Goal: Task Accomplishment & Management: Use online tool/utility

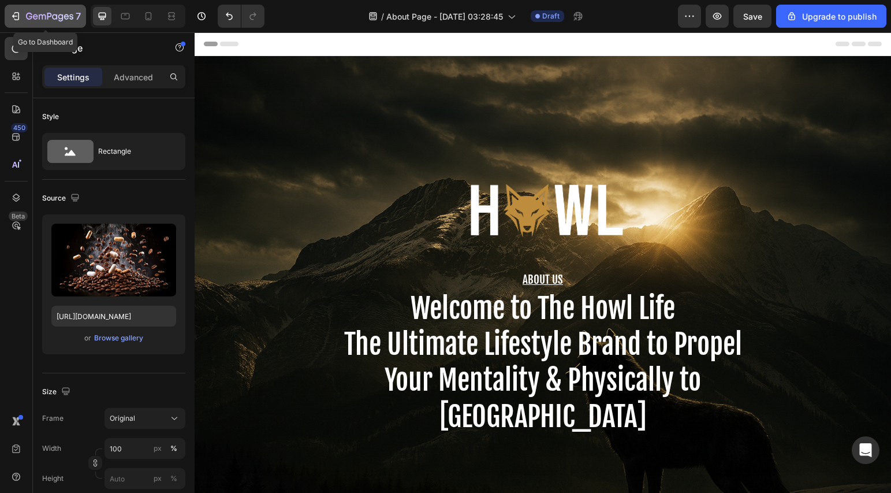
click at [14, 19] on icon "button" at bounding box center [16, 16] width 12 height 12
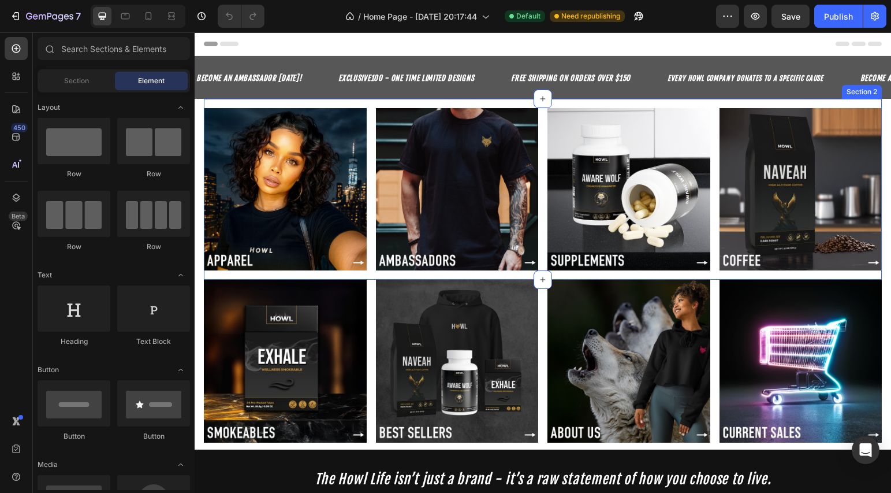
click at [443, 76] on strong "EXCLUSIVE100 - ONE TIME LIMITED DESIGNS" at bounding box center [406, 77] width 136 height 9
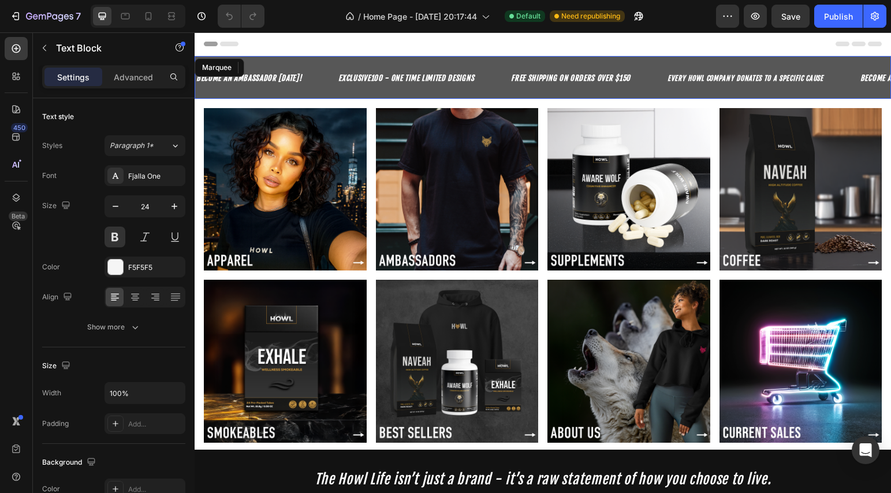
click at [487, 76] on div "EXCLUSIVE100 - ONE TIME LIMITED DESIGNS Text Block 0" at bounding box center [423, 77] width 173 height 33
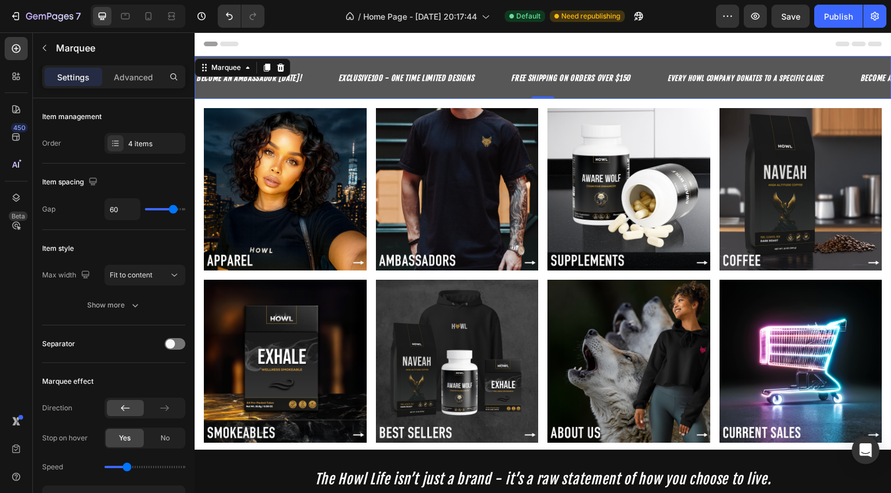
click at [489, 76] on div "EXCLUSIVE100 - ONE TIME LIMITED DESIGNS Text Block" at bounding box center [423, 77] width 173 height 33
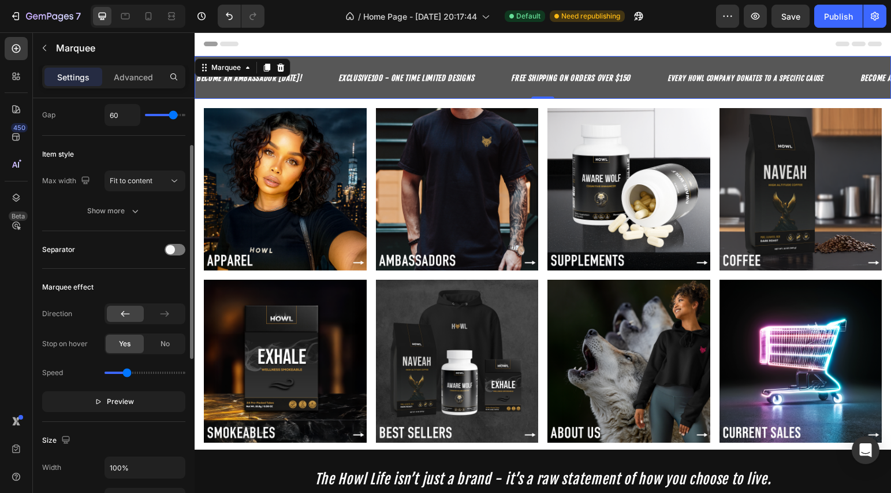
scroll to position [200, 0]
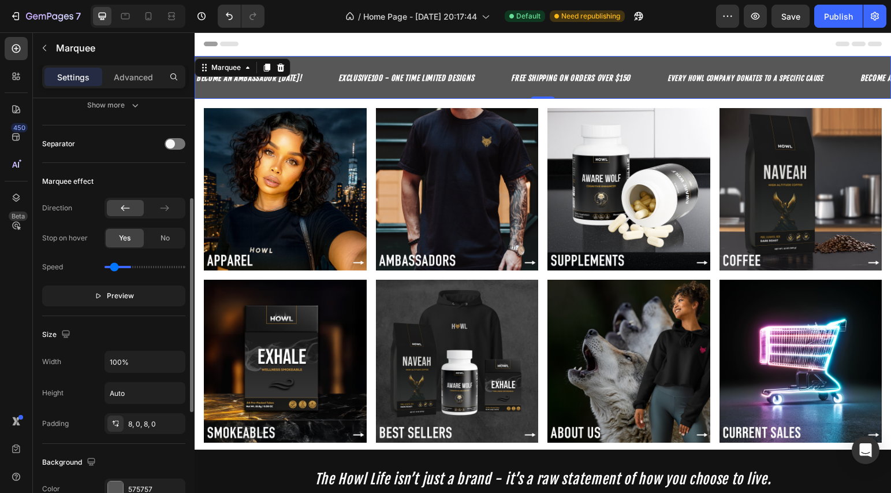
type input "0.3"
click at [114, 267] on input "range" at bounding box center [145, 267] width 81 height 2
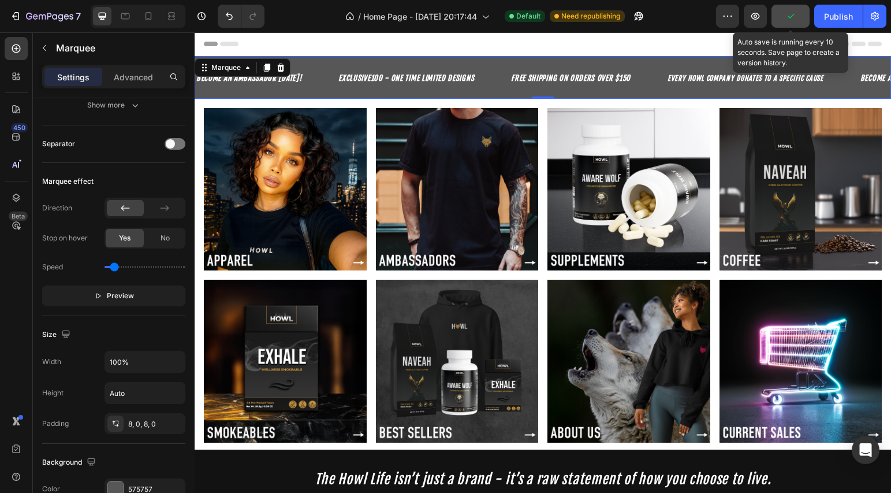
click at [799, 20] on button "button" at bounding box center [791, 16] width 38 height 23
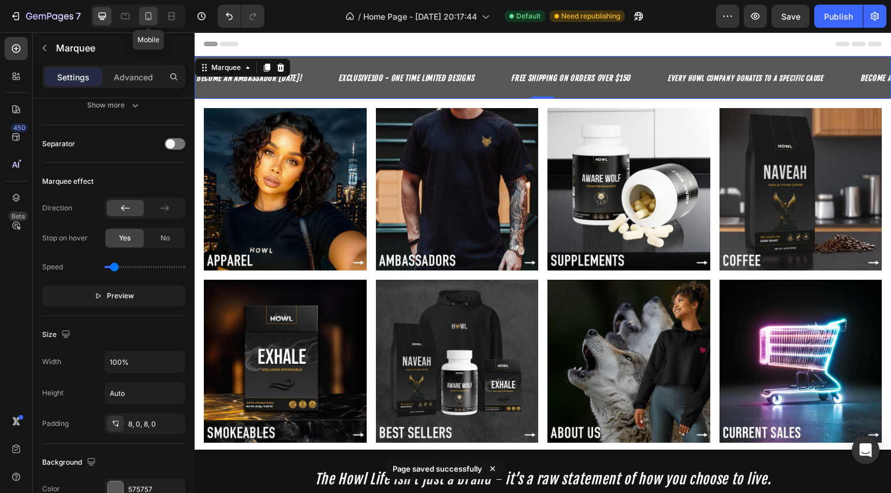
click at [149, 14] on icon at bounding box center [149, 16] width 12 height 12
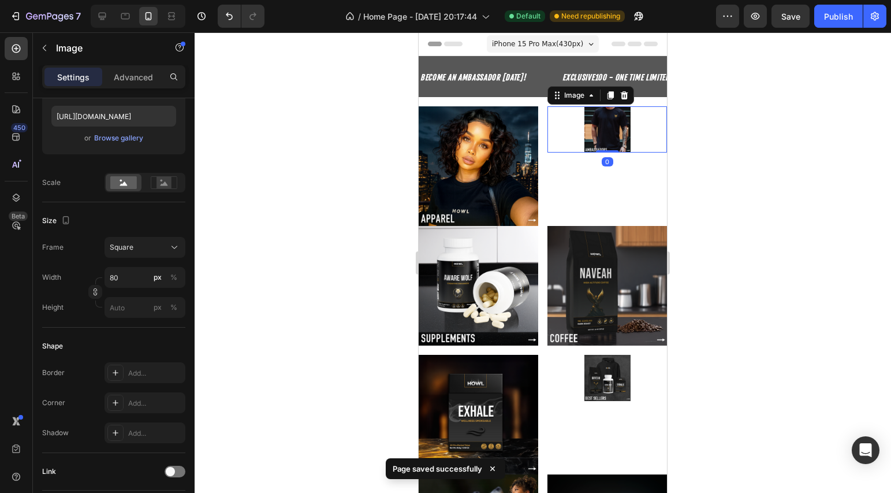
click at [612, 141] on img at bounding box center [607, 129] width 46 height 46
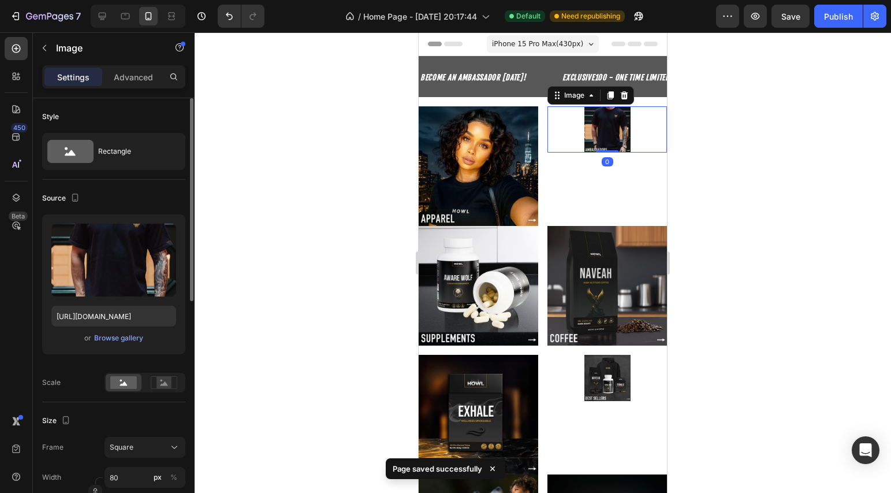
click at [612, 141] on img at bounding box center [607, 129] width 46 height 46
click at [132, 485] on input "80" at bounding box center [145, 477] width 81 height 21
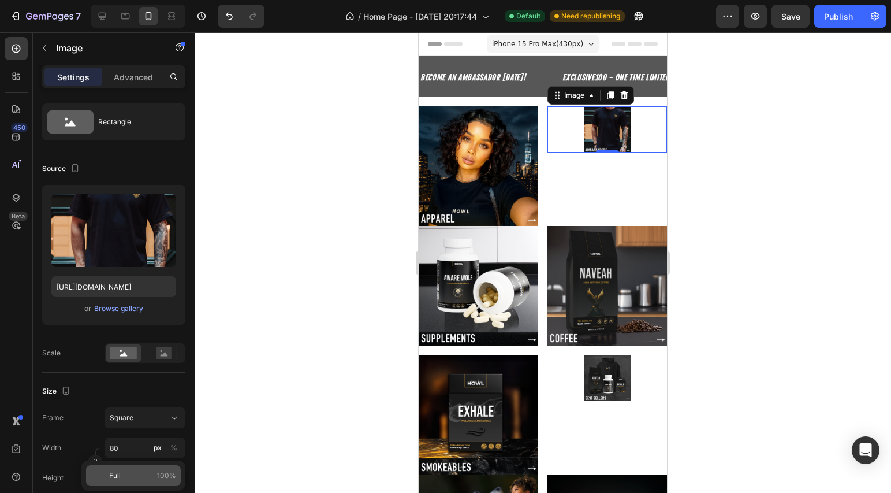
click at [126, 474] on p "Full 100%" at bounding box center [142, 475] width 67 height 10
type input "100"
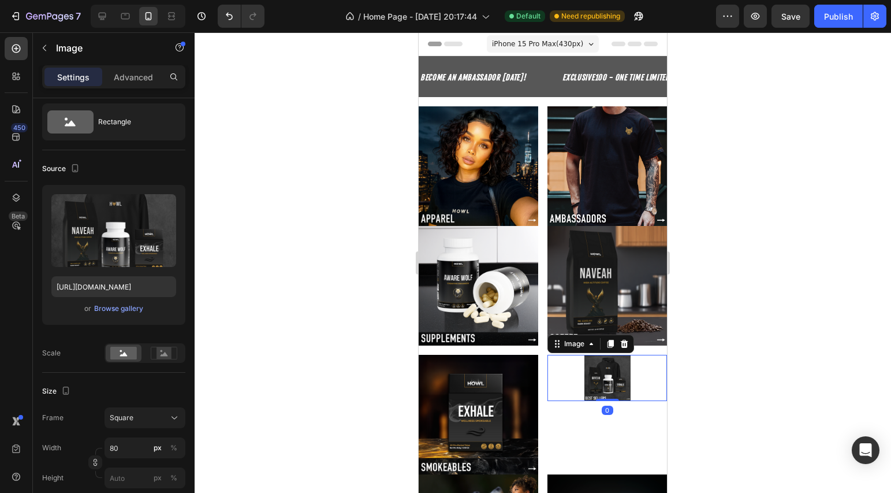
click at [593, 390] on div "Image 0" at bounding box center [608, 378] width 120 height 46
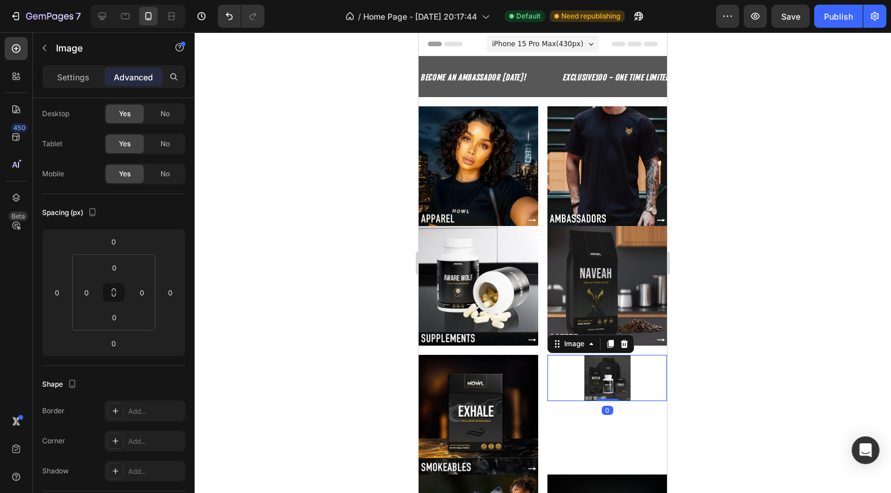
click at [628, 414] on div "Image 0" at bounding box center [608, 415] width 120 height 120
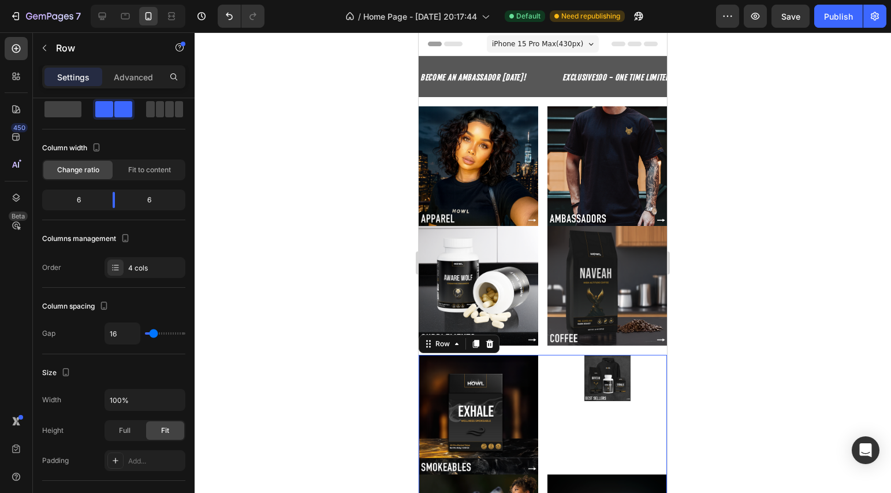
scroll to position [0, 0]
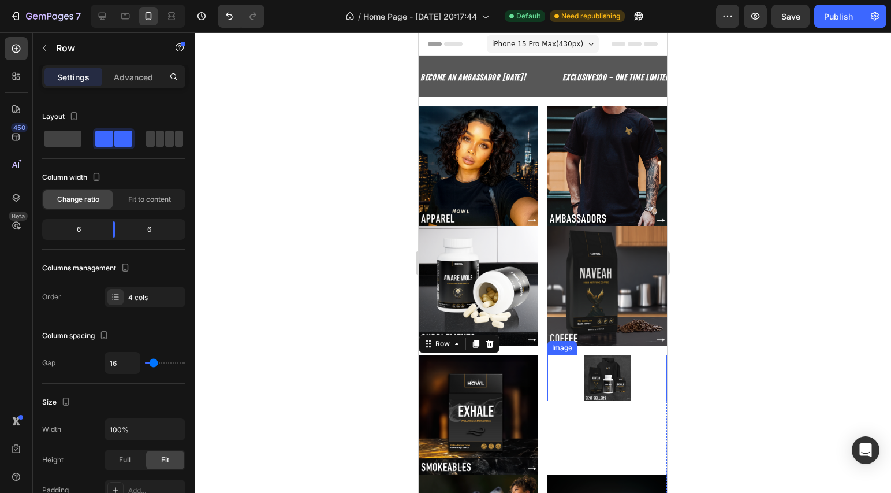
click at [598, 364] on img at bounding box center [607, 378] width 46 height 46
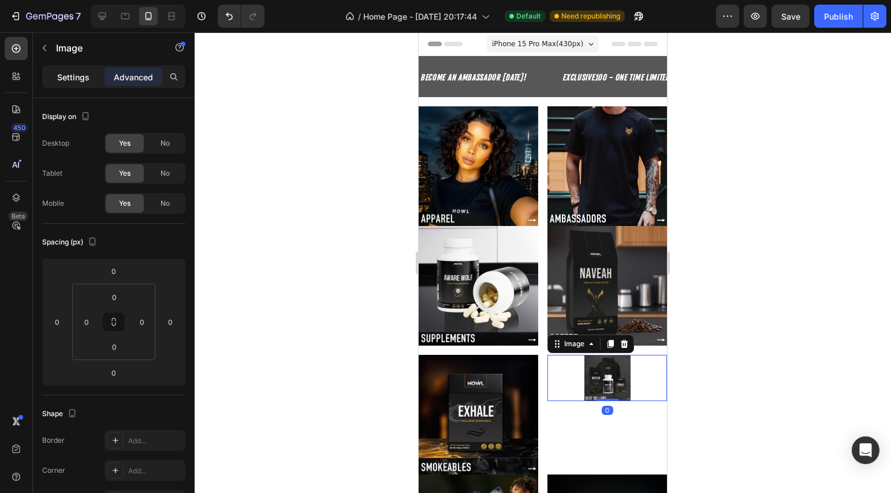
click at [79, 84] on div "Settings" at bounding box center [73, 77] width 58 height 18
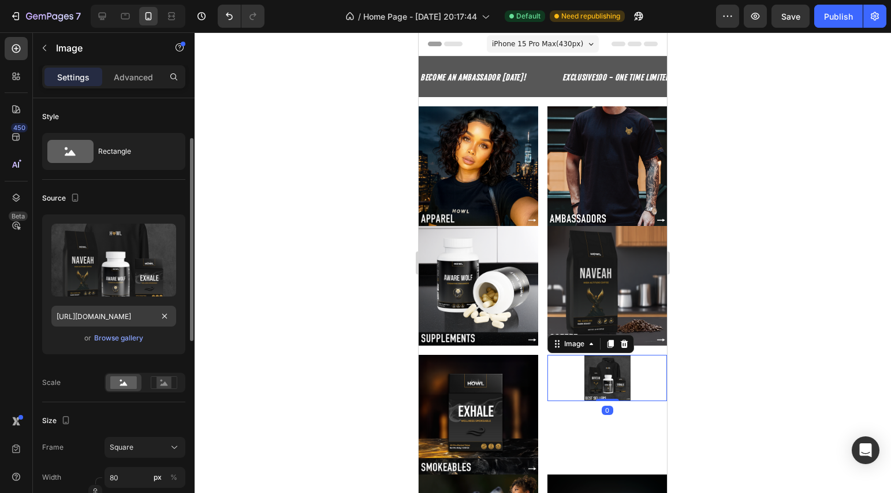
scroll to position [122, 0]
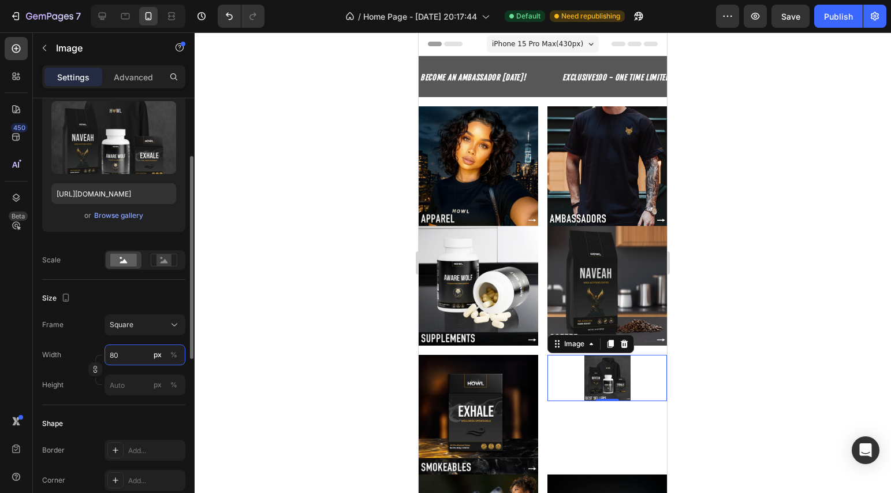
click at [147, 360] on input "80" at bounding box center [145, 354] width 81 height 21
click at [120, 383] on span "Full" at bounding box center [115, 382] width 12 height 10
type input "100"
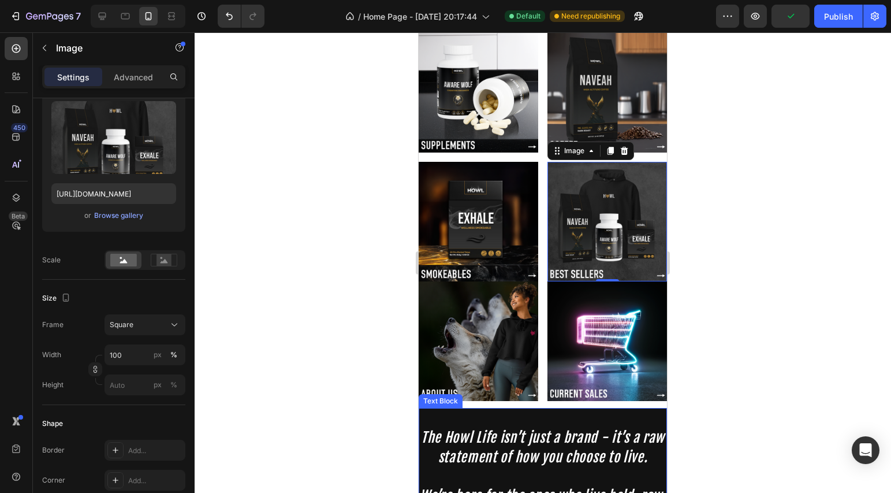
scroll to position [0, 0]
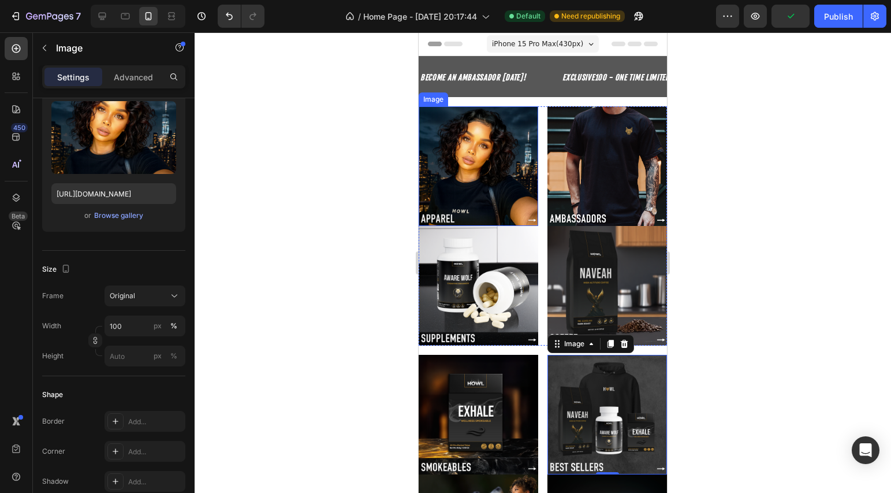
click at [479, 170] on img at bounding box center [479, 166] width 120 height 120
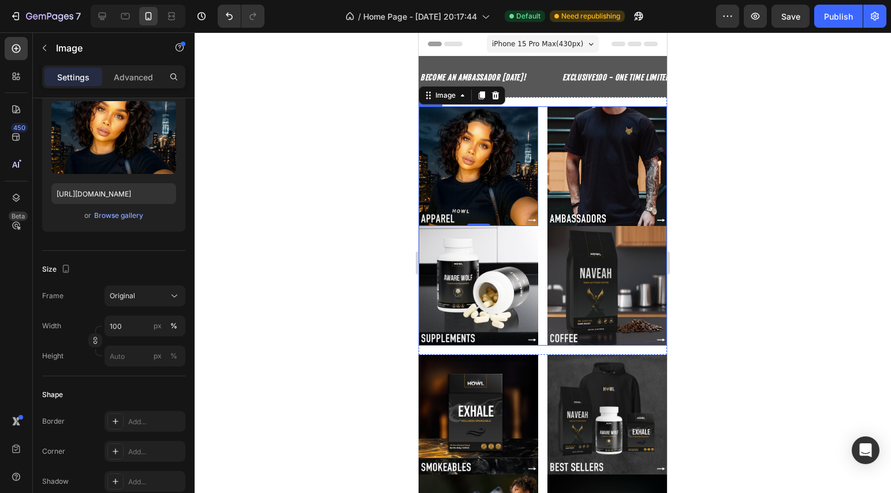
click at [536, 218] on div "Image 0 Image Image Image Row" at bounding box center [543, 225] width 248 height 239
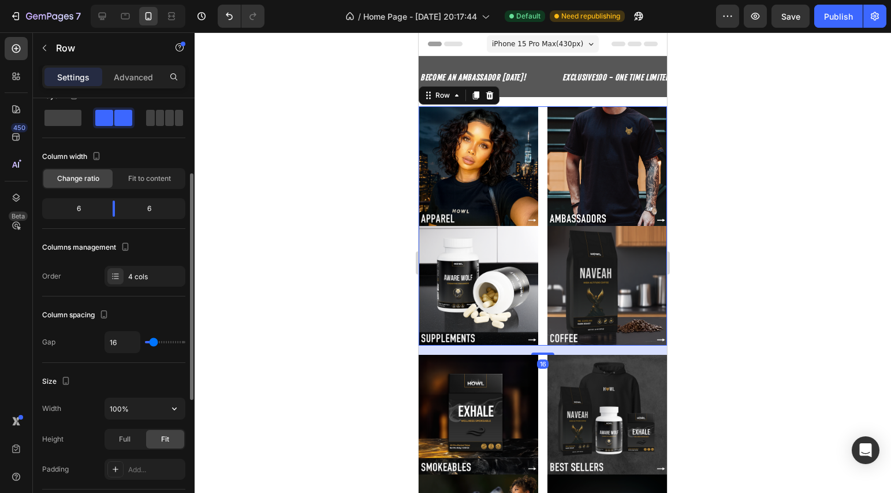
scroll to position [63, 0]
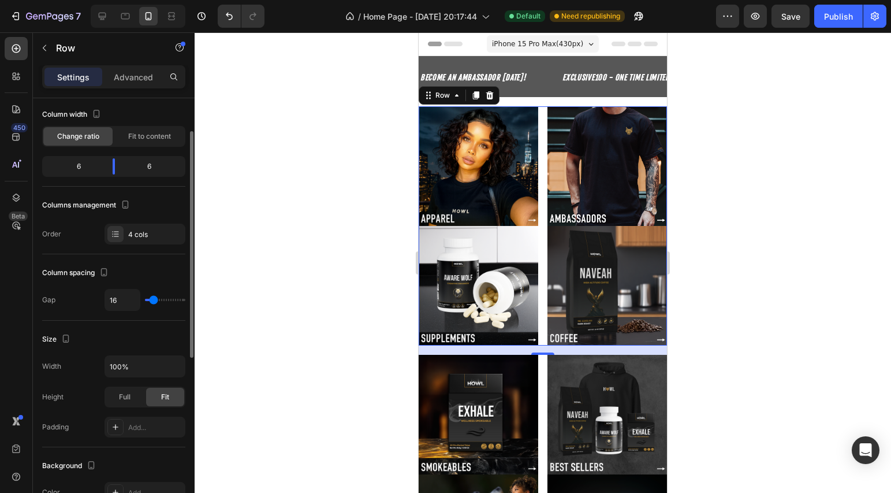
type input "12"
type input "7"
type input "6"
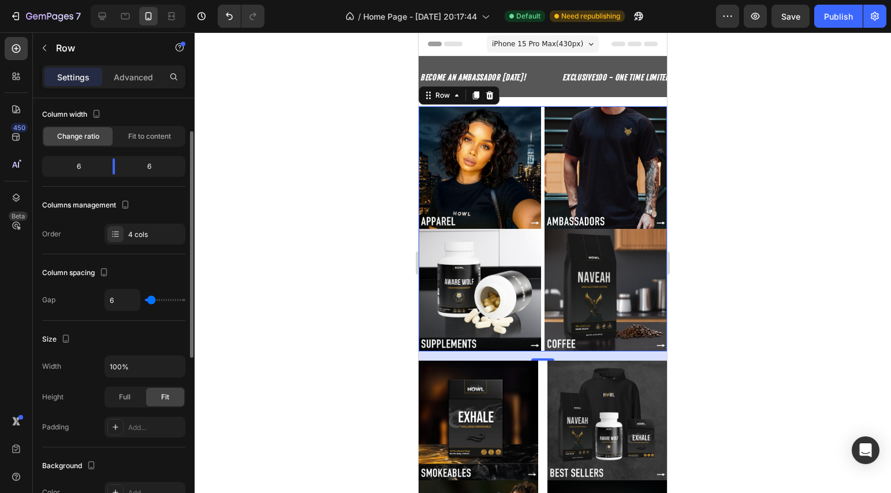
type input "6"
click at [151, 301] on input "range" at bounding box center [165, 300] width 40 height 2
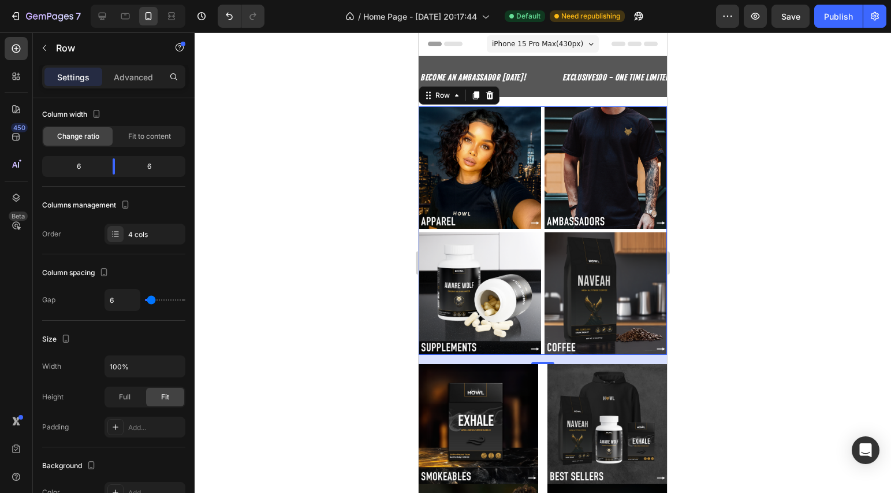
click at [284, 326] on div at bounding box center [543, 262] width 697 height 460
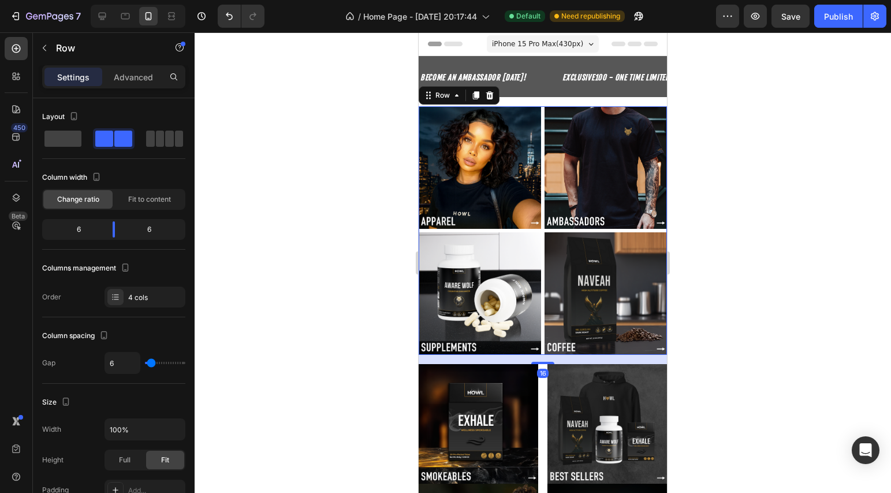
click at [538, 227] on div "Image Image Image Image Row 16" at bounding box center [543, 230] width 248 height 248
type input "19"
type input "17"
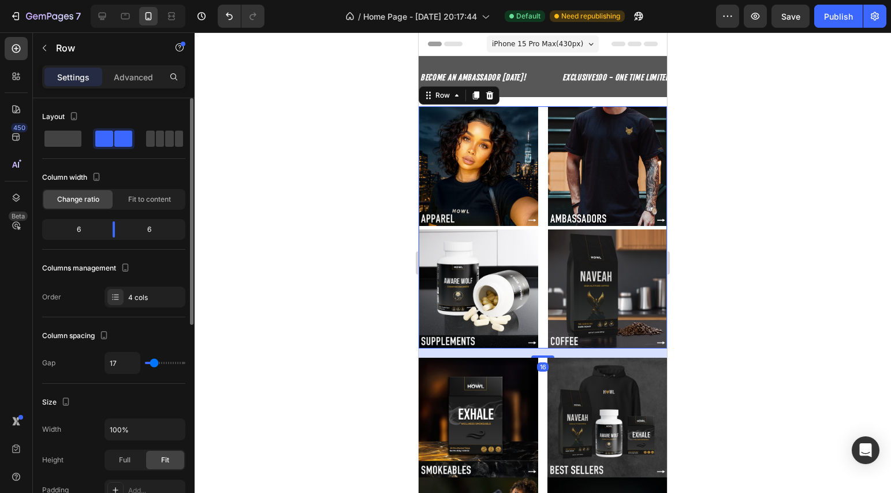
type input "10"
type input "9"
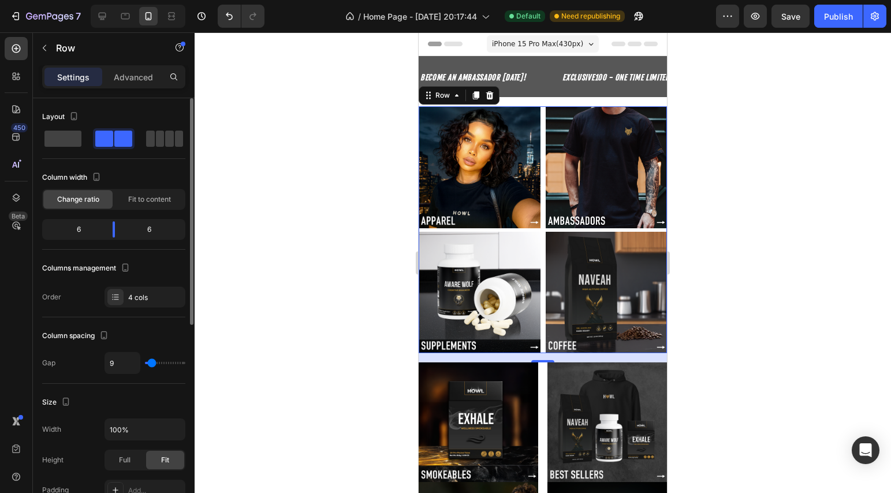
type input "8"
type input "6"
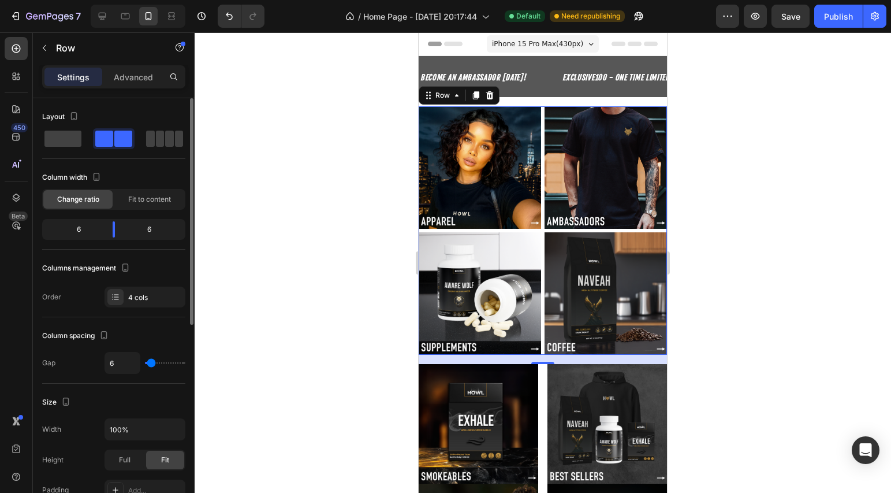
type input "8"
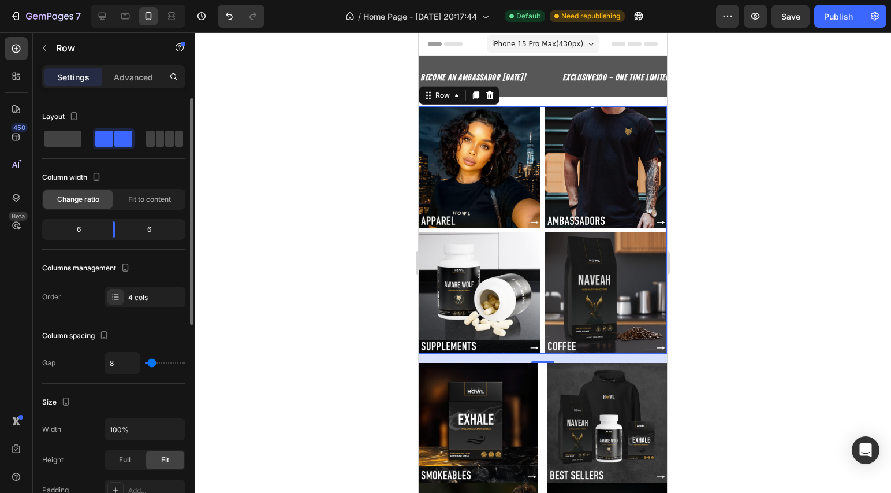
type input "8"
click at [151, 364] on input "range" at bounding box center [165, 363] width 40 height 2
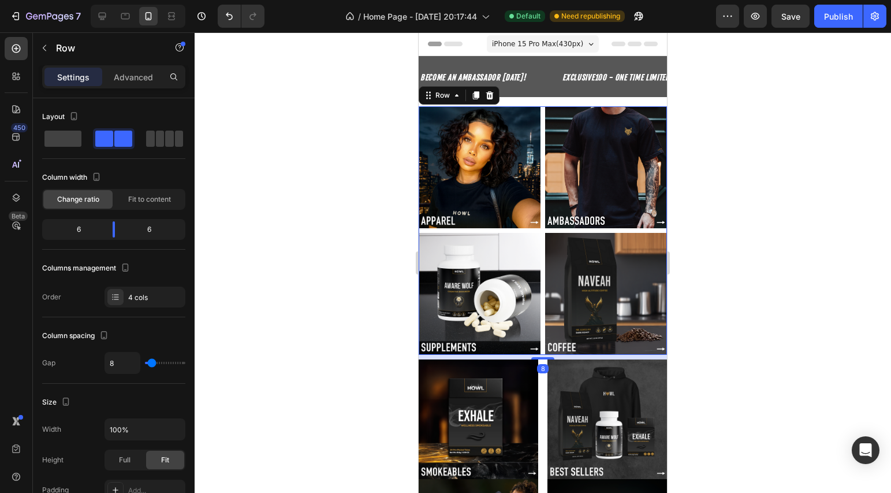
click at [539, 357] on div at bounding box center [542, 358] width 23 height 2
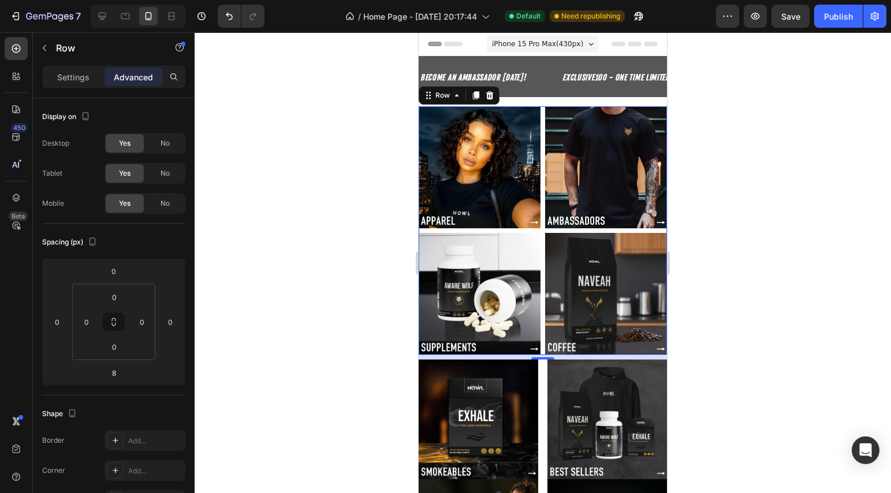
click at [540, 200] on div "Image Image Image Image Row 8" at bounding box center [543, 230] width 248 height 248
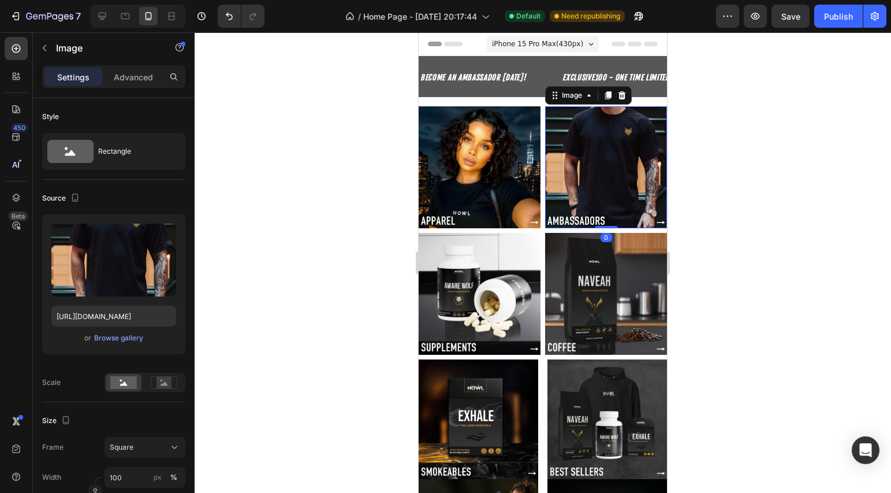
click at [545, 199] on img at bounding box center [606, 167] width 122 height 122
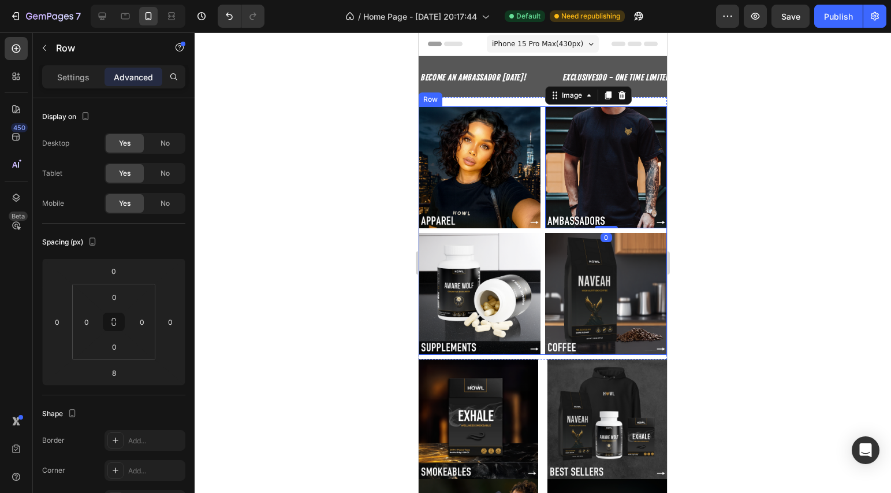
click at [539, 218] on div "Image Image 0 Image Image Row" at bounding box center [543, 230] width 248 height 248
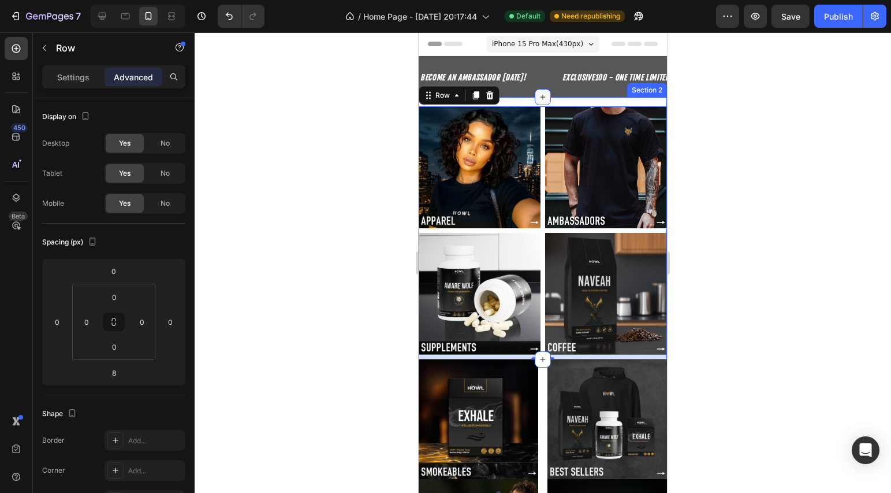
click at [538, 103] on div at bounding box center [543, 97] width 16 height 16
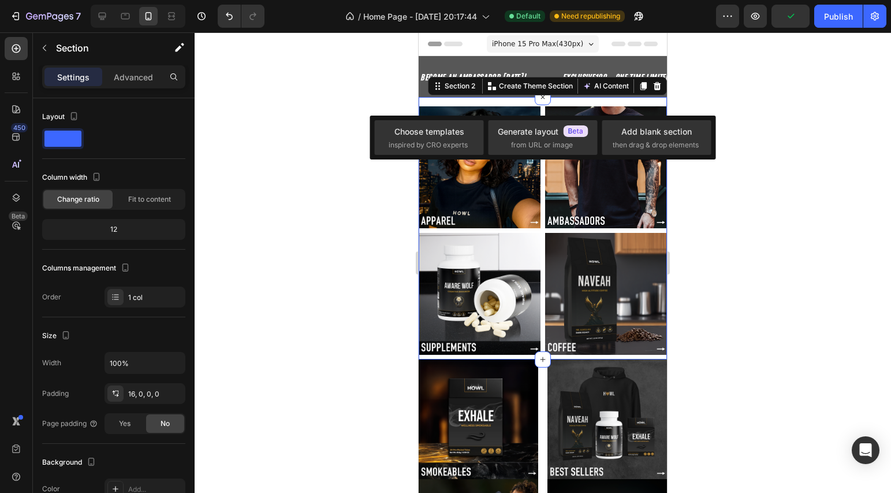
click at [564, 102] on div "Image Image Image Image Row Section 2 You can create reusable sections Create T…" at bounding box center [543, 228] width 248 height 262
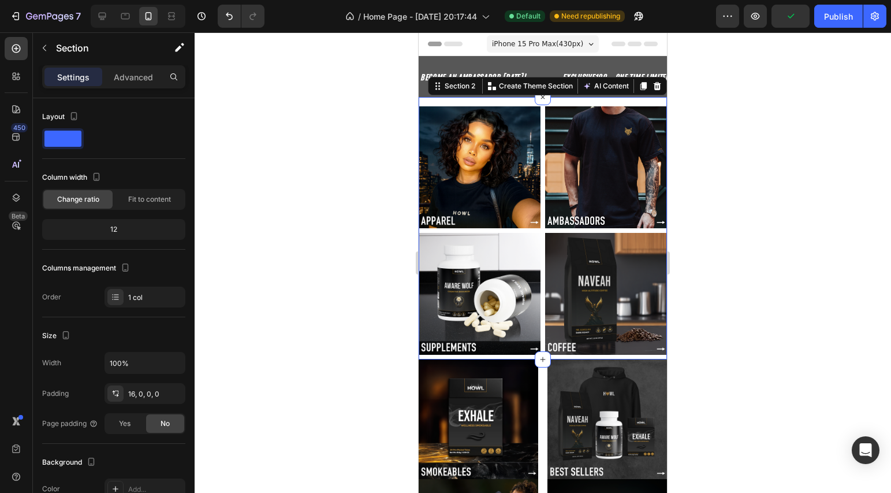
click at [497, 100] on div "Image Image Image Image Row Section 2 You can create reusable sections Create T…" at bounding box center [543, 228] width 248 height 262
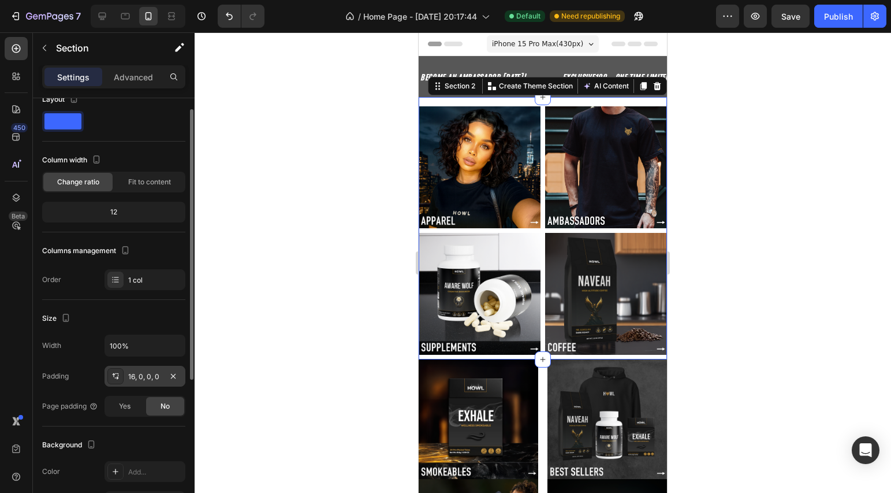
click at [136, 377] on div "16, 0, 0, 0" at bounding box center [144, 376] width 33 height 10
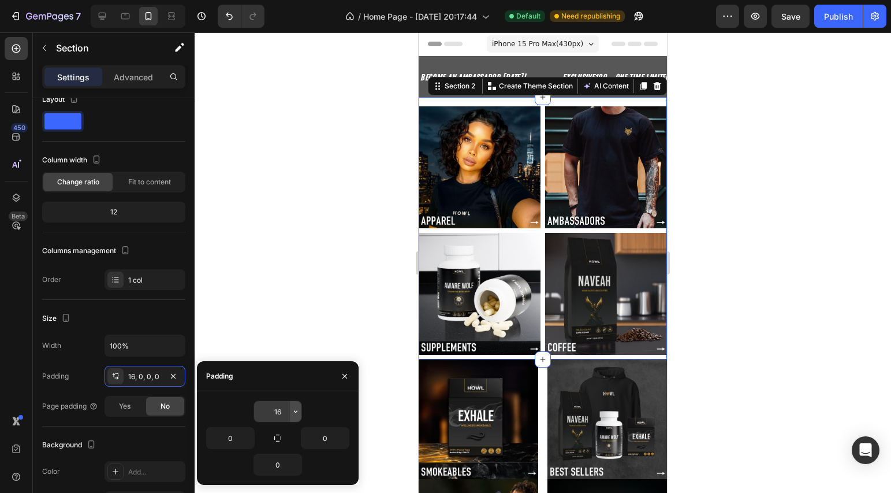
click at [293, 412] on icon "button" at bounding box center [295, 411] width 9 height 9
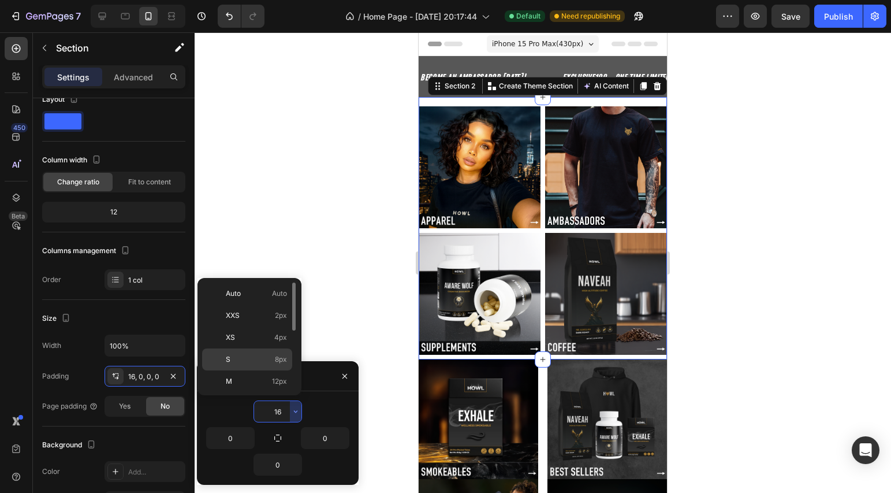
click at [273, 359] on p "S 8px" at bounding box center [256, 359] width 61 height 10
type input "8"
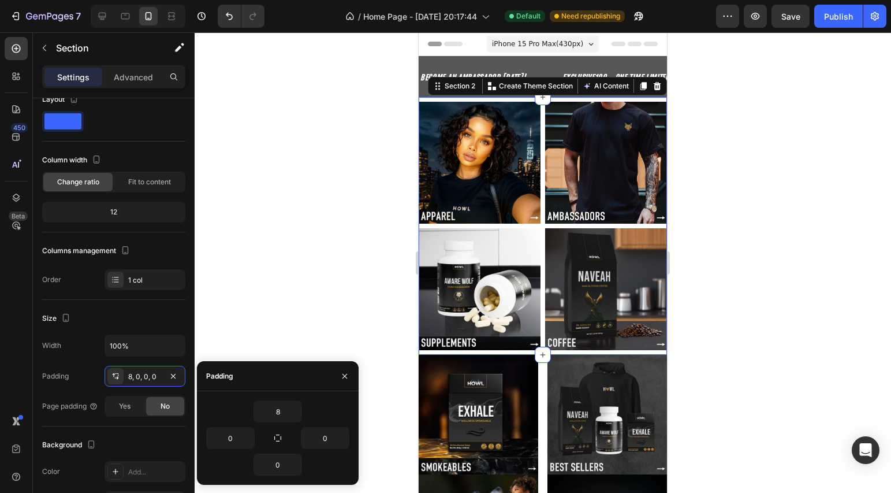
click at [228, 333] on div at bounding box center [543, 262] width 697 height 460
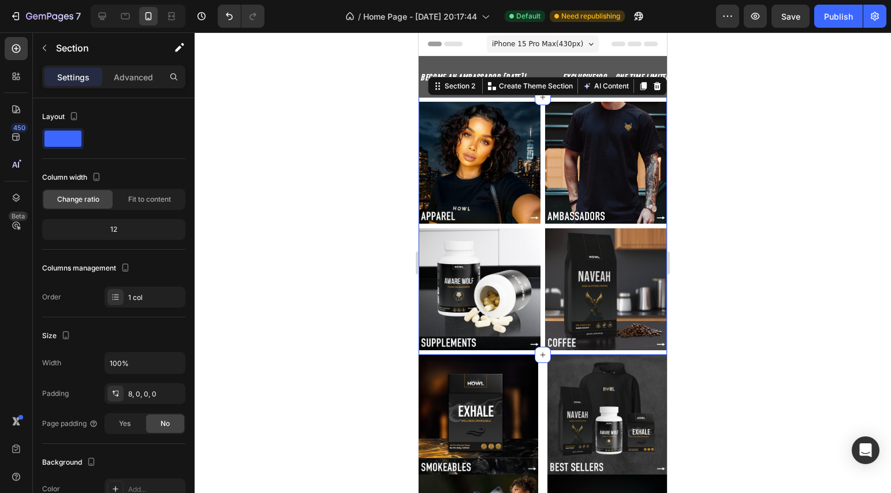
click at [446, 99] on div "Image Image Image Image Row Section 2 You can create reusable sections Create T…" at bounding box center [543, 226] width 248 height 258
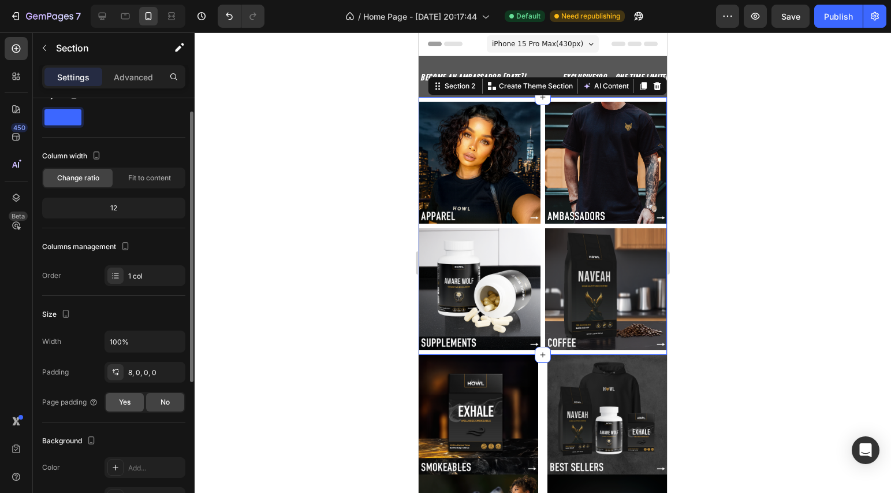
click at [124, 398] on span "Yes" at bounding box center [125, 402] width 12 height 10
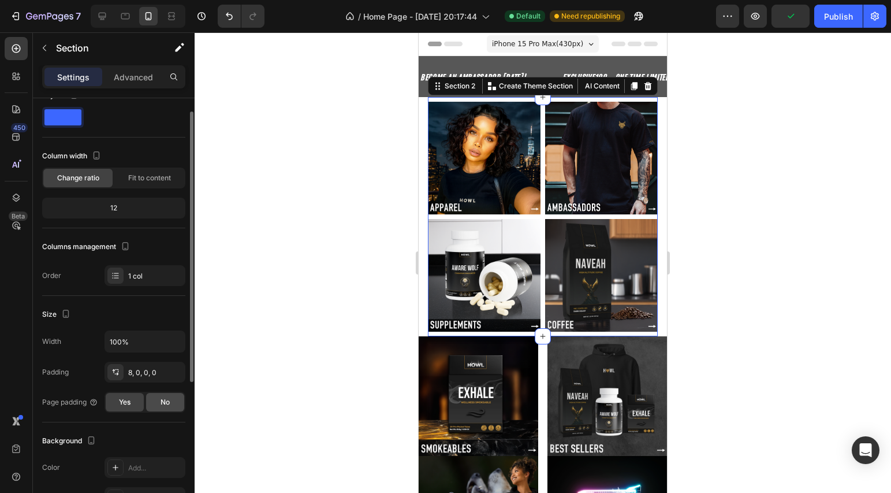
click at [165, 398] on span "No" at bounding box center [165, 402] width 9 height 10
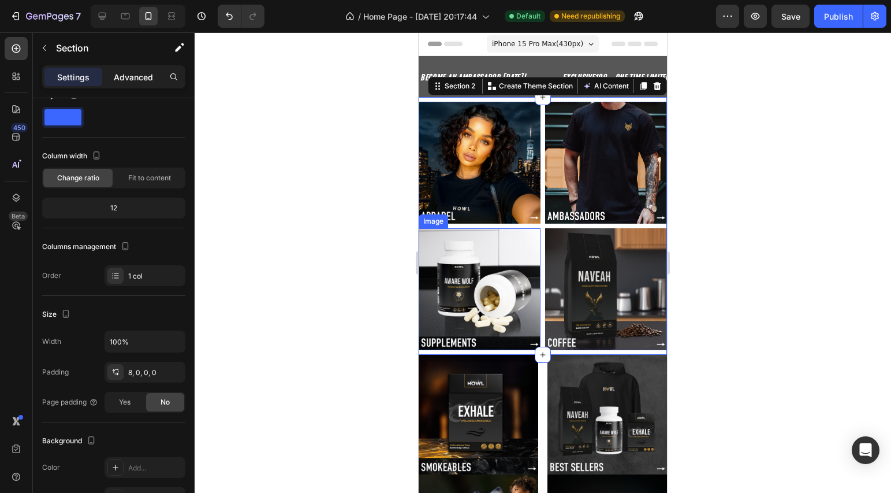
click at [133, 80] on p "Advanced" at bounding box center [133, 77] width 39 height 12
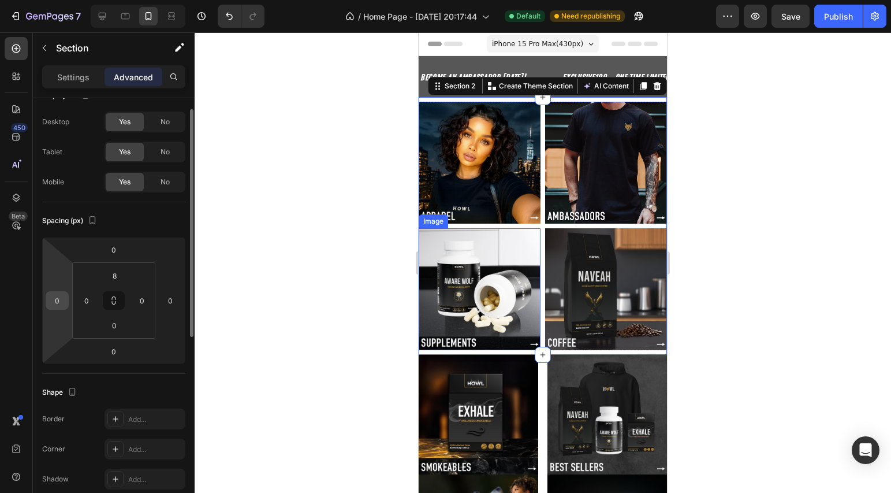
click at [59, 308] on input "0" at bounding box center [57, 300] width 17 height 17
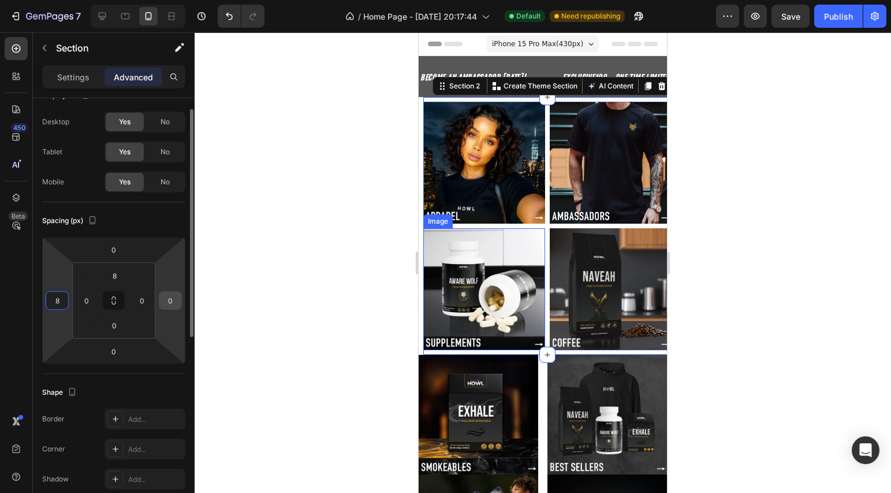
type input "8"
click at [171, 299] on input "0" at bounding box center [170, 300] width 17 height 17
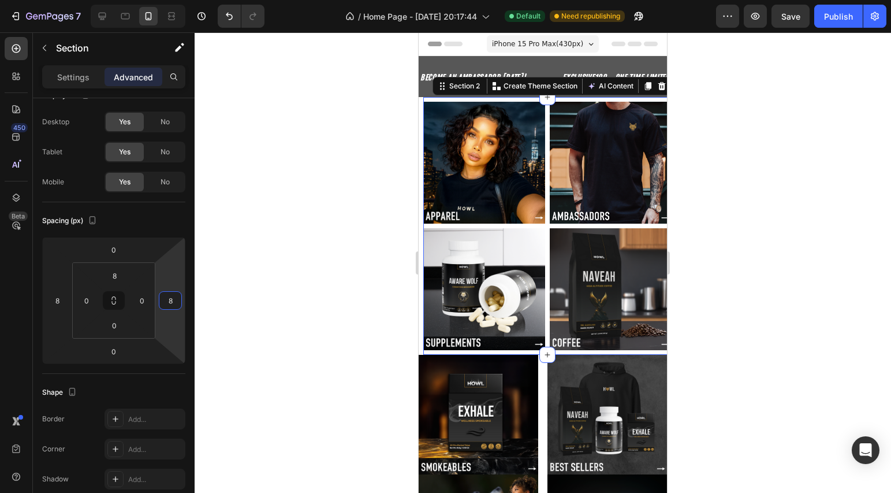
type input "8"
click at [283, 318] on div at bounding box center [543, 262] width 697 height 460
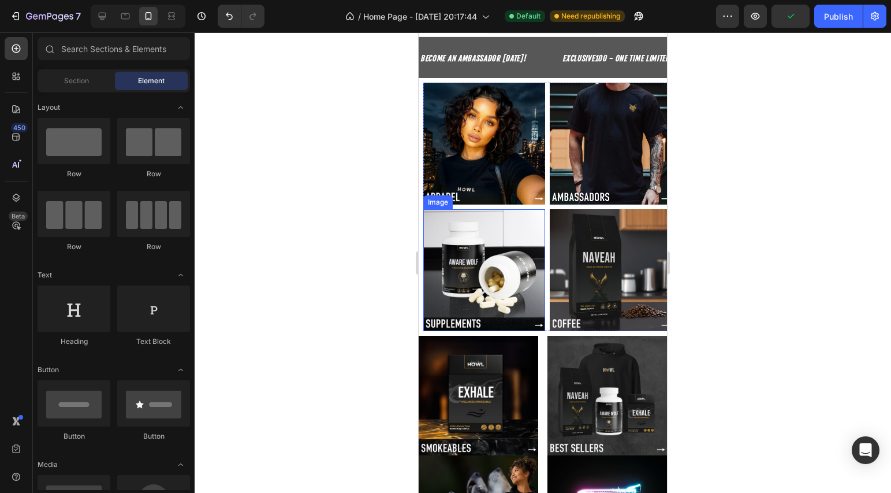
scroll to position [20, 0]
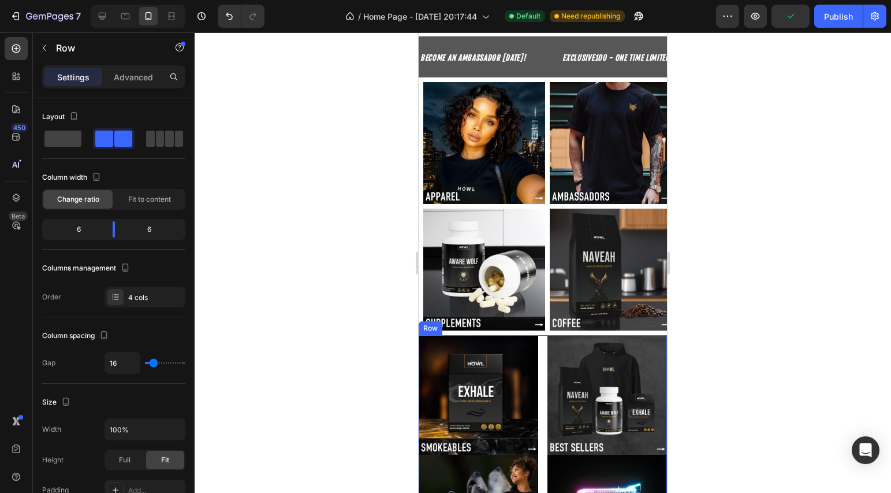
click at [541, 360] on div "Image Image Image Image Row" at bounding box center [543, 454] width 248 height 239
click at [126, 363] on input "16" at bounding box center [122, 362] width 35 height 21
type input "8"
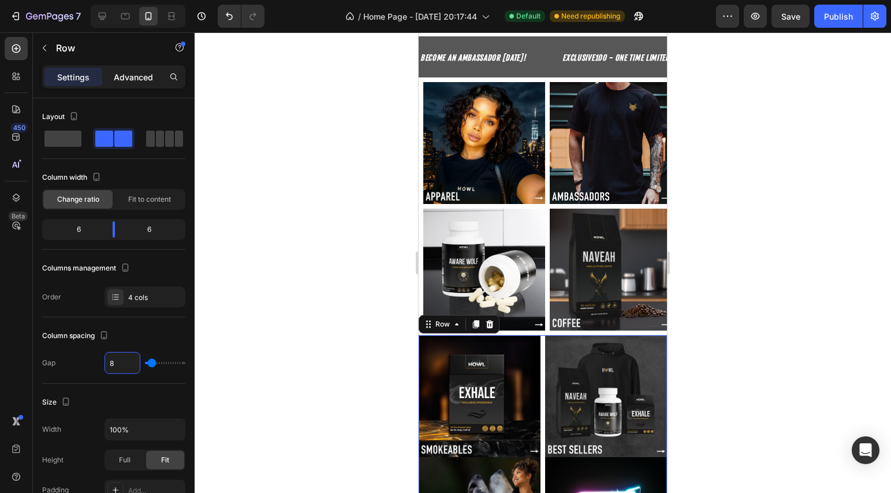
click at [143, 83] on div "Advanced" at bounding box center [134, 77] width 58 height 18
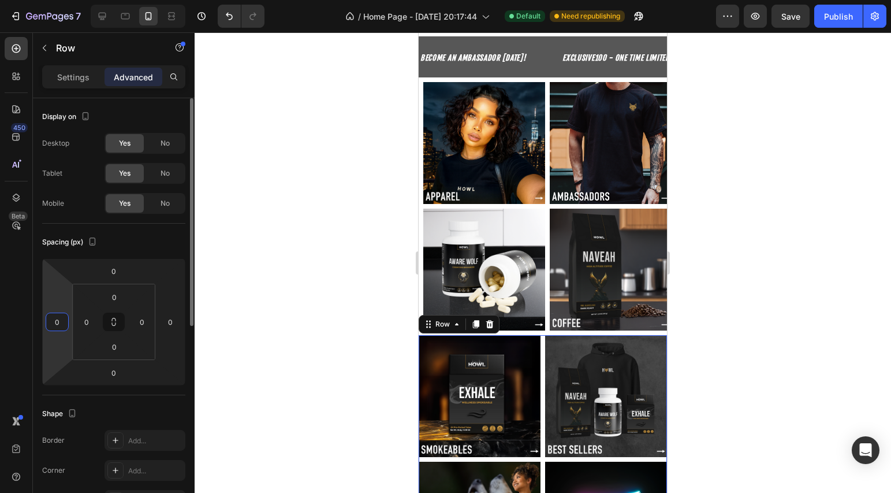
click at [62, 321] on input "0" at bounding box center [57, 321] width 17 height 17
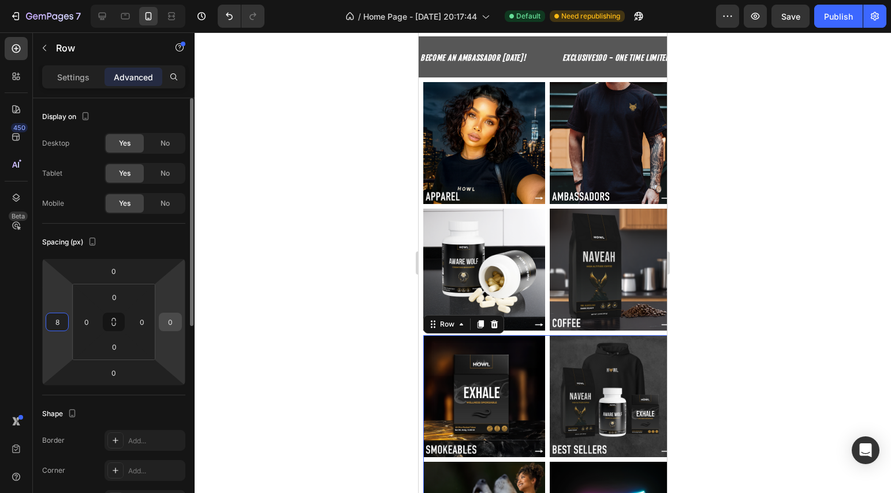
type input "8"
click at [173, 322] on input "0" at bounding box center [170, 321] width 17 height 17
type input "8"
click at [297, 310] on div at bounding box center [543, 262] width 697 height 460
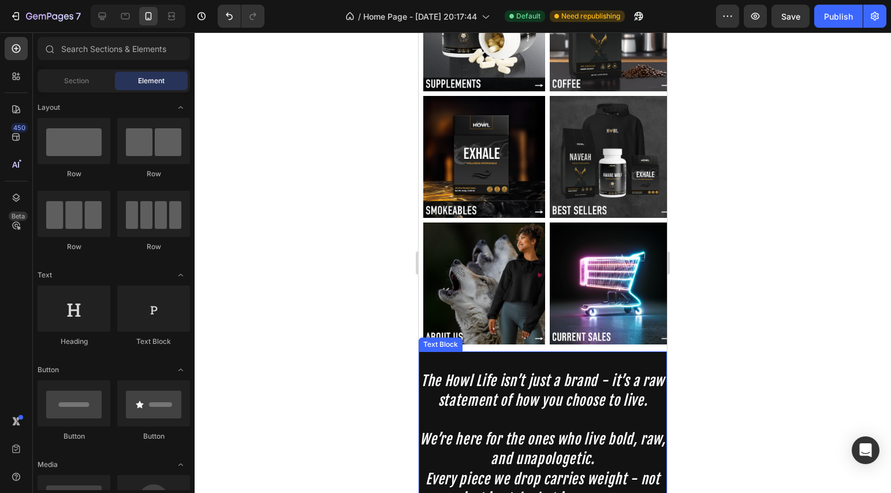
scroll to position [284, 0]
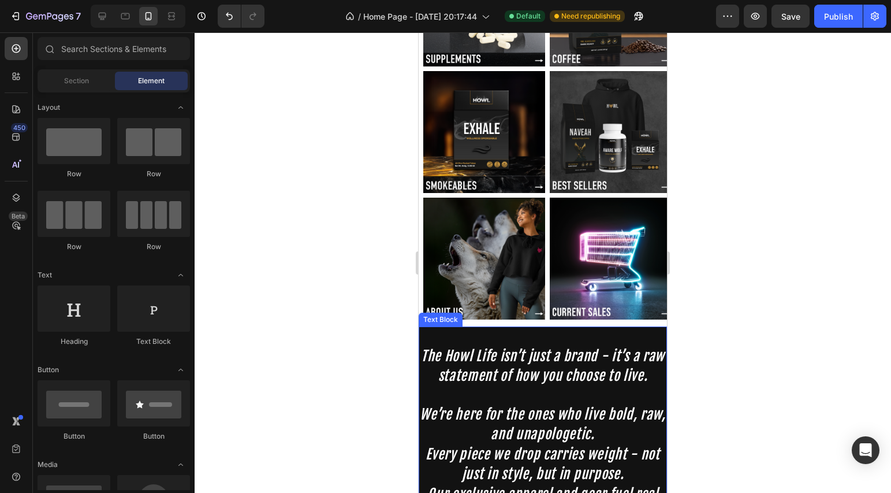
click at [539, 367] on p "The Howl Life isn’t just a brand - it’s a raw statement of how you choose to li…" at bounding box center [543, 356] width 246 height 58
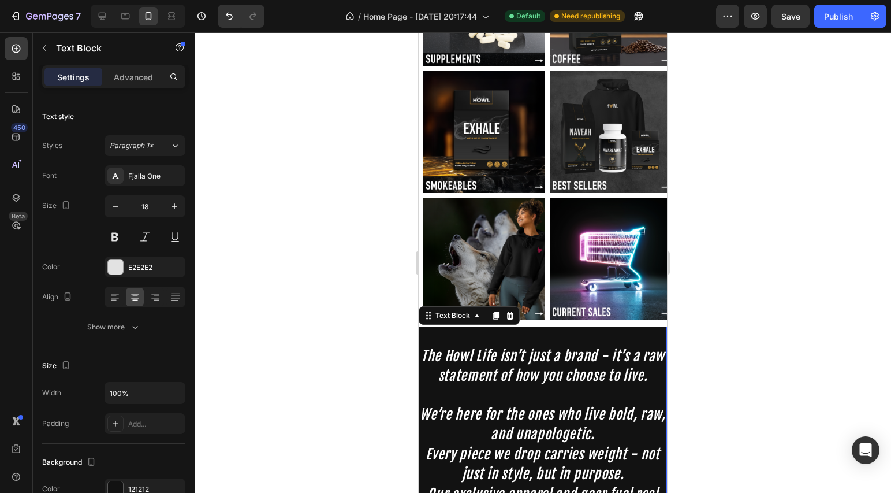
click at [547, 348] on p "The Howl Life isn’t just a brand - it’s a raw statement of how you choose to li…" at bounding box center [543, 356] width 246 height 58
drag, startPoint x: 361, startPoint y: 298, endPoint x: 78, endPoint y: 316, distance: 283.6
click at [361, 298] on div at bounding box center [543, 262] width 697 height 460
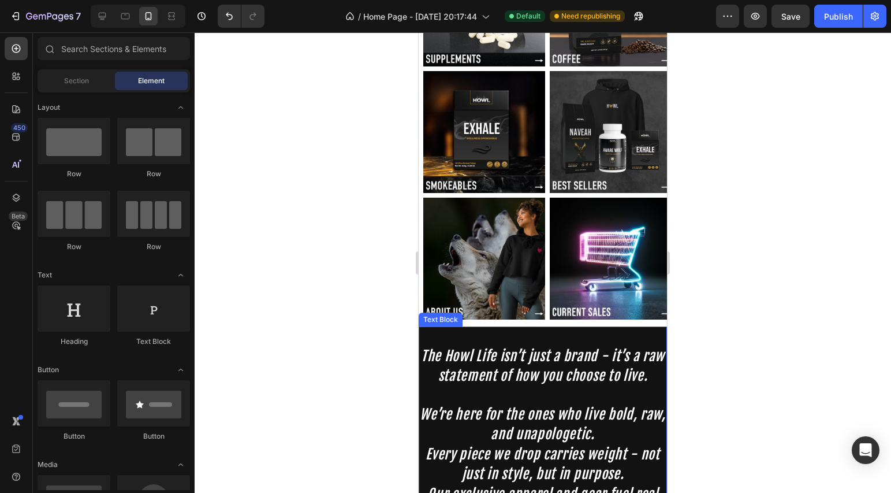
click at [501, 349] on span "The Howl Life isn’t just a brand - it’s a raw statement of how you choose to li…" at bounding box center [543, 365] width 244 height 37
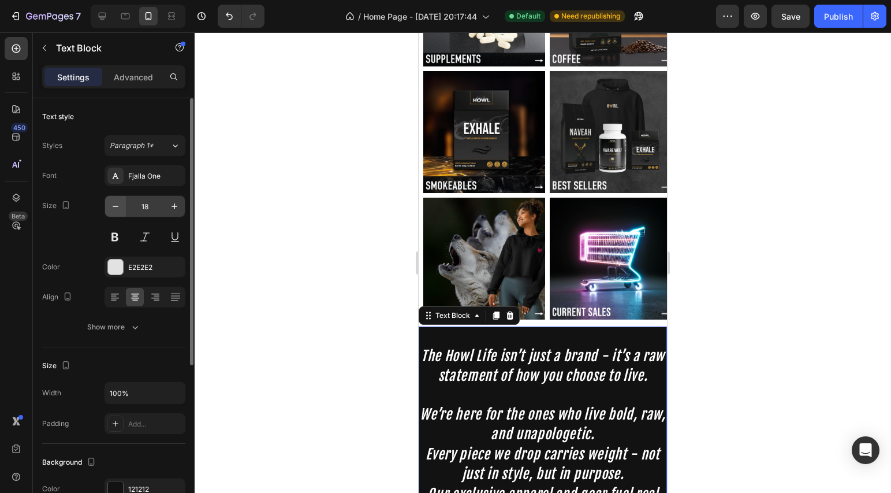
click at [120, 210] on icon "button" at bounding box center [116, 206] width 12 height 12
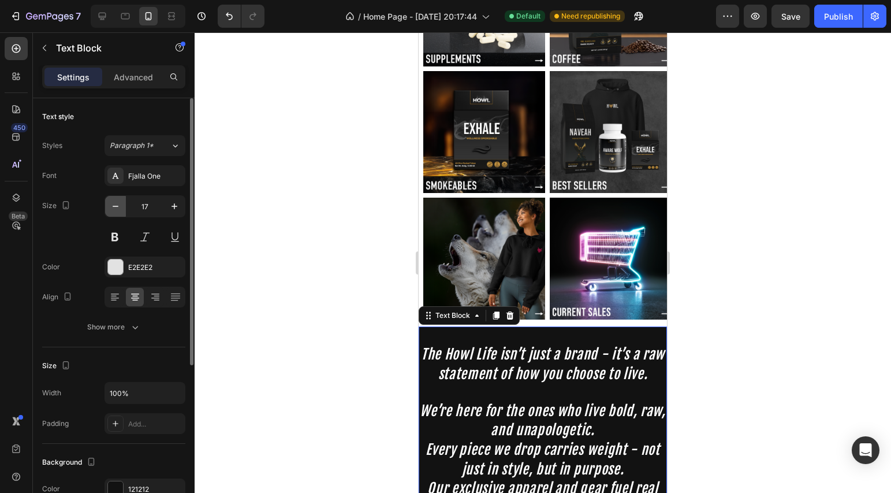
click at [120, 210] on icon "button" at bounding box center [116, 206] width 12 height 12
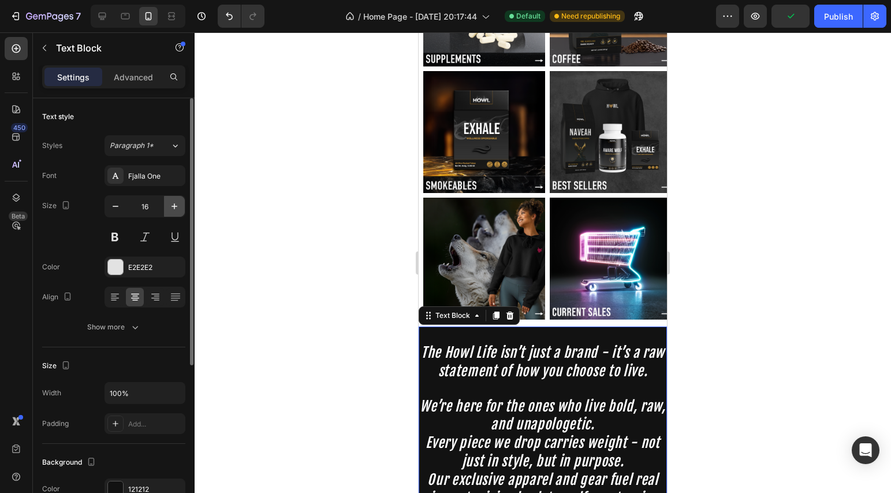
click at [172, 207] on icon "button" at bounding box center [175, 206] width 12 height 12
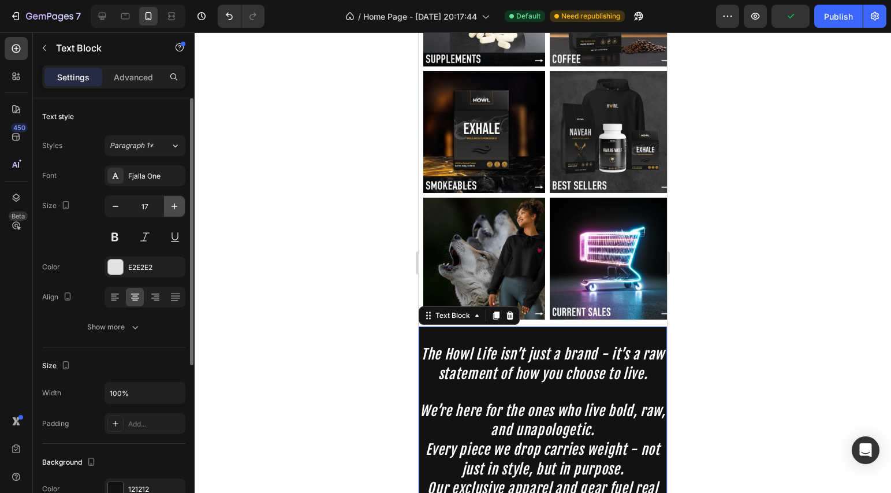
click at [172, 207] on icon "button" at bounding box center [175, 206] width 12 height 12
type input "18"
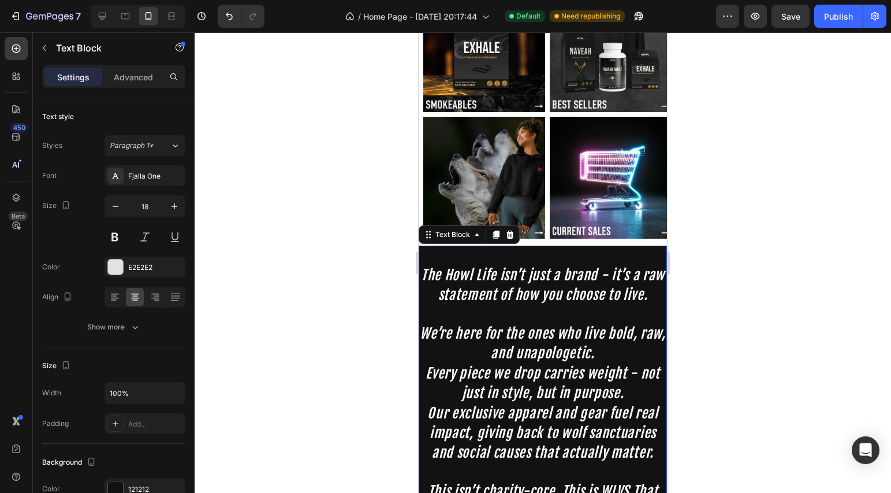
scroll to position [604, 0]
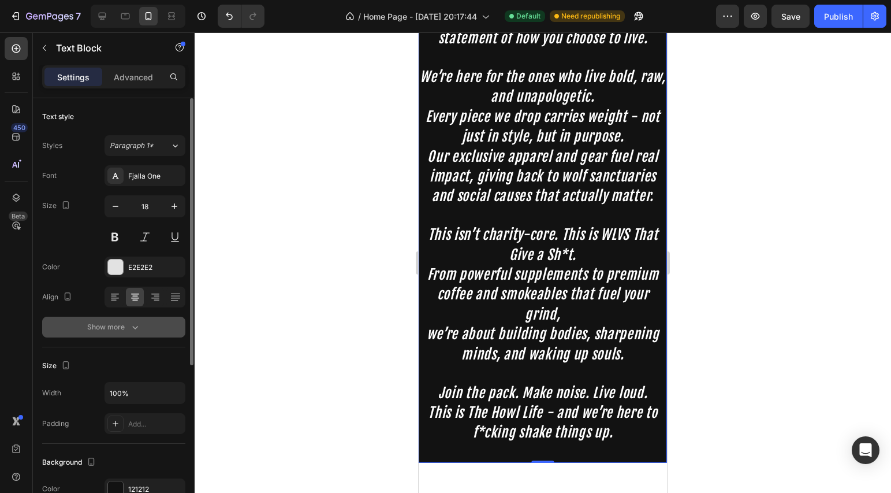
click at [118, 321] on div "Show more" at bounding box center [114, 327] width 54 height 12
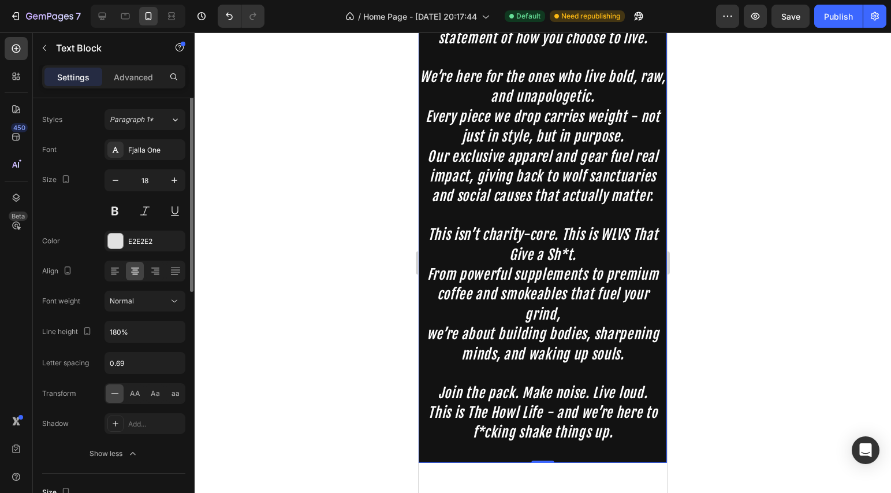
scroll to position [1, 0]
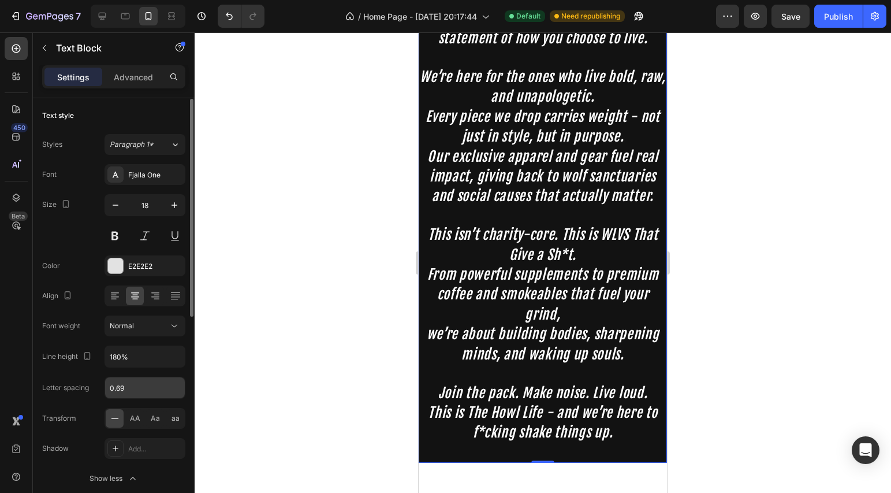
click at [134, 388] on input "0.69" at bounding box center [145, 387] width 80 height 21
click at [139, 361] on input "180%" at bounding box center [145, 356] width 80 height 21
click at [178, 361] on icon "button" at bounding box center [175, 357] width 12 height 12
click at [136, 363] on input "180%" at bounding box center [145, 356] width 80 height 21
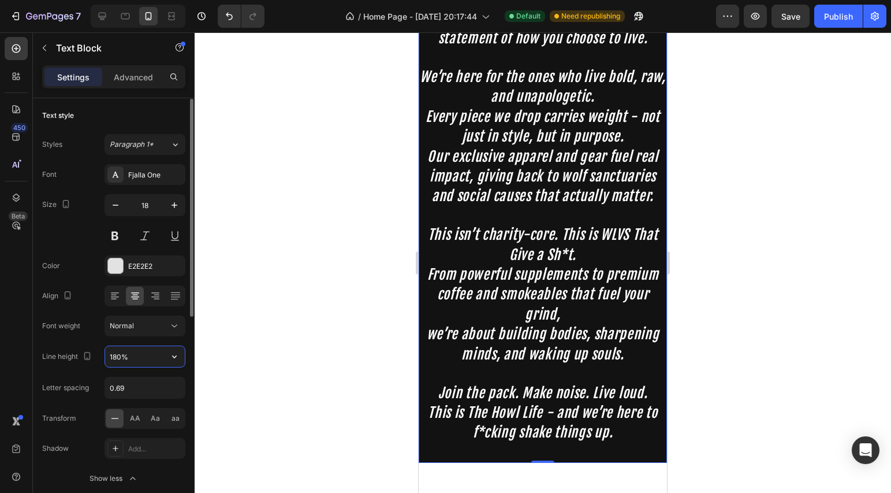
click at [136, 363] on input "180%" at bounding box center [145, 356] width 80 height 21
click at [139, 360] on input "180%" at bounding box center [145, 356] width 80 height 21
click at [114, 359] on input "180%" at bounding box center [145, 356] width 80 height 21
click at [118, 359] on input "180%" at bounding box center [145, 356] width 80 height 21
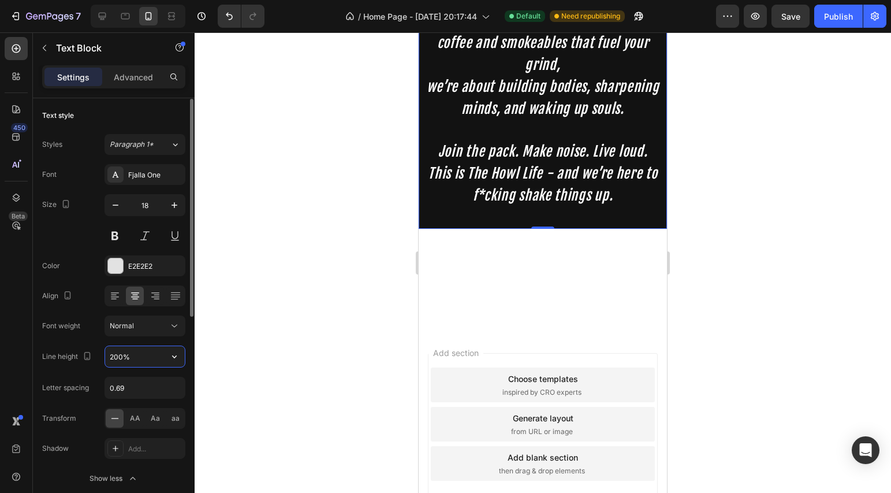
scroll to position [606, 0]
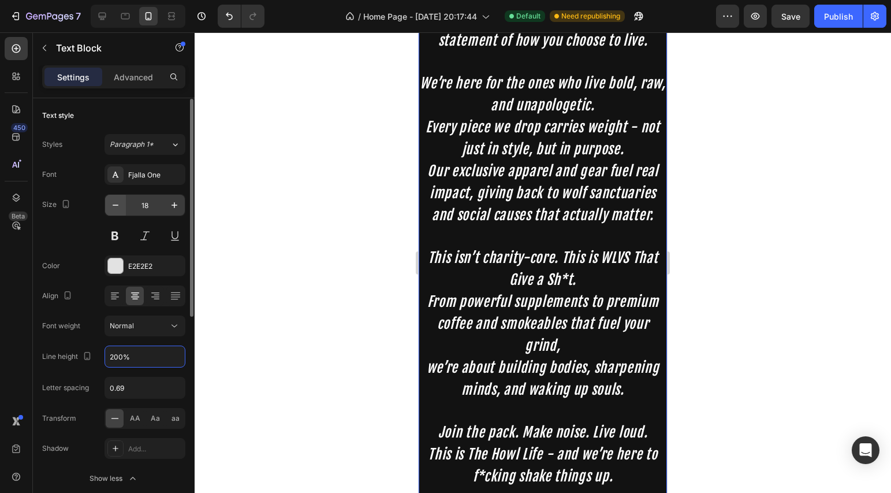
type input "200%"
click at [115, 200] on icon "button" at bounding box center [116, 205] width 12 height 12
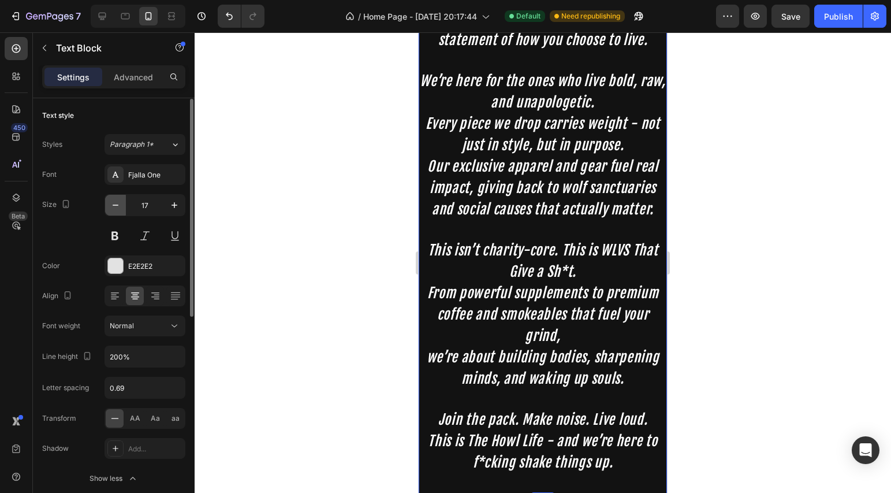
click at [115, 200] on icon "button" at bounding box center [116, 205] width 12 height 12
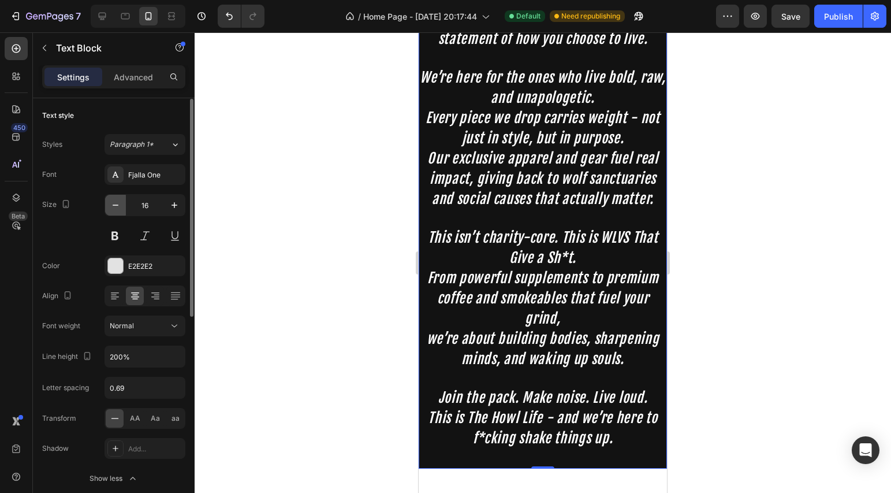
click at [115, 200] on icon "button" at bounding box center [116, 205] width 12 height 12
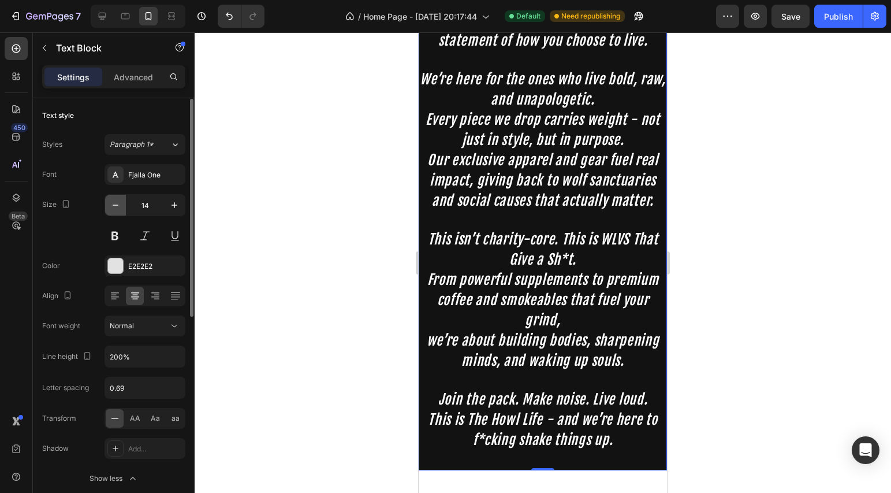
click at [115, 200] on icon "button" at bounding box center [116, 205] width 12 height 12
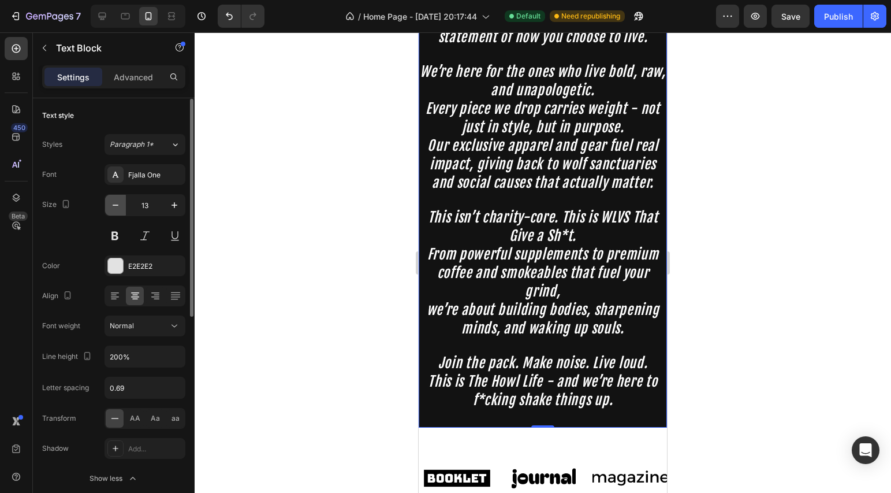
click at [115, 200] on icon "button" at bounding box center [116, 205] width 12 height 12
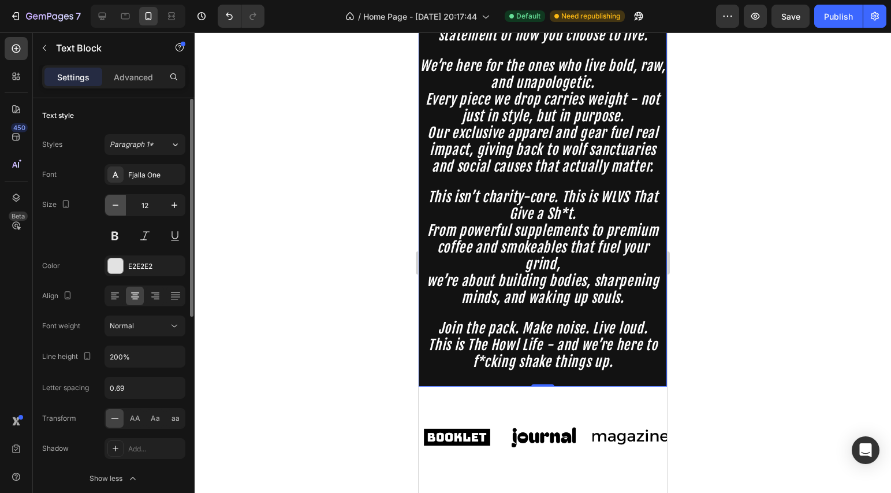
click at [115, 200] on icon "button" at bounding box center [116, 205] width 12 height 12
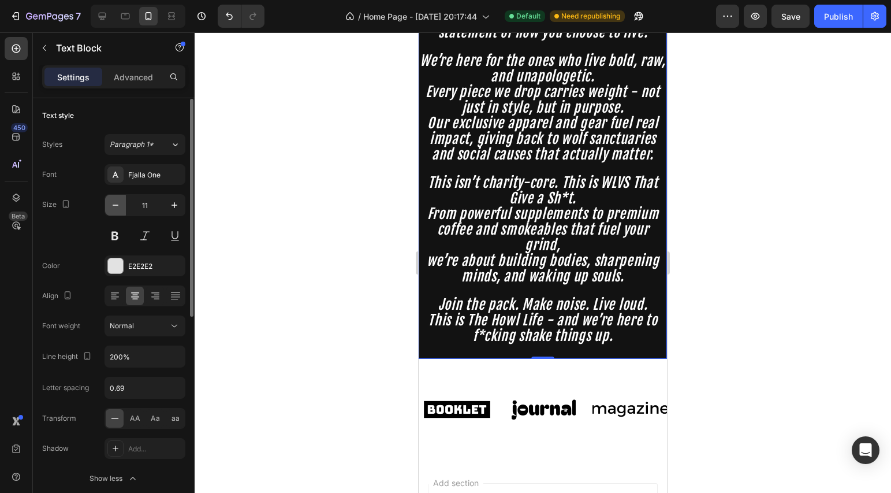
scroll to position [594, 0]
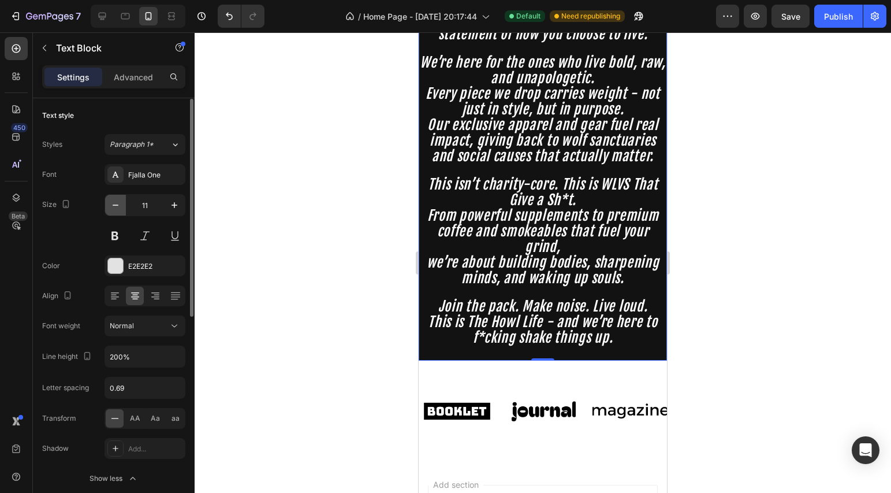
click at [122, 210] on button "button" at bounding box center [115, 205] width 21 height 21
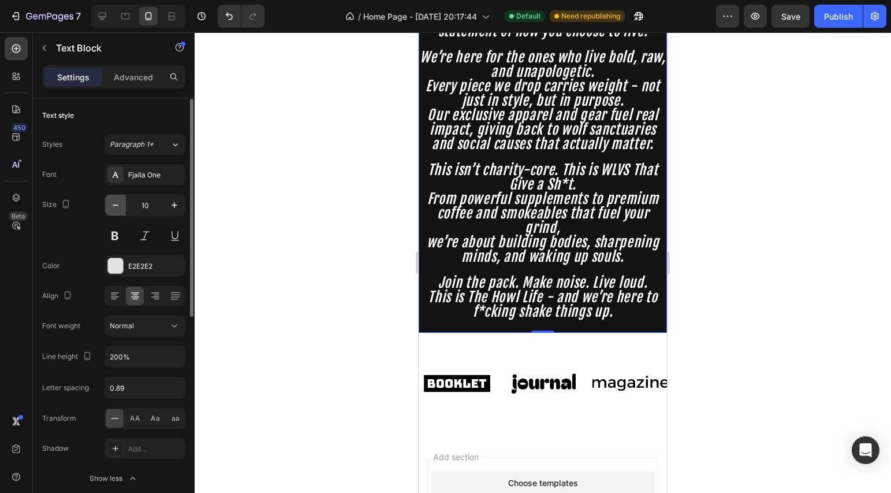
click at [122, 209] on button "button" at bounding box center [115, 205] width 21 height 21
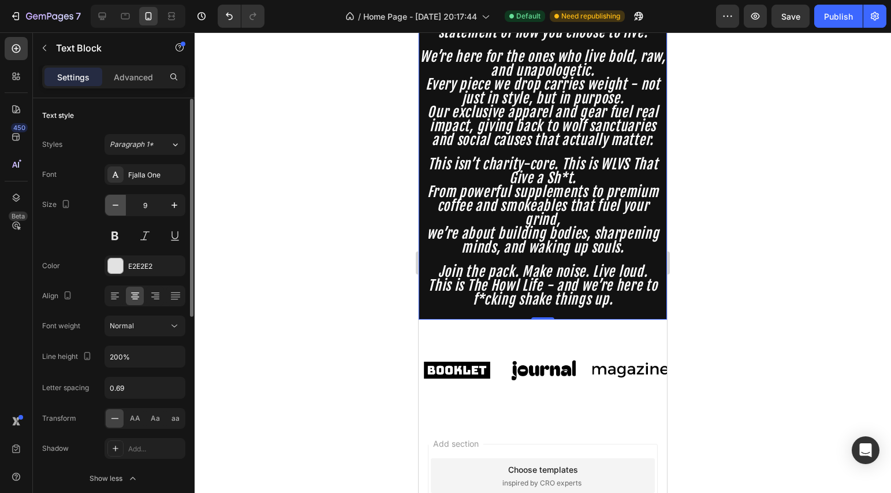
click at [122, 209] on button "button" at bounding box center [115, 205] width 21 height 21
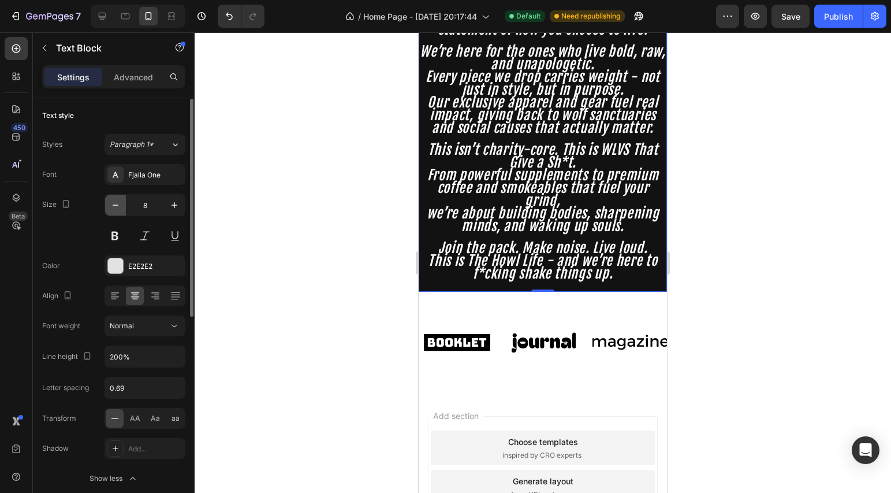
click at [122, 209] on button "button" at bounding box center [115, 205] width 21 height 21
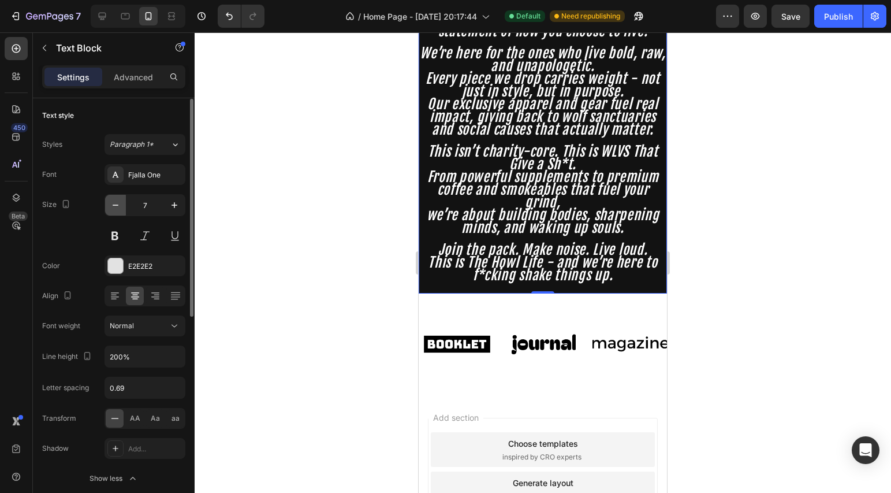
click at [122, 209] on button "button" at bounding box center [115, 205] width 21 height 21
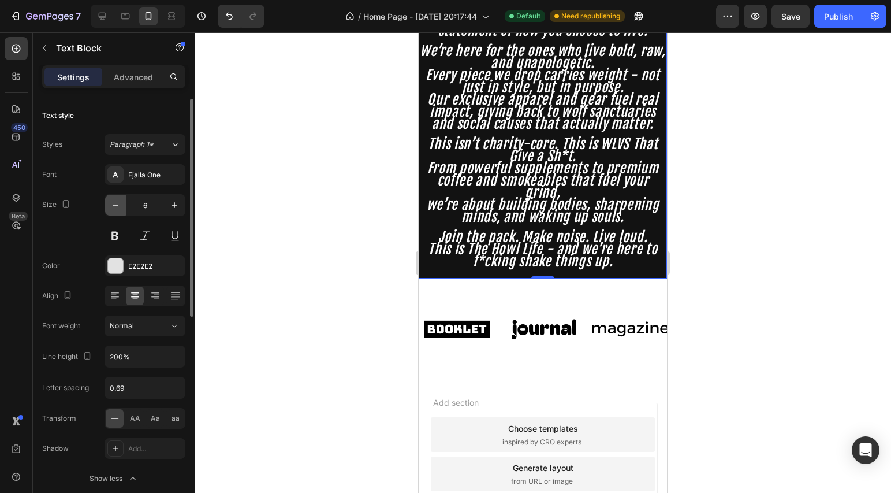
click at [122, 209] on button "button" at bounding box center [115, 205] width 21 height 21
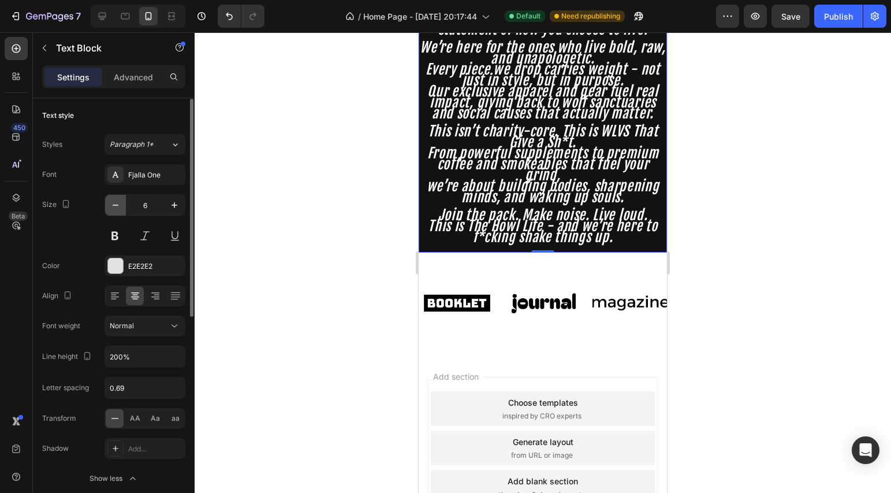
type input "5"
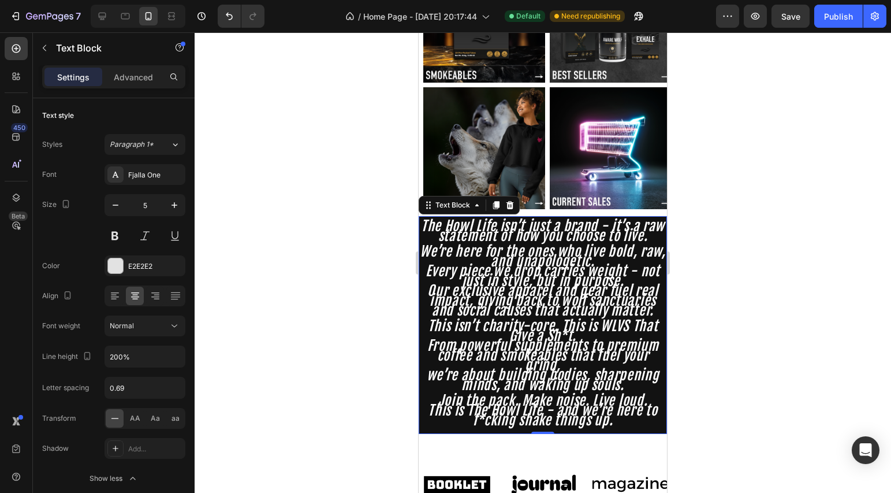
scroll to position [468, 0]
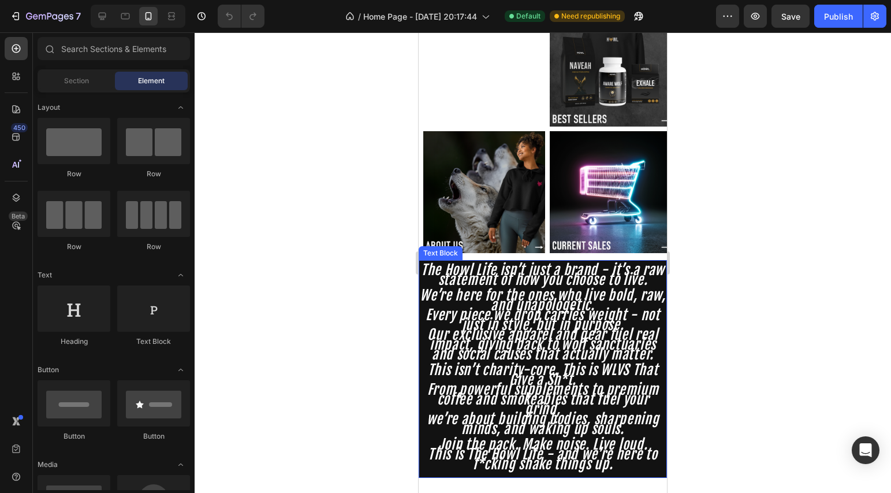
scroll to position [360, 0]
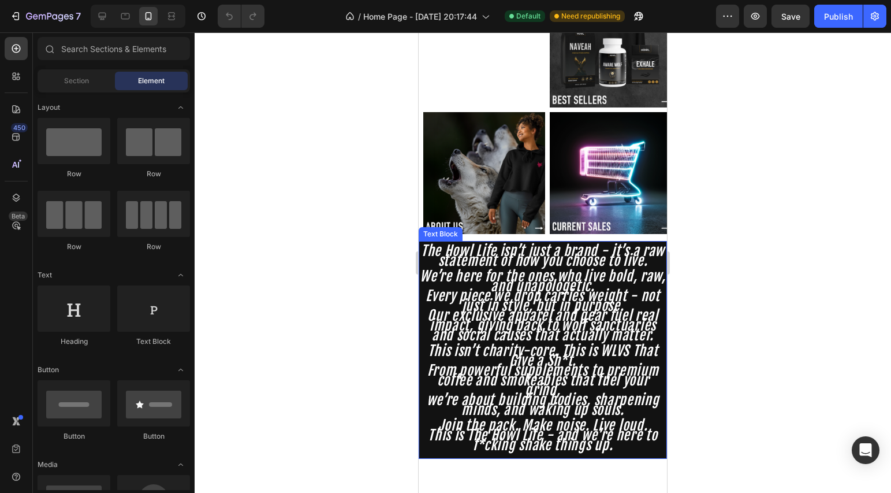
click at [561, 277] on span "We’re here for the ones who live bold, raw, and unapologetic." at bounding box center [543, 280] width 246 height 27
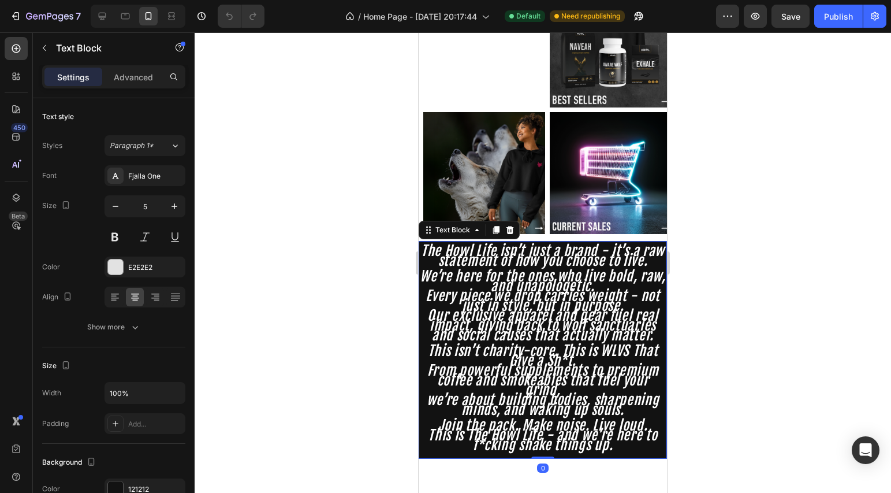
click at [560, 287] on span "Every piece we drop carries weight - not just in style, but in purpose." at bounding box center [543, 300] width 234 height 27
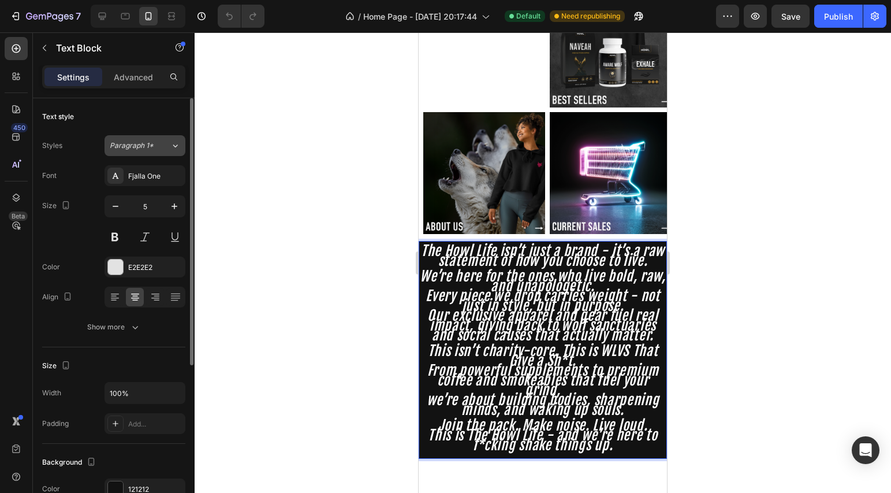
click at [164, 145] on div "Paragraph 1*" at bounding box center [140, 145] width 61 height 10
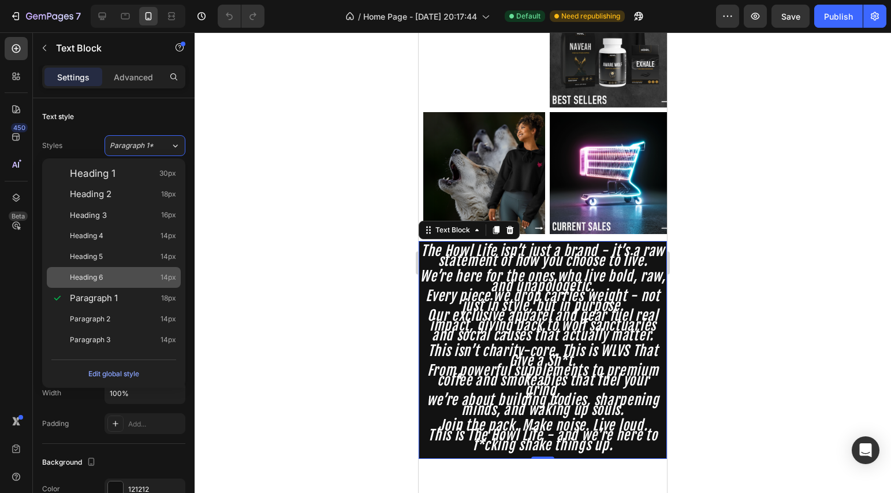
click at [99, 281] on span "Heading 6" at bounding box center [86, 277] width 33 height 12
type input "14"
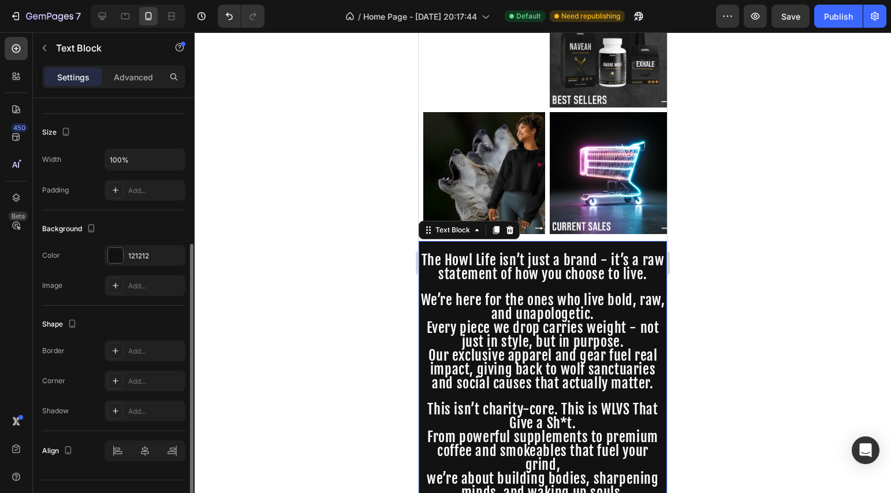
scroll to position [257, 0]
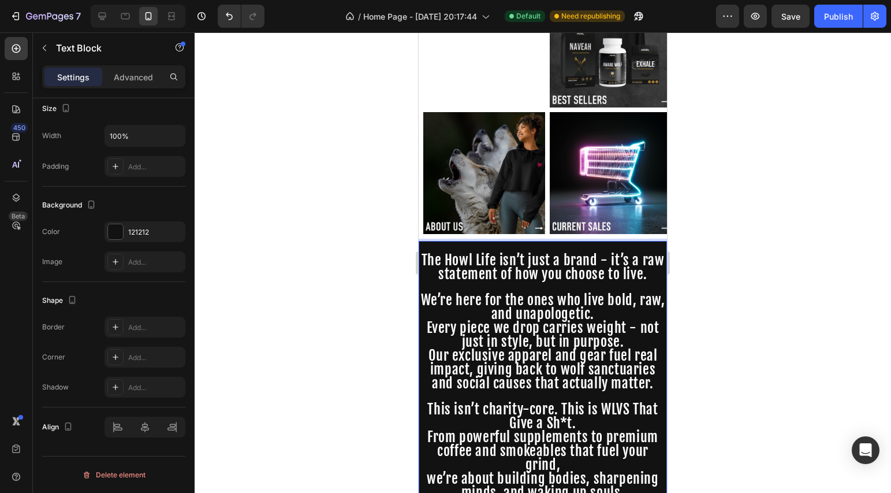
click at [301, 344] on div at bounding box center [543, 262] width 697 height 460
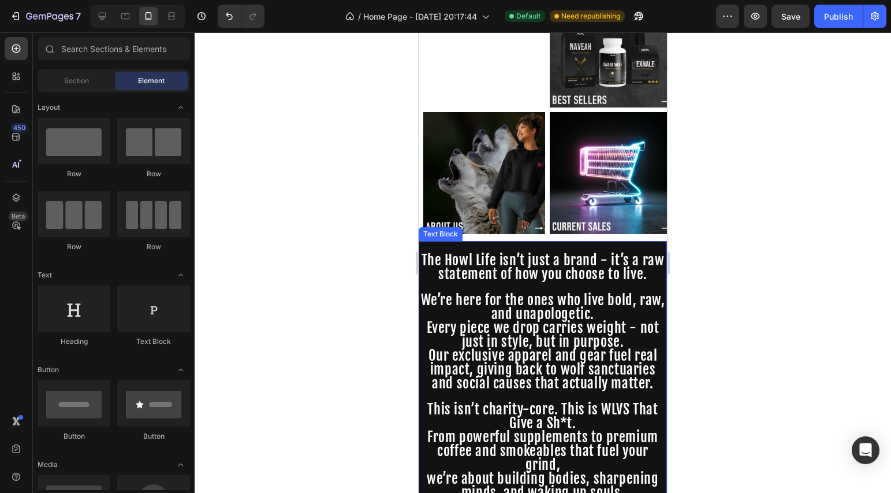
click at [451, 363] on span "Our exclusive apparel and gear fuel real impact, giving back to wolf sanctuarie…" at bounding box center [543, 369] width 229 height 45
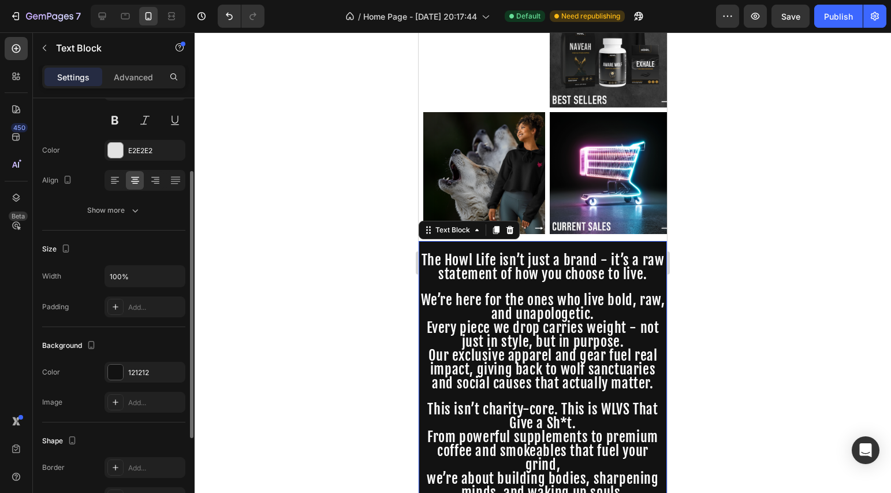
scroll to position [114, 0]
click at [131, 208] on icon "button" at bounding box center [135, 213] width 12 height 12
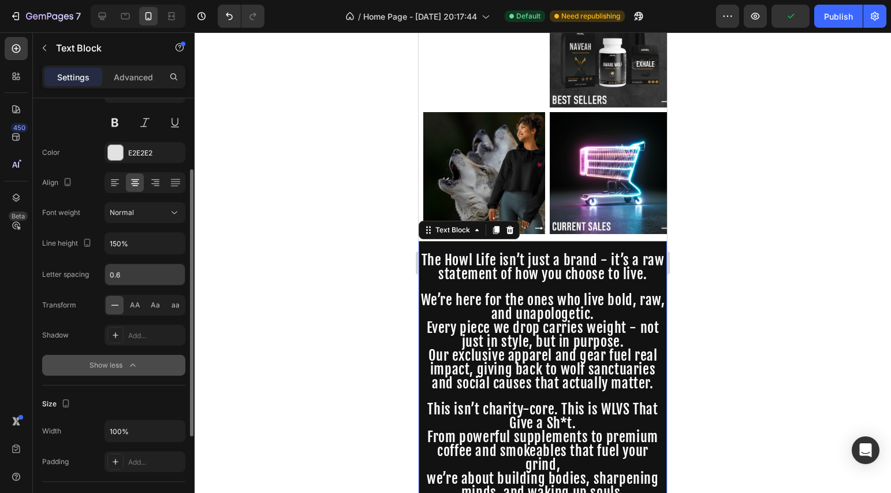
click at [150, 280] on input "0.6" at bounding box center [145, 274] width 80 height 21
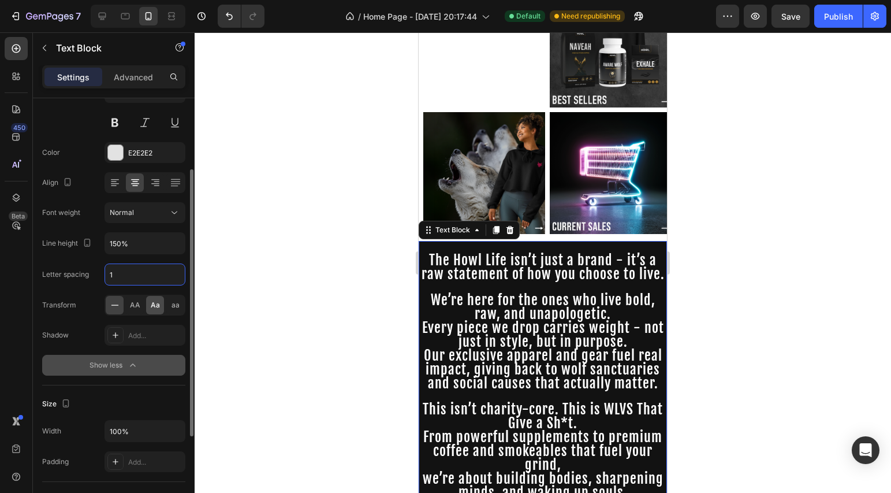
type input "1"
click at [151, 304] on span "Aa" at bounding box center [155, 305] width 9 height 10
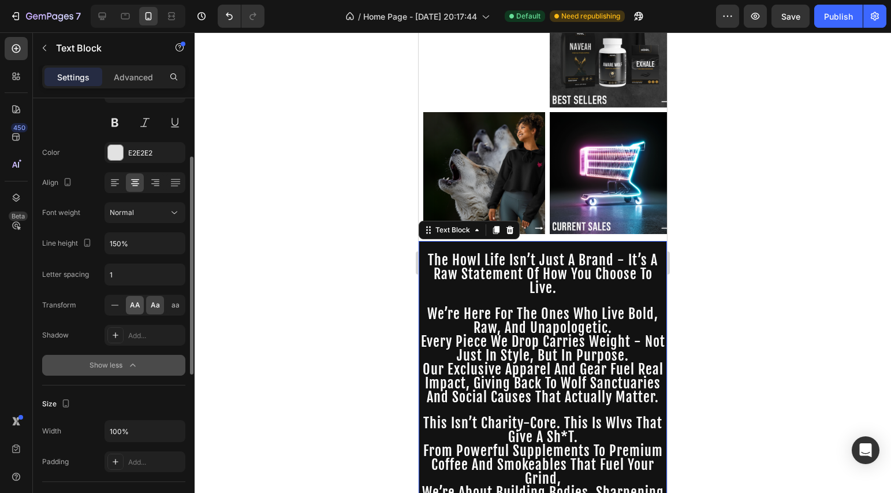
click at [143, 305] on div "AA" at bounding box center [135, 305] width 18 height 18
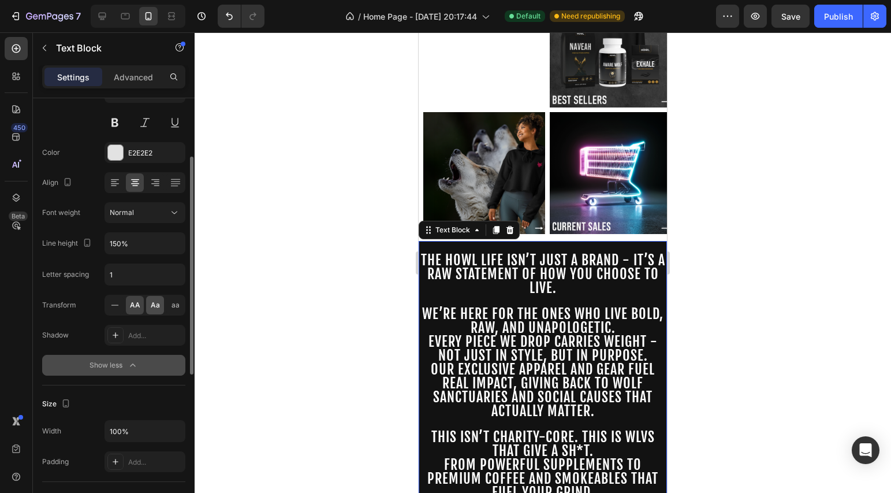
click at [159, 307] on span "Aa" at bounding box center [155, 305] width 9 height 10
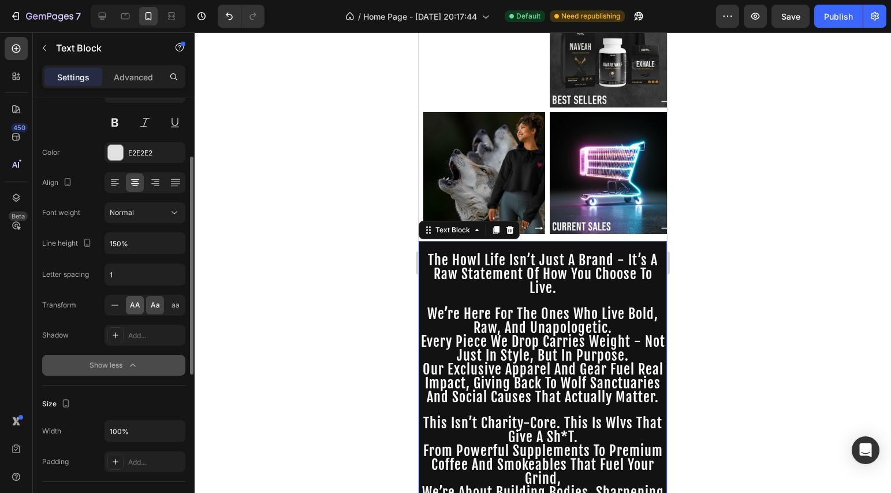
click at [136, 308] on span "AA" at bounding box center [135, 305] width 10 height 10
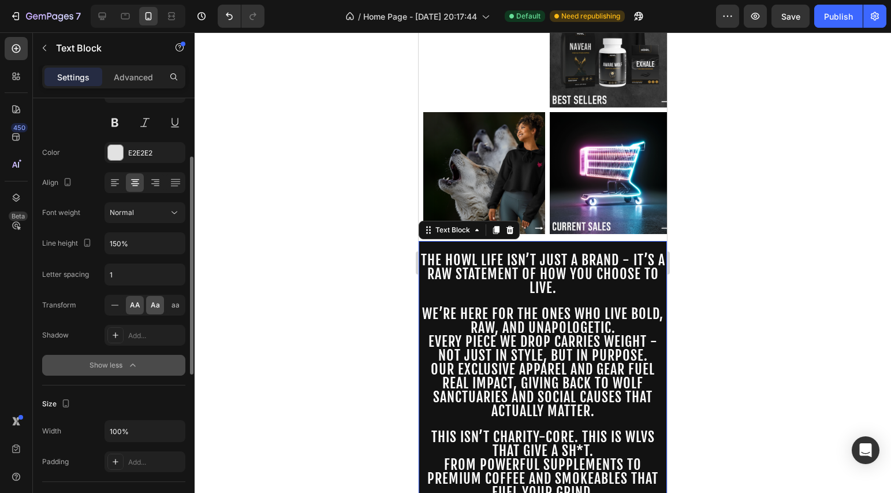
click at [151, 308] on span "Aa" at bounding box center [155, 305] width 9 height 10
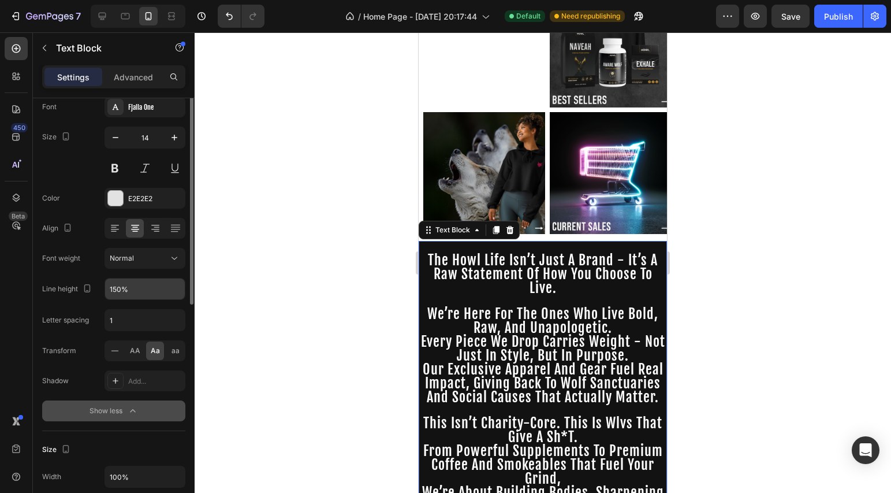
scroll to position [0, 0]
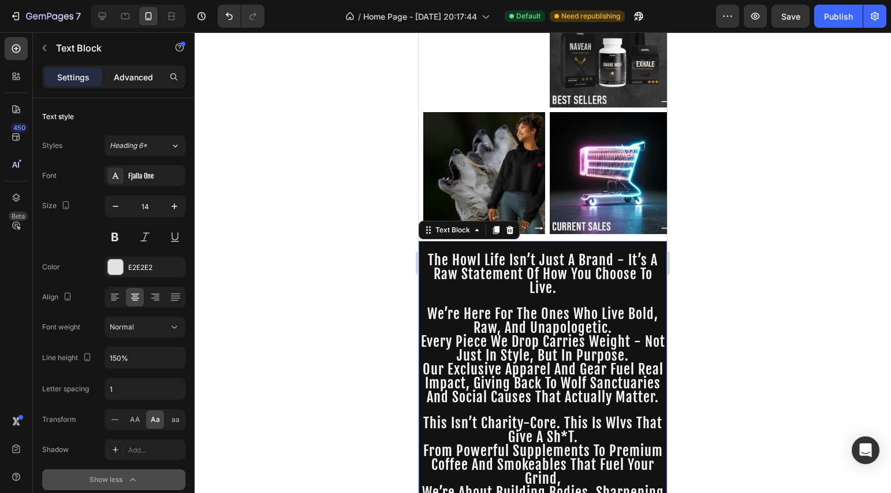
click at [152, 85] on div "Advanced" at bounding box center [134, 77] width 58 height 18
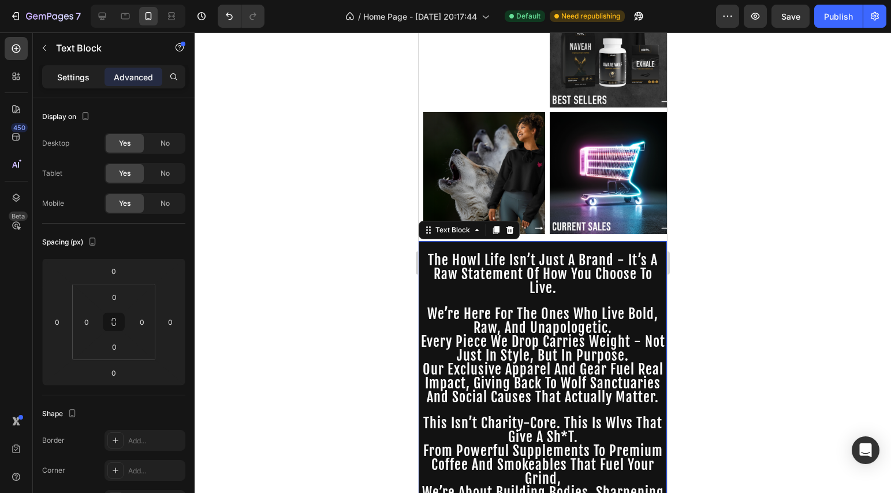
click at [81, 84] on div "Settings" at bounding box center [73, 77] width 58 height 18
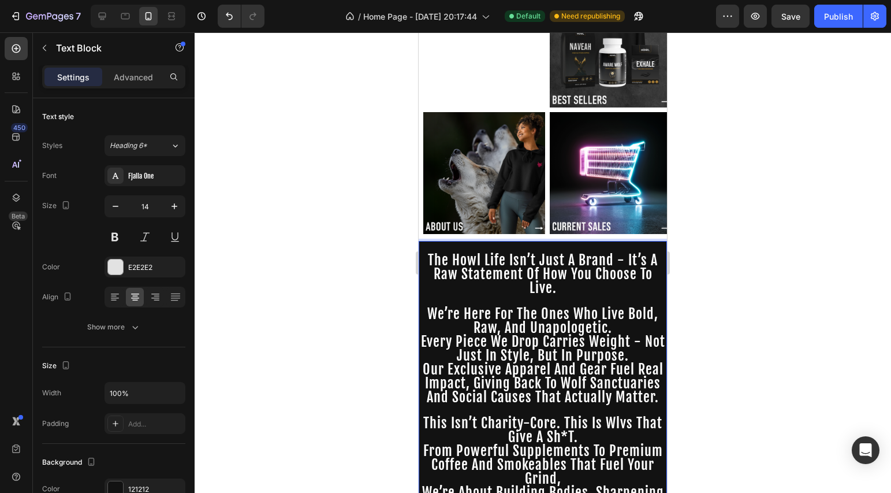
click at [548, 305] on span "we’re here for the ones who live bold, raw, and unapologetic." at bounding box center [542, 320] width 231 height 31
click at [374, 310] on div at bounding box center [543, 262] width 697 height 460
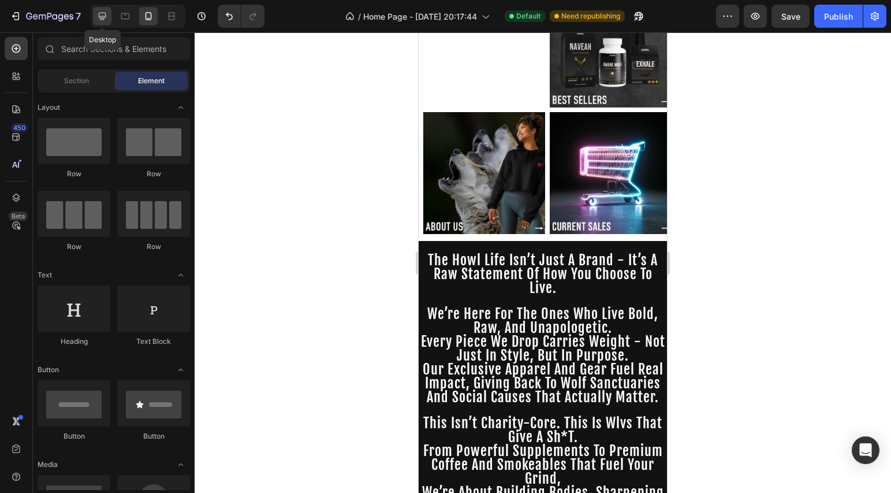
click at [103, 19] on icon at bounding box center [103, 17] width 8 height 8
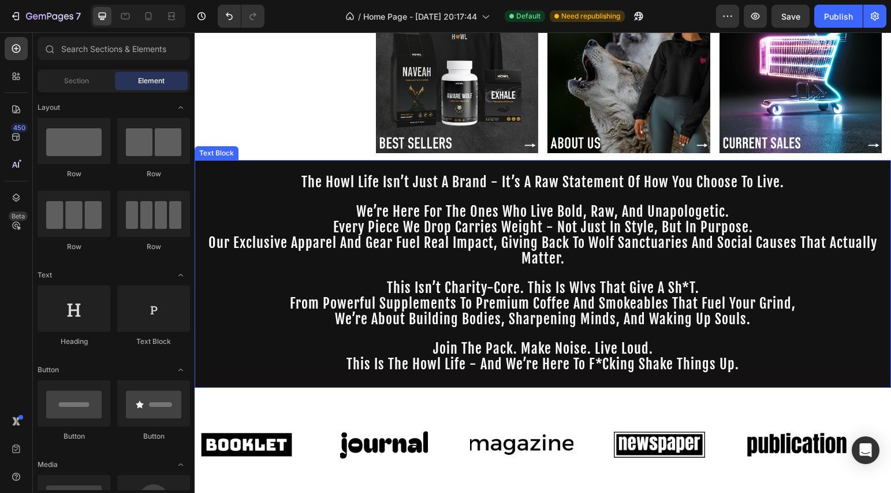
click at [465, 273] on p "Rich Text Editor. Editing area: main" at bounding box center [543, 274] width 694 height 14
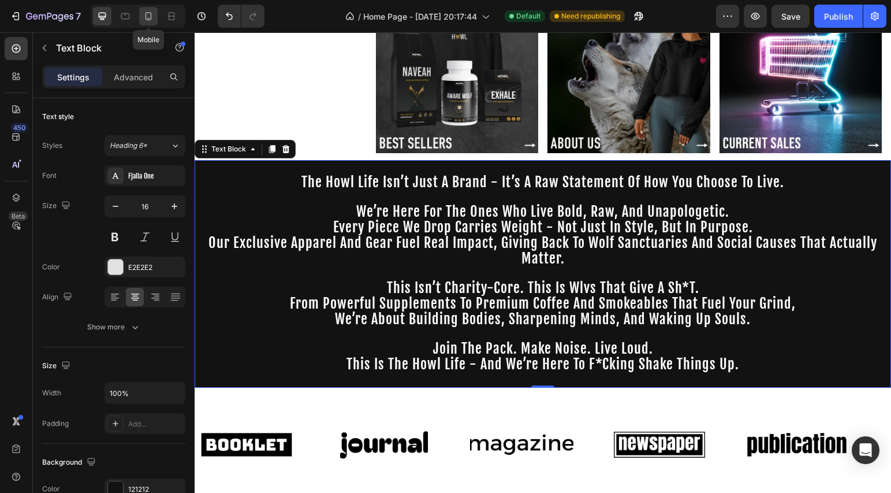
click at [146, 17] on icon at bounding box center [149, 16] width 6 height 8
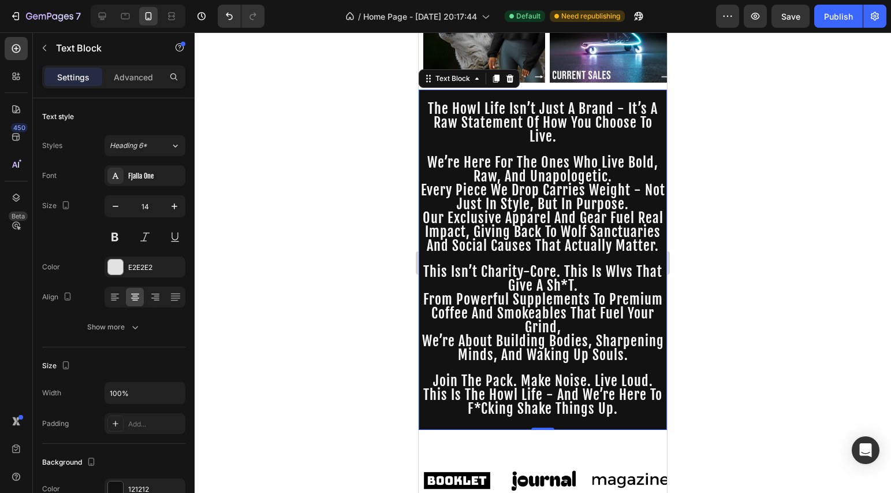
scroll to position [520, 0]
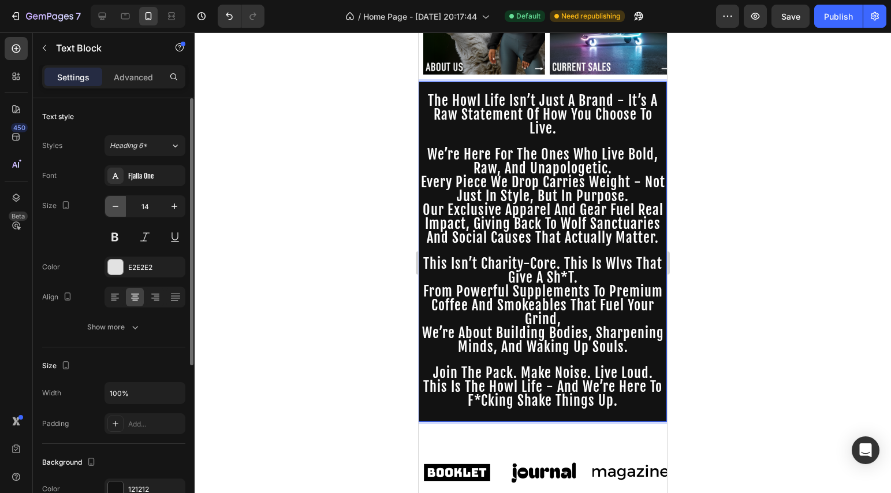
click at [119, 210] on icon "button" at bounding box center [116, 206] width 12 height 12
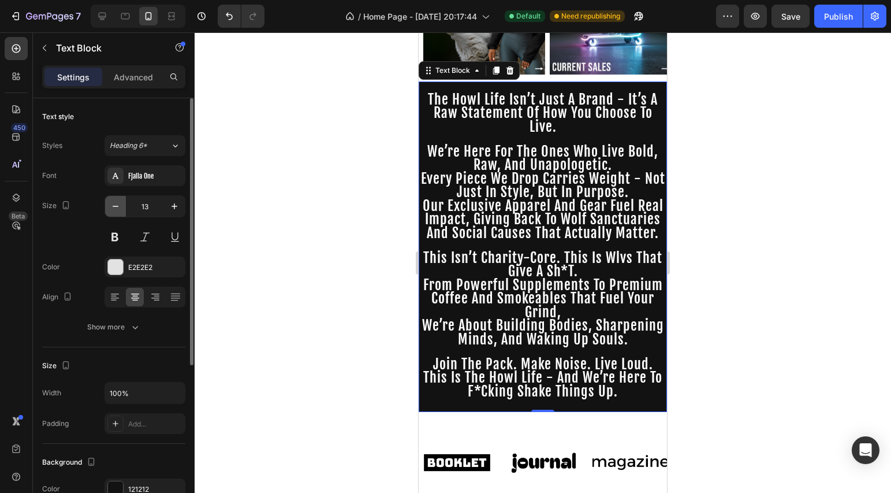
click at [118, 210] on icon "button" at bounding box center [116, 206] width 12 height 12
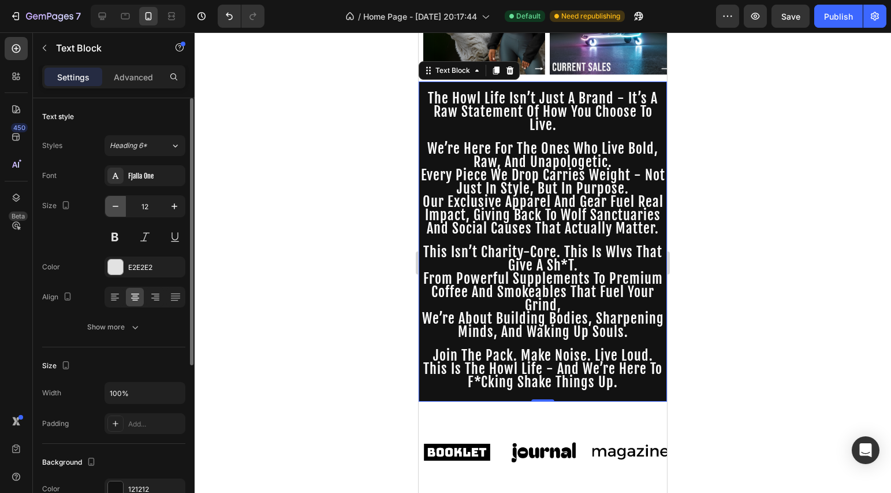
click at [118, 210] on icon "button" at bounding box center [116, 206] width 12 height 12
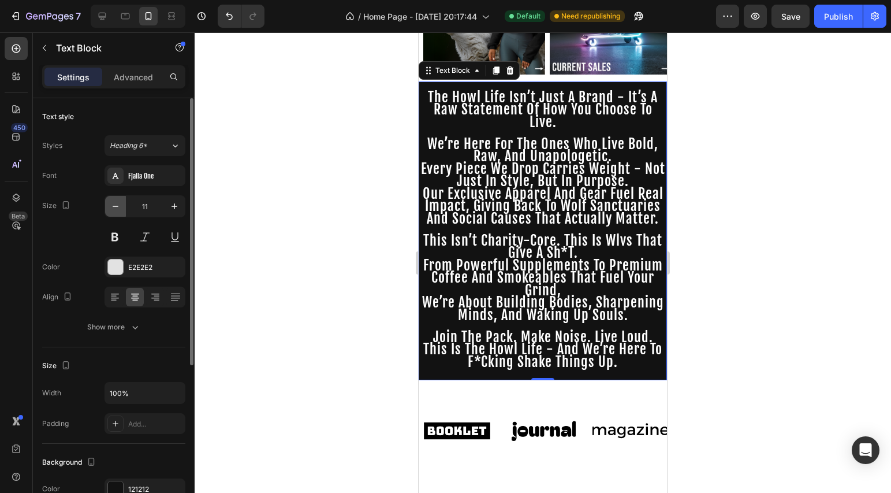
click at [118, 211] on icon "button" at bounding box center [116, 206] width 12 height 12
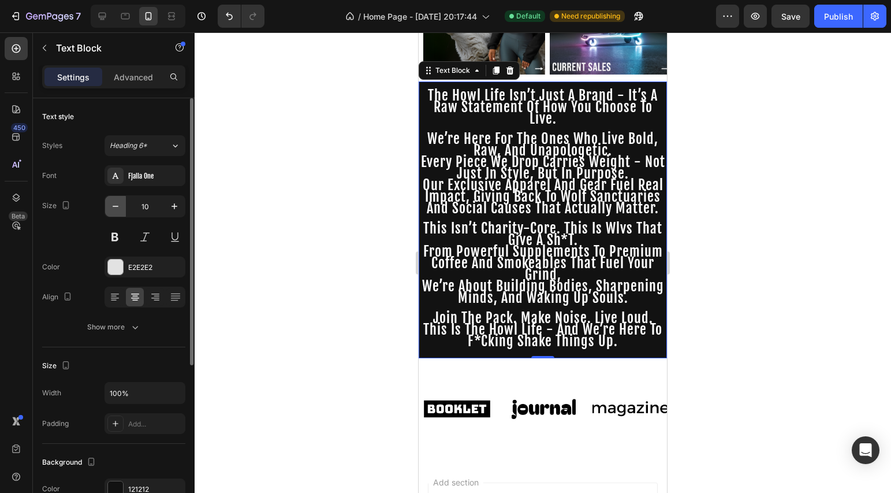
click at [118, 211] on icon "button" at bounding box center [116, 206] width 12 height 12
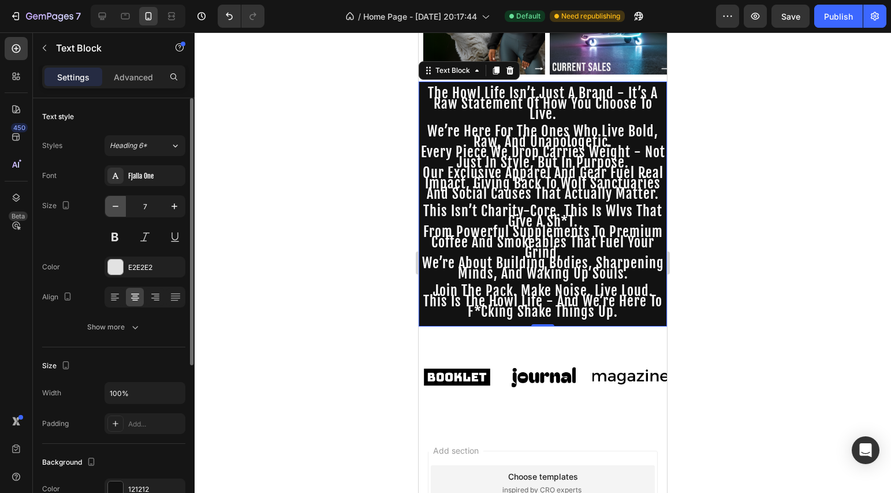
click at [118, 211] on icon "button" at bounding box center [116, 206] width 12 height 12
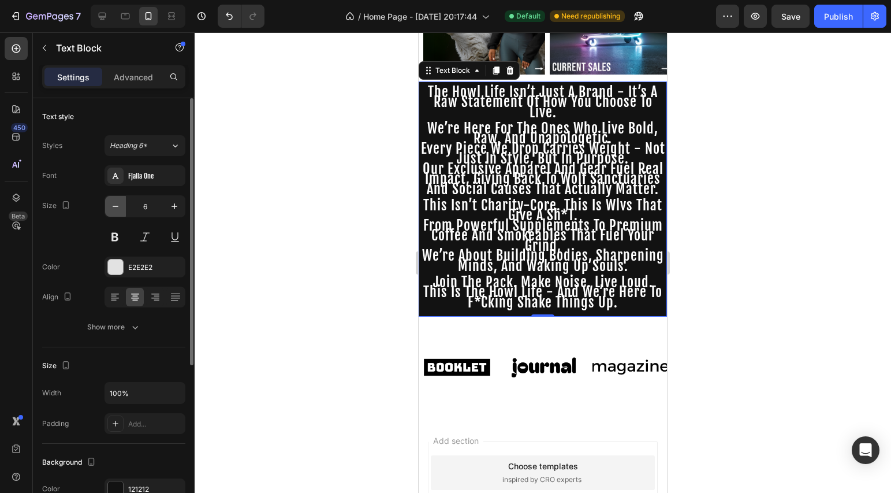
click at [118, 211] on icon "button" at bounding box center [116, 206] width 12 height 12
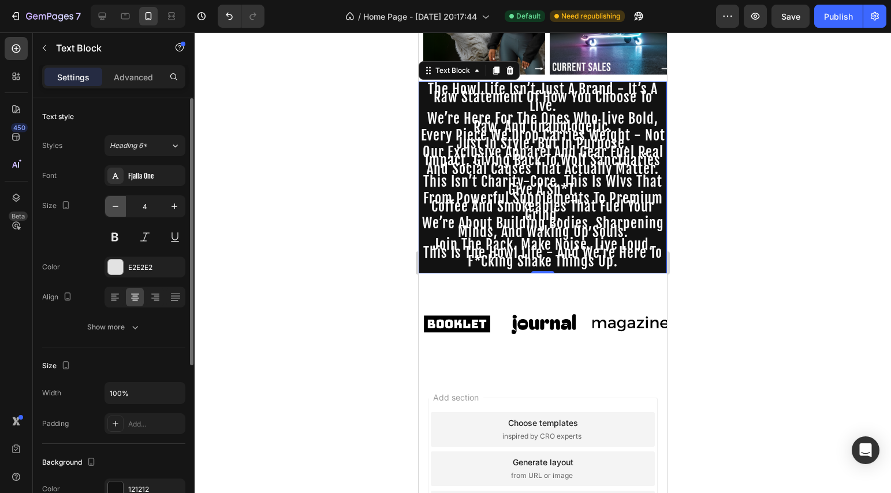
click at [118, 211] on icon "button" at bounding box center [116, 206] width 12 height 12
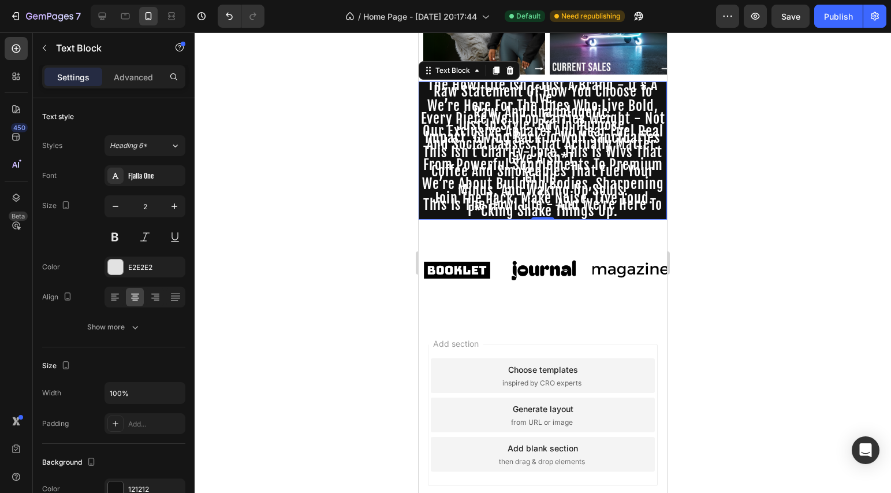
click at [510, 159] on span "from powerful supplements to premium coffee and smokeables that fuel your grind," at bounding box center [543, 171] width 240 height 30
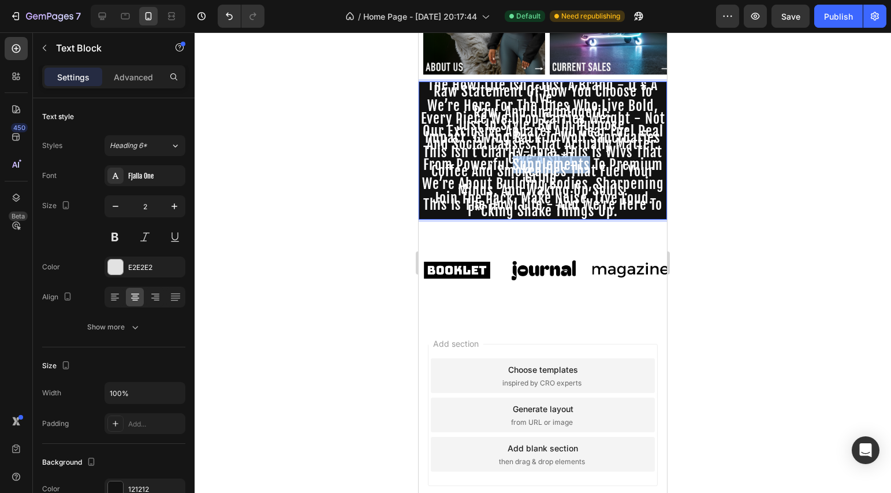
click at [510, 159] on span "from powerful supplements to premium coffee and smokeables that fuel your grind," at bounding box center [543, 171] width 240 height 30
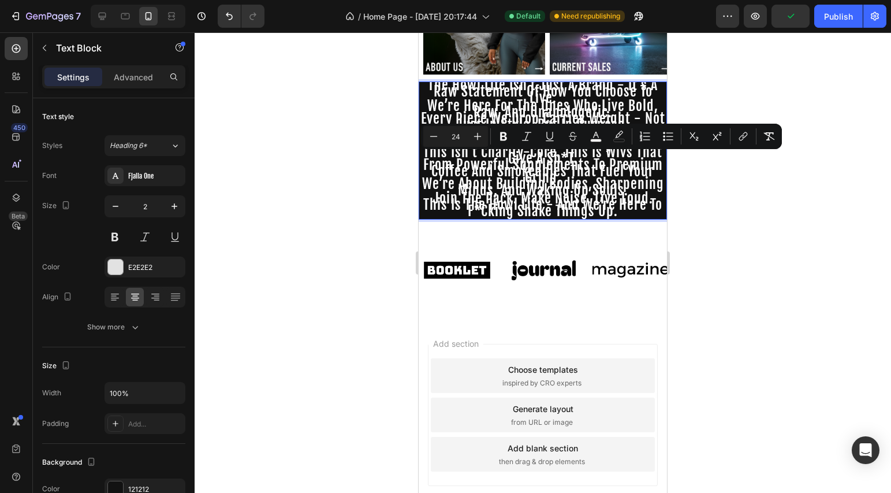
click at [430, 81] on span "the howl life isn’t just a brand - it’s a raw statement of how you choose to li…" at bounding box center [543, 91] width 230 height 30
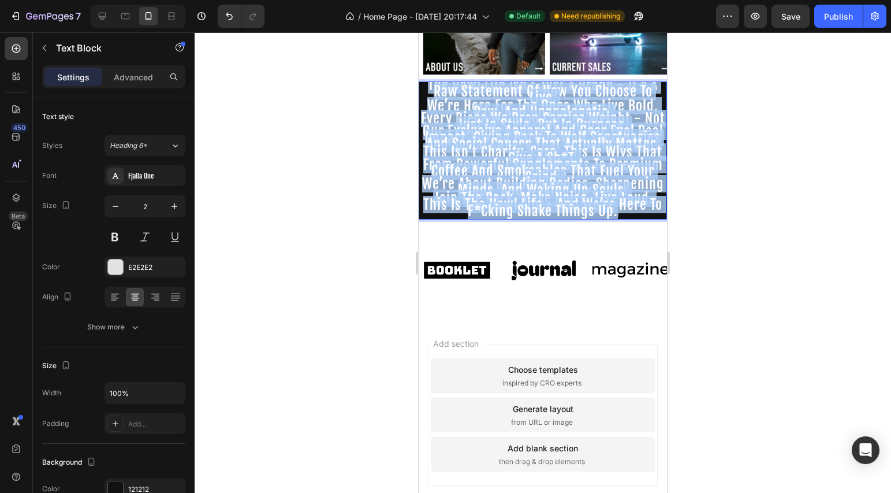
drag, startPoint x: 426, startPoint y: 76, endPoint x: 658, endPoint y: 232, distance: 279.7
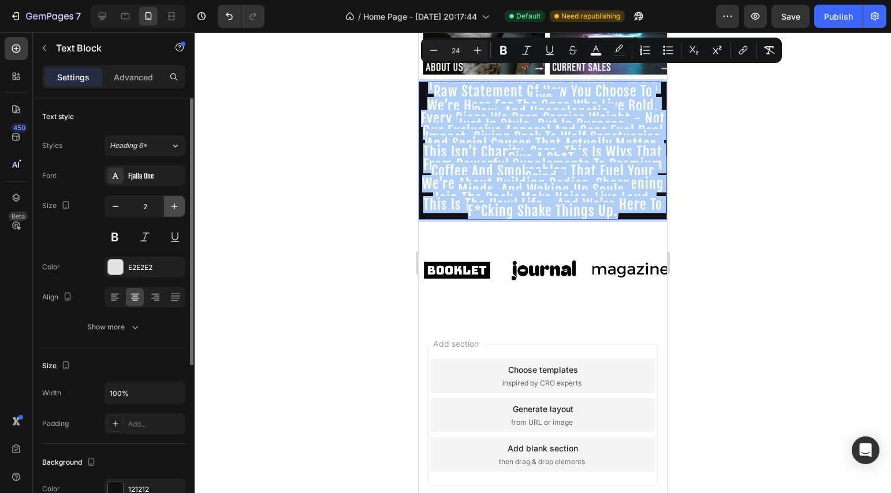
click at [173, 209] on icon "button" at bounding box center [175, 206] width 12 height 12
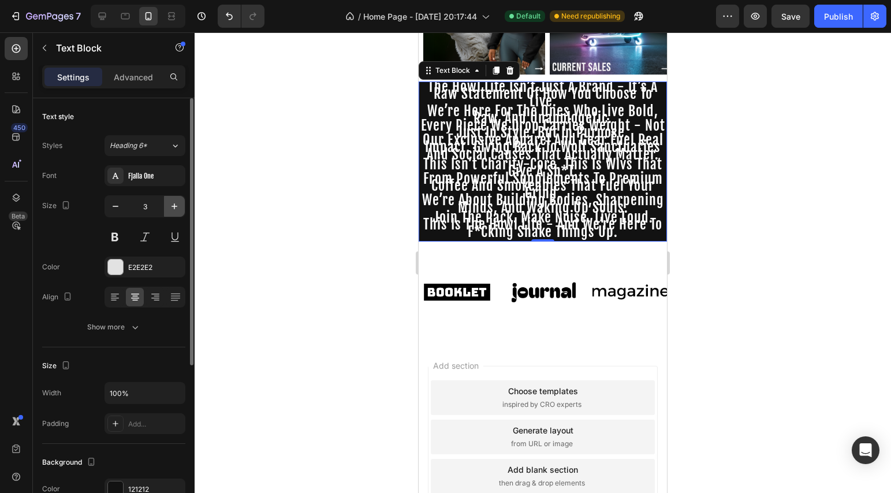
click at [172, 209] on icon "button" at bounding box center [175, 206] width 12 height 12
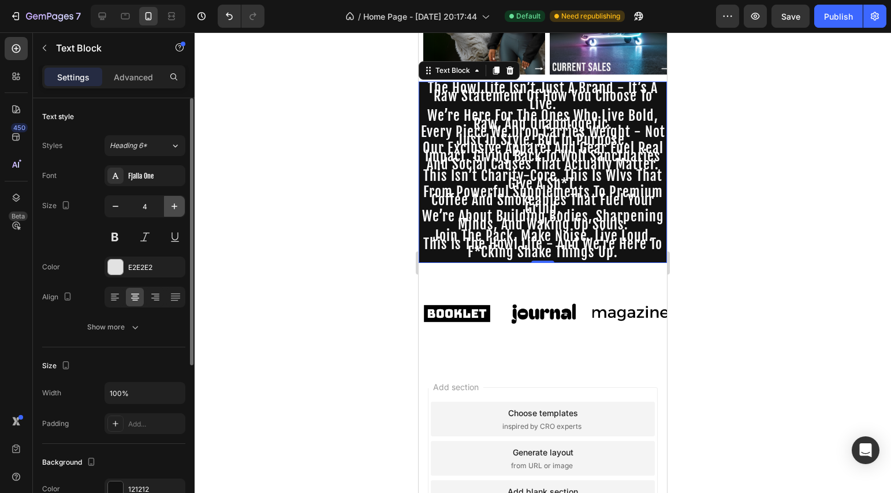
click at [172, 209] on icon "button" at bounding box center [175, 206] width 12 height 12
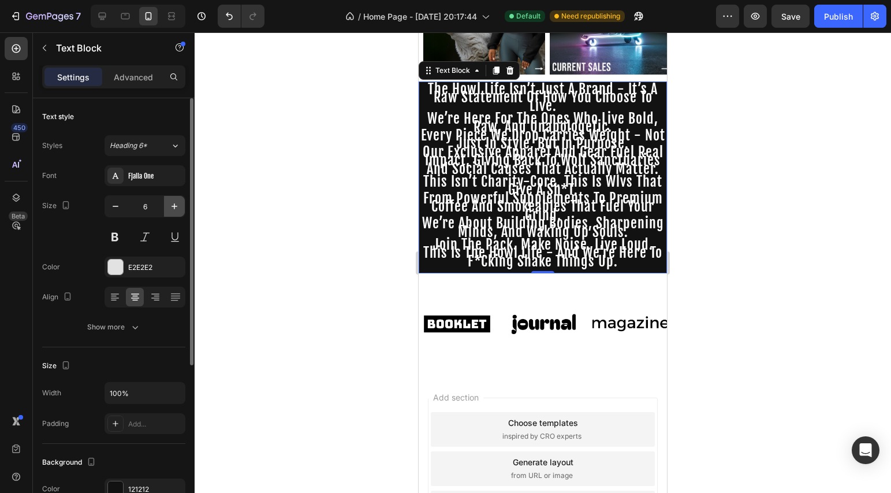
click at [172, 209] on icon "button" at bounding box center [175, 206] width 12 height 12
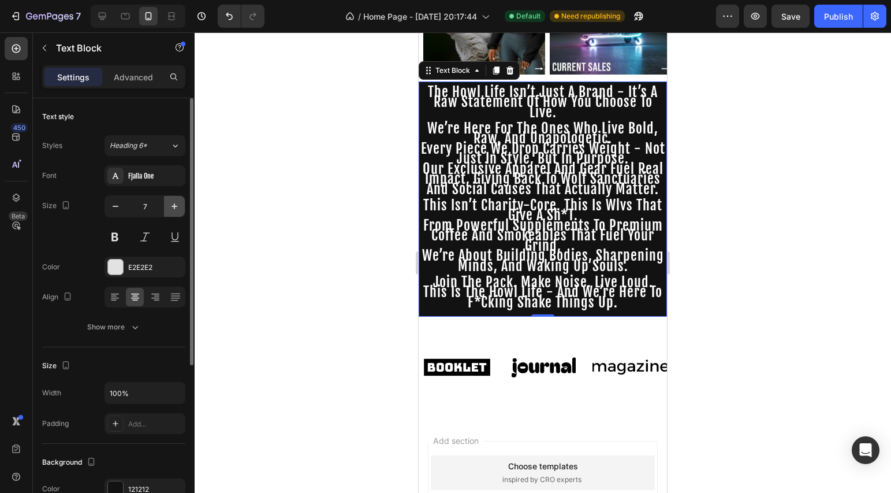
click at [172, 209] on icon "button" at bounding box center [175, 206] width 12 height 12
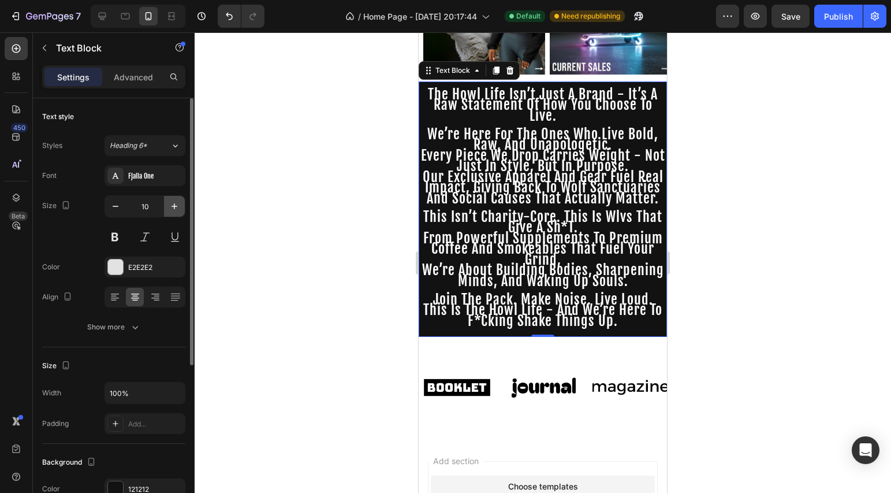
click at [172, 209] on icon "button" at bounding box center [175, 206] width 12 height 12
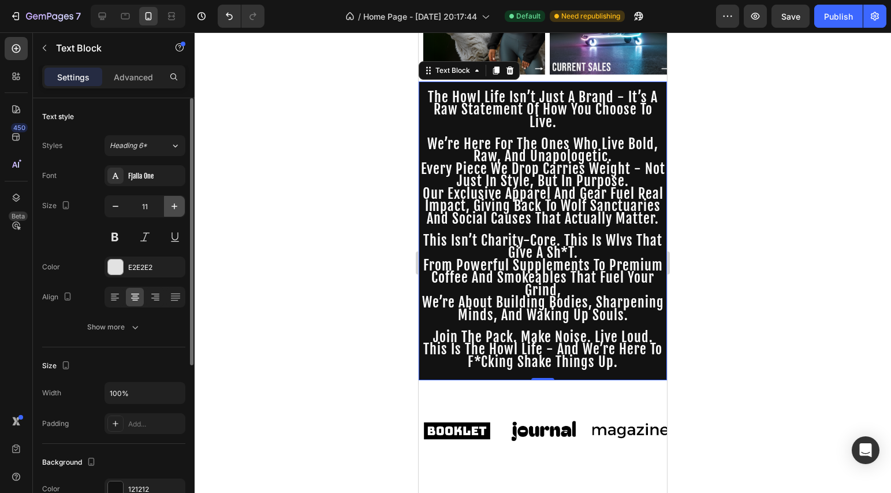
click at [172, 209] on icon "button" at bounding box center [175, 206] width 12 height 12
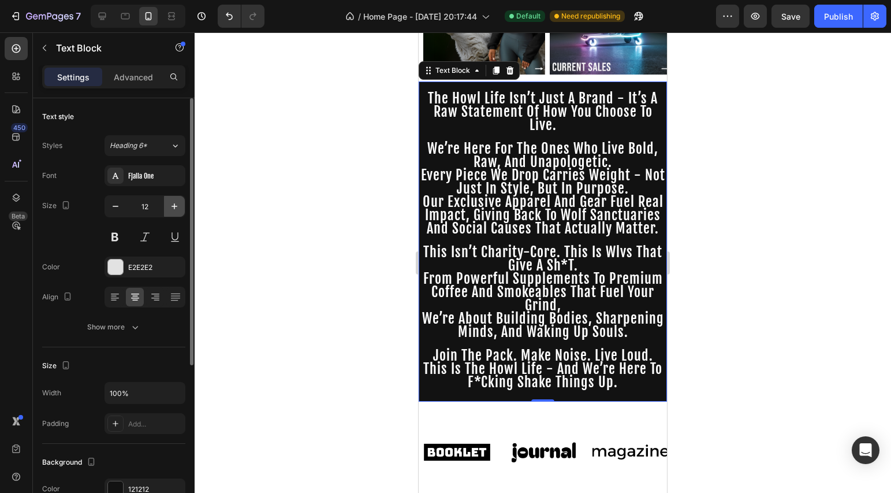
click at [172, 209] on icon "button" at bounding box center [175, 206] width 12 height 12
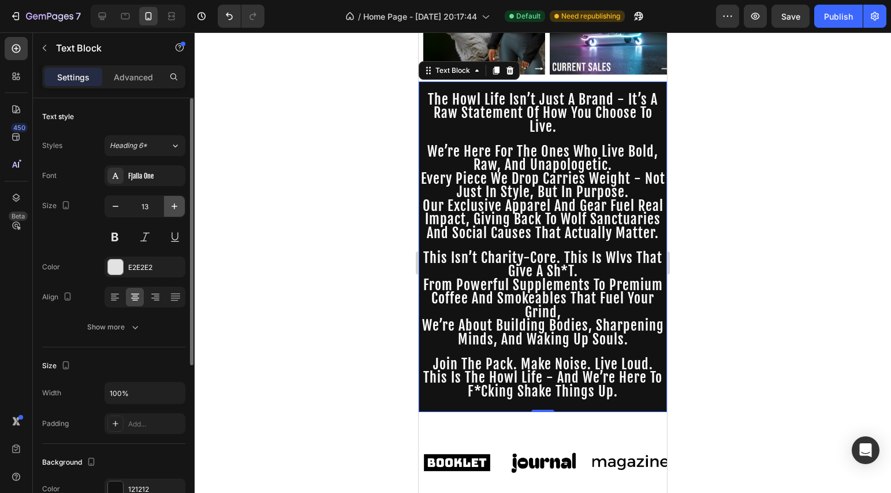
click at [172, 209] on icon "button" at bounding box center [175, 206] width 12 height 12
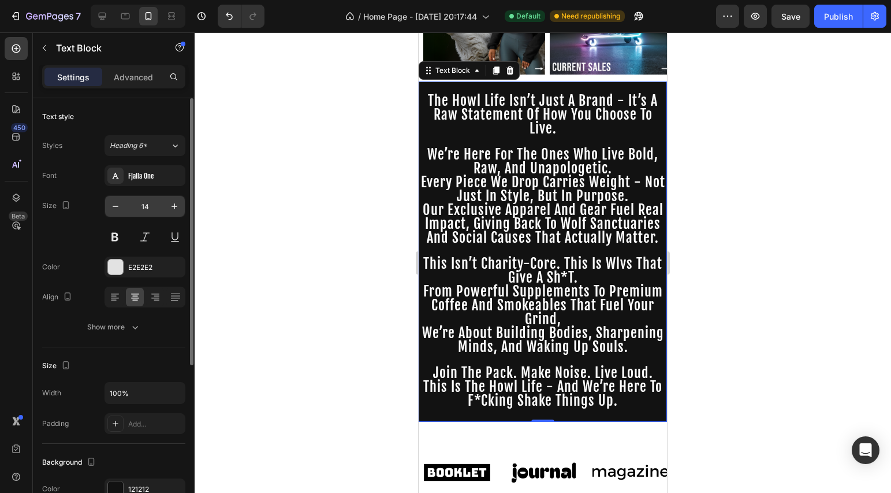
click at [126, 208] on input "14" at bounding box center [145, 206] width 38 height 21
click at [121, 208] on button "button" at bounding box center [115, 206] width 21 height 21
click at [120, 208] on icon "button" at bounding box center [116, 206] width 12 height 12
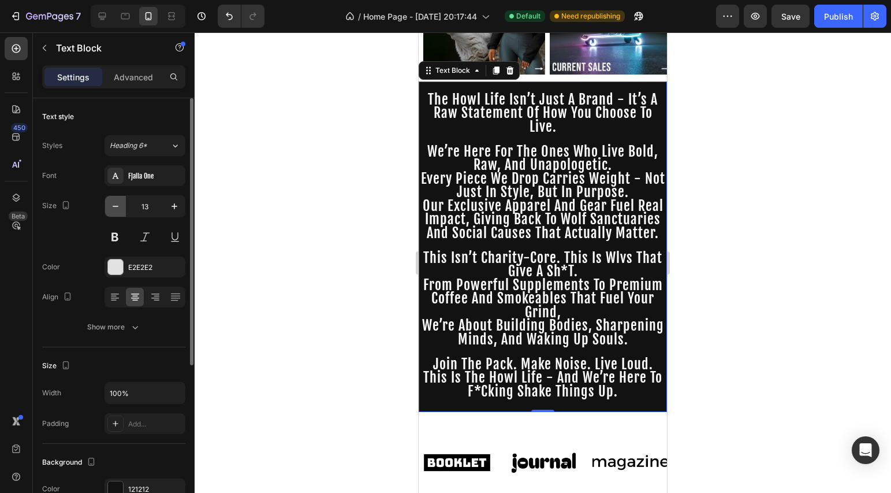
type input "12"
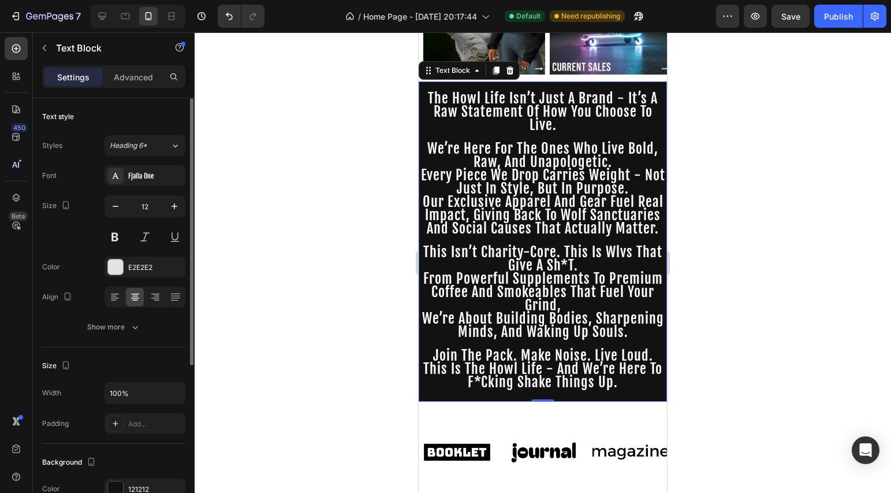
scroll to position [87, 0]
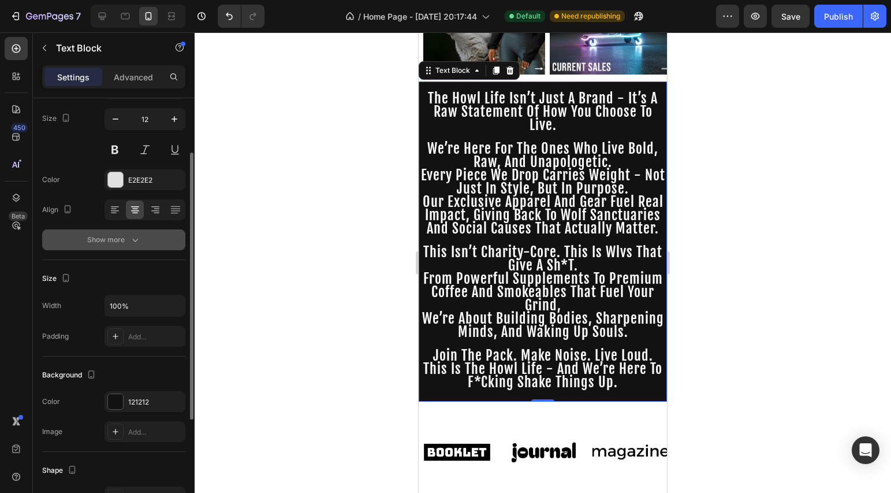
click at [110, 241] on div "Show more" at bounding box center [114, 240] width 54 height 12
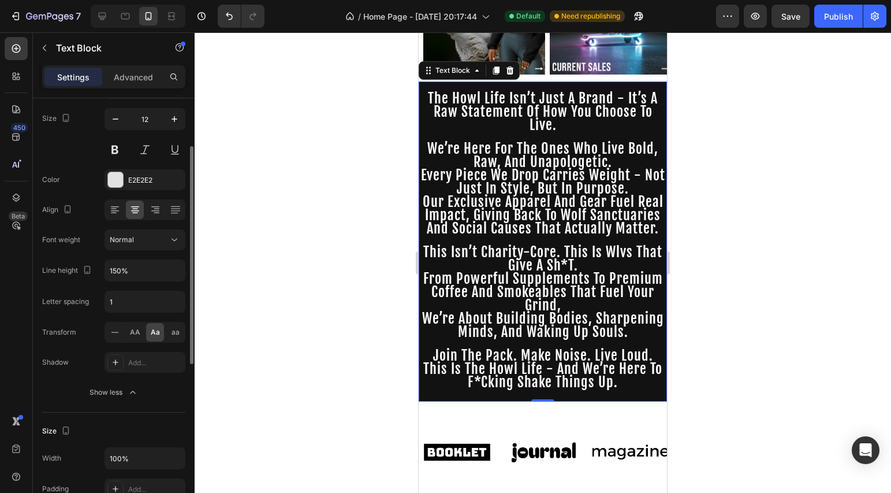
scroll to position [90, 0]
click at [133, 269] on input "150%" at bounding box center [145, 268] width 80 height 21
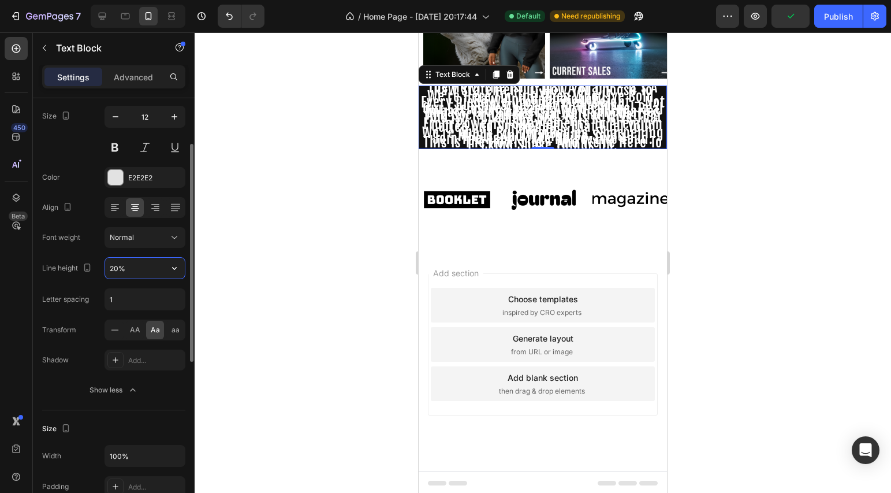
scroll to position [520, 0]
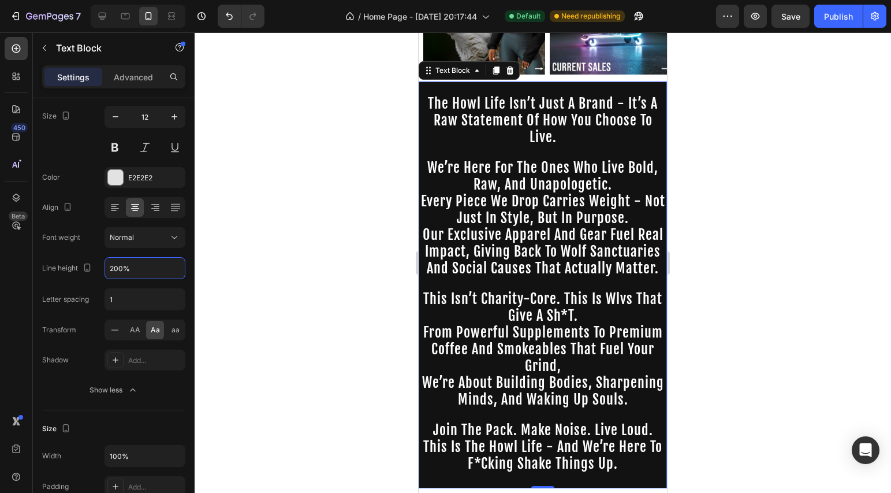
type input "200%"
click at [350, 275] on div at bounding box center [543, 262] width 697 height 460
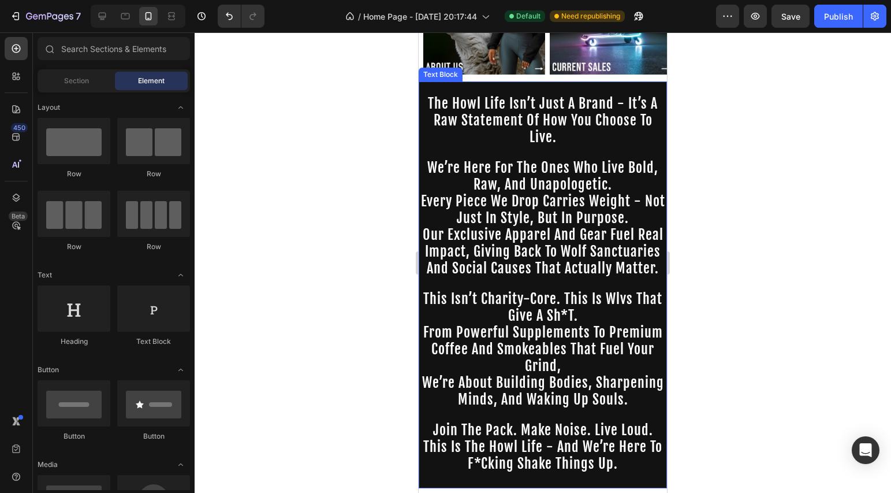
click at [593, 297] on span "this isn’t charity-core. this is wlvs that give a sh*t." at bounding box center [542, 307] width 239 height 34
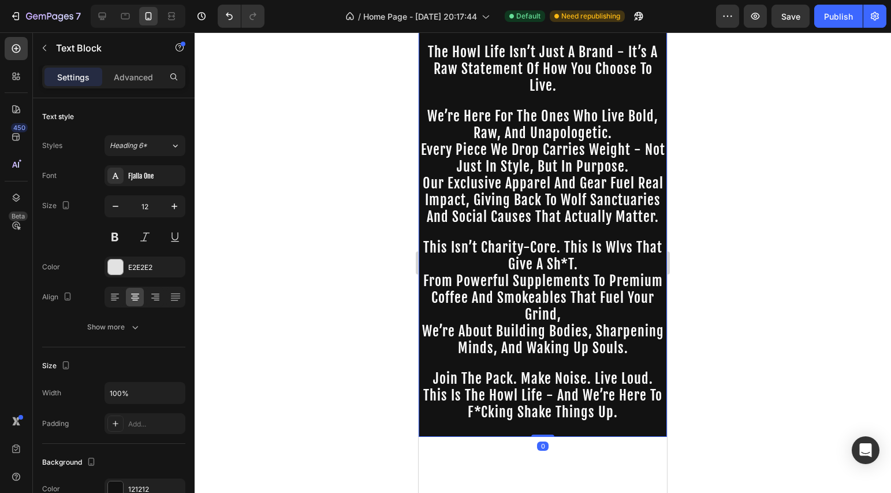
scroll to position [459, 0]
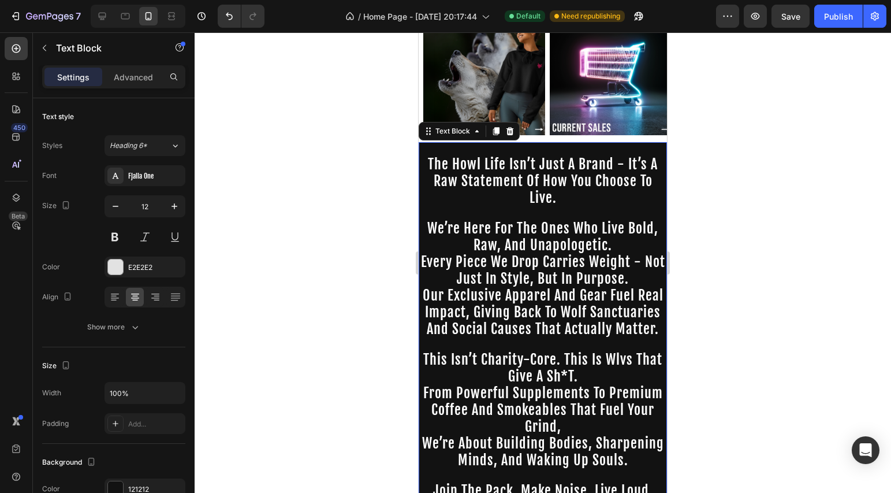
click at [706, 317] on div at bounding box center [543, 262] width 697 height 460
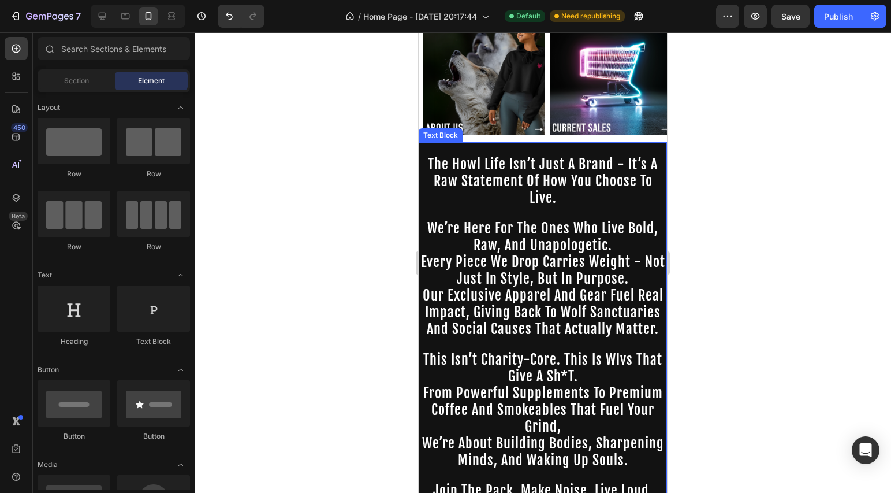
click at [636, 306] on p "our exclusive apparel and gear fuel real impact, giving back to wolf sanctuarie…" at bounding box center [543, 313] width 246 height 50
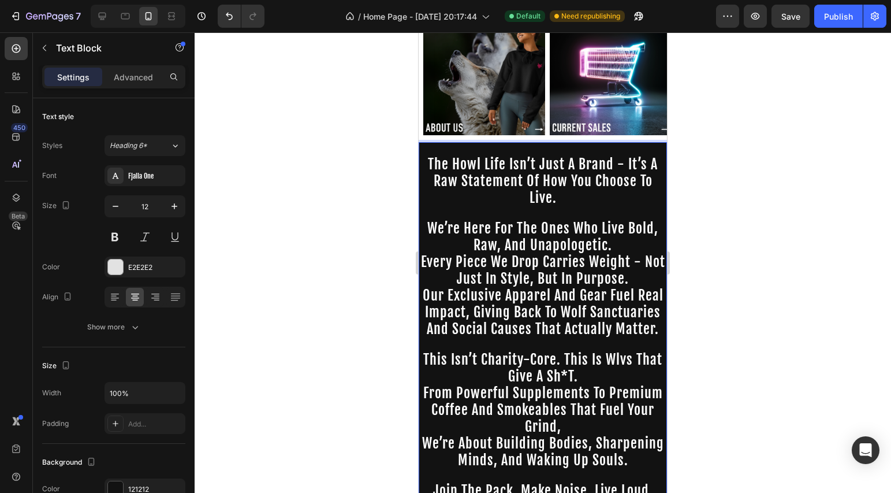
click at [766, 233] on div at bounding box center [543, 262] width 697 height 460
click at [611, 234] on p "we’re here for the ones who live bold, raw, and unapologetic." at bounding box center [543, 237] width 246 height 33
click at [474, 126] on icon at bounding box center [476, 130] width 9 height 9
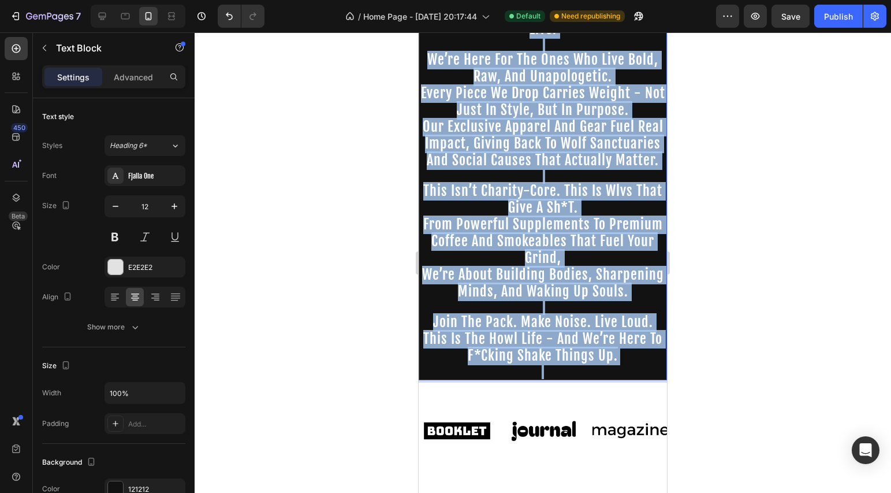
scroll to position [796, 0]
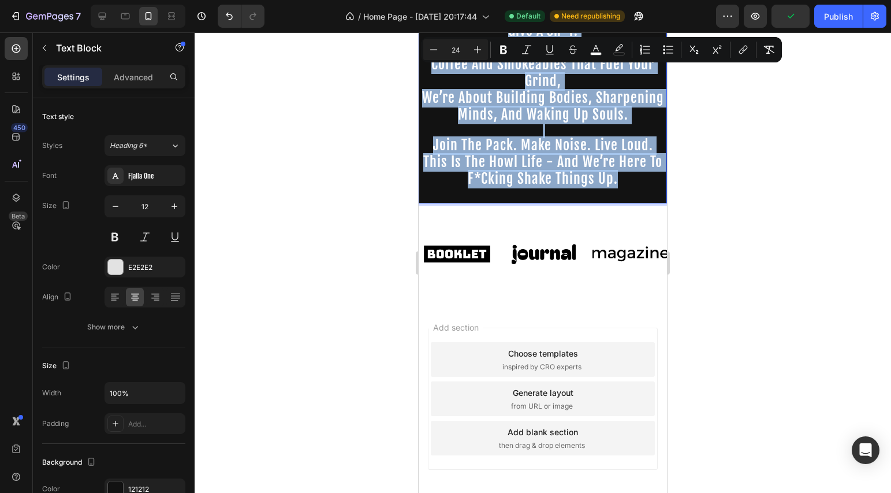
drag, startPoint x: 423, startPoint y: 155, endPoint x: 635, endPoint y: 219, distance: 221.4
click at [635, 203] on div "⁠⁠⁠⁠⁠⁠⁠ the howl life isn’t just a brand - it’s a raw statement of how you choo…" at bounding box center [543, 0] width 248 height 407
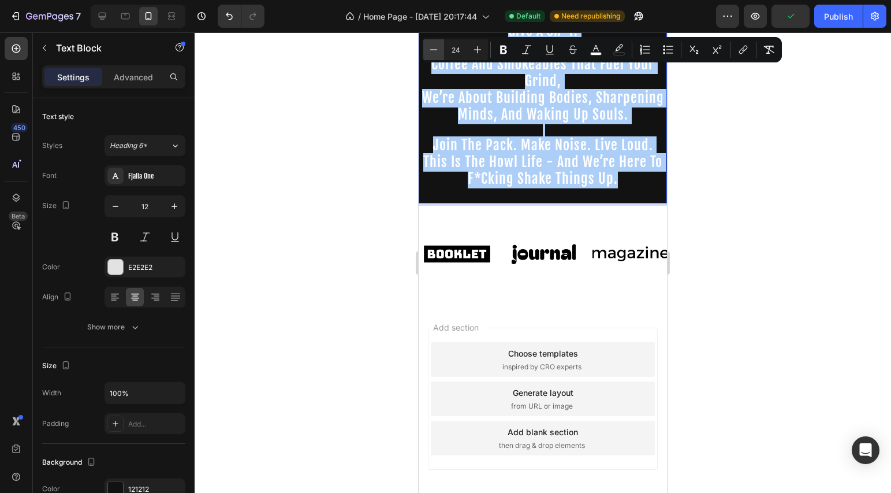
click at [429, 49] on icon "Editor contextual toolbar" at bounding box center [434, 50] width 12 height 12
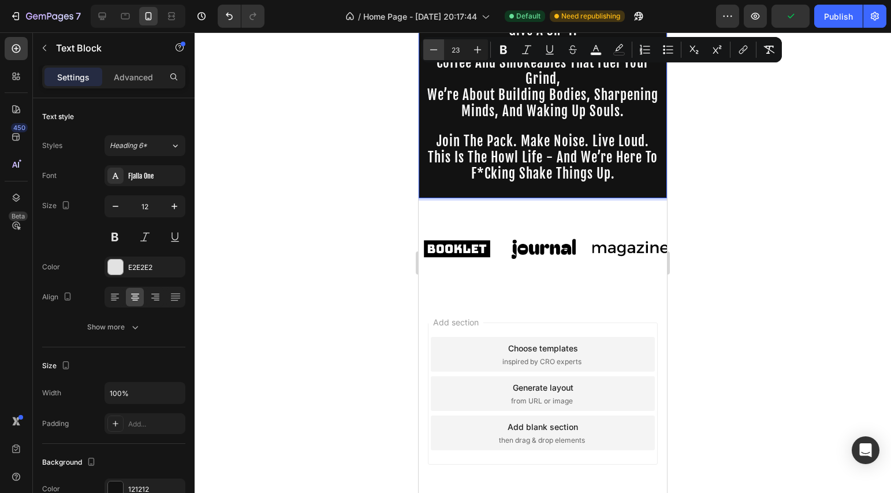
click at [429, 49] on icon "Editor contextual toolbar" at bounding box center [434, 50] width 12 height 12
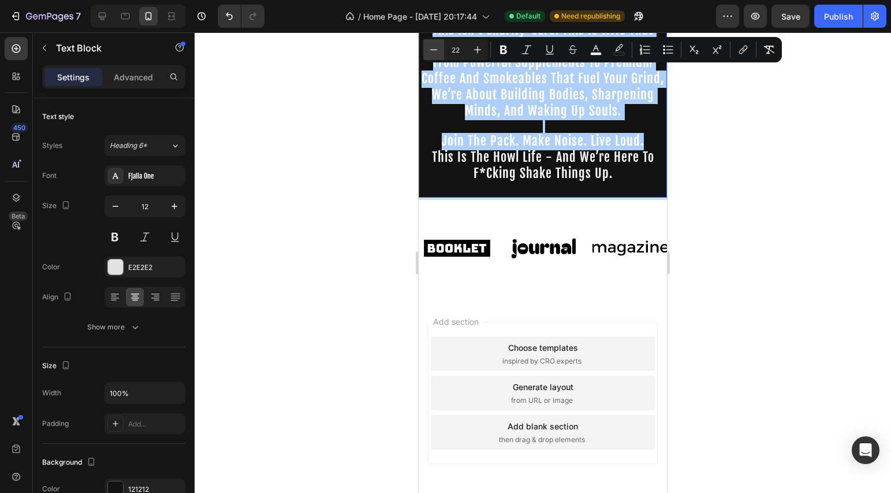
click at [429, 49] on icon "Editor contextual toolbar" at bounding box center [434, 50] width 12 height 12
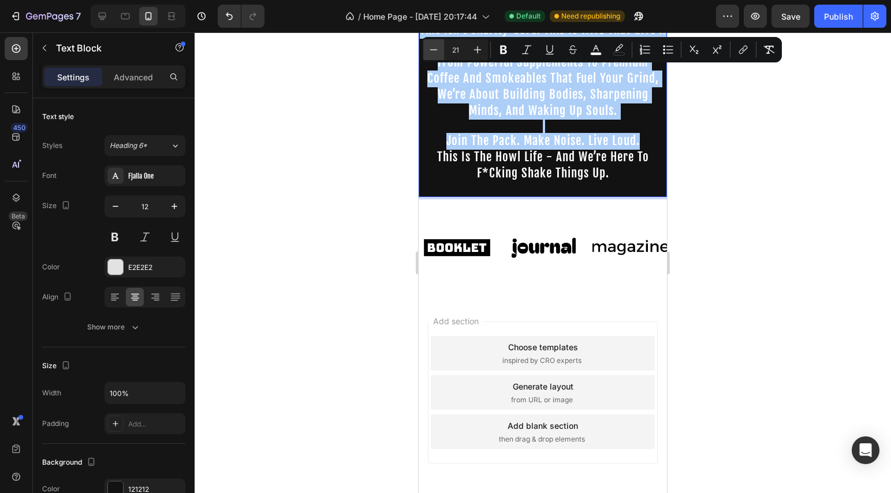
click at [429, 49] on icon "Editor contextual toolbar" at bounding box center [434, 50] width 12 height 12
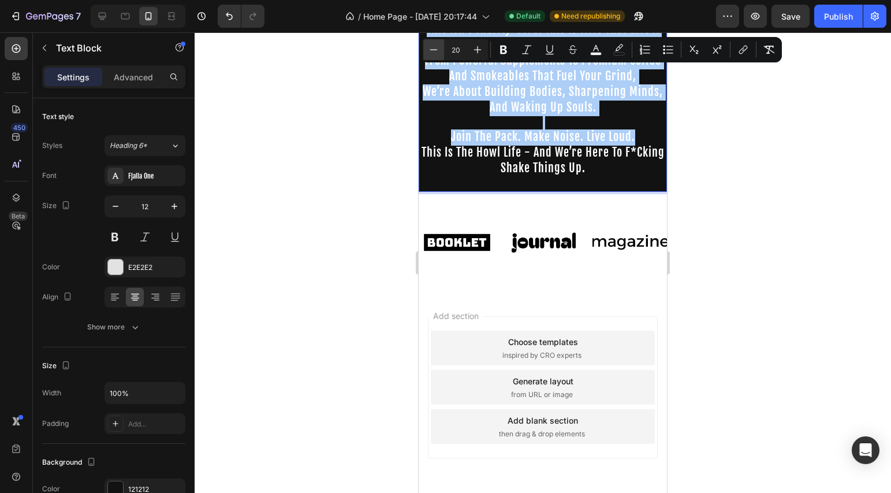
click at [429, 49] on icon "Editor contextual toolbar" at bounding box center [434, 50] width 12 height 12
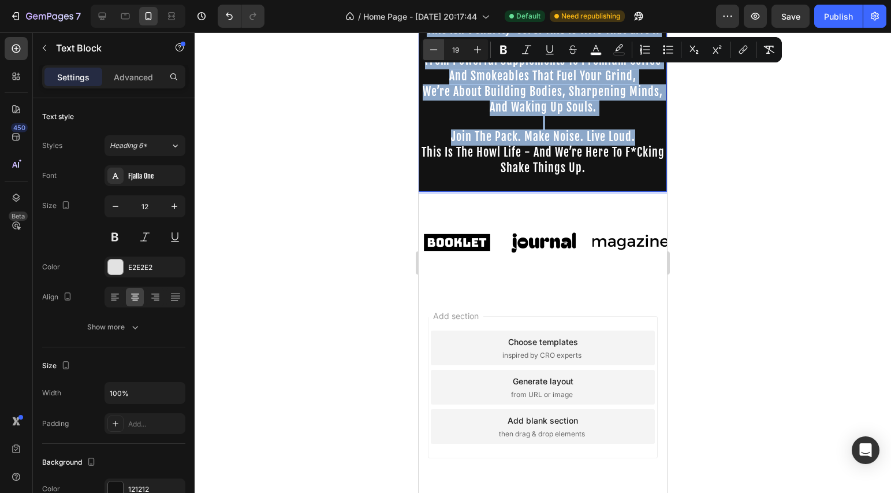
scroll to position [754, 0]
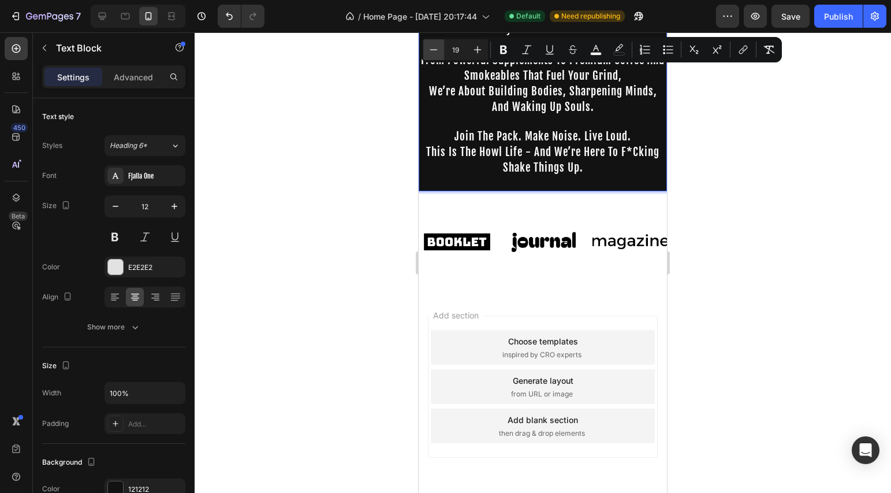
click at [429, 49] on icon "Editor contextual toolbar" at bounding box center [434, 50] width 12 height 12
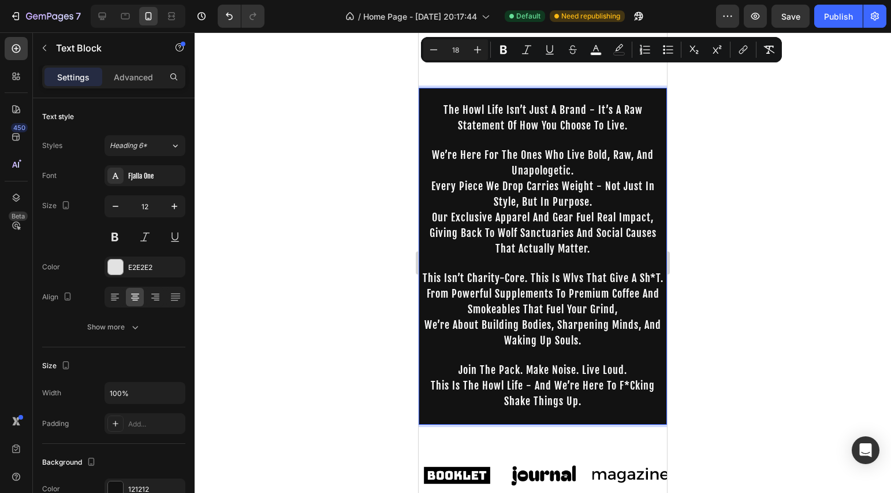
scroll to position [502, 0]
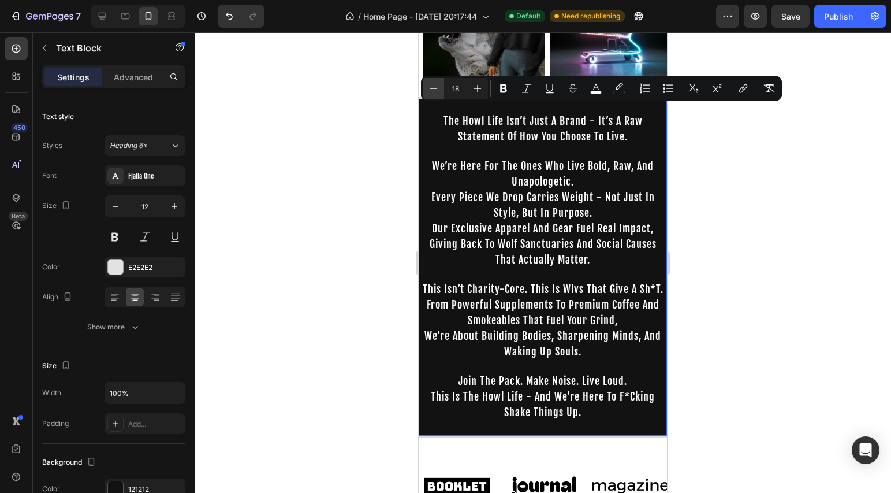
click at [440, 94] on button "Minus" at bounding box center [433, 88] width 21 height 21
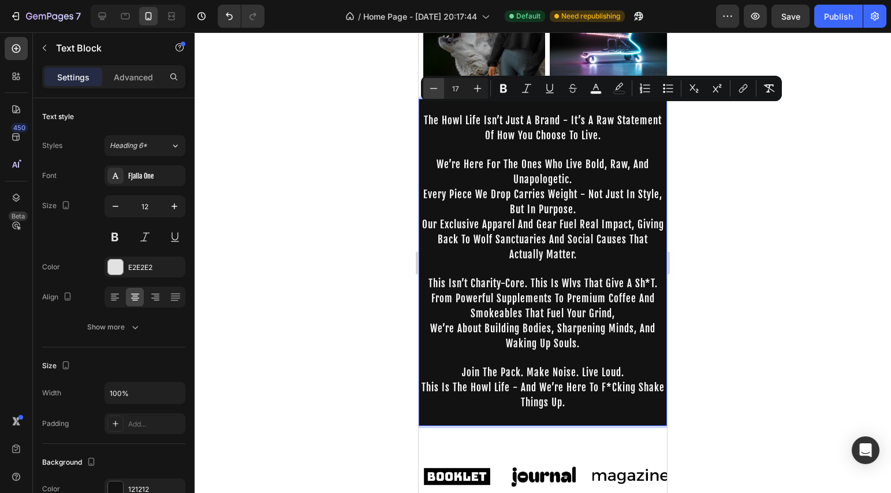
click at [437, 91] on icon "Editor contextual toolbar" at bounding box center [434, 89] width 12 height 12
type input "16"
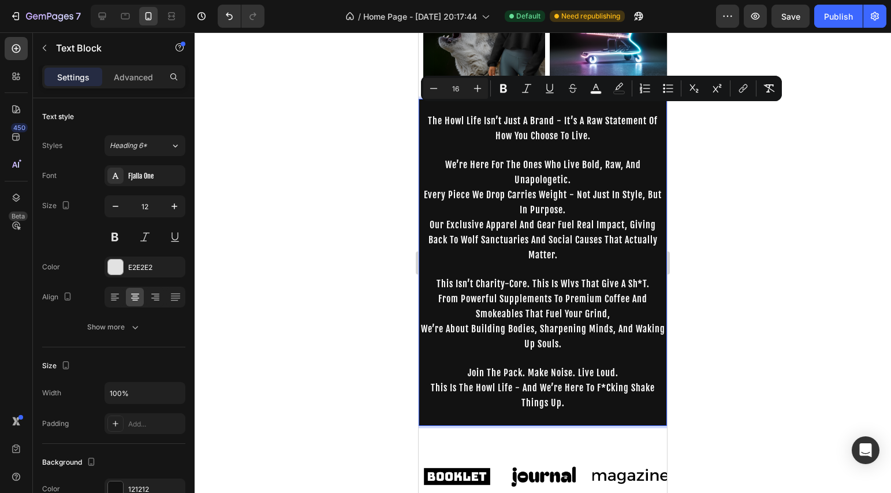
click at [385, 101] on div at bounding box center [543, 262] width 697 height 460
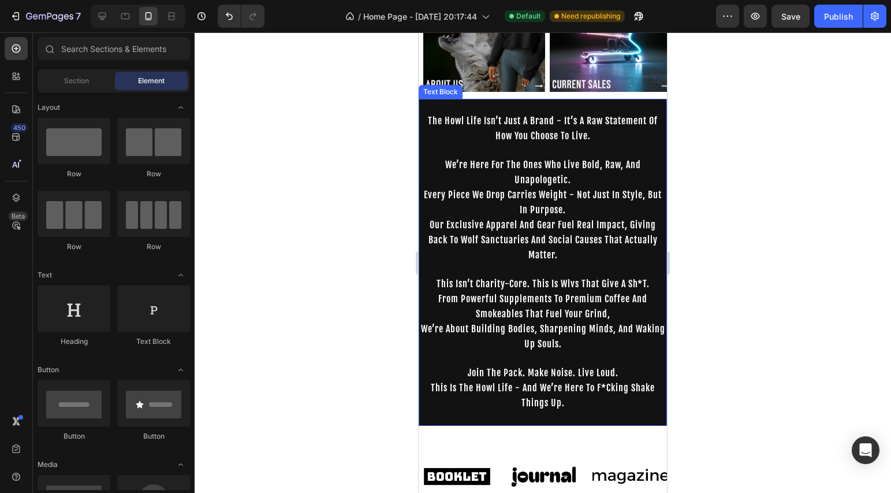
click at [567, 219] on span "our exclusive apparel and gear fuel real impact, giving back to wolf sanctuarie…" at bounding box center [543, 240] width 229 height 42
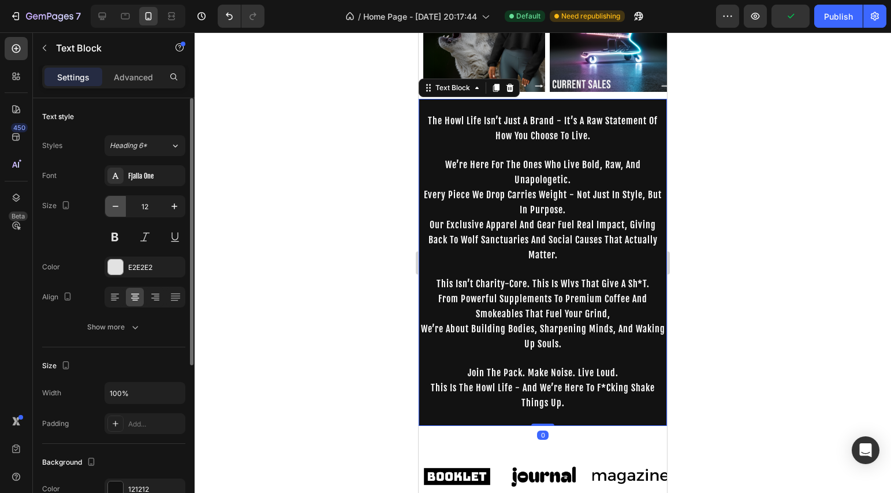
click at [121, 203] on icon "button" at bounding box center [116, 206] width 12 height 12
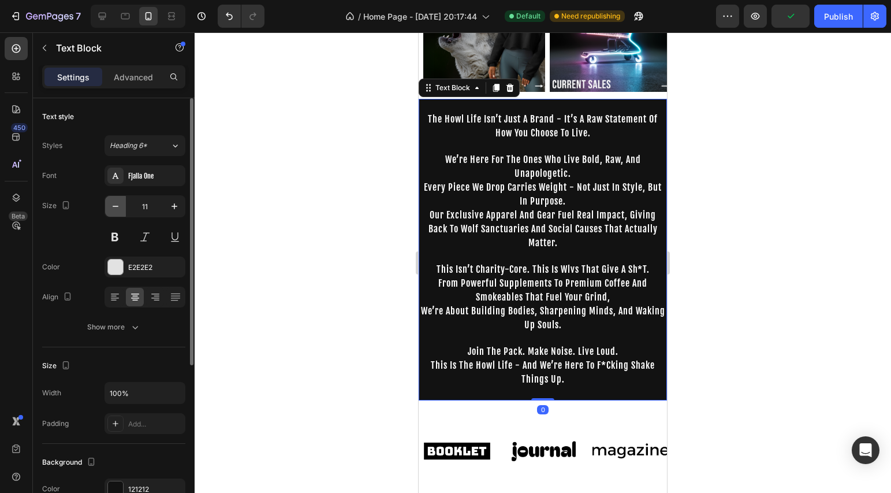
click at [121, 203] on icon "button" at bounding box center [116, 206] width 12 height 12
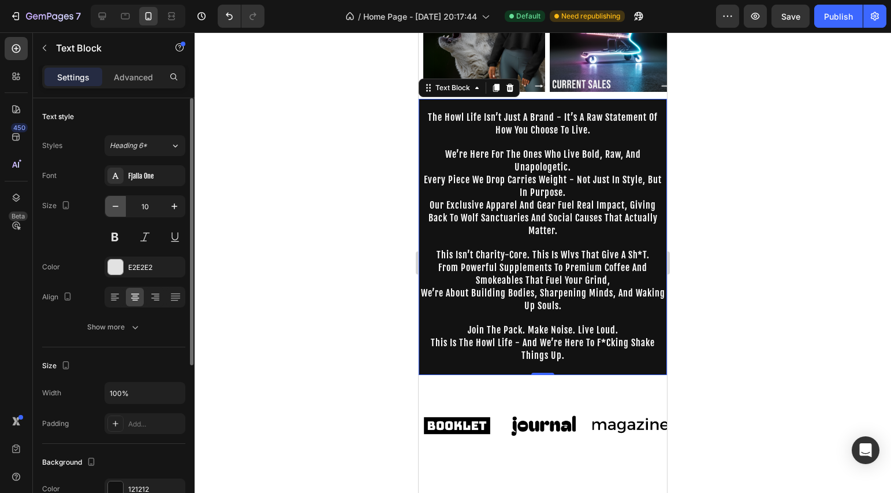
click at [121, 203] on icon "button" at bounding box center [116, 206] width 12 height 12
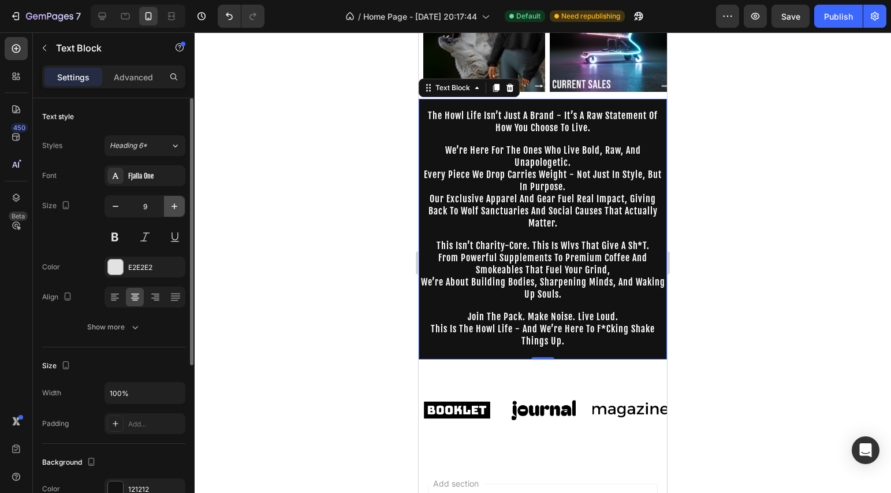
click at [173, 208] on icon "button" at bounding box center [175, 206] width 12 height 12
type input "10"
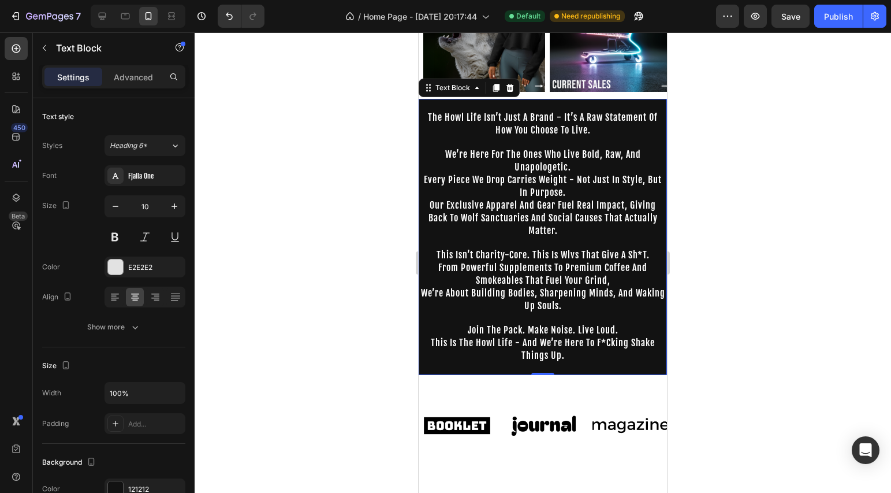
click at [318, 226] on div at bounding box center [543, 262] width 697 height 460
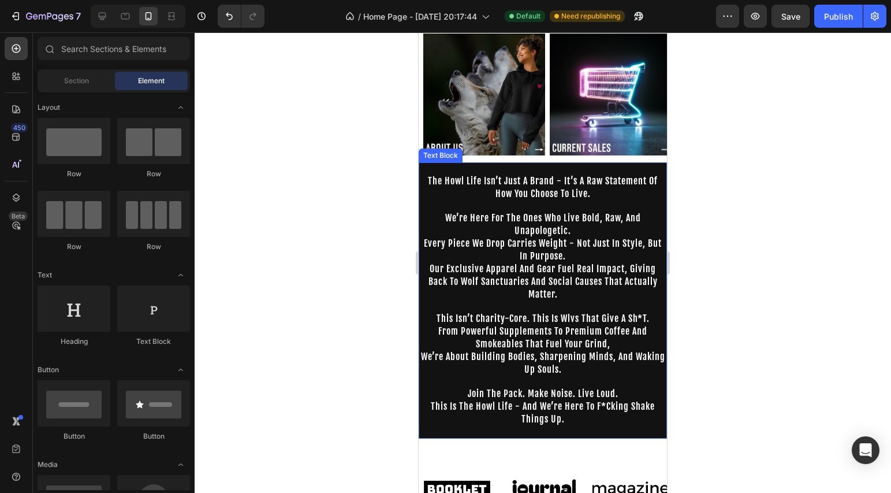
scroll to position [401, 0]
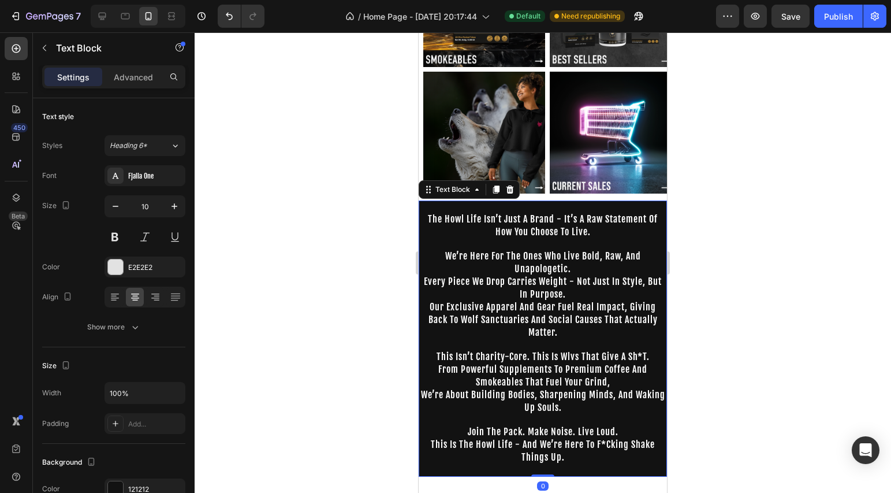
click at [601, 339] on p "Rich Text Editor. Editing area: main" at bounding box center [543, 345] width 246 height 12
click at [456, 184] on div "Text Block" at bounding box center [452, 189] width 39 height 10
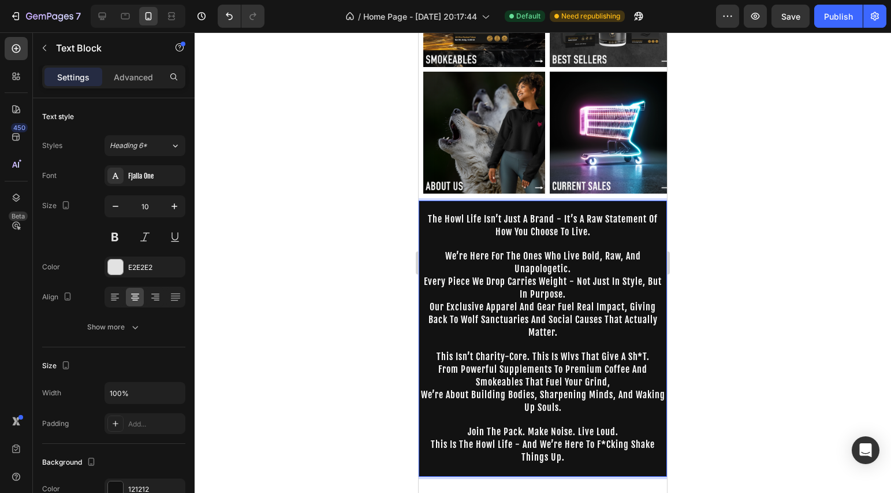
click at [428, 213] on span "the howl life isn’t just a brand - it’s a raw statement of how you choose to li…" at bounding box center [543, 225] width 230 height 24
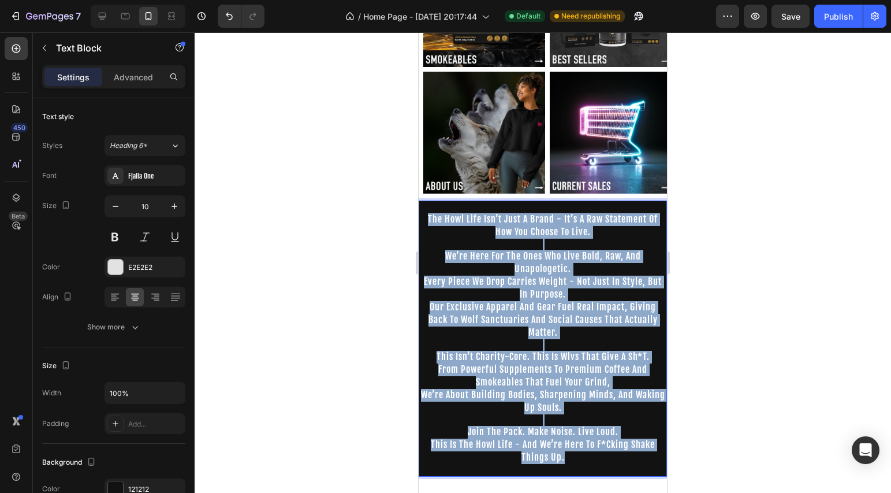
drag, startPoint x: 422, startPoint y: 211, endPoint x: 644, endPoint y: 455, distance: 329.5
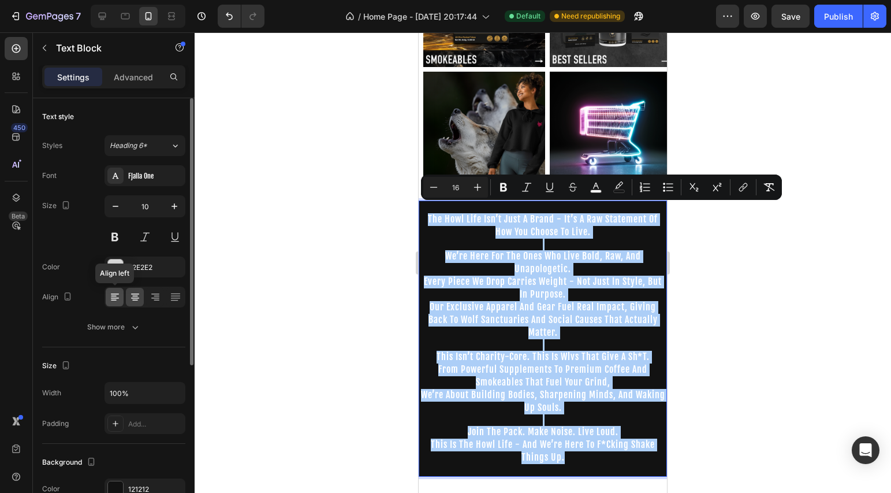
click at [116, 300] on icon at bounding box center [114, 300] width 6 height 1
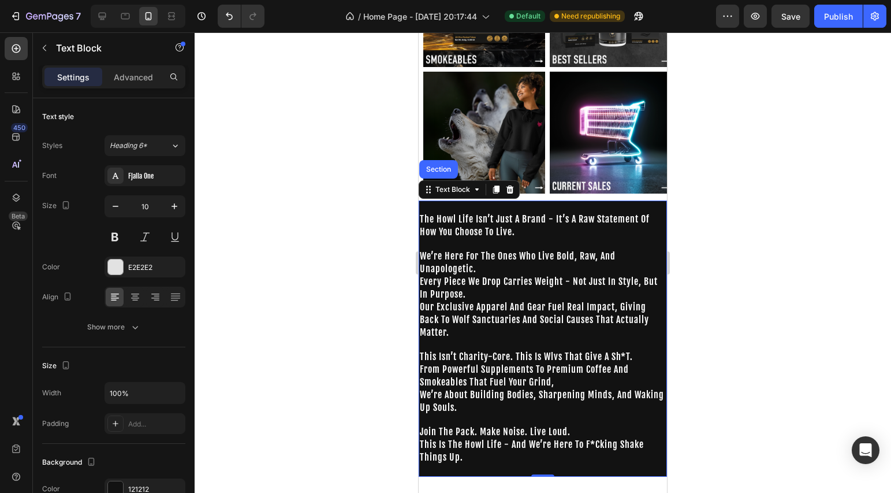
click at [334, 273] on div at bounding box center [543, 262] width 697 height 460
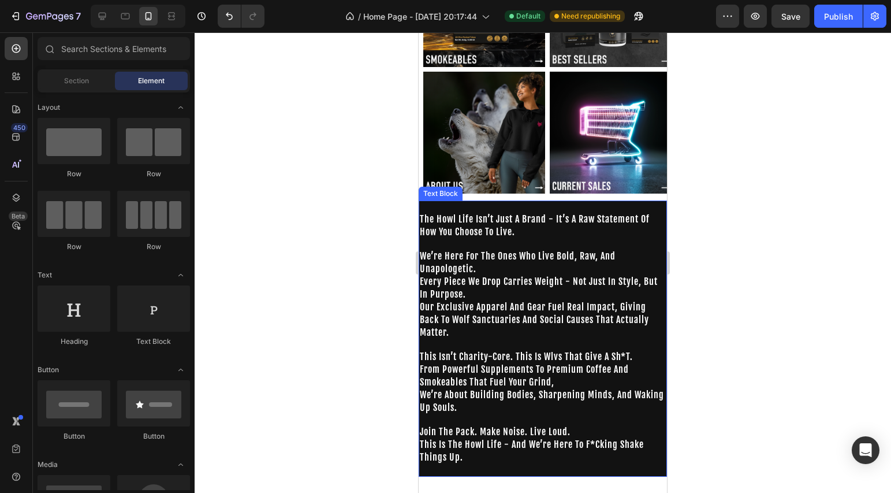
click at [587, 228] on p "⁠⁠⁠⁠⁠⁠⁠ the howl life isn’t just a brand - it’s a raw statement of how you choo…" at bounding box center [543, 220] width 246 height 37
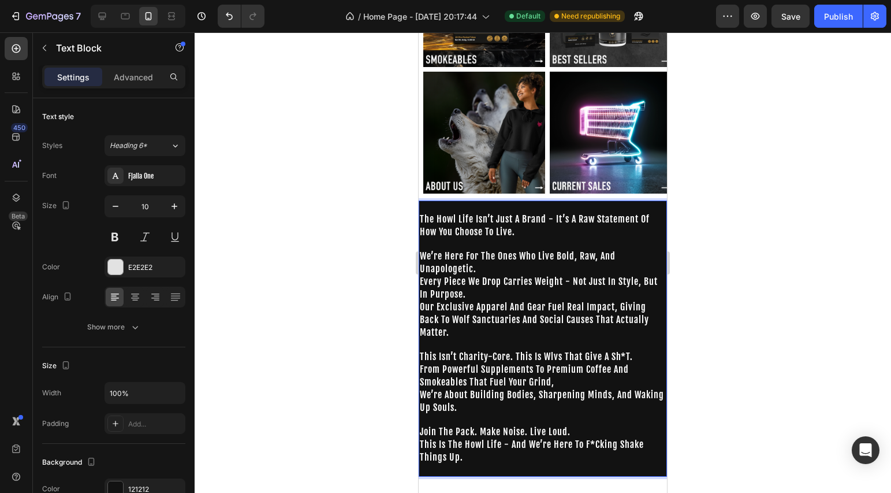
click at [350, 217] on div at bounding box center [543, 262] width 697 height 460
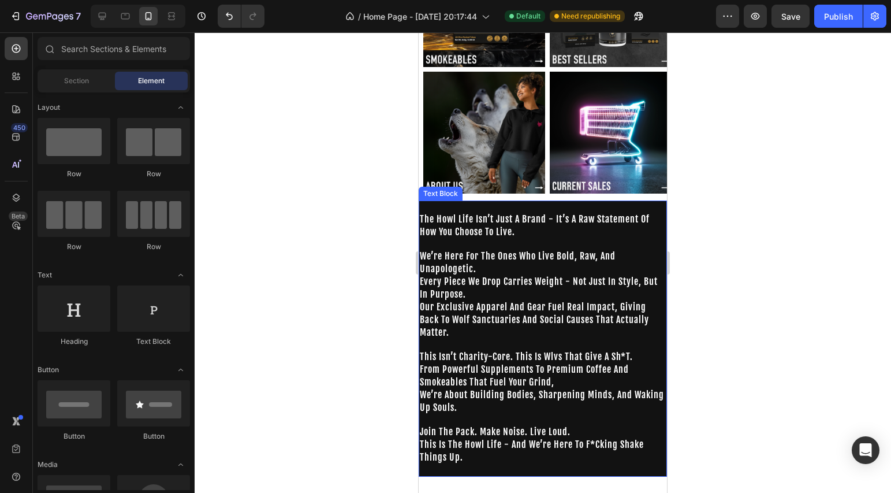
click at [460, 202] on p "⁠⁠⁠⁠⁠⁠⁠ the howl life isn’t just a brand - it’s a raw statement of how you choo…" at bounding box center [543, 220] width 246 height 37
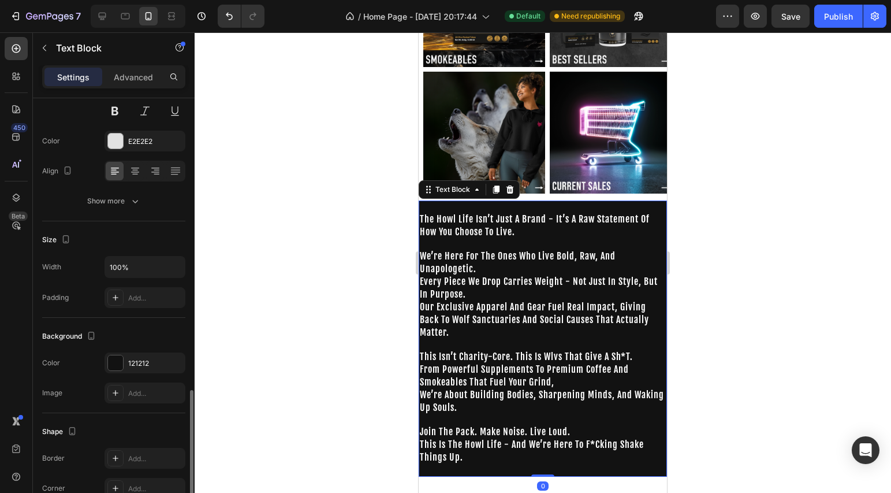
scroll to position [257, 0]
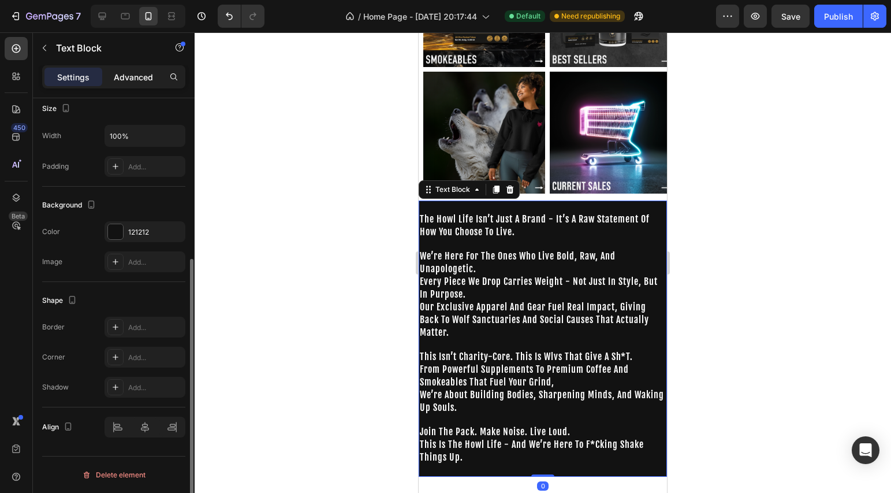
click at [140, 76] on p "Advanced" at bounding box center [133, 77] width 39 height 12
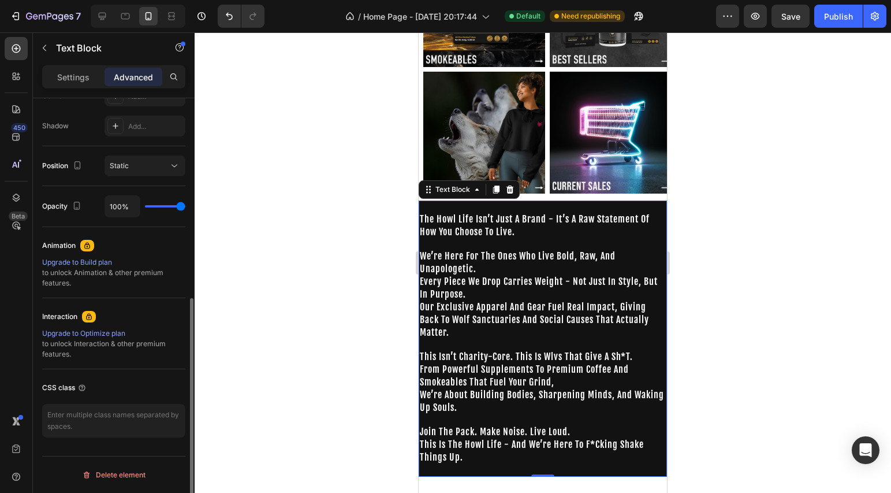
scroll to position [0, 0]
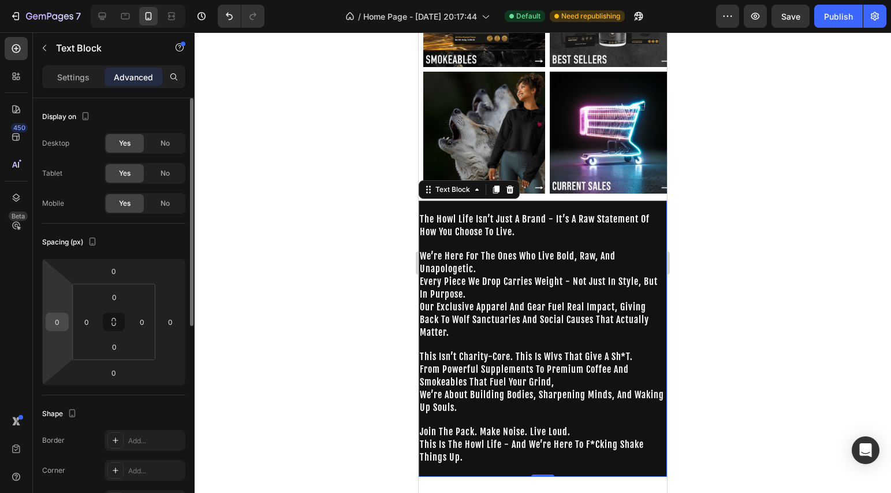
click at [64, 322] on input "0" at bounding box center [57, 321] width 17 height 17
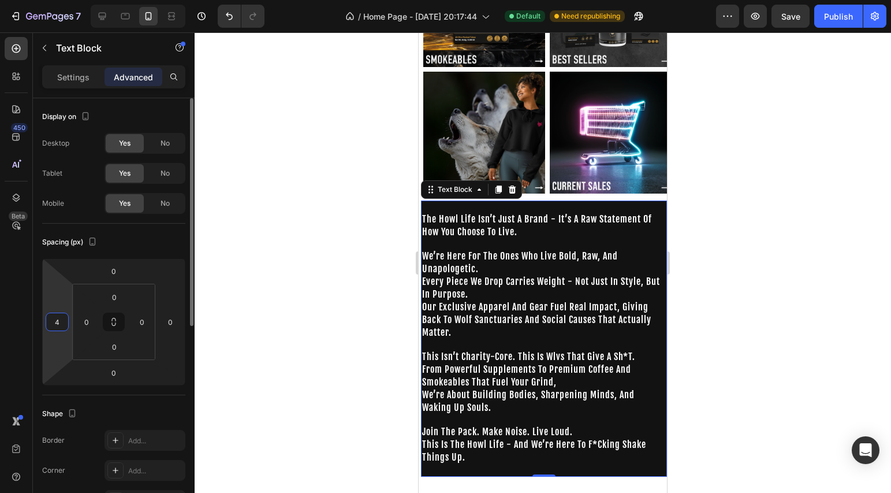
type input "0"
click at [222, 17] on button "Undo/Redo" at bounding box center [229, 16] width 23 height 23
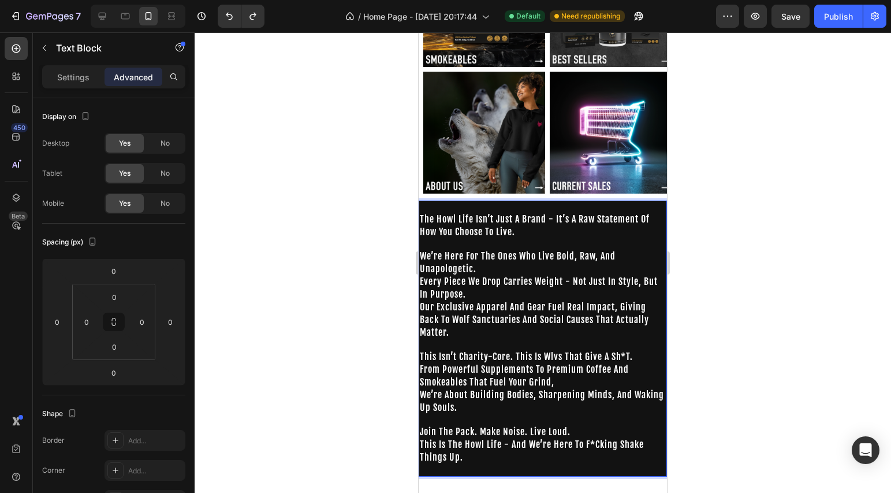
click at [353, 278] on div at bounding box center [543, 262] width 697 height 460
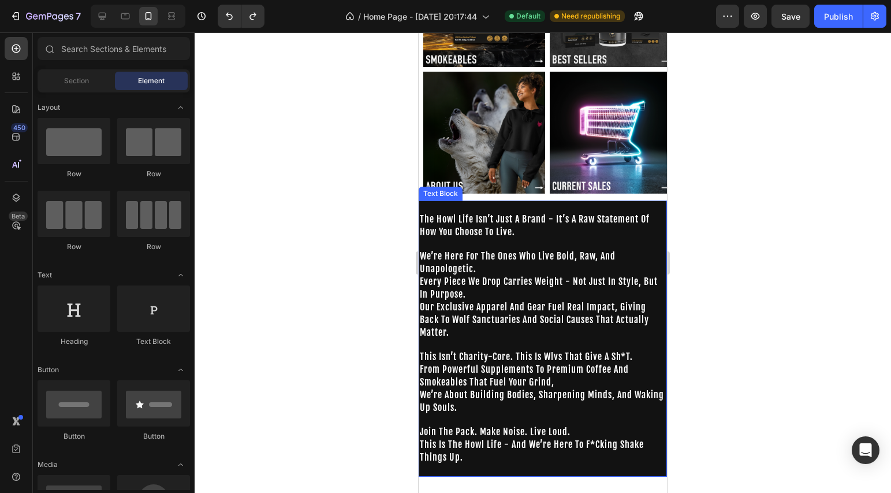
click at [509, 311] on span "our exclusive apparel and gear fuel real impact, giving back to wolf sanctuarie…" at bounding box center [534, 319] width 229 height 37
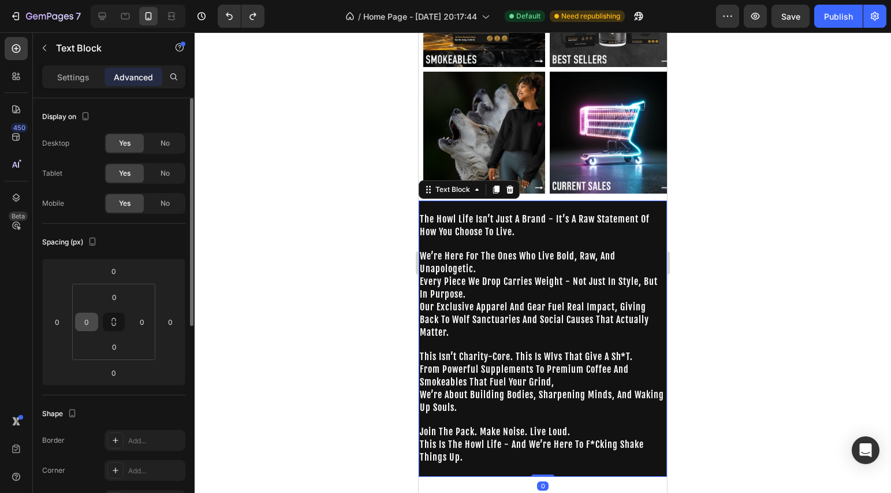
click at [96, 0] on html "7 / Home Page - Aug 23, 20:17:44 Default Need republishing Preview Save Publish…" at bounding box center [445, 0] width 891 height 0
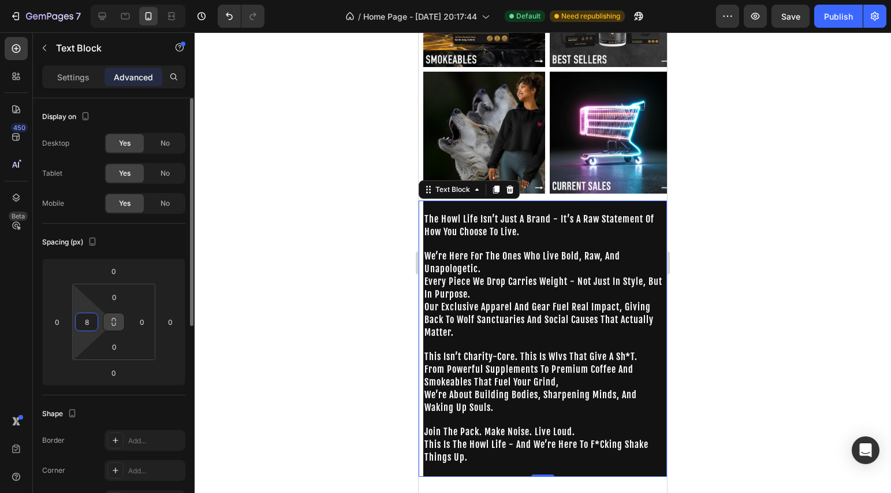
type input "0"
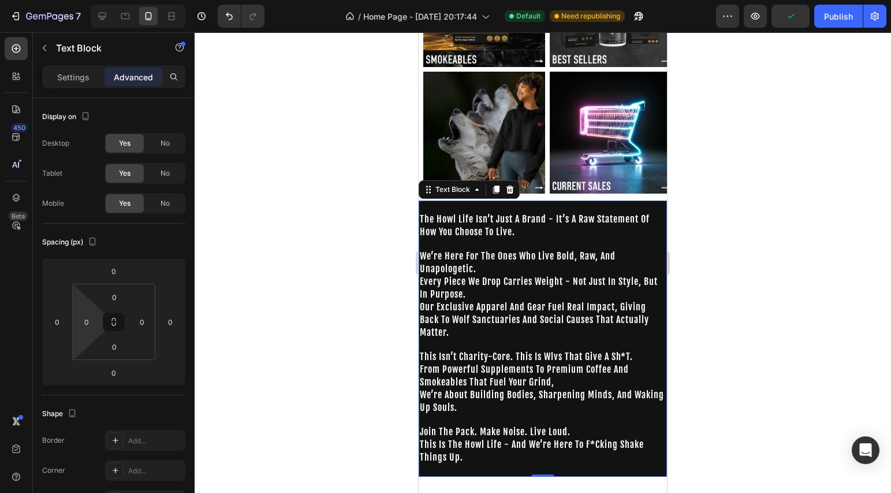
click at [286, 314] on div at bounding box center [543, 262] width 697 height 460
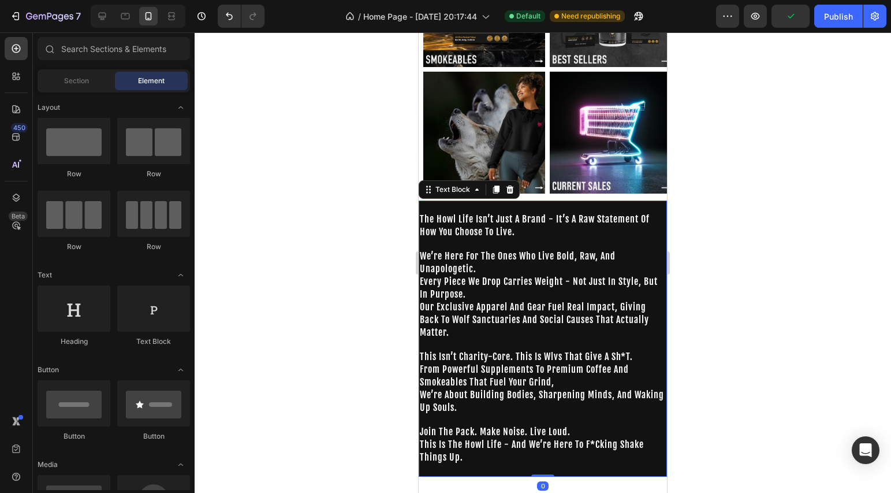
click at [462, 313] on span "our exclusive apparel and gear fuel real impact, giving back to wolf sanctuarie…" at bounding box center [534, 319] width 229 height 37
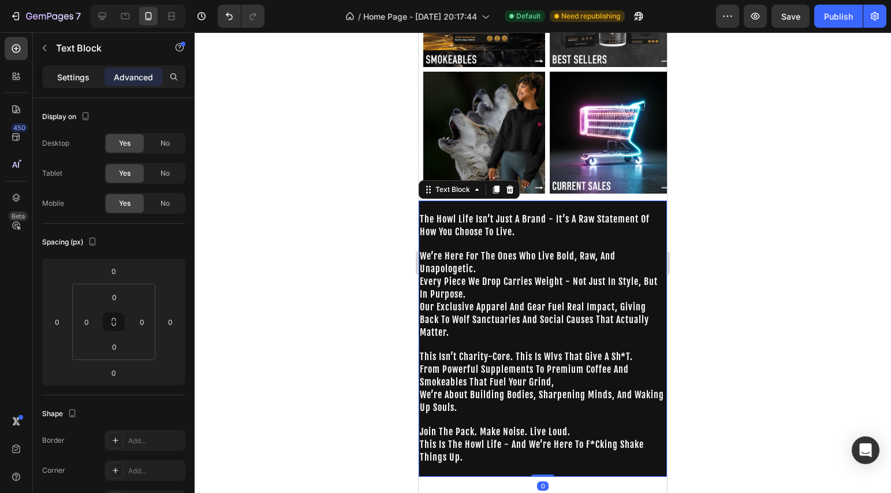
click at [80, 81] on p "Settings" at bounding box center [73, 77] width 32 height 12
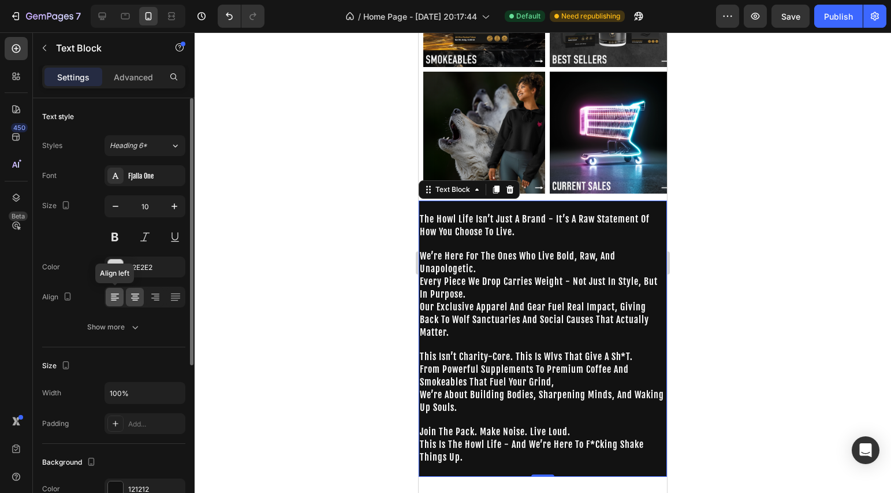
click at [118, 304] on div at bounding box center [115, 297] width 18 height 18
click at [133, 303] on div at bounding box center [135, 297] width 18 height 18
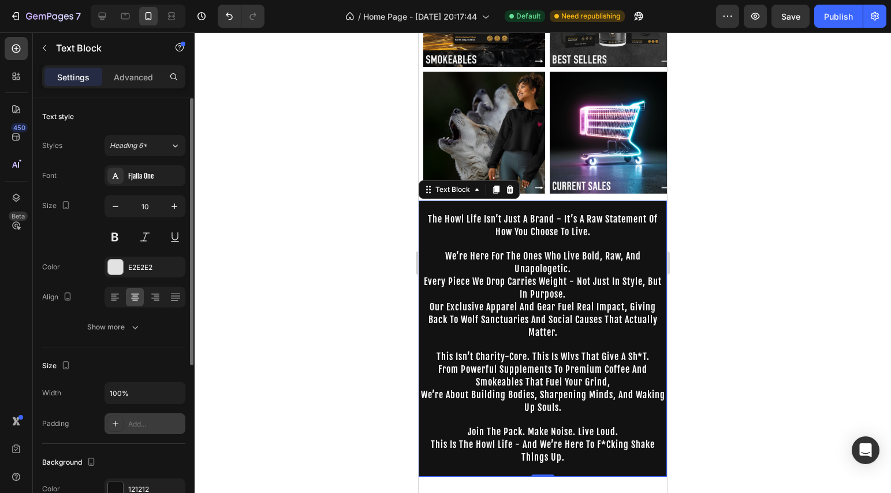
click at [139, 425] on div "Add..." at bounding box center [155, 424] width 54 height 10
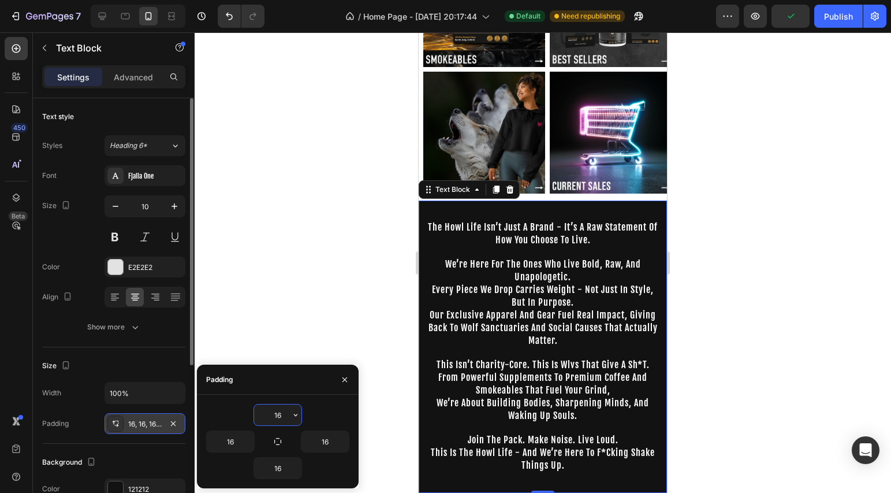
click at [231, 342] on div at bounding box center [543, 262] width 697 height 460
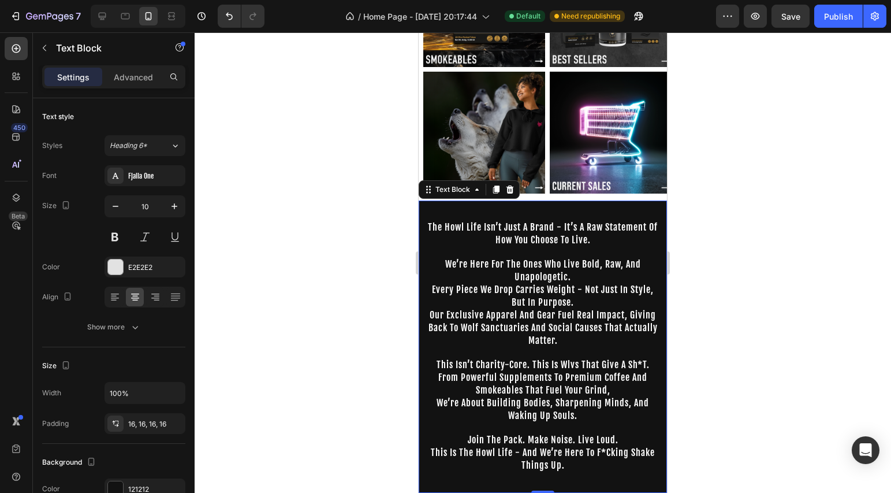
click at [600, 309] on span "our exclusive apparel and gear fuel real impact, giving back to wolf sanctuarie…" at bounding box center [543, 327] width 229 height 37
click at [111, 296] on icon at bounding box center [114, 296] width 6 height 1
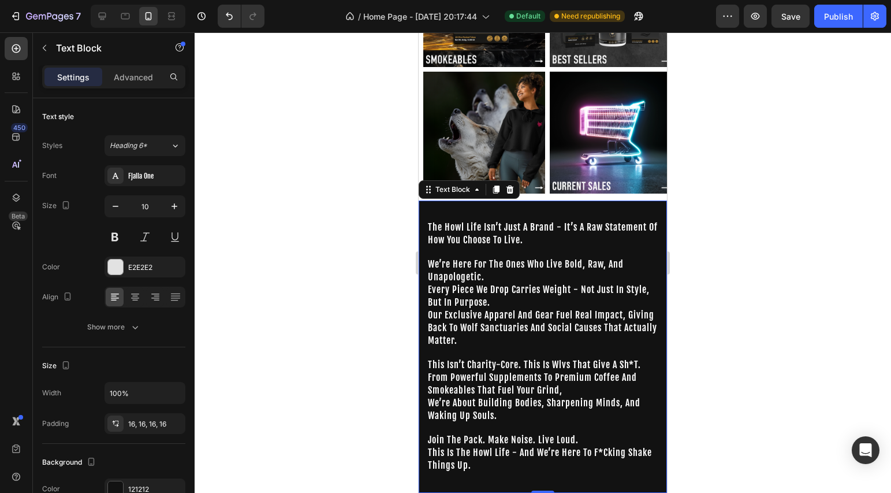
click at [757, 363] on div at bounding box center [543, 262] width 697 height 460
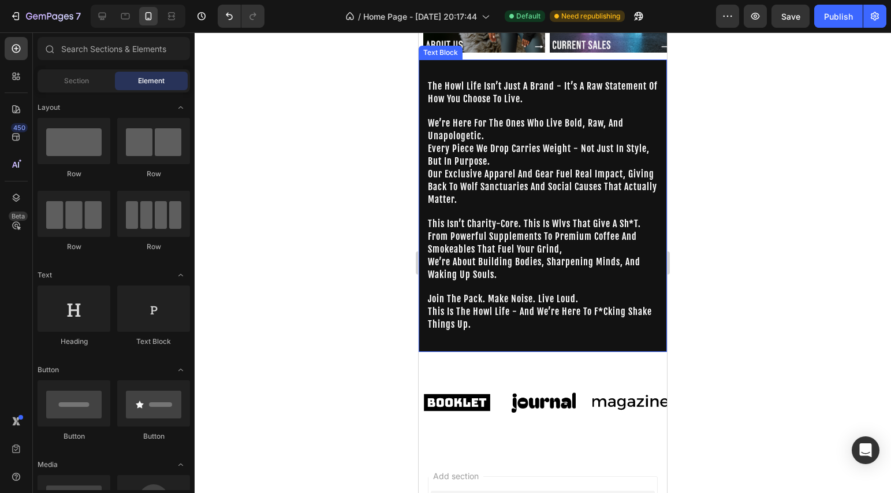
scroll to position [654, 0]
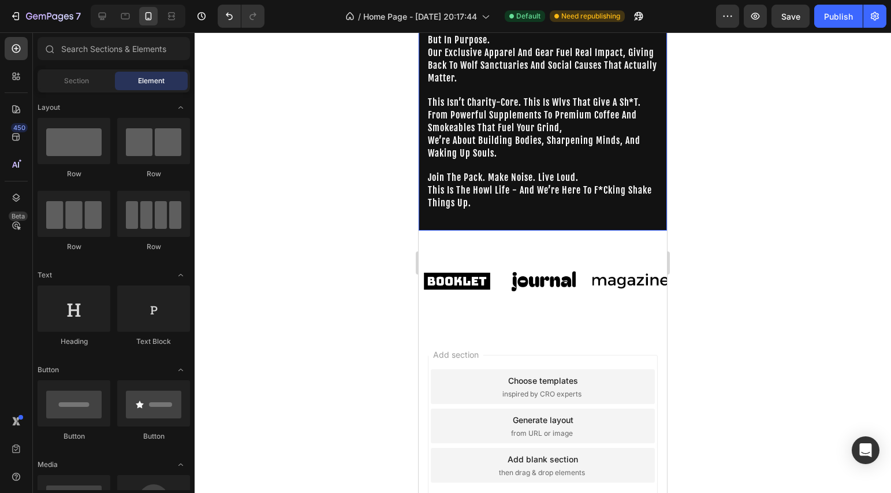
click at [555, 225] on div "the howl life isn’t just a brand - it’s a raw statement of how you choose to li…" at bounding box center [543, 84] width 248 height 292
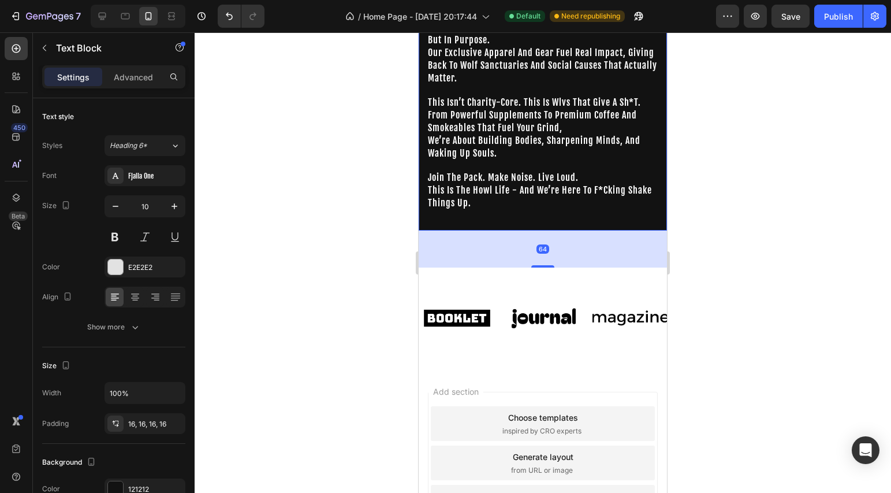
drag, startPoint x: 548, startPoint y: 229, endPoint x: 553, endPoint y: 268, distance: 39.0
click at [553, 230] on div "64" at bounding box center [543, 230] width 248 height 0
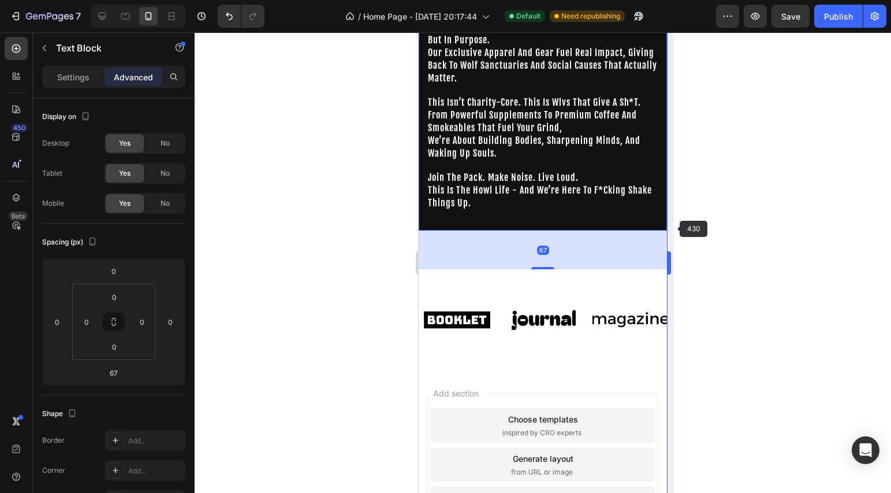
click at [679, 228] on div at bounding box center [543, 262] width 697 height 460
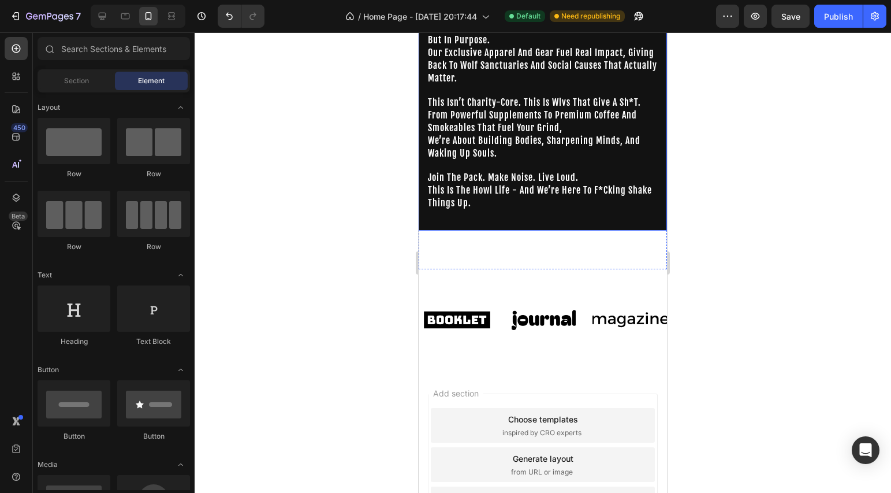
click at [602, 228] on div "the howl life isn’t just a brand - it’s a raw statement of how you choose to li…" at bounding box center [543, 84] width 248 height 292
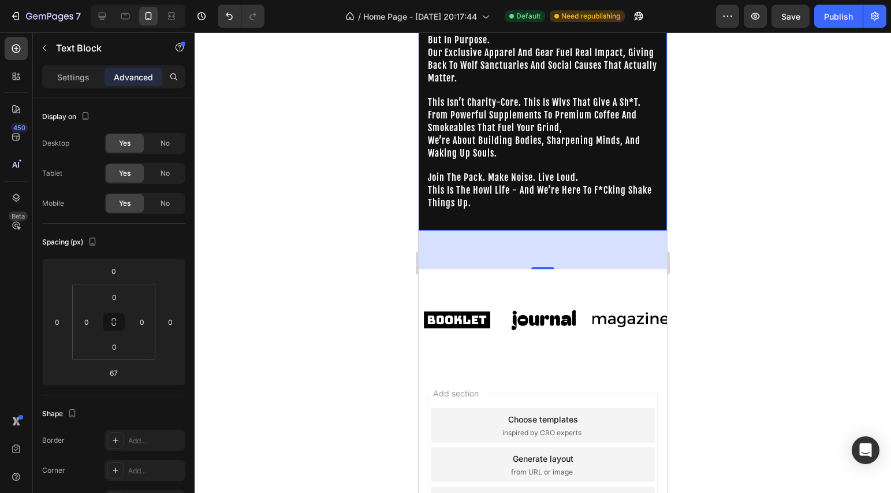
click at [512, 220] on p "this is the howl life - and we’re here to f*cking shake things up." at bounding box center [543, 202] width 230 height 37
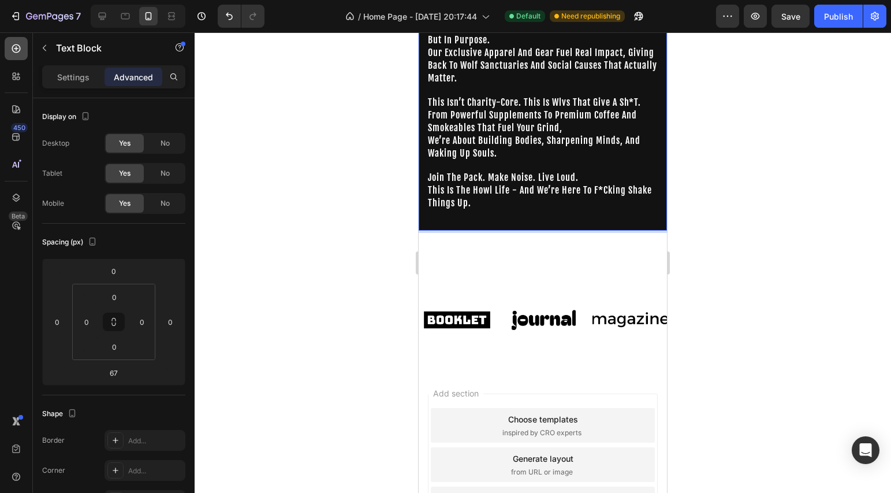
click at [21, 49] on icon at bounding box center [16, 49] width 12 height 12
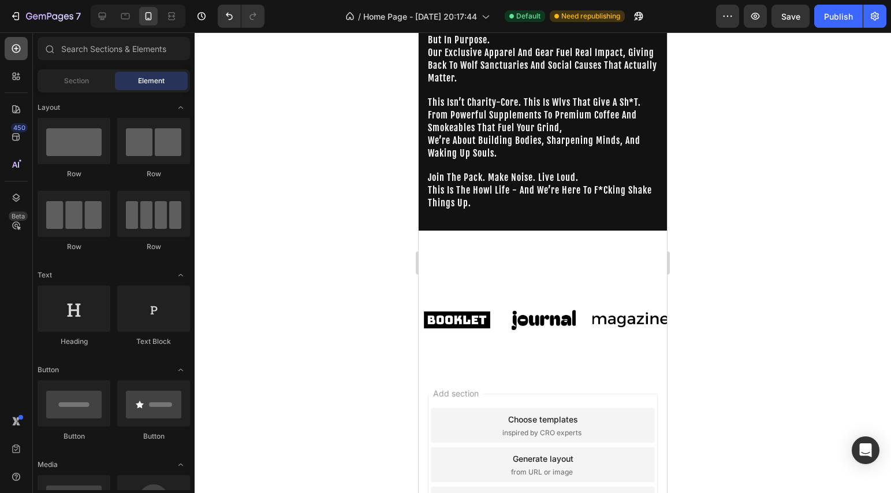
click at [16, 49] on icon at bounding box center [16, 48] width 9 height 9
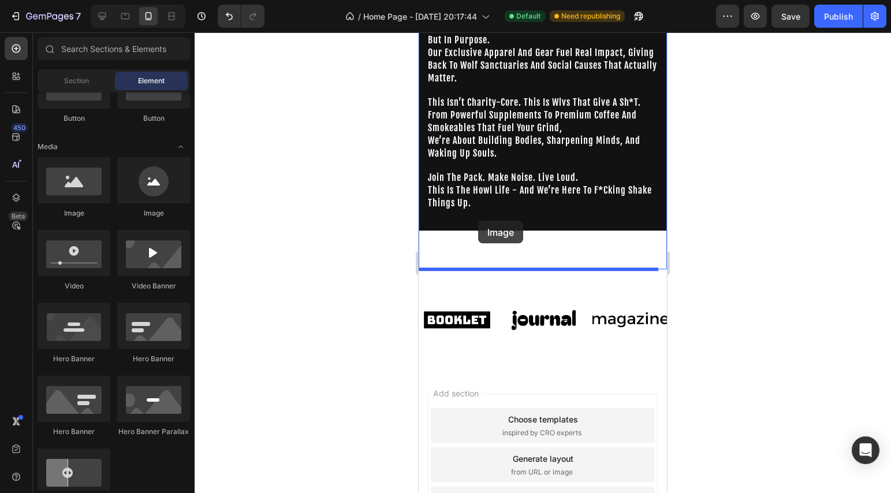
drag, startPoint x: 567, startPoint y: 213, endPoint x: 479, endPoint y: 222, distance: 87.7
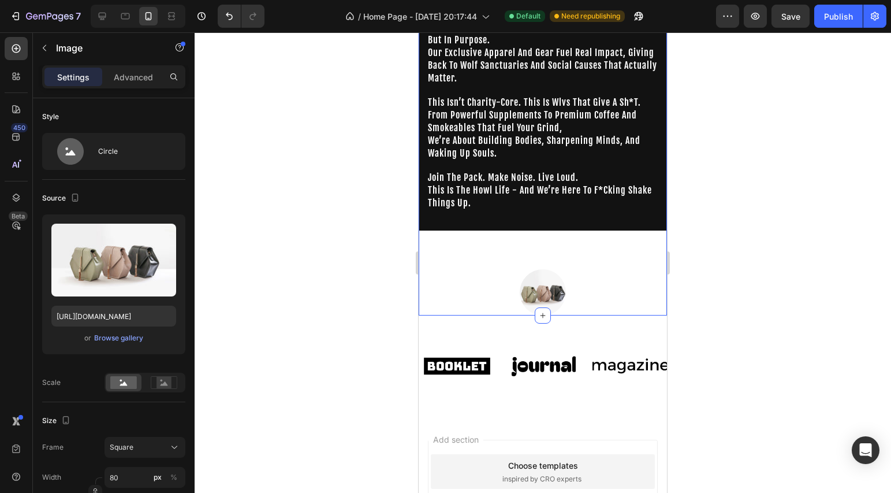
click at [545, 259] on div "the howl life isn’t just a brand - it’s a raw statement of how you choose to li…" at bounding box center [543, 126] width 248 height 377
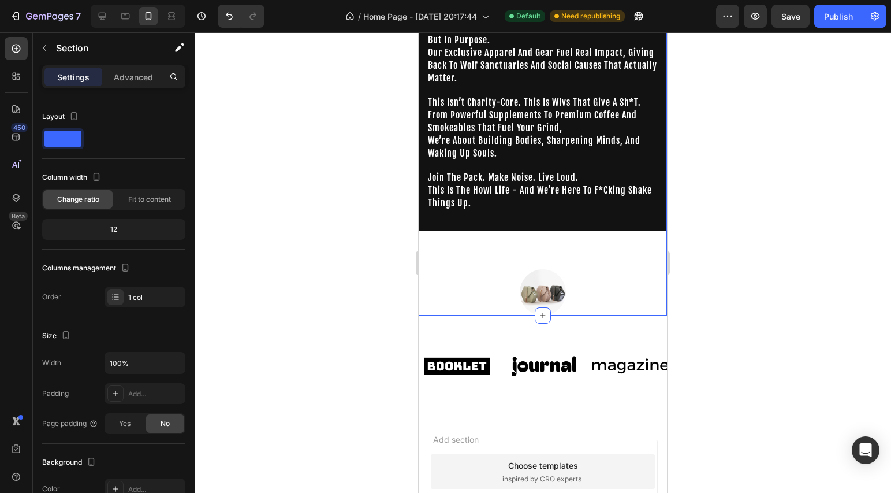
click at [538, 247] on div "the howl life isn’t just a brand - it’s a raw statement of how you choose to li…" at bounding box center [543, 126] width 248 height 377
click at [230, 16] on icon "Undo/Redo" at bounding box center [230, 16] width 12 height 12
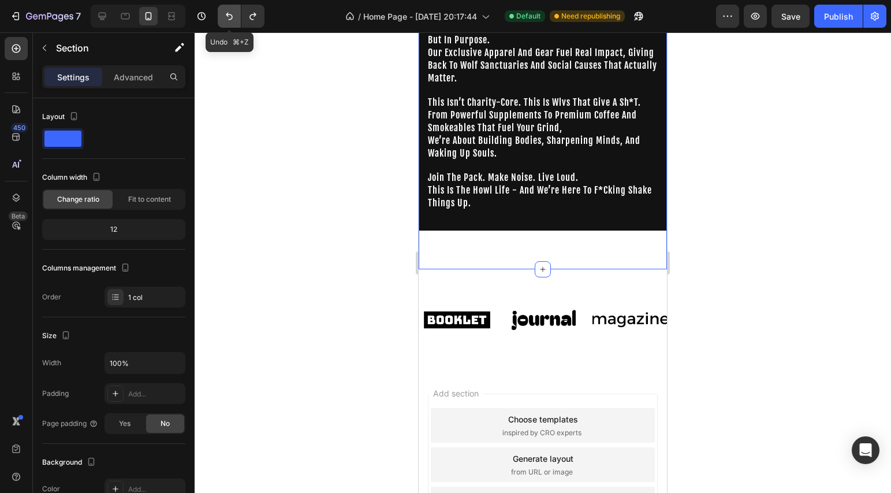
click at [230, 16] on icon "Undo/Redo" at bounding box center [230, 16] width 12 height 12
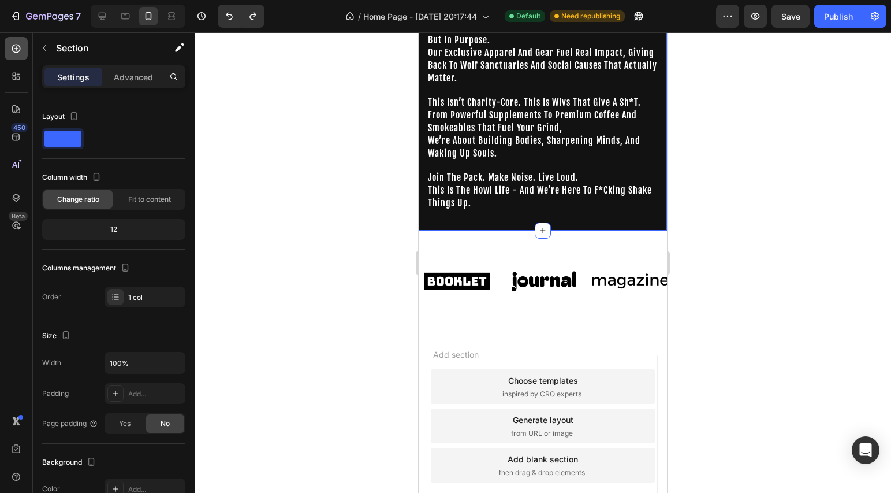
click at [19, 47] on icon at bounding box center [16, 48] width 9 height 9
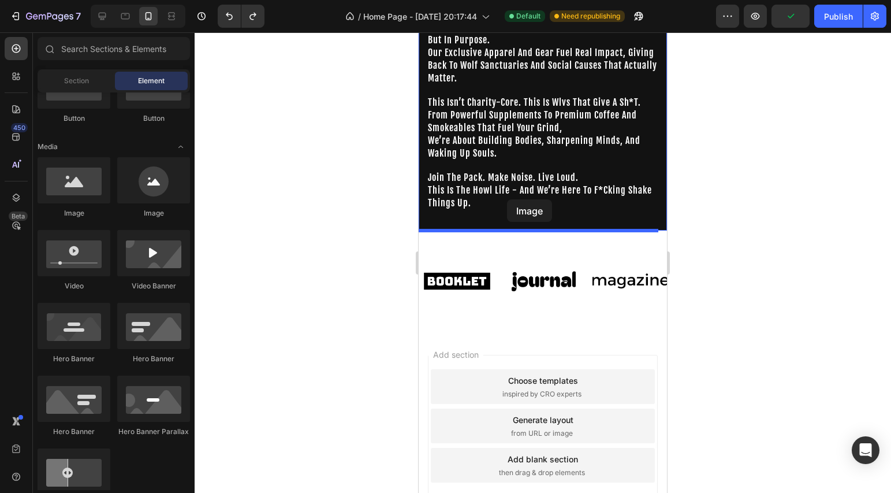
drag, startPoint x: 481, startPoint y: 220, endPoint x: 519, endPoint y: 202, distance: 42.6
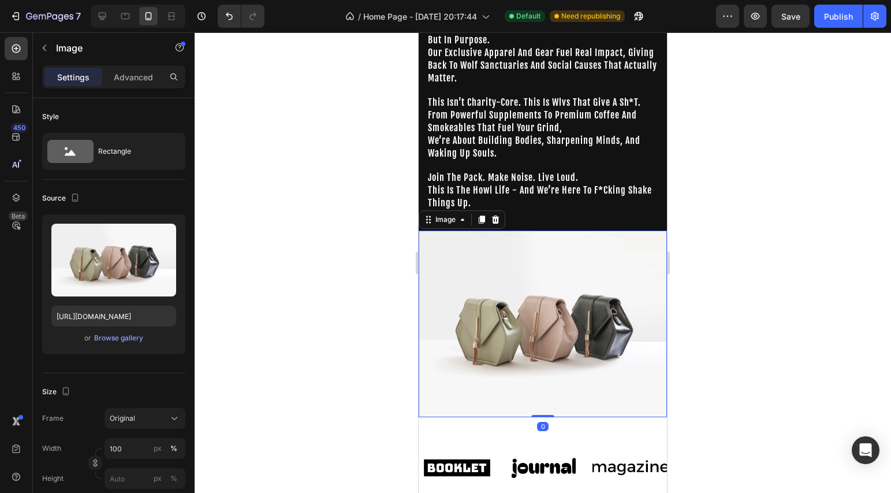
drag, startPoint x: 535, startPoint y: 408, endPoint x: 553, endPoint y: 286, distance: 123.8
click at [553, 286] on div "Image 0" at bounding box center [543, 323] width 248 height 187
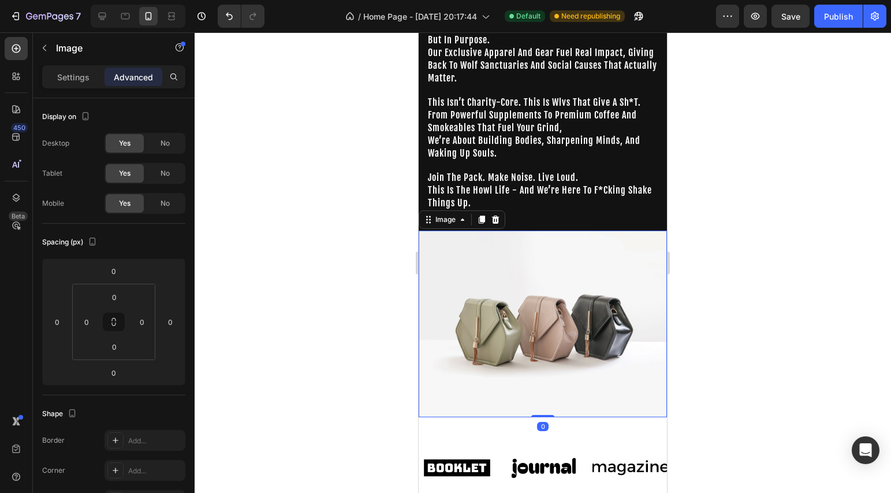
click at [469, 323] on img at bounding box center [543, 323] width 248 height 187
click at [64, 77] on p "Settings" at bounding box center [73, 77] width 32 height 12
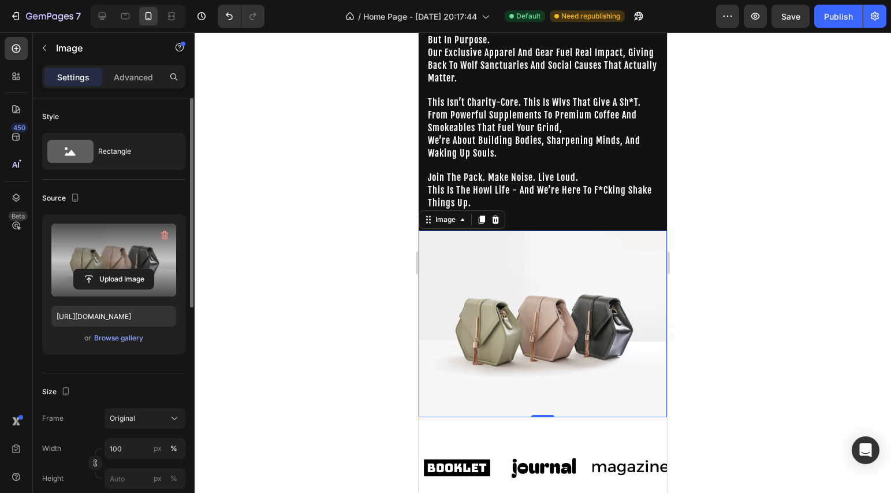
click at [143, 241] on label at bounding box center [113, 260] width 125 height 73
click at [143, 269] on input "file" at bounding box center [114, 279] width 80 height 20
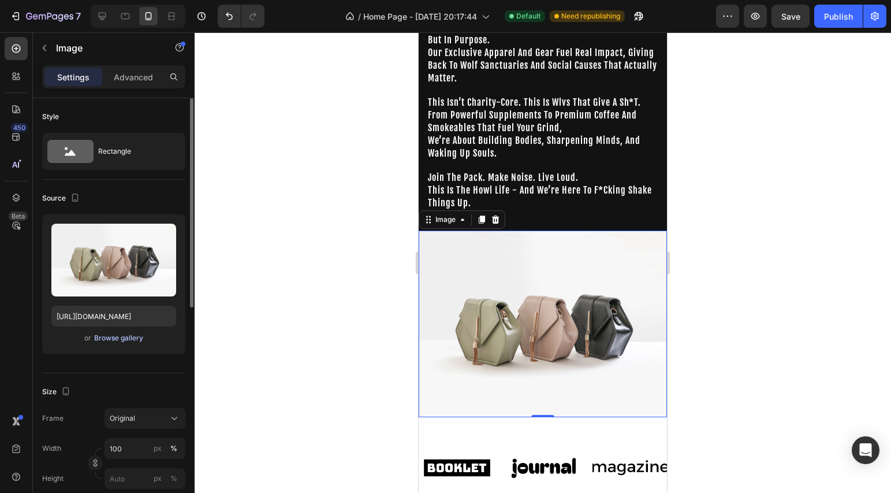
click at [108, 337] on div "Browse gallery" at bounding box center [118, 338] width 49 height 10
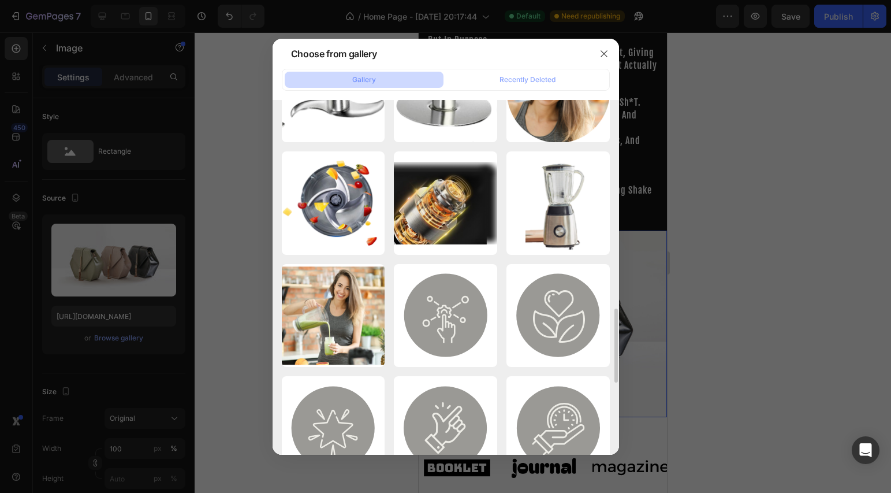
scroll to position [377, 0]
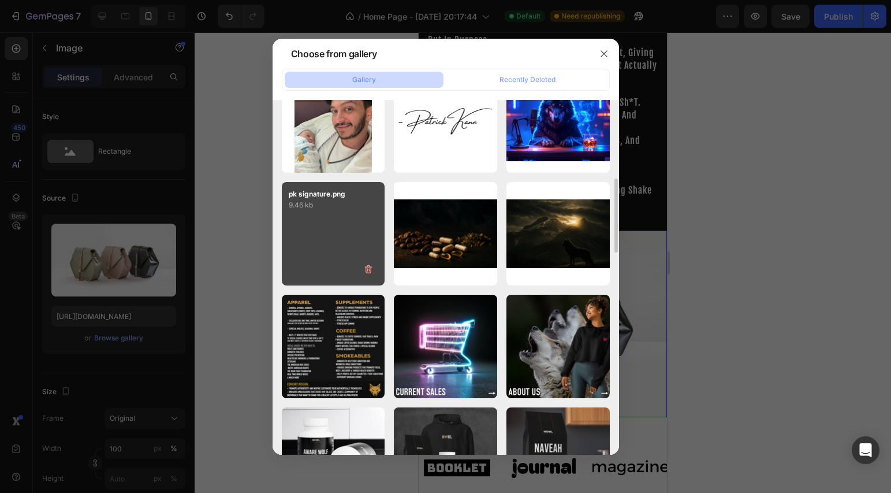
click at [283, 215] on div "pk signature.png 9.46 kb" at bounding box center [333, 233] width 103 height 103
type input "https://cdn.shopify.com/s/files/1/0643/3236/5939/files/gempages_558512538082345…"
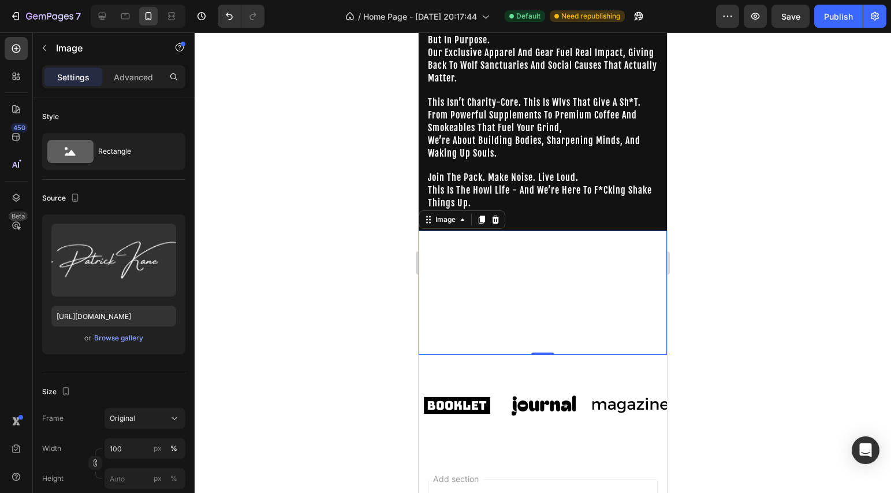
click at [543, 309] on img at bounding box center [543, 292] width 248 height 124
click at [115, 71] on p "Advanced" at bounding box center [133, 77] width 39 height 12
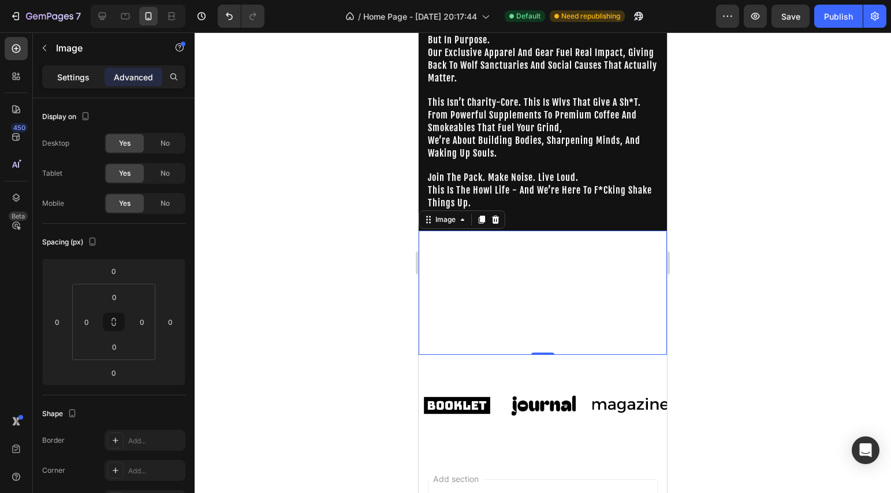
click at [75, 71] on p "Settings" at bounding box center [73, 77] width 32 height 12
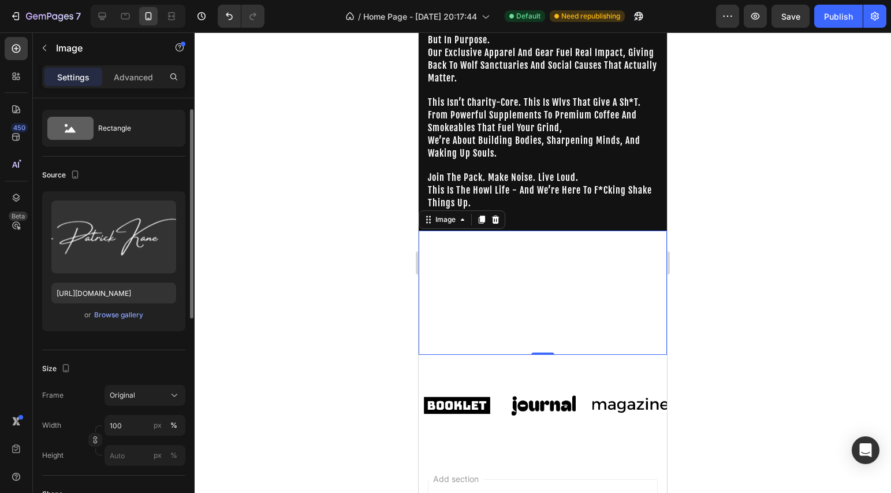
scroll to position [0, 0]
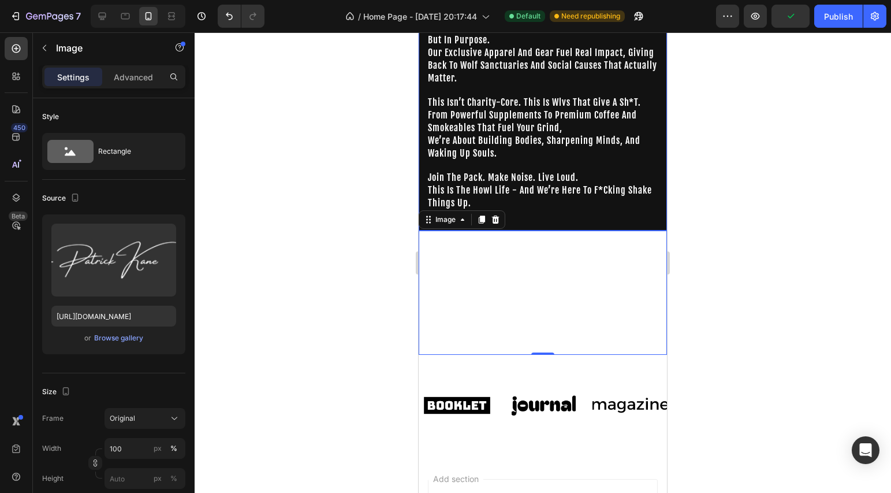
click at [631, 222] on div "the howl life isn’t just a brand - it’s a raw statement of how you choose to li…" at bounding box center [543, 84] width 248 height 292
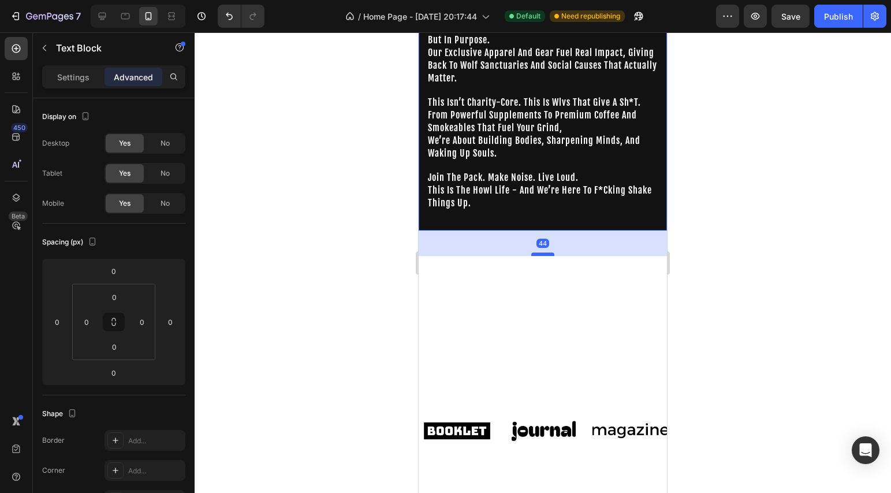
drag, startPoint x: 541, startPoint y: 228, endPoint x: 538, endPoint y: 264, distance: 35.9
click at [538, 256] on div at bounding box center [542, 253] width 23 height 3
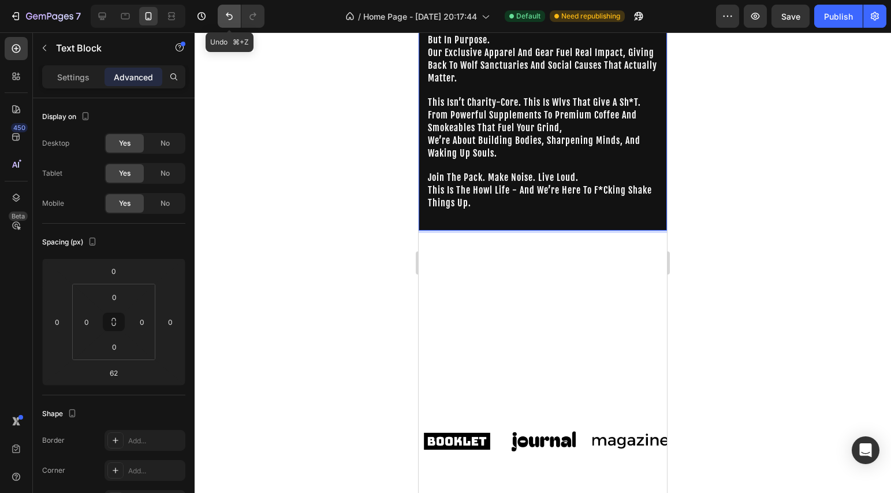
click at [226, 17] on icon "Undo/Redo" at bounding box center [230, 16] width 12 height 12
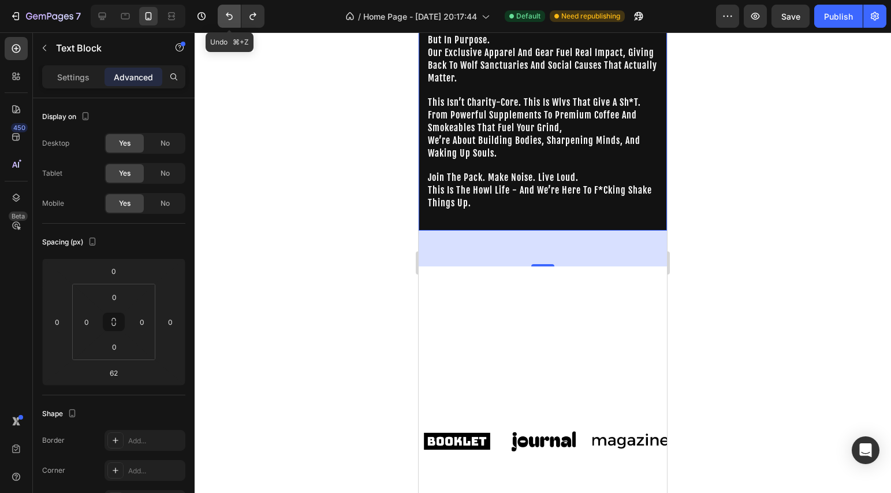
click at [236, 20] on button "Undo/Redo" at bounding box center [229, 16] width 23 height 23
type input "0"
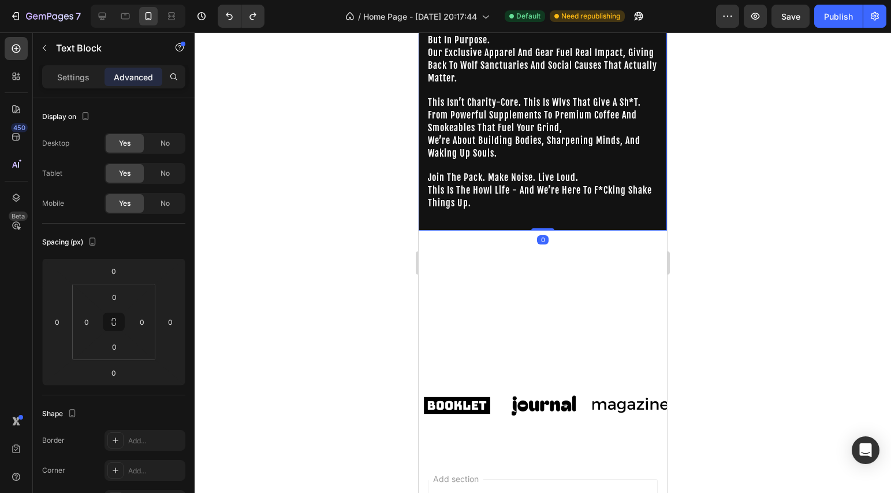
click at [751, 212] on div at bounding box center [543, 262] width 697 height 460
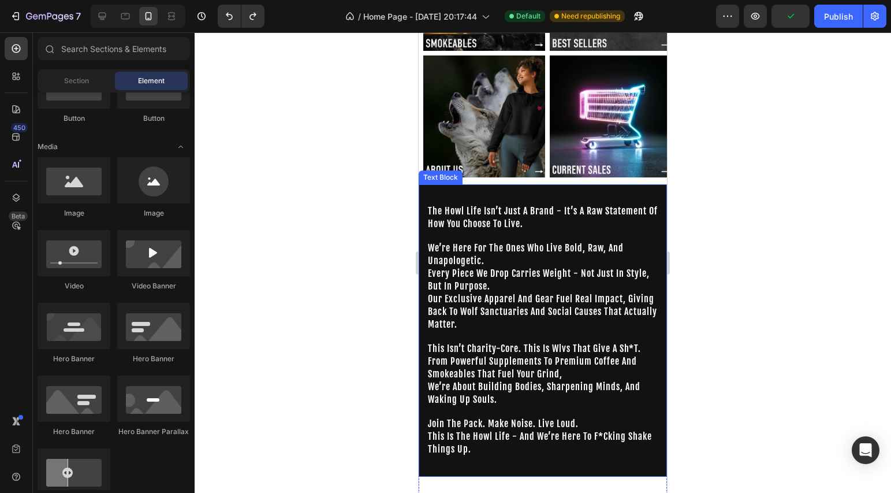
scroll to position [432, 0]
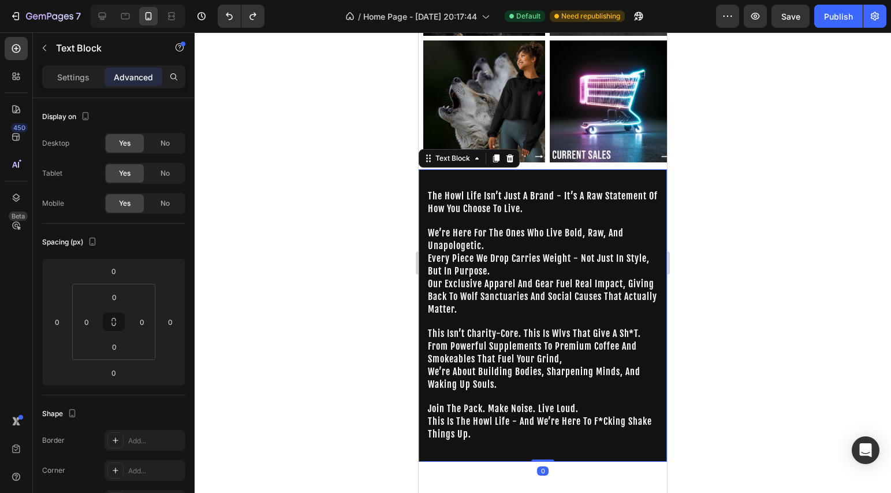
click at [500, 424] on p "this is the howl life - and we’re here to f*cking shake things up." at bounding box center [543, 433] width 230 height 37
click at [10, 43] on icon at bounding box center [16, 49] width 12 height 12
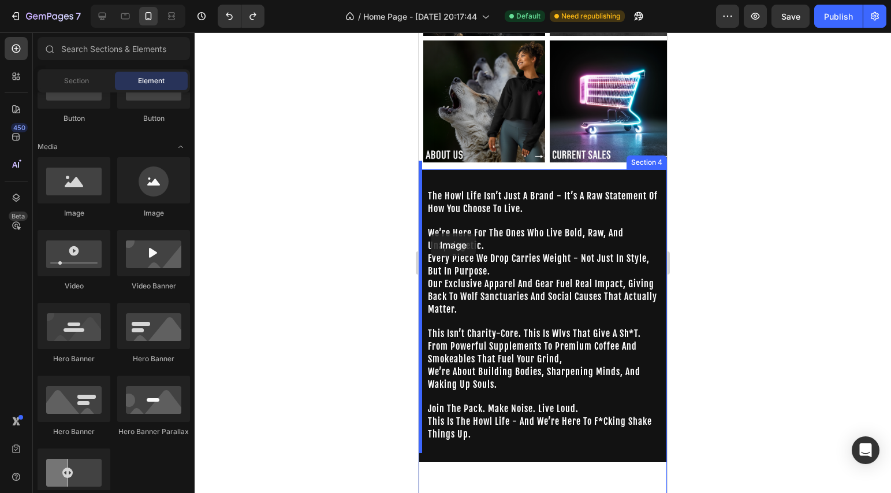
drag, startPoint x: 550, startPoint y: 208, endPoint x: 430, endPoint y: 234, distance: 122.9
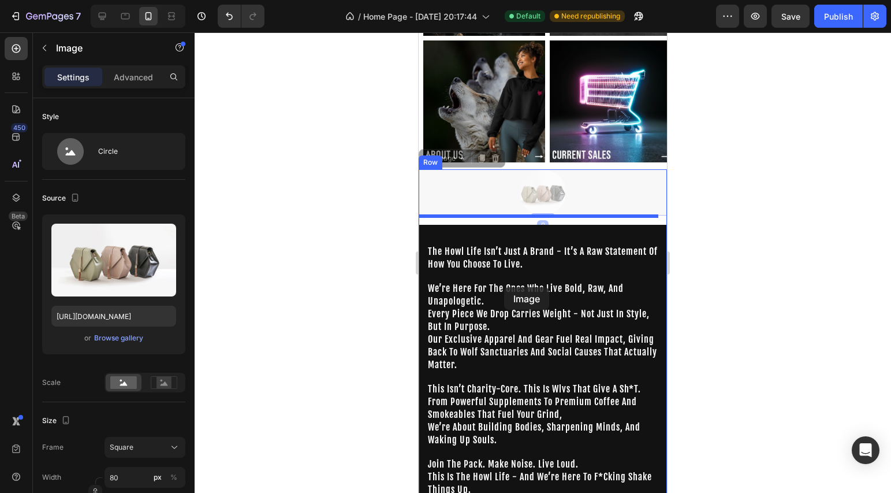
drag, startPoint x: 501, startPoint y: 209, endPoint x: 504, endPoint y: 287, distance: 78.0
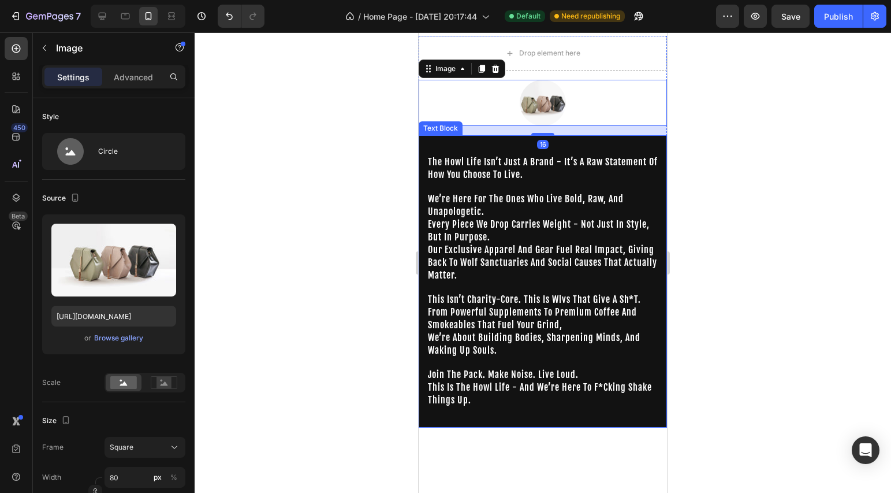
scroll to position [491, 0]
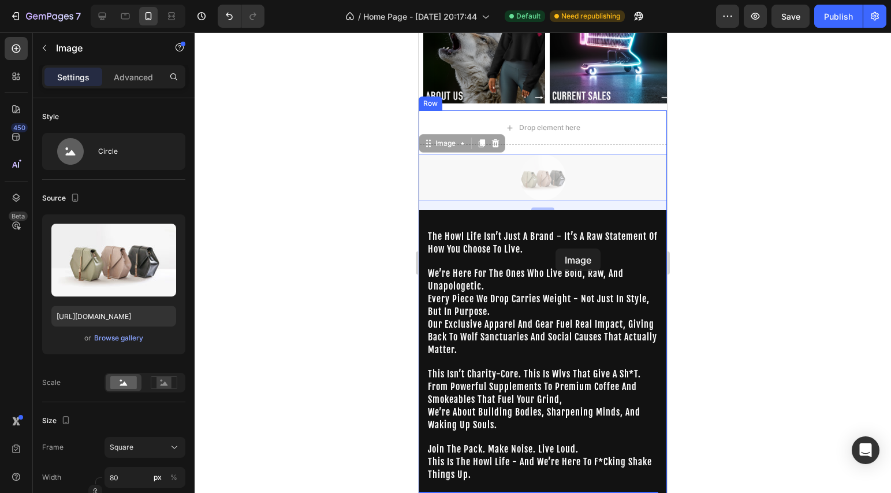
drag, startPoint x: 556, startPoint y: 167, endPoint x: 556, endPoint y: 248, distance: 80.9
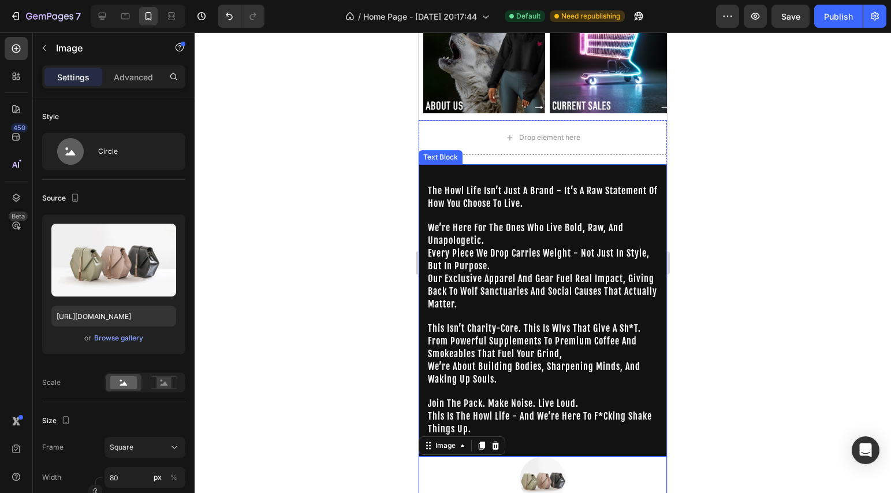
scroll to position [478, 0]
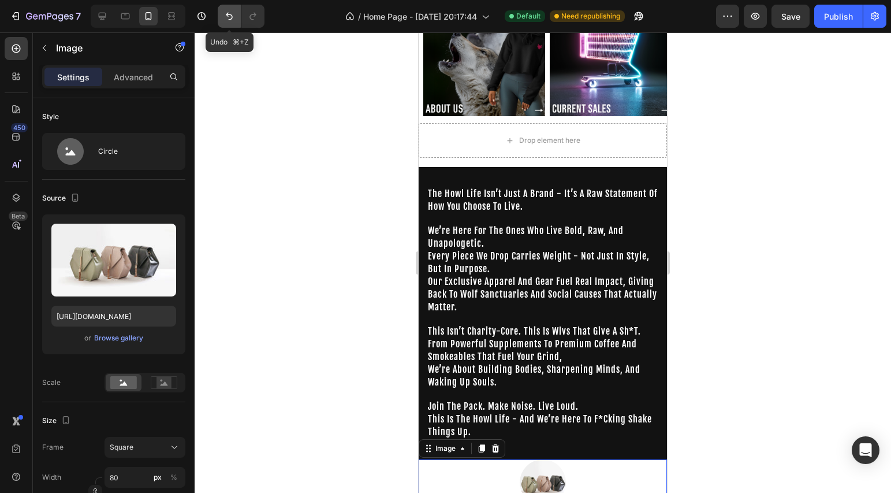
click at [231, 21] on icon "Undo/Redo" at bounding box center [230, 16] width 12 height 12
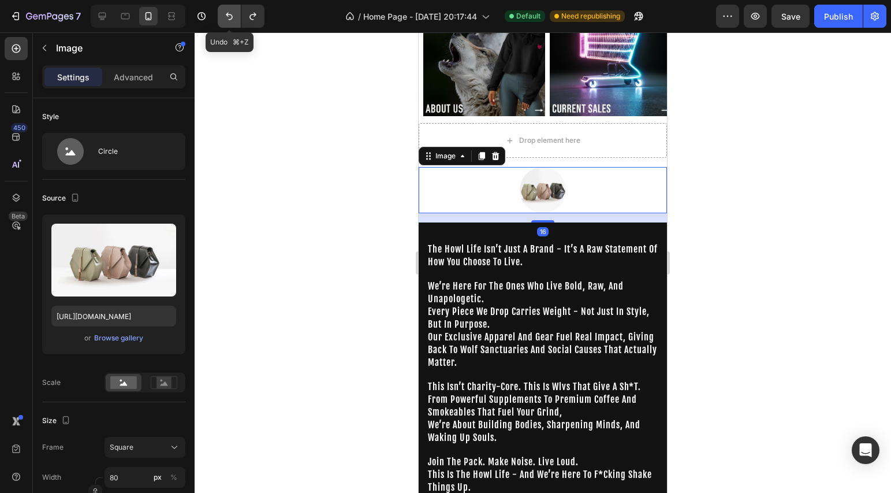
click at [231, 21] on icon "Undo/Redo" at bounding box center [230, 16] width 12 height 12
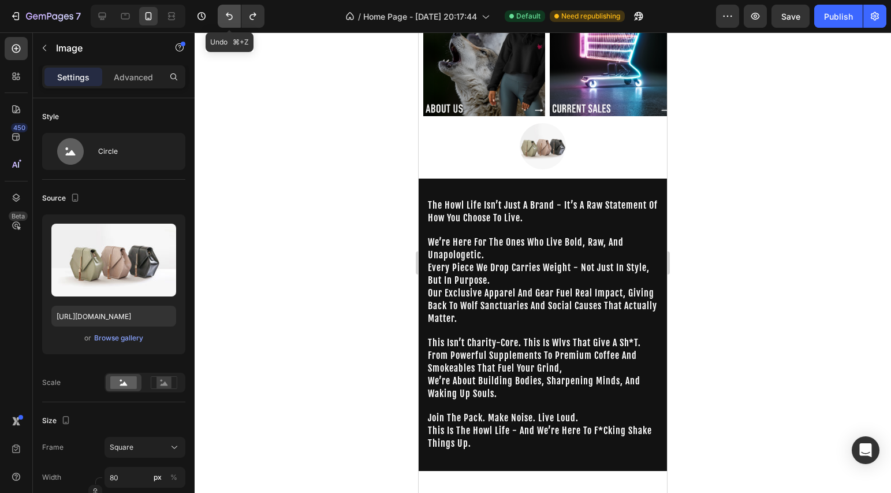
click at [231, 21] on icon "Undo/Redo" at bounding box center [230, 16] width 12 height 12
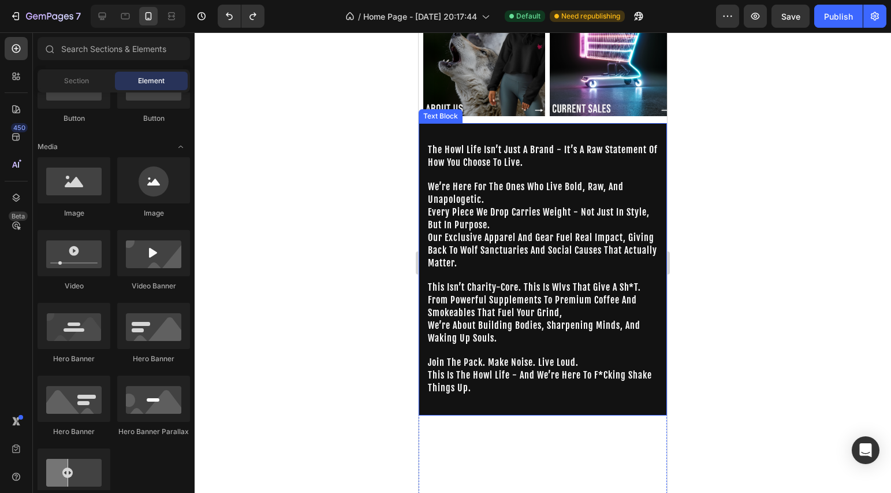
click at [517, 144] on span "the howl life isn’t just a brand - it’s a raw statement of how you choose to li…" at bounding box center [543, 156] width 230 height 24
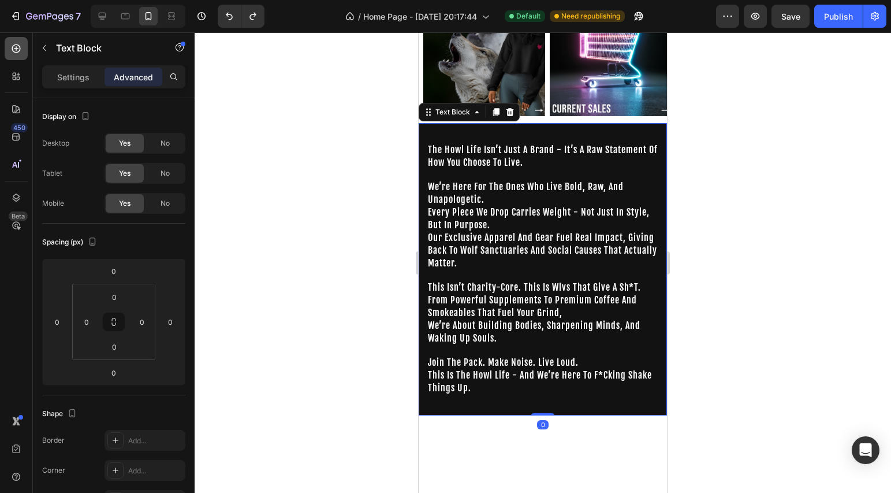
click at [21, 55] on div at bounding box center [16, 48] width 23 height 23
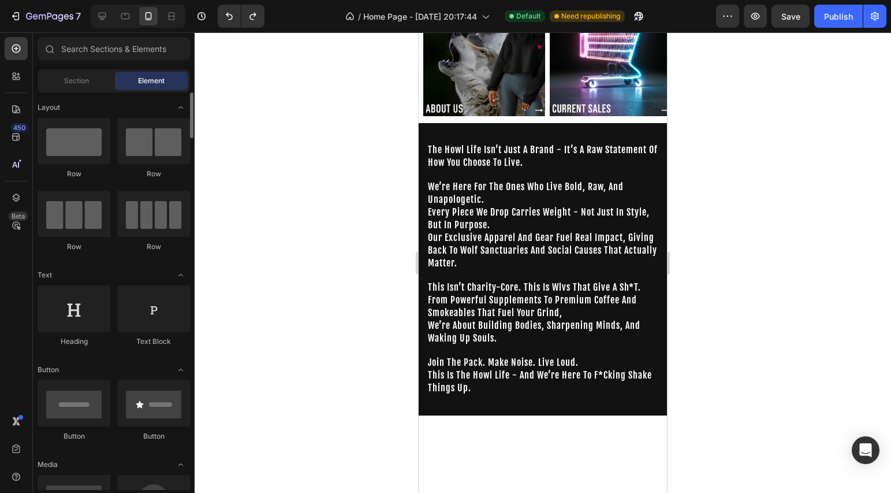
scroll to position [123, 0]
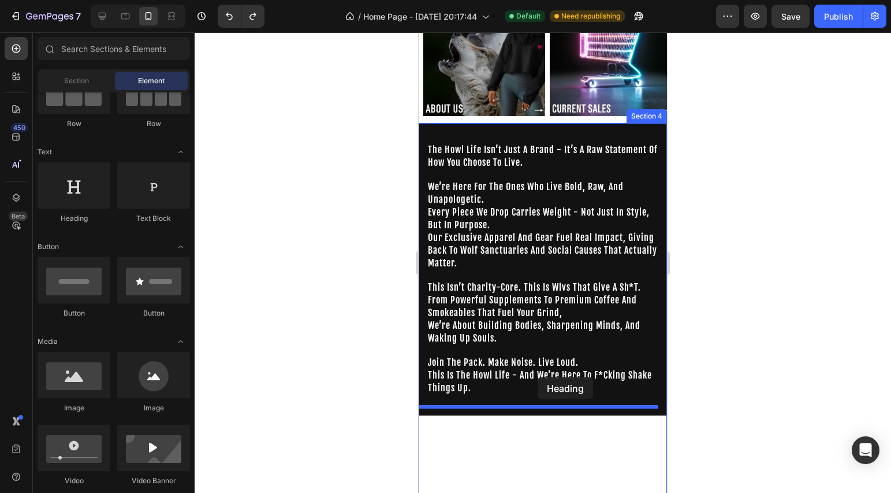
drag, startPoint x: 496, startPoint y: 228, endPoint x: 538, endPoint y: 377, distance: 154.7
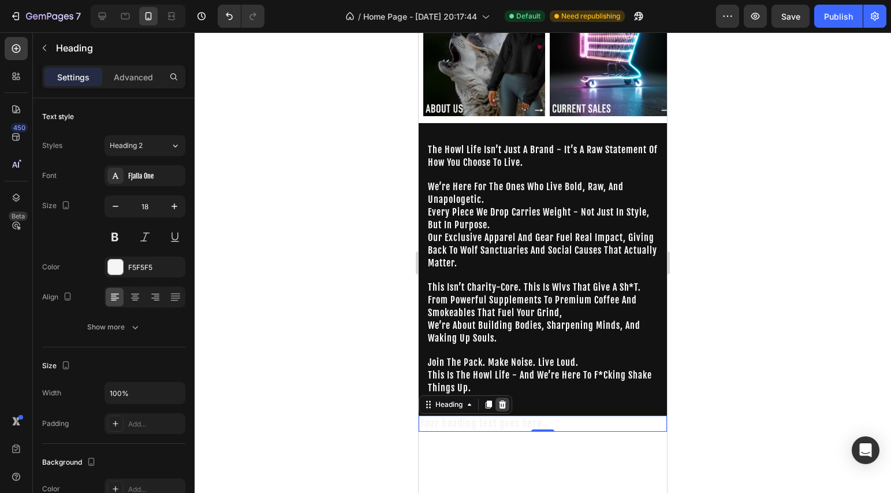
click at [501, 400] on icon at bounding box center [503, 404] width 8 height 8
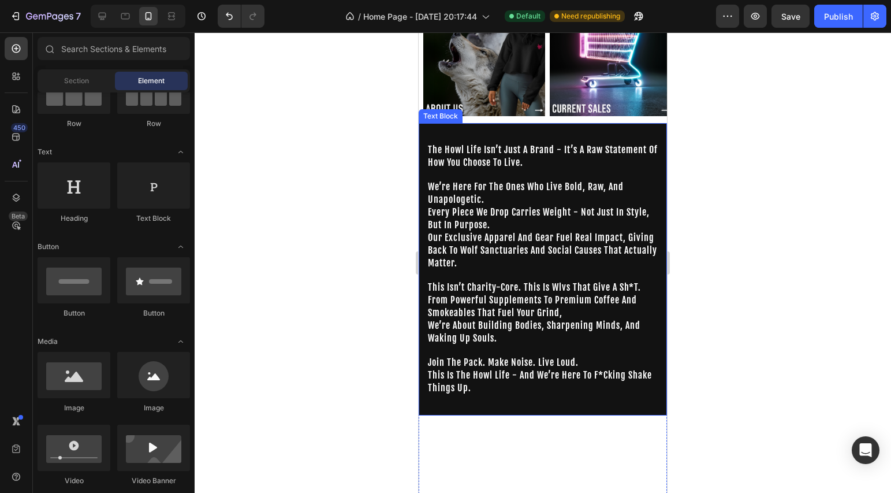
click at [520, 395] on p "this is the howl life - and we’re here to f*cking shake things up." at bounding box center [543, 387] width 230 height 37
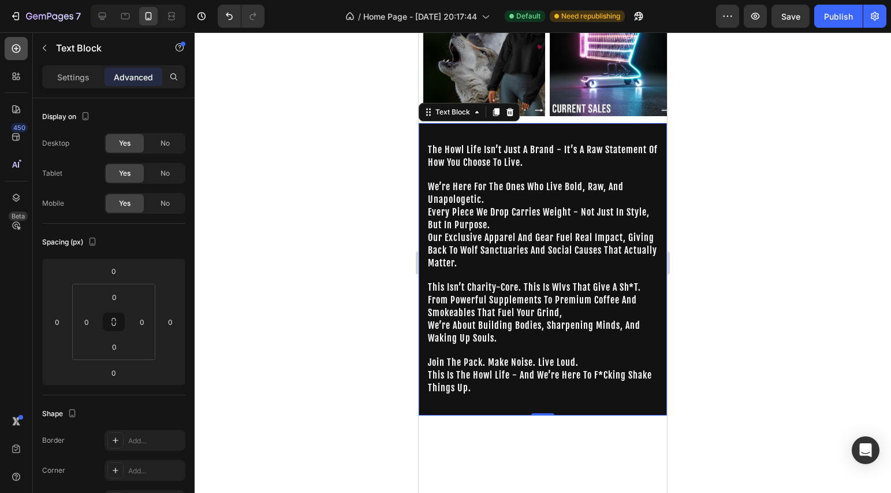
click at [17, 50] on icon at bounding box center [16, 49] width 12 height 12
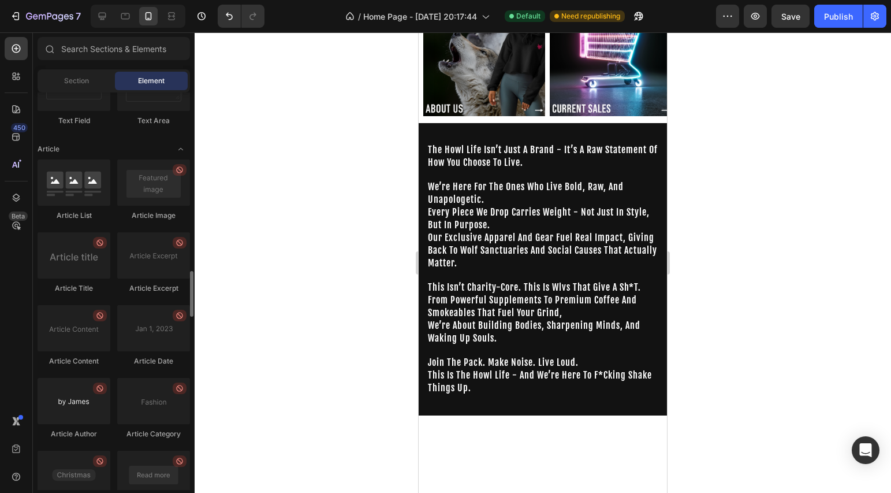
scroll to position [2757, 0]
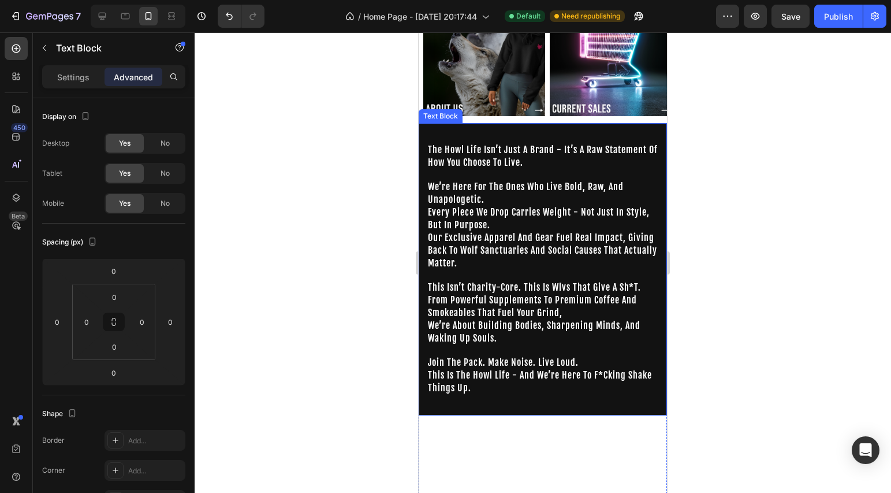
click at [423, 192] on div "the howl life isn’t just a brand - it’s a raw statement of how you choose to li…" at bounding box center [543, 269] width 248 height 292
click at [423, 192] on div "⁠⁠⁠⁠⁠⁠⁠ the howl life isn’t just a brand - it’s a raw statement of how you choo…" at bounding box center [543, 269] width 248 height 292
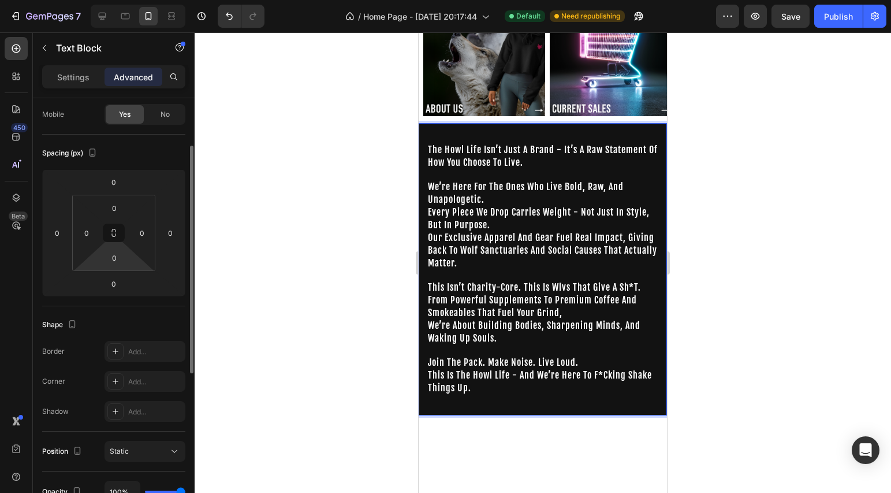
scroll to position [0, 0]
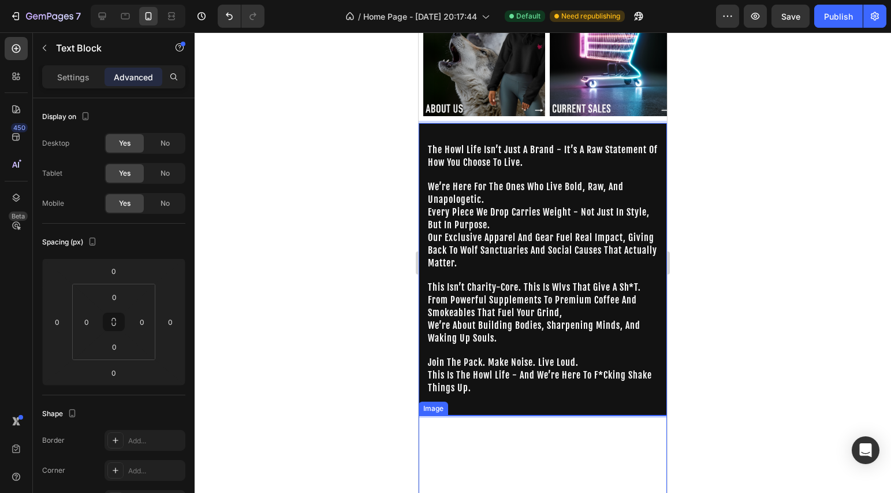
click at [602, 399] on div "the howl life isn’t just a brand - it’s a raw statement of how you choose to li…" at bounding box center [543, 269] width 248 height 292
click at [127, 371] on div "0" at bounding box center [113, 372] width 29 height 18
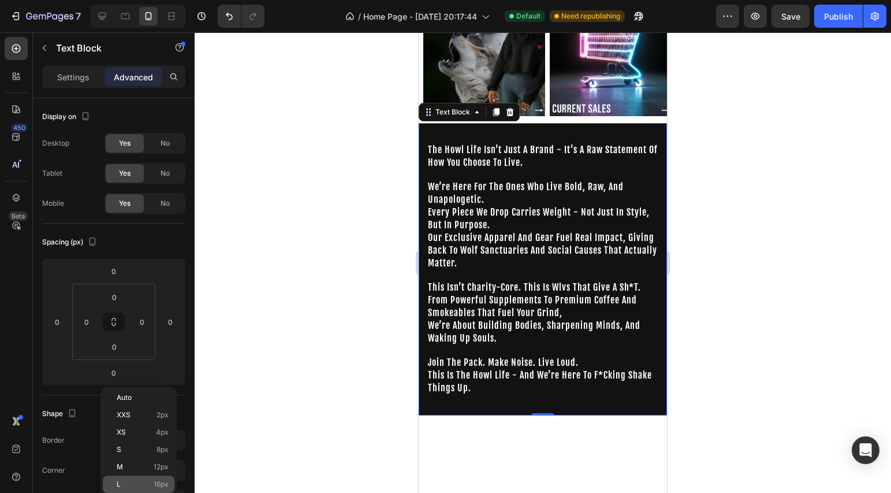
click at [159, 476] on div "L 16px" at bounding box center [139, 483] width 72 height 17
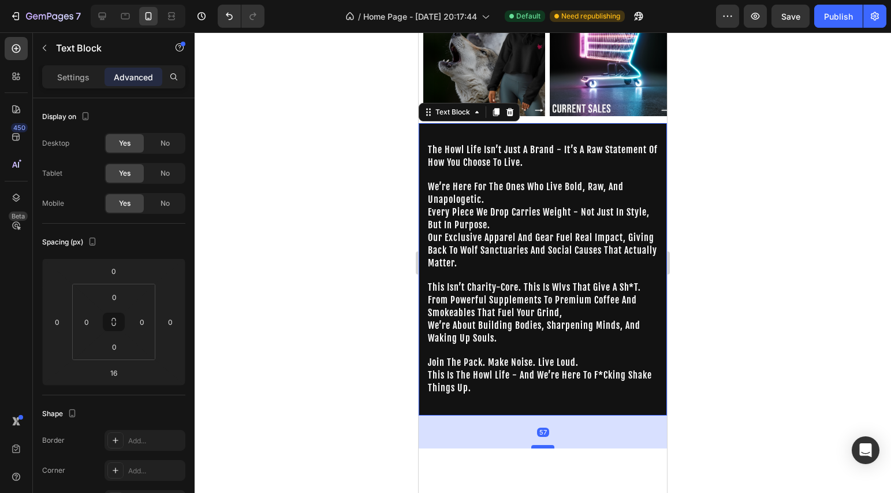
drag, startPoint x: 537, startPoint y: 415, endPoint x: 537, endPoint y: 446, distance: 31.8
click at [537, 446] on div at bounding box center [542, 446] width 23 height 3
type input "71"
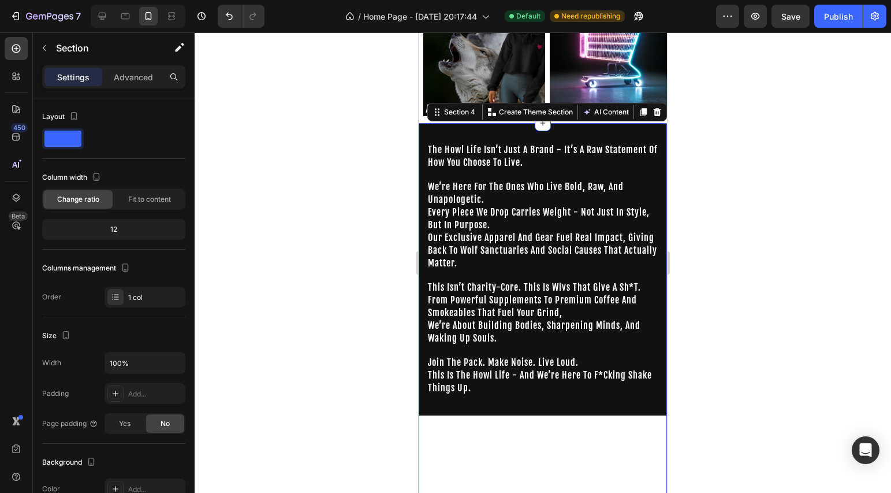
click at [512, 417] on div "the howl life isn’t just a brand - it’s a raw statement of how you choose to li…" at bounding box center [543, 351] width 248 height 457
click at [522, 401] on div "the howl life isn’t just a brand - it’s a raw statement of how you choose to li…" at bounding box center [543, 269] width 248 height 292
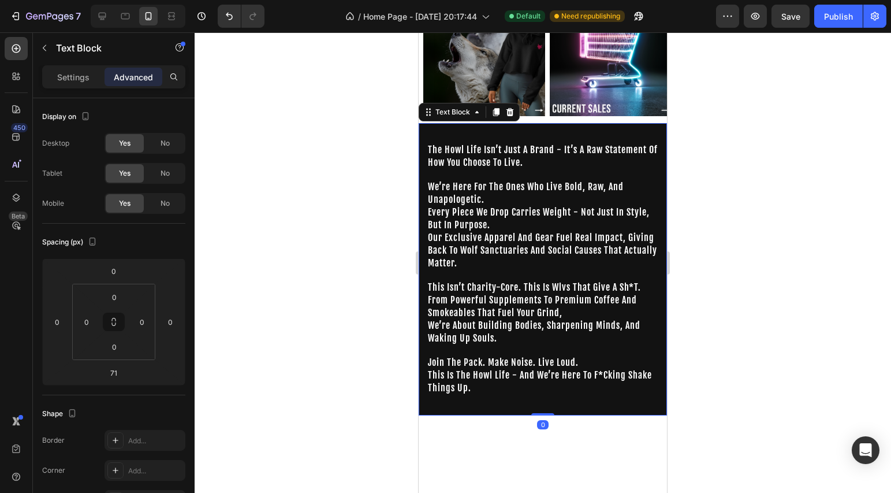
drag, startPoint x: 543, startPoint y: 445, endPoint x: 539, endPoint y: 389, distance: 56.7
click at [539, 389] on div "the howl life isn’t just a brand - it’s a raw statement of how you choose to li…" at bounding box center [543, 269] width 248 height 292
type input "0"
click at [53, 70] on div "Settings" at bounding box center [73, 77] width 58 height 18
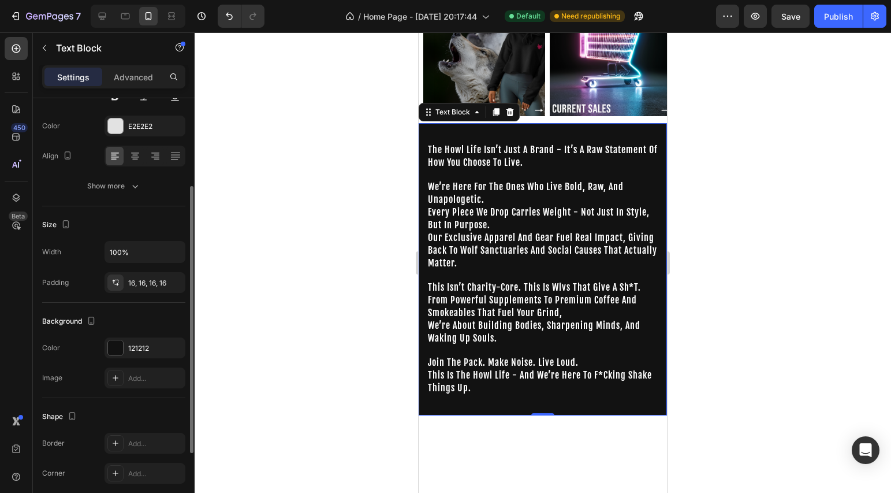
scroll to position [115, 0]
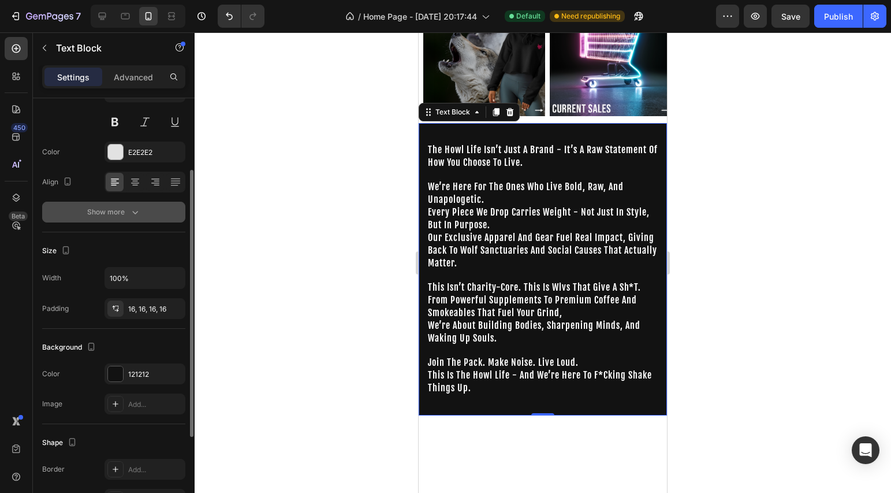
click at [107, 209] on div "Show more" at bounding box center [114, 212] width 54 height 12
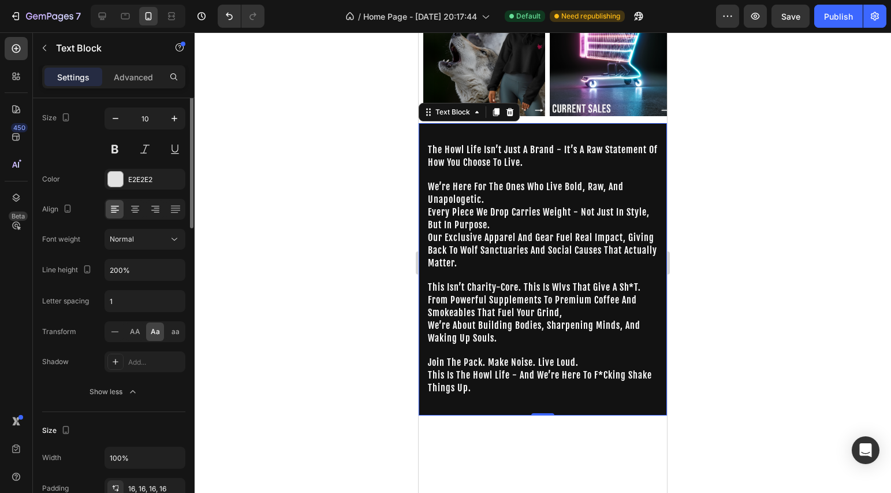
scroll to position [0, 0]
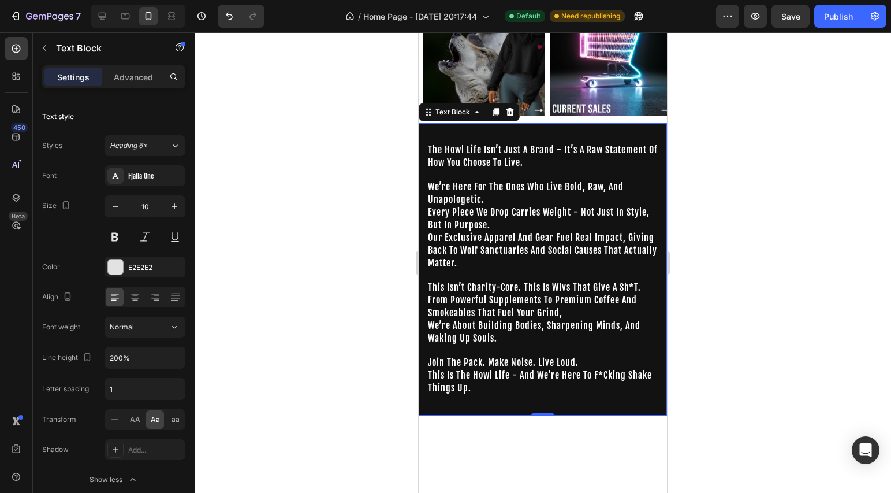
click at [691, 279] on div at bounding box center [543, 262] width 697 height 460
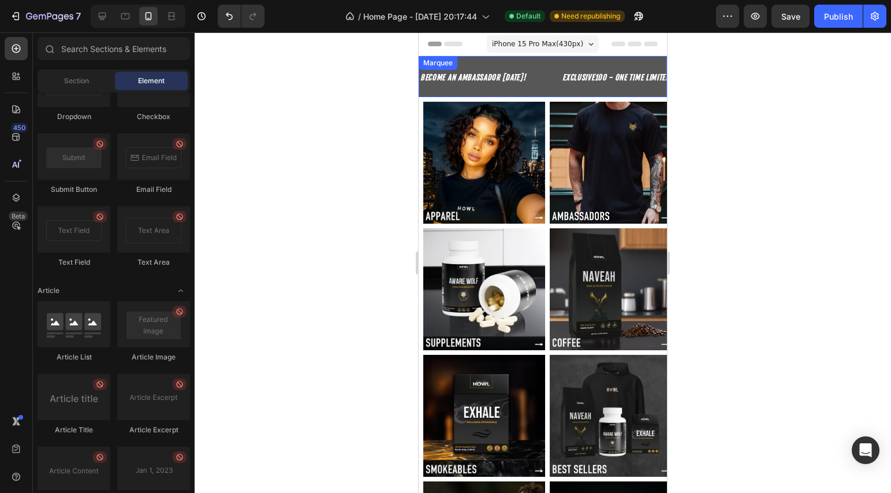
click at [542, 88] on div "BECOME AN AMBASSADOR TODAY! Text Block" at bounding box center [490, 76] width 142 height 31
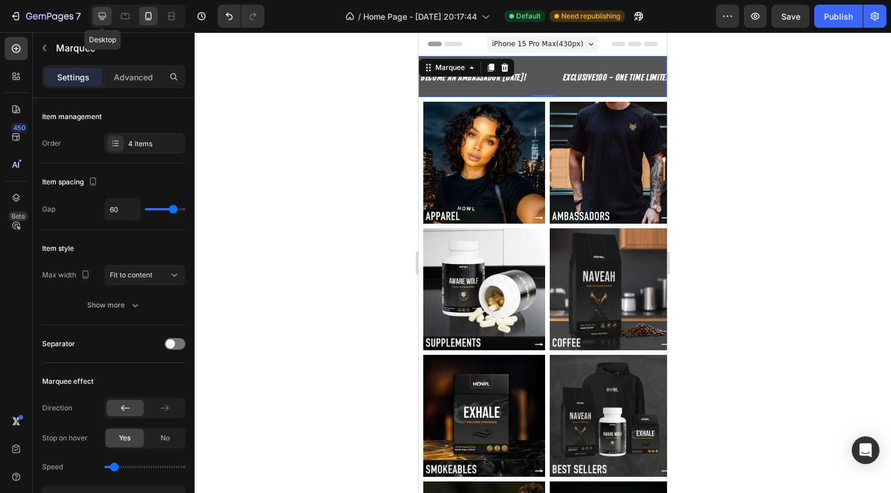
click at [104, 13] on icon at bounding box center [102, 16] width 12 height 12
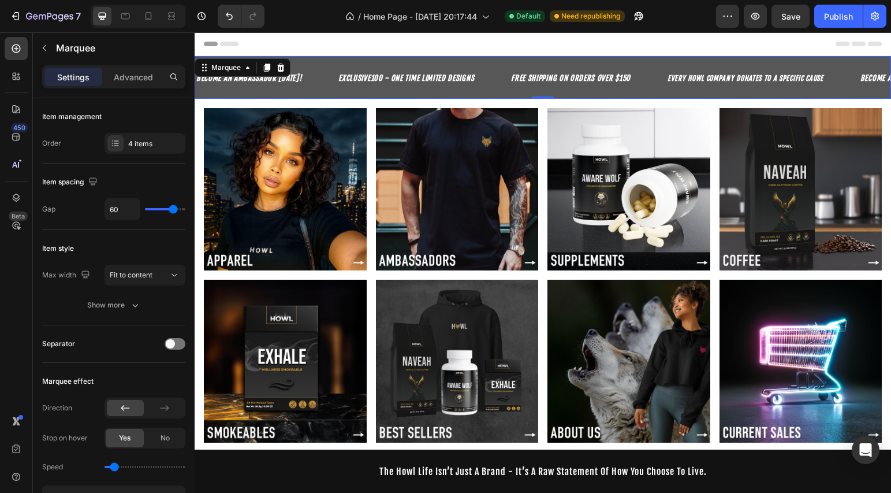
click at [330, 91] on div "BECOME AN AMBASSADOR TODAY! Text Block" at bounding box center [266, 77] width 142 height 33
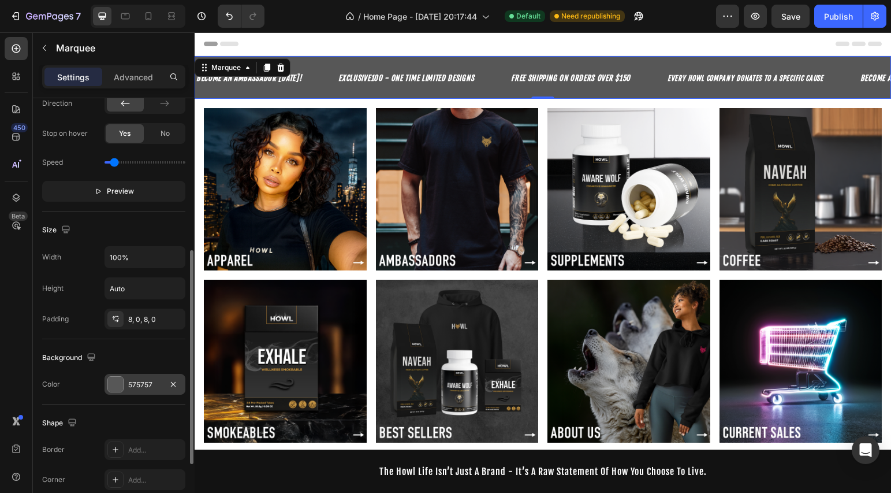
click at [117, 375] on div "575757" at bounding box center [145, 384] width 81 height 21
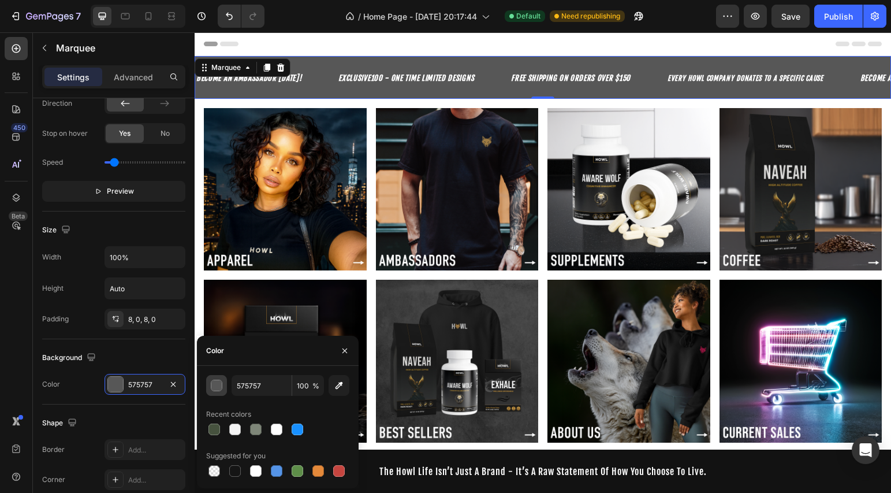
click at [210, 384] on button "button" at bounding box center [216, 385] width 21 height 21
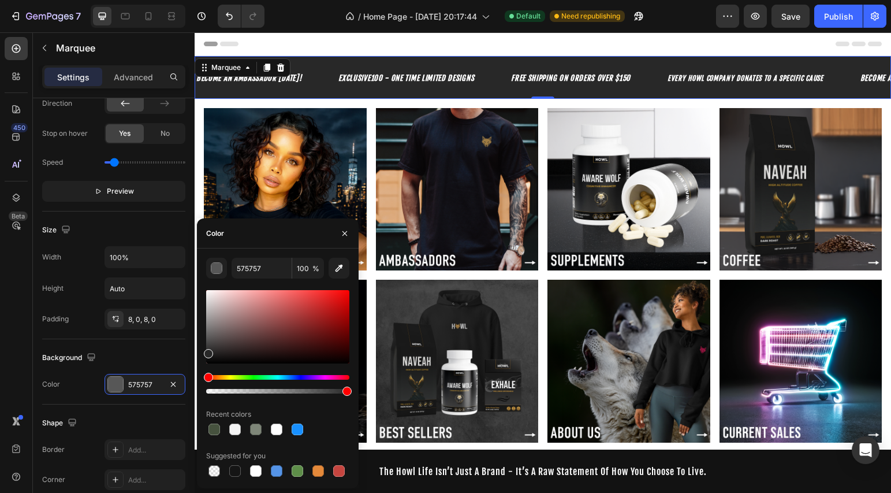
drag, startPoint x: 208, startPoint y: 341, endPoint x: 206, endPoint y: 351, distance: 10.0
click at [206, 351] on div at bounding box center [208, 353] width 9 height 9
type input "282828"
click at [760, 40] on div "Header" at bounding box center [543, 43] width 678 height 23
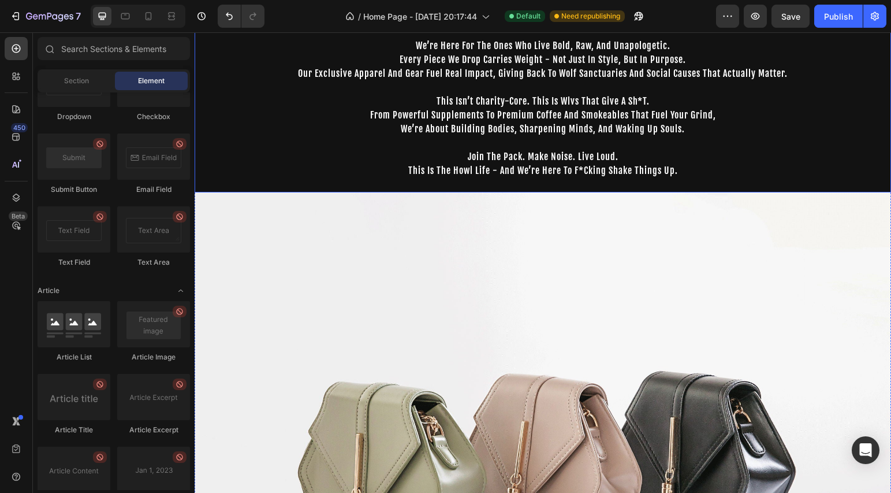
scroll to position [687, 0]
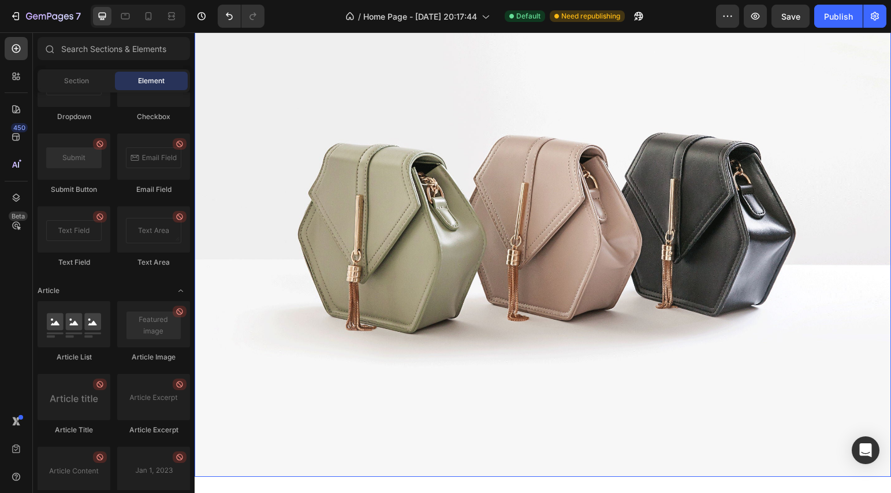
click at [500, 243] on img at bounding box center [543, 215] width 697 height 523
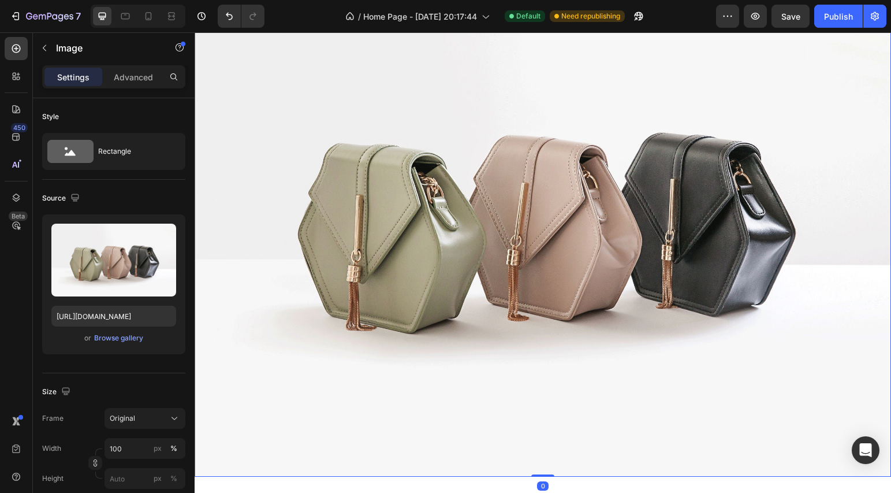
click at [706, 360] on img at bounding box center [543, 215] width 697 height 523
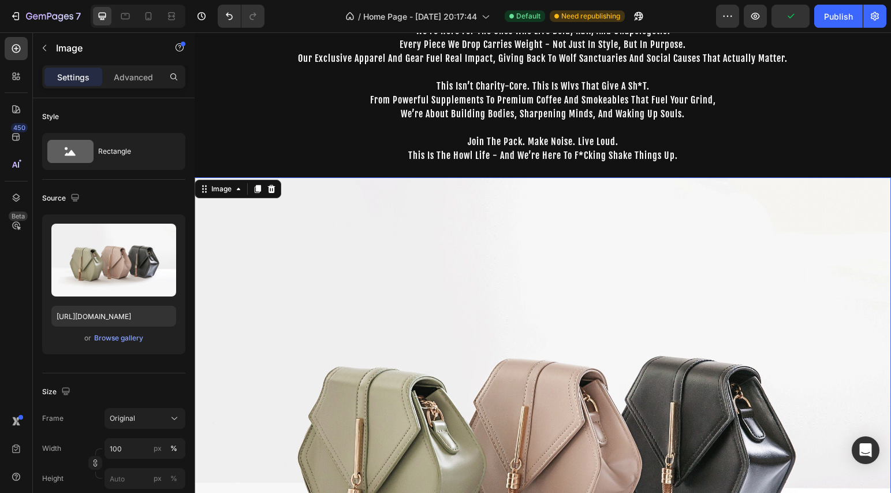
scroll to position [347, 0]
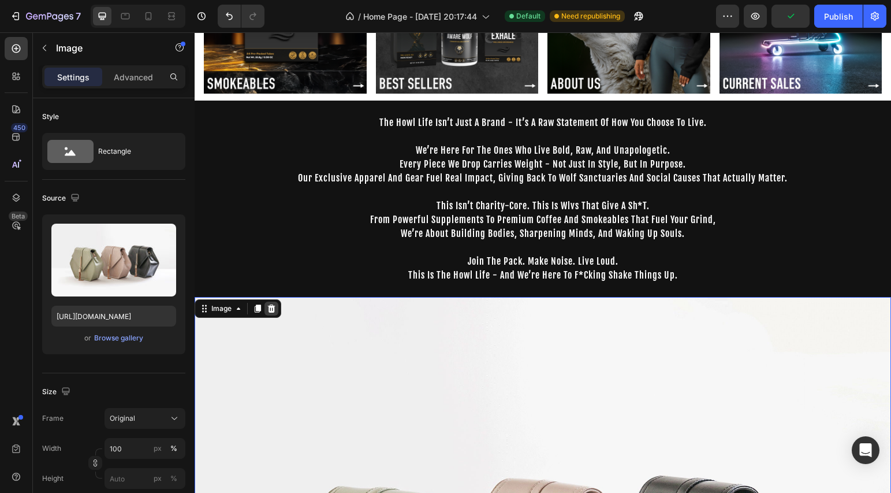
click at [272, 304] on icon at bounding box center [272, 308] width 8 height 8
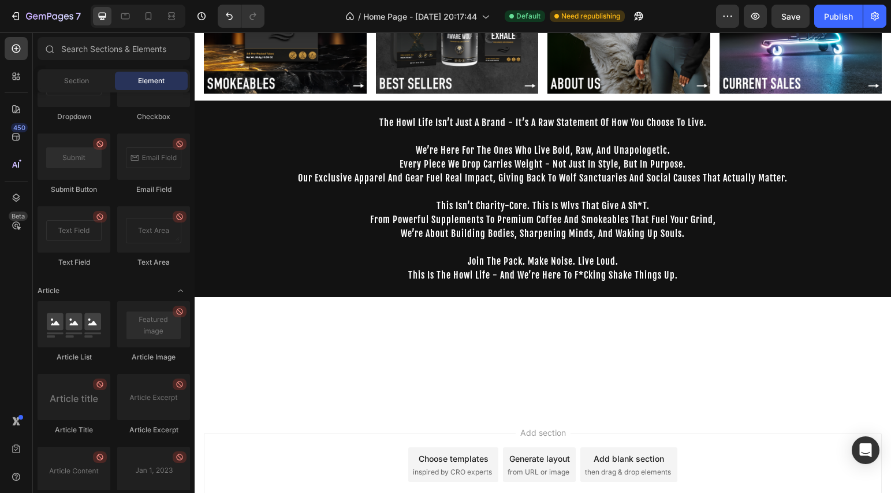
click at [310, 333] on div at bounding box center [543, 353] width 697 height 76
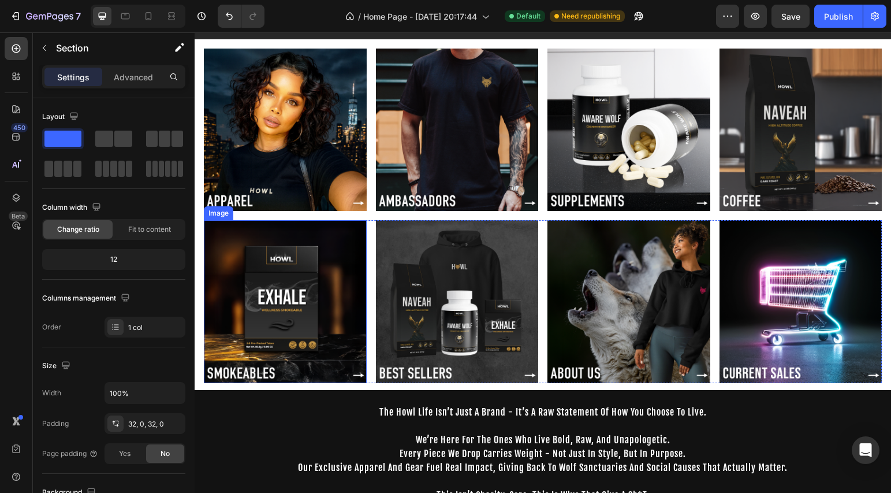
scroll to position [59, 0]
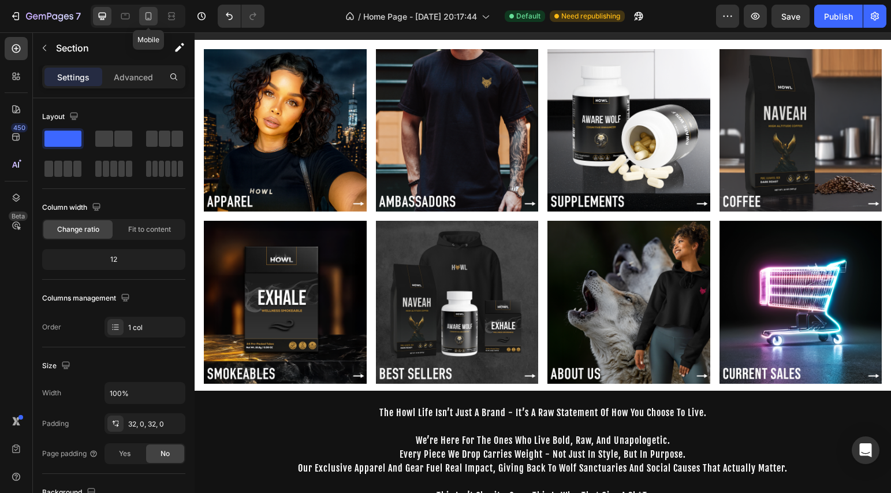
click at [146, 12] on icon at bounding box center [149, 16] width 6 height 8
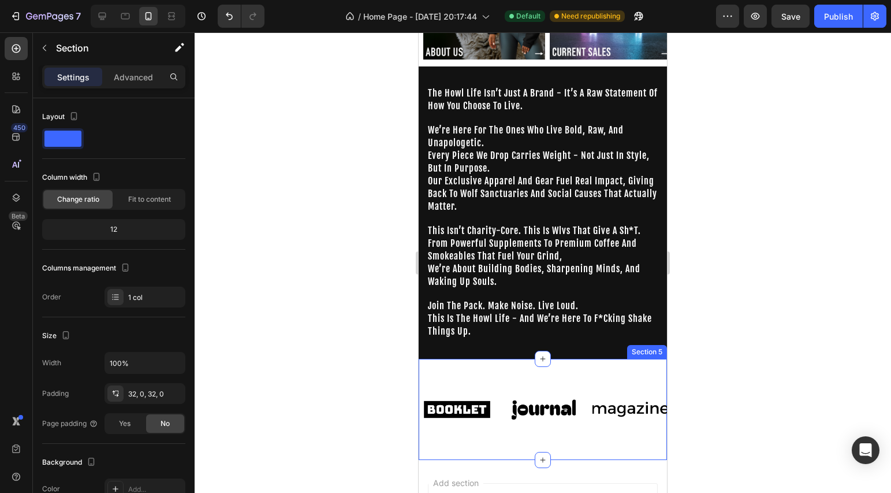
scroll to position [532, 0]
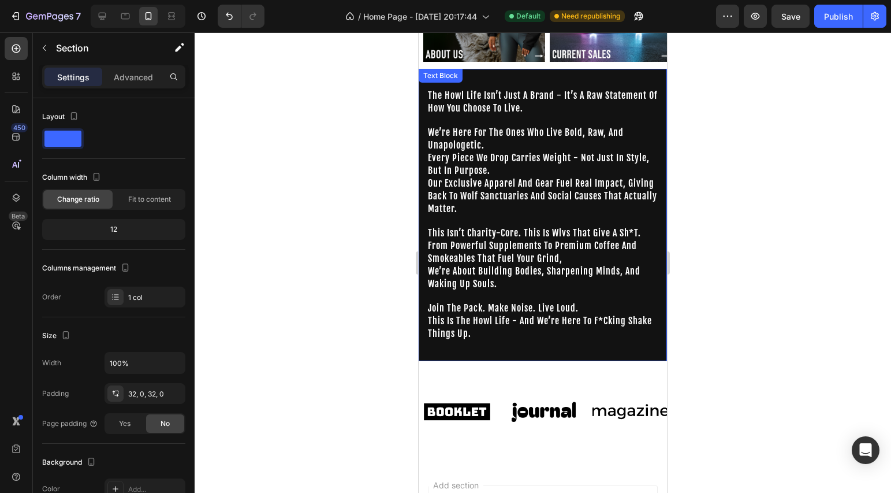
click at [567, 340] on p "this is the howl life - and we’re here to f*cking shake things up." at bounding box center [543, 333] width 230 height 37
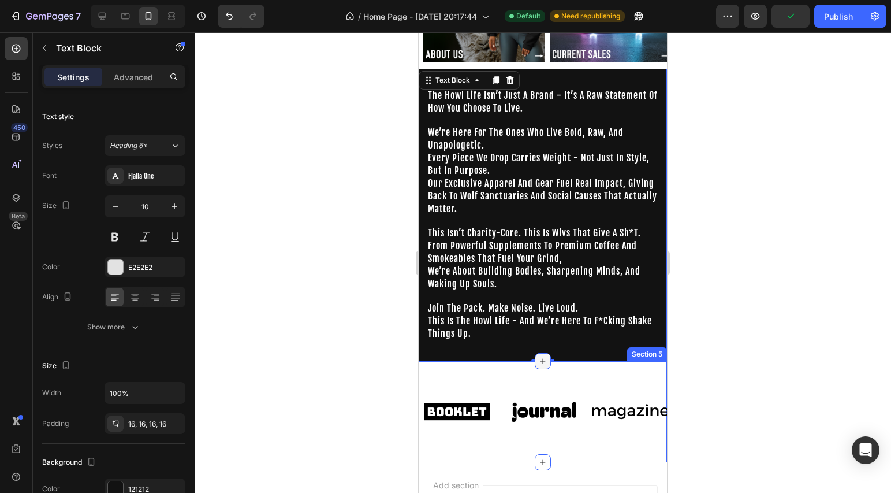
click at [542, 356] on icon at bounding box center [542, 360] width 9 height 9
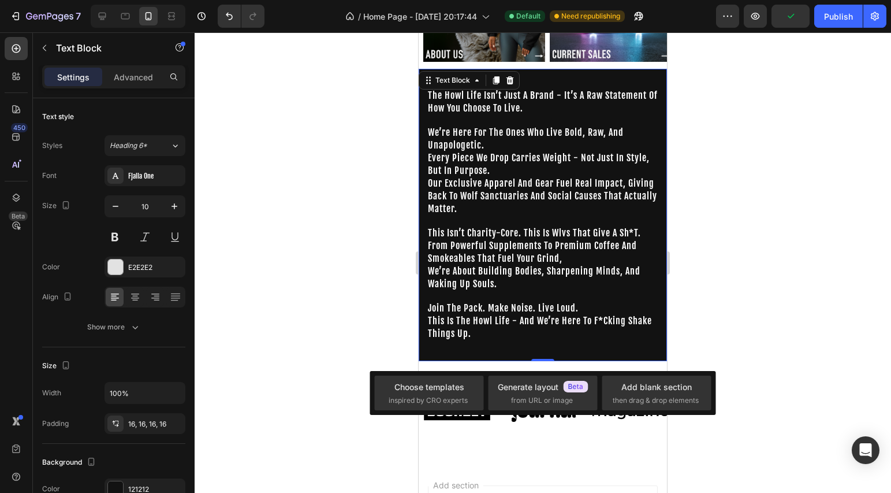
click at [563, 335] on p "this is the howl life - and we’re here to f*cking shake things up." at bounding box center [543, 333] width 230 height 37
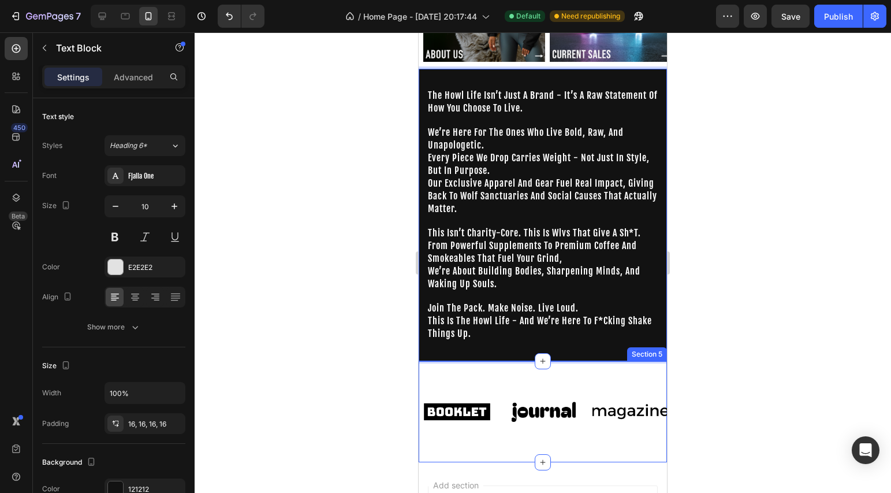
drag, startPoint x: 568, startPoint y: 352, endPoint x: 569, endPoint y: 365, distance: 13.3
click at [574, 345] on div "the howl life isn’t just a brand - it’s a raw statement of how you choose to li…" at bounding box center [543, 215] width 248 height 292
click at [485, 345] on div "the howl life isn’t just a brand - it’s a raw statement of how you choose to li…" at bounding box center [543, 215] width 248 height 292
click at [20, 49] on icon at bounding box center [16, 48] width 9 height 9
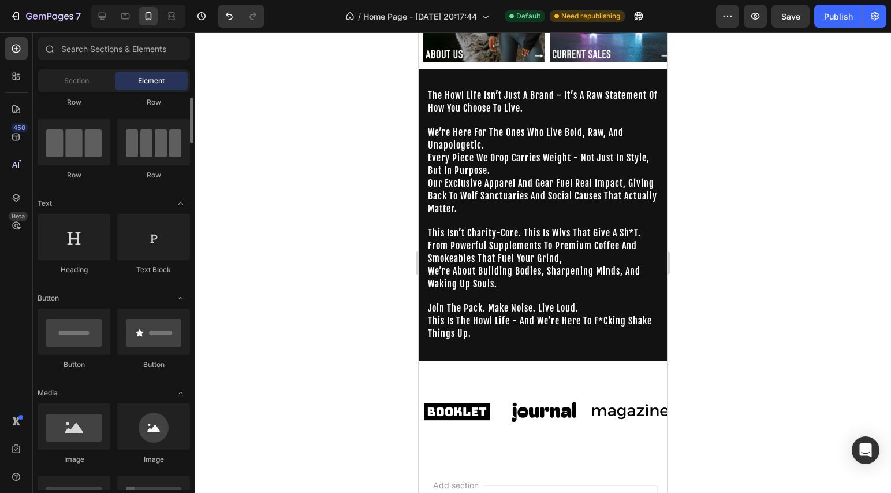
scroll to position [0, 0]
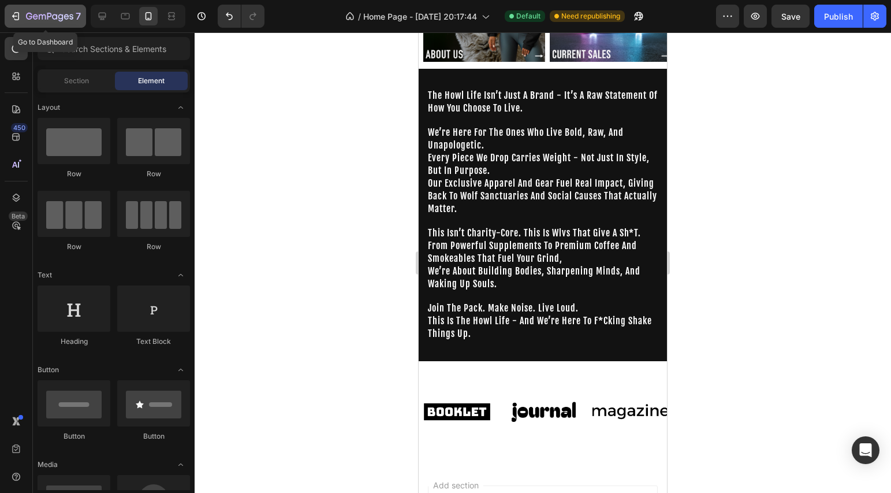
click at [14, 17] on icon "button" at bounding box center [16, 16] width 12 height 12
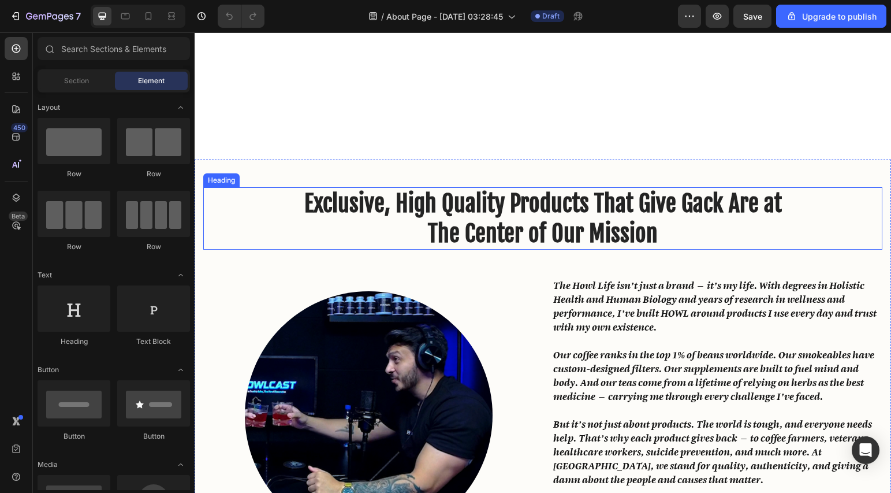
scroll to position [575, 0]
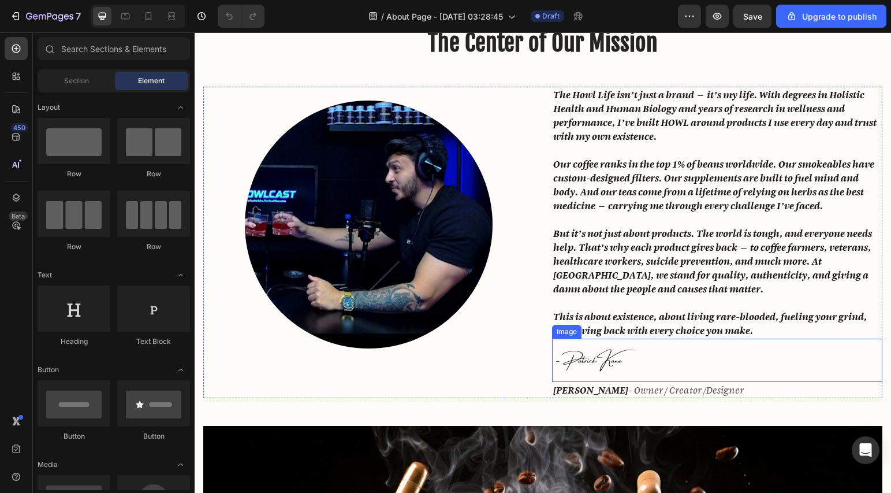
click at [599, 353] on img at bounding box center [595, 359] width 87 height 43
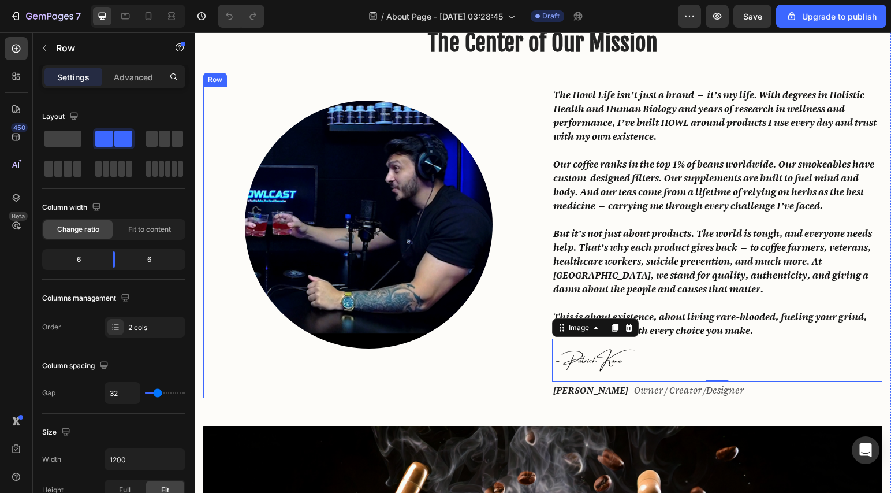
click at [531, 357] on div "Image The Howl Life isn’t just a brand — it’s my life. With degrees in Holistic…" at bounding box center [542, 242] width 679 height 311
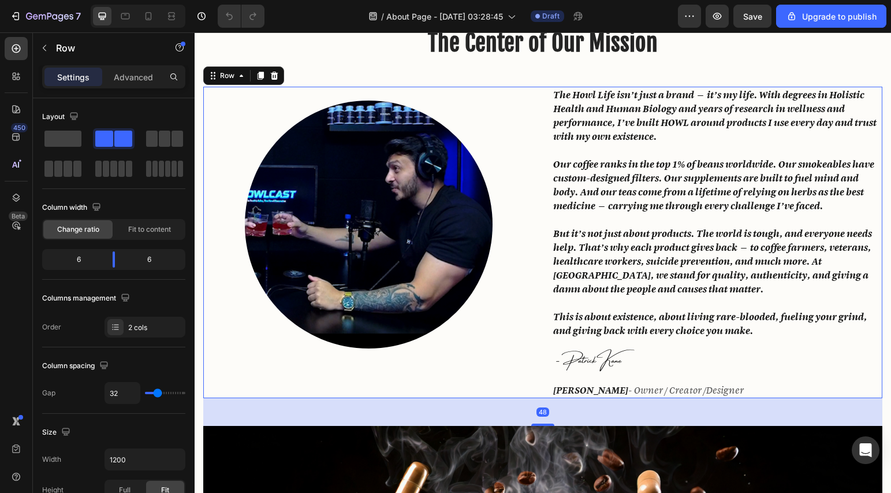
click at [243, 93] on div "Image" at bounding box center [368, 242] width 330 height 311
click at [20, 16] on icon "button" at bounding box center [16, 16] width 12 height 12
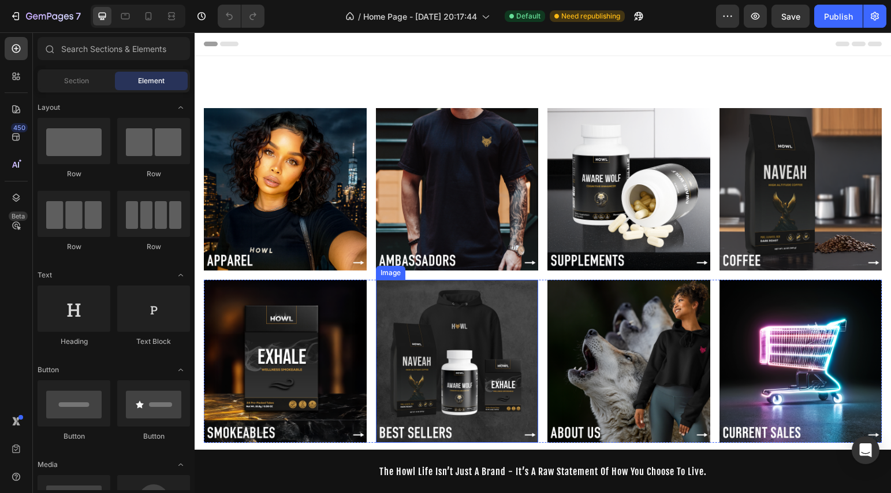
scroll to position [427, 0]
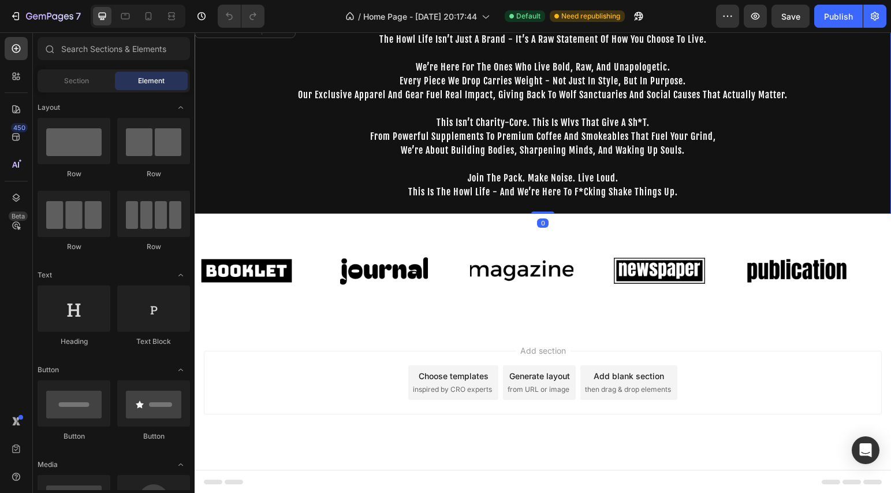
click at [315, 176] on p "join the pack. make noise. live loud." at bounding box center [543, 178] width 694 height 14
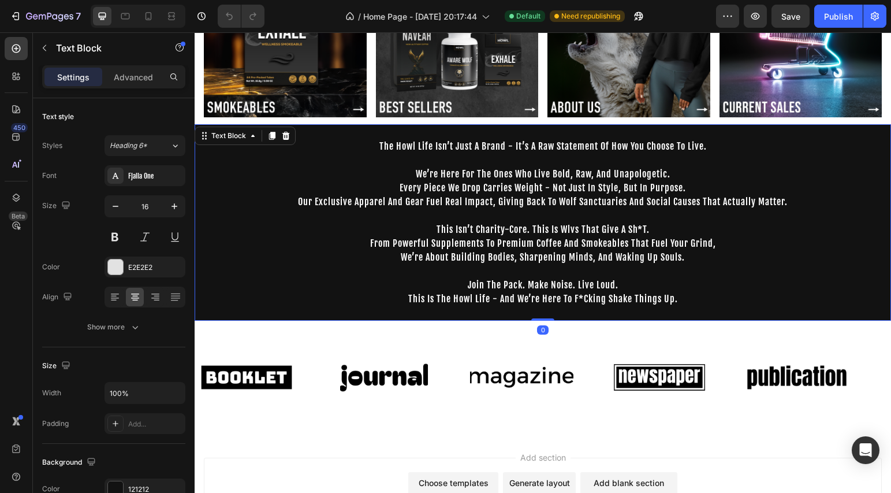
scroll to position [313, 0]
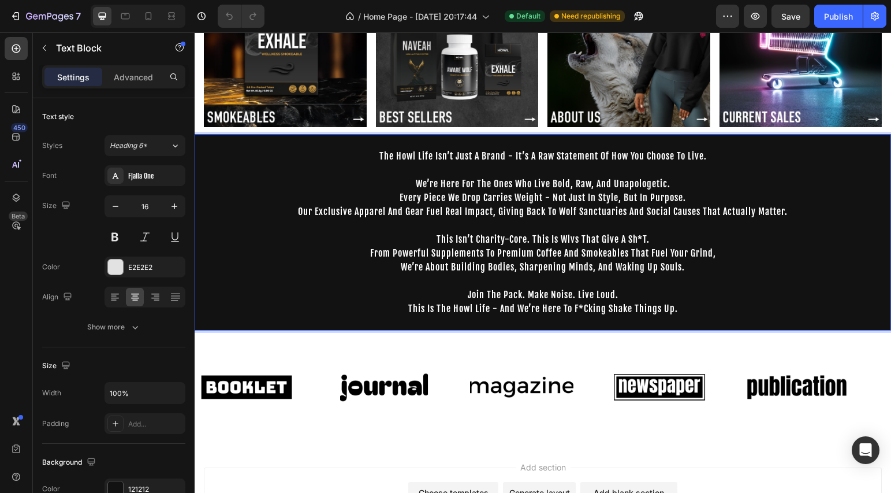
click at [270, 232] on p "this isn’t charity-core. this is wlvs that give a sh*t." at bounding box center [543, 239] width 694 height 14
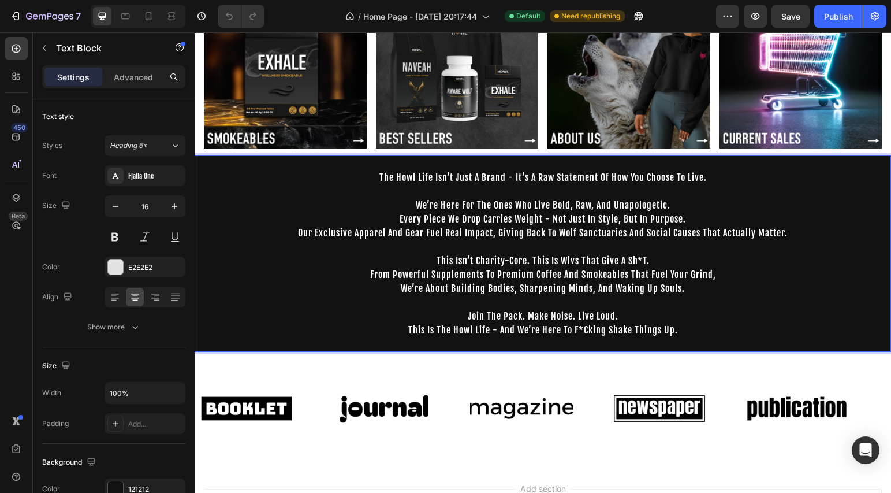
scroll to position [284, 0]
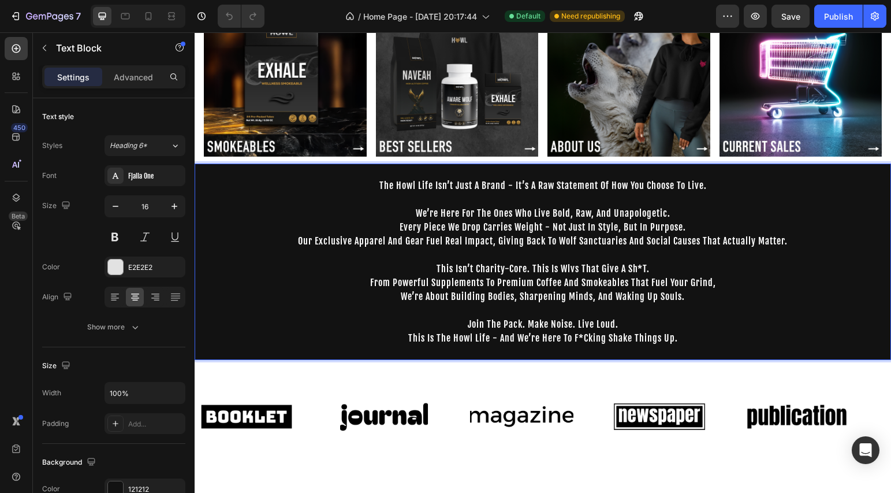
click at [277, 278] on p "from powerful supplements to premium coffee and smokeables that fuel your grind," at bounding box center [543, 282] width 694 height 14
click at [137, 83] on p "Advanced" at bounding box center [133, 77] width 39 height 12
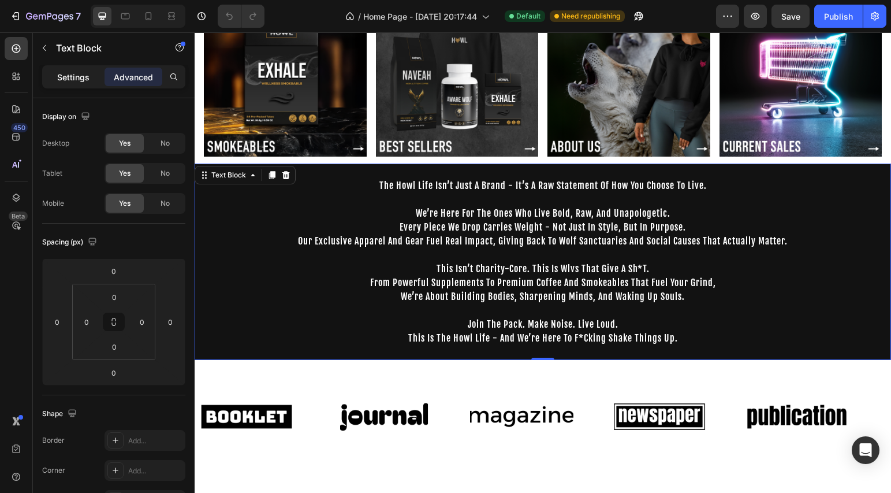
click at [73, 79] on p "Settings" at bounding box center [73, 77] width 32 height 12
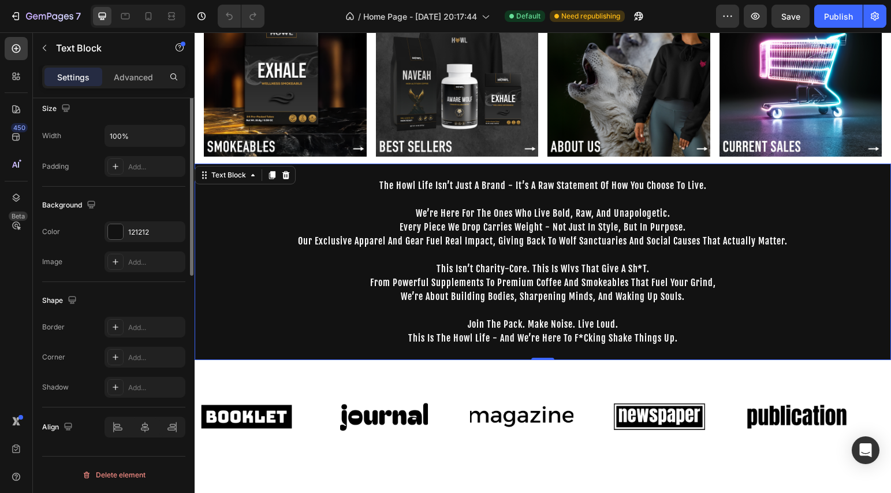
scroll to position [0, 0]
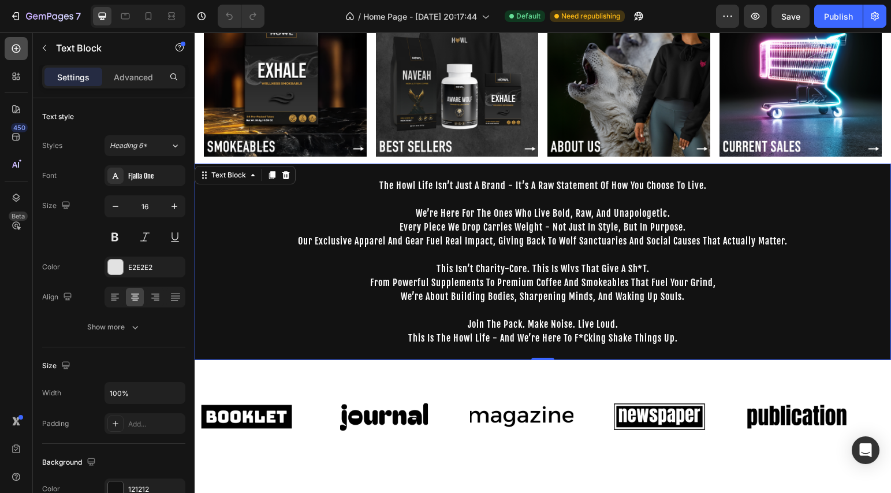
click at [16, 46] on icon at bounding box center [16, 48] width 9 height 9
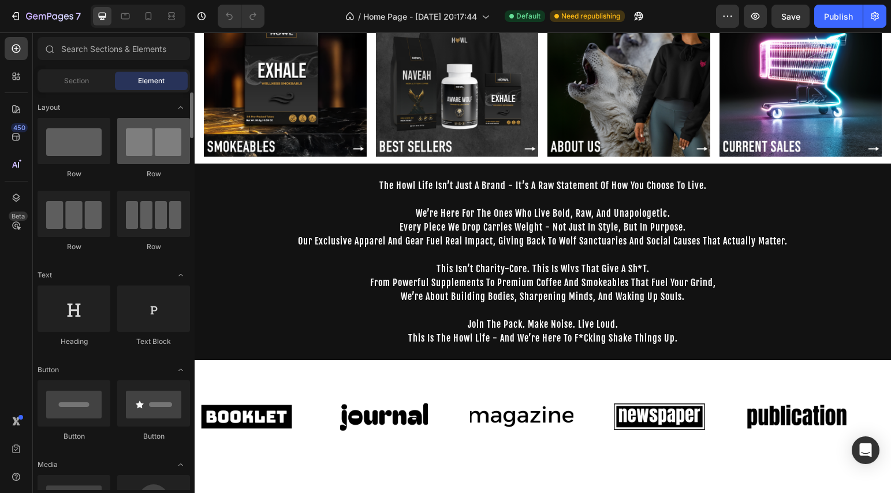
click at [129, 154] on div at bounding box center [153, 141] width 73 height 46
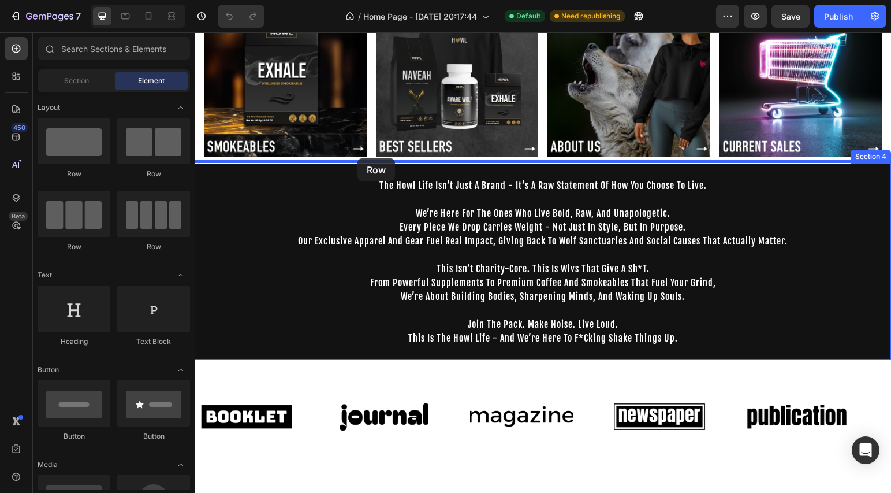
drag, startPoint x: 351, startPoint y: 183, endPoint x: 358, endPoint y: 158, distance: 25.1
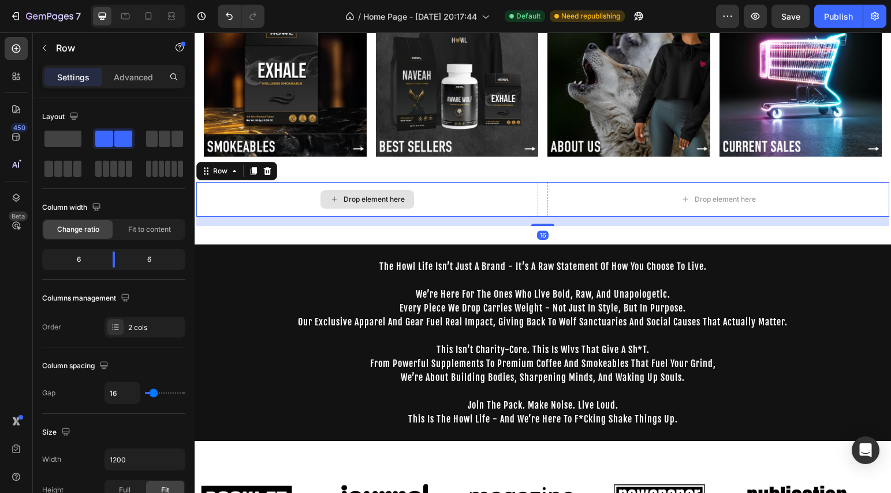
click at [468, 195] on div "Drop element here" at bounding box center [367, 199] width 342 height 35
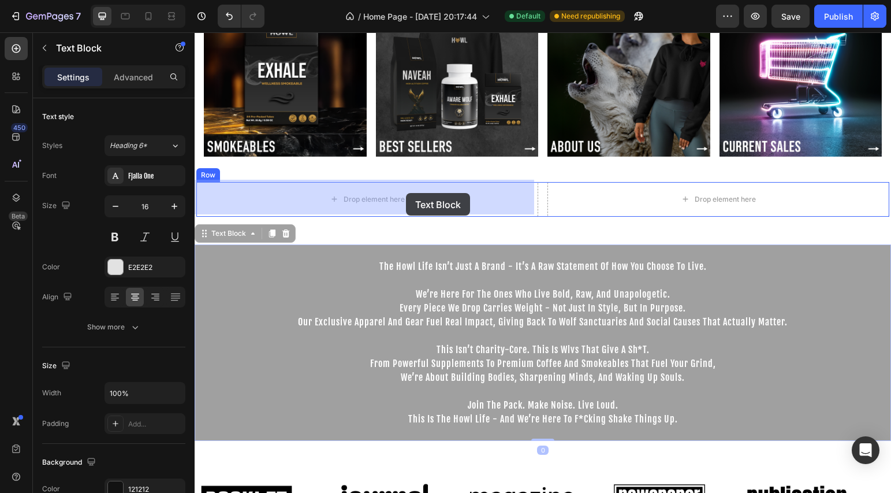
drag, startPoint x: 487, startPoint y: 303, endPoint x: 413, endPoint y: 213, distance: 117.0
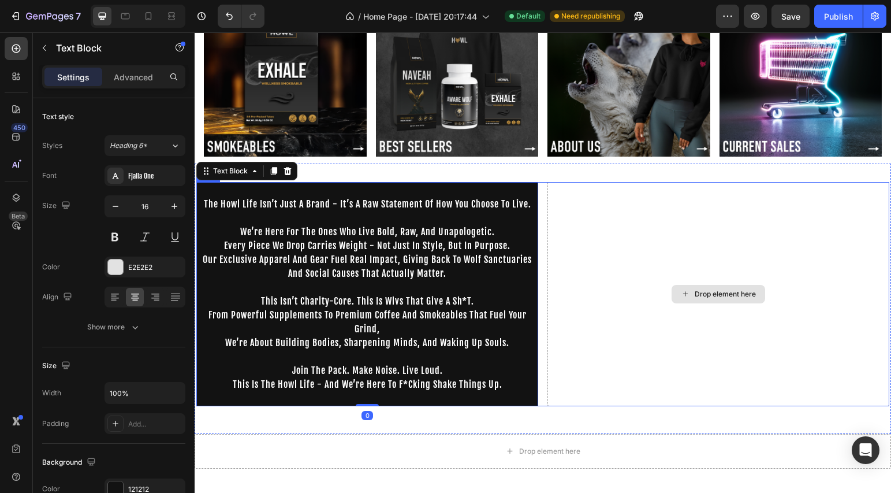
click at [616, 306] on div "Drop element here" at bounding box center [719, 294] width 342 height 224
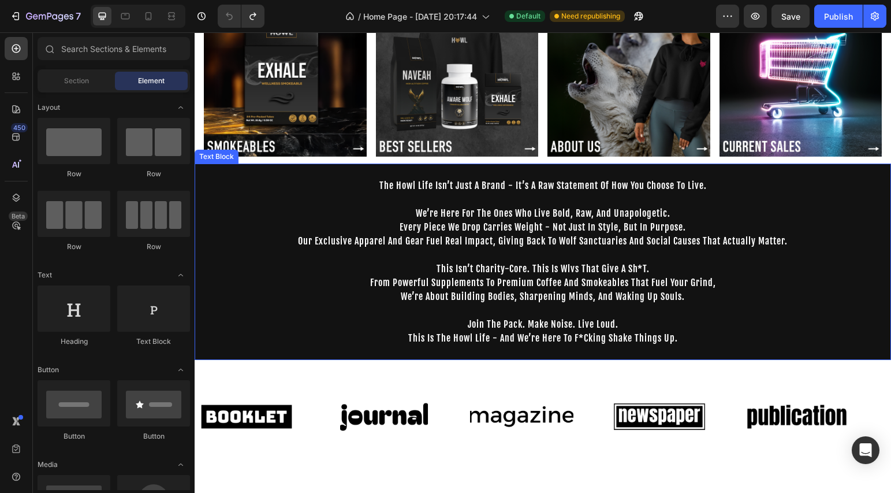
click at [718, 317] on p "join the pack. make noise. live loud." at bounding box center [543, 324] width 694 height 14
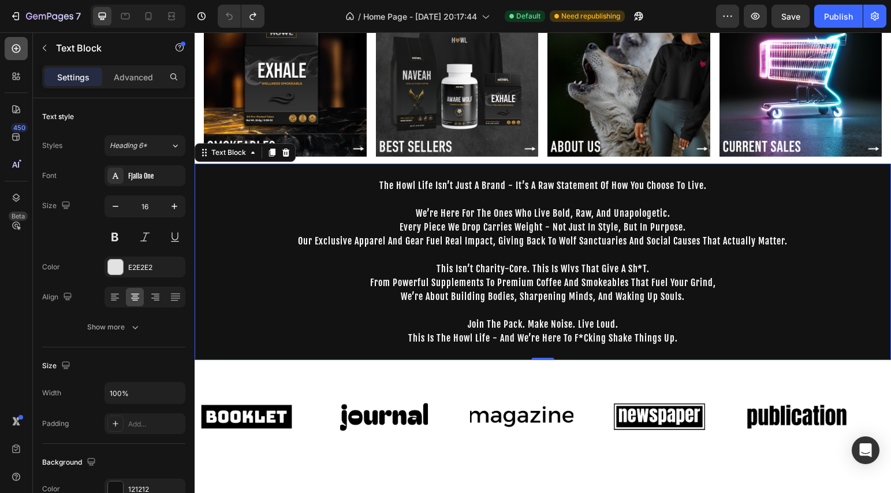
click at [20, 53] on icon at bounding box center [16, 49] width 12 height 12
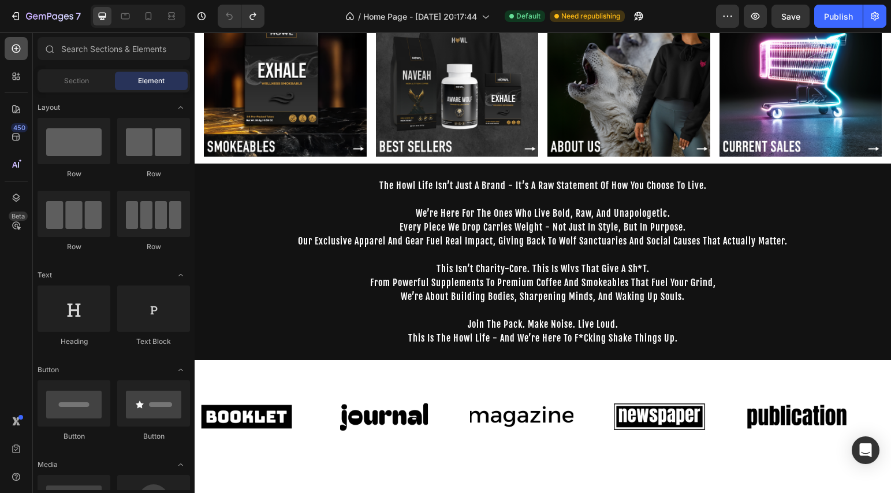
click at [10, 50] on icon at bounding box center [16, 49] width 12 height 12
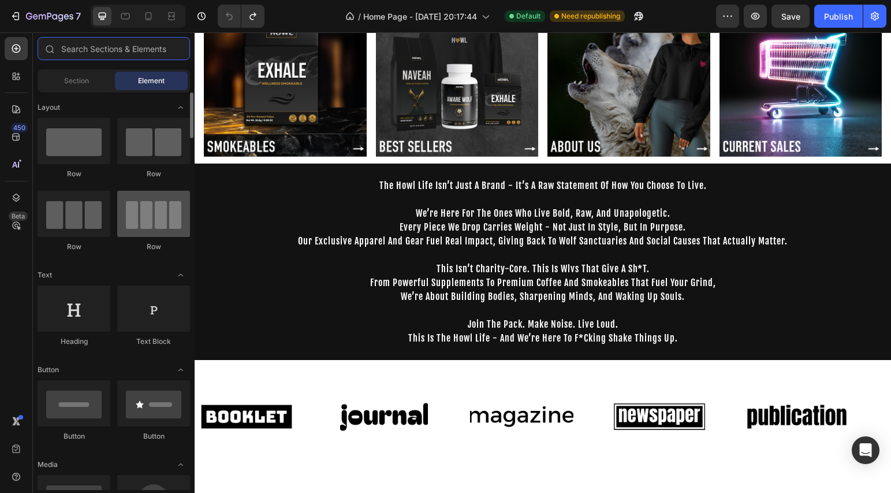
scroll to position [325, 0]
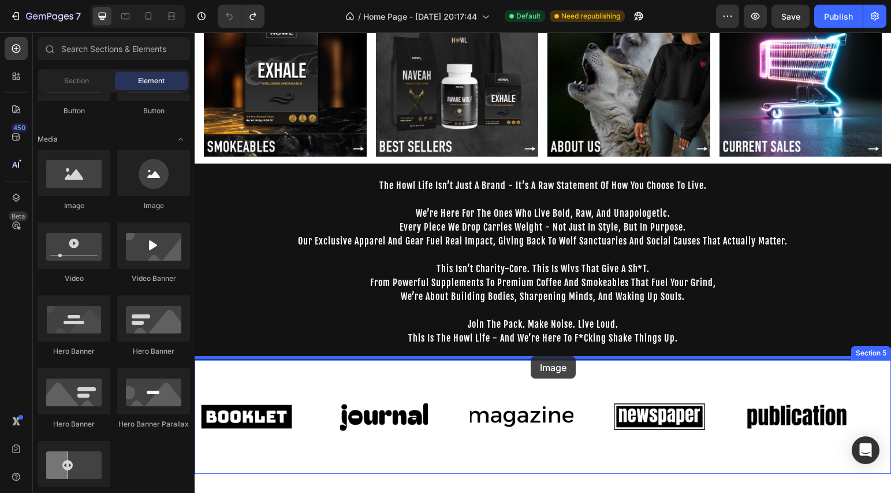
drag, startPoint x: 310, startPoint y: 223, endPoint x: 531, endPoint y: 356, distance: 258.0
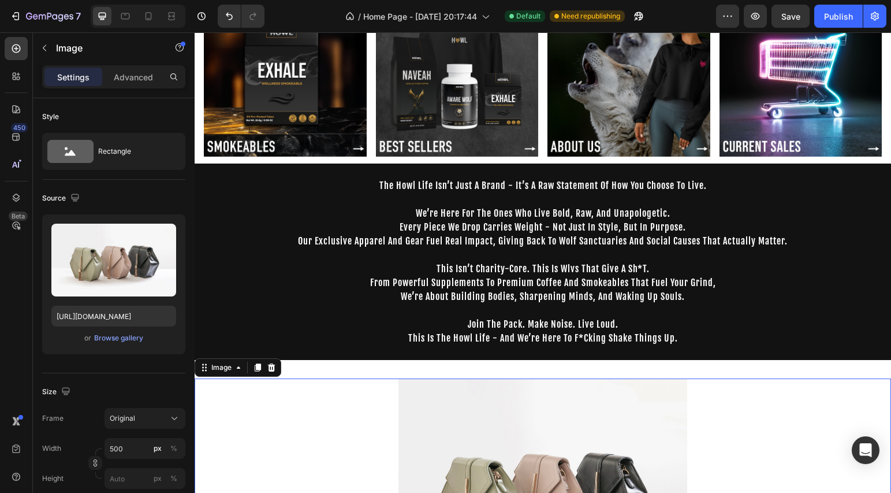
click at [520, 404] on img at bounding box center [543, 486] width 289 height 217
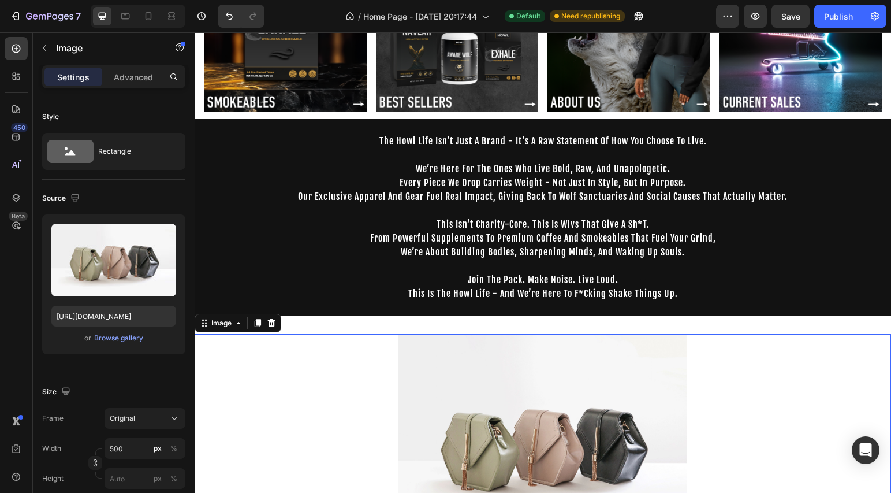
scroll to position [360, 0]
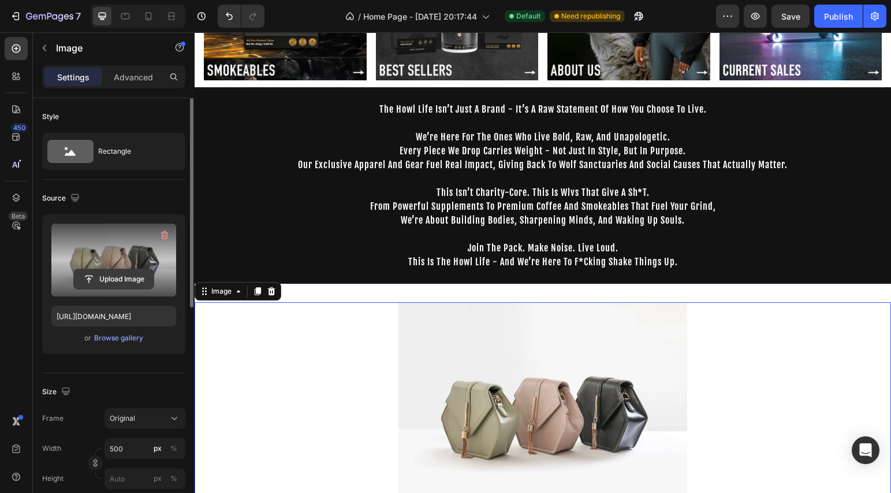
click at [115, 282] on input "file" at bounding box center [114, 279] width 80 height 20
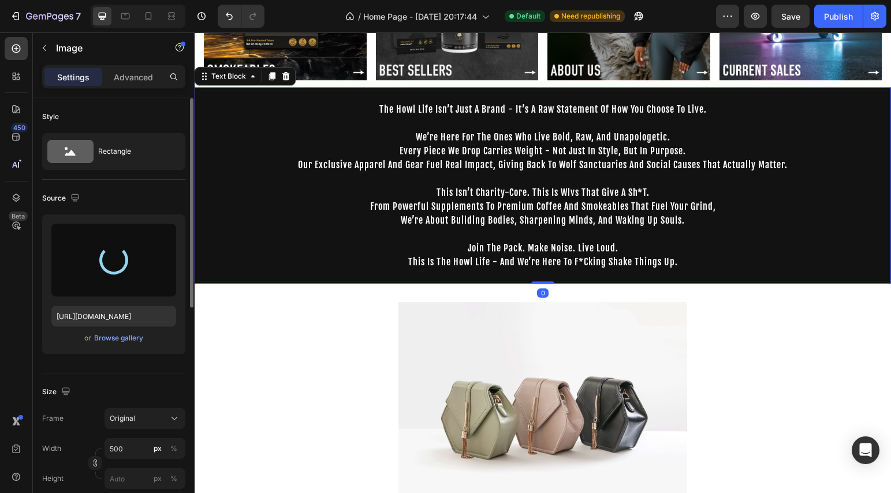
click at [266, 193] on p "this isn’t charity-core. this is wlvs that give a sh*t." at bounding box center [543, 192] width 694 height 14
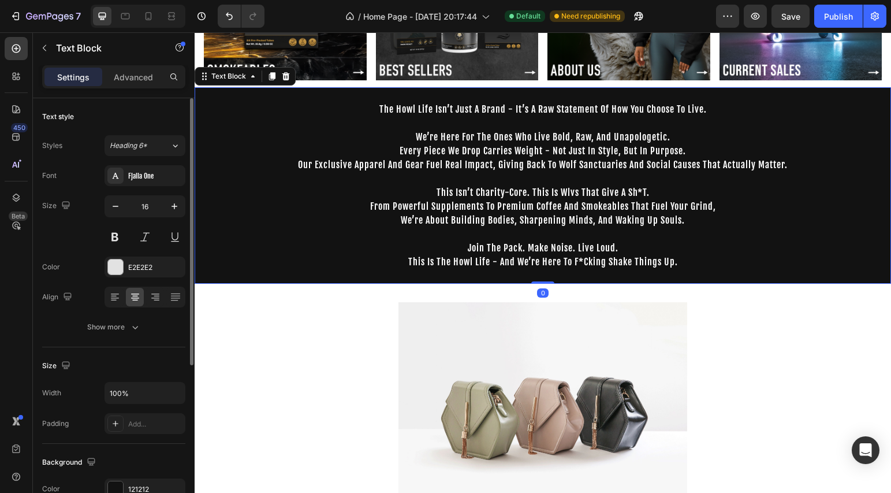
click at [255, 241] on p "join the pack. make noise. live loud." at bounding box center [543, 248] width 694 height 14
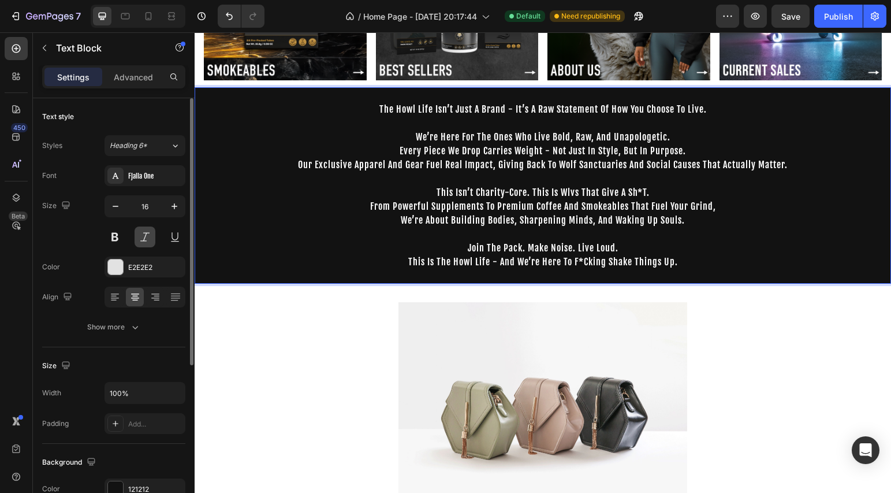
scroll to position [116, 0]
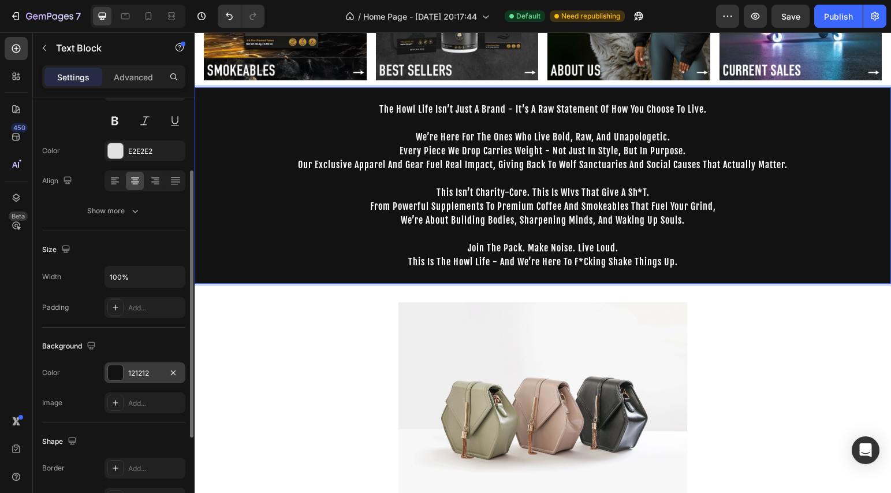
click at [142, 368] on div "121212" at bounding box center [144, 373] width 33 height 10
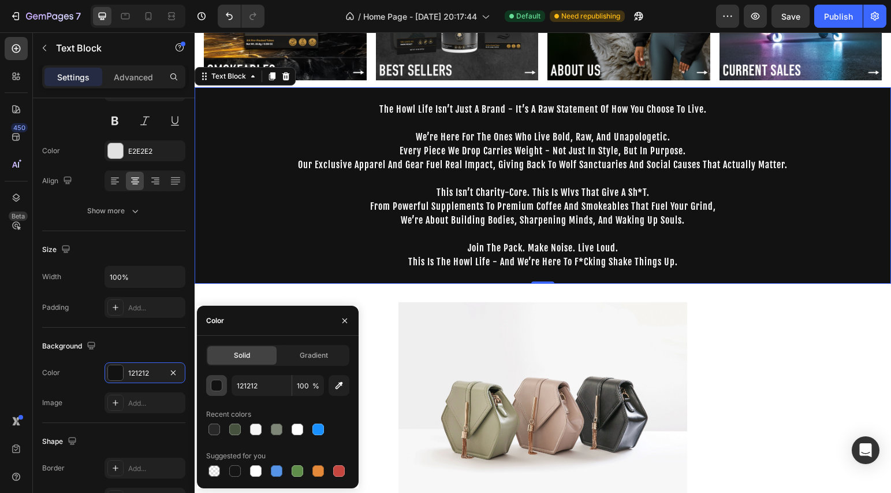
click at [223, 392] on button "button" at bounding box center [216, 385] width 21 height 21
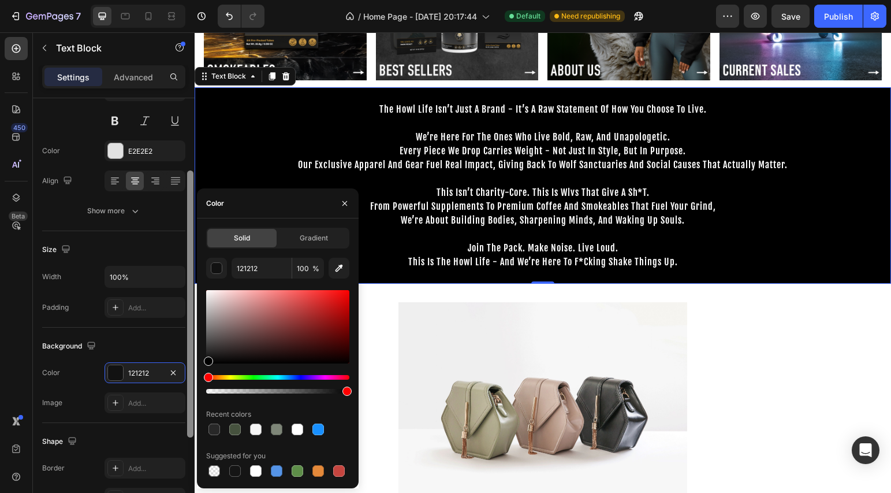
drag, startPoint x: 208, startPoint y: 362, endPoint x: 190, endPoint y: 381, distance: 26.6
click at [190, 381] on div "450 Beta Sections(18) Elements(83) Section Element Hero Section Product Detail …" at bounding box center [97, 262] width 195 height 460
type input "000000"
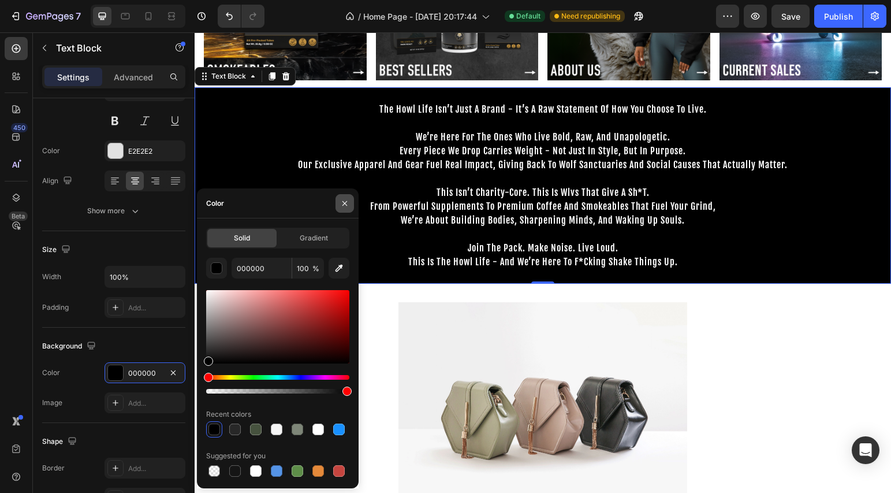
click at [345, 200] on icon "button" at bounding box center [344, 203] width 9 height 9
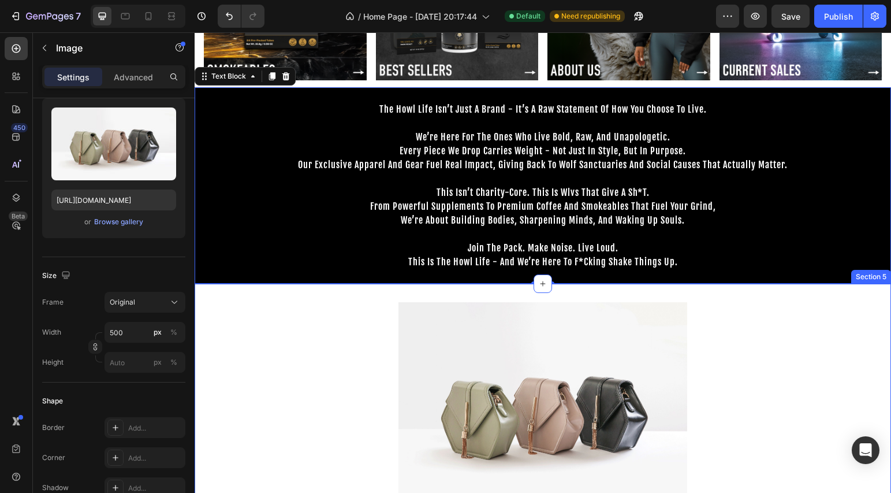
click at [526, 306] on img at bounding box center [543, 410] width 289 height 217
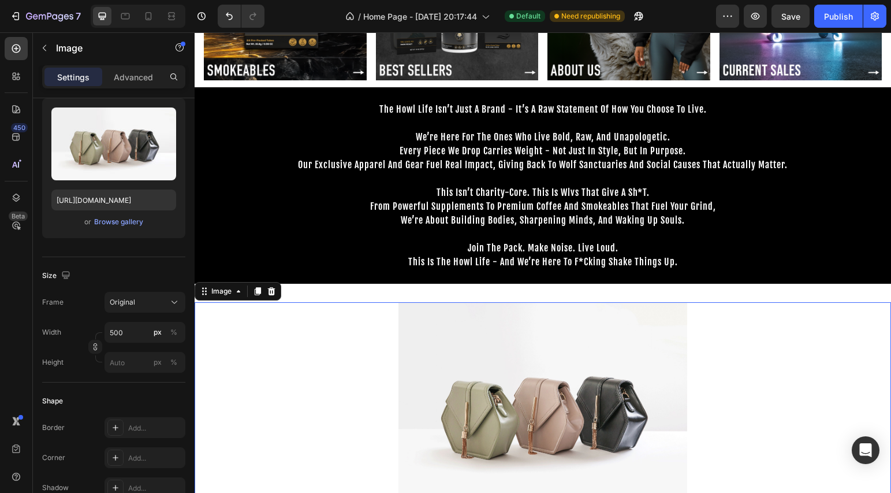
scroll to position [0, 0]
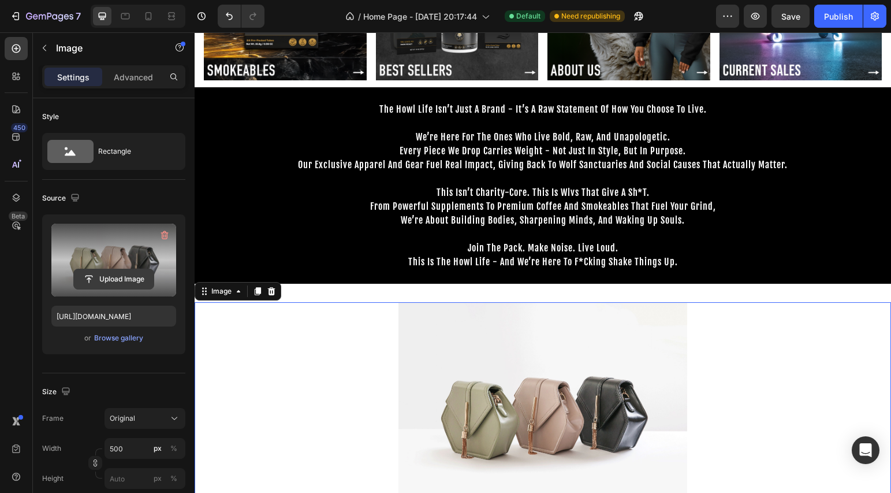
click at [141, 270] on input "file" at bounding box center [114, 279] width 80 height 20
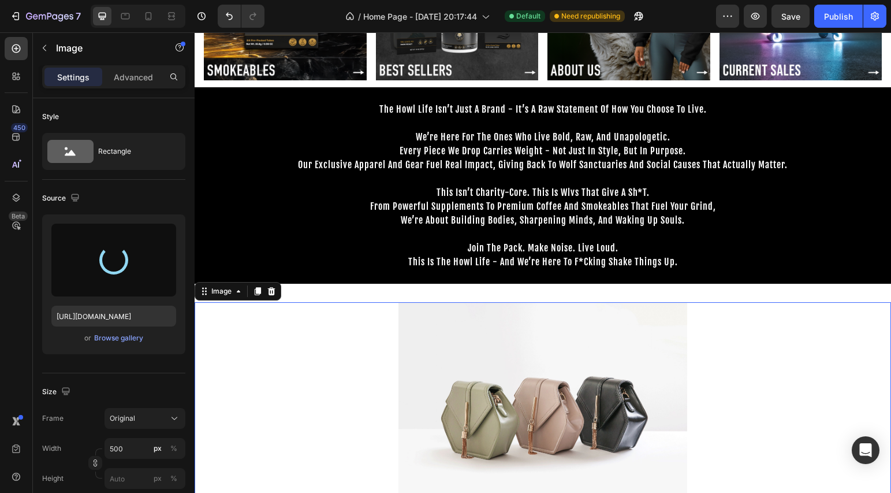
type input "https://cdn.shopify.com/s/files/1/0643/3236/5939/files/gempages_558512538082345…"
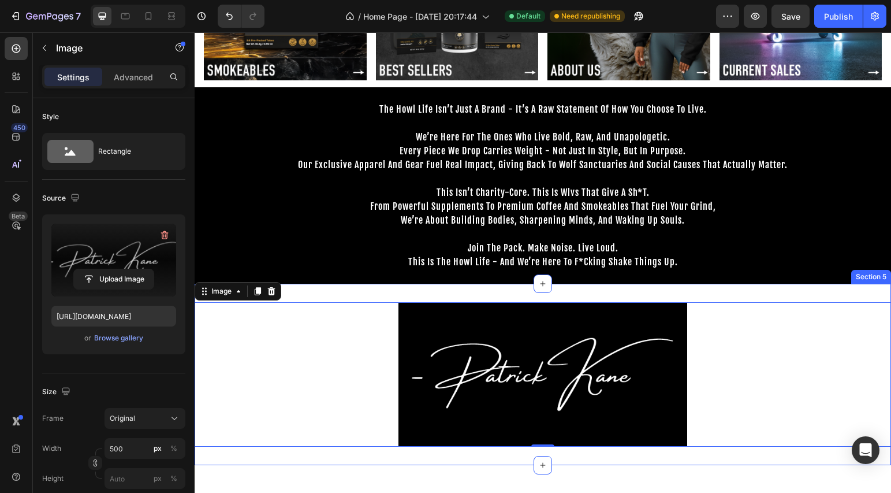
click at [421, 287] on div "Image 0 Section 5" at bounding box center [543, 374] width 697 height 181
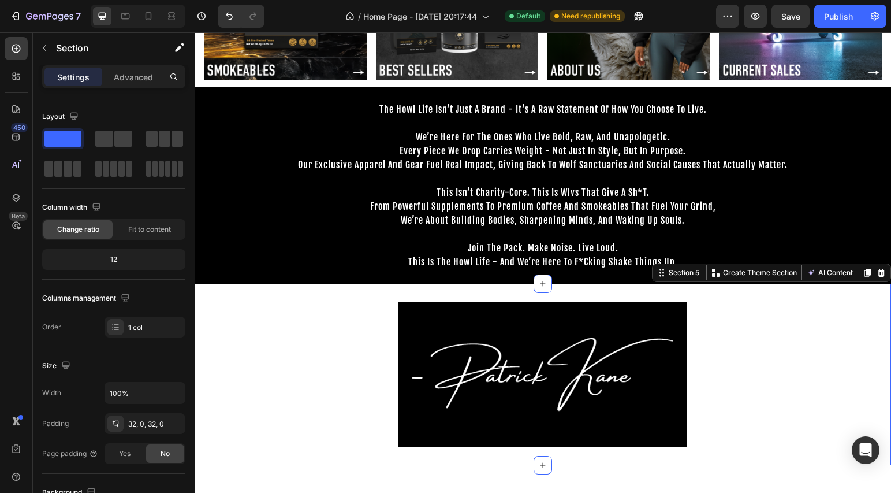
click at [422, 288] on div "Image Section 5 You can create reusable sections Create Theme Section AI Conten…" at bounding box center [543, 374] width 697 height 181
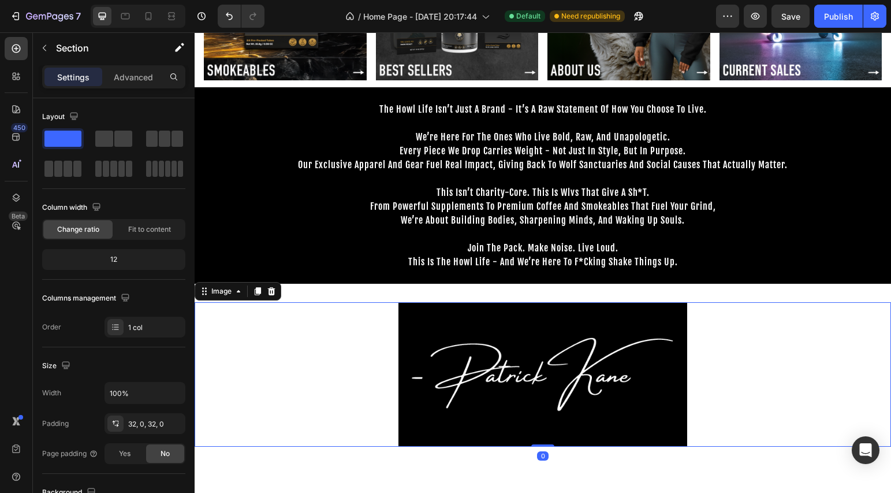
click at [431, 352] on img at bounding box center [543, 374] width 289 height 144
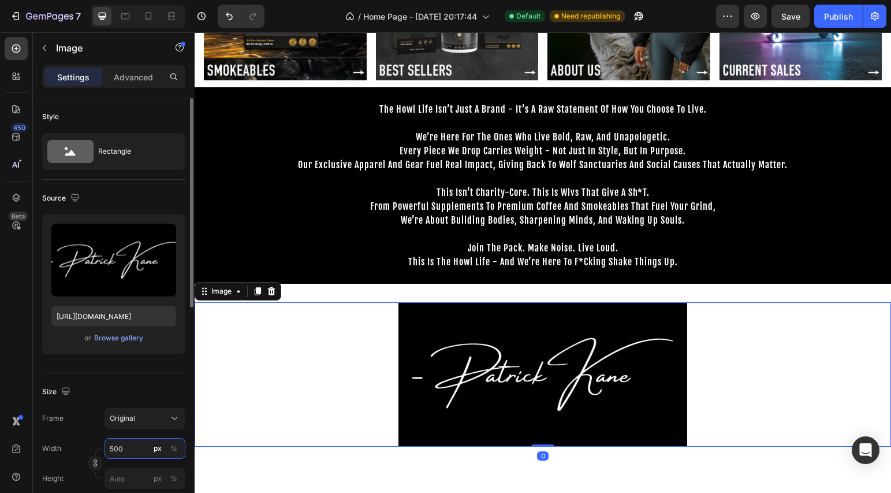
click at [128, 444] on input "500" at bounding box center [145, 448] width 81 height 21
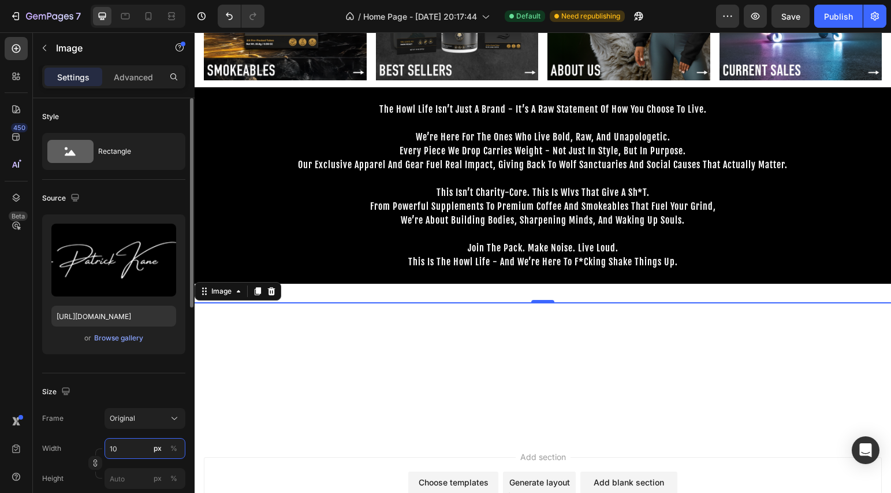
type input "100"
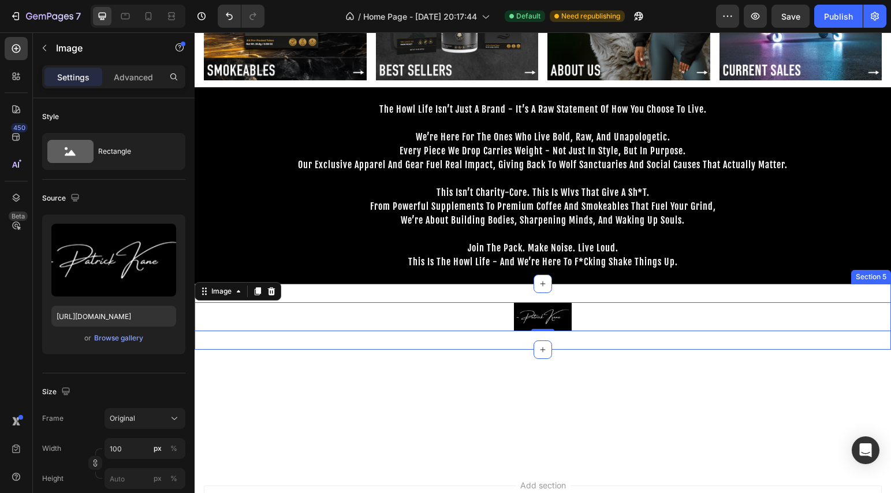
click at [527, 288] on div "Image 0 Section 5" at bounding box center [543, 317] width 697 height 66
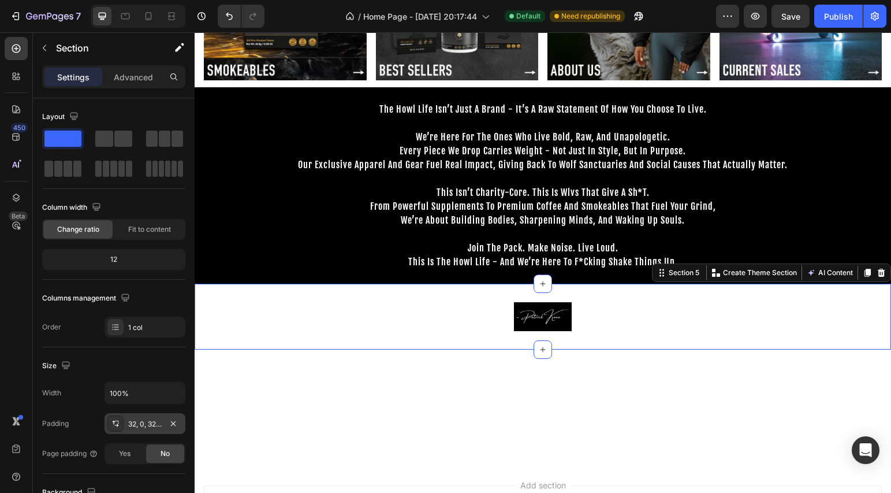
click at [139, 424] on div "32, 0, 32, 0" at bounding box center [144, 424] width 33 height 10
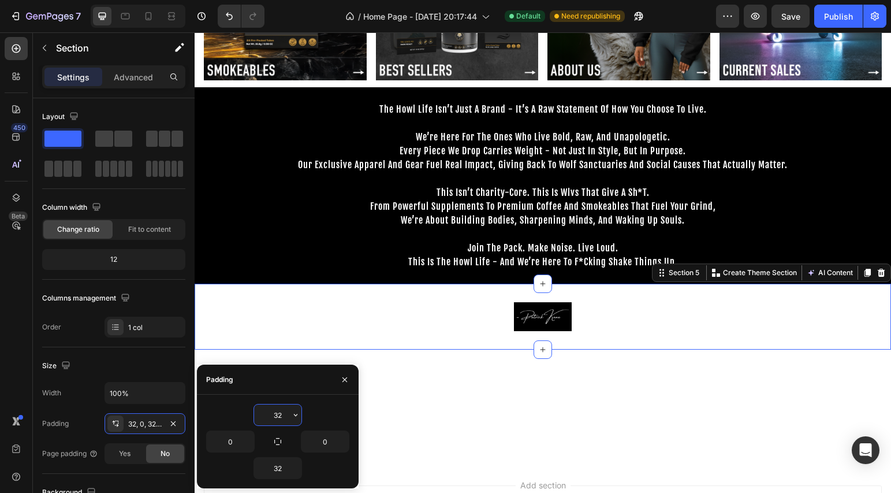
click at [273, 420] on input "32" at bounding box center [277, 414] width 47 height 21
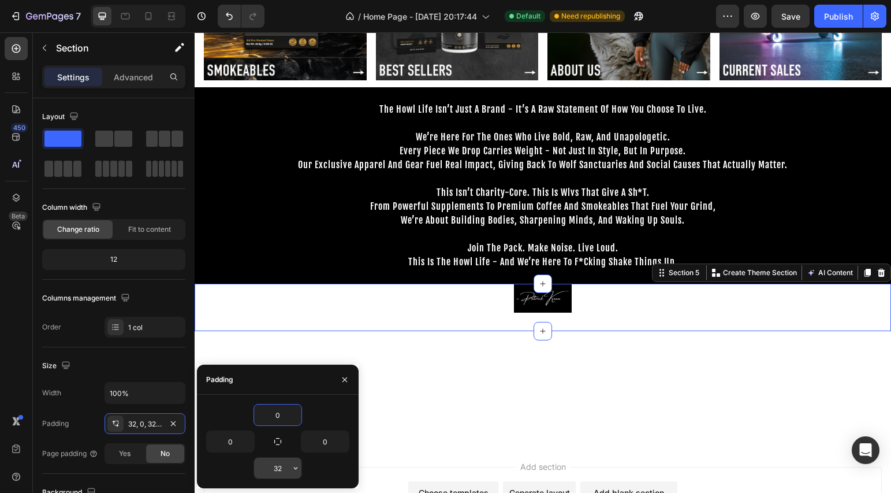
type input "0"
click at [282, 470] on input "32" at bounding box center [277, 467] width 47 height 21
type input "0"
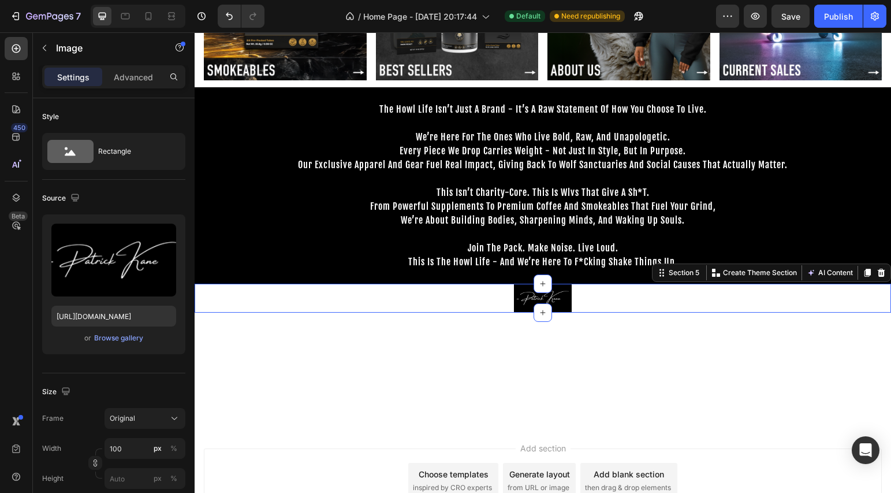
click at [426, 303] on div at bounding box center [543, 298] width 697 height 29
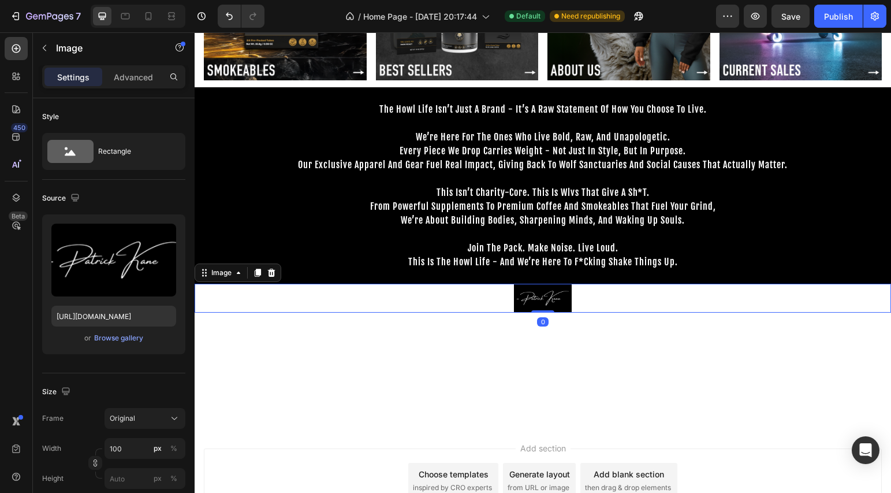
click at [426, 301] on div at bounding box center [543, 298] width 697 height 29
click at [150, 79] on p "Advanced" at bounding box center [133, 77] width 39 height 12
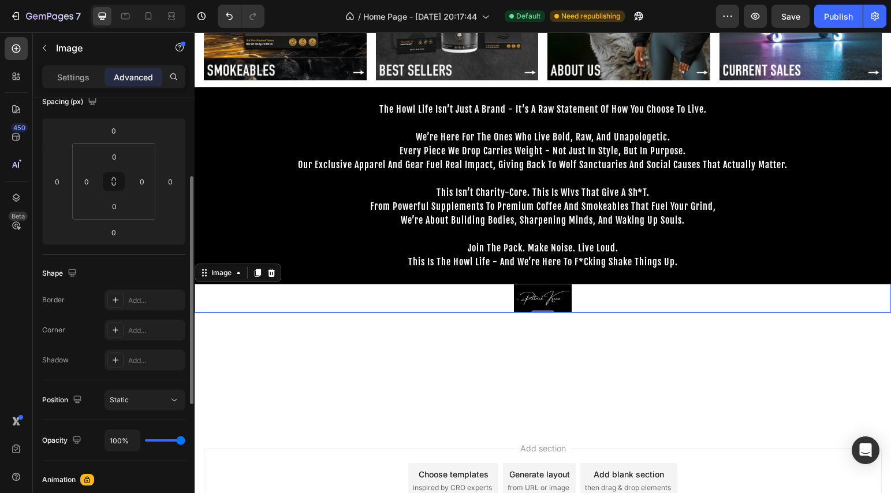
scroll to position [266, 0]
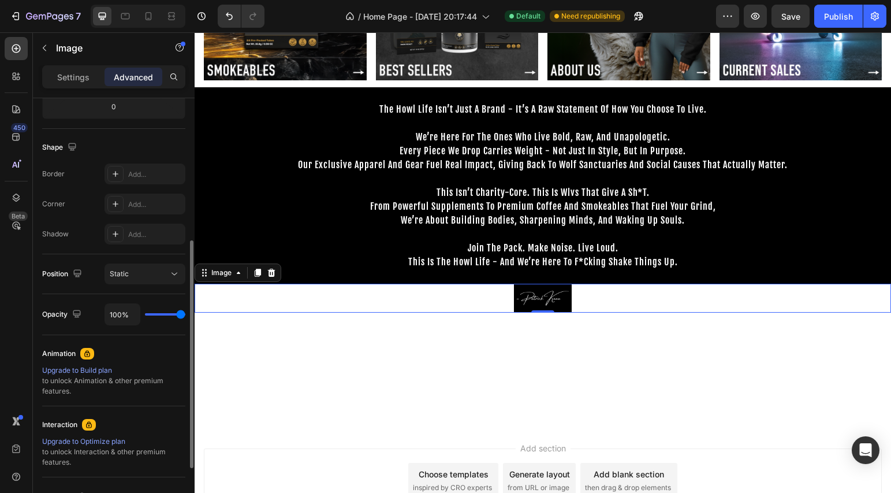
type input "89%"
type input "89"
type input "77%"
type input "77"
type input "64%"
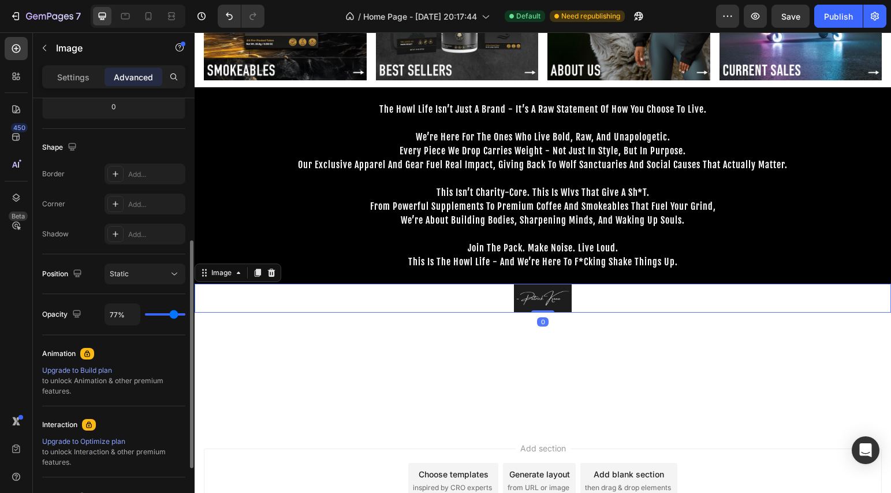
type input "64"
type input "49%"
type input "49"
type input "41%"
type input "41"
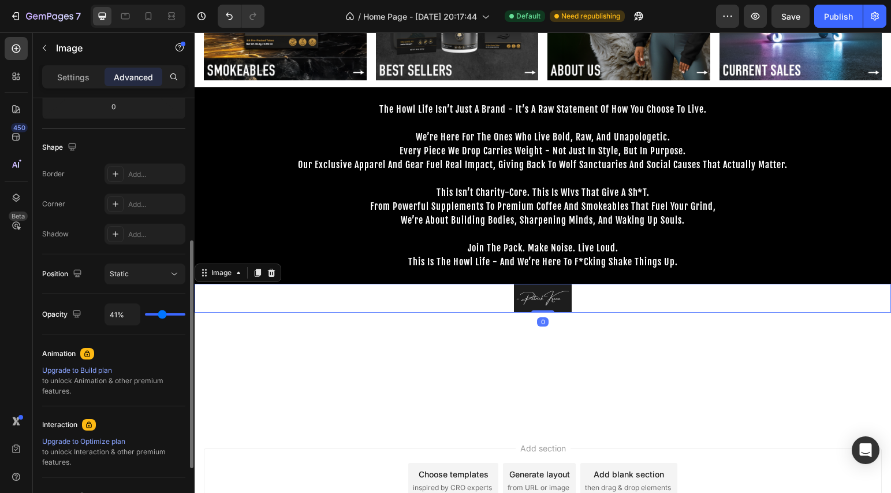
type input "25%"
type input "25"
type input "19%"
type input "19"
type input "17%"
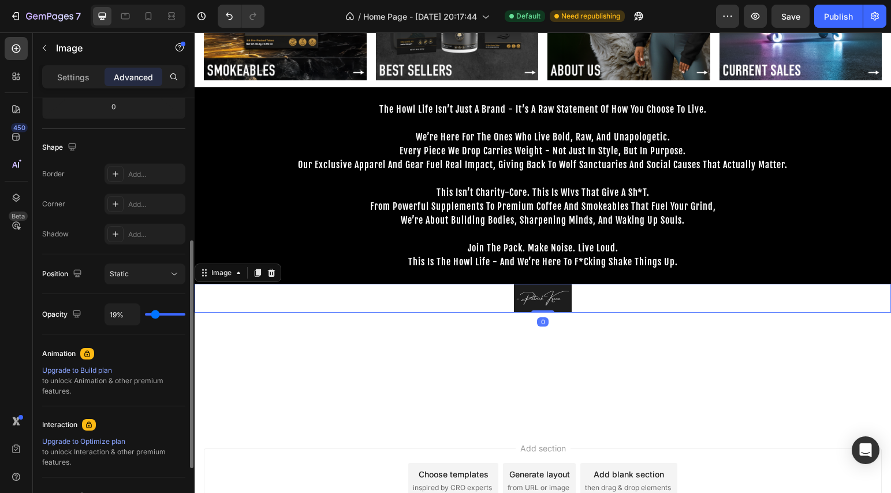
type input "17"
type input "16%"
type input "16"
type input "21%"
type input "21"
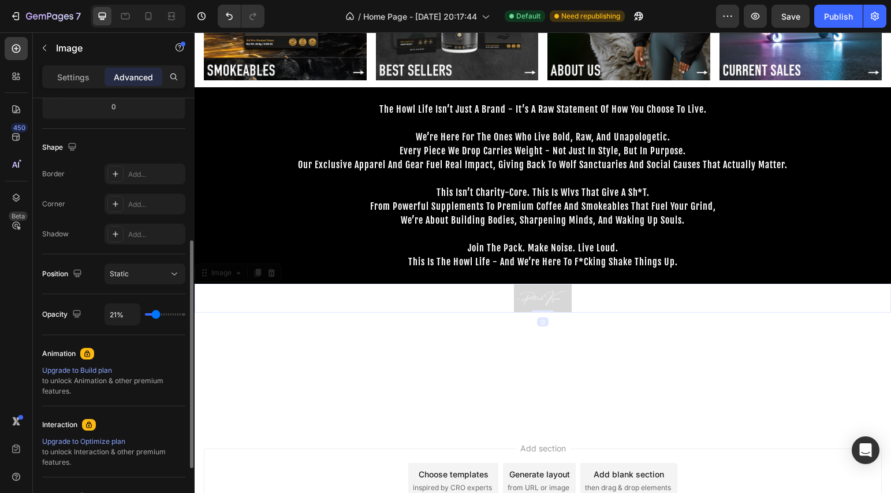
type input "37%"
type input "37"
type input "59%"
type input "59"
type input "72%"
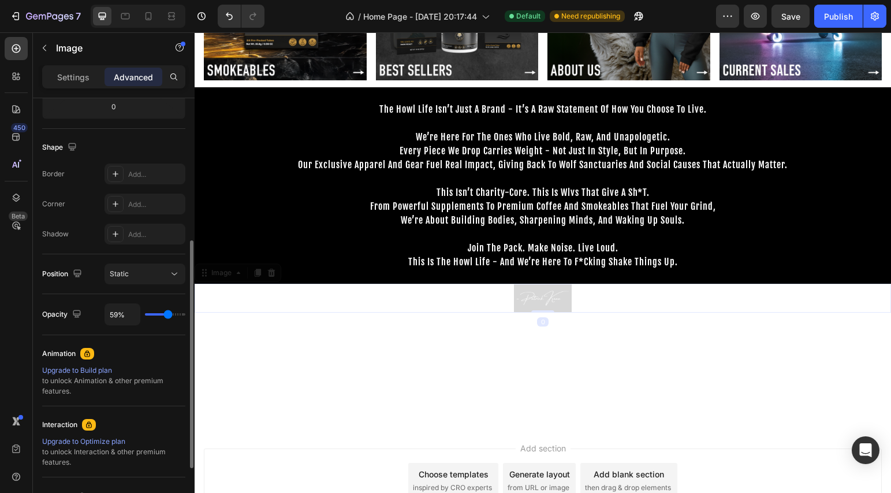
type input "72"
type input "88%"
type input "88"
type input "100%"
type input "100"
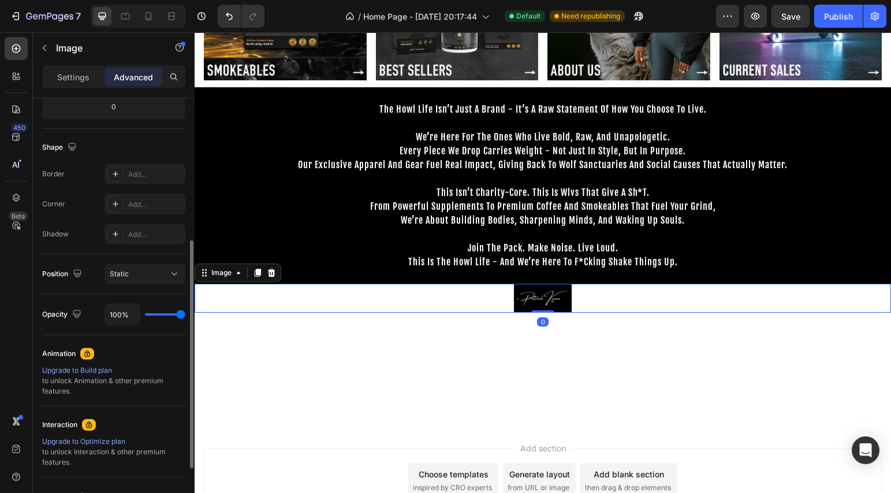
drag, startPoint x: 178, startPoint y: 313, endPoint x: 211, endPoint y: 318, distance: 33.3
click at [185, 315] on input "range" at bounding box center [165, 314] width 40 height 2
click at [259, 300] on div at bounding box center [543, 298] width 697 height 29
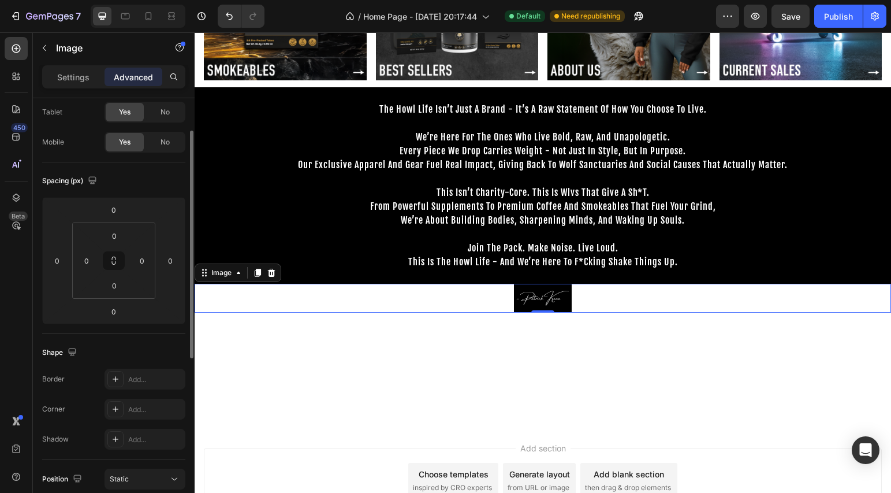
scroll to position [0, 0]
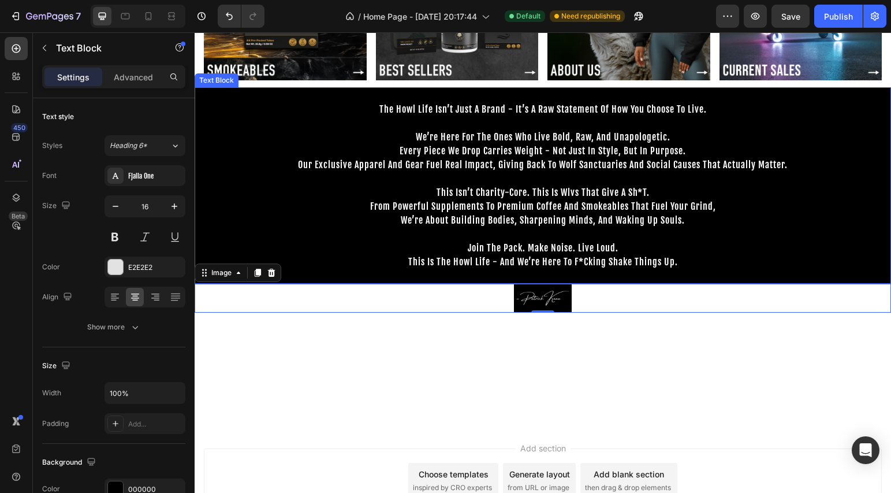
click at [706, 231] on p "Rich Text Editor. Editing area: main" at bounding box center [543, 234] width 694 height 14
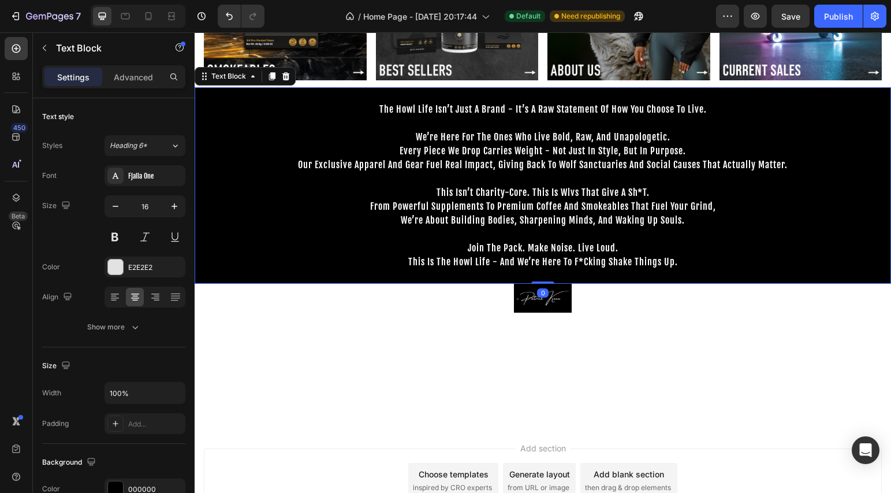
click at [703, 417] on div at bounding box center [543, 368] width 697 height 113
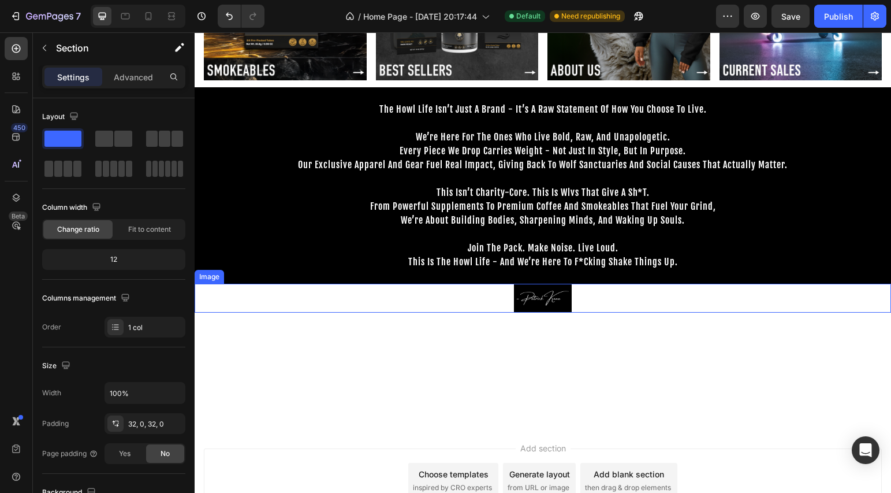
click at [467, 292] on div at bounding box center [543, 298] width 697 height 29
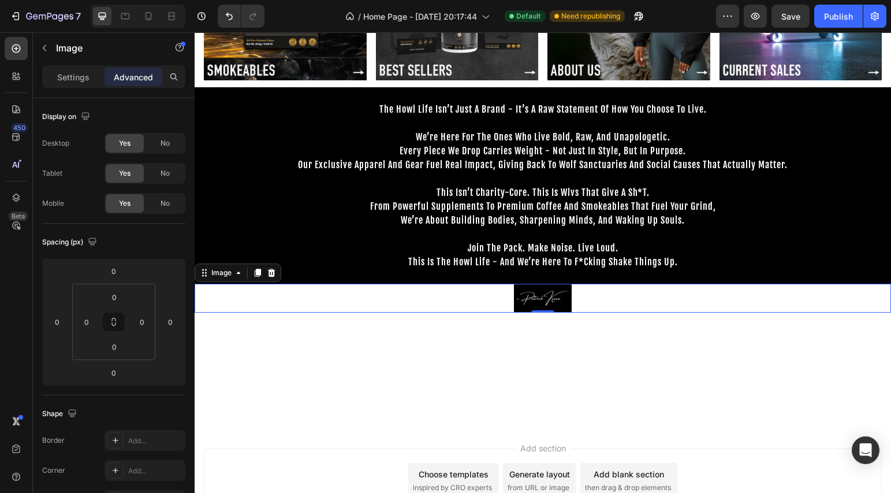
click at [467, 292] on div at bounding box center [543, 298] width 697 height 29
click at [340, 300] on div at bounding box center [543, 298] width 697 height 29
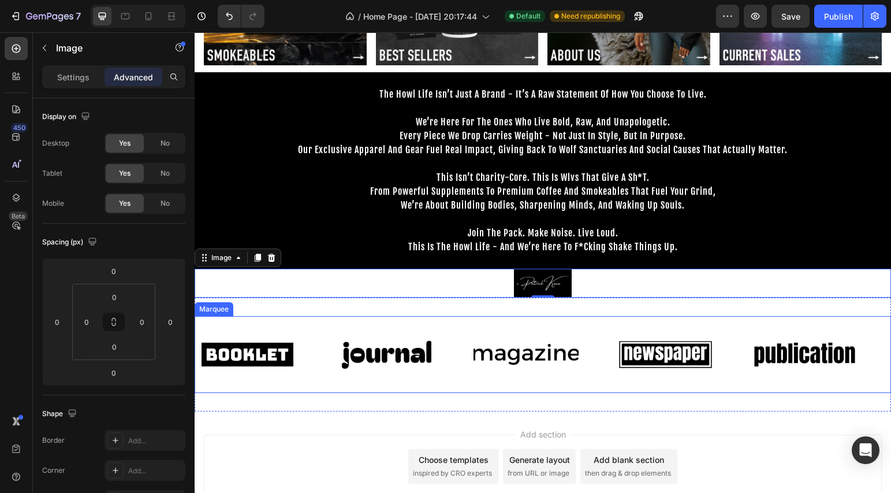
scroll to position [382, 0]
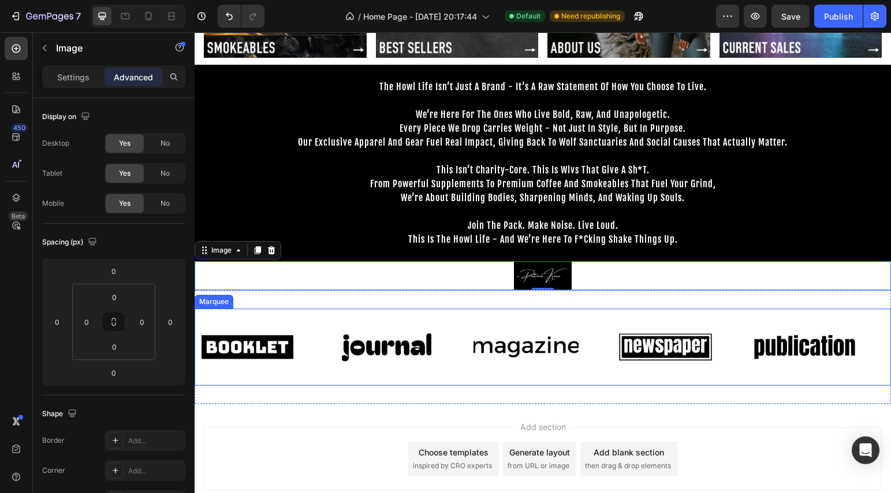
click at [411, 390] on div "Image Image Image Image Image Image Image Image Image Image Marquee Section 6" at bounding box center [543, 347] width 697 height 114
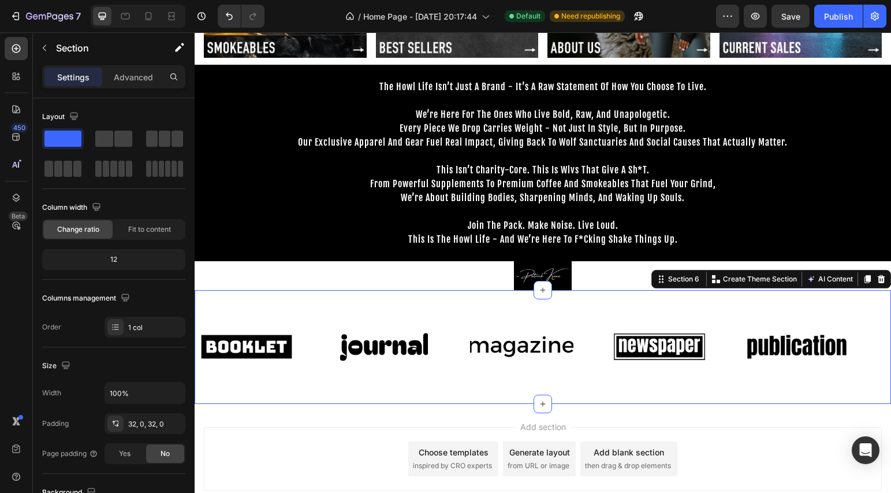
click at [397, 291] on div "Image Image Image Image Image Image Image Image Image Image Marquee Section 6 Y…" at bounding box center [543, 347] width 697 height 114
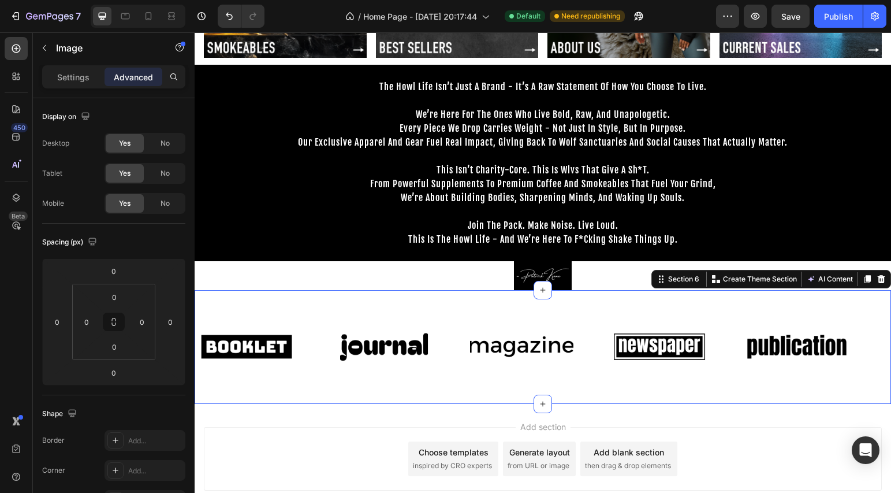
click at [398, 280] on div at bounding box center [543, 275] width 697 height 29
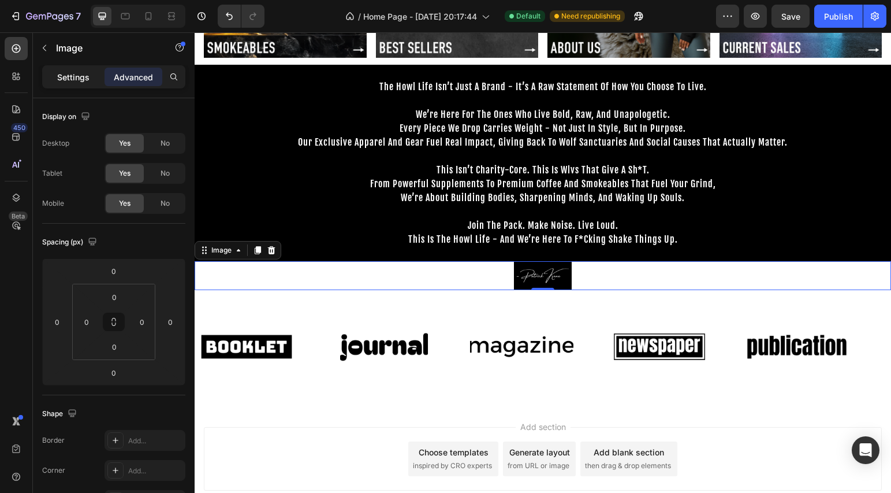
click at [77, 80] on p "Settings" at bounding box center [73, 77] width 32 height 12
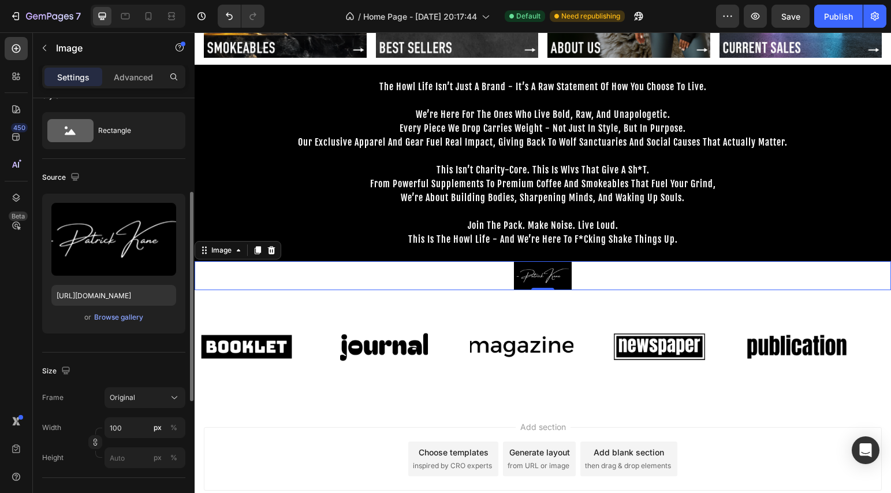
scroll to position [77, 0]
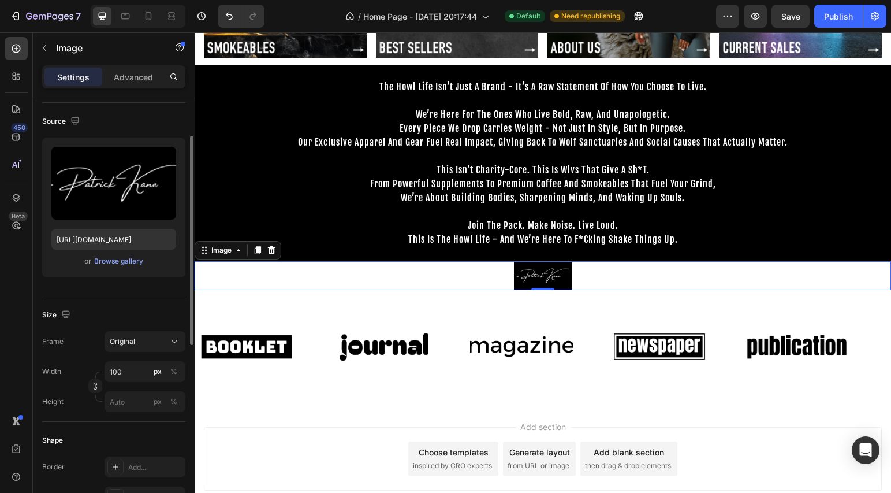
click at [641, 282] on div at bounding box center [543, 275] width 697 height 29
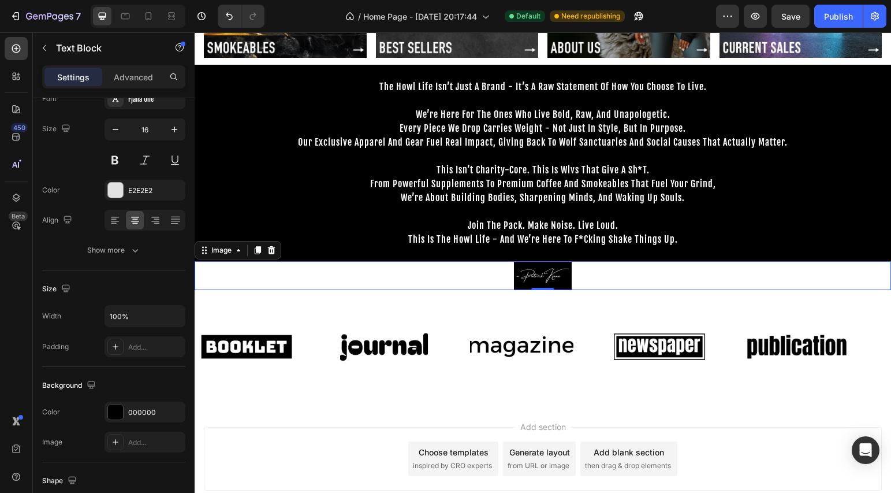
click at [601, 256] on p "this is the howl life - and we’re here to f*cking shake things up." at bounding box center [543, 246] width 694 height 28
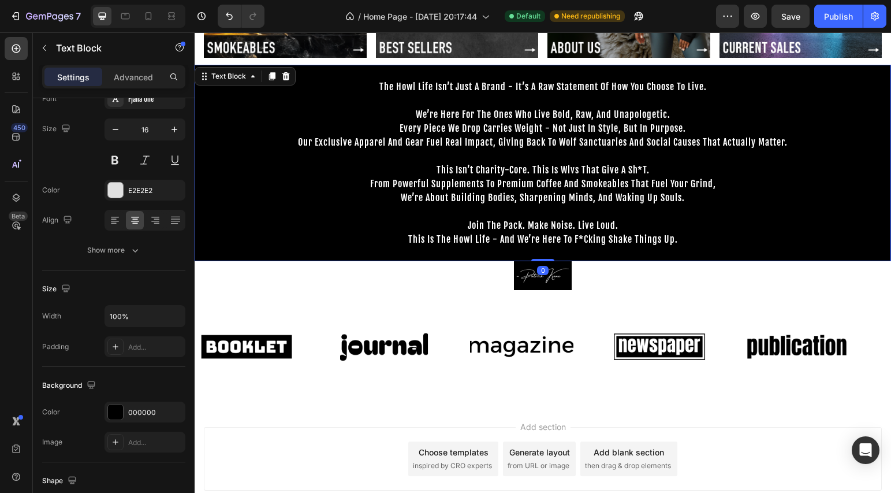
scroll to position [0, 0]
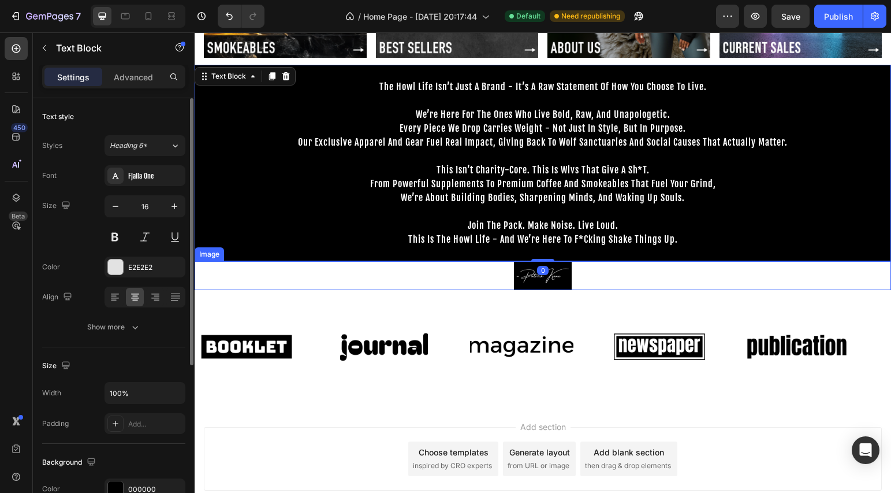
click at [577, 261] on div at bounding box center [543, 275] width 697 height 29
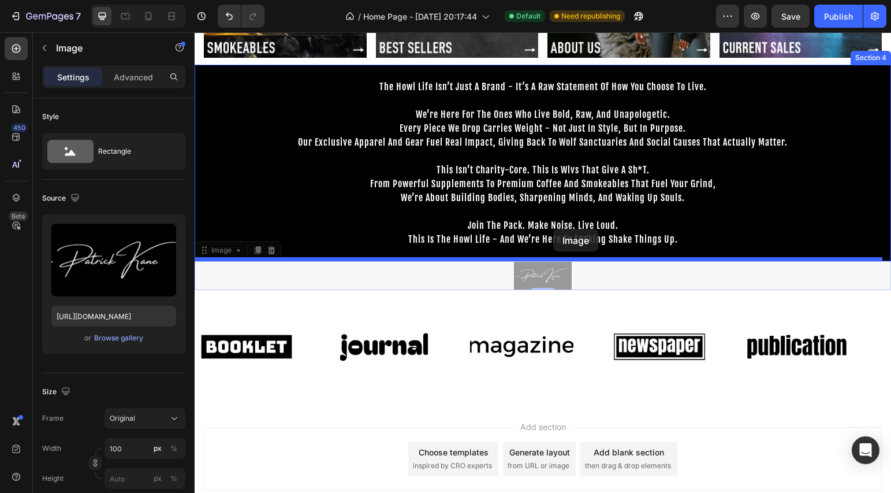
drag, startPoint x: 549, startPoint y: 268, endPoint x: 553, endPoint y: 229, distance: 39.5
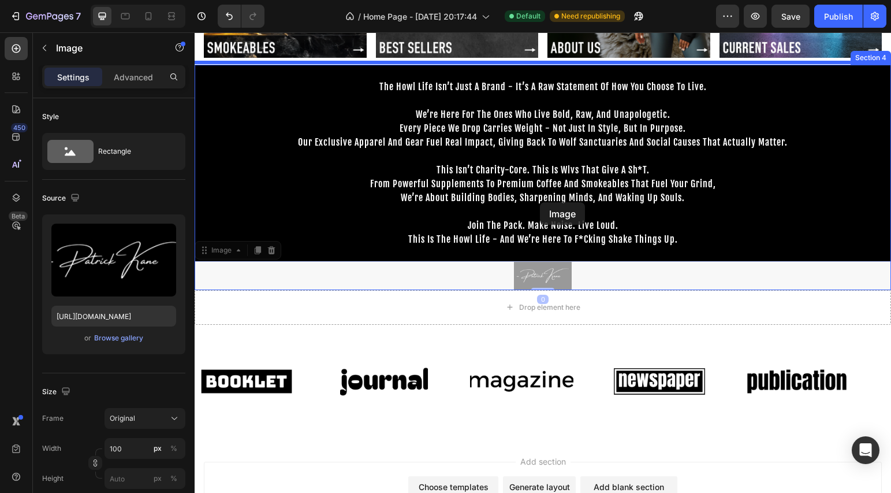
drag, startPoint x: 541, startPoint y: 267, endPoint x: 540, endPoint y: 202, distance: 65.3
click at [540, 202] on div "Header Image Image Image Image Row Section 3 the howl life isn’t just a brand -…" at bounding box center [543, 127] width 697 height 955
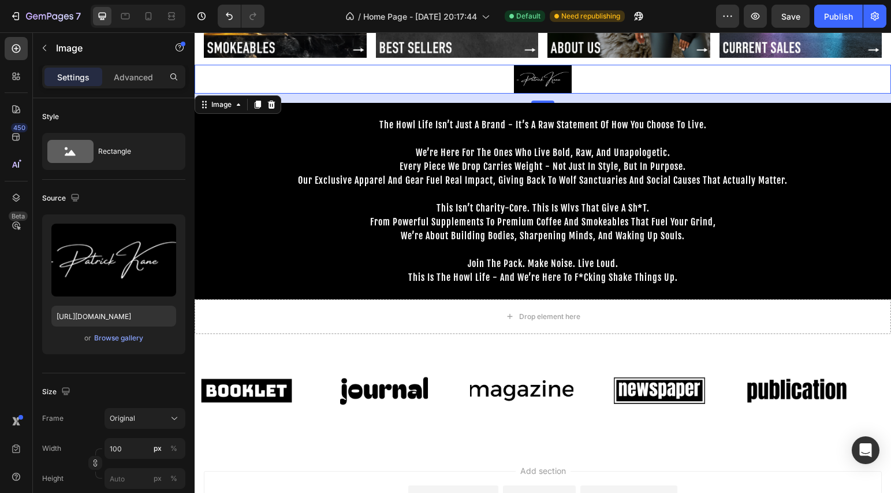
drag, startPoint x: 544, startPoint y: 66, endPoint x: 543, endPoint y: 76, distance: 9.8
click at [543, 76] on div "Image Image Image Image Row Section 3 Image 0 the howl life isn’t just a brand …" at bounding box center [543, 61] width 697 height 774
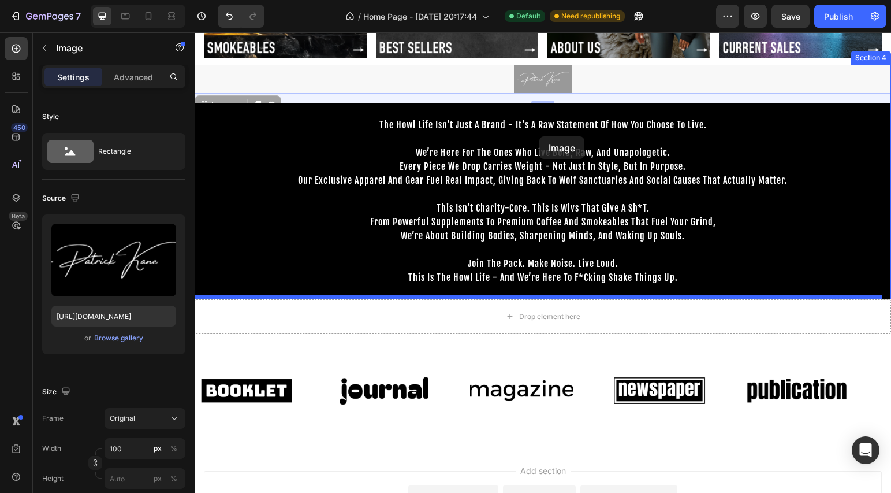
drag, startPoint x: 552, startPoint y: 77, endPoint x: 539, endPoint y: 136, distance: 60.7
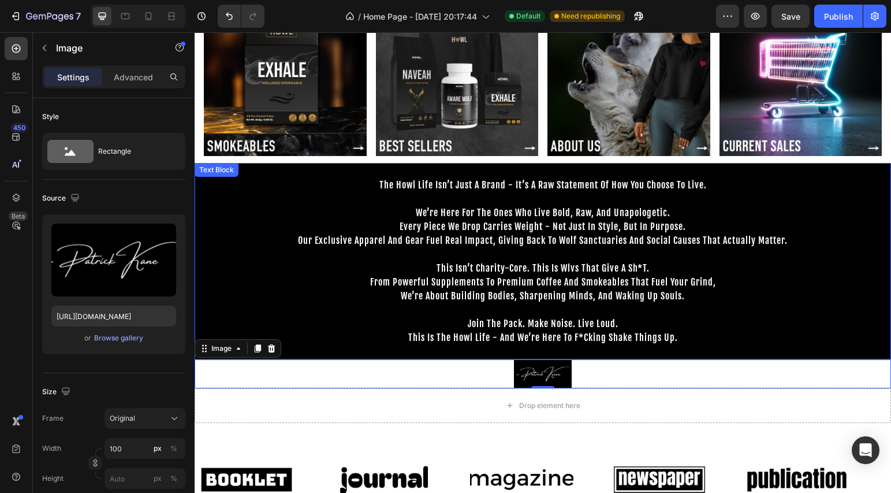
scroll to position [283, 0]
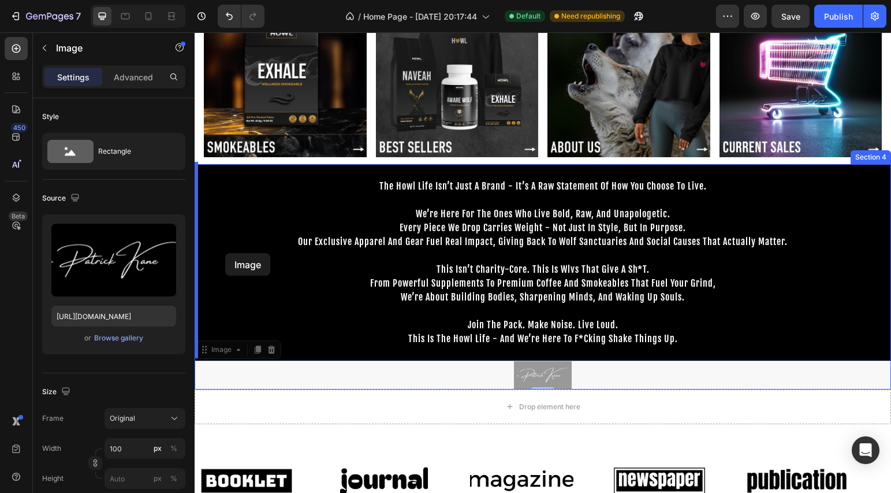
drag, startPoint x: 530, startPoint y: 368, endPoint x: 225, endPoint y: 253, distance: 326.1
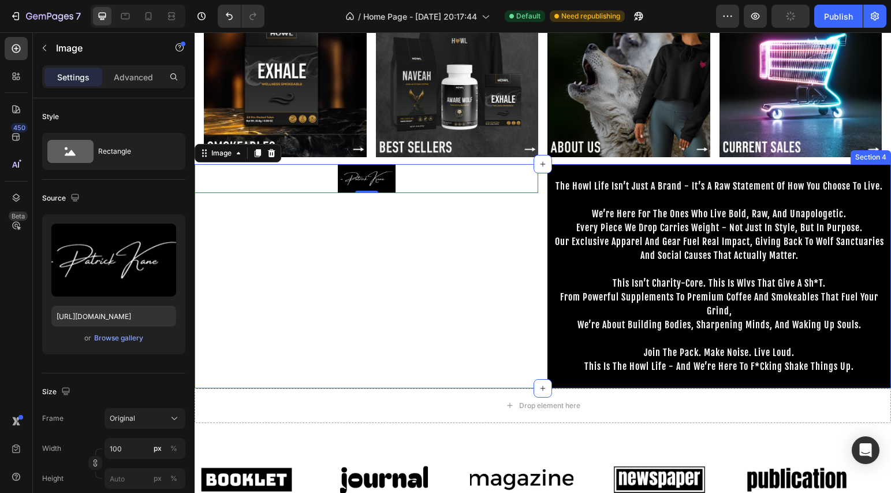
click at [473, 240] on div "Image 0" at bounding box center [367, 276] width 344 height 224
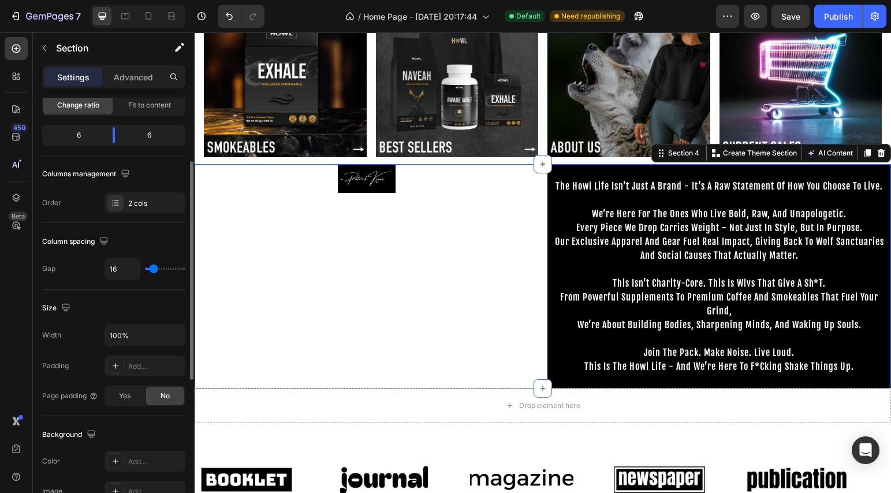
scroll to position [0, 0]
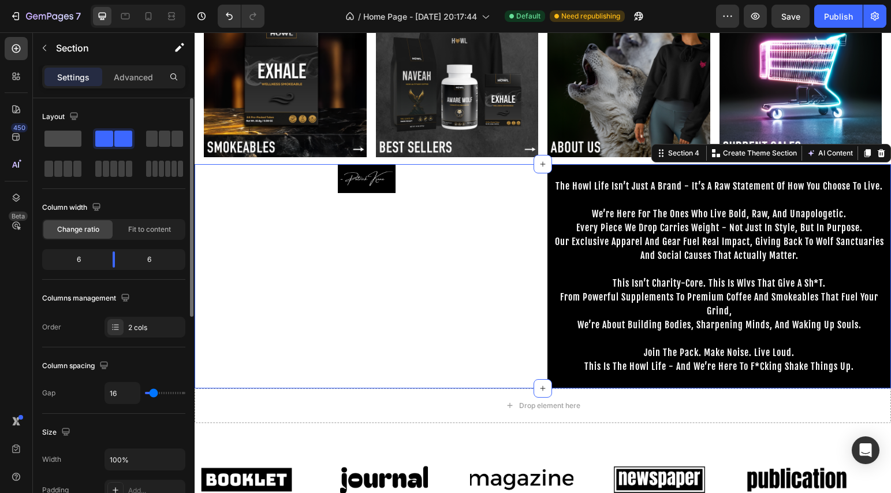
click at [63, 143] on span at bounding box center [62, 139] width 37 height 16
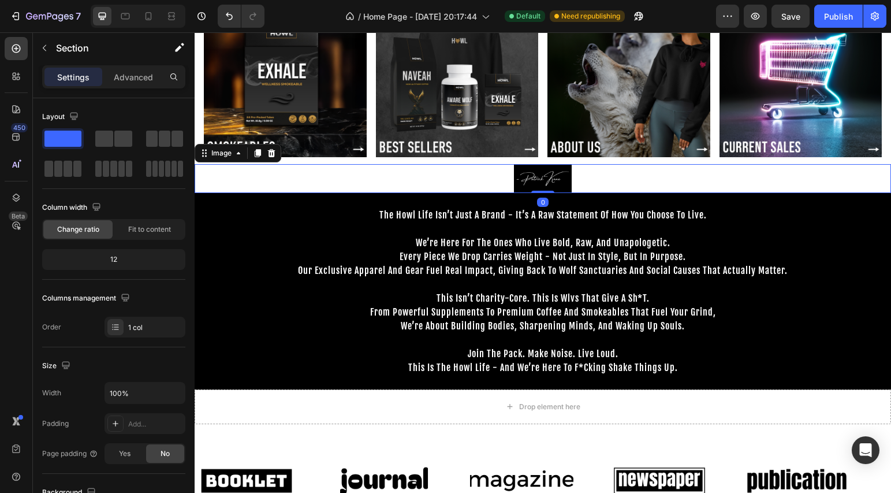
click at [590, 181] on div at bounding box center [543, 178] width 697 height 29
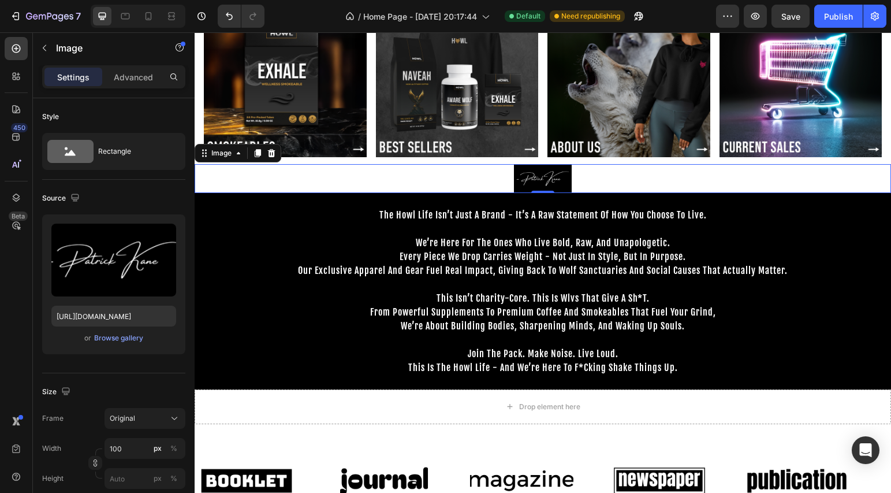
click at [471, 183] on div at bounding box center [543, 178] width 697 height 29
click at [227, 17] on icon "Undo/Redo" at bounding box center [230, 16] width 12 height 12
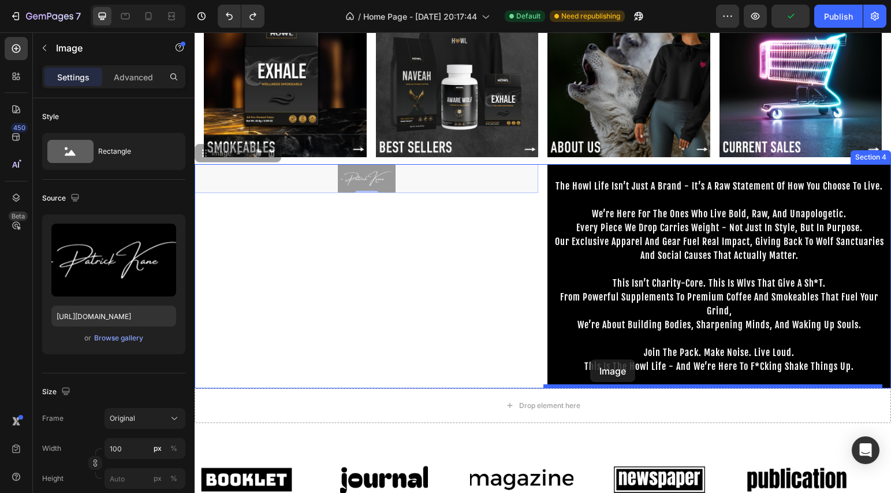
drag, startPoint x: 460, startPoint y: 174, endPoint x: 590, endPoint y: 359, distance: 225.5
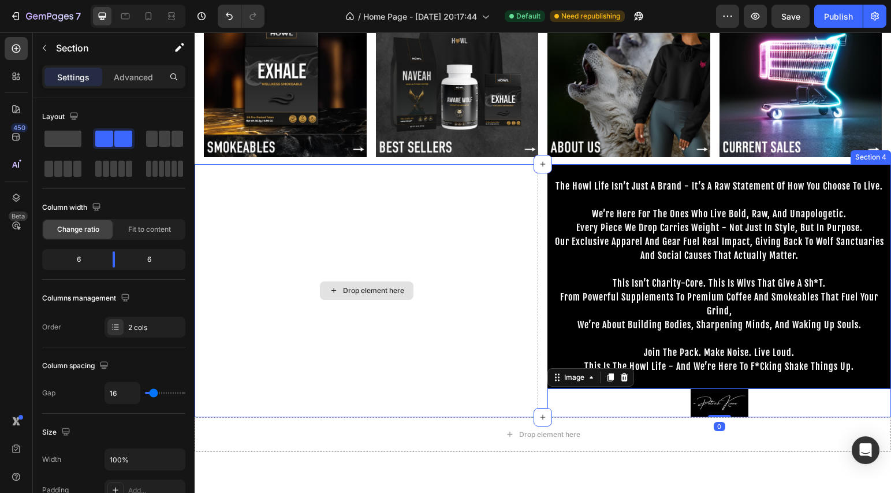
click at [508, 322] on div "Drop element here" at bounding box center [367, 290] width 344 height 253
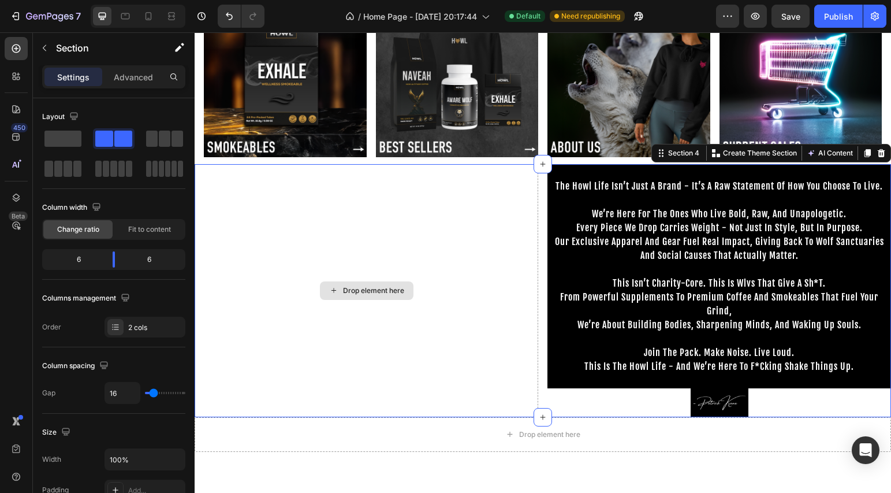
click at [495, 317] on div "Drop element here" at bounding box center [367, 290] width 344 height 253
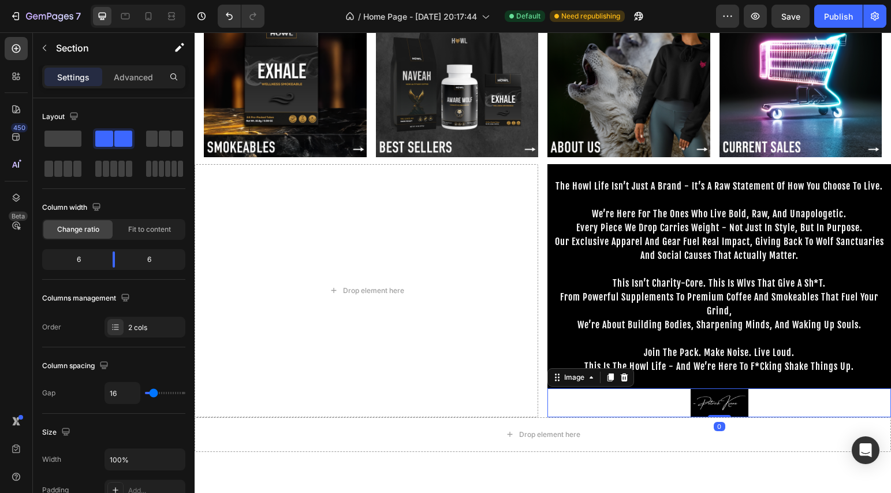
click at [619, 393] on div at bounding box center [720, 402] width 344 height 29
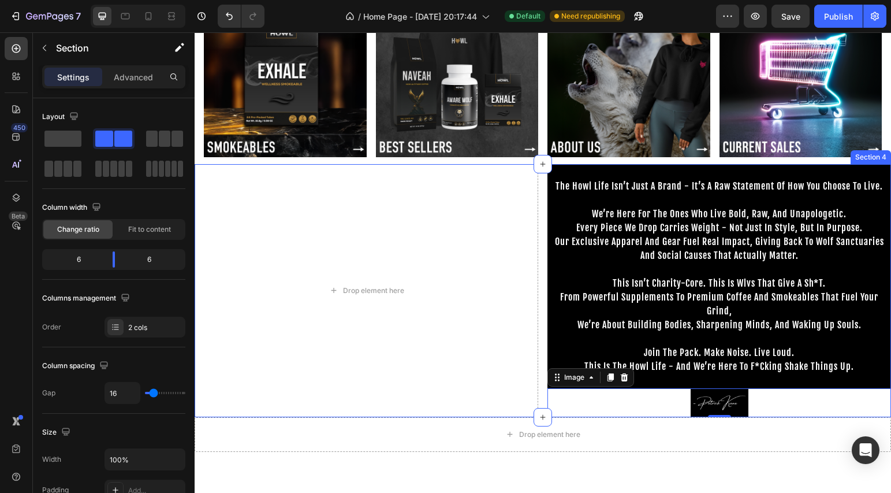
click at [542, 340] on div "Drop element here the howl life isn’t just a brand - it’s a raw statement of ho…" at bounding box center [543, 290] width 697 height 253
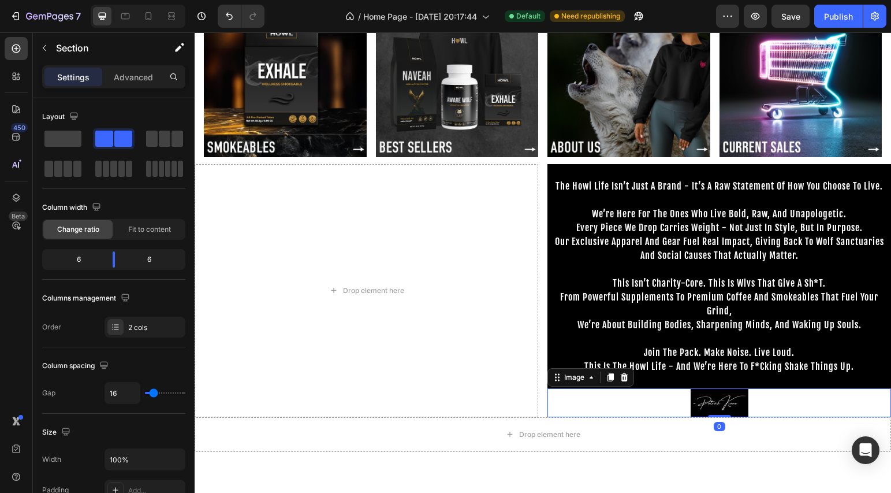
click at [591, 404] on div at bounding box center [720, 402] width 344 height 29
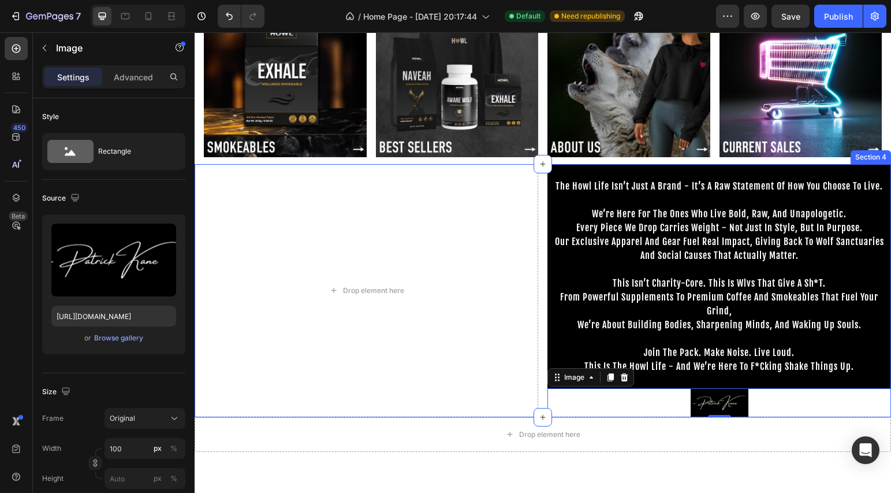
click at [541, 377] on div "Drop element here the howl life isn’t just a brand - it’s a raw statement of ho…" at bounding box center [543, 290] width 697 height 253
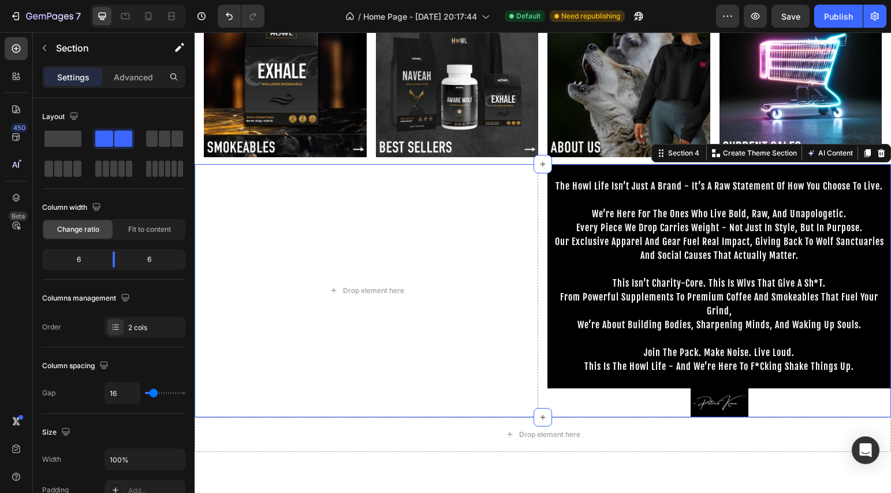
click at [539, 374] on div "Drop element here the howl life isn’t just a brand - it’s a raw statement of ho…" at bounding box center [543, 290] width 697 height 253
click at [136, 81] on p "Advanced" at bounding box center [133, 77] width 39 height 12
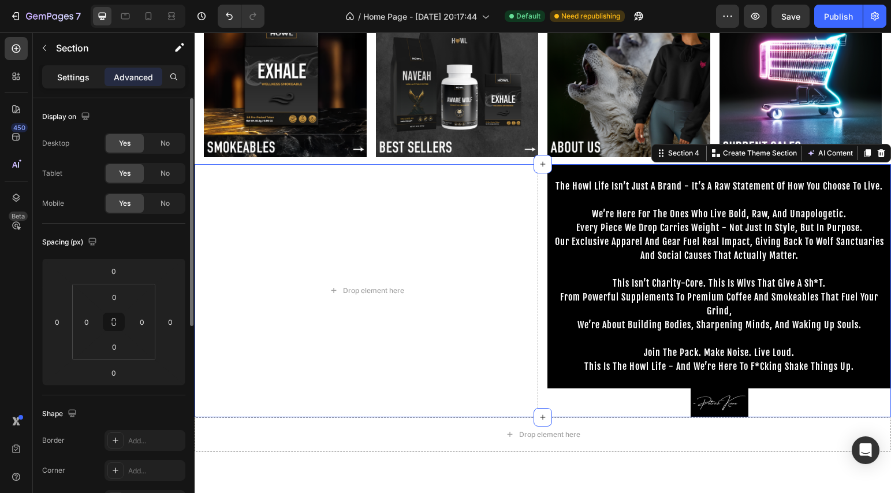
click at [79, 78] on p "Settings" at bounding box center [73, 77] width 32 height 12
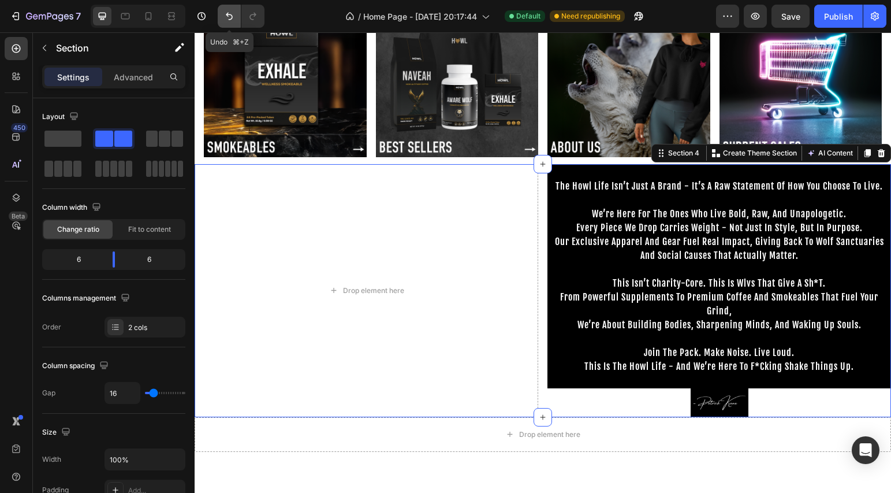
click at [228, 17] on icon "Undo/Redo" at bounding box center [230, 16] width 12 height 12
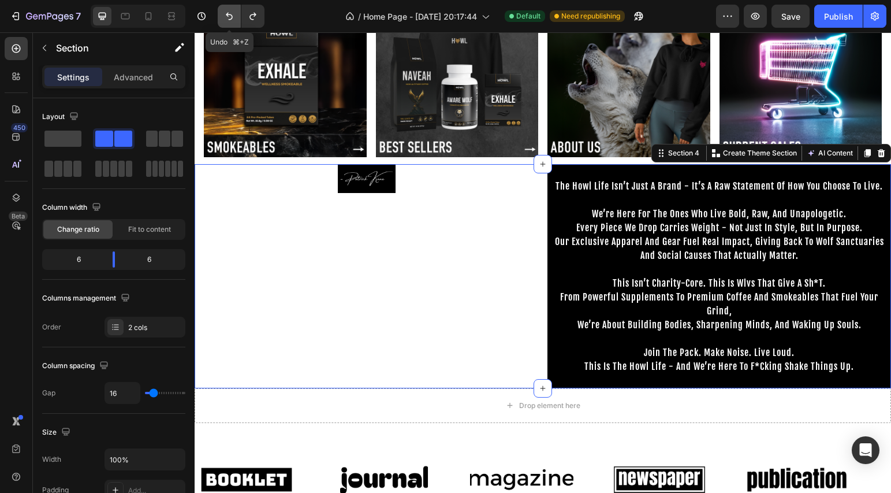
click at [228, 17] on icon "Undo/Redo" at bounding box center [230, 16] width 12 height 12
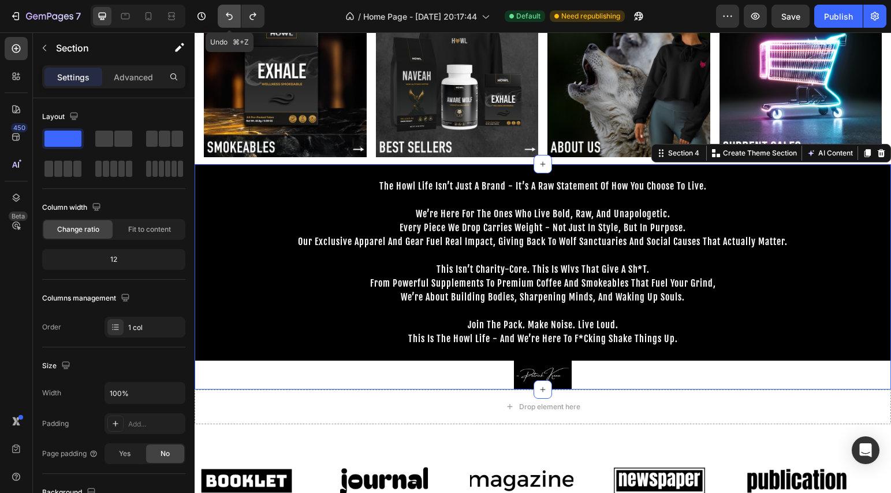
click at [228, 17] on icon "Undo/Redo" at bounding box center [230, 16] width 12 height 12
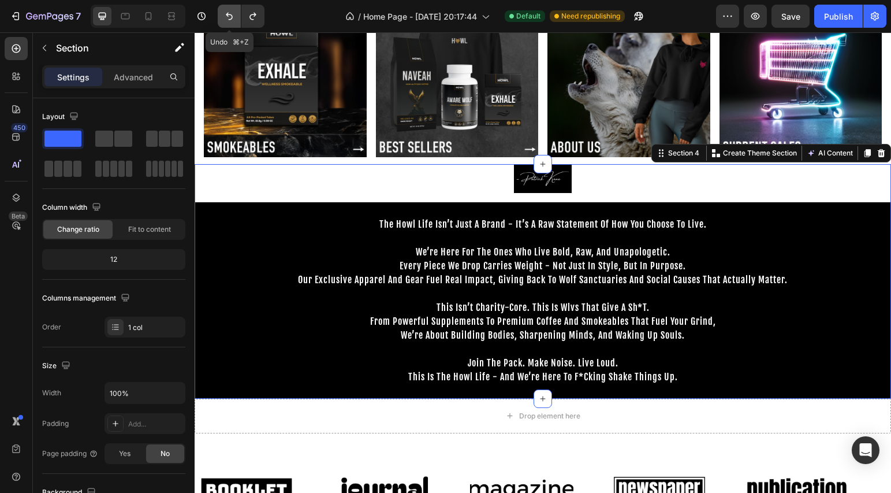
click at [228, 17] on icon "Undo/Redo" at bounding box center [230, 16] width 12 height 12
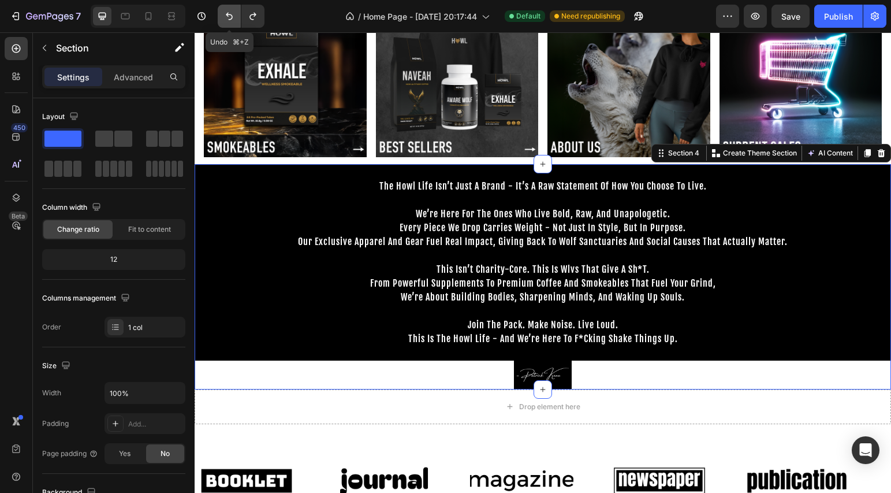
click at [228, 17] on icon "Undo/Redo" at bounding box center [230, 16] width 12 height 12
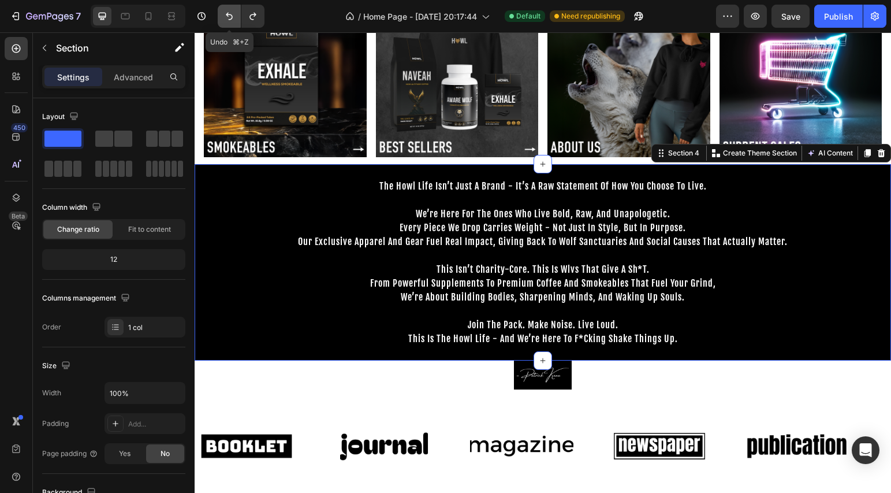
click at [228, 17] on icon "Undo/Redo" at bounding box center [230, 16] width 12 height 12
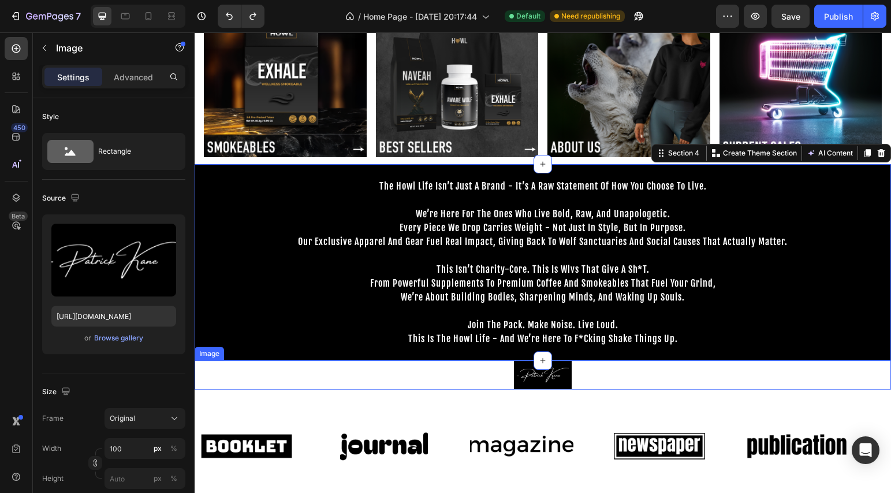
click at [528, 379] on img at bounding box center [543, 374] width 58 height 29
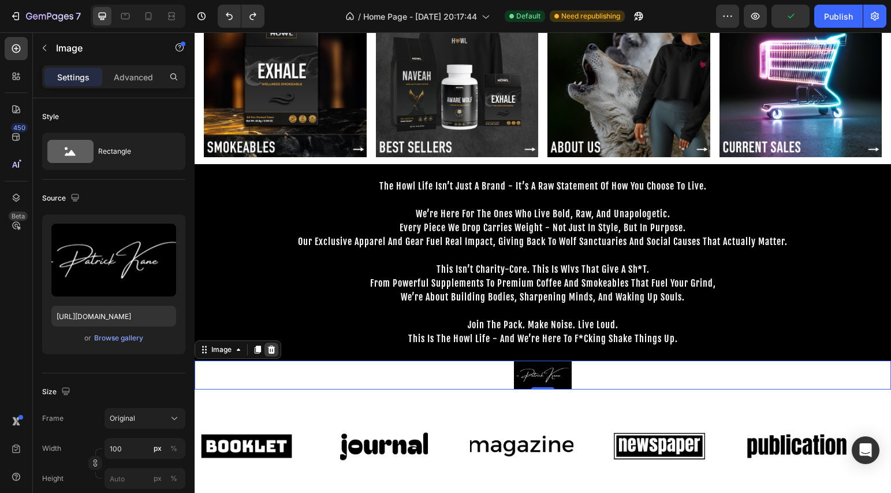
click at [274, 351] on icon at bounding box center [271, 349] width 9 height 9
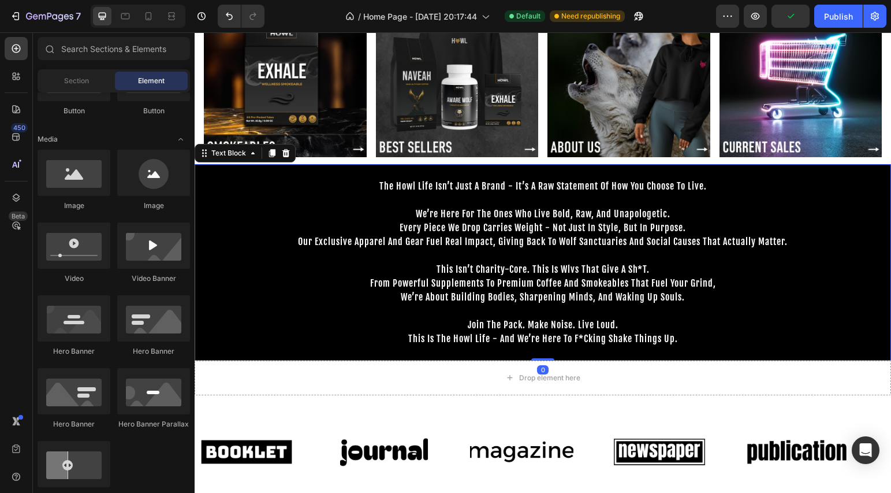
click at [314, 337] on p "this is the howl life - and we’re here to f*cking shake things up." at bounding box center [543, 346] width 694 height 28
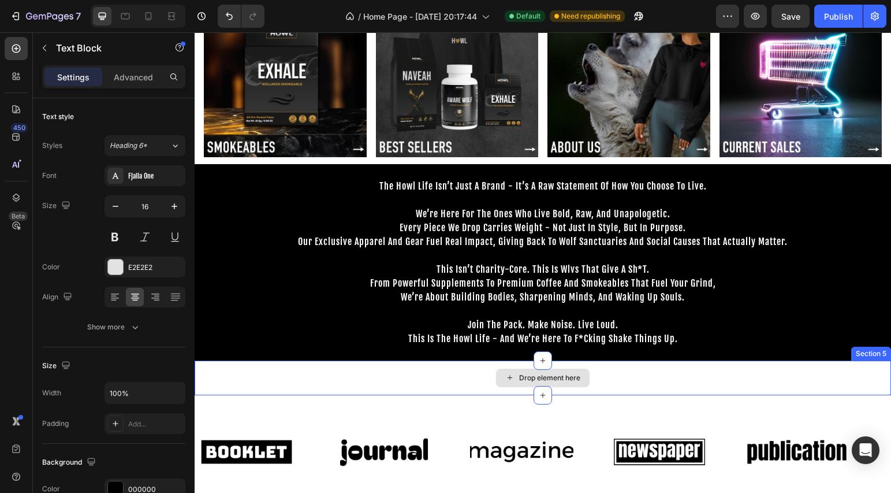
click at [553, 377] on div "Drop element here" at bounding box center [549, 377] width 61 height 9
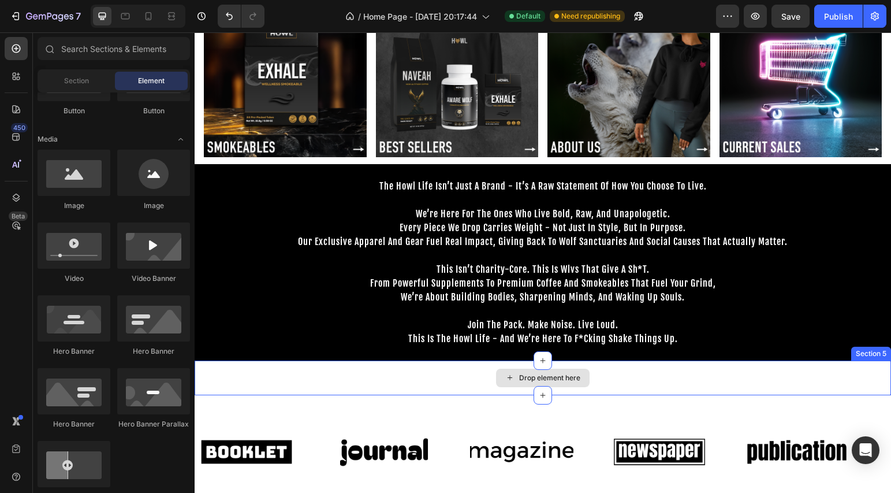
click at [615, 377] on div "Drop element here" at bounding box center [543, 377] width 697 height 35
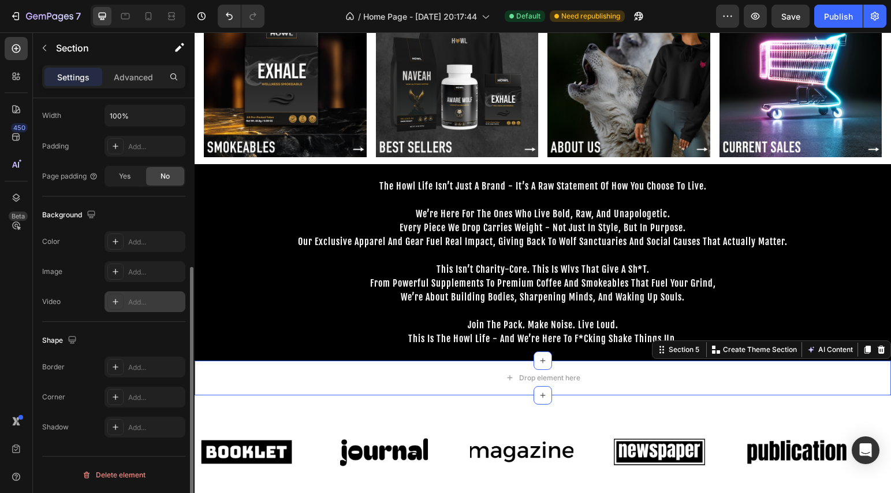
scroll to position [275, 0]
click at [116, 245] on icon at bounding box center [115, 243] width 9 height 9
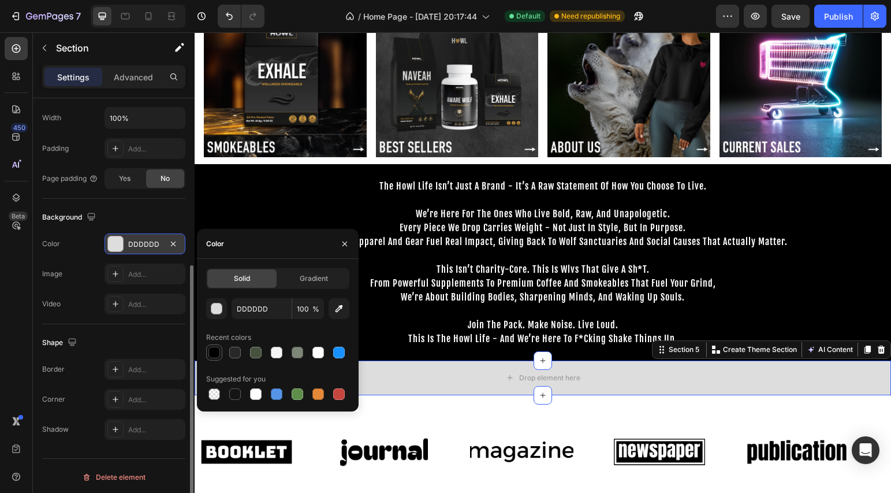
click at [218, 352] on div at bounding box center [214, 353] width 12 height 12
type input "000000"
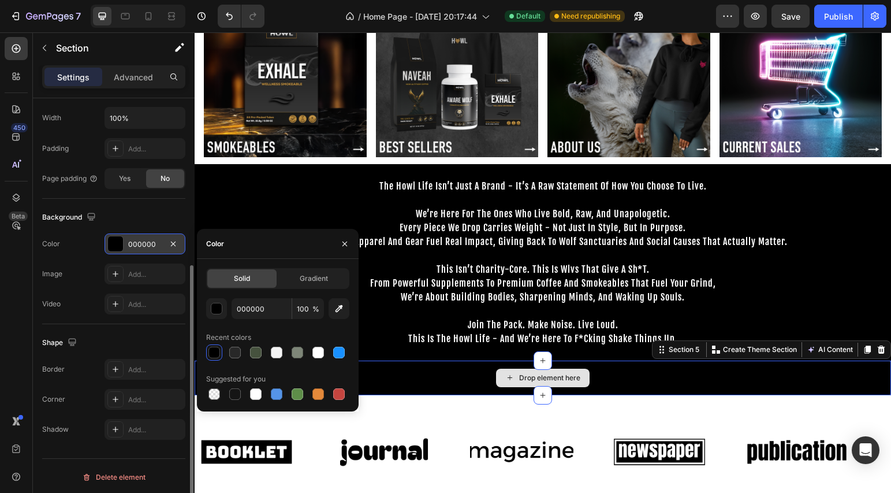
click at [411, 379] on div "Drop element here" at bounding box center [543, 377] width 697 height 35
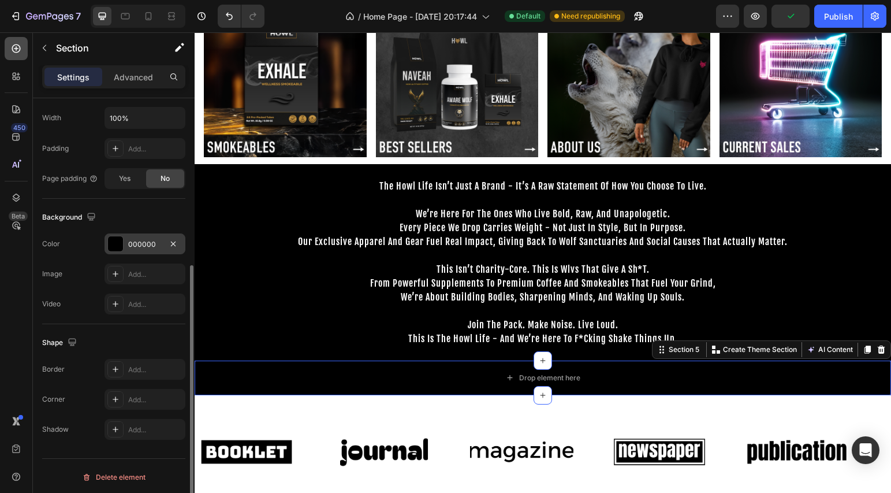
click at [22, 53] on div at bounding box center [16, 48] width 23 height 23
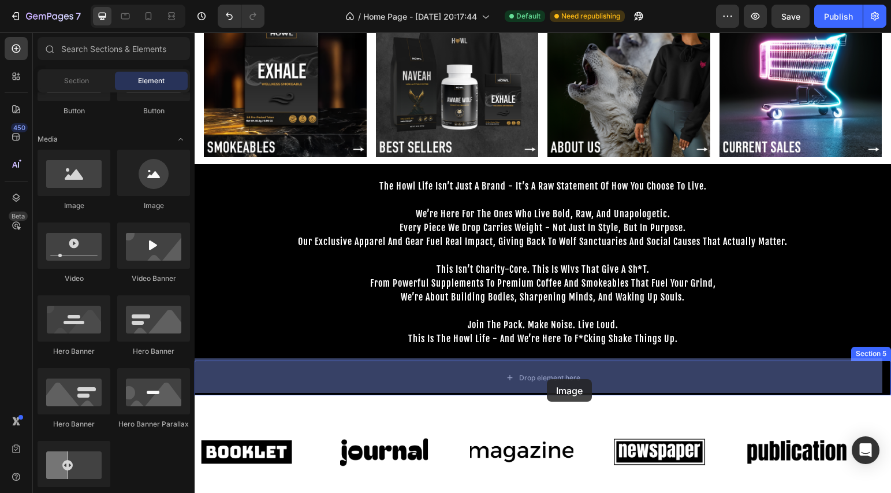
drag, startPoint x: 278, startPoint y: 212, endPoint x: 547, endPoint y: 379, distance: 316.7
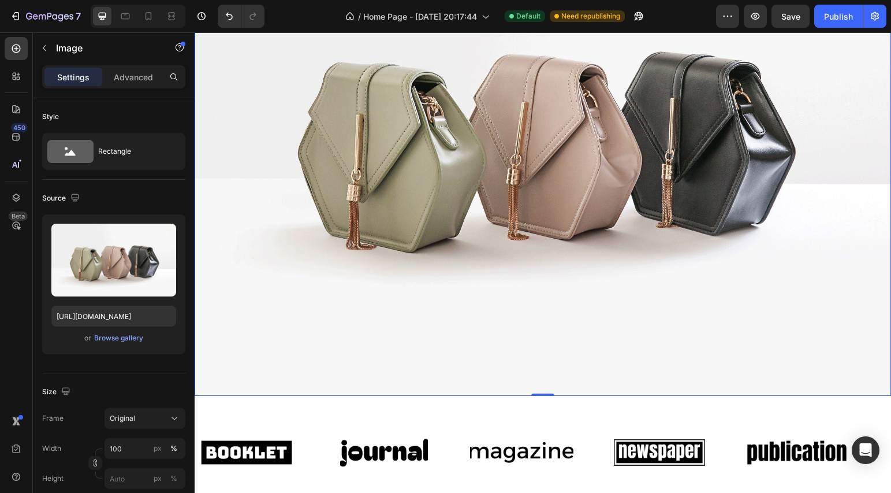
scroll to position [462, 0]
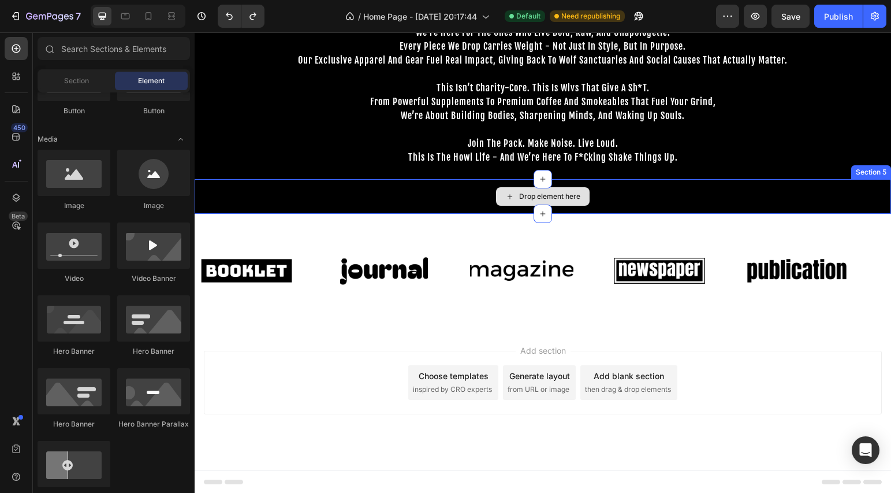
click at [548, 197] on div "Drop element here" at bounding box center [549, 196] width 61 height 9
click at [547, 196] on div "Drop element here" at bounding box center [549, 196] width 61 height 9
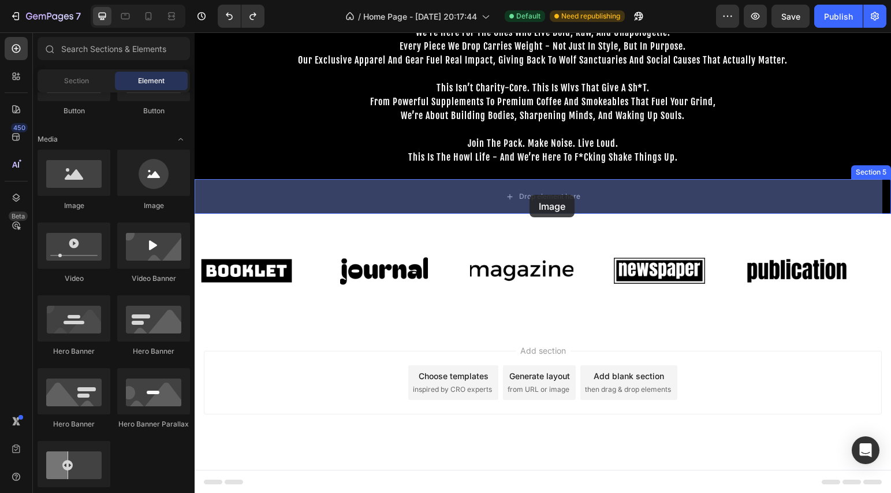
drag, startPoint x: 267, startPoint y: 209, endPoint x: 530, endPoint y: 195, distance: 262.6
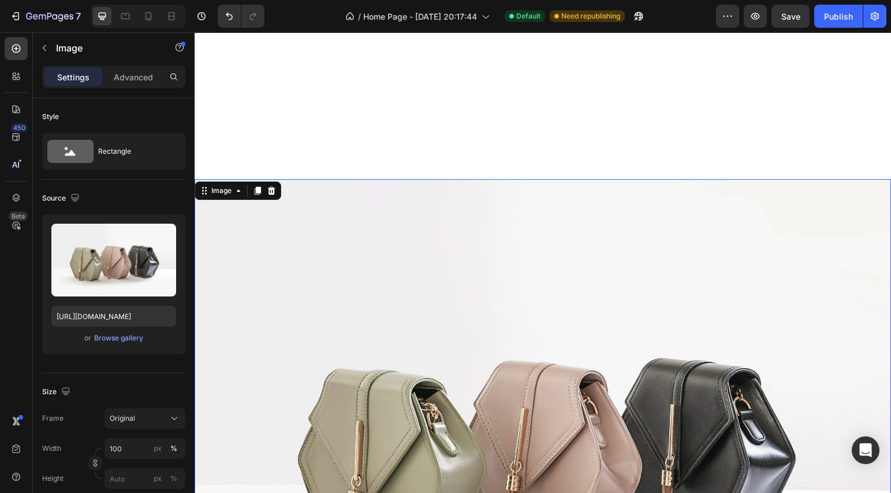
scroll to position [768, 0]
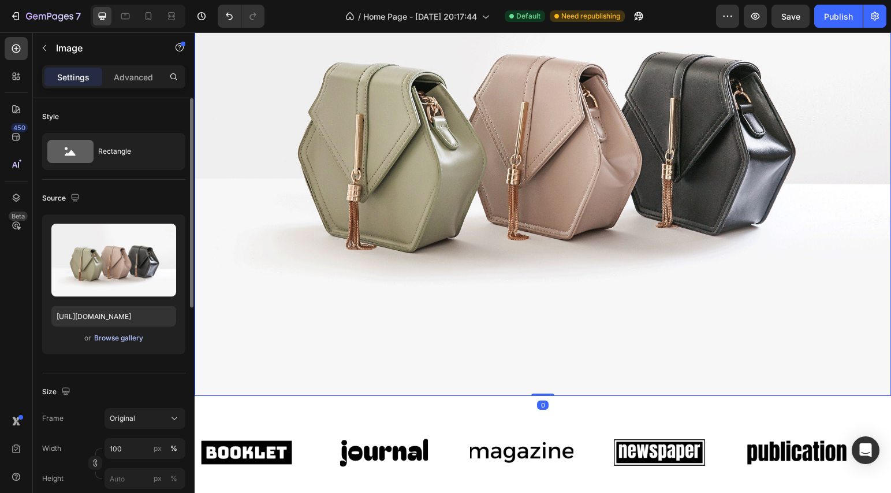
click at [131, 341] on div "Browse gallery" at bounding box center [118, 338] width 49 height 10
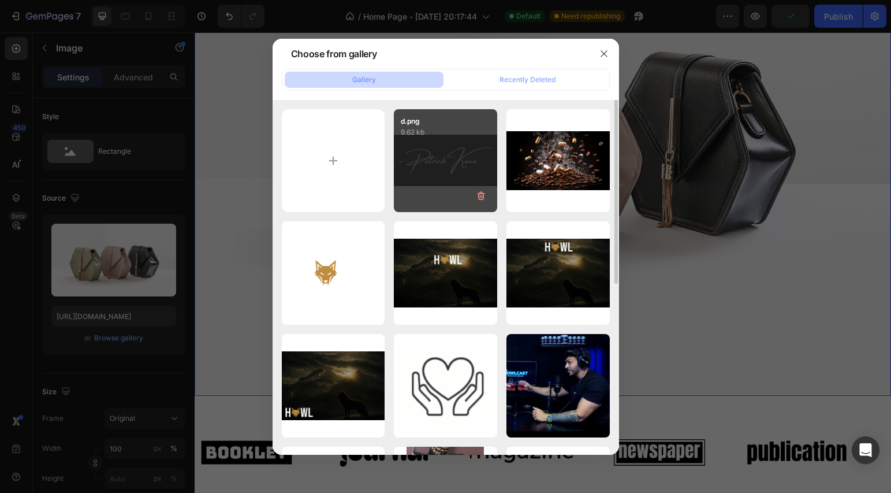
click at [426, 177] on div "d.png 9.62 kb" at bounding box center [445, 160] width 103 height 103
type input "https://cdn.shopify.com/s/files/1/0643/3236/5939/files/gempages_558512538082345…"
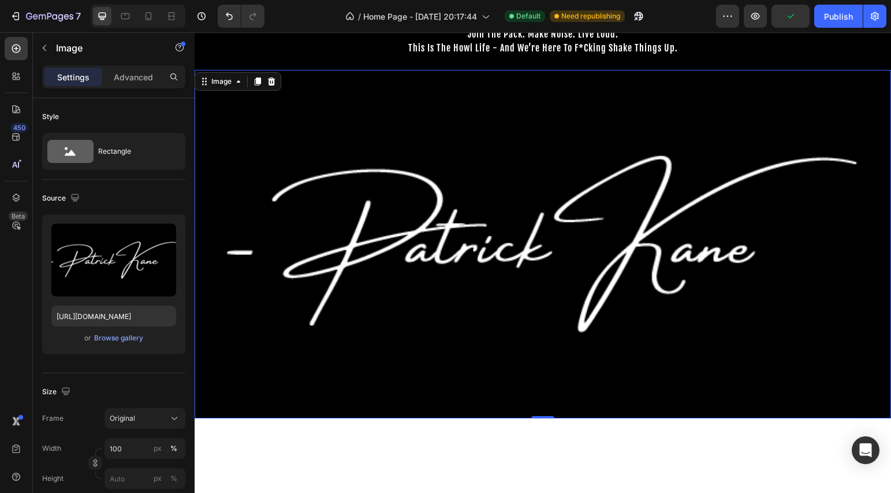
scroll to position [438, 0]
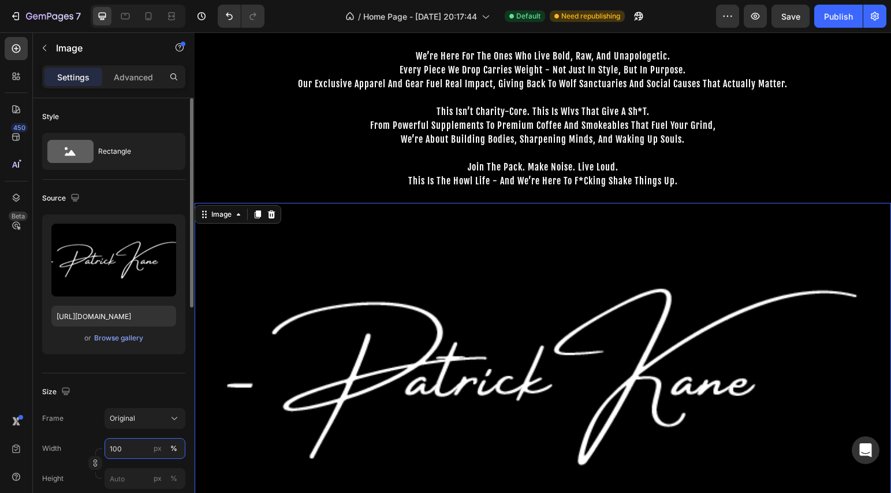
click at [124, 450] on input "100" at bounding box center [145, 448] width 81 height 21
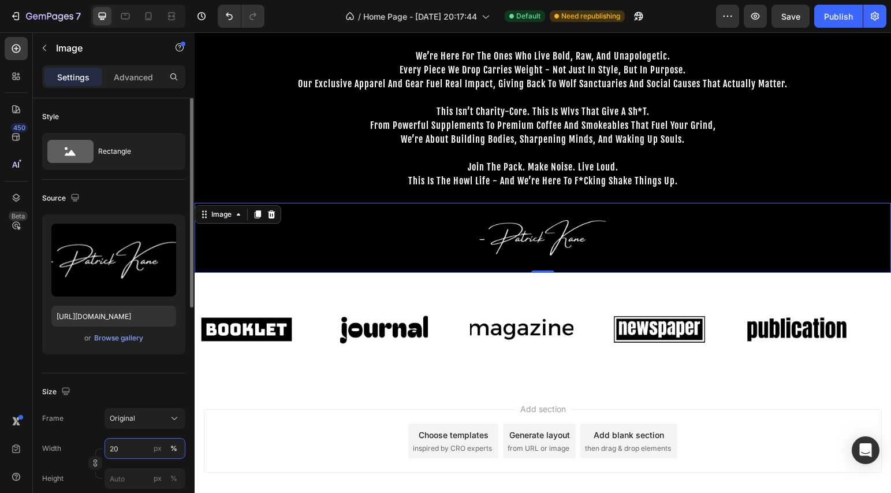
type input "2"
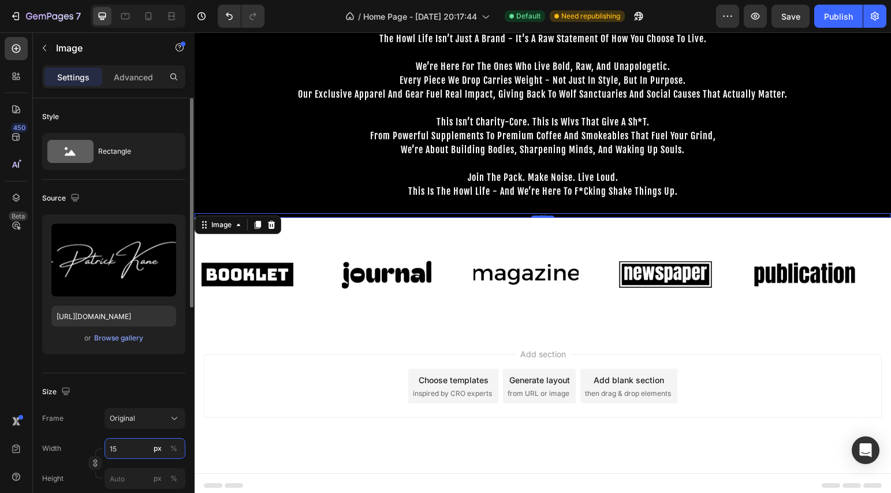
scroll to position [432, 0]
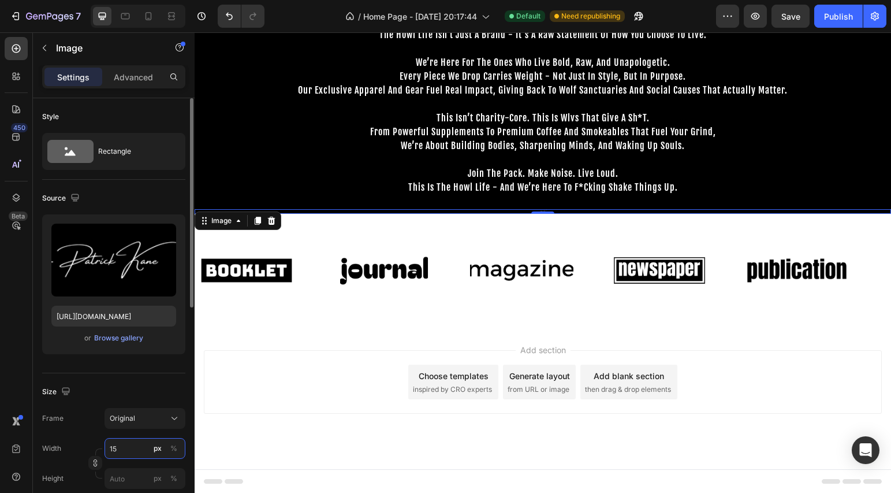
click at [129, 453] on input "15" at bounding box center [145, 448] width 81 height 21
type input "1"
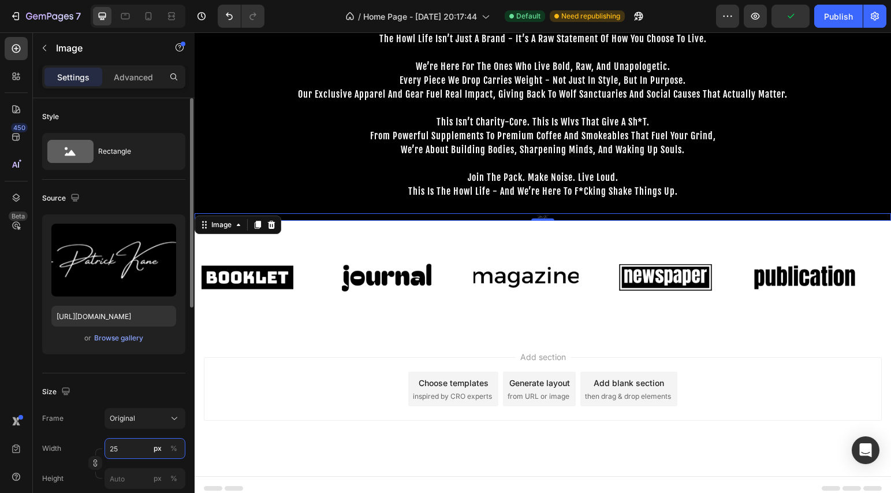
scroll to position [435, 0]
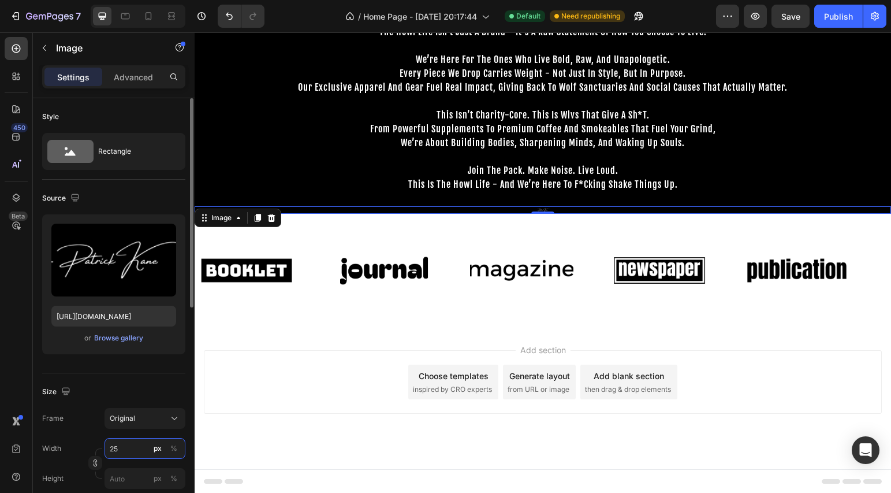
click at [128, 449] on input "25" at bounding box center [145, 448] width 81 height 21
click at [134, 468] on div "Full 100%" at bounding box center [133, 476] width 95 height 21
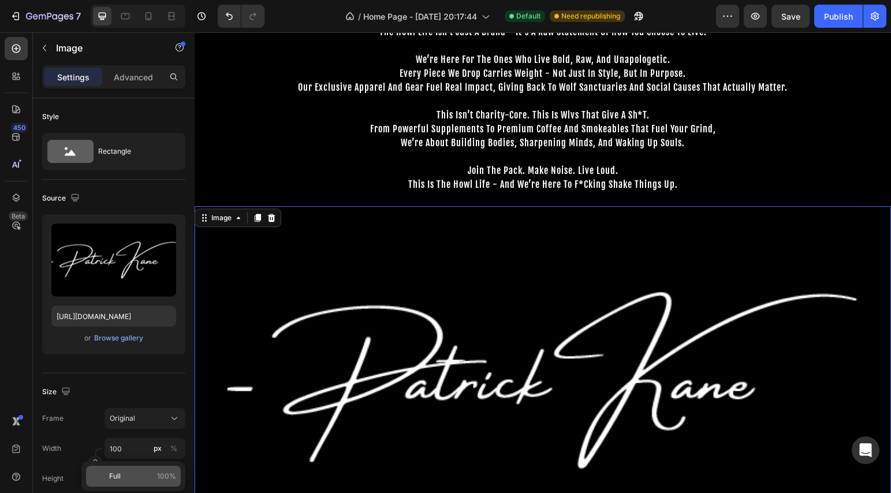
scroll to position [438, 0]
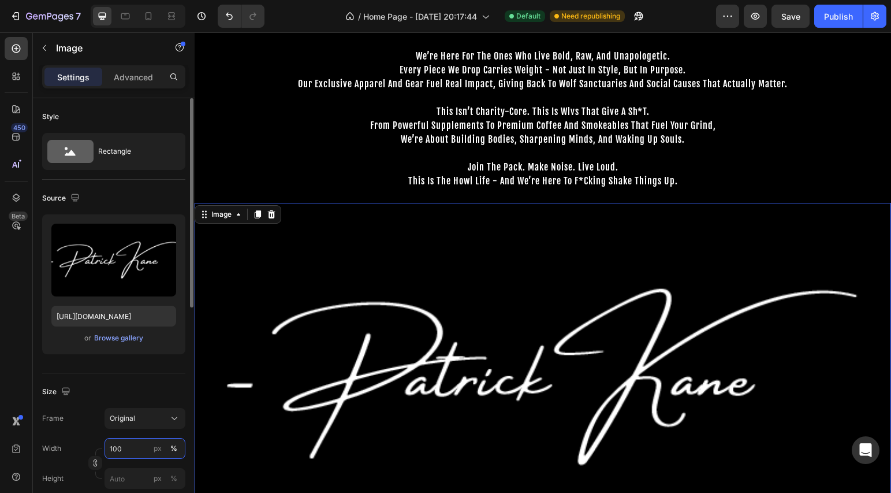
click at [125, 447] on input "100" at bounding box center [145, 448] width 81 height 21
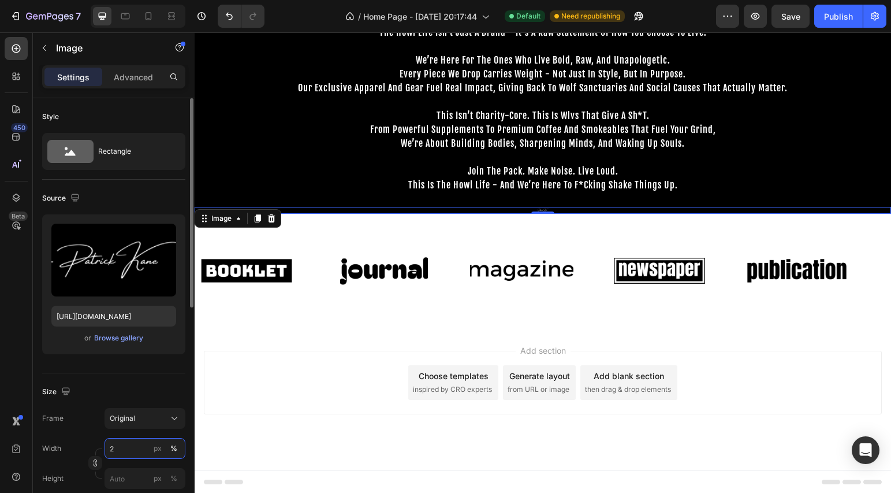
type input "20"
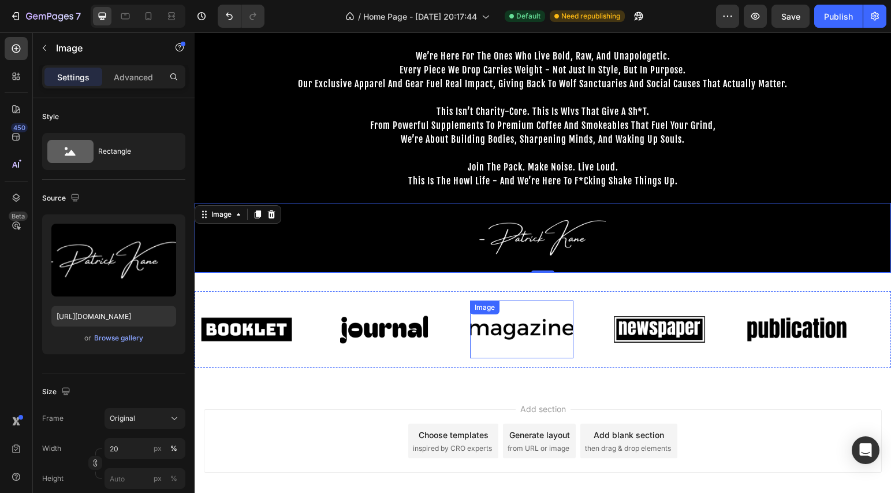
click at [491, 329] on img at bounding box center [521, 328] width 103 height 43
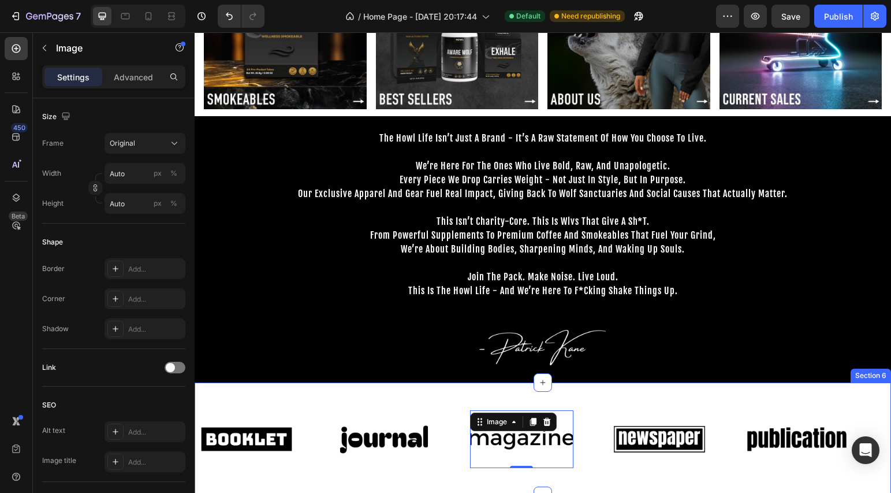
scroll to position [166, 0]
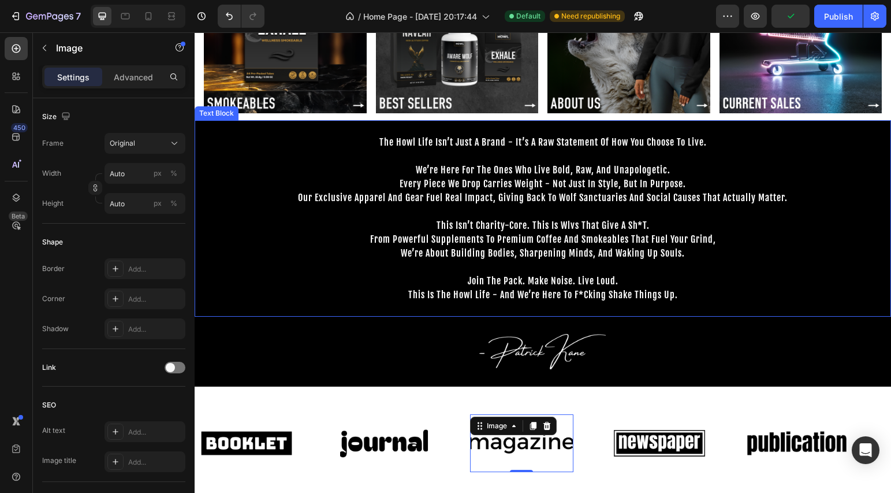
click at [521, 207] on p at bounding box center [543, 211] width 694 height 14
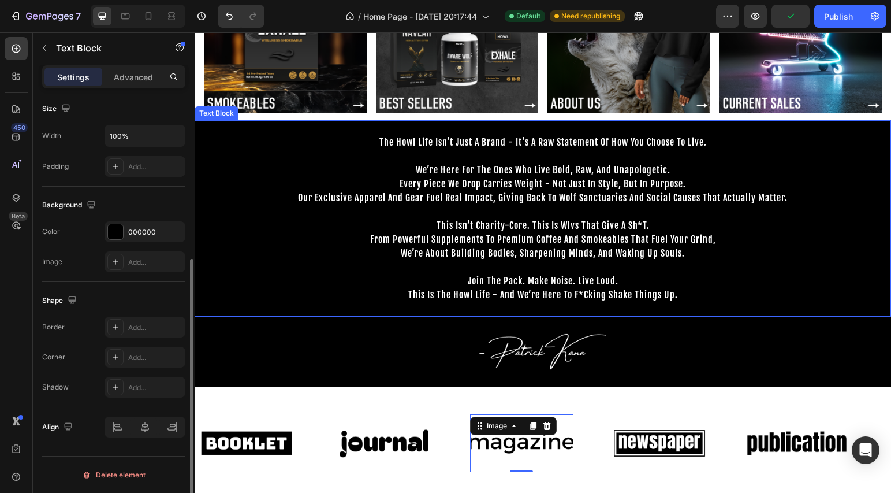
scroll to position [0, 0]
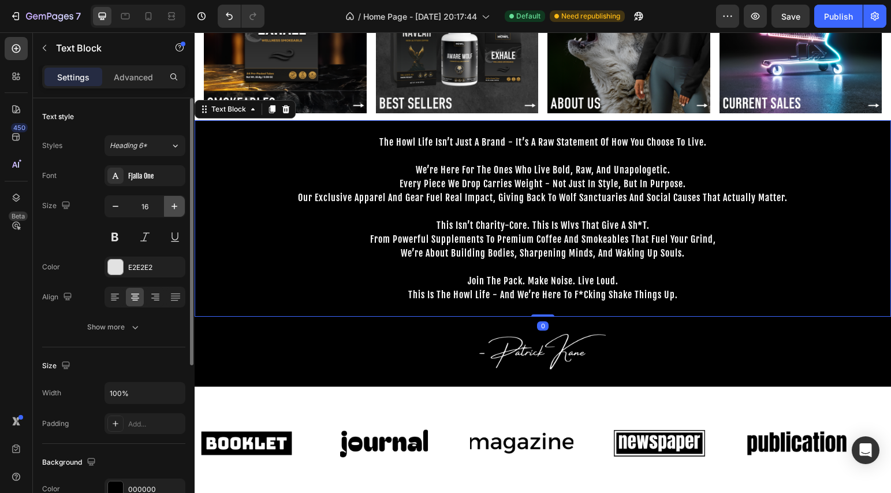
click at [177, 208] on icon "button" at bounding box center [175, 206] width 12 height 12
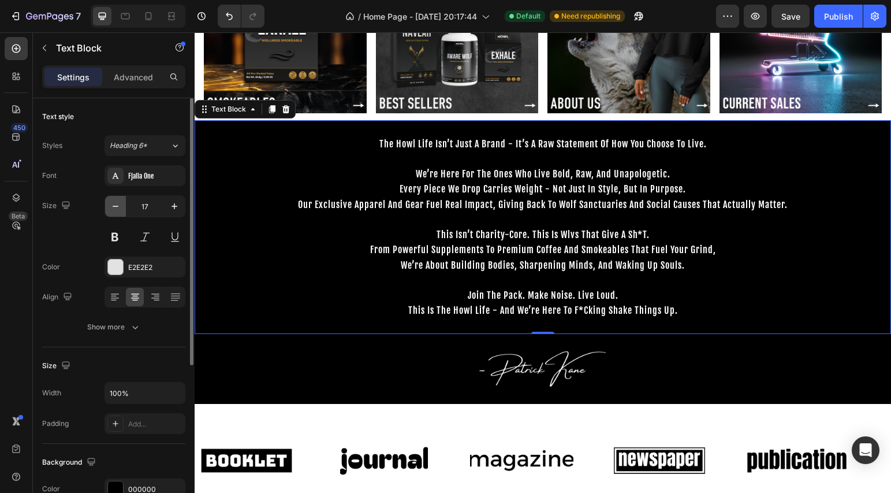
click at [112, 201] on icon "button" at bounding box center [116, 206] width 12 height 12
type input "16"
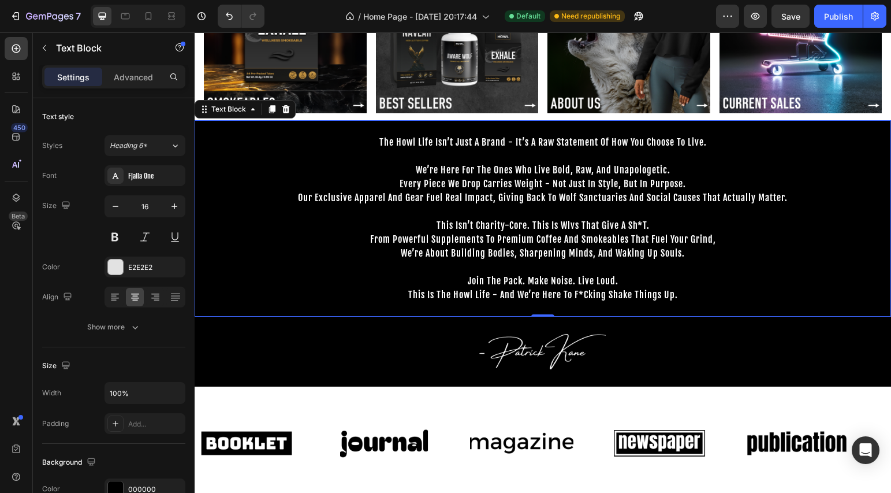
click at [365, 146] on p "the howl life isn’t just a brand - it’s a raw statement of how you choose to li…" at bounding box center [543, 135] width 694 height 28
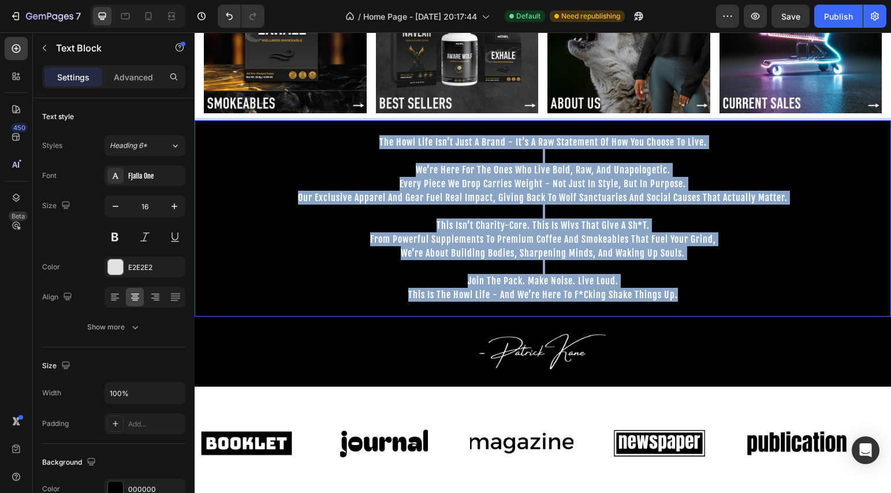
click at [735, 297] on div "⁠⁠⁠⁠⁠⁠⁠ the howl life isn’t just a brand - it’s a raw statement of how you choo…" at bounding box center [543, 218] width 697 height 196
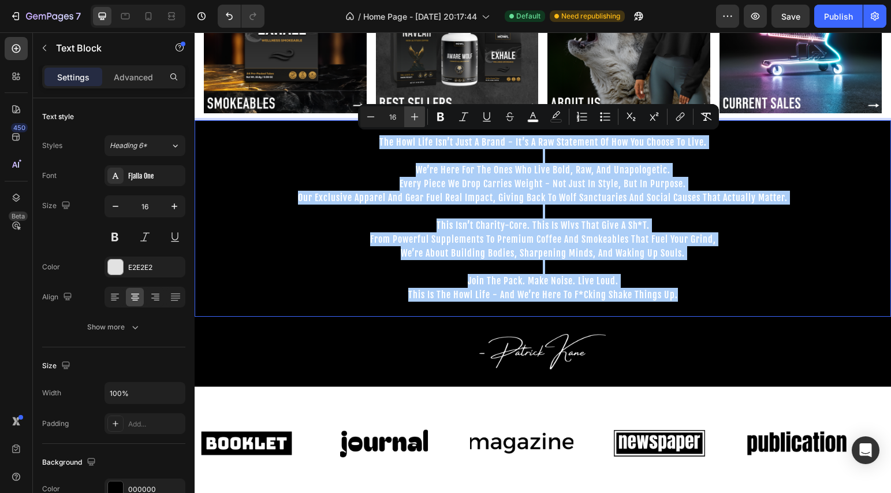
click at [419, 121] on icon "Editor contextual toolbar" at bounding box center [415, 117] width 12 height 12
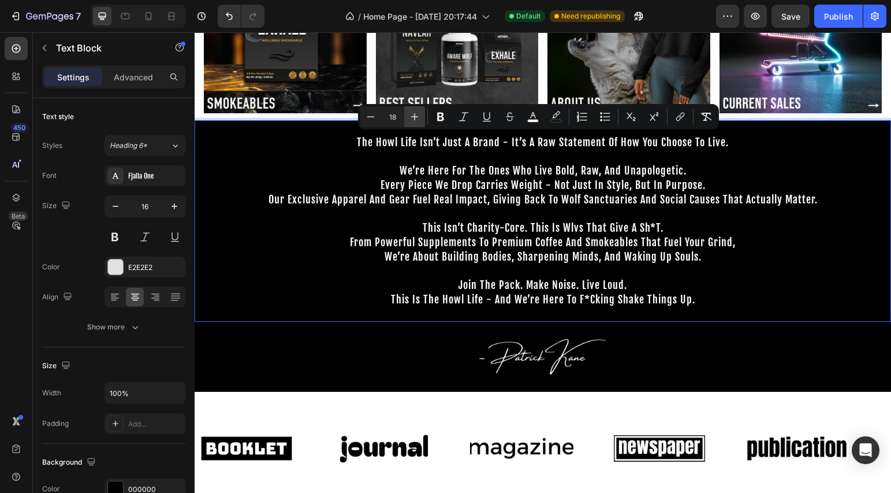
click at [419, 121] on icon "Editor contextual toolbar" at bounding box center [415, 117] width 12 height 12
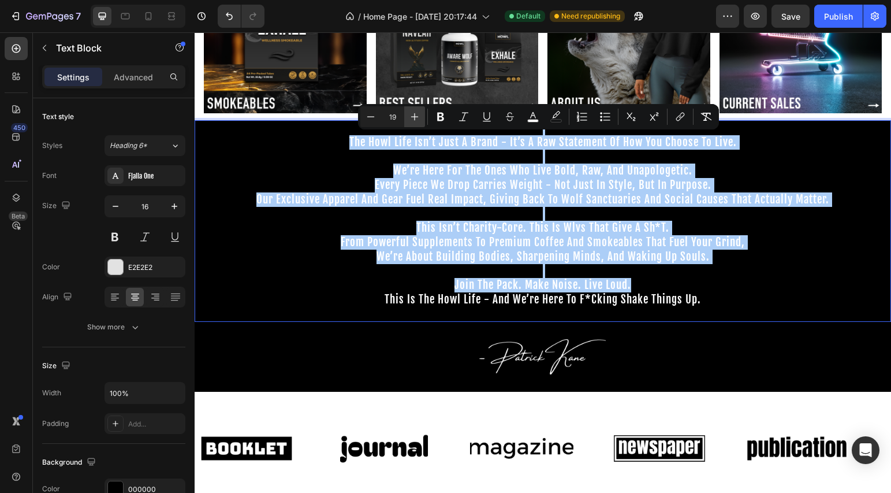
click at [419, 121] on icon "Editor contextual toolbar" at bounding box center [415, 117] width 12 height 12
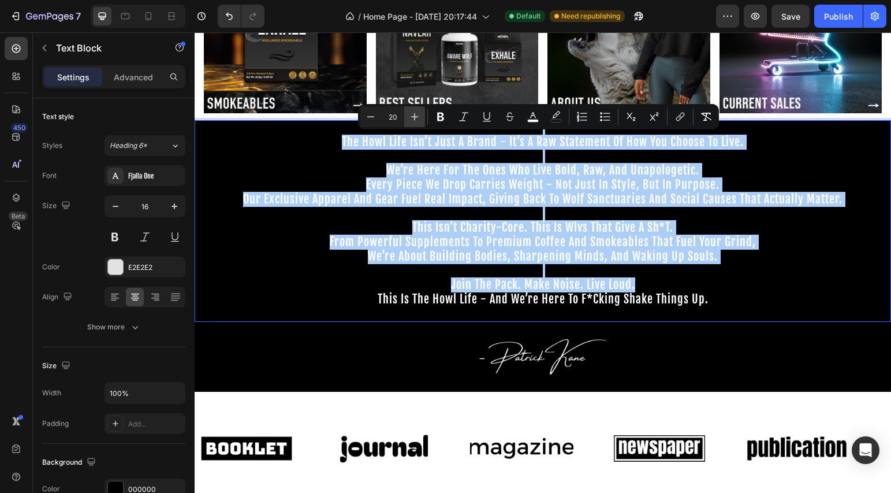
click at [419, 121] on icon "Editor contextual toolbar" at bounding box center [415, 117] width 12 height 12
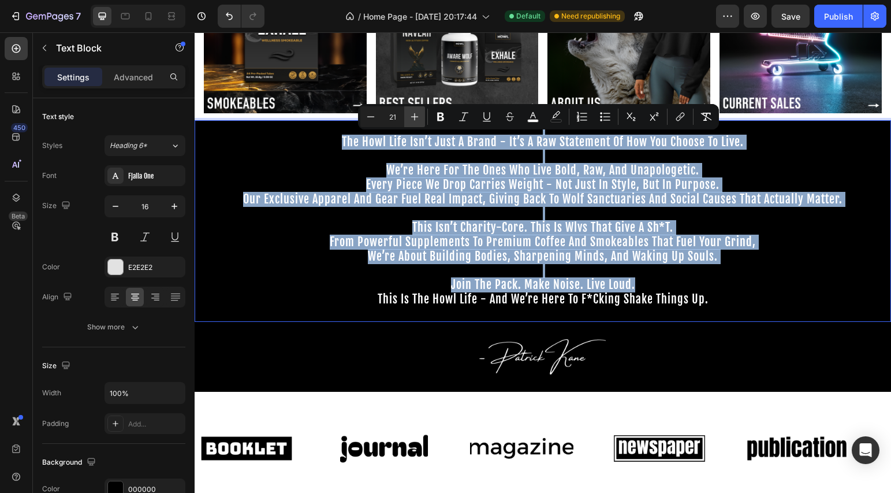
type input "22"
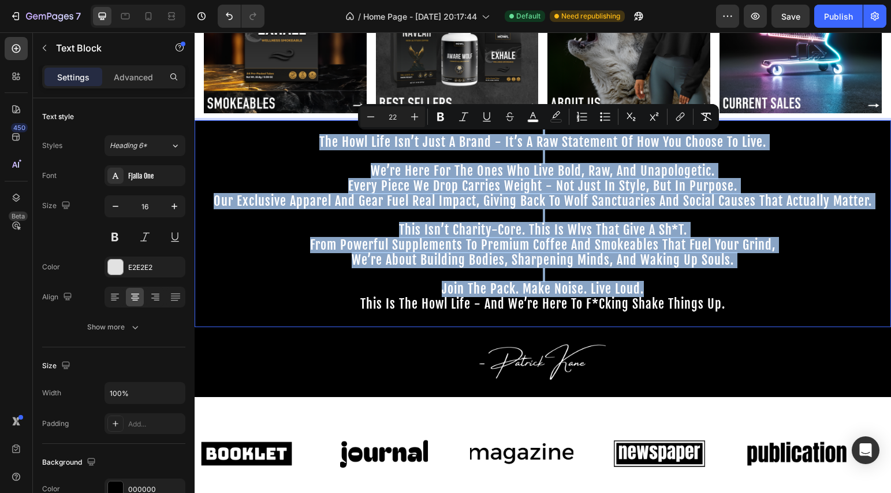
click at [299, 277] on p "Rich Text Editor. Editing area: main" at bounding box center [543, 275] width 694 height 14
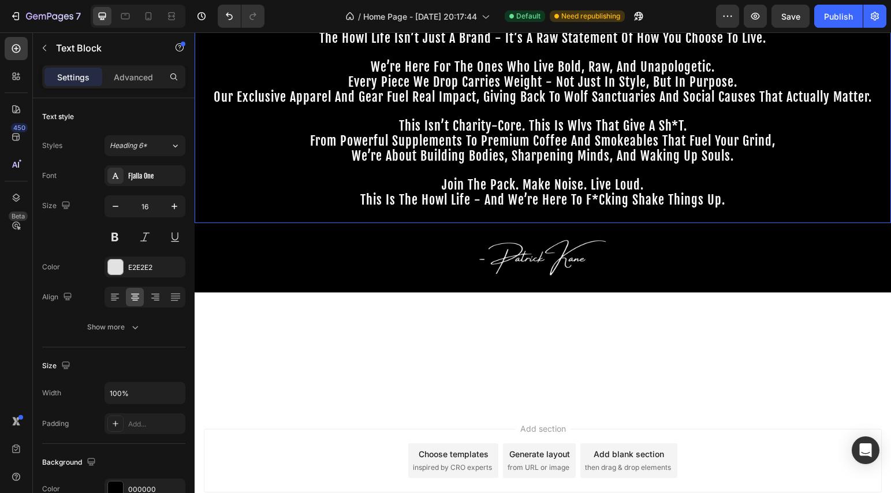
scroll to position [501, 0]
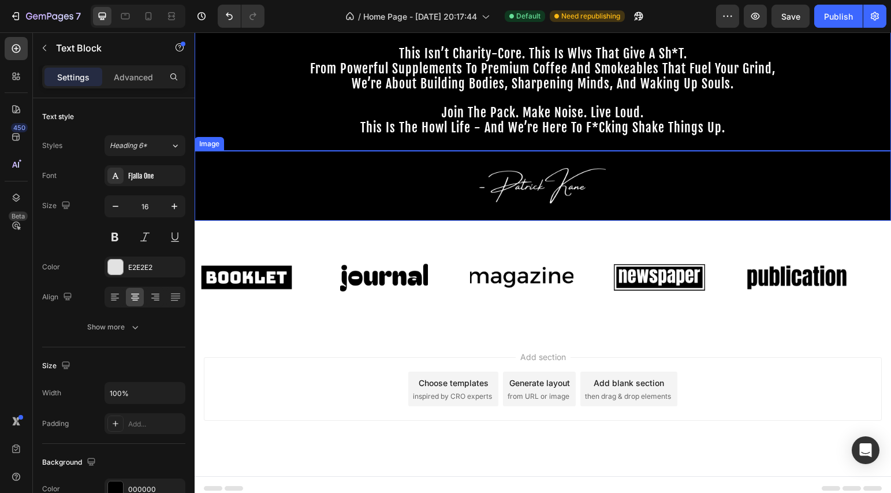
click at [691, 194] on div at bounding box center [543, 186] width 697 height 70
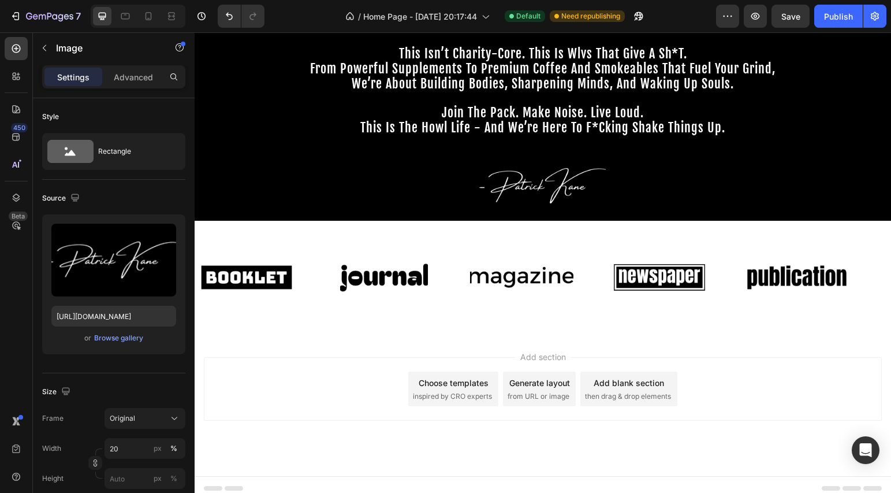
click at [758, 334] on div "Add section Choose templates inspired by CRO experts Generate layout from URL o…" at bounding box center [543, 405] width 697 height 142
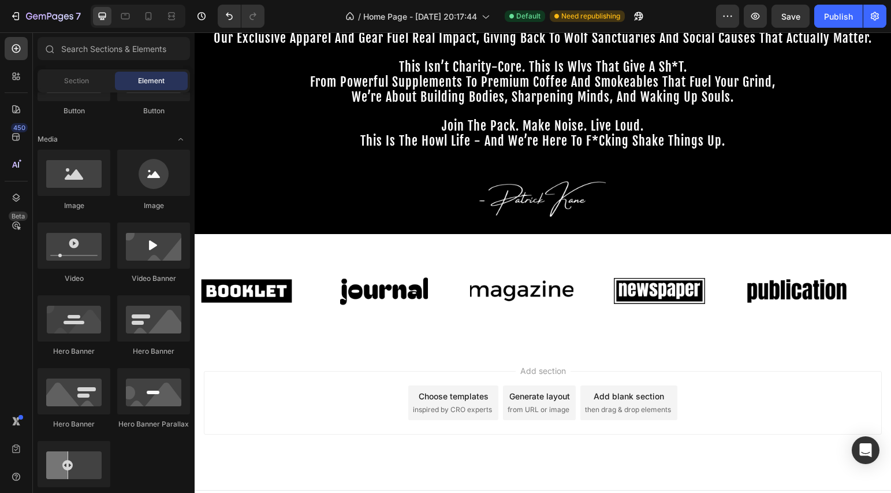
scroll to position [324, 0]
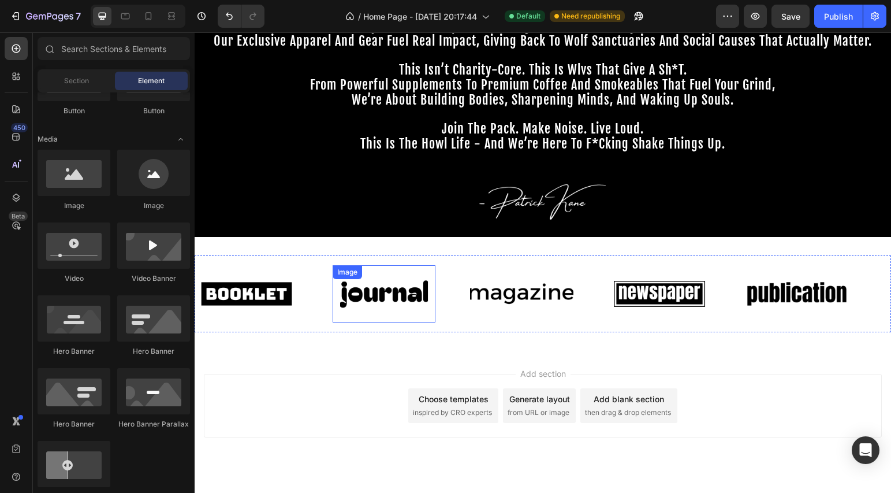
click at [394, 295] on img at bounding box center [384, 293] width 103 height 43
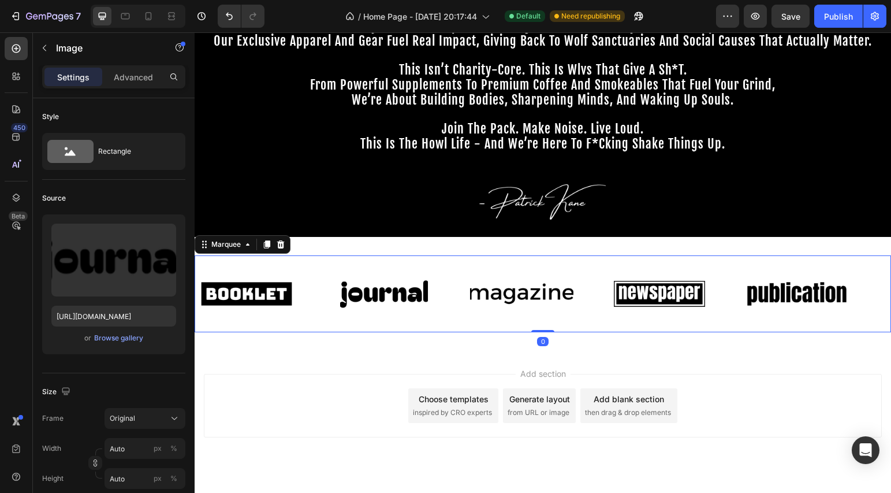
click at [317, 265] on div "Image" at bounding box center [263, 293] width 137 height 57
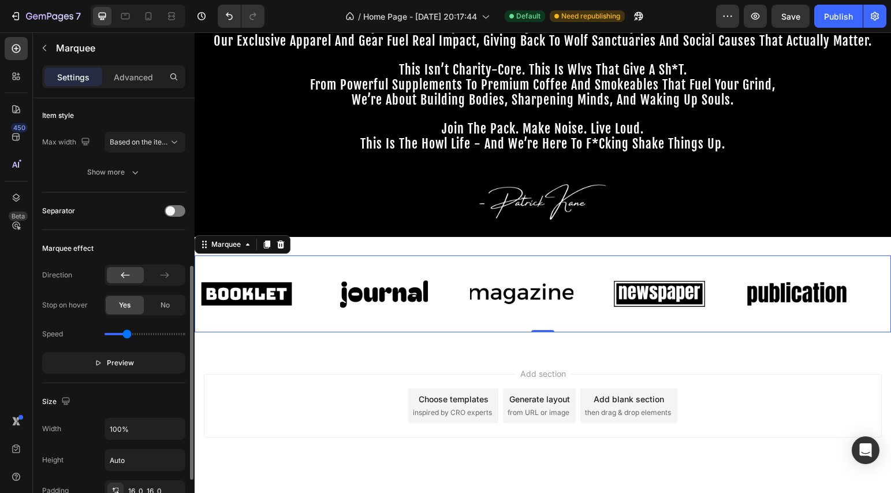
scroll to position [200, 0]
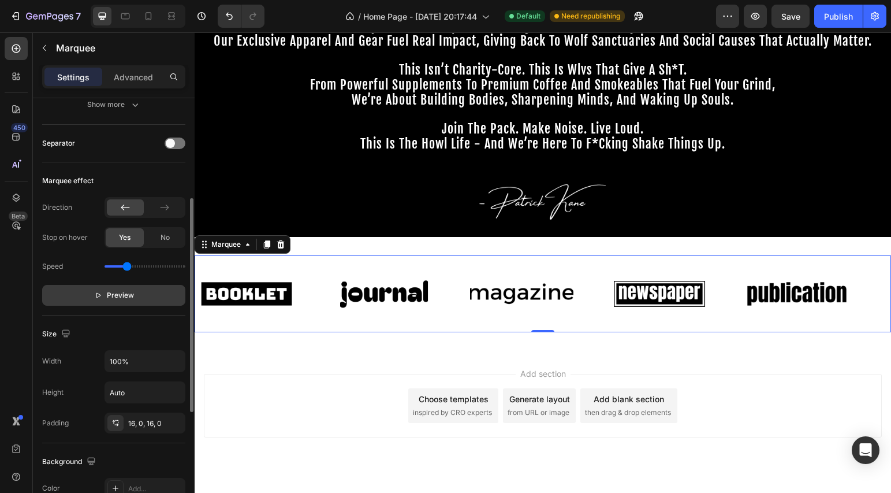
click at [131, 294] on span "Preview" at bounding box center [120, 295] width 27 height 12
click at [131, 294] on button "Pause" at bounding box center [113, 295] width 143 height 21
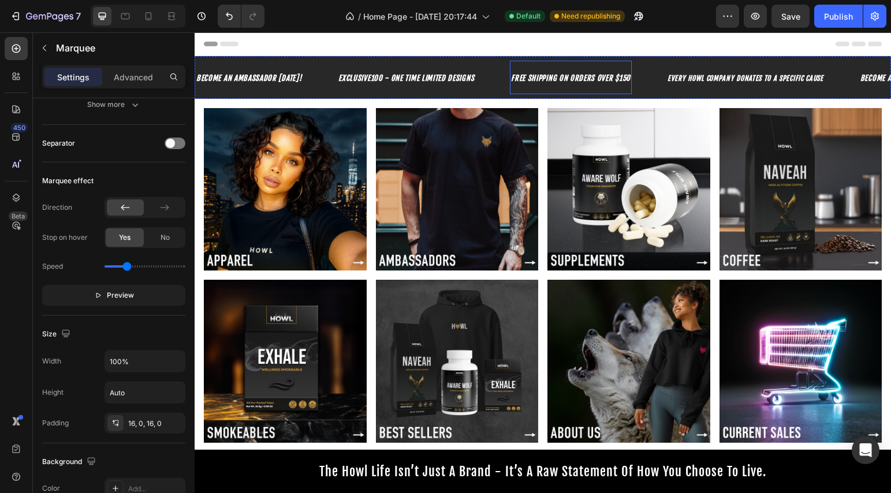
click at [561, 77] on strong "FREE SHIPPING ON ORDERS OVER $150" at bounding box center [571, 77] width 120 height 9
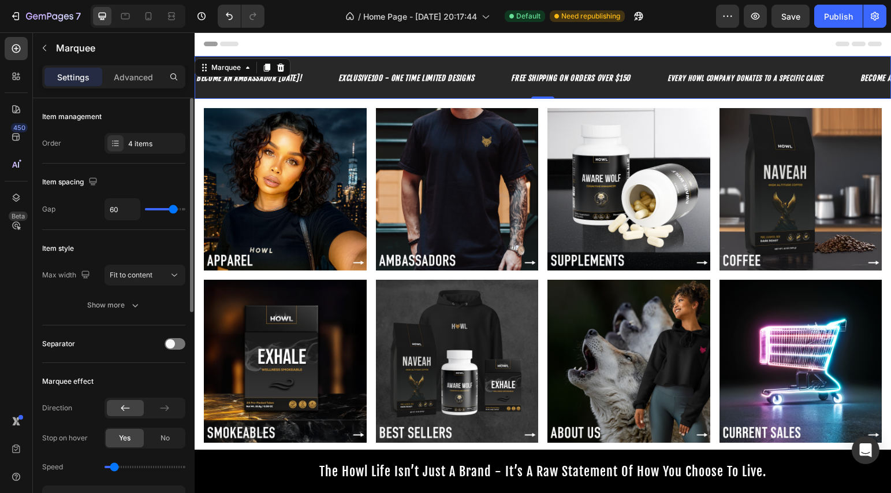
click at [479, 77] on div "EXCLUSIVE100 - ONE TIME LIMITED DESIGNS Text Block" at bounding box center [423, 77] width 173 height 33
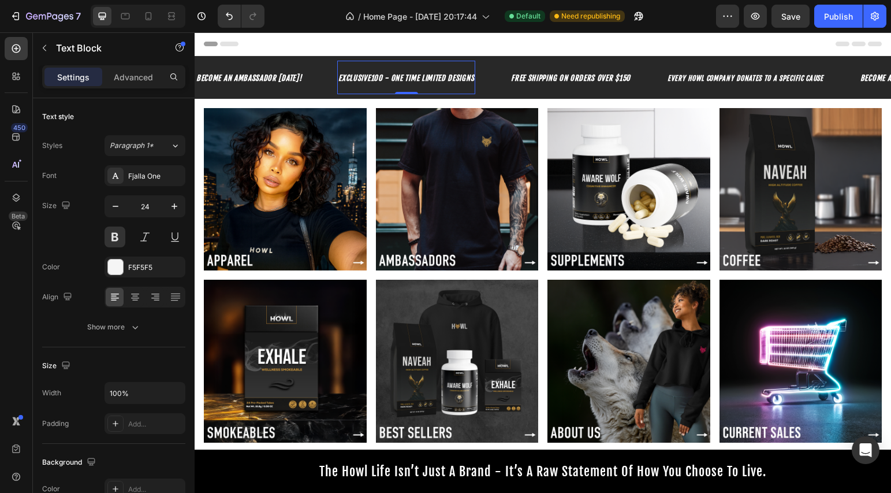
click at [461, 75] on strong "EXCLUSIVE100 - ONE TIME LIMITED DESIGNS" at bounding box center [406, 77] width 136 height 9
click at [150, 237] on button at bounding box center [145, 236] width 21 height 21
click at [150, 243] on button at bounding box center [145, 236] width 21 height 21
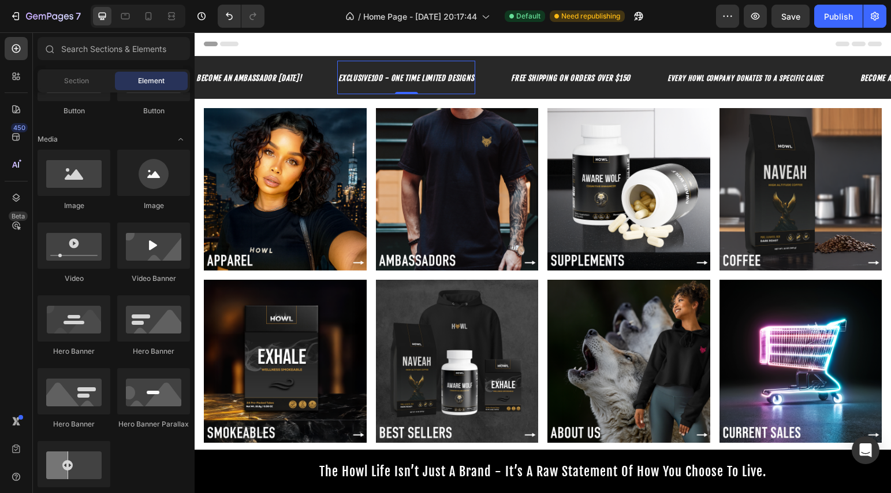
click at [326, 42] on div "Header" at bounding box center [543, 43] width 678 height 23
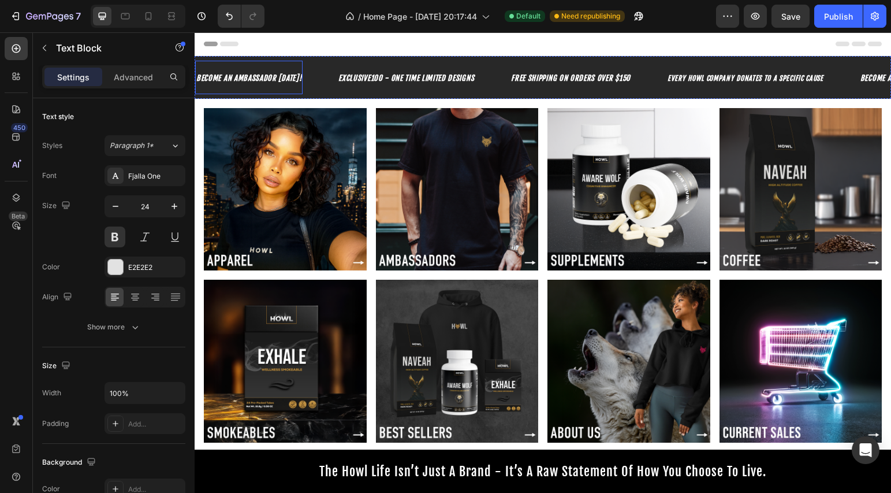
click at [264, 76] on strong "BECOME AN AMBASSADOR [DATE]!" at bounding box center [248, 77] width 105 height 9
click at [163, 180] on div "Fjalla One" at bounding box center [155, 176] width 54 height 10
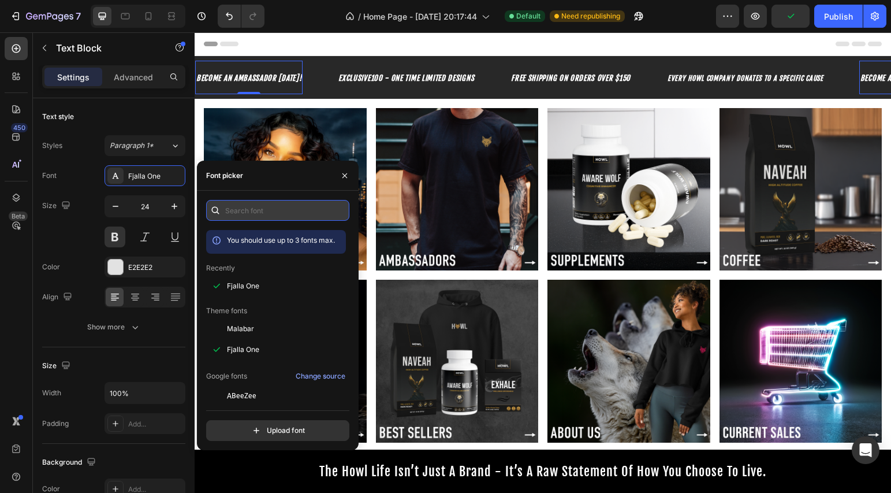
click at [259, 218] on input "text" at bounding box center [277, 210] width 143 height 21
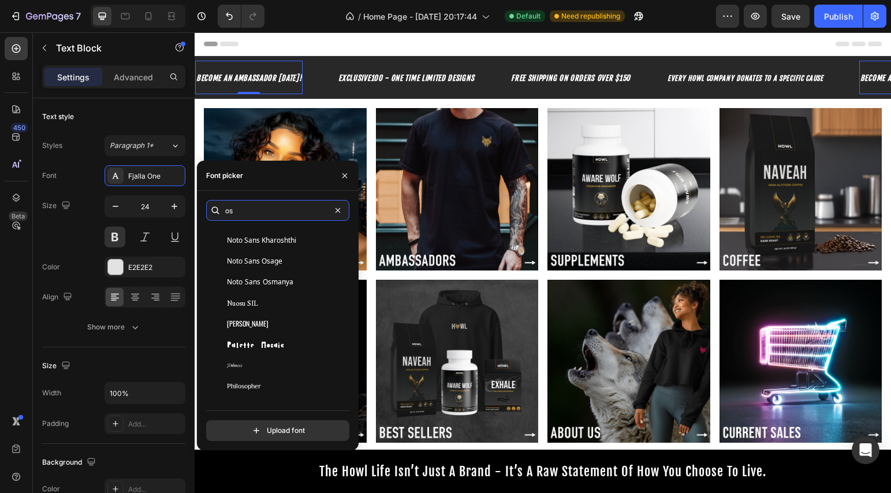
scroll to position [461, 0]
type input "os"
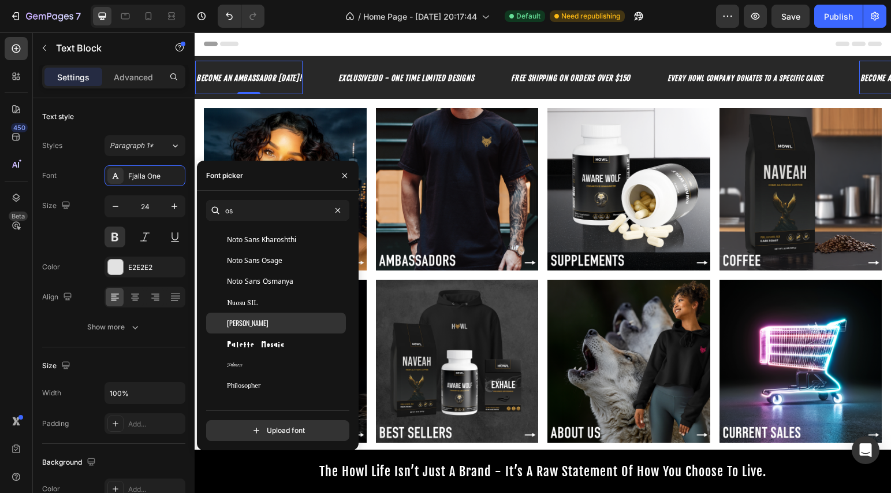
click at [252, 318] on div "Oswald" at bounding box center [285, 323] width 117 height 10
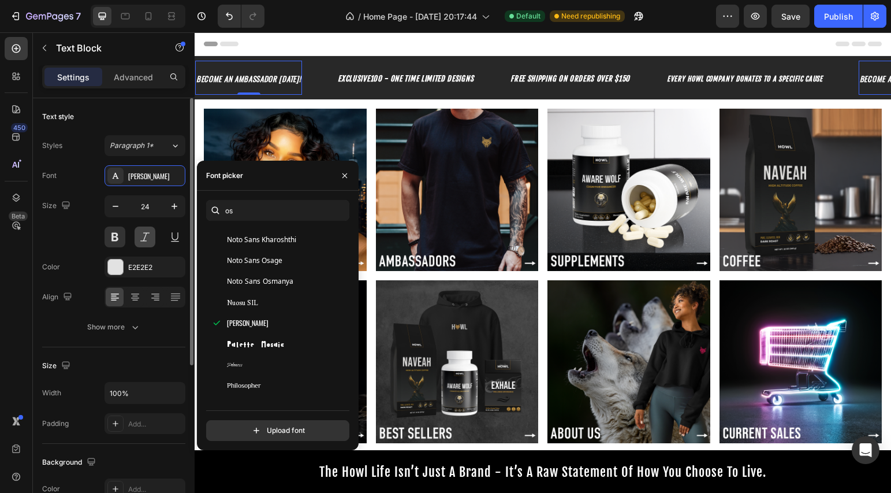
click at [147, 236] on button at bounding box center [145, 236] width 21 height 21
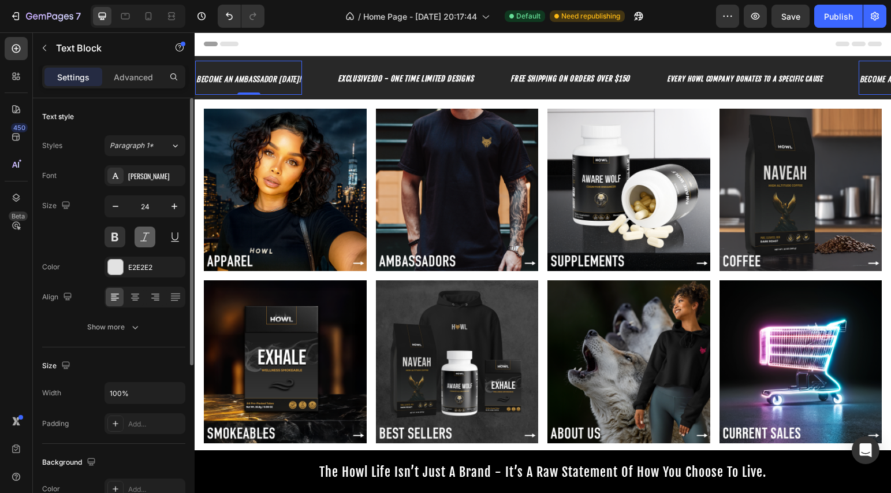
click at [144, 240] on button at bounding box center [145, 236] width 21 height 21
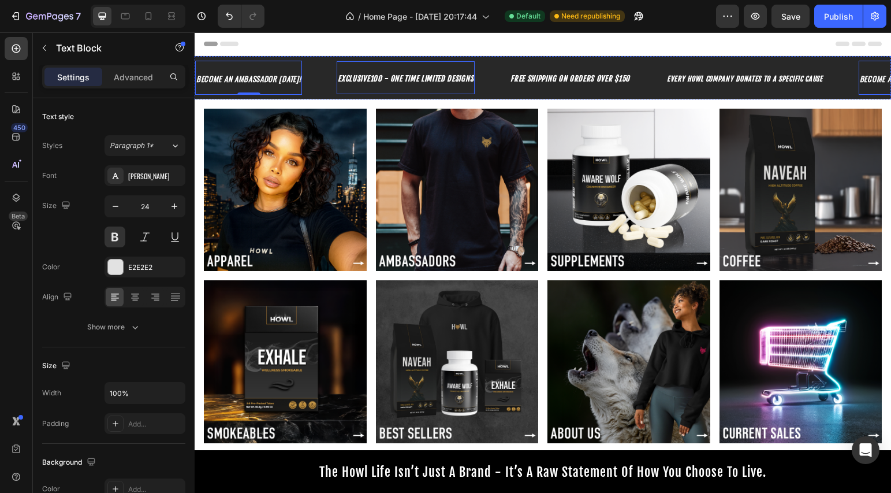
click at [435, 51] on div "Header" at bounding box center [543, 43] width 678 height 23
click at [274, 80] on strong "BECOME AN AMBASSADOR [DATE]!" at bounding box center [248, 79] width 105 height 12
click at [396, 78] on strong "EXCLUSIVE100 - ONE TIME LIMITED DESIGNS" at bounding box center [406, 78] width 136 height 9
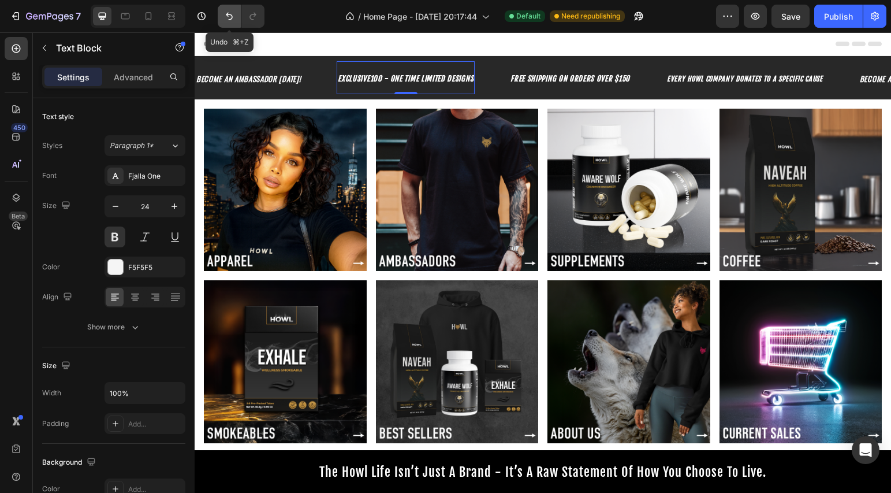
click at [230, 14] on icon "Undo/Redo" at bounding box center [229, 17] width 7 height 8
click at [245, 77] on strong "BECOME AN AMBASSADOR [DATE]!" at bounding box center [248, 79] width 105 height 12
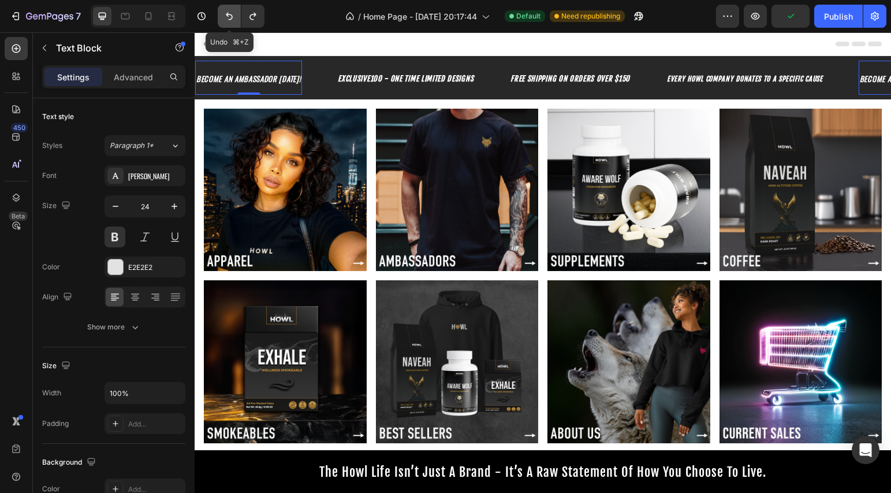
click at [224, 18] on icon "Undo/Redo" at bounding box center [230, 16] width 12 height 12
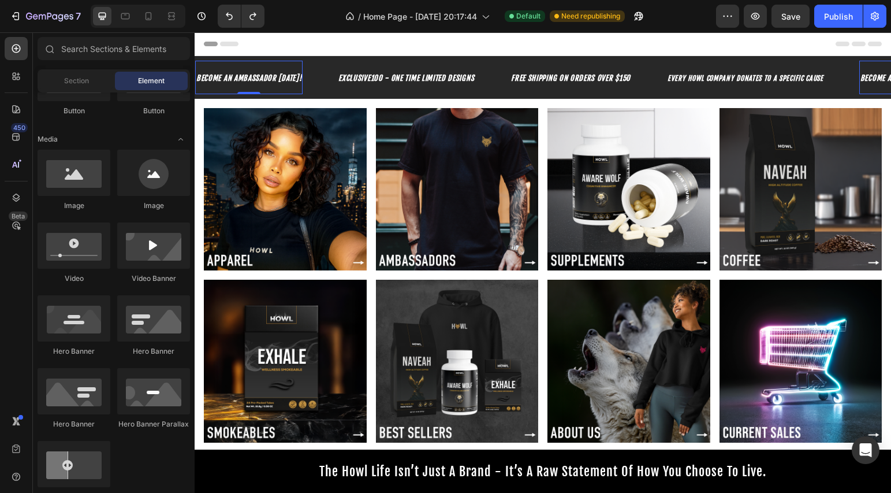
click at [341, 43] on div "Header" at bounding box center [543, 43] width 678 height 23
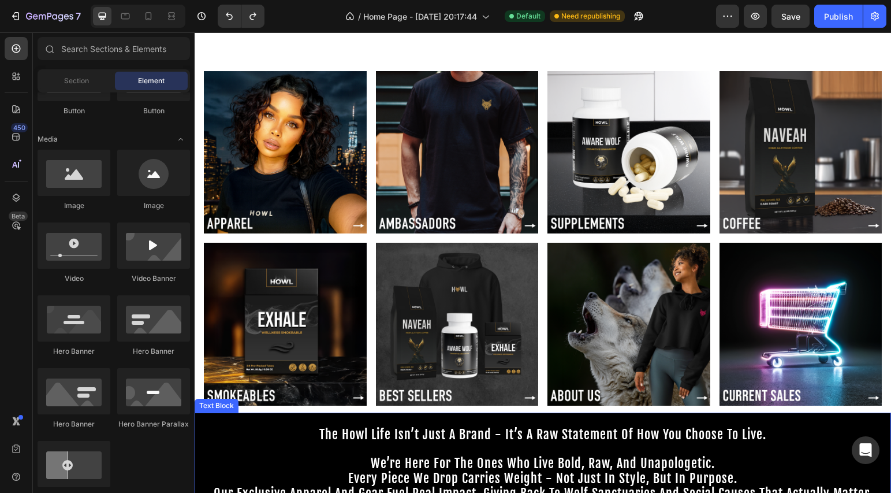
scroll to position [118, 0]
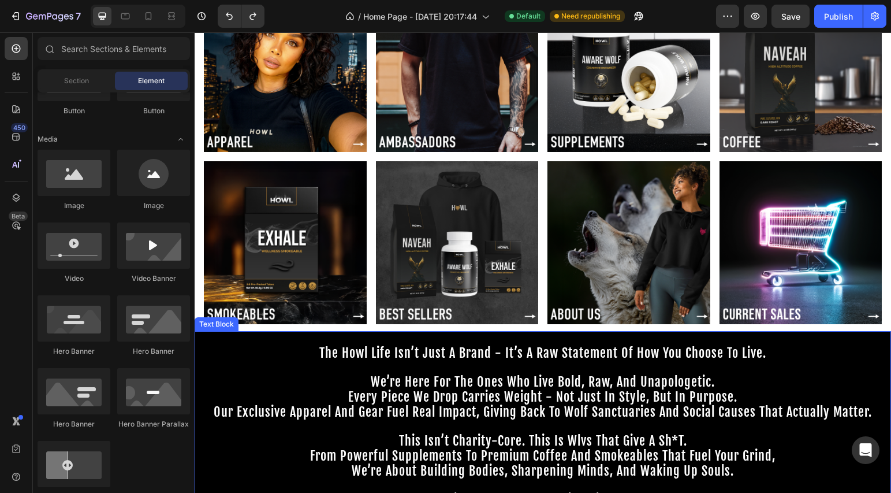
click at [400, 365] on p "Rich Text Editor. Editing area: main" at bounding box center [543, 368] width 694 height 14
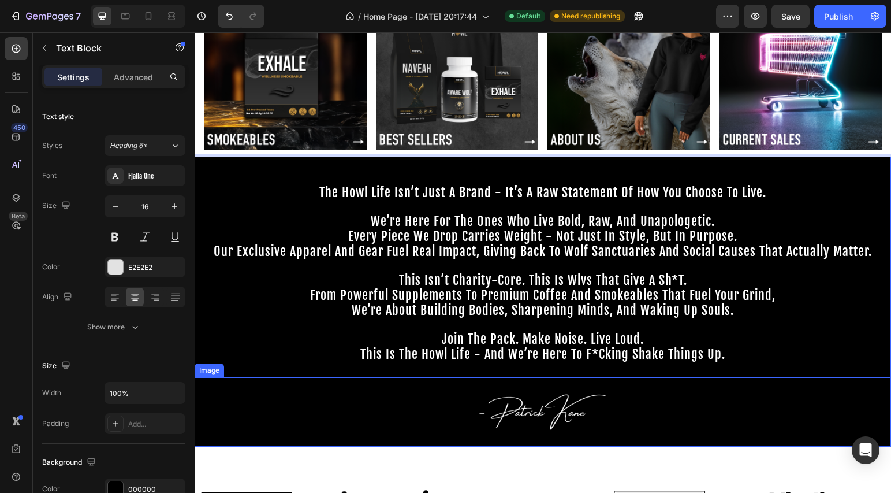
scroll to position [308, 0]
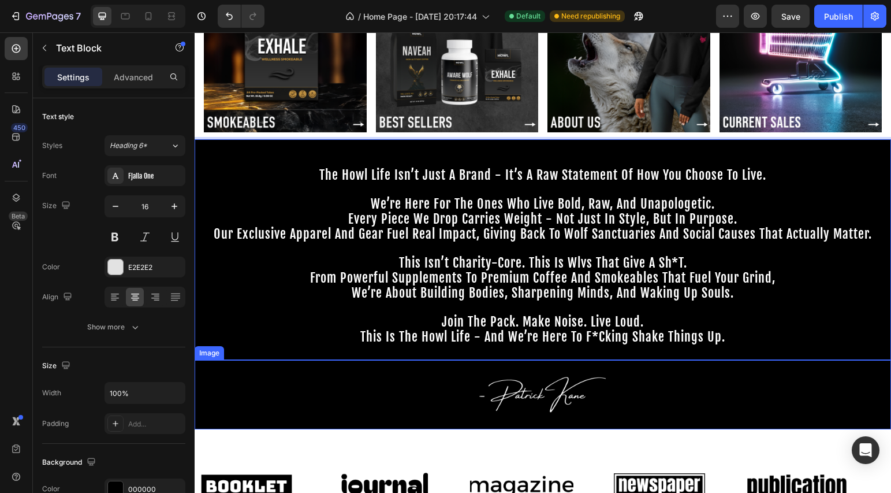
click at [383, 388] on div at bounding box center [543, 395] width 697 height 70
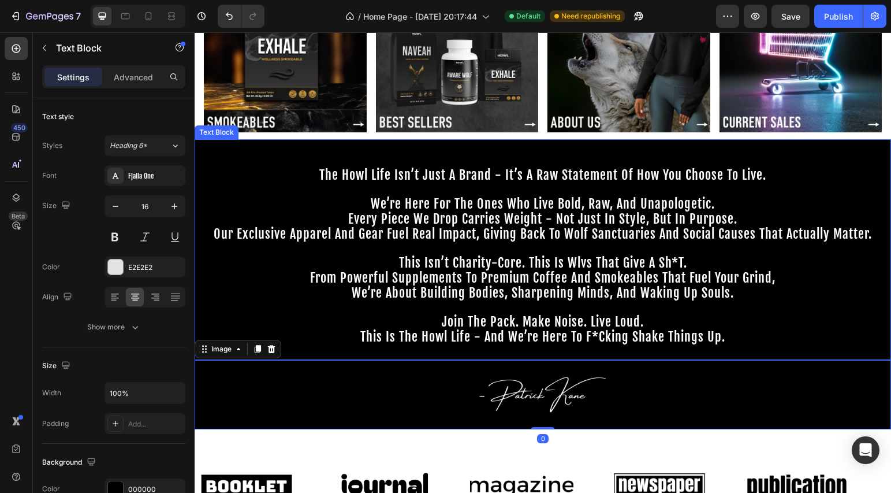
click at [795, 341] on p "this is the howl life - and we’re here to f*cking shake things up." at bounding box center [543, 344] width 694 height 29
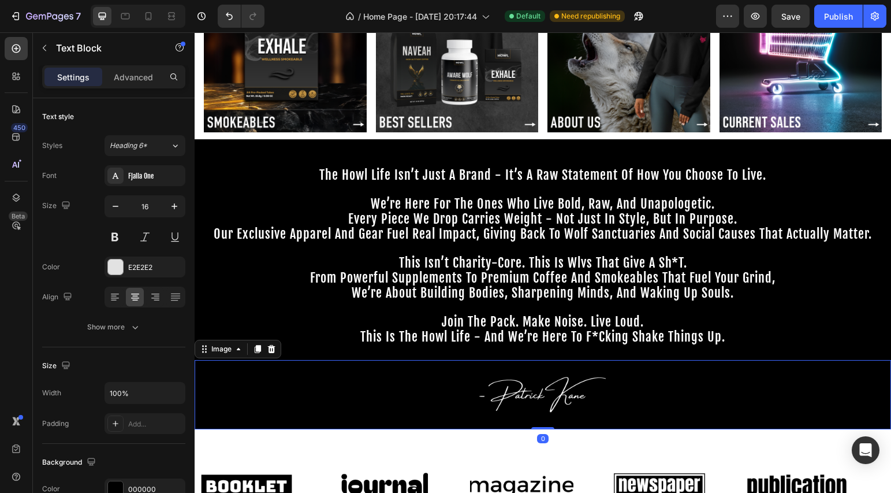
click at [820, 402] on div at bounding box center [543, 395] width 697 height 70
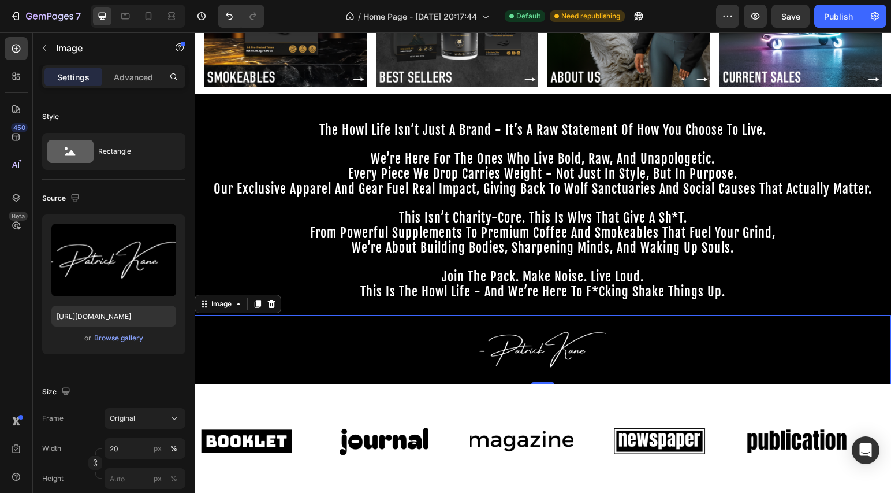
scroll to position [521, 0]
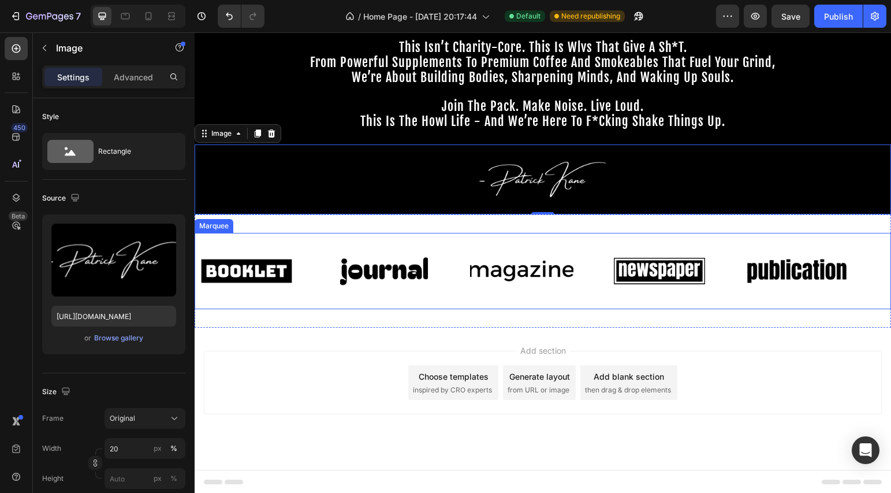
click at [234, 275] on img at bounding box center [246, 270] width 103 height 43
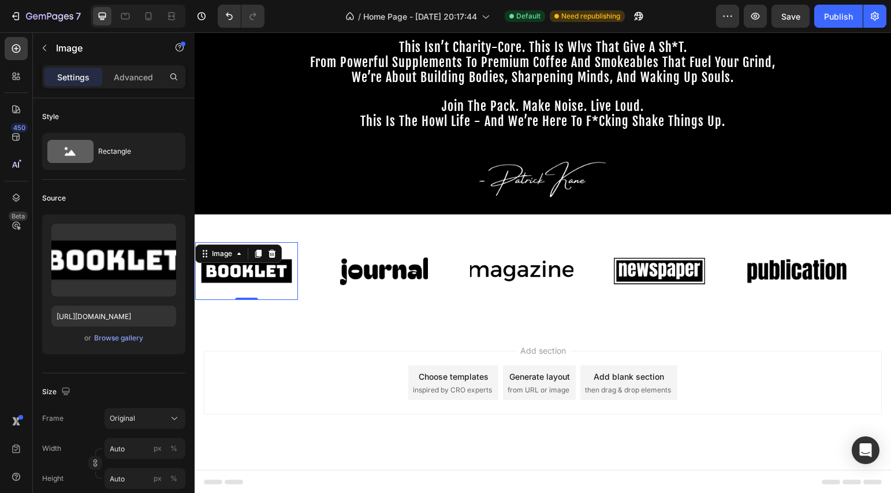
click at [238, 272] on img at bounding box center [246, 270] width 103 height 43
click at [228, 255] on div "Image" at bounding box center [222, 253] width 25 height 10
click at [115, 311] on input "https://cdn.shopify.com/s/files/1/0703/5214/2562/files/gempages_518090459516502…" at bounding box center [113, 316] width 125 height 21
click at [124, 341] on div "Browse gallery" at bounding box center [118, 338] width 49 height 10
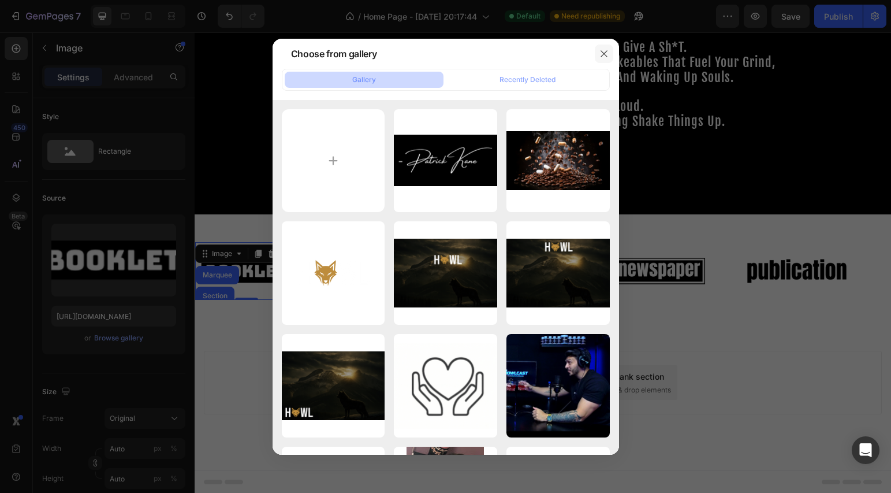
click at [607, 53] on icon "button" at bounding box center [603, 53] width 9 height 9
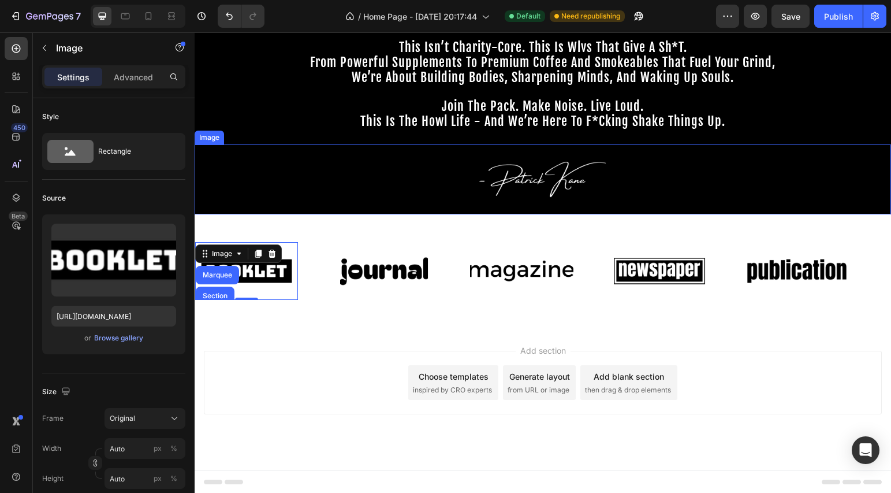
click at [352, 172] on div at bounding box center [543, 179] width 697 height 70
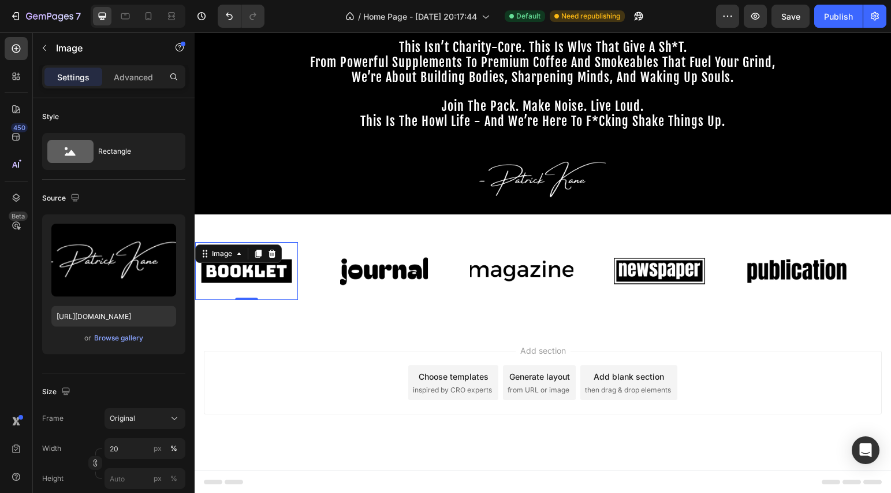
click at [266, 278] on img at bounding box center [246, 270] width 103 height 43
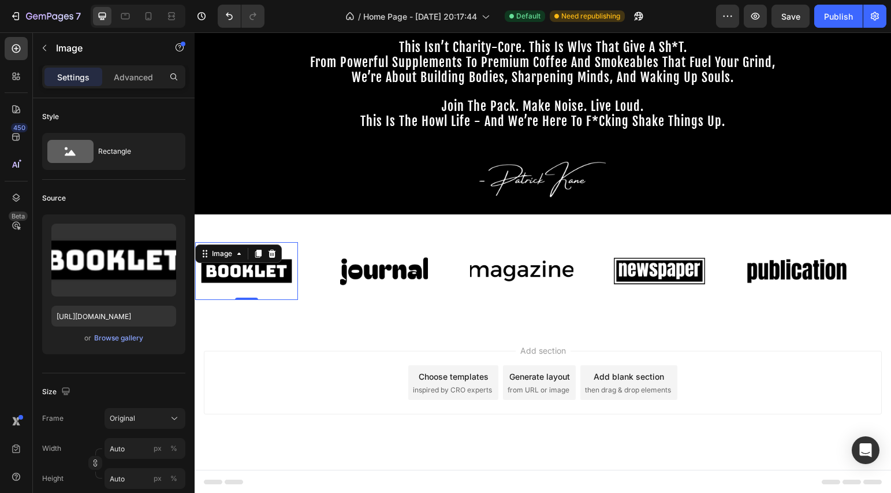
click at [266, 278] on img at bounding box center [246, 270] width 103 height 43
click at [226, 254] on div "Image" at bounding box center [222, 253] width 25 height 10
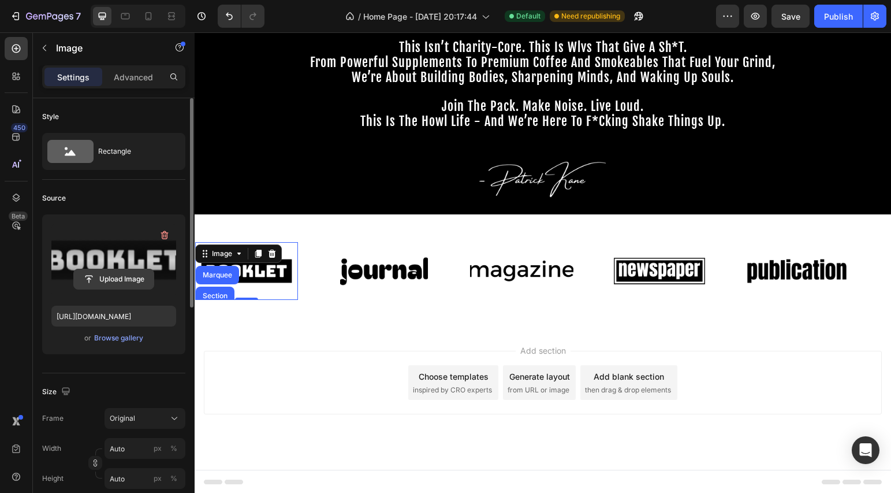
click at [116, 270] on input "file" at bounding box center [114, 279] width 80 height 20
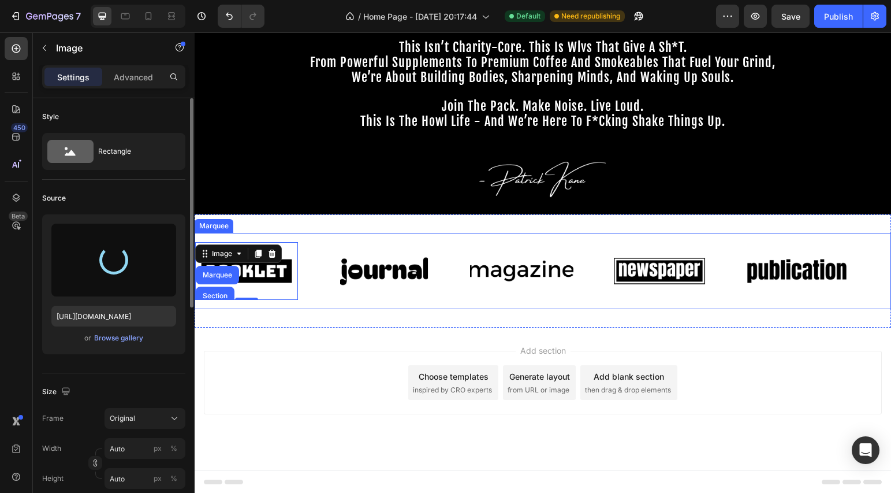
type input "https://cdn.shopify.com/s/files/1/0643/3236/5939/files/gempages_558512538082345…"
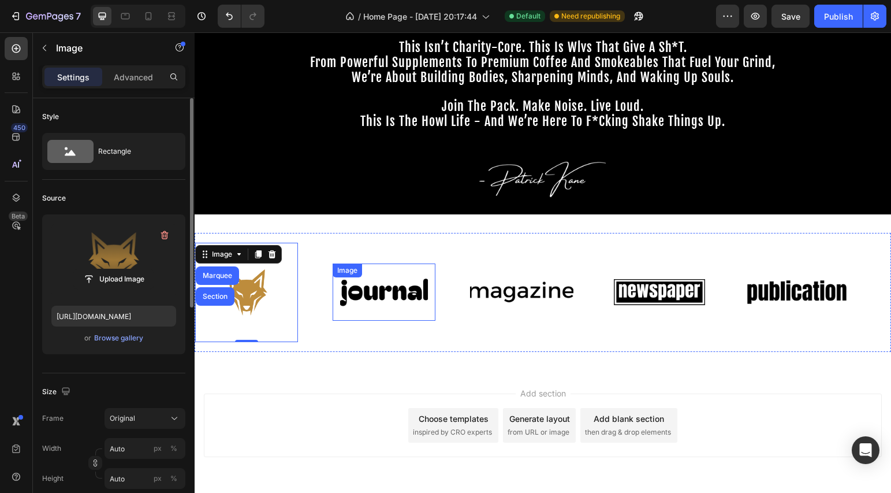
click at [363, 292] on img at bounding box center [384, 291] width 103 height 43
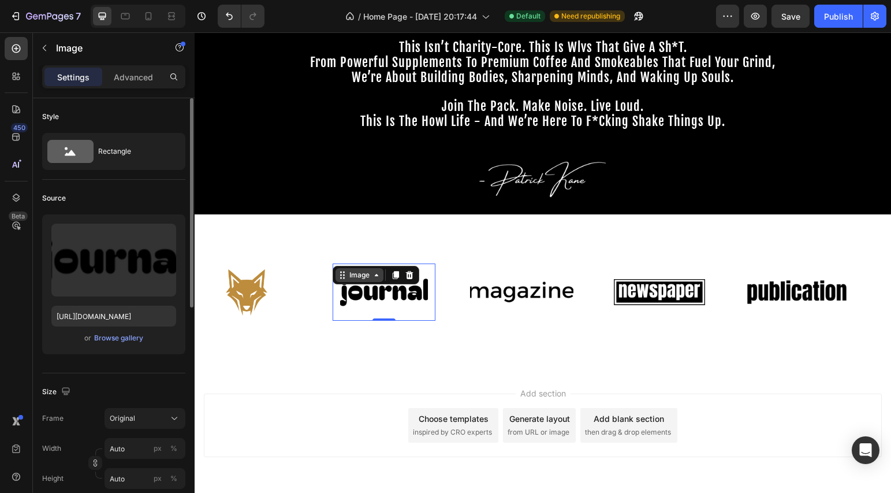
click at [362, 277] on div "Image" at bounding box center [359, 275] width 25 height 10
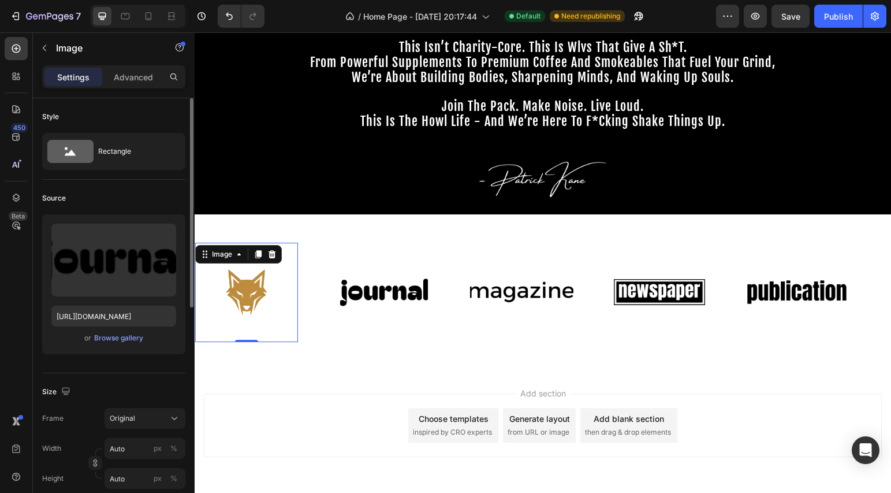
click at [221, 284] on img at bounding box center [246, 292] width 103 height 85
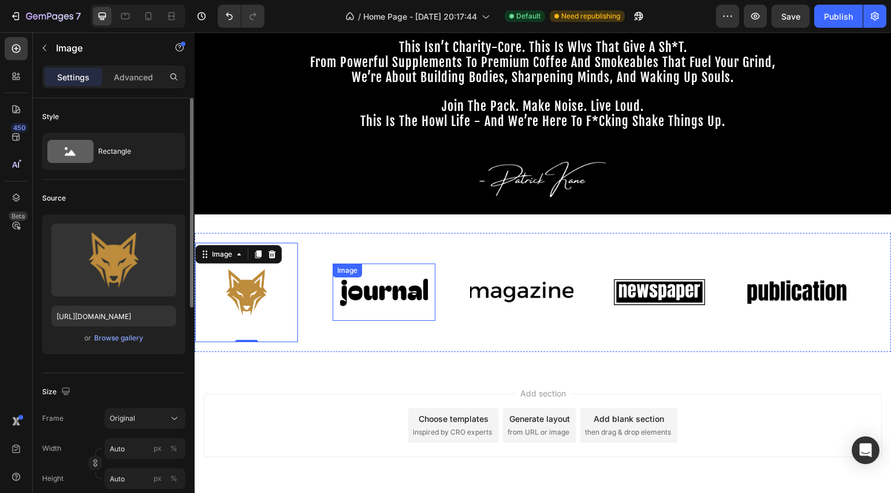
click at [353, 283] on img at bounding box center [384, 291] width 103 height 43
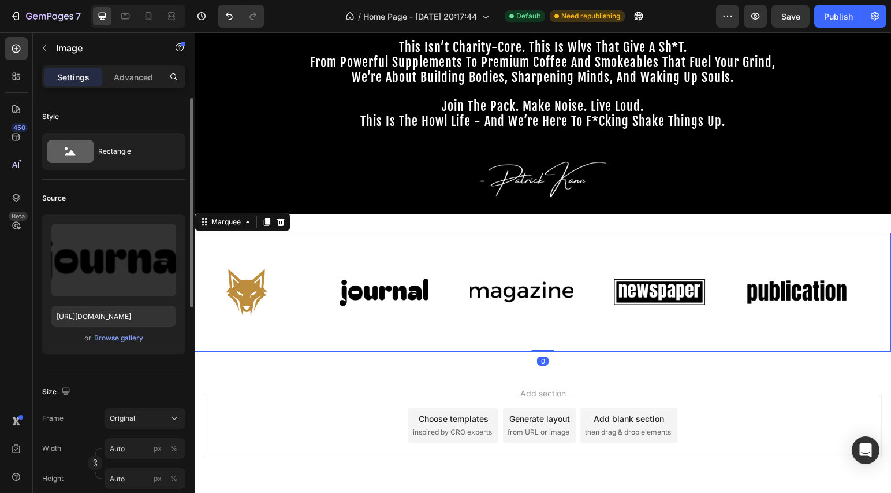
click at [346, 233] on div "Image Image Image Image Image Image Image Image Image Image Marquee 0" at bounding box center [543, 292] width 697 height 119
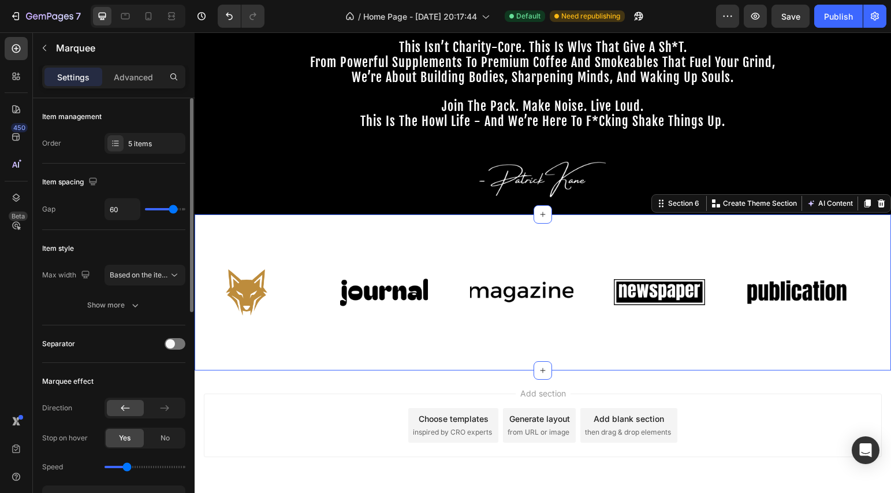
click at [352, 222] on div "Image Image Image Image Image Image Image Image Image Image Marquee Section 6 Y…" at bounding box center [543, 292] width 697 height 156
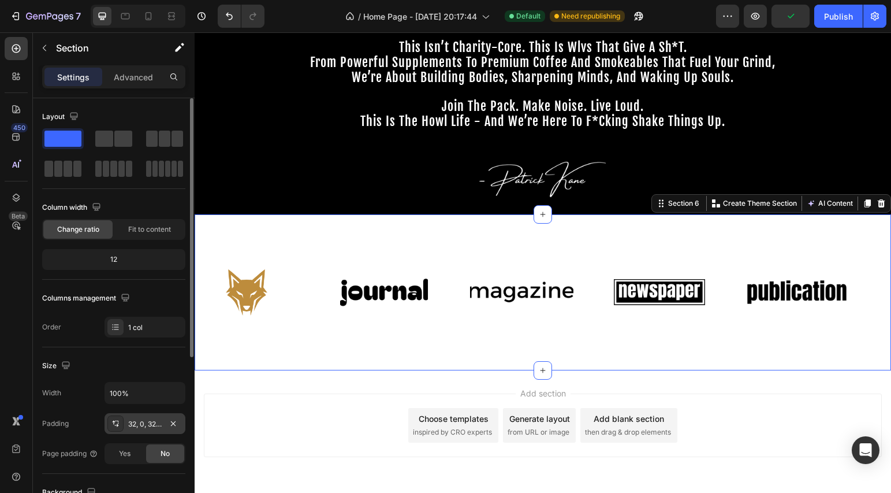
click at [151, 422] on div "32, 0, 32, 0" at bounding box center [144, 424] width 33 height 10
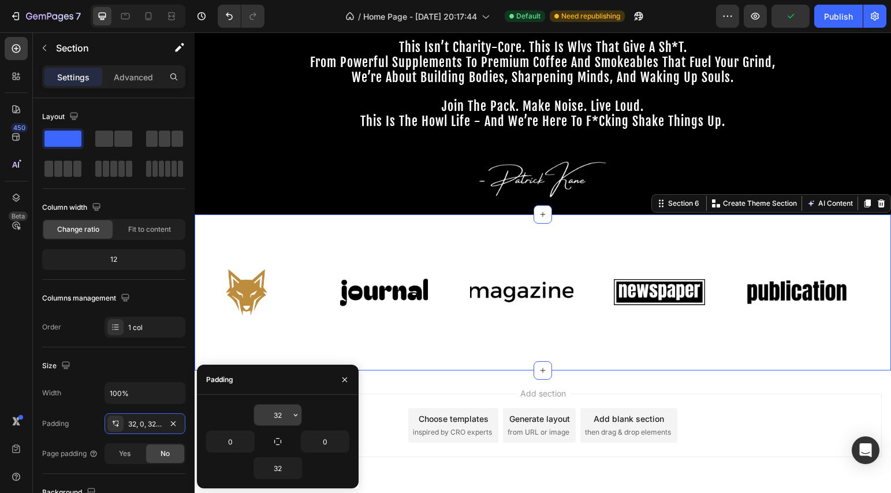
click at [289, 415] on input "32" at bounding box center [277, 414] width 47 height 21
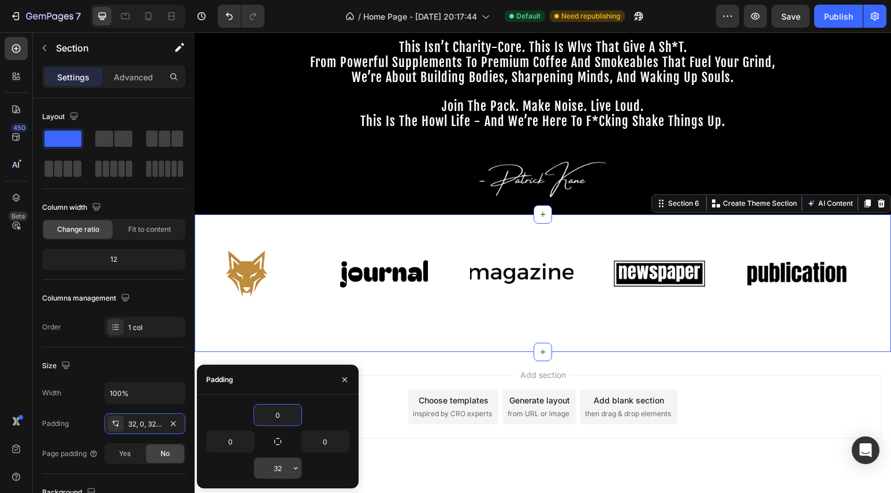
type input "0"
click at [279, 467] on input "32" at bounding box center [277, 467] width 47 height 21
type input "0"
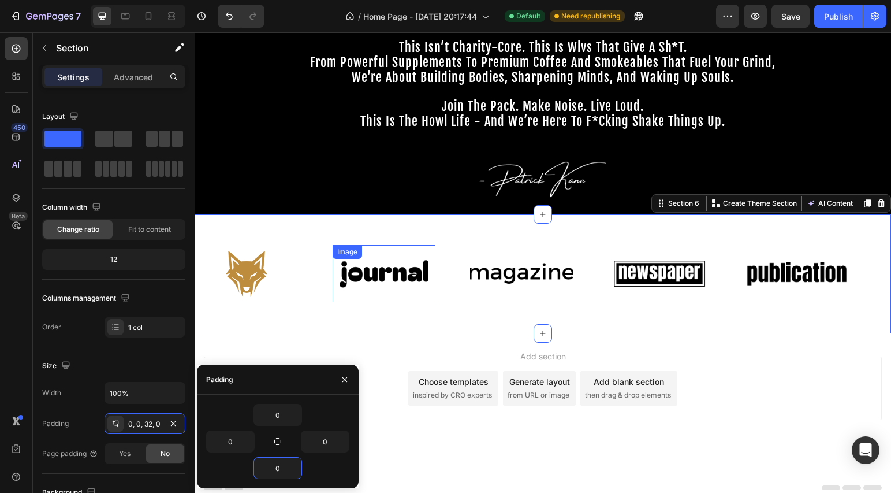
click at [384, 278] on img at bounding box center [384, 273] width 103 height 43
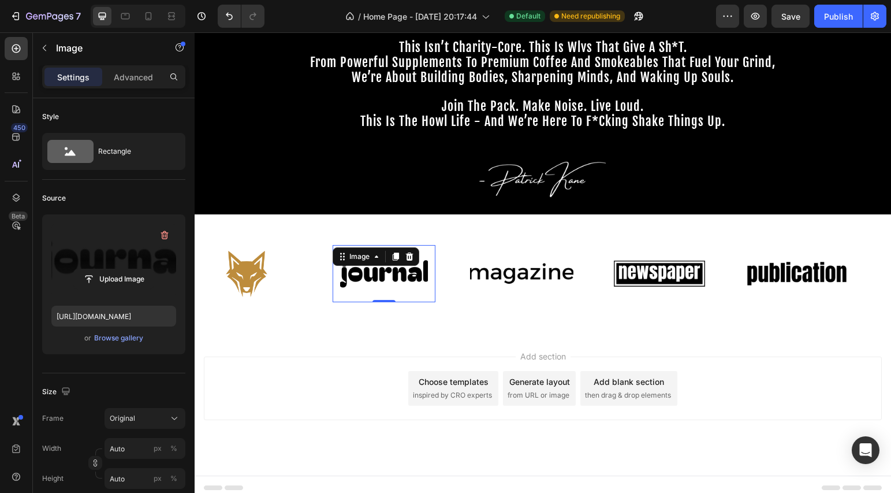
click at [124, 260] on label at bounding box center [113, 260] width 125 height 73
click at [124, 269] on input "file" at bounding box center [114, 279] width 80 height 20
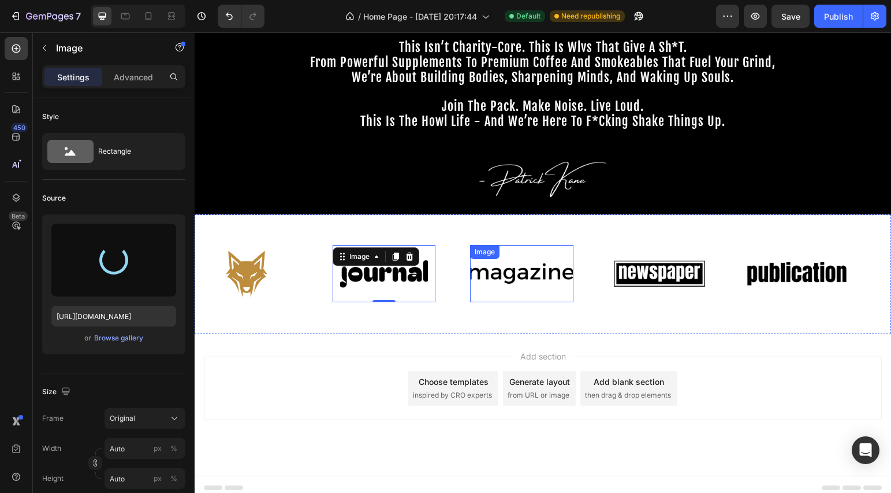
click at [535, 274] on img at bounding box center [521, 273] width 103 height 43
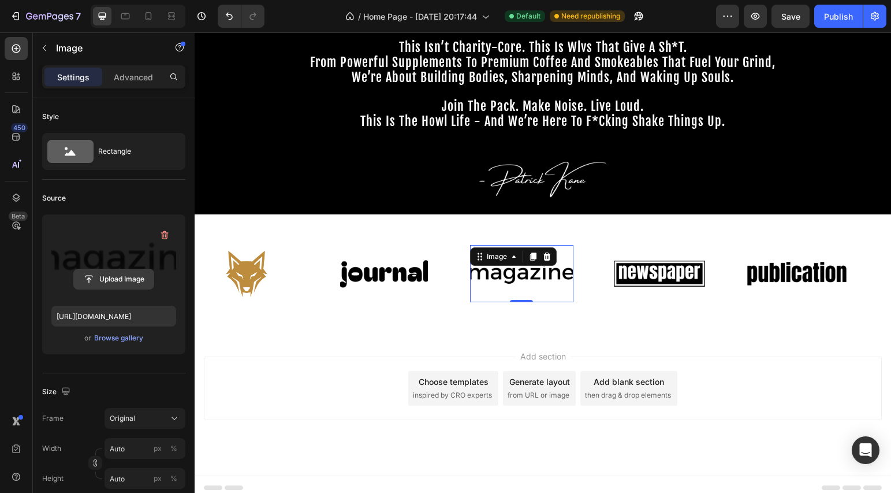
click at [129, 269] on input "file" at bounding box center [114, 279] width 80 height 20
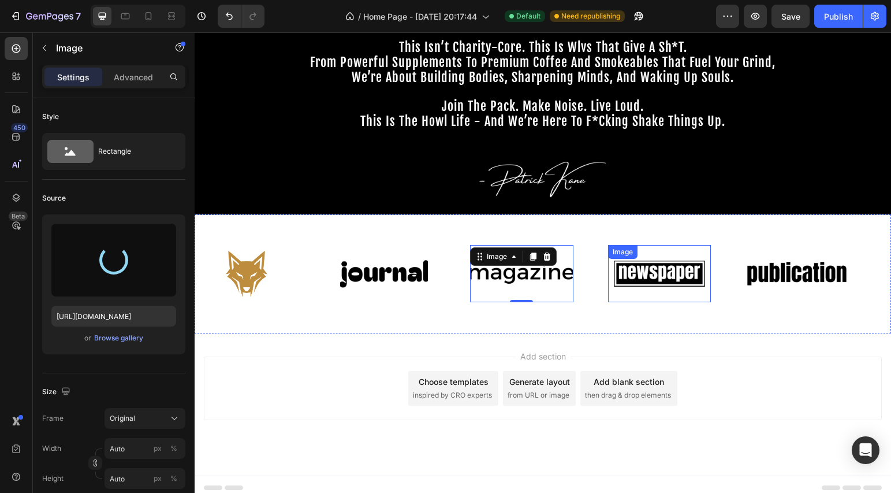
click at [655, 271] on img at bounding box center [659, 273] width 103 height 43
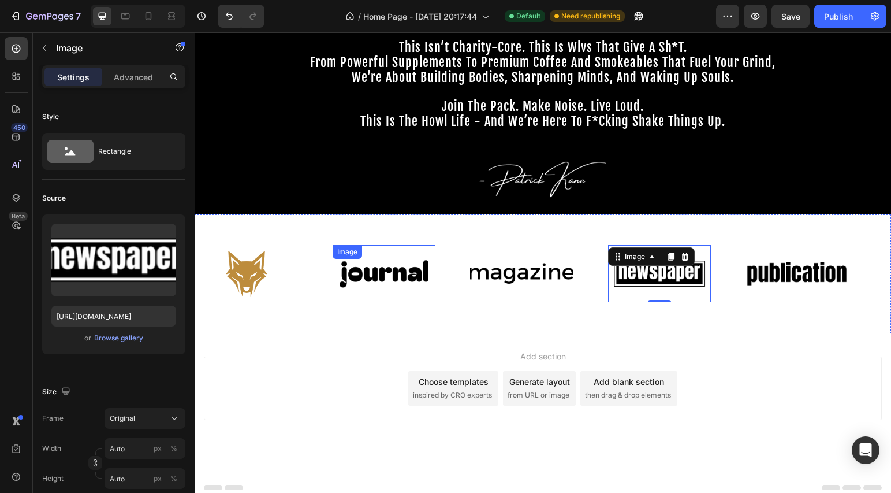
click at [358, 277] on img at bounding box center [384, 273] width 103 height 43
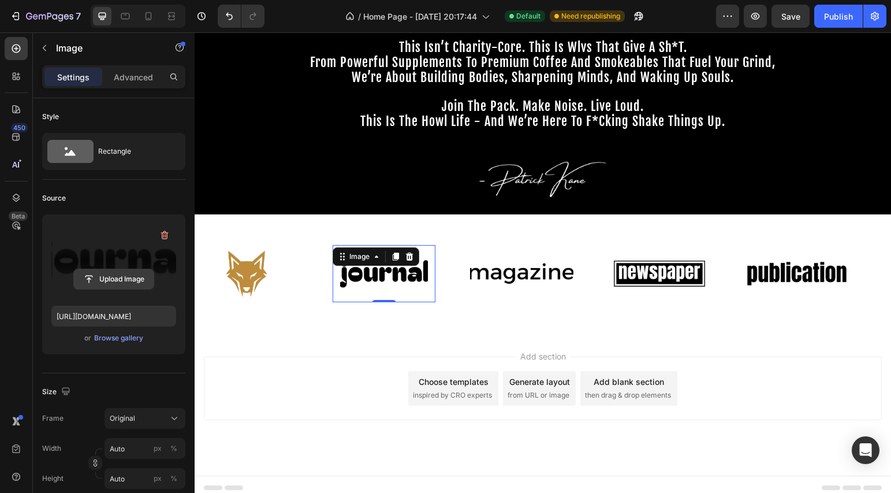
click at [106, 276] on input "file" at bounding box center [114, 279] width 80 height 20
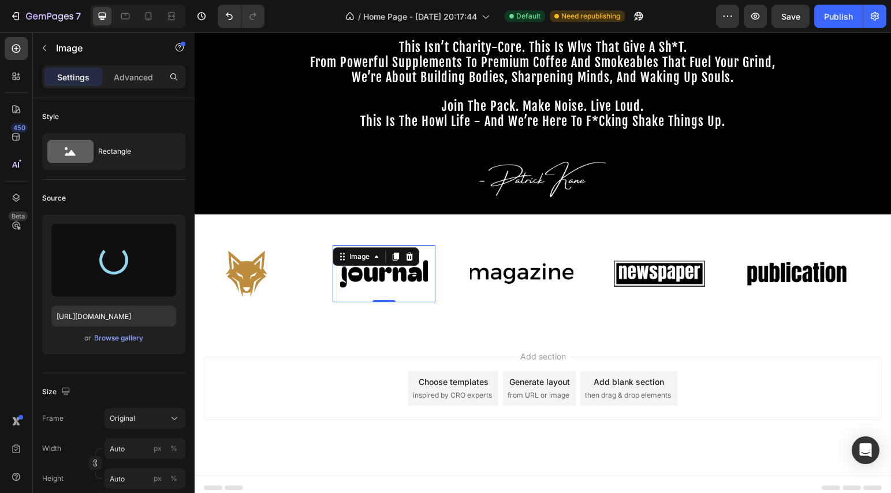
type input "https://cdn.shopify.com/s/files/1/0643/3236/5939/files/gempages_558512538082345…"
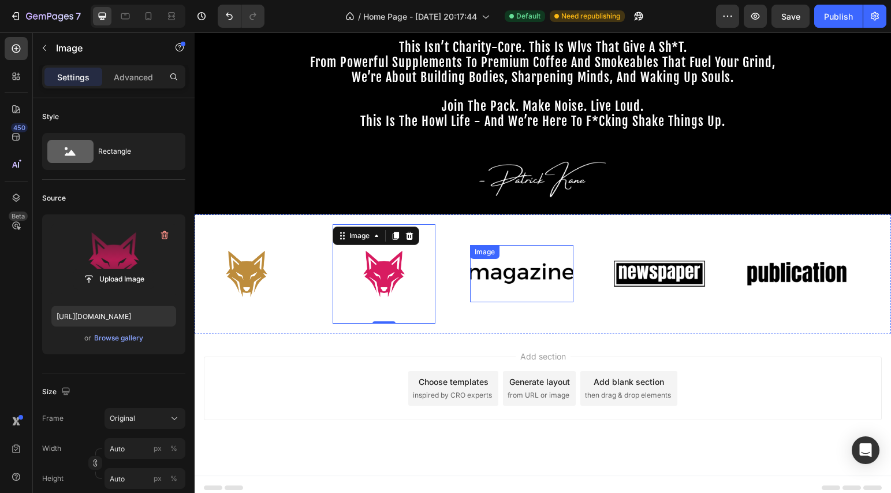
click at [524, 278] on img at bounding box center [521, 273] width 103 height 43
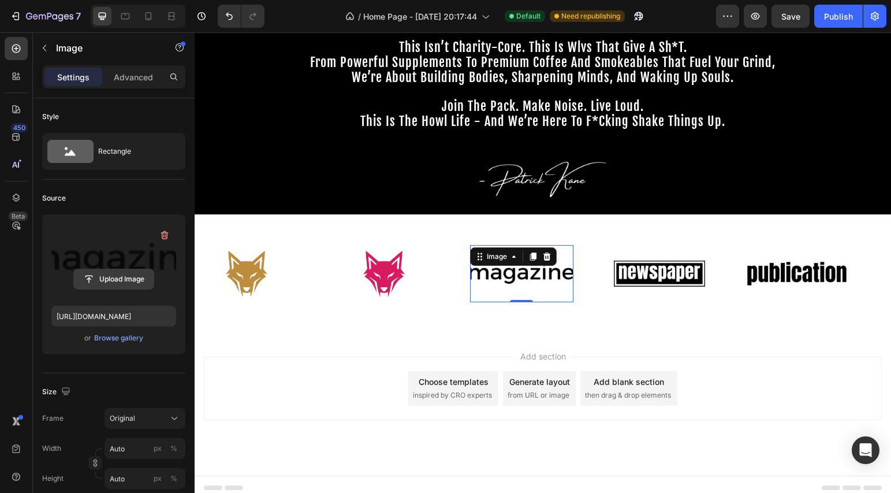
click at [120, 279] on input "file" at bounding box center [114, 279] width 80 height 20
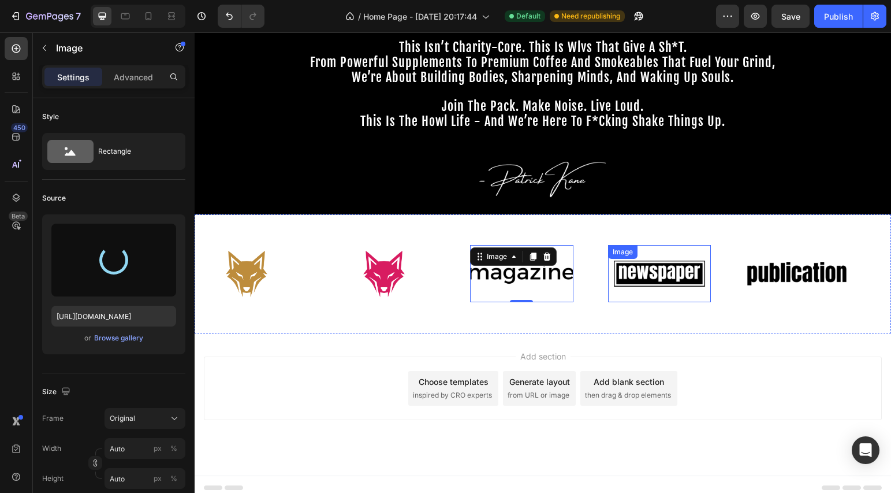
type input "https://cdn.shopify.com/s/files/1/0643/3236/5939/files/gempages_558512538082345…"
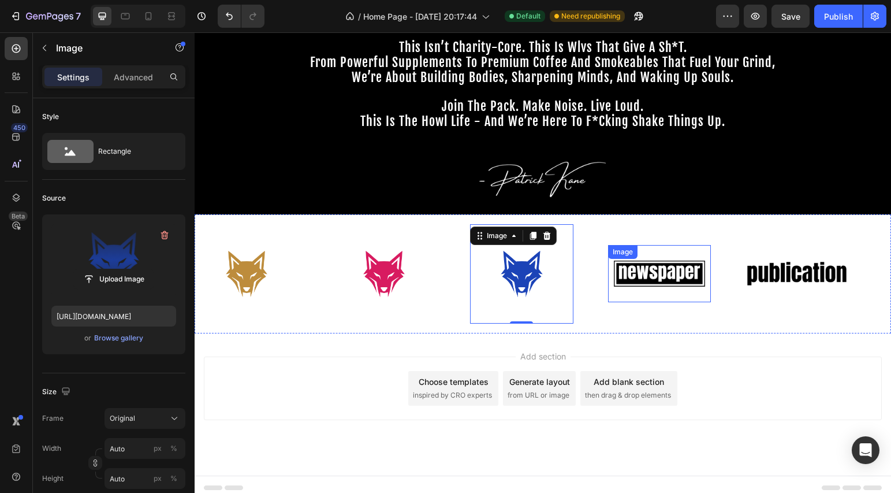
click at [653, 281] on img at bounding box center [659, 273] width 103 height 43
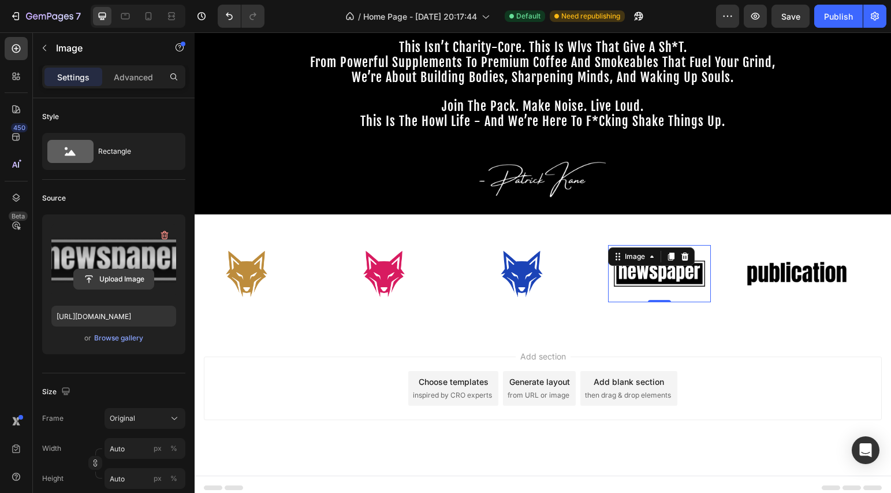
click at [110, 269] on input "file" at bounding box center [114, 279] width 80 height 20
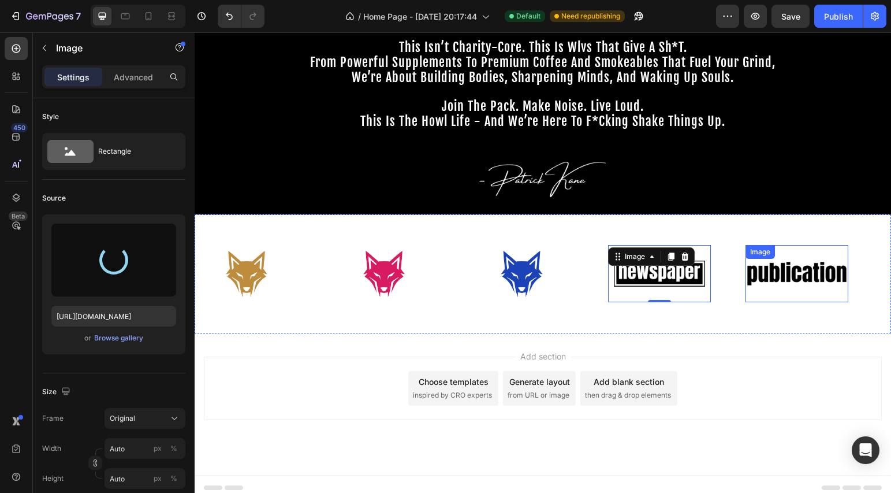
type input "https://cdn.shopify.com/s/files/1/0643/3236/5939/files/gempages_558512538082345…"
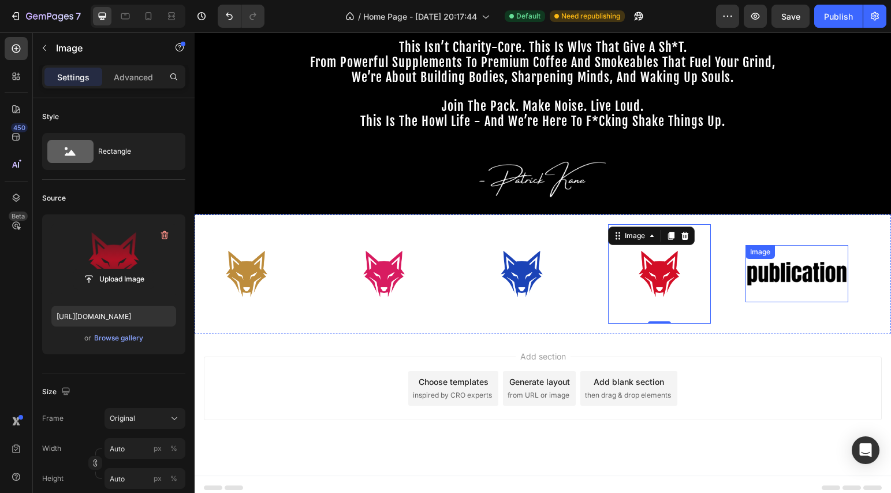
click at [811, 280] on img at bounding box center [797, 273] width 103 height 43
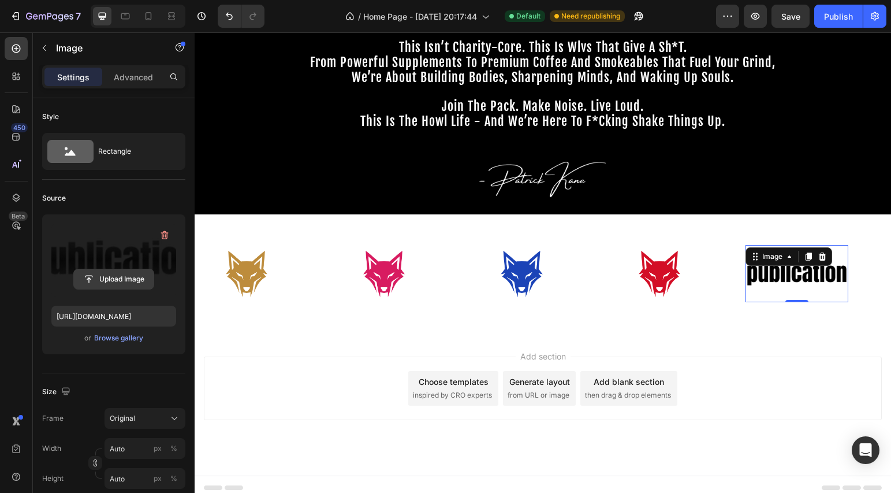
click at [116, 270] on input "file" at bounding box center [114, 279] width 80 height 20
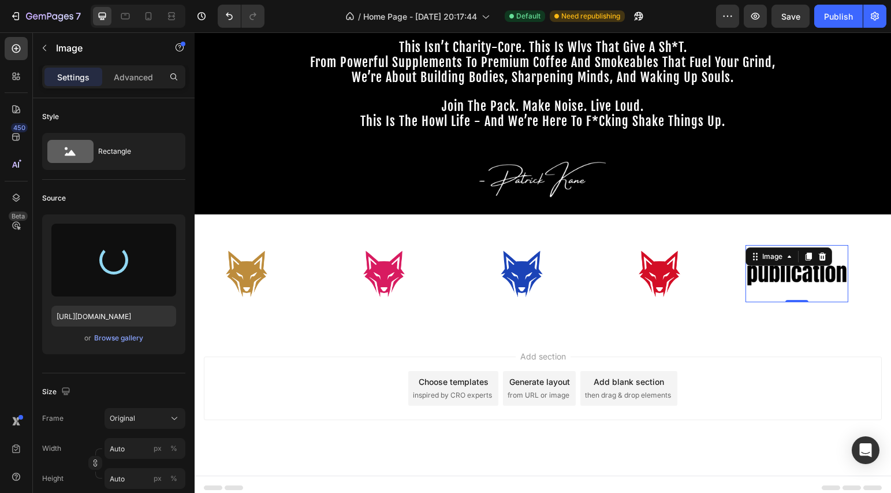
type input "https://cdn.shopify.com/s/files/1/0643/3236/5939/files/gempages_558512538082345…"
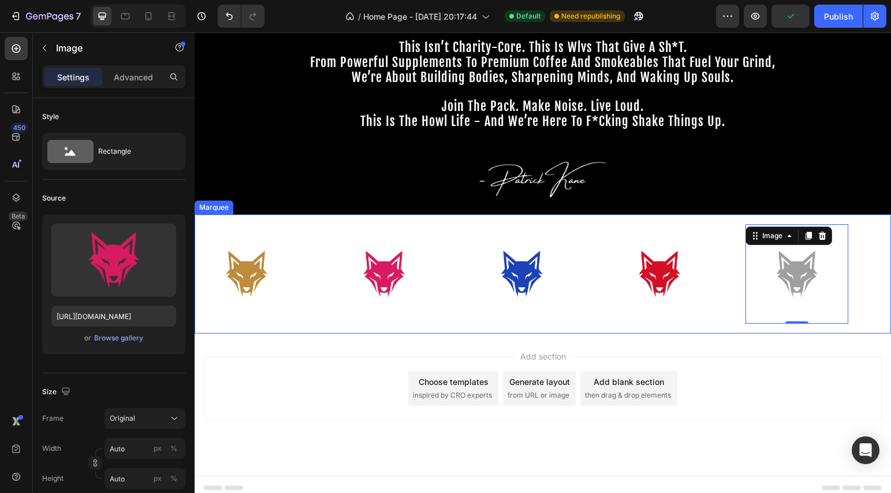
click at [356, 222] on div "Image" at bounding box center [348, 217] width 25 height 10
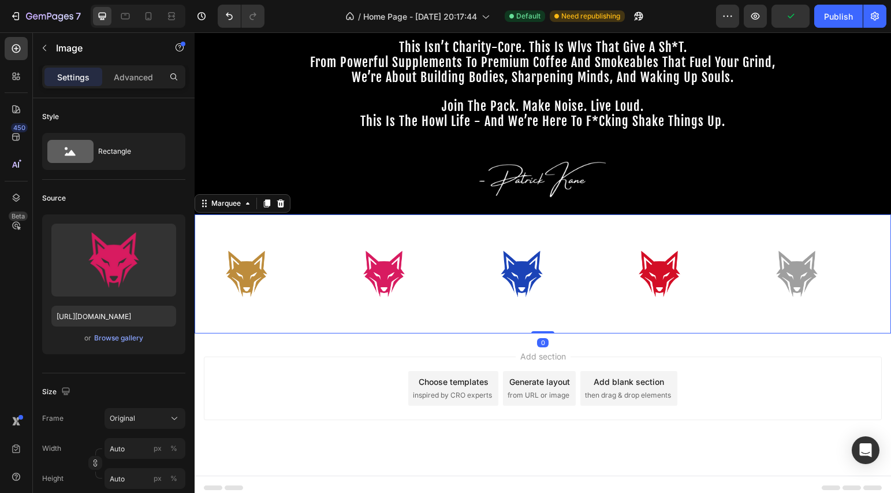
click at [317, 230] on div "Image" at bounding box center [263, 273] width 137 height 99
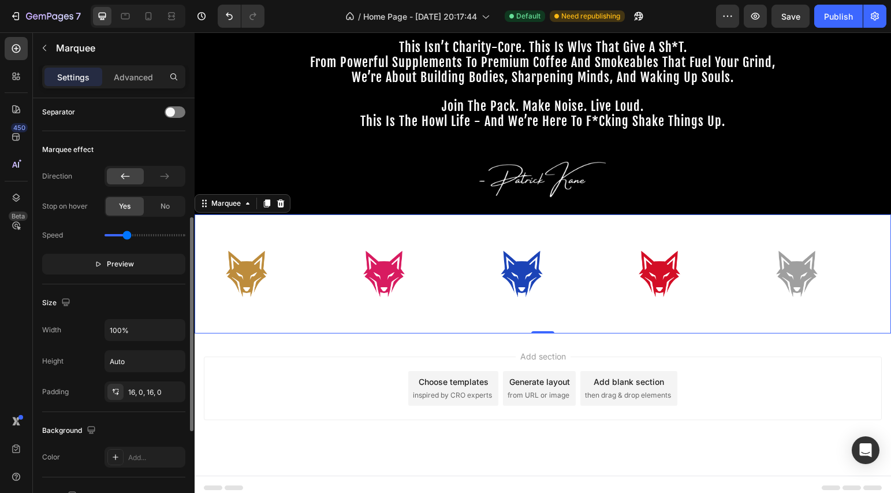
scroll to position [348, 0]
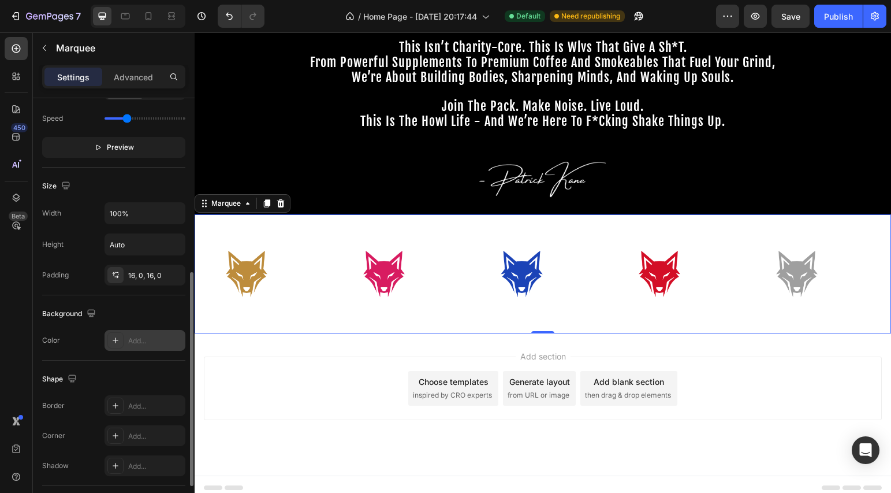
click at [109, 343] on div at bounding box center [115, 340] width 16 height 16
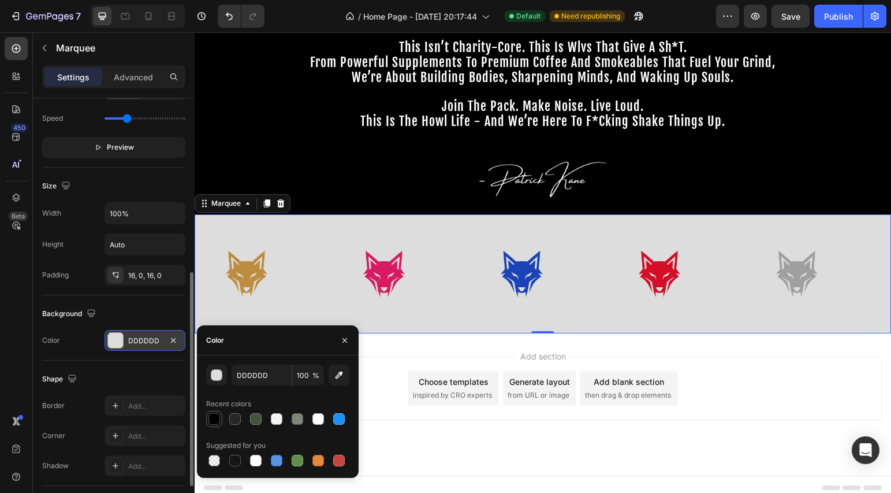
click at [212, 419] on div at bounding box center [214, 419] width 12 height 12
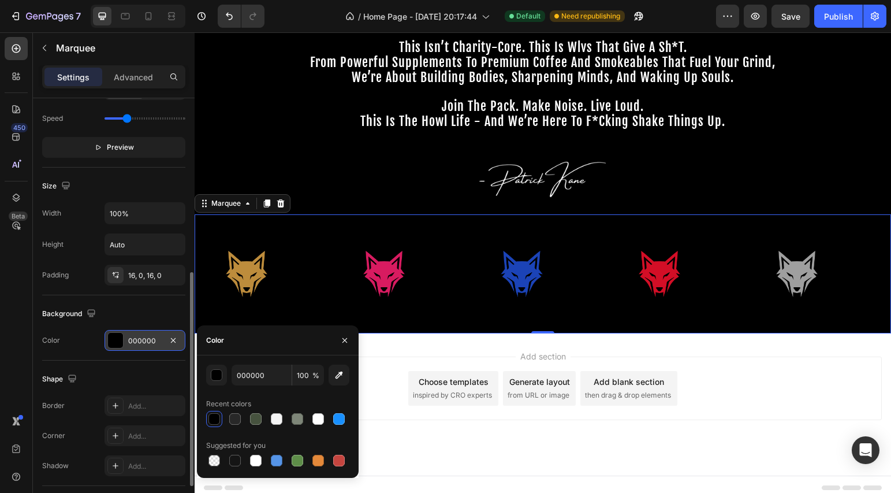
click at [243, 423] on div at bounding box center [277, 419] width 143 height 16
click at [237, 423] on div at bounding box center [235, 419] width 12 height 12
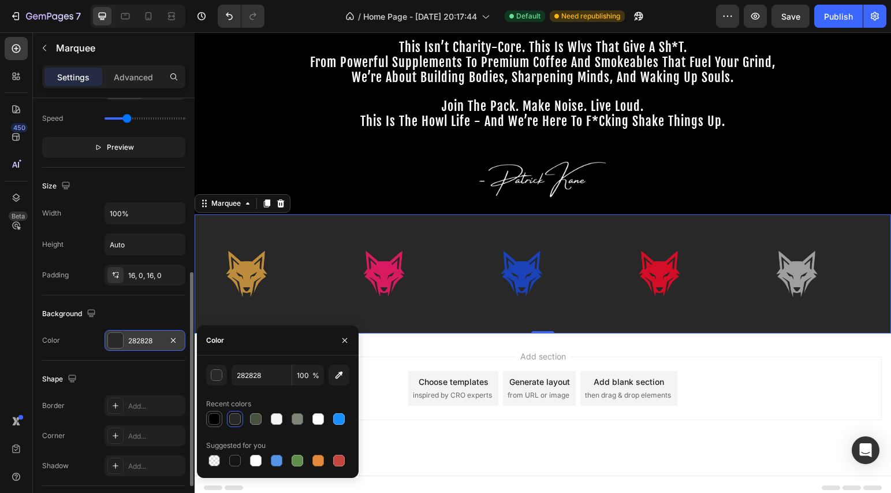
click at [211, 413] on div at bounding box center [214, 419] width 12 height 12
type input "000000"
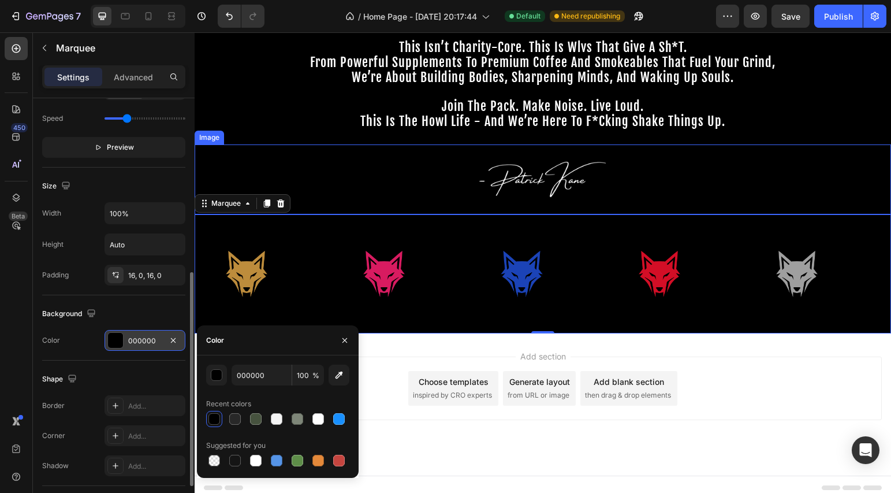
click at [406, 183] on div at bounding box center [543, 179] width 697 height 70
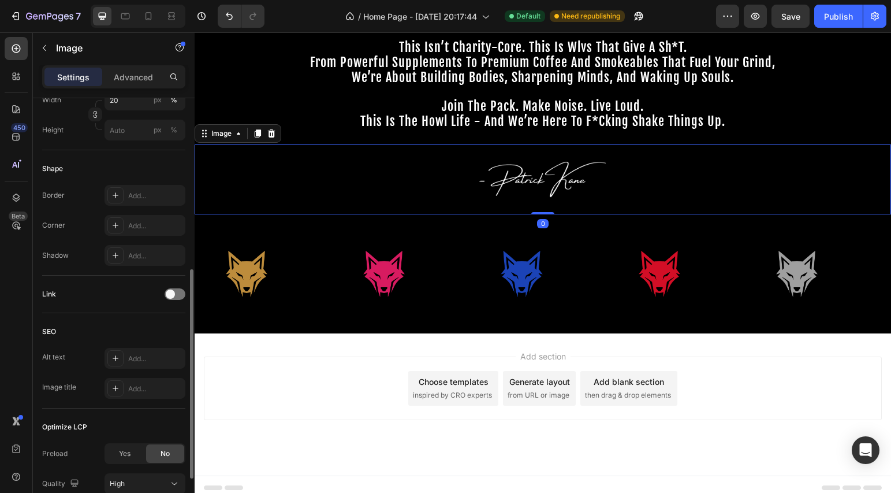
scroll to position [0, 0]
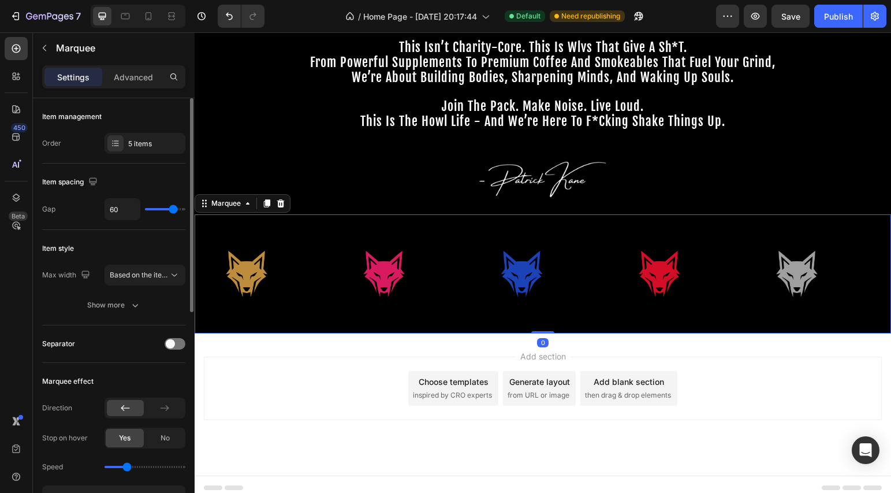
click at [321, 228] on div "Image" at bounding box center [263, 273] width 137 height 99
click at [14, 47] on icon at bounding box center [16, 49] width 12 height 12
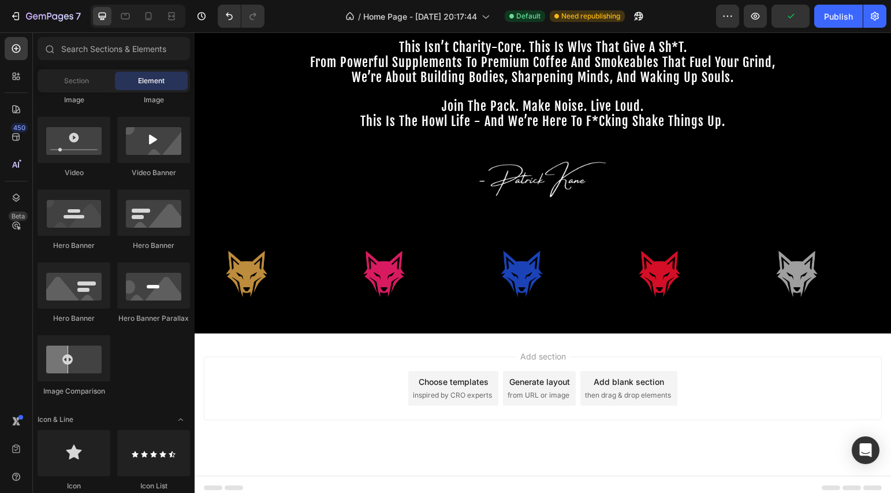
scroll to position [561, 0]
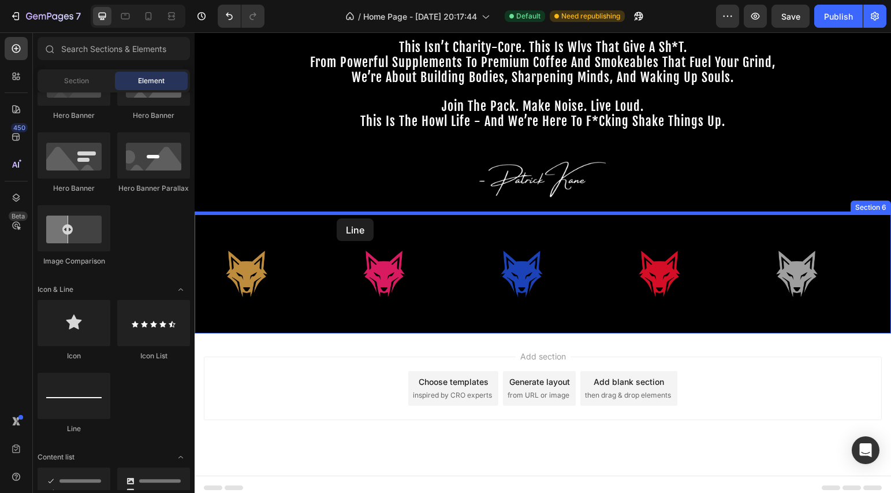
drag, startPoint x: 269, startPoint y: 437, endPoint x: 337, endPoint y: 218, distance: 228.7
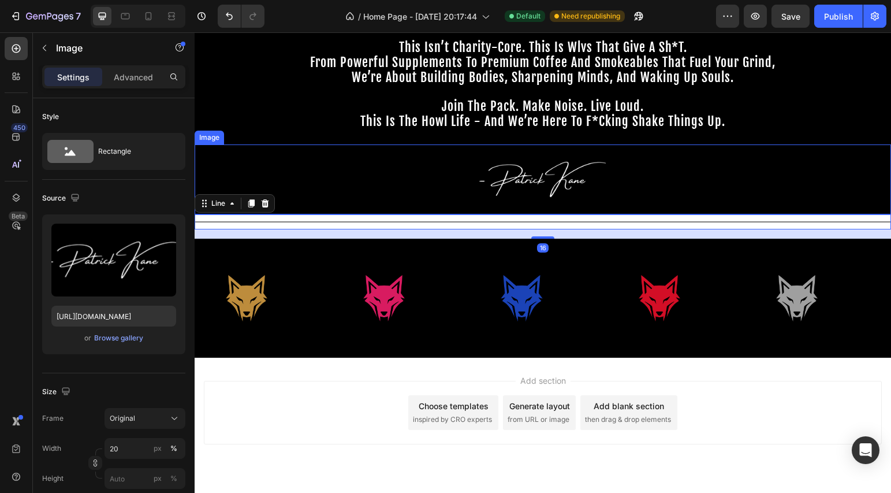
click at [373, 167] on div at bounding box center [543, 179] width 697 height 70
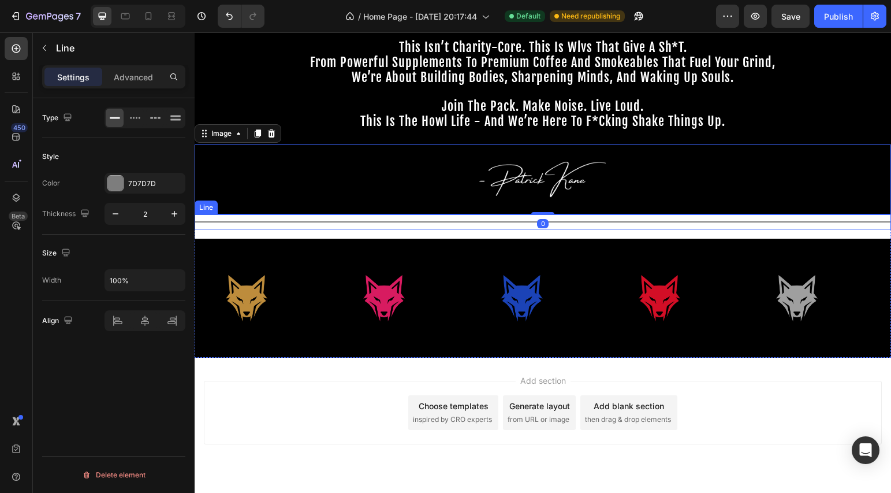
click at [366, 225] on div "Title Line" at bounding box center [543, 221] width 697 height 15
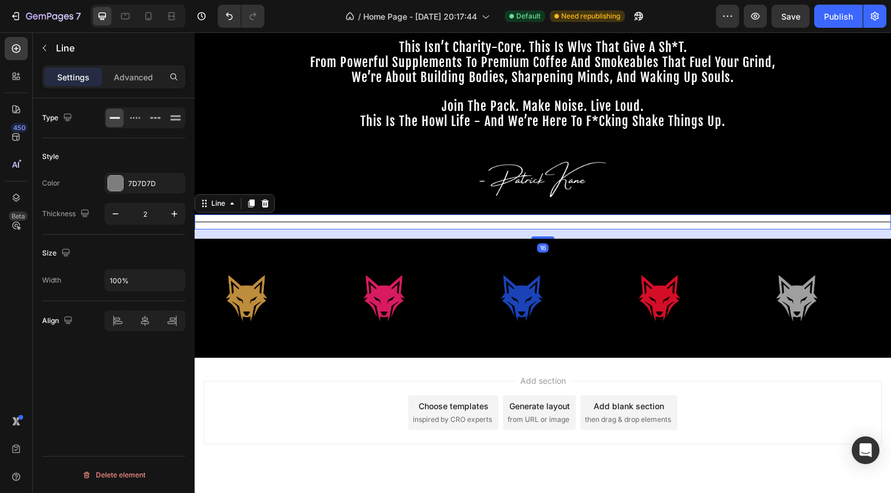
click at [366, 221] on div at bounding box center [543, 221] width 697 height 1
click at [366, 219] on div "Title Line 16" at bounding box center [543, 221] width 697 height 15
click at [151, 179] on div "7D7D7D" at bounding box center [144, 183] width 33 height 10
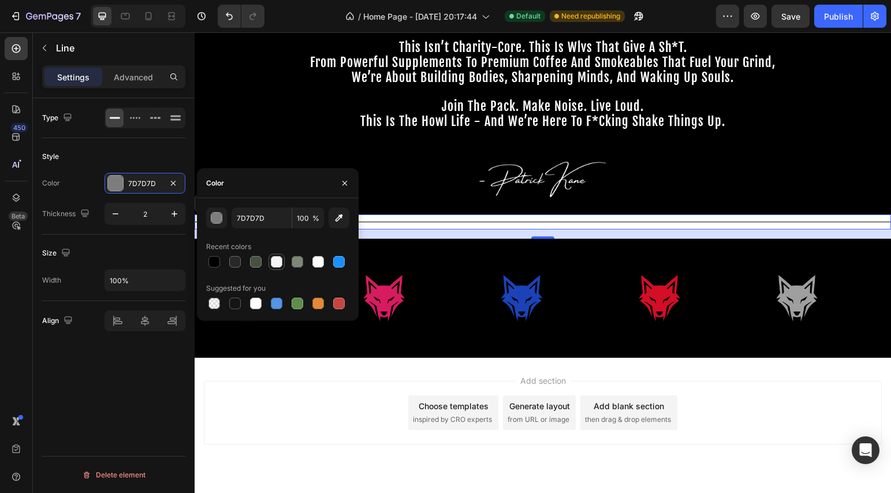
click at [273, 263] on div at bounding box center [277, 262] width 12 height 12
type input "F5F5F5"
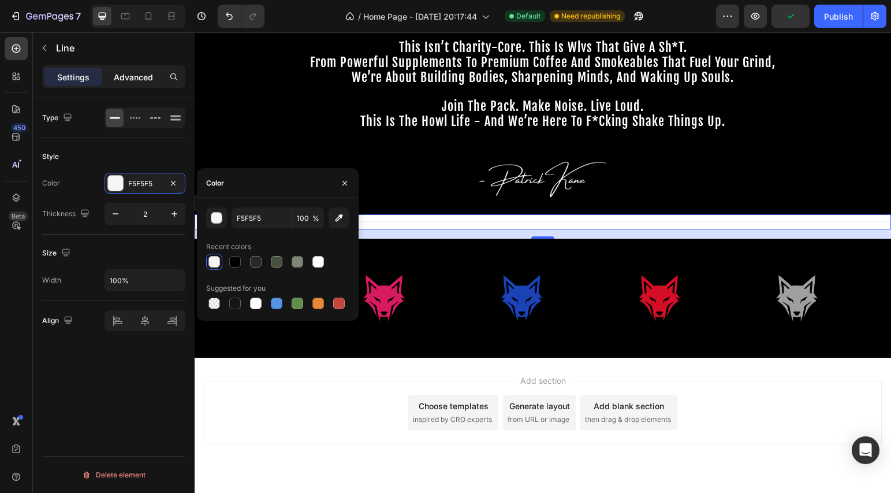
click at [131, 73] on p "Advanced" at bounding box center [133, 77] width 39 height 12
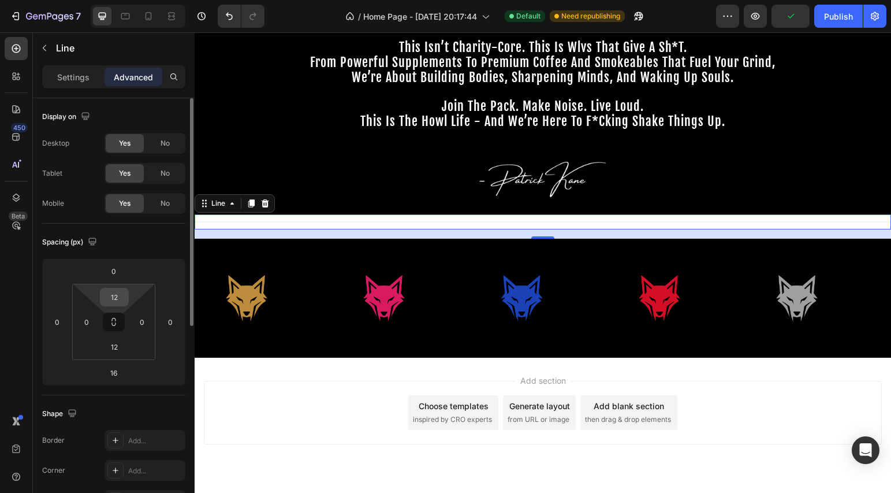
click at [120, 295] on input "12" at bounding box center [114, 296] width 23 height 17
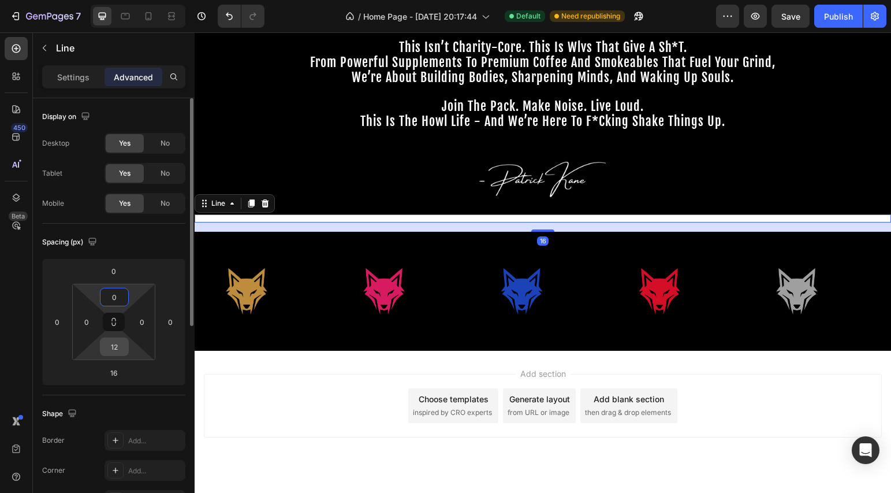
type input "0"
click at [116, 343] on input "12" at bounding box center [114, 346] width 23 height 17
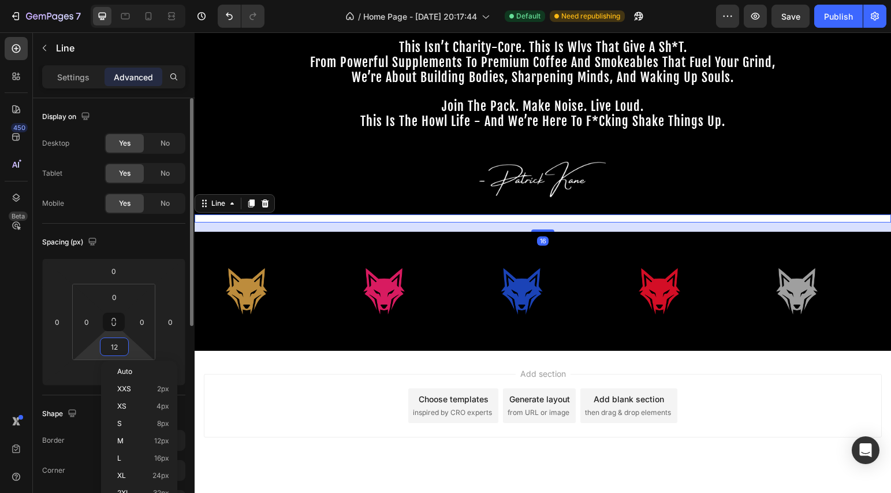
type input "0"
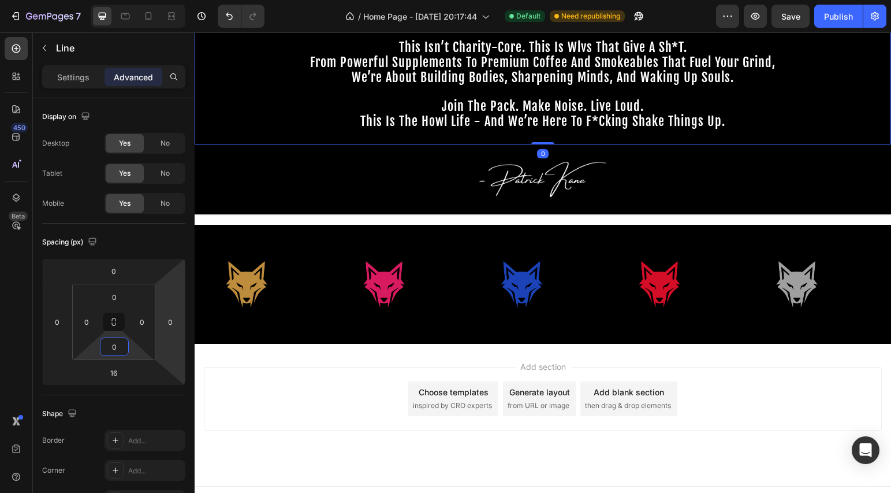
click at [373, 141] on p "this is the howl life - and we’re here to f*cking shake things up." at bounding box center [543, 128] width 694 height 29
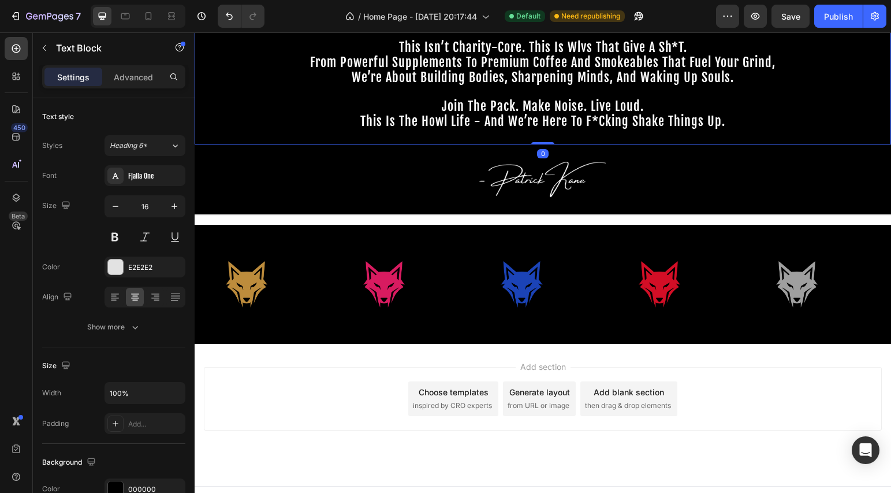
click at [284, 405] on div "Add section Choose templates inspired by CRO experts Generate layout from URL o…" at bounding box center [543, 399] width 678 height 64
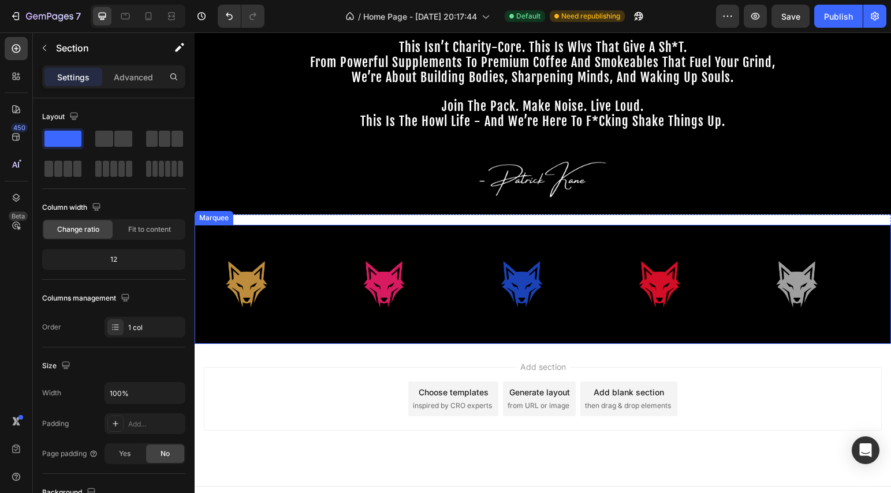
click at [352, 221] on div "Title Line Image Image Image Image Image Image Image Image Image Image Marquee" at bounding box center [543, 278] width 697 height 129
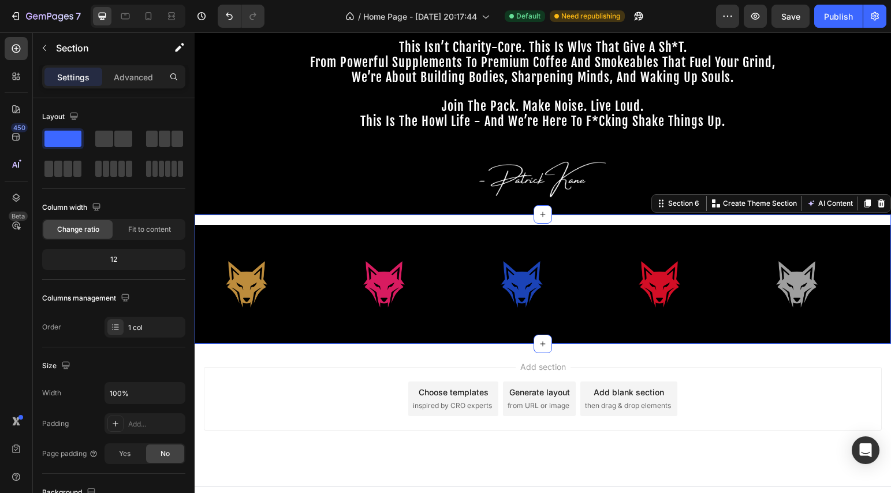
click at [351, 218] on div "Title Line Image Image Image Image Image Image Image Image Image Image Marquee" at bounding box center [543, 278] width 697 height 129
click at [365, 215] on div "Title Line Image Image Image Image Image Image Image Image Image Image Marquee" at bounding box center [543, 278] width 697 height 129
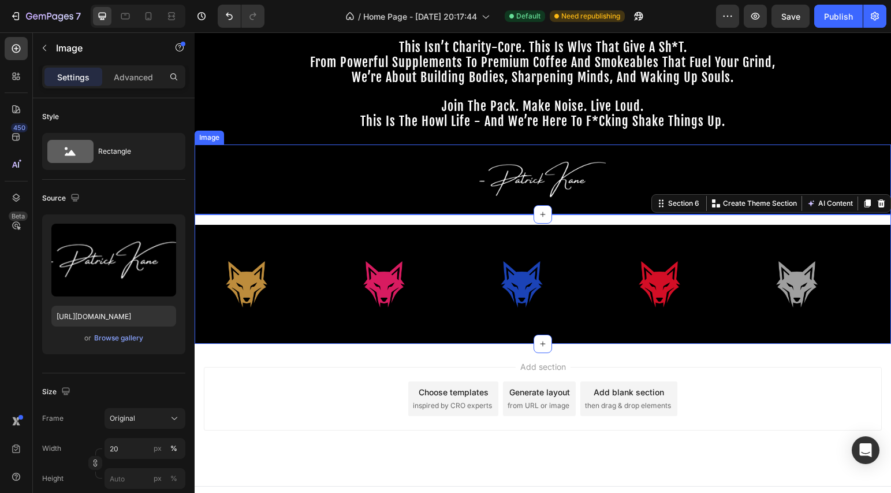
click at [355, 167] on div at bounding box center [543, 179] width 697 height 70
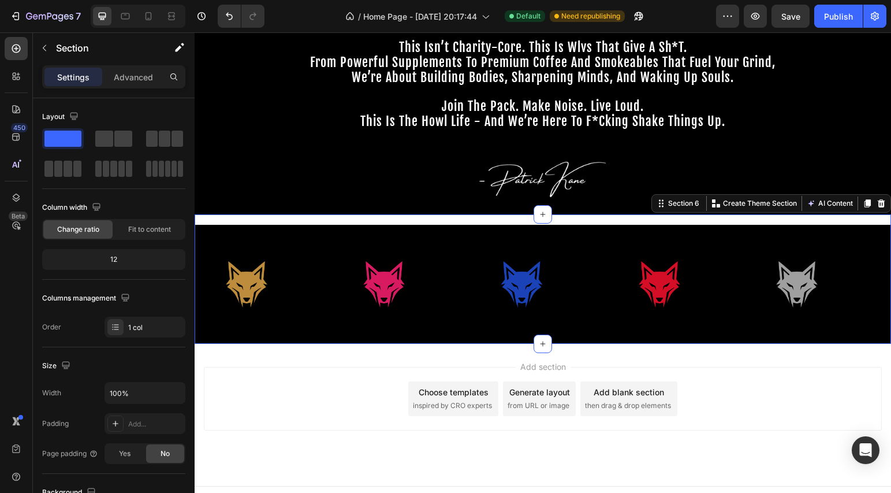
click at [354, 217] on div "Title Line Image Image Image Image Image Image Image Image Image Image Marquee" at bounding box center [543, 278] width 697 height 129
click at [360, 237] on div "Image" at bounding box center [347, 241] width 29 height 14
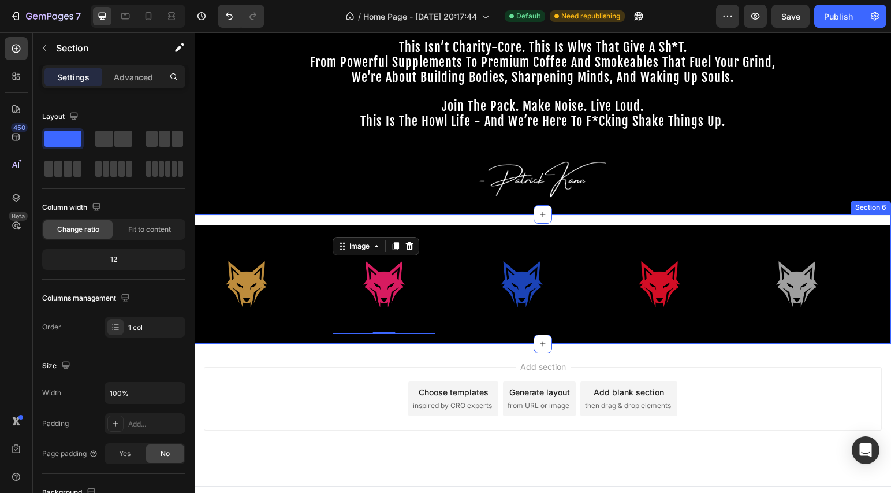
click at [412, 217] on div "Title Line Image Image 0 Image Image Image Image Image 0 Image Image Image Marq…" at bounding box center [543, 278] width 697 height 129
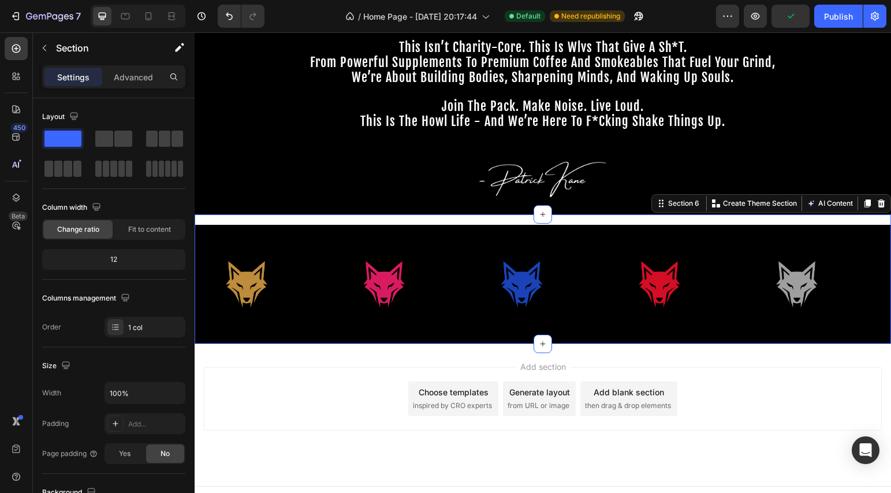
click at [420, 215] on div "Title Line Image Image Image Image Image Image Image Image Image Image Marquee" at bounding box center [543, 278] width 697 height 129
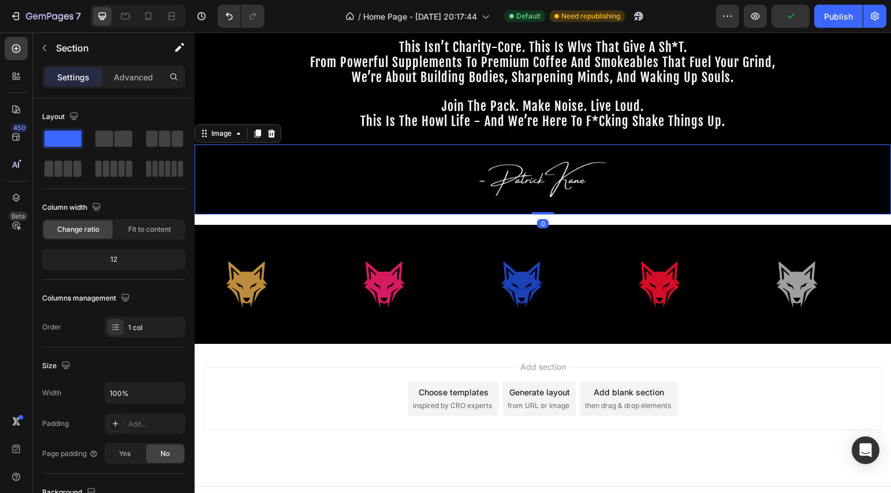
click at [419, 186] on div at bounding box center [543, 179] width 697 height 70
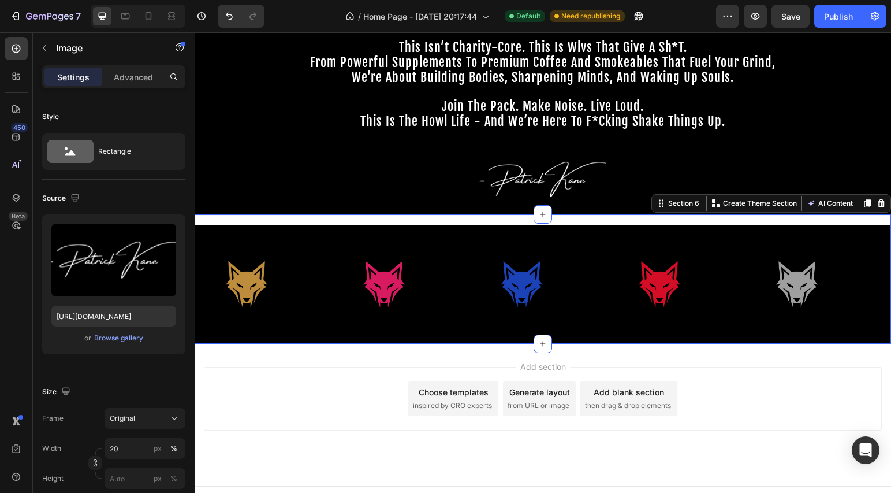
click at [412, 220] on div "Title Line Image Image Image Image Image Image Image Image Image Image Marquee" at bounding box center [543, 278] width 697 height 129
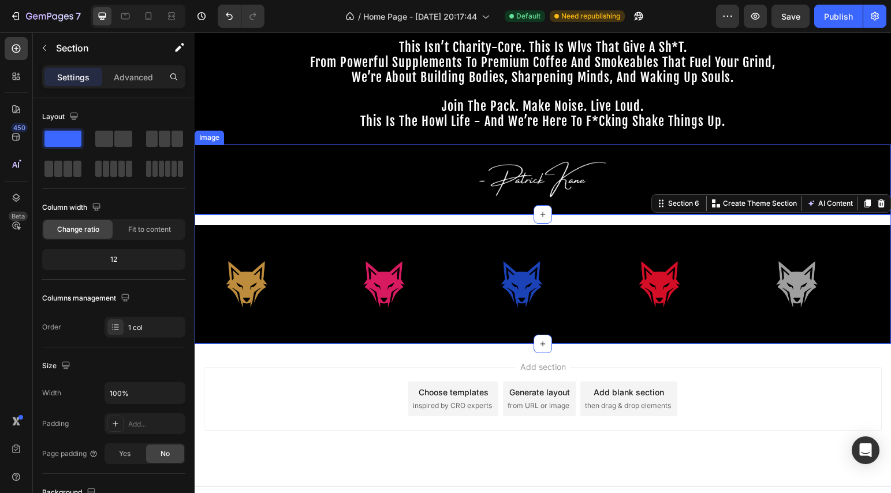
click at [323, 180] on div at bounding box center [543, 179] width 697 height 70
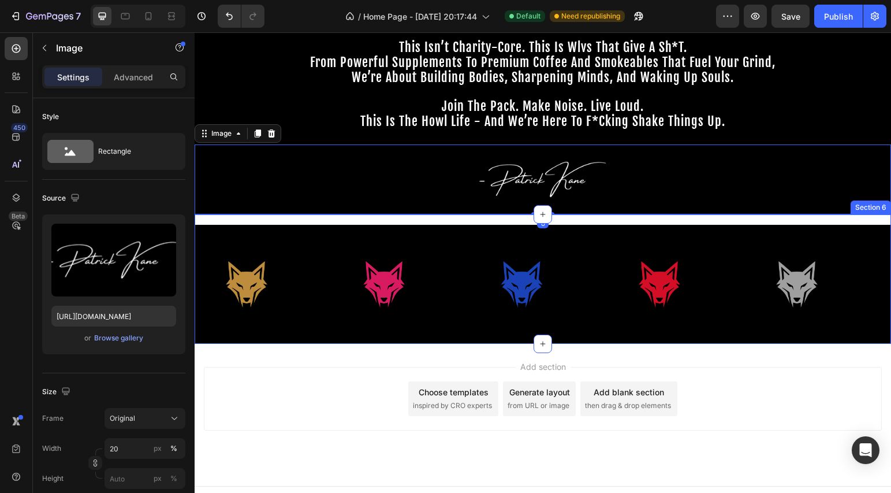
click at [304, 217] on div "Title Line Image Image Image Image Image Image Image Image Image Image Marquee" at bounding box center [543, 278] width 697 height 129
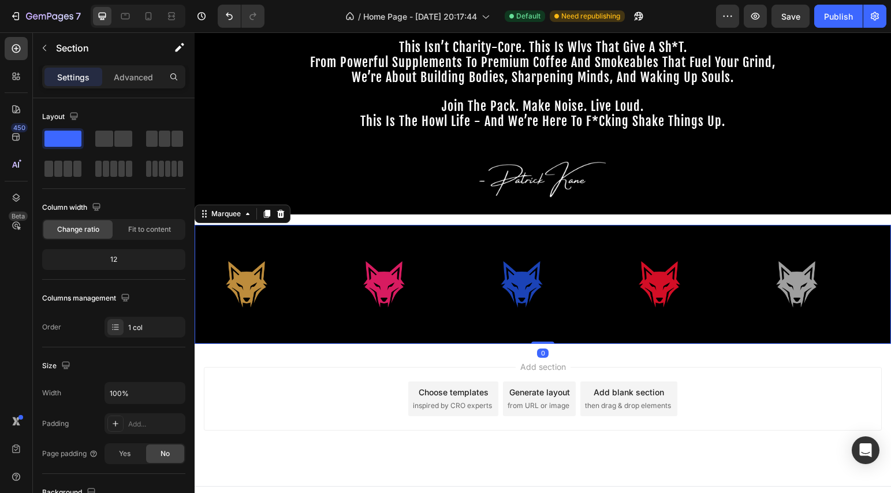
click at [314, 254] on div "Image" at bounding box center [263, 283] width 137 height 99
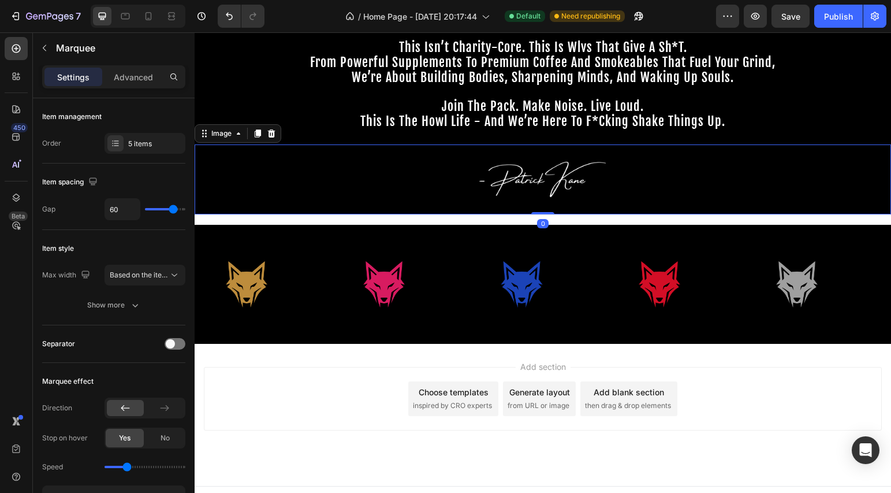
click at [337, 211] on div at bounding box center [543, 179] width 697 height 70
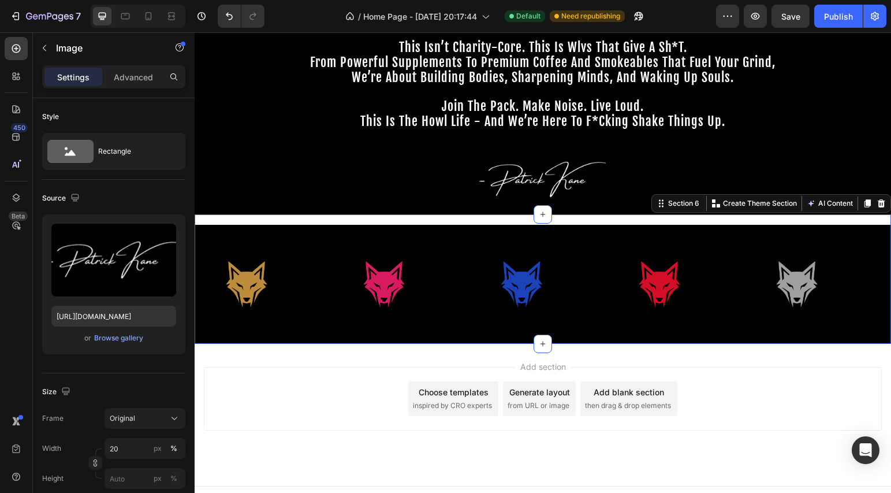
click at [337, 221] on div "Title Line Image Image Image Image Image Image Image Image Image Image Marquee" at bounding box center [543, 278] width 697 height 129
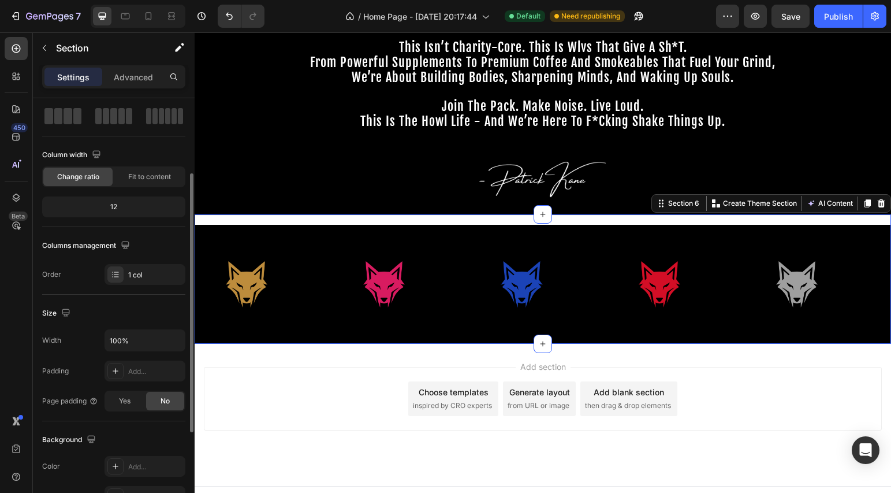
scroll to position [163, 0]
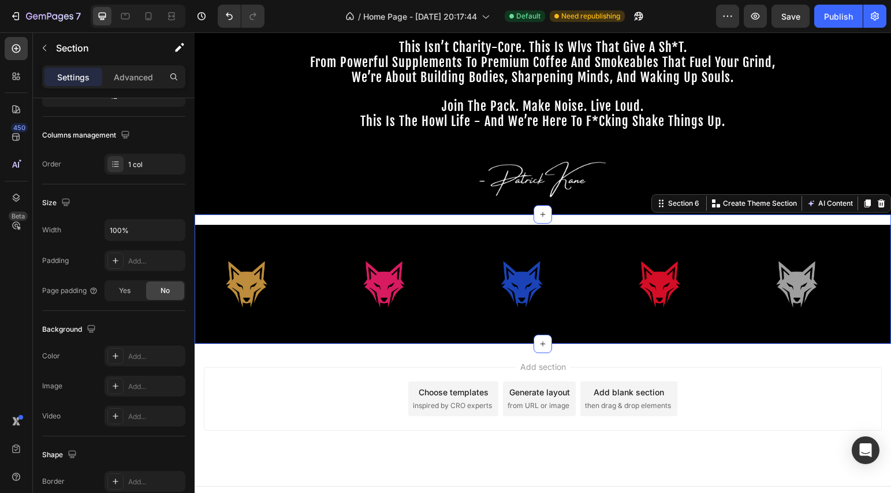
click at [258, 218] on div "Title Line Image Image Image Image Image Image Image Image Image Image Marquee" at bounding box center [543, 278] width 697 height 129
click at [222, 15] on button "Undo/Redo" at bounding box center [229, 16] width 23 height 23
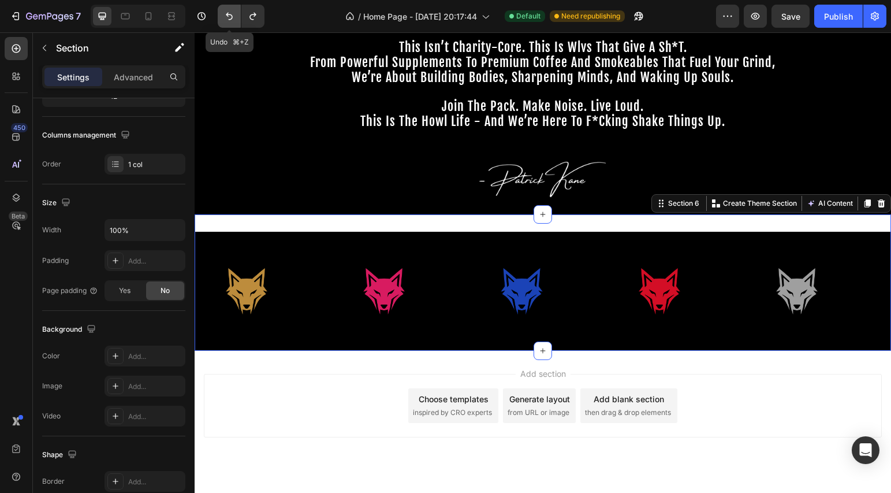
click at [222, 15] on button "Undo/Redo" at bounding box center [229, 16] width 23 height 23
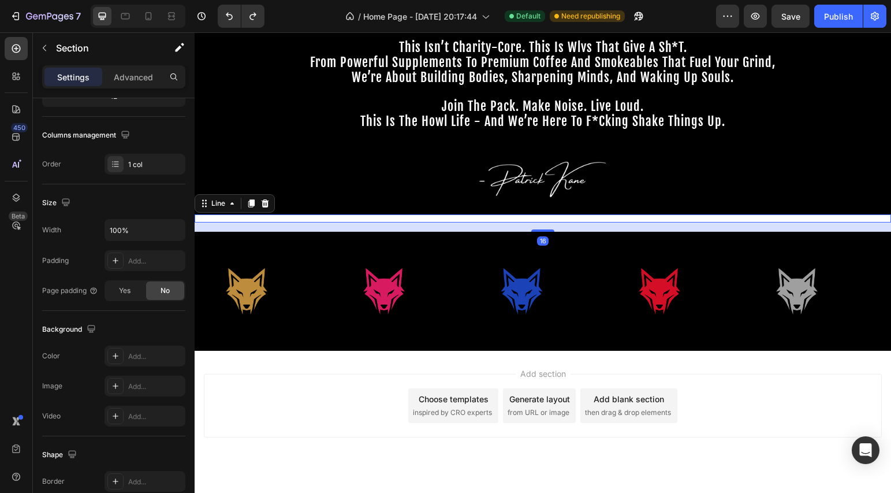
click at [232, 220] on div "Title Line 16" at bounding box center [543, 218] width 697 height 8
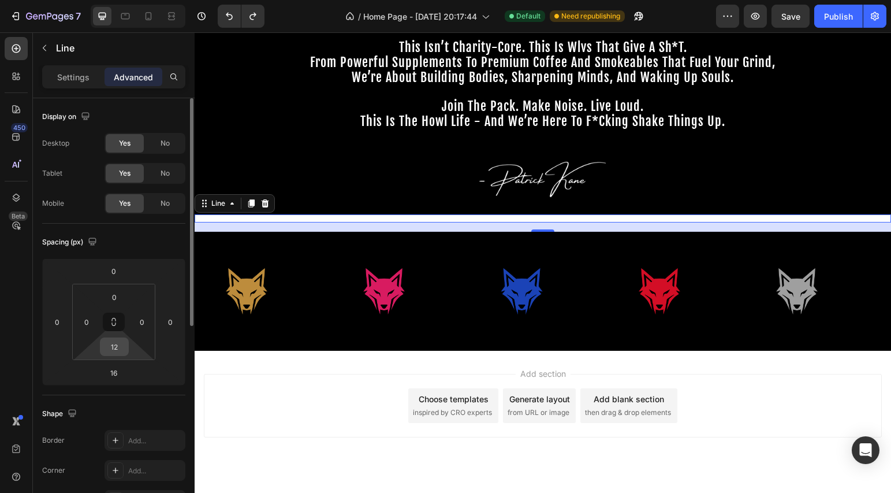
click at [124, 351] on input "12" at bounding box center [114, 346] width 23 height 17
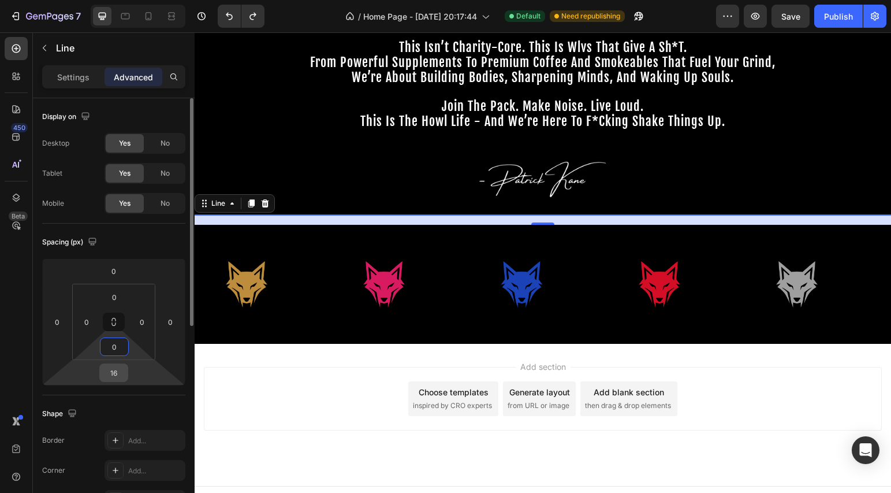
type input "0"
click at [121, 374] on input "16" at bounding box center [113, 372] width 23 height 17
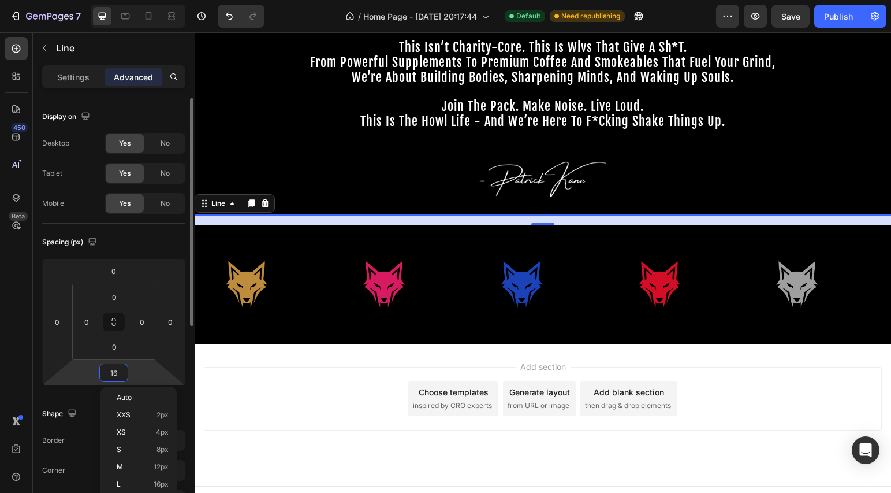
type input "0"
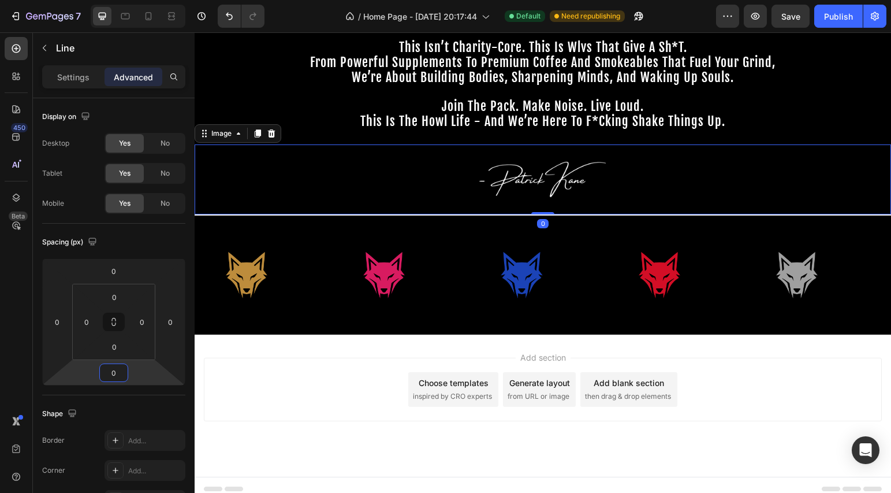
click at [315, 163] on div at bounding box center [543, 179] width 697 height 70
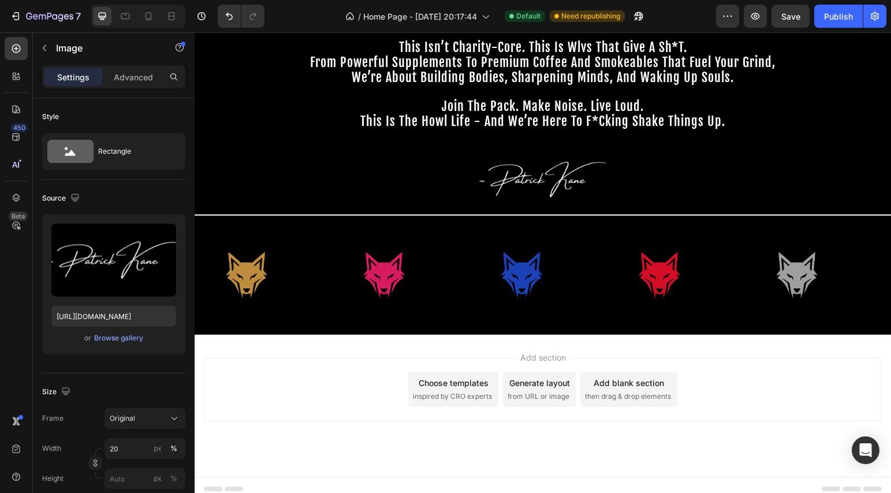
click at [327, 418] on div "Add section Choose templates inspired by CRO experts Generate layout from URL o…" at bounding box center [543, 390] width 678 height 64
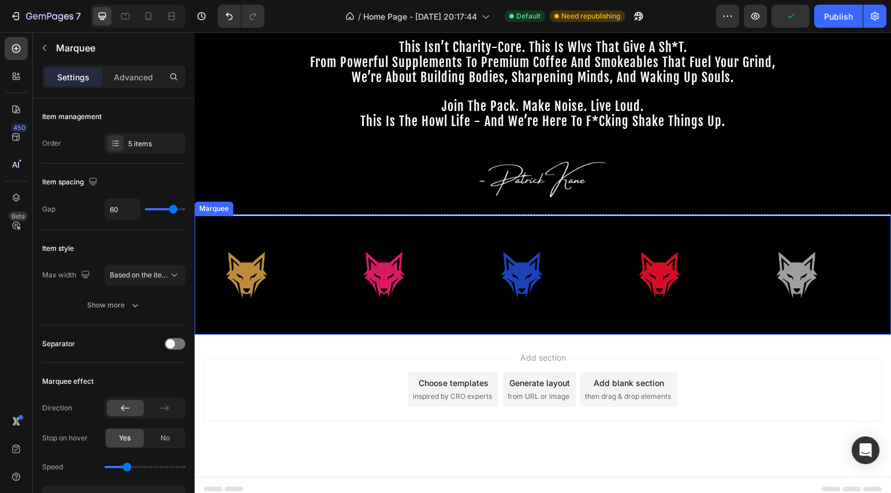
click at [455, 313] on div "Image" at bounding box center [401, 274] width 137 height 99
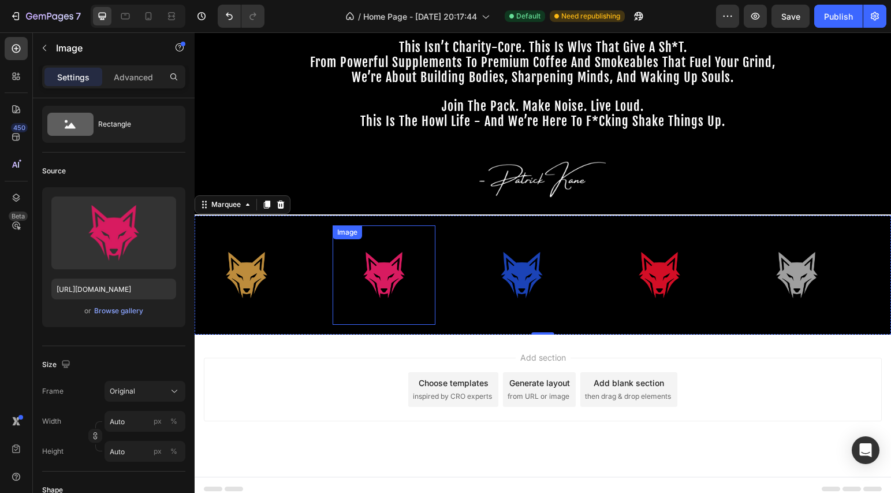
click at [353, 309] on img at bounding box center [384, 274] width 103 height 85
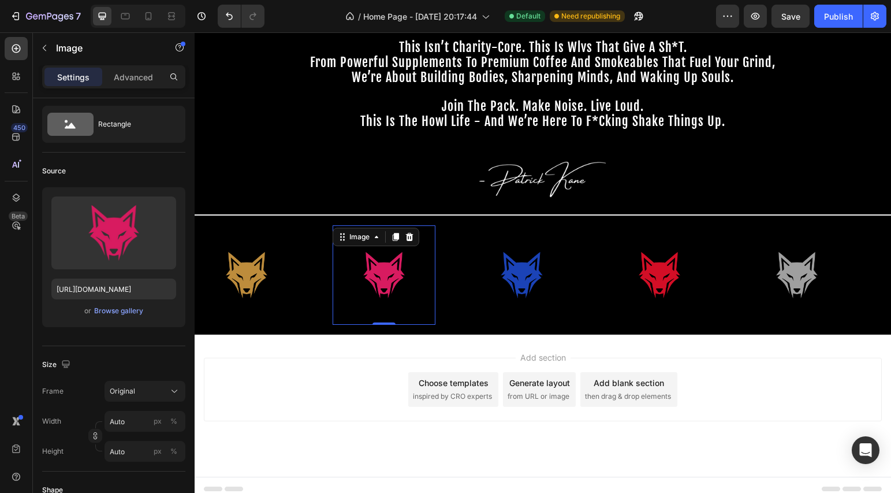
scroll to position [0, 0]
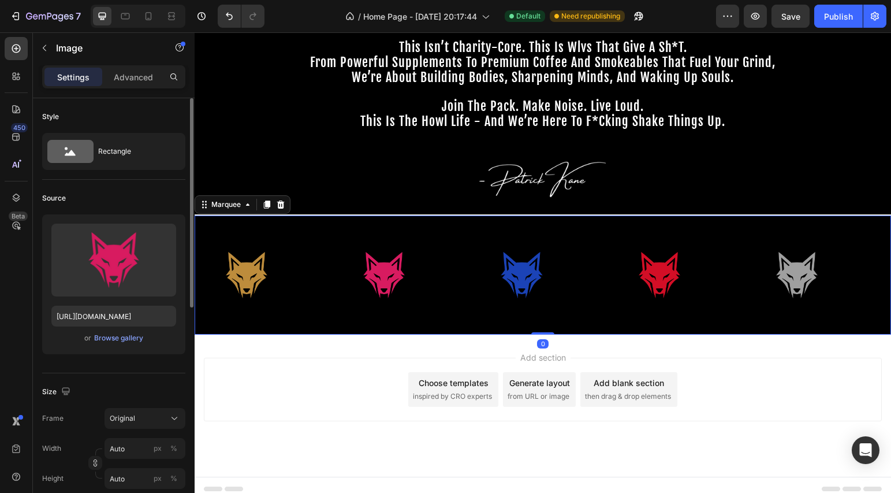
click at [308, 315] on div "Image" at bounding box center [263, 274] width 137 height 99
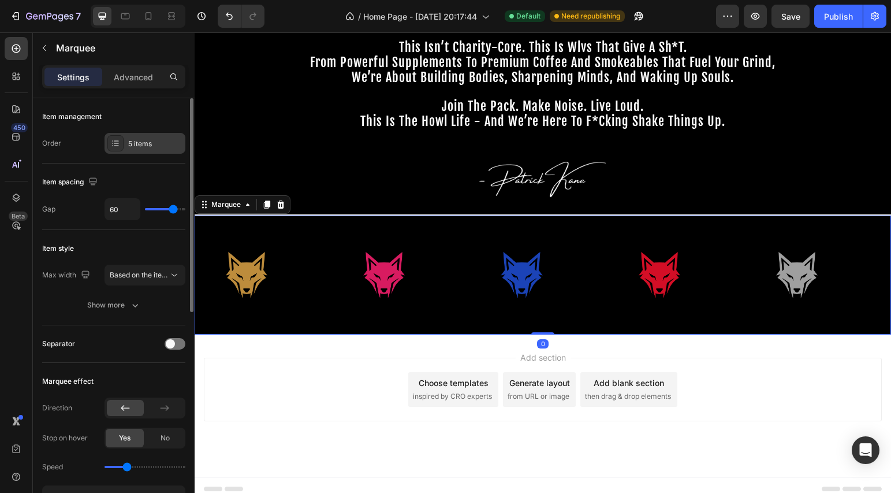
click at [157, 151] on div "5 items" at bounding box center [145, 143] width 81 height 21
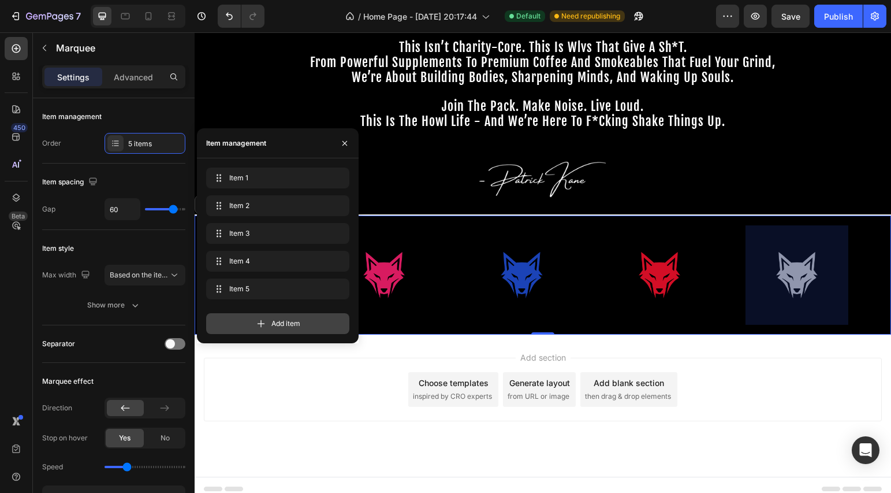
click at [283, 325] on span "Add item" at bounding box center [285, 323] width 29 height 10
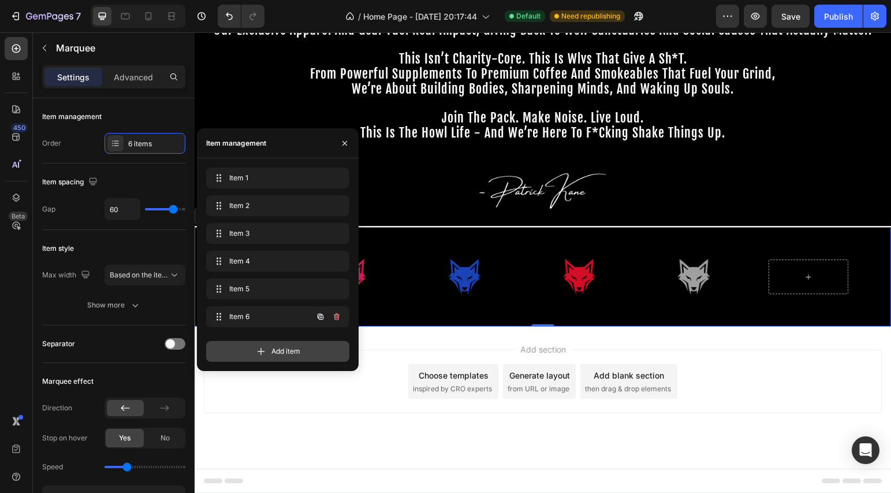
scroll to position [508, 0]
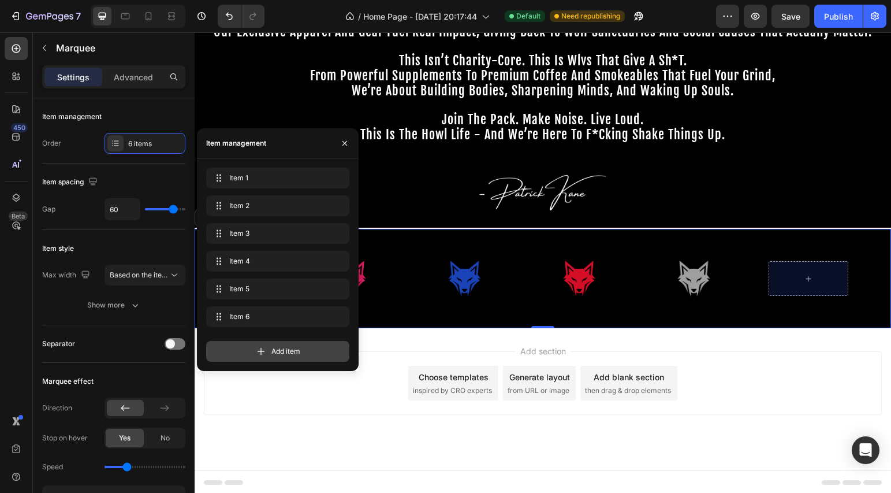
click at [281, 351] on span "Add item" at bounding box center [285, 351] width 29 height 10
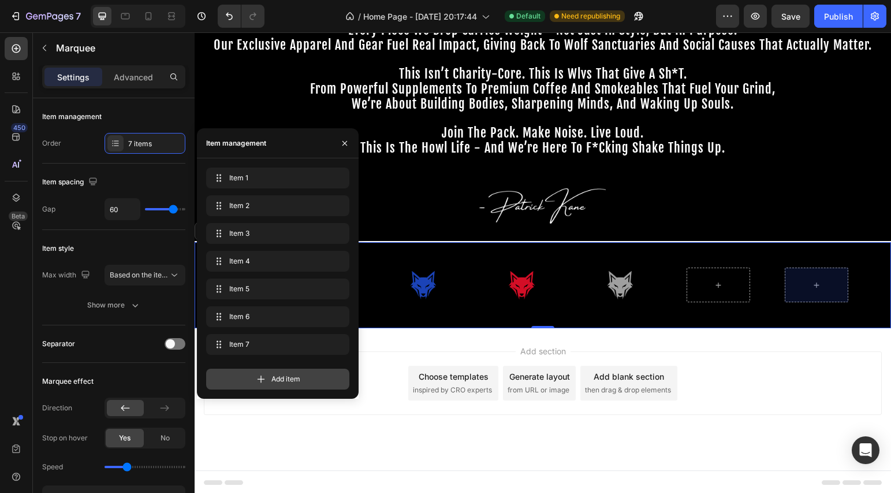
scroll to position [494, 0]
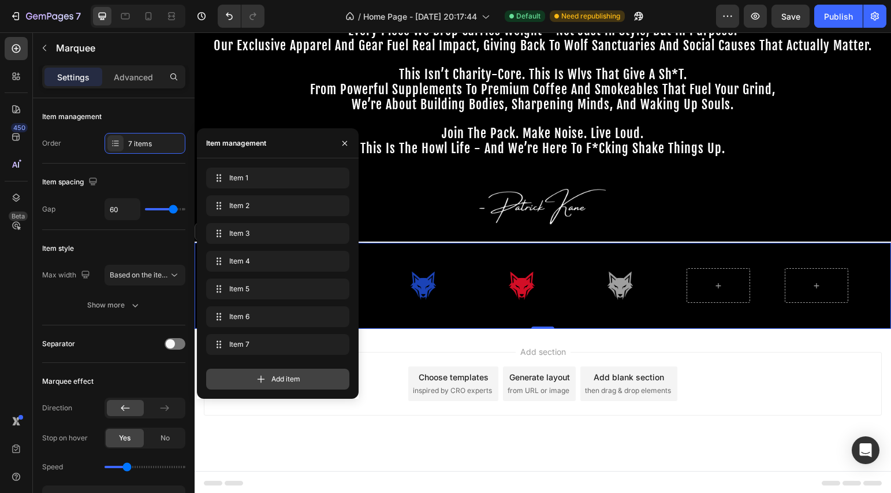
click at [288, 381] on span "Add item" at bounding box center [285, 379] width 29 height 10
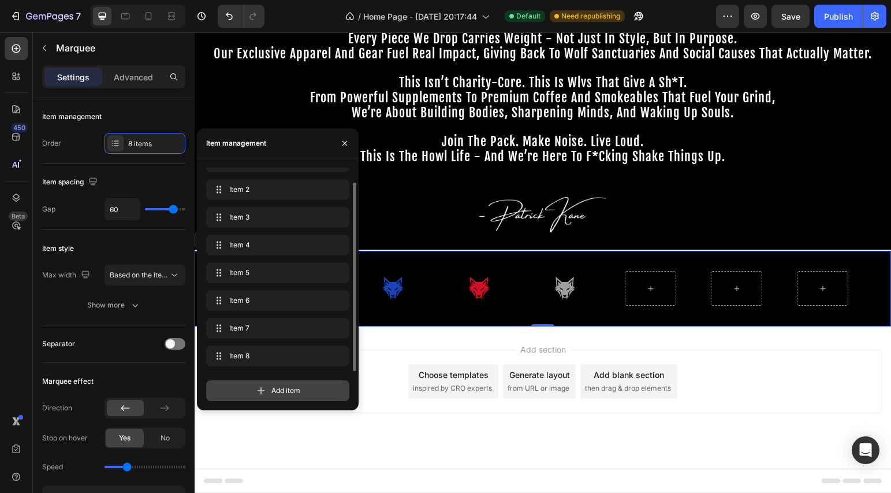
scroll to position [484, 0]
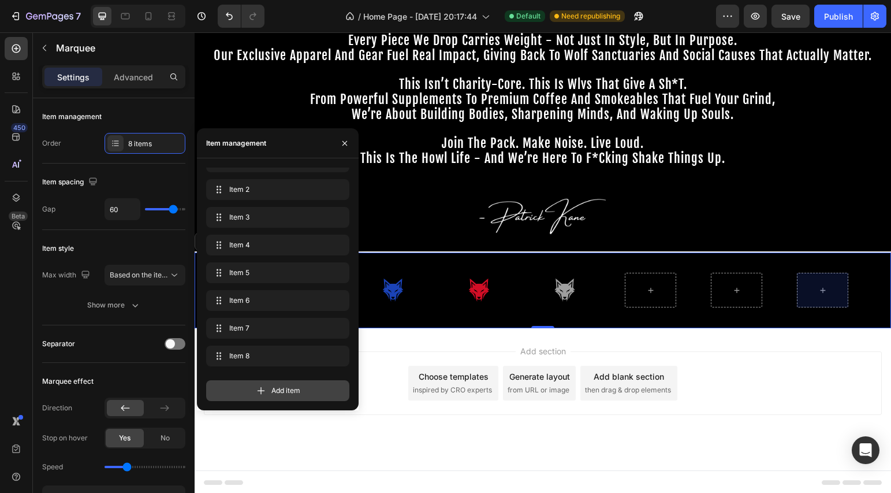
click at [316, 392] on div "Add item" at bounding box center [277, 390] width 143 height 21
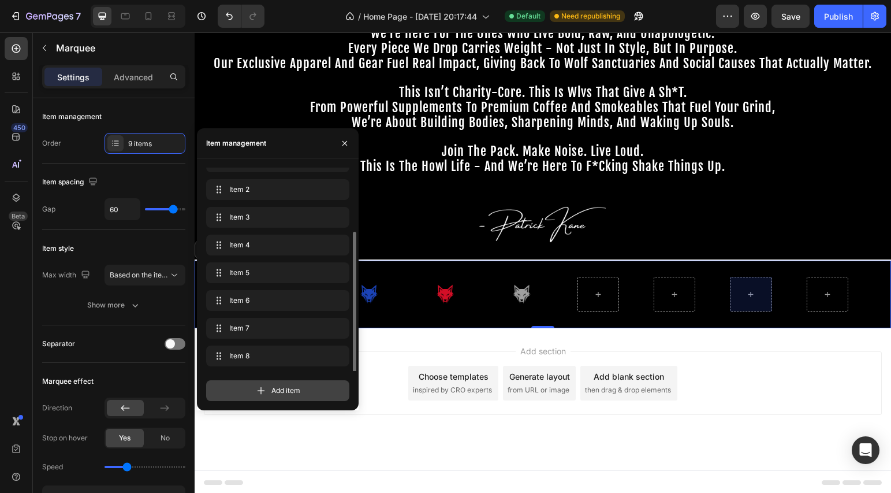
scroll to position [44, 0]
click at [316, 392] on div "Add item" at bounding box center [277, 390] width 143 height 21
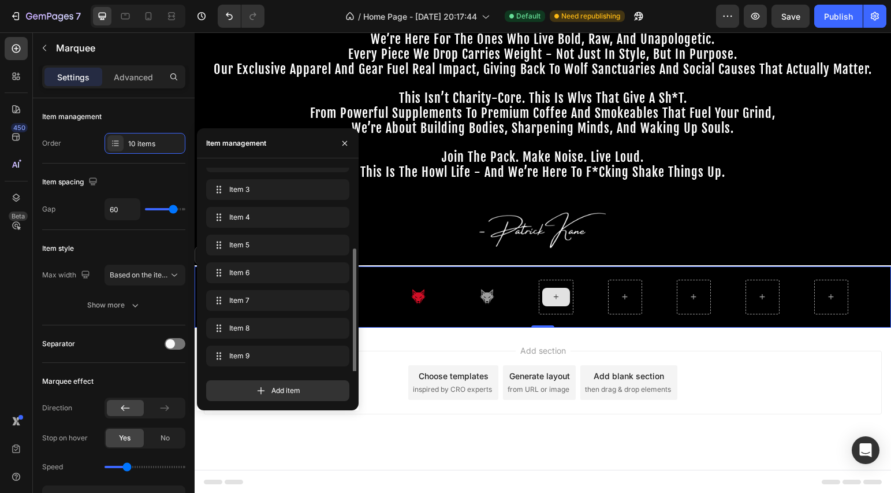
scroll to position [72, 0]
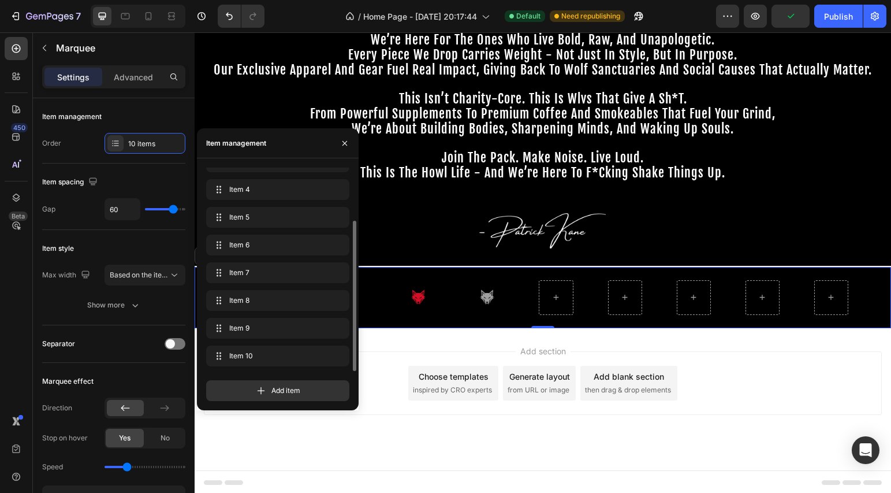
click at [656, 254] on div at bounding box center [543, 231] width 697 height 70
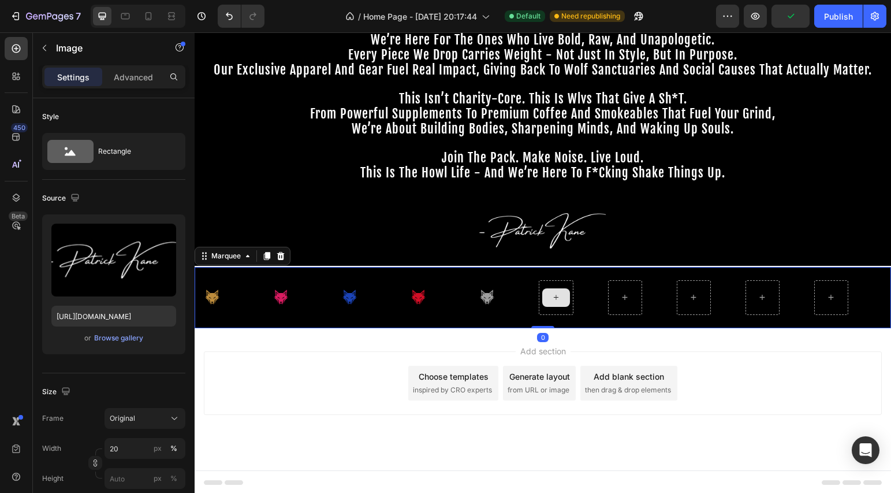
click at [553, 308] on div at bounding box center [556, 297] width 34 height 35
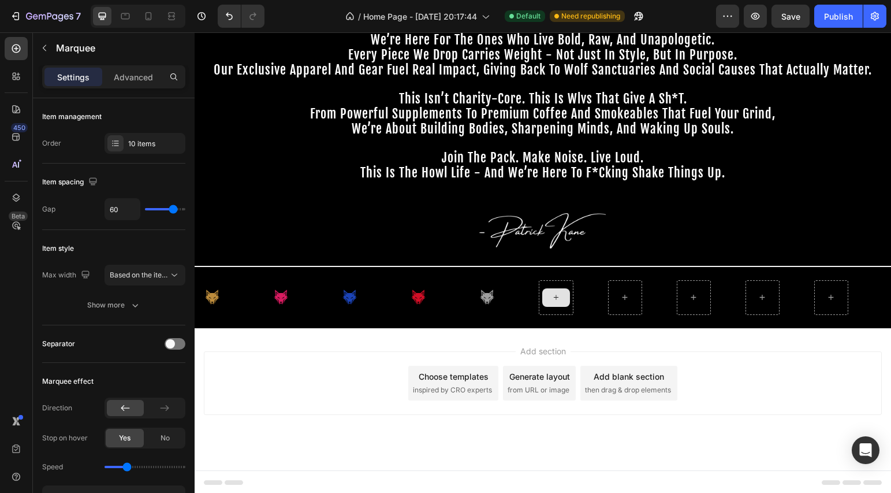
click at [558, 296] on icon at bounding box center [556, 297] width 9 height 10
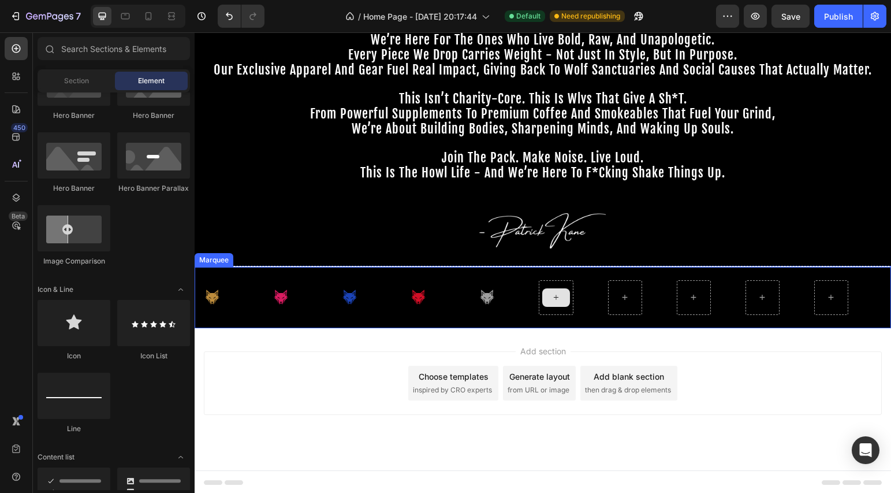
click at [547, 291] on div at bounding box center [556, 297] width 28 height 18
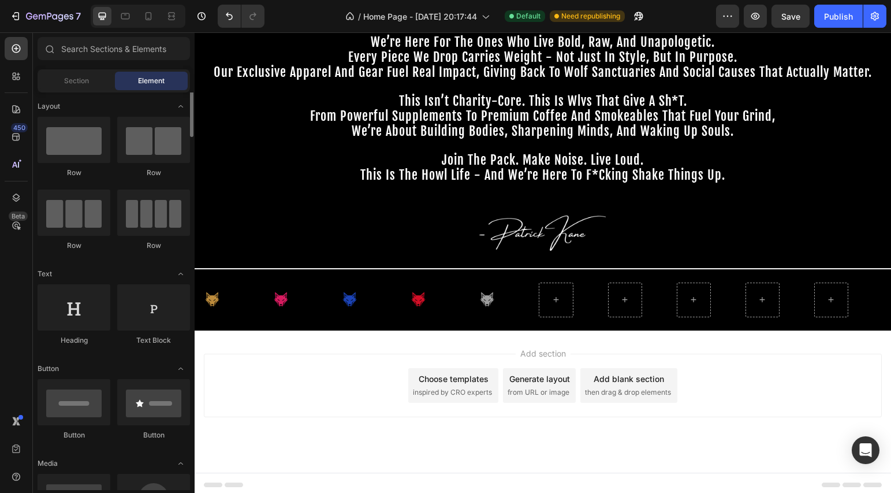
scroll to position [0, 0]
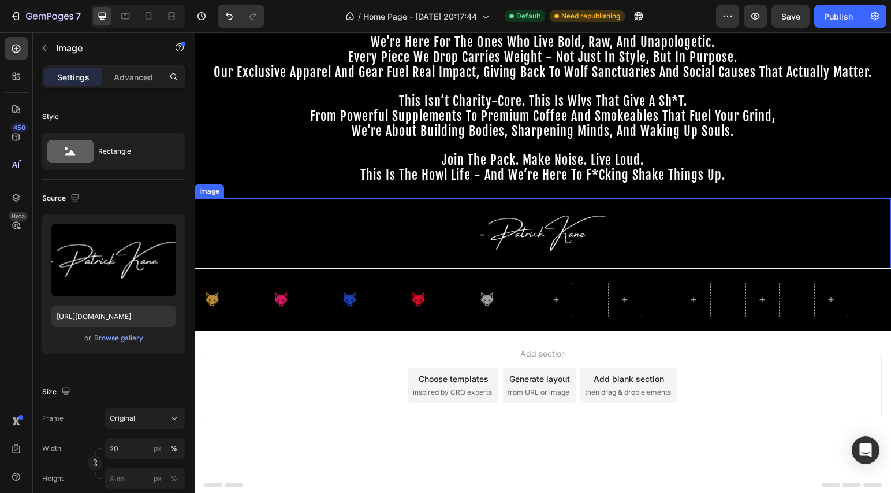
click at [374, 220] on div at bounding box center [543, 233] width 697 height 70
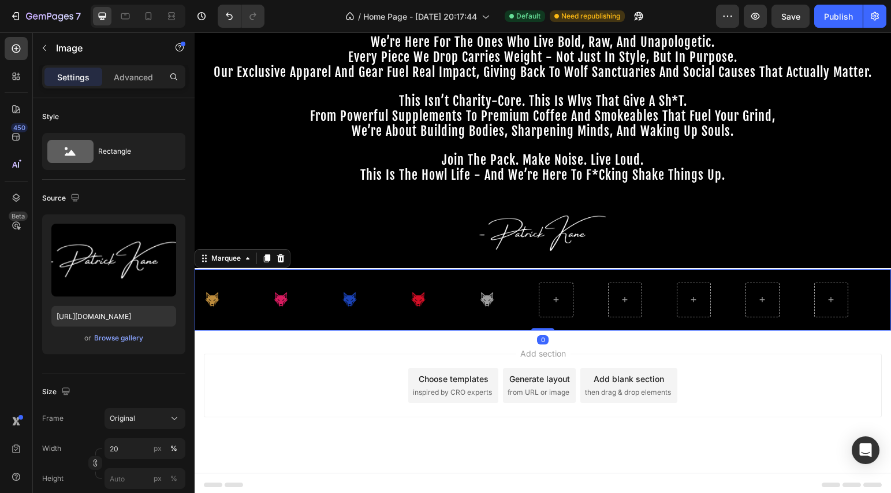
click at [453, 295] on div "Image" at bounding box center [435, 299] width 69 height 42
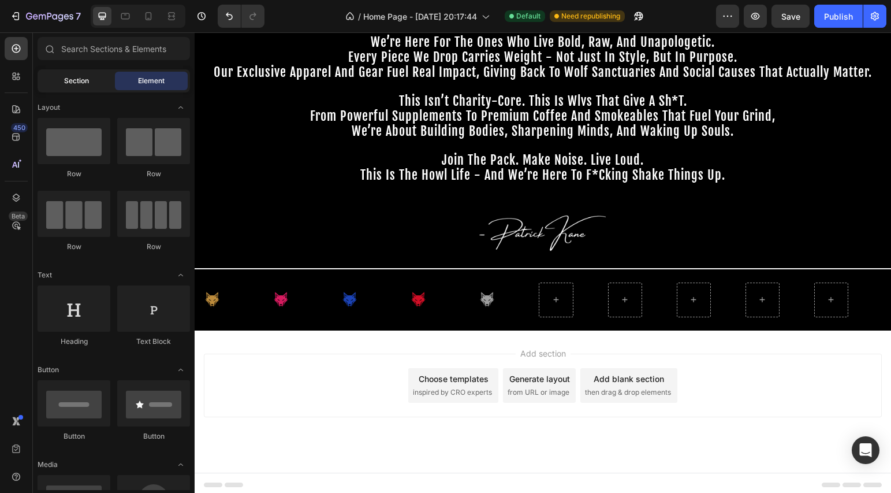
click at [87, 79] on span "Section" at bounding box center [76, 81] width 25 height 10
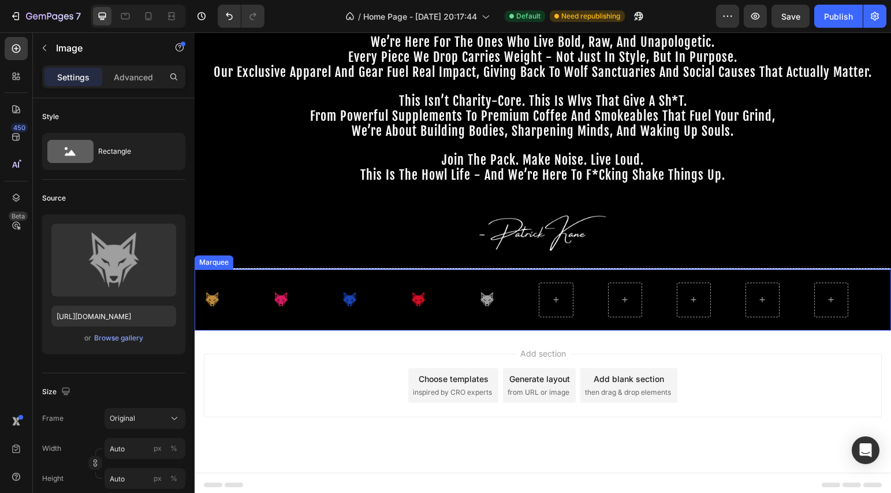
click at [497, 297] on div "Image" at bounding box center [487, 299] width 34 height 42
click at [581, 301] on div at bounding box center [573, 299] width 69 height 35
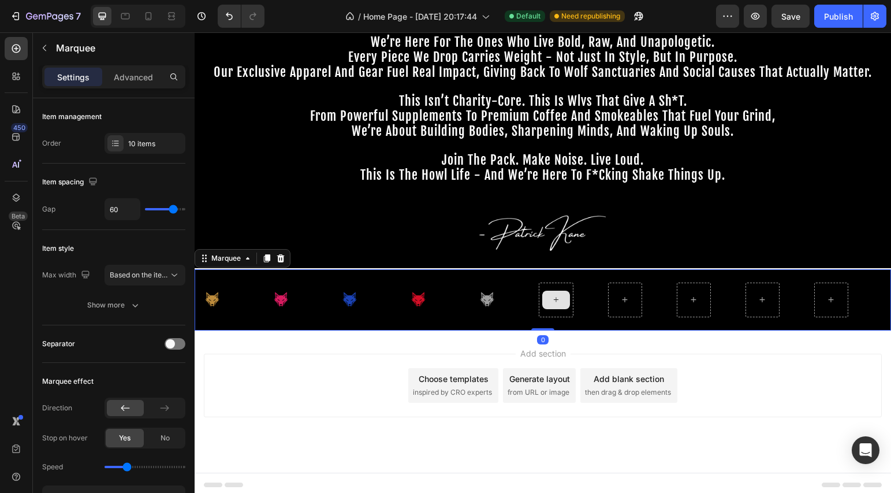
click at [556, 301] on icon at bounding box center [556, 300] width 9 height 10
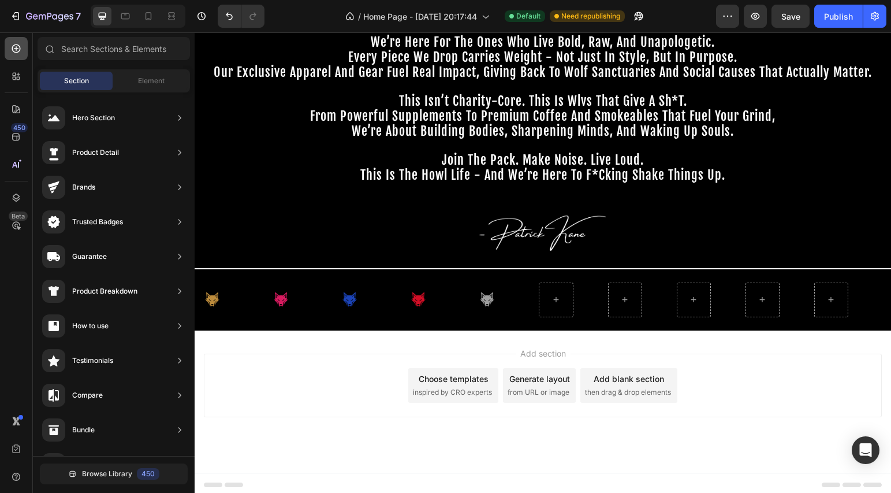
click at [13, 52] on icon at bounding box center [16, 49] width 12 height 12
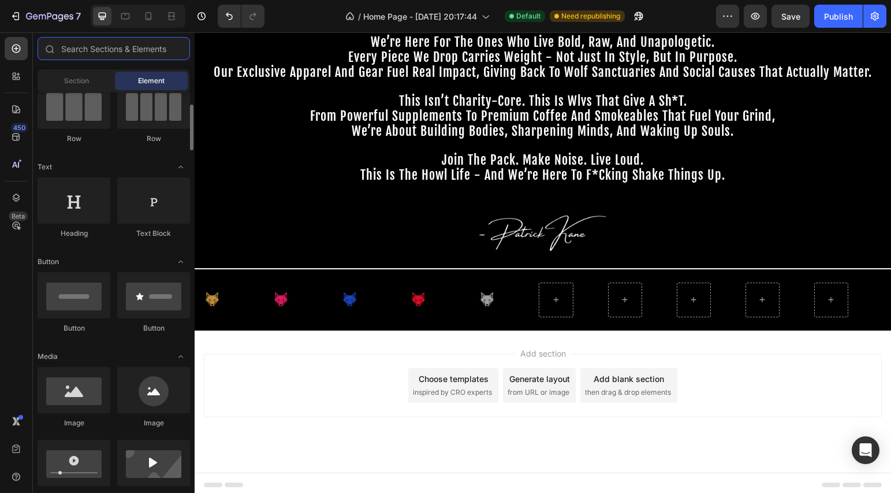
scroll to position [129, 0]
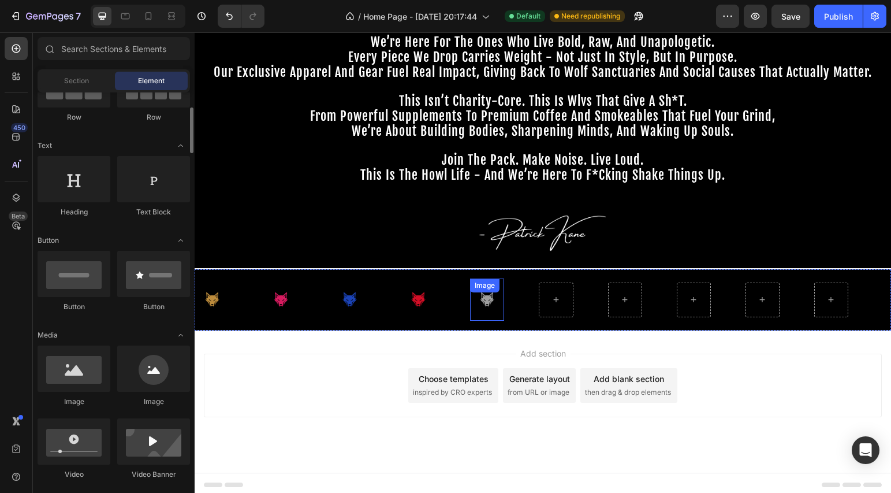
click at [486, 297] on div "Image" at bounding box center [487, 299] width 34 height 42
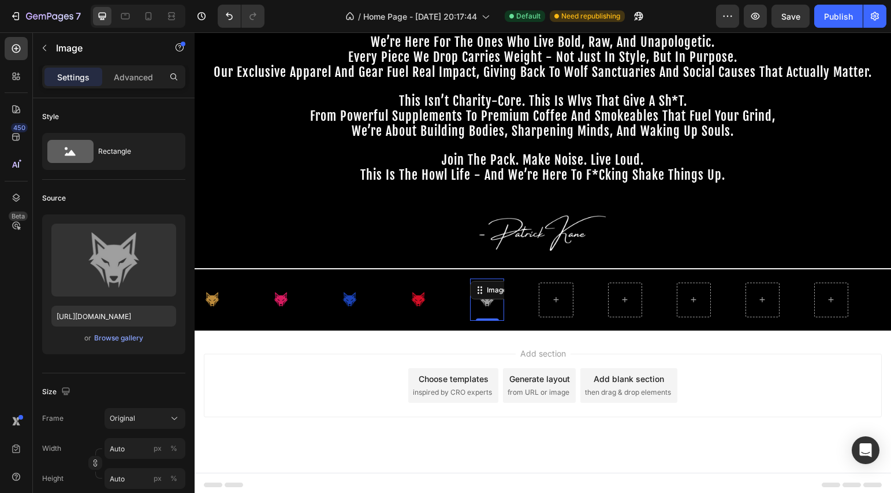
click at [493, 308] on img at bounding box center [487, 299] width 34 height 28
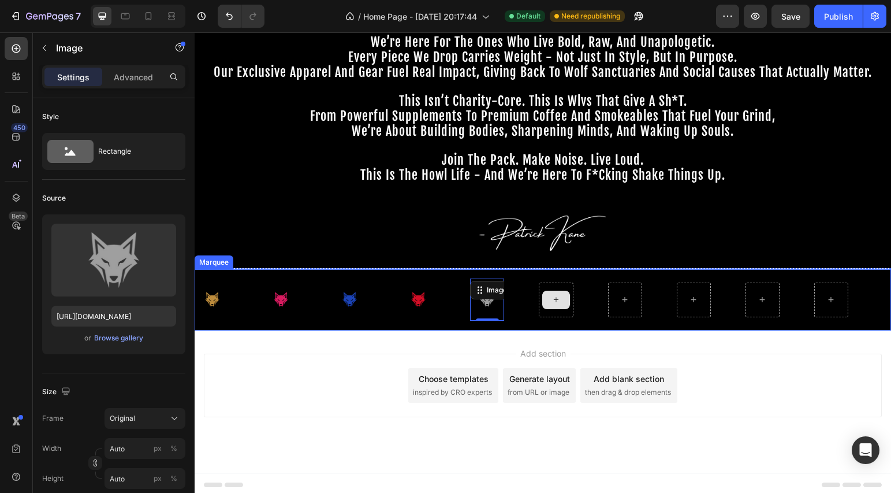
click at [549, 299] on div at bounding box center [556, 300] width 28 height 18
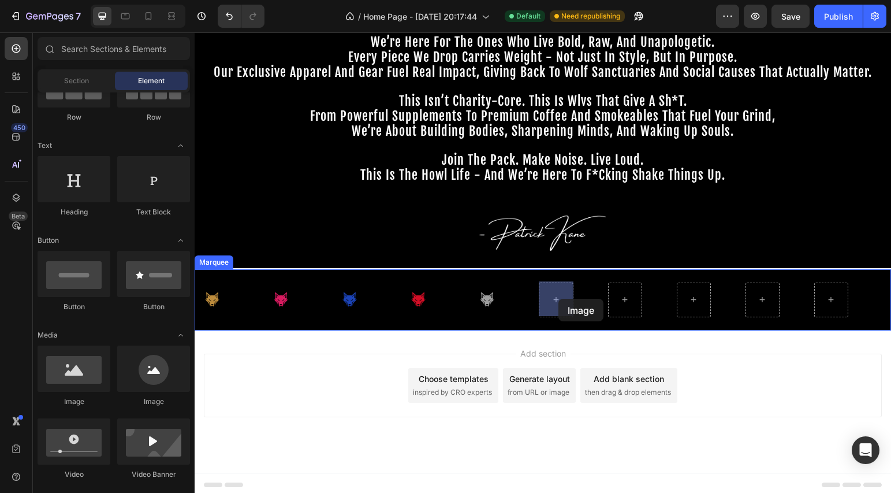
drag, startPoint x: 270, startPoint y: 411, endPoint x: 558, endPoint y: 299, distance: 309.7
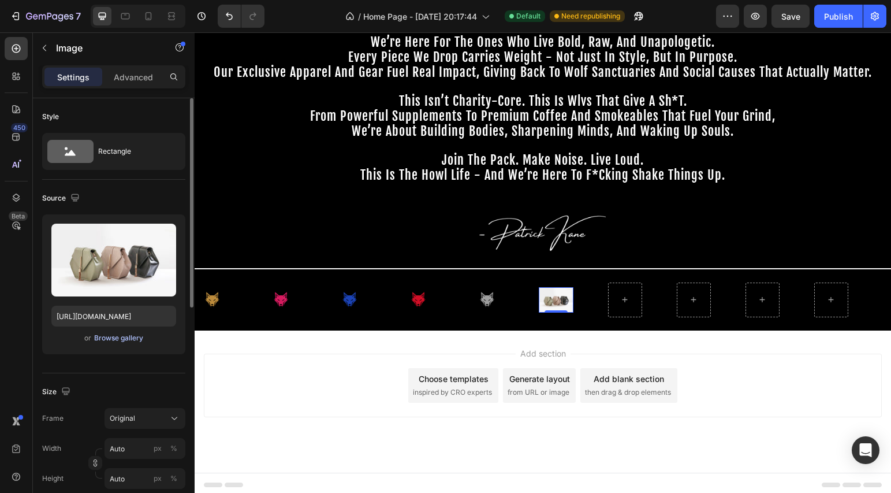
click at [107, 340] on div "Browse gallery" at bounding box center [118, 338] width 49 height 10
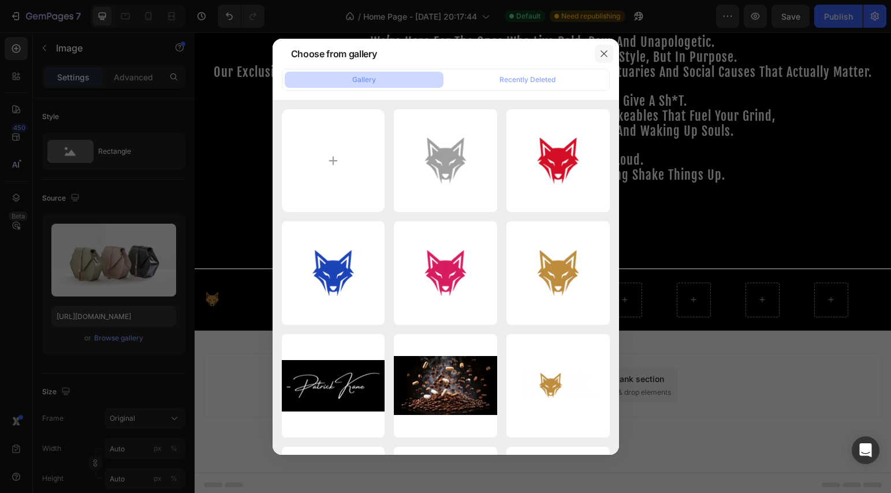
click at [601, 51] on icon "button" at bounding box center [604, 53] width 6 height 6
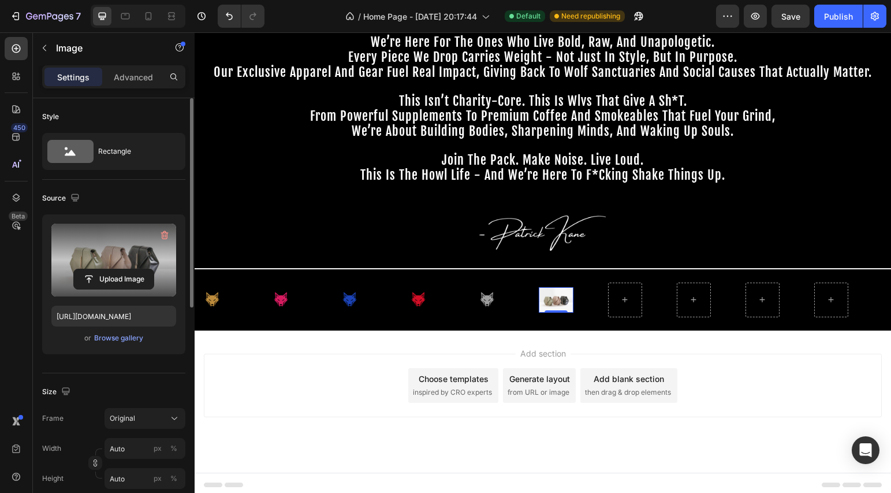
click at [124, 258] on label at bounding box center [113, 260] width 125 height 73
click at [124, 269] on input "file" at bounding box center [114, 279] width 80 height 20
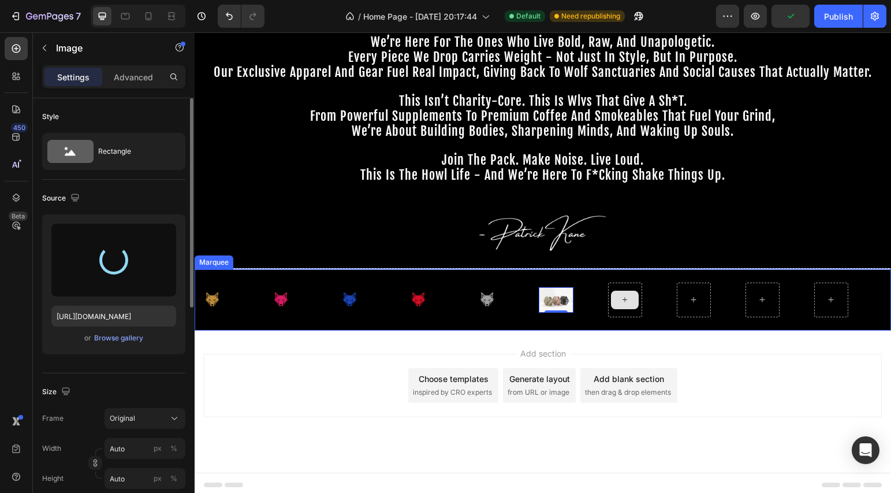
type input "https://cdn.shopify.com/s/files/1/0643/3236/5939/files/gempages_558512538082345…"
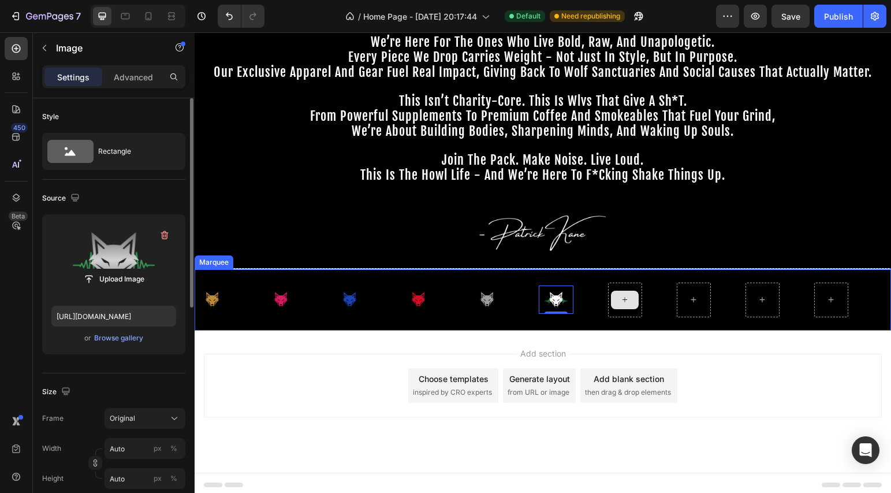
click at [630, 301] on div at bounding box center [625, 300] width 28 height 18
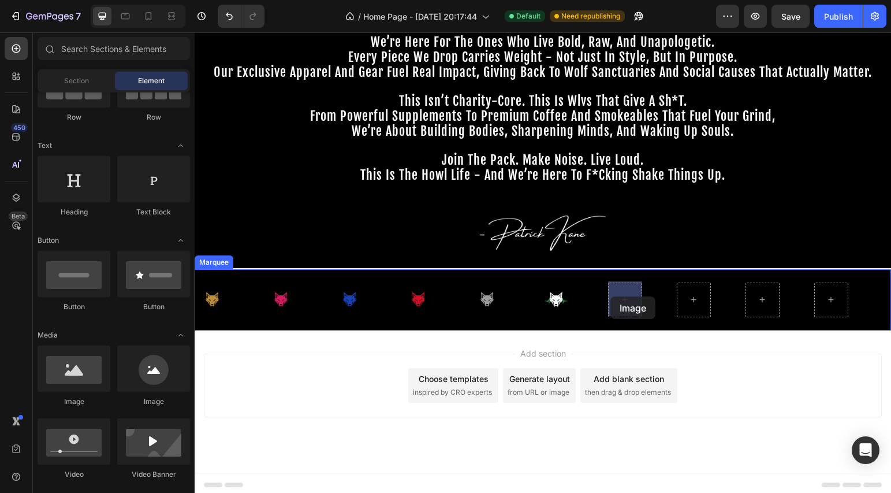
drag, startPoint x: 282, startPoint y: 403, endPoint x: 610, endPoint y: 296, distance: 345.4
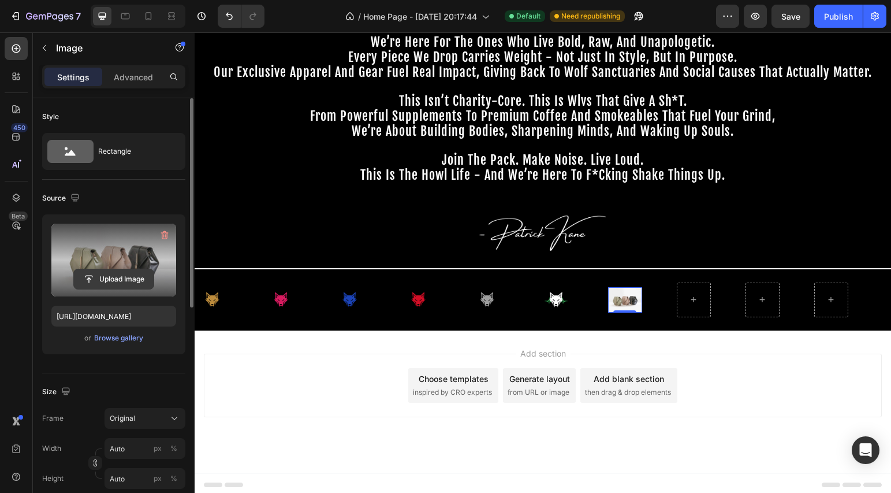
click at [125, 269] on input "file" at bounding box center [114, 279] width 80 height 20
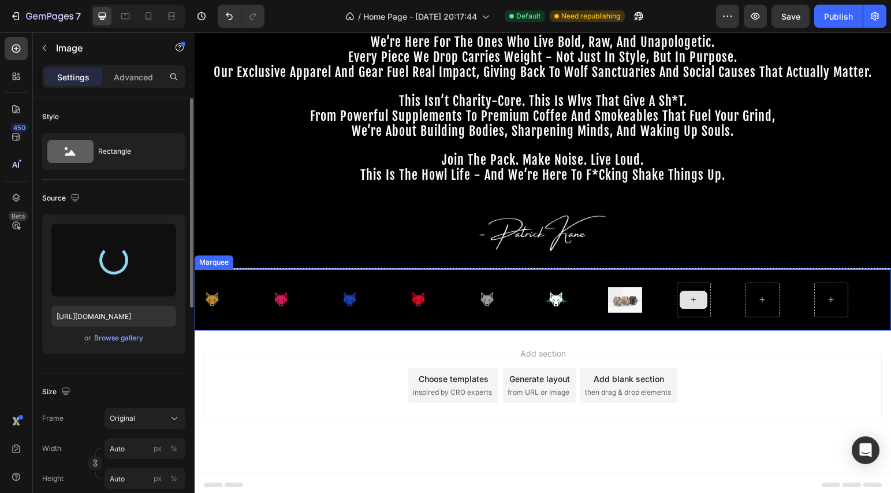
click at [697, 300] on icon at bounding box center [693, 300] width 9 height 10
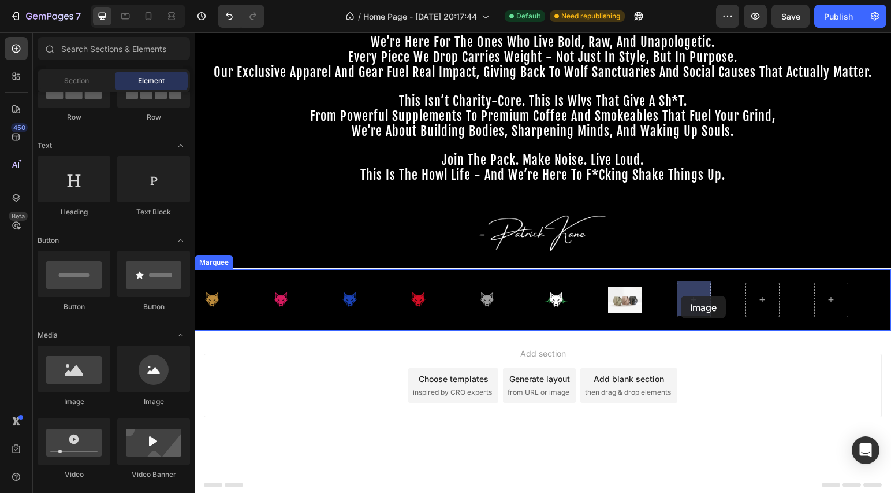
drag, startPoint x: 350, startPoint y: 418, endPoint x: 681, endPoint y: 296, distance: 352.9
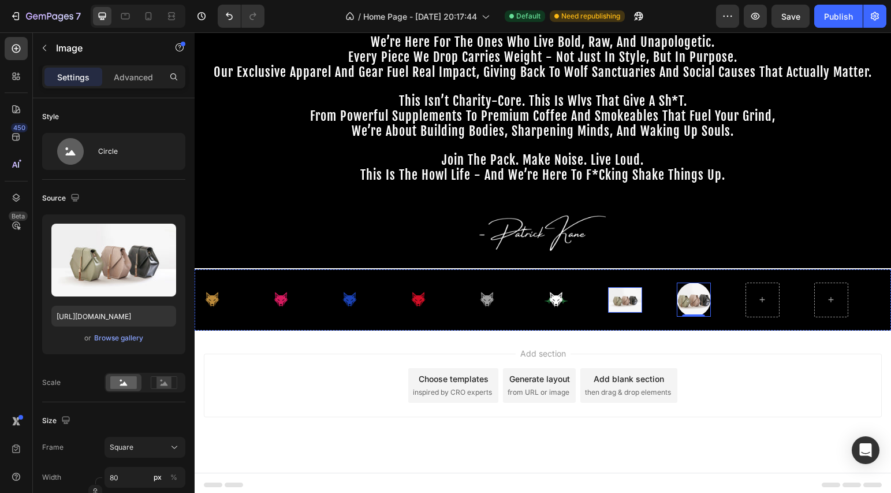
click at [627, 303] on img at bounding box center [625, 299] width 34 height 25
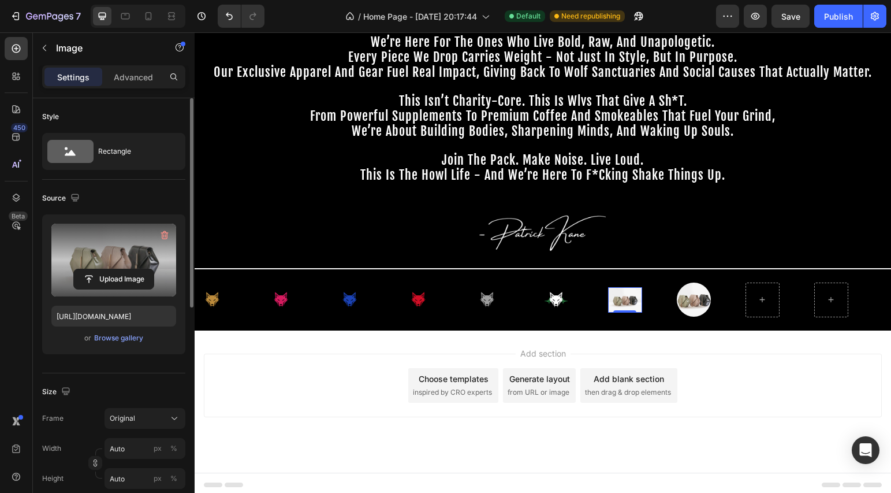
click at [139, 266] on label at bounding box center [113, 260] width 125 height 73
click at [139, 269] on input "file" at bounding box center [114, 279] width 80 height 20
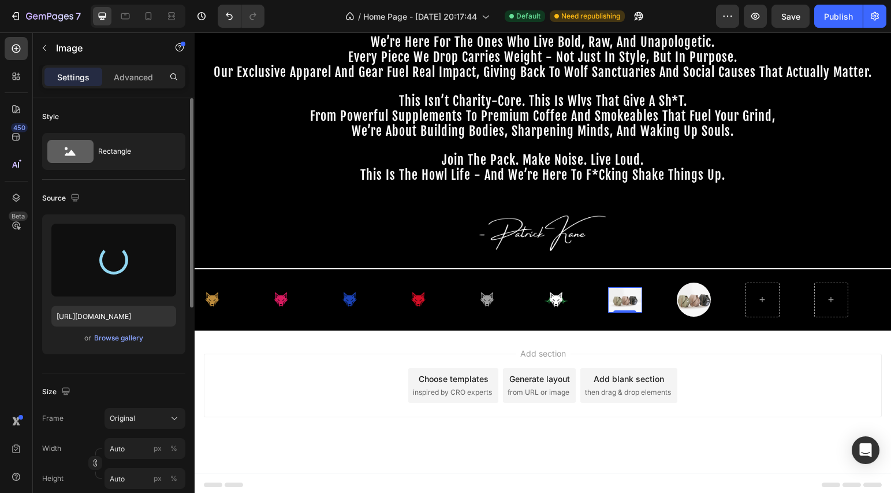
type input "https://cdn.shopify.com/s/files/1/0643/3236/5939/files/gempages_558512538082345…"
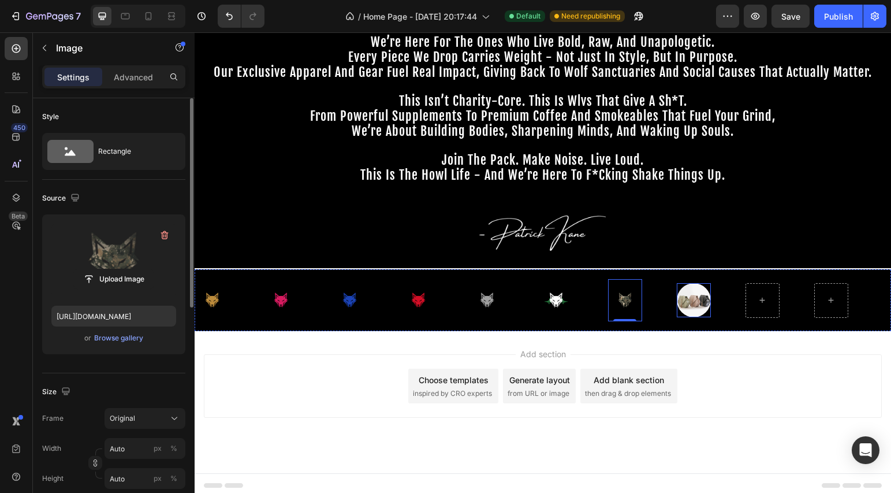
click at [689, 309] on img at bounding box center [694, 300] width 34 height 34
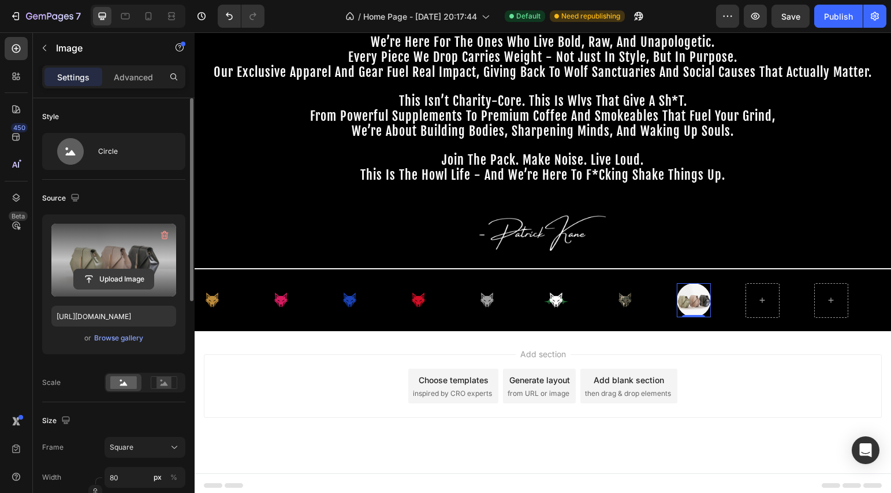
click at [137, 277] on input "file" at bounding box center [114, 279] width 80 height 20
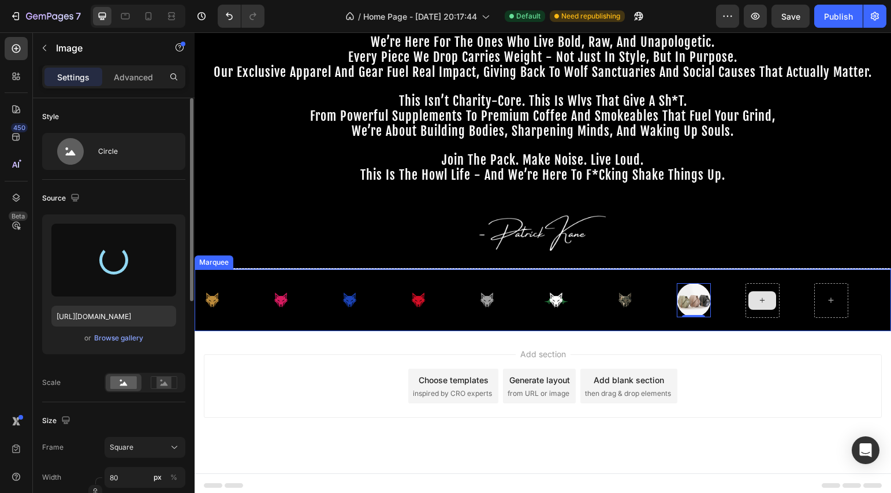
click at [766, 301] on icon at bounding box center [762, 300] width 9 height 10
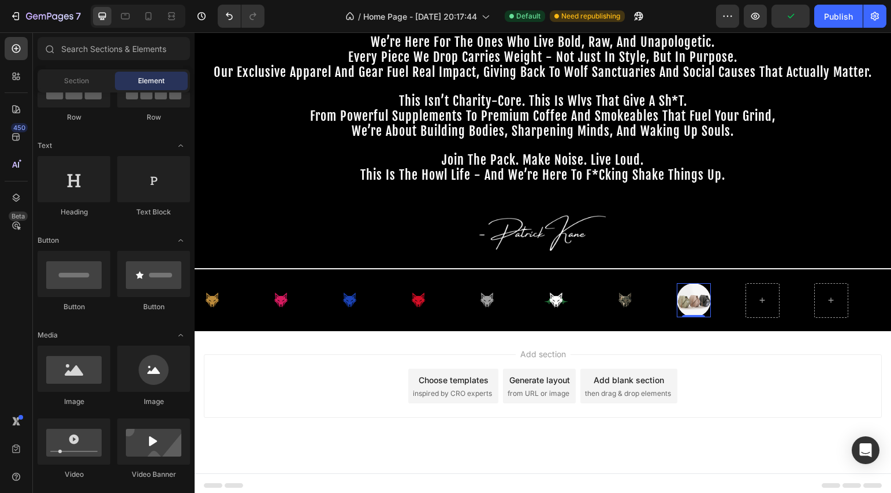
click at [702, 300] on img at bounding box center [694, 300] width 34 height 34
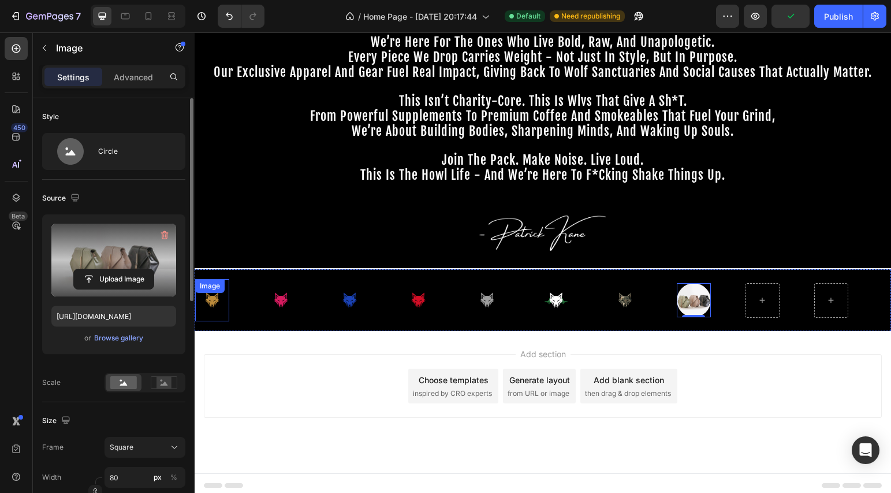
click at [78, 251] on label at bounding box center [113, 260] width 125 height 73
click at [78, 269] on input "file" at bounding box center [114, 279] width 80 height 20
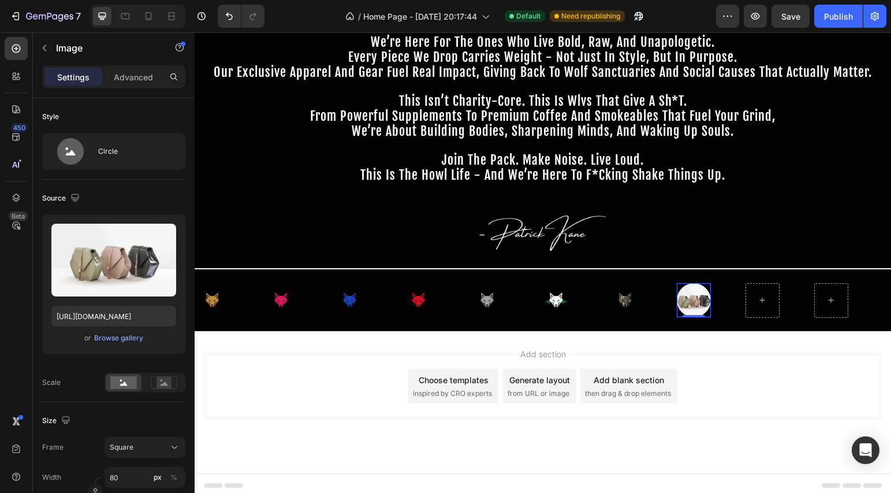
type input "https://cdn.shopify.com/s/files/1/0643/3236/5939/files/gempages_558512538082345…"
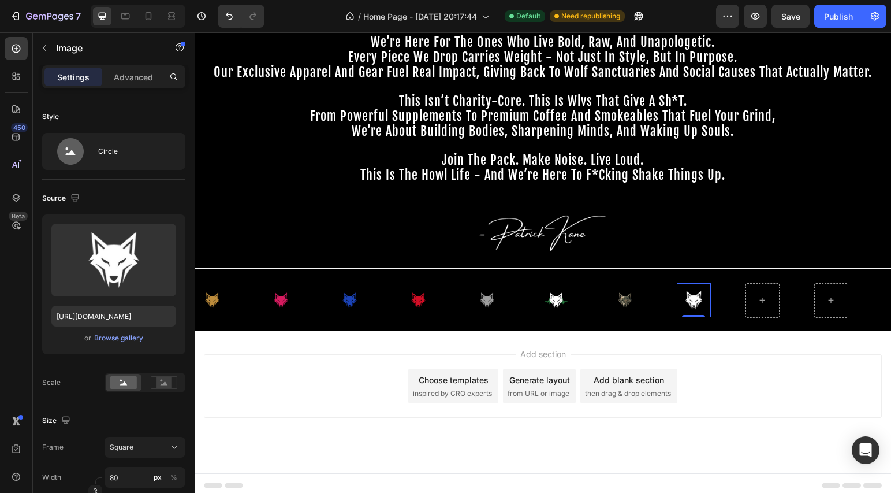
click at [688, 295] on img at bounding box center [694, 300] width 34 height 34
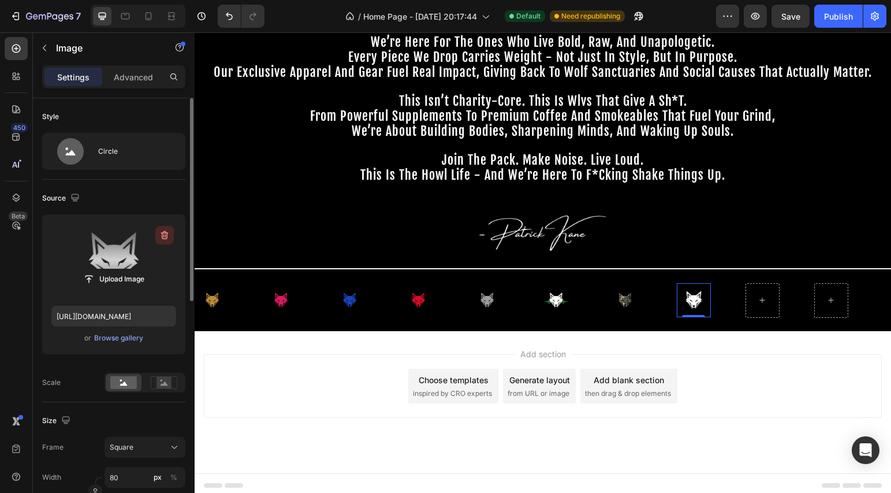
click at [161, 233] on icon "button" at bounding box center [165, 235] width 8 height 9
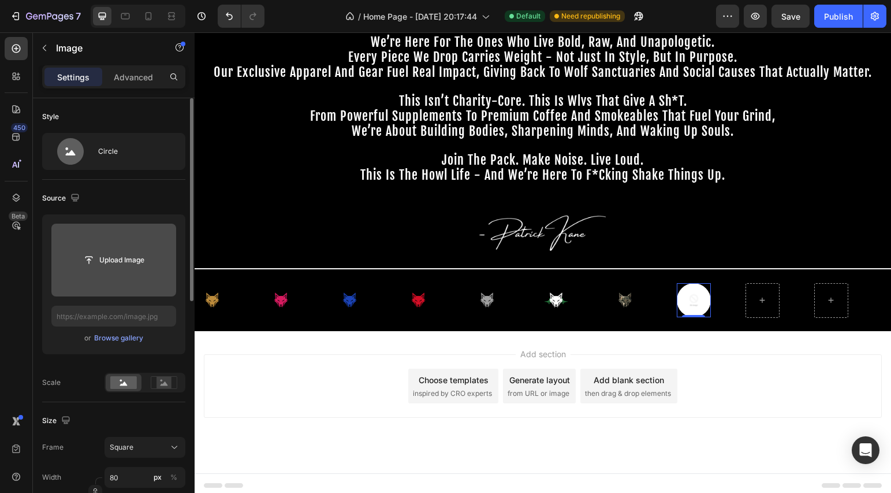
click at [690, 299] on img at bounding box center [694, 300] width 34 height 34
click at [139, 166] on div "Circle" at bounding box center [113, 151] width 143 height 37
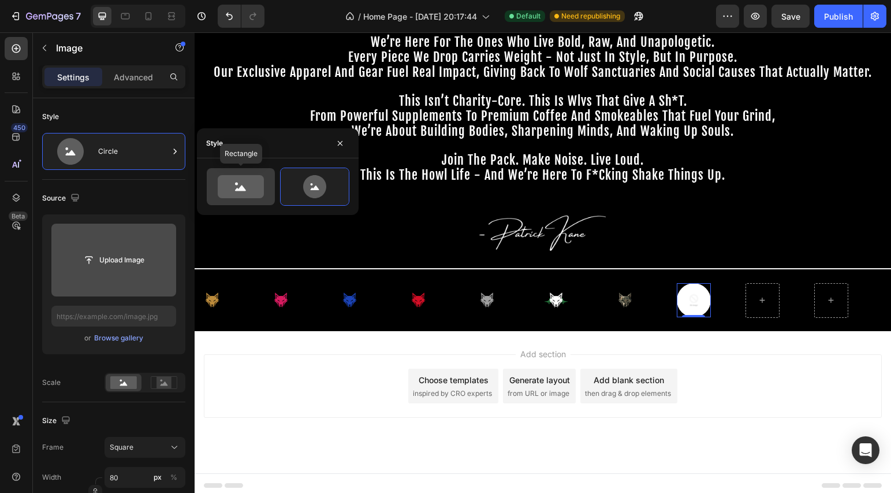
click at [260, 186] on icon at bounding box center [241, 186] width 46 height 23
type input "100"
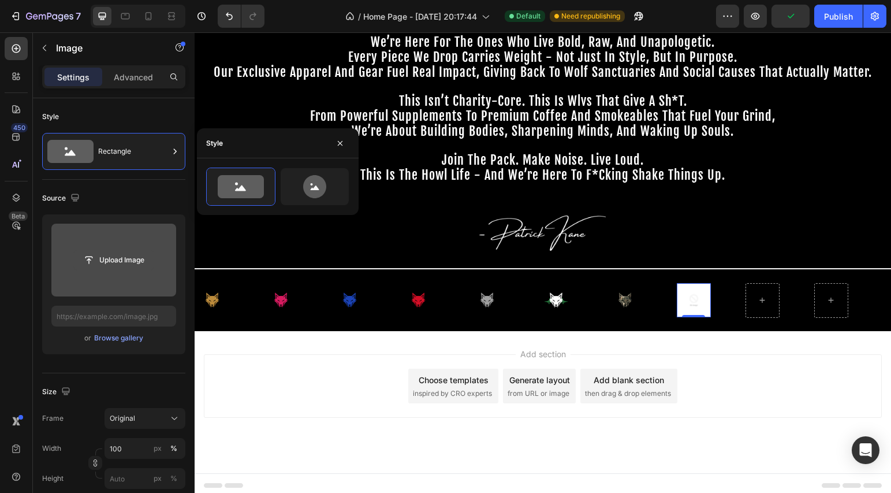
click at [122, 267] on input "file" at bounding box center [114, 260] width 80 height 20
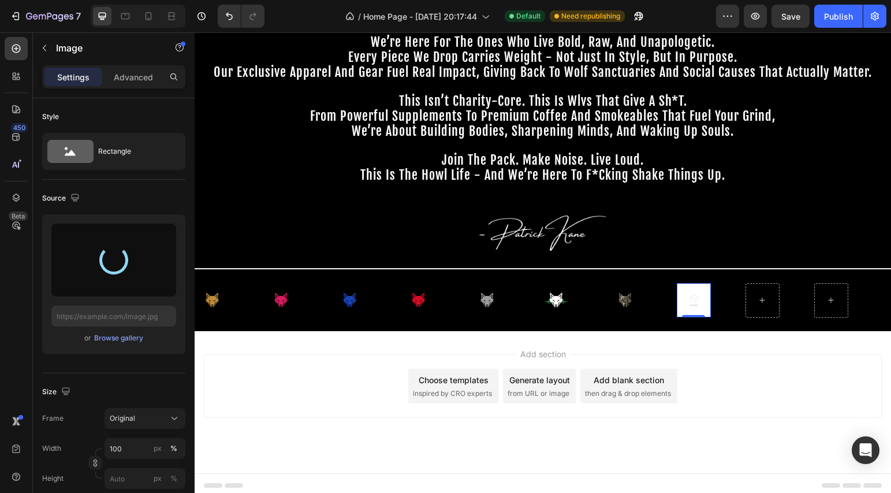
type input "https://cdn.shopify.com/s/files/1/0643/3236/5939/files/gempages_558512538082345…"
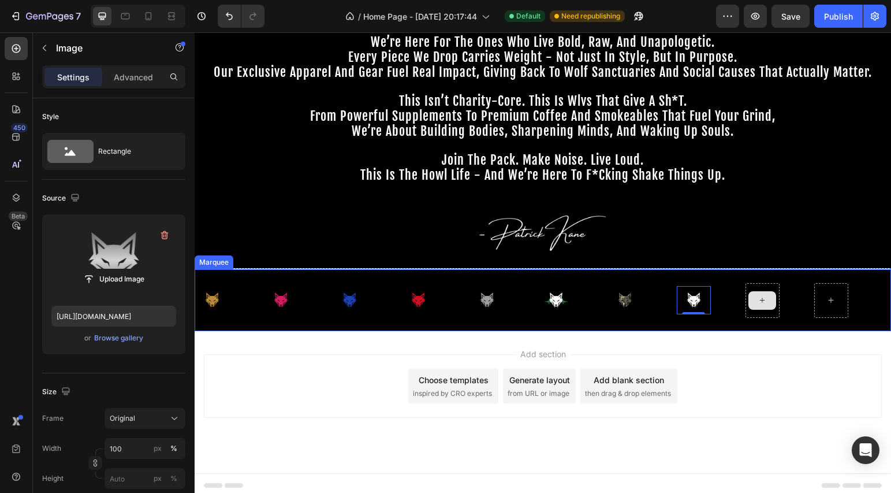
click at [758, 295] on icon at bounding box center [762, 300] width 9 height 10
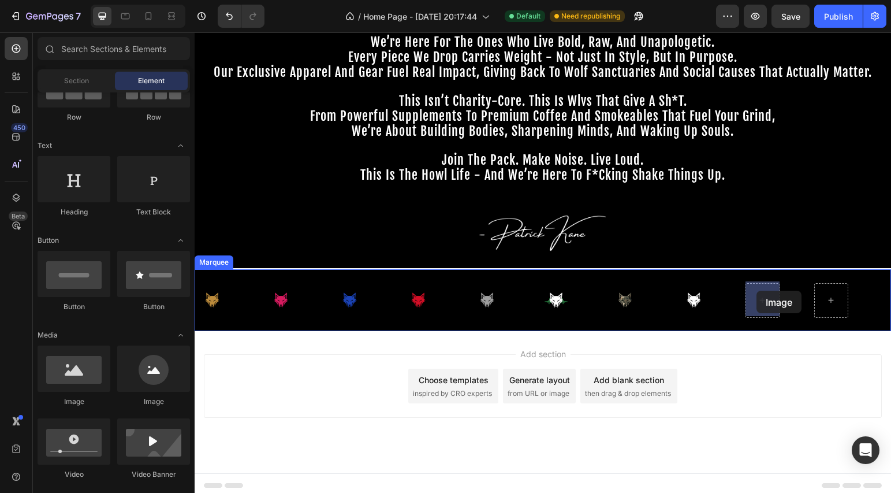
drag, startPoint x: 344, startPoint y: 404, endPoint x: 759, endPoint y: 292, distance: 429.7
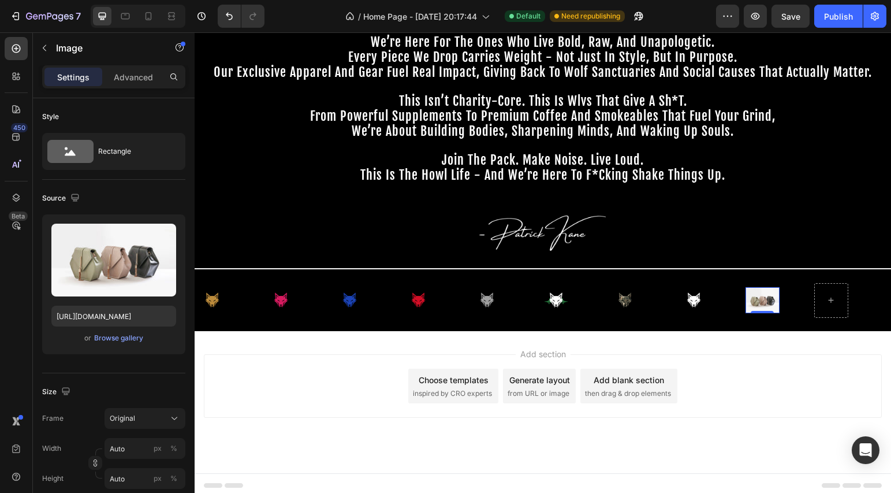
click at [757, 297] on img at bounding box center [763, 299] width 34 height 25
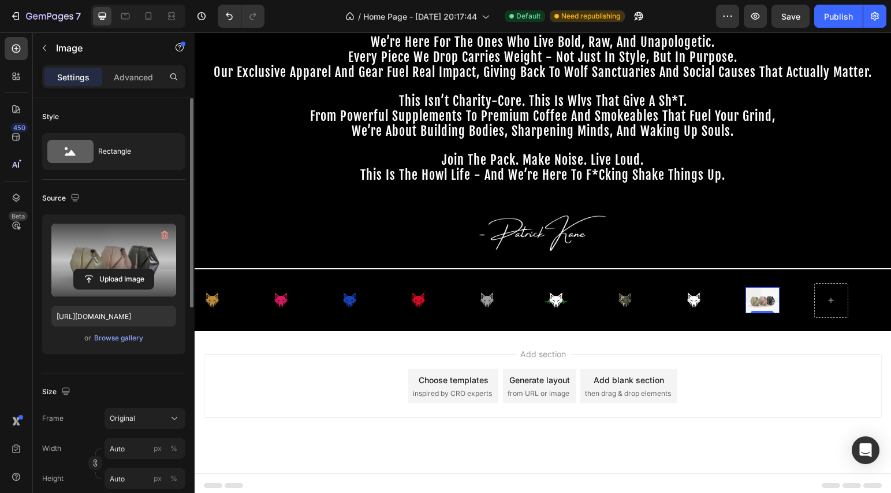
click at [125, 258] on label at bounding box center [113, 260] width 125 height 73
click at [125, 269] on input "file" at bounding box center [114, 279] width 80 height 20
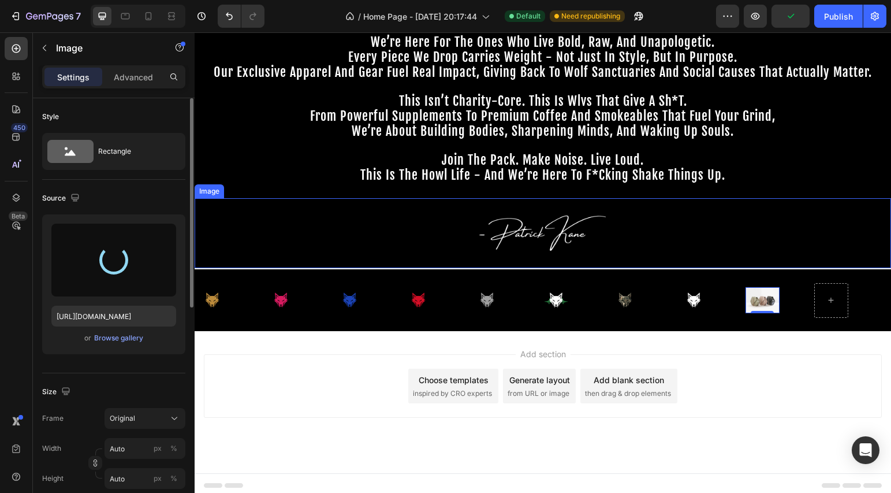
type input "https://cdn.shopify.com/s/files/1/0643/3236/5939/files/gempages_558512538082345…"
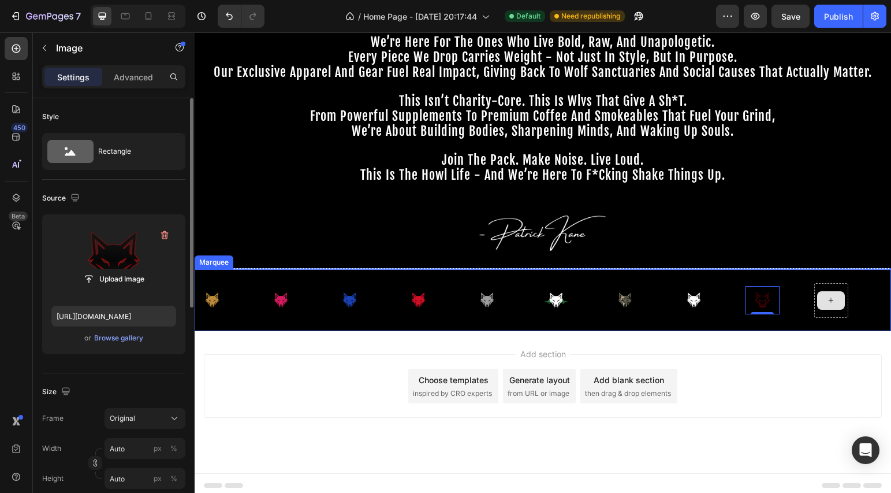
click at [844, 295] on div at bounding box center [831, 300] width 28 height 18
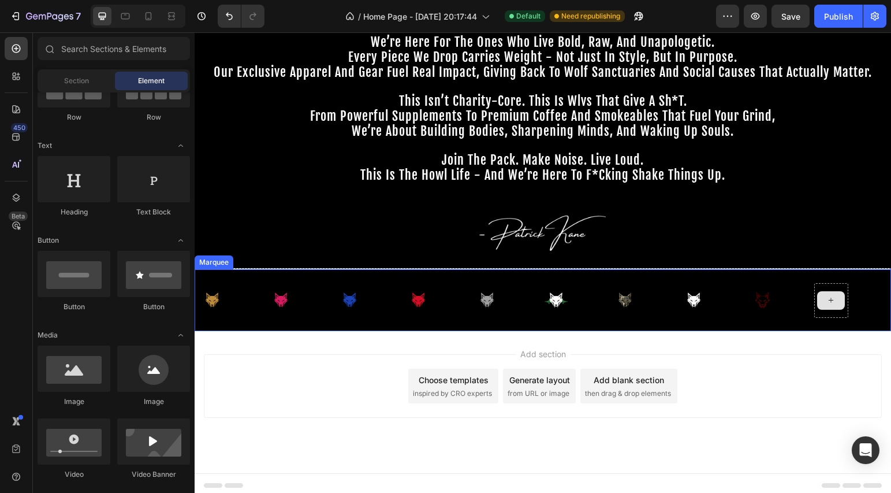
click at [832, 297] on icon at bounding box center [830, 300] width 9 height 10
drag, startPoint x: 273, startPoint y: 415, endPoint x: 831, endPoint y: 297, distance: 570.2
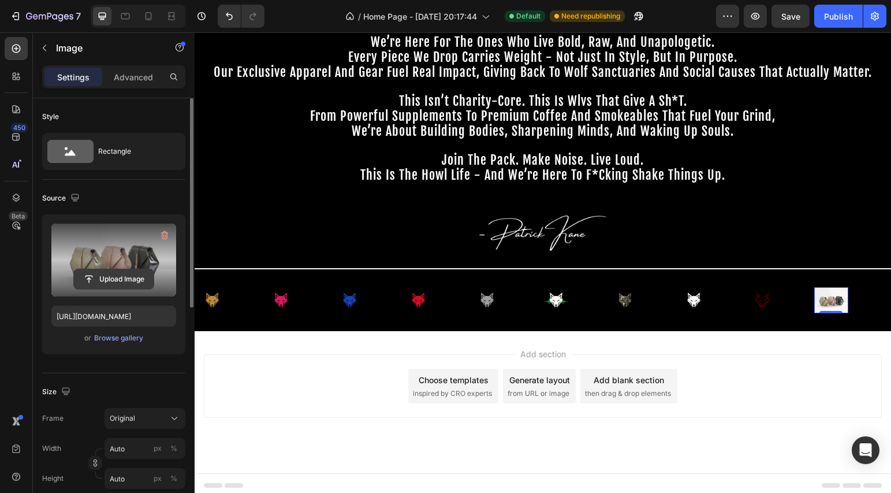
click at [100, 270] on input "file" at bounding box center [114, 279] width 80 height 20
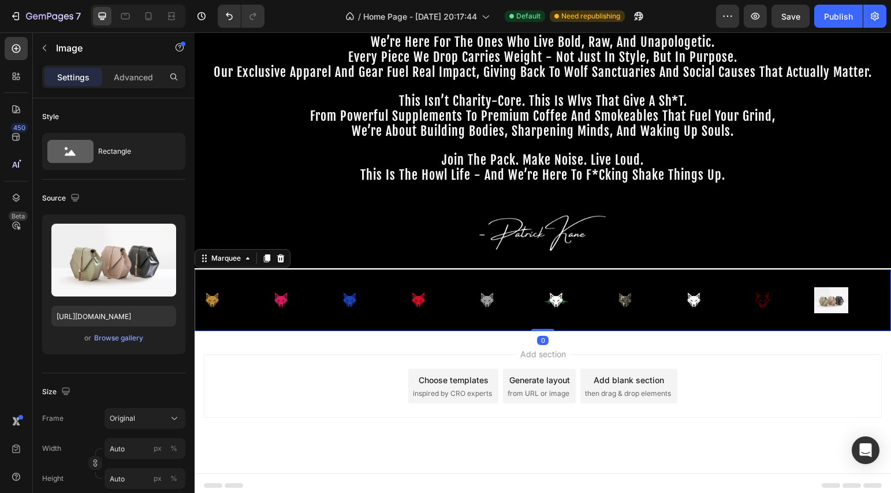
click at [478, 271] on div "Image Image Image Image Image Image Image Image Image Image Image Image Image I…" at bounding box center [543, 300] width 697 height 62
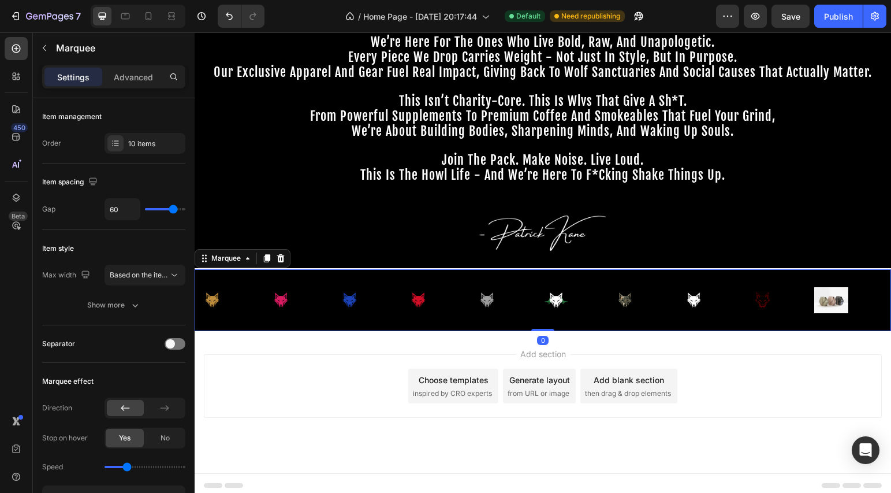
click at [476, 275] on div "Image Image Image Image Image Image Image Image Image Image Image Image Image I…" at bounding box center [543, 300] width 697 height 62
click at [130, 273] on span "Based on the item count" at bounding box center [149, 274] width 79 height 9
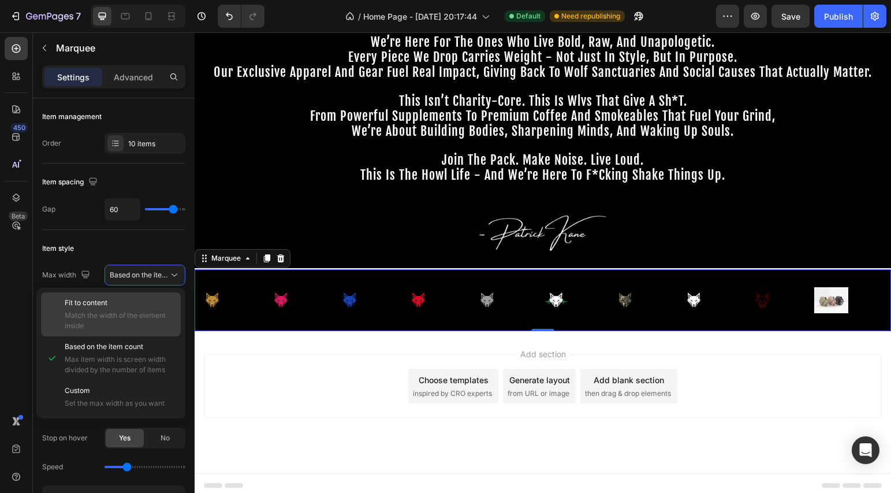
click at [148, 307] on p "Fit to content" at bounding box center [120, 302] width 111 height 10
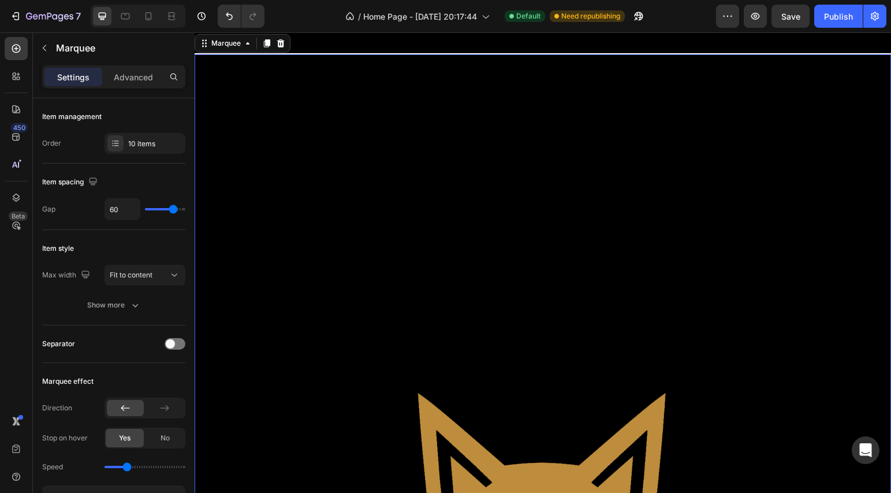
scroll to position [799, 0]
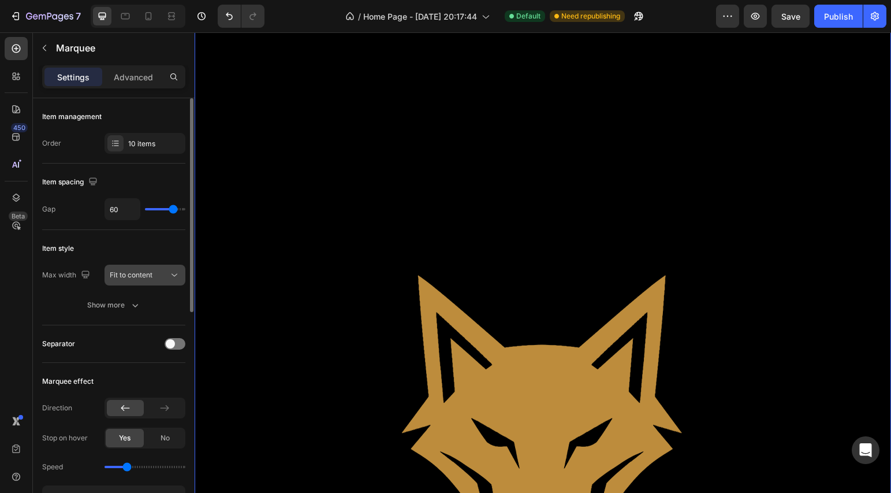
click at [136, 271] on span "Fit to content" at bounding box center [131, 274] width 43 height 9
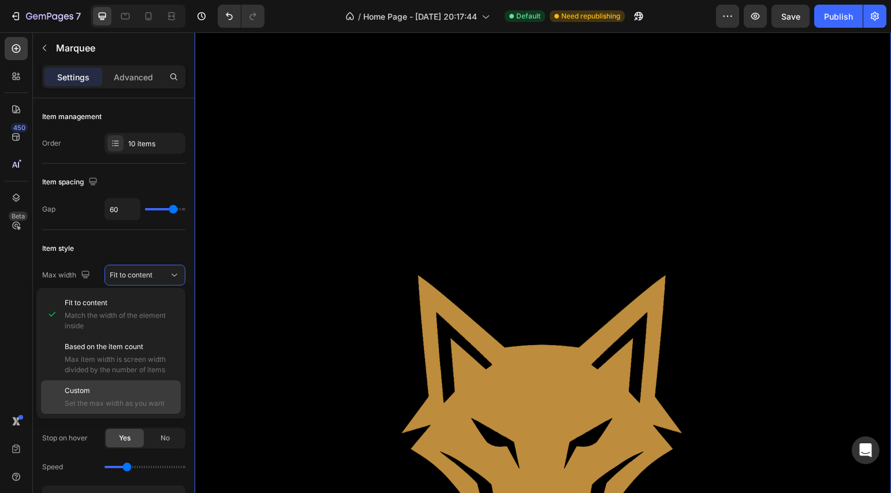
click at [147, 393] on p "Custom" at bounding box center [120, 390] width 111 height 10
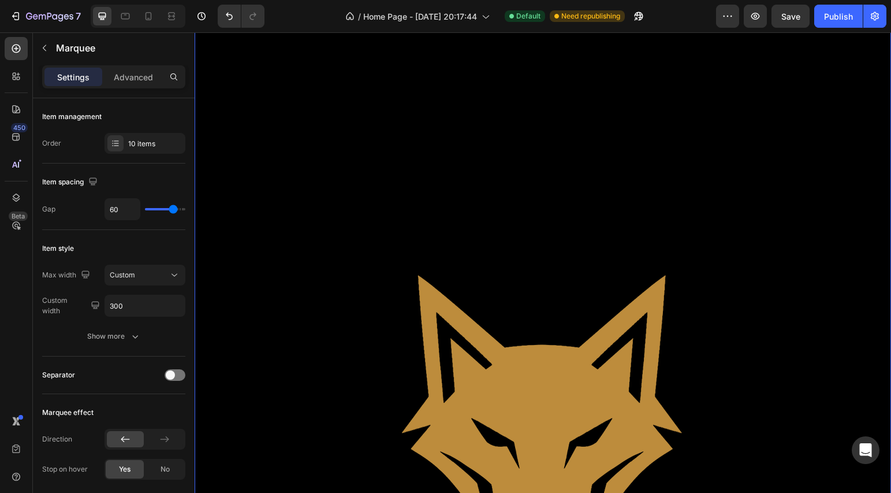
scroll to position [601, 0]
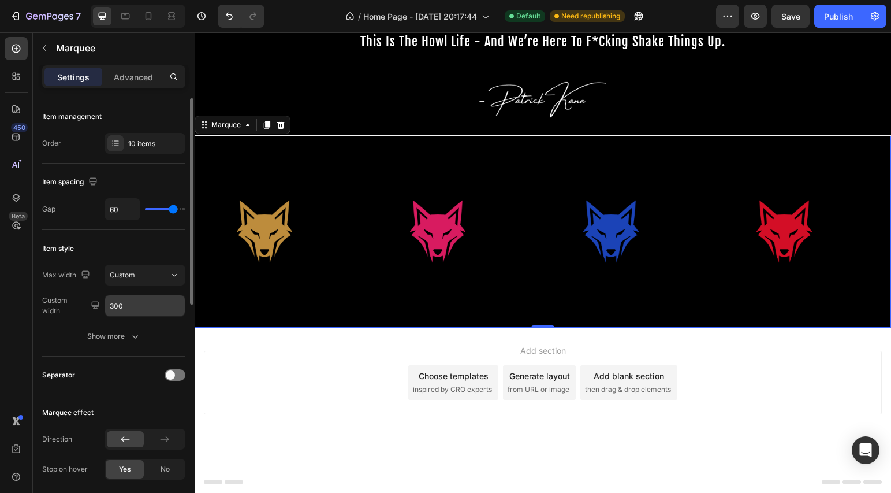
click at [134, 309] on input "300" at bounding box center [145, 305] width 80 height 21
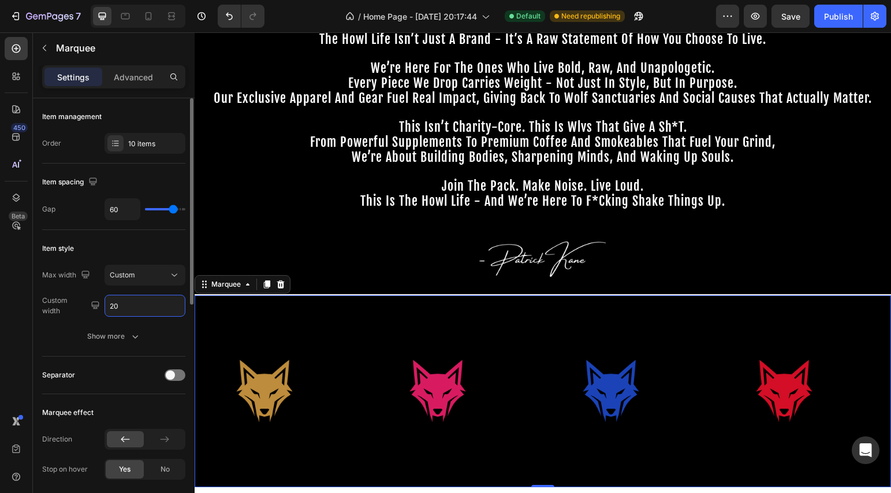
type input "200"
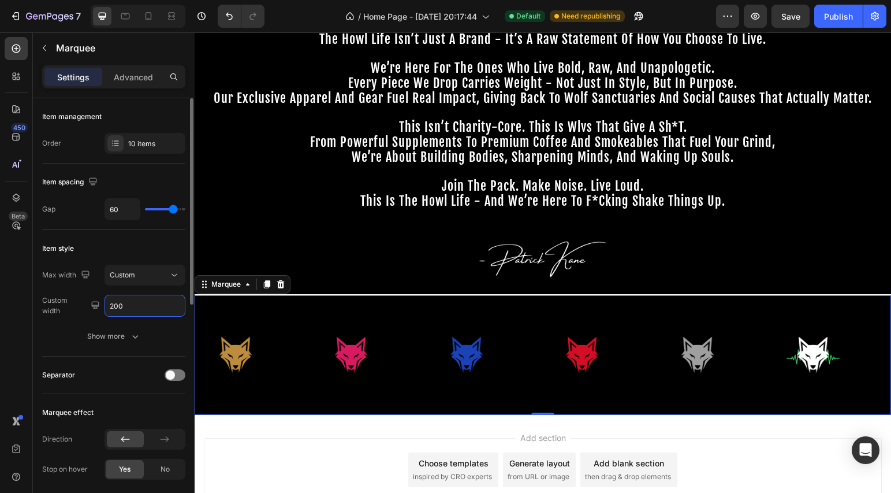
scroll to position [528, 0]
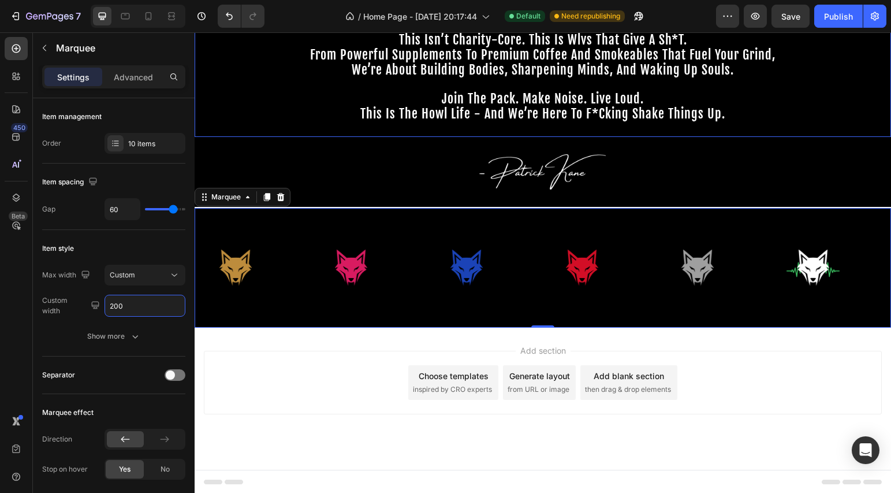
click at [311, 102] on p "join the pack. make noise. live loud." at bounding box center [543, 99] width 694 height 15
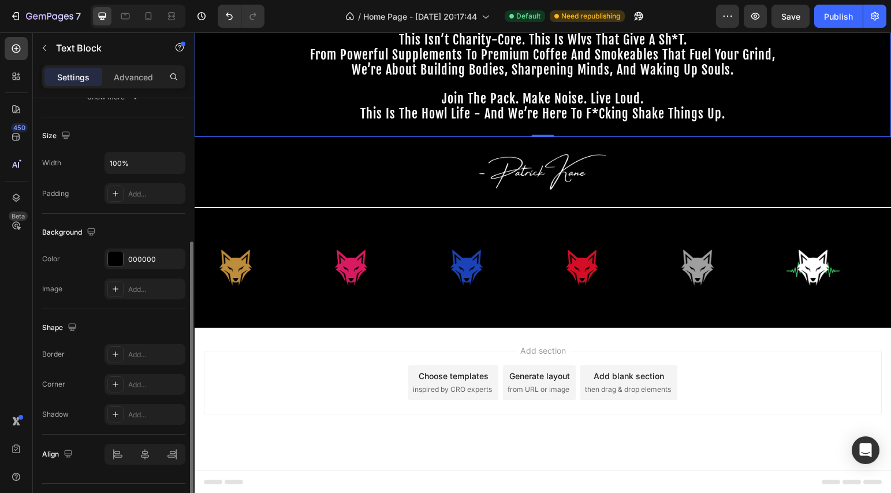
scroll to position [0, 0]
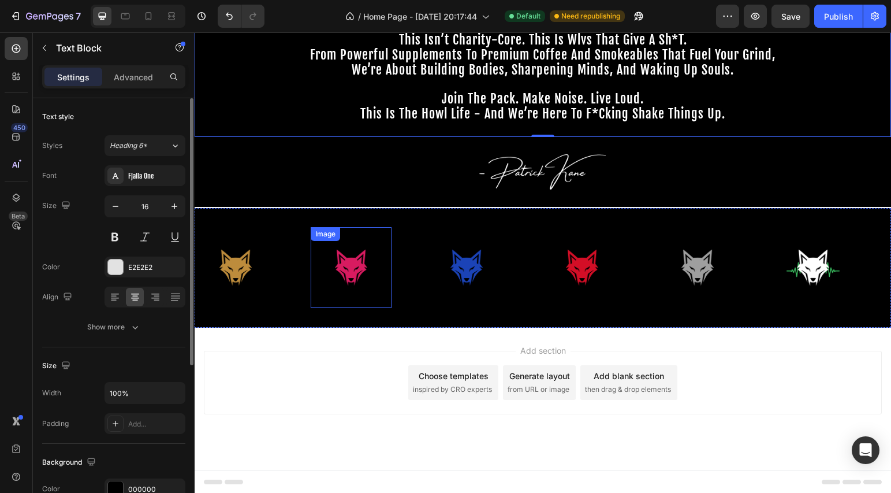
click at [331, 237] on div "Image" at bounding box center [325, 234] width 25 height 10
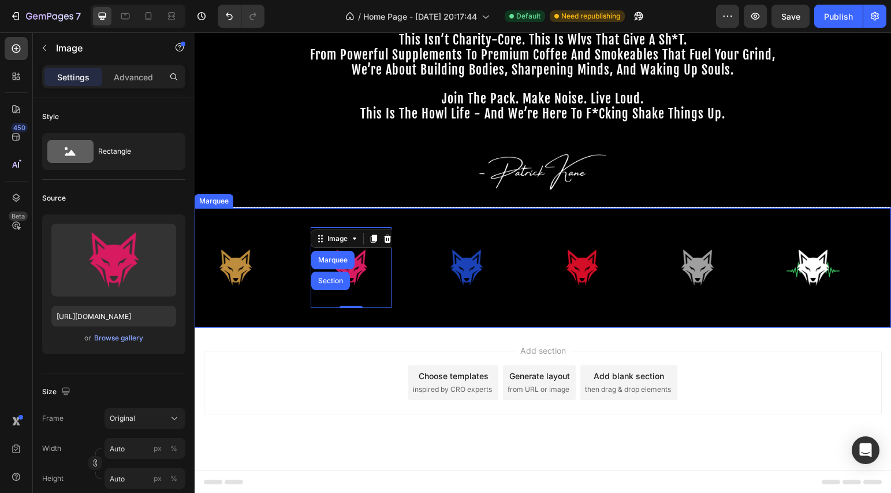
click at [289, 230] on div "Image" at bounding box center [253, 267] width 116 height 81
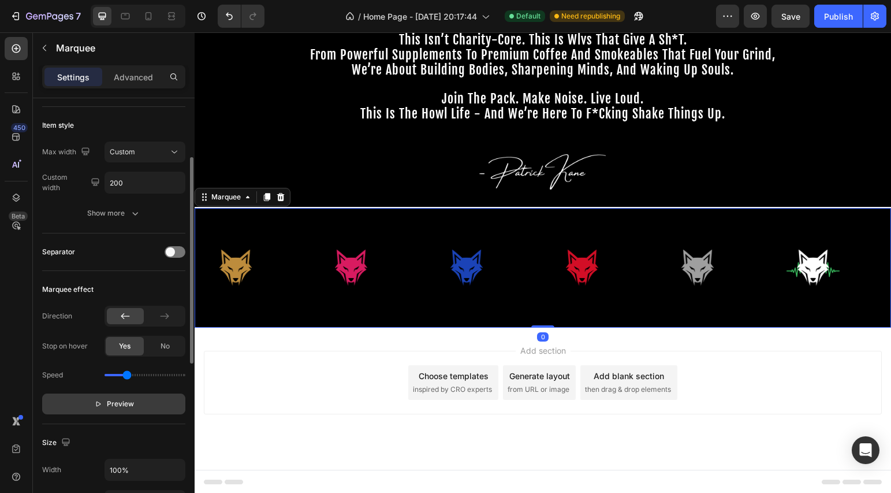
scroll to position [265, 0]
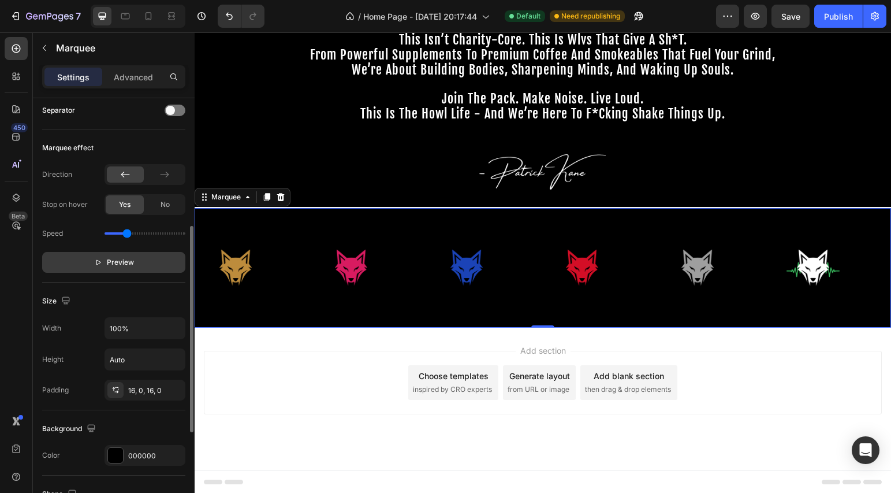
click at [108, 263] on span "Preview" at bounding box center [120, 262] width 27 height 12
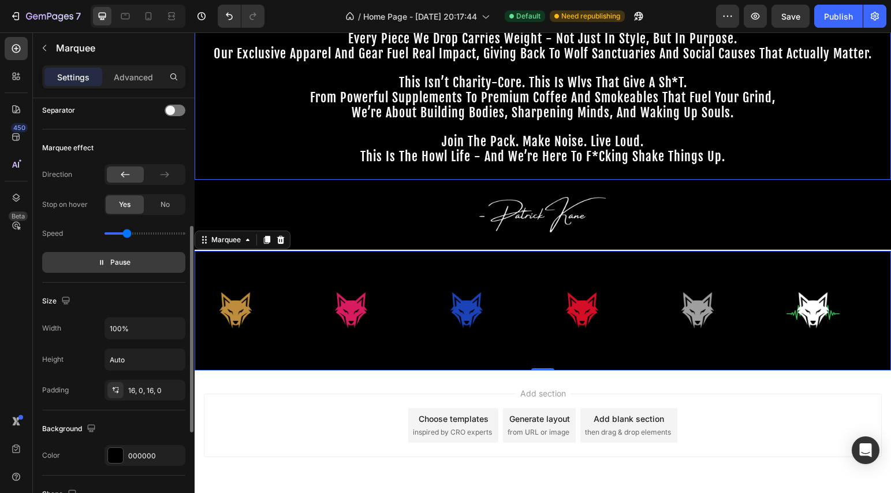
scroll to position [462, 0]
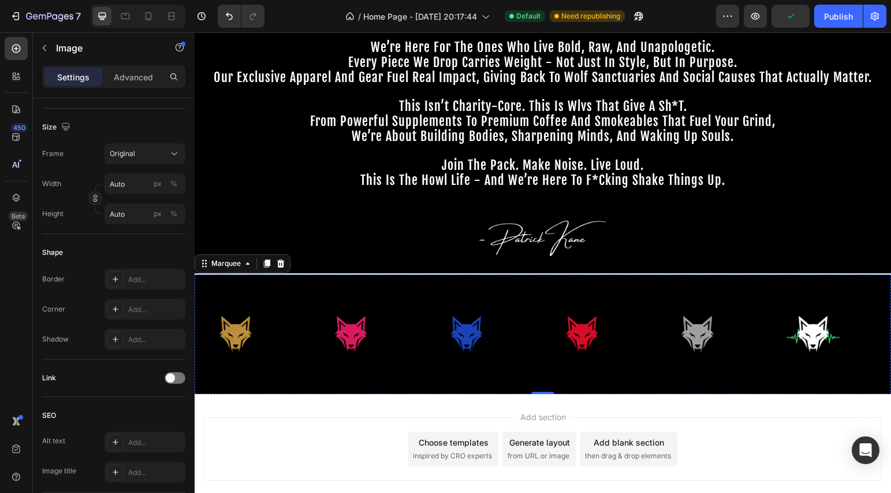
scroll to position [0, 0]
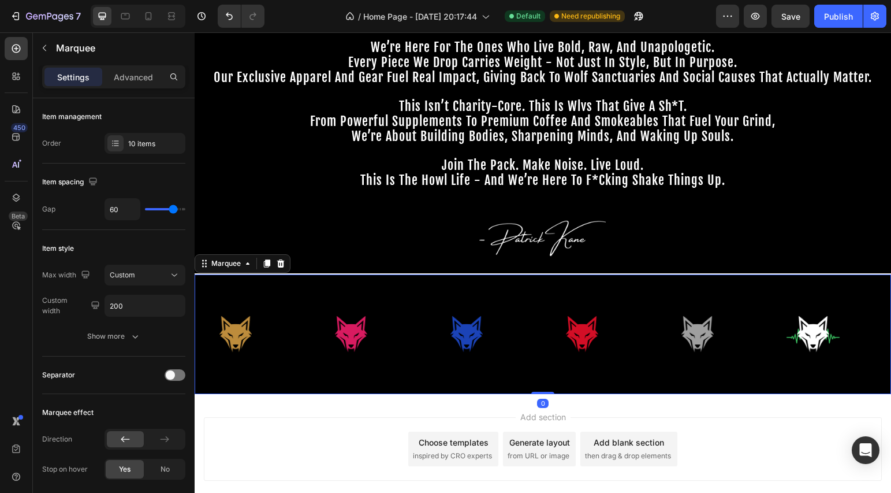
click at [147, 145] on div "10 items" at bounding box center [155, 144] width 54 height 10
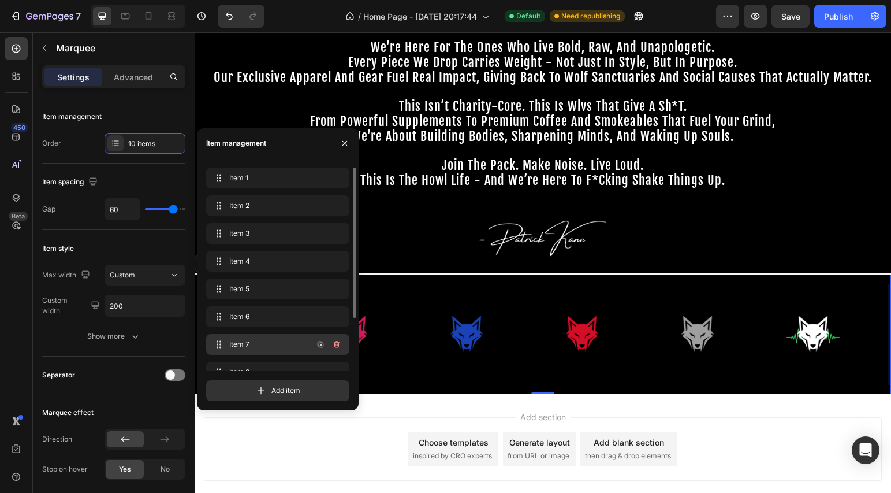
scroll to position [72, 0]
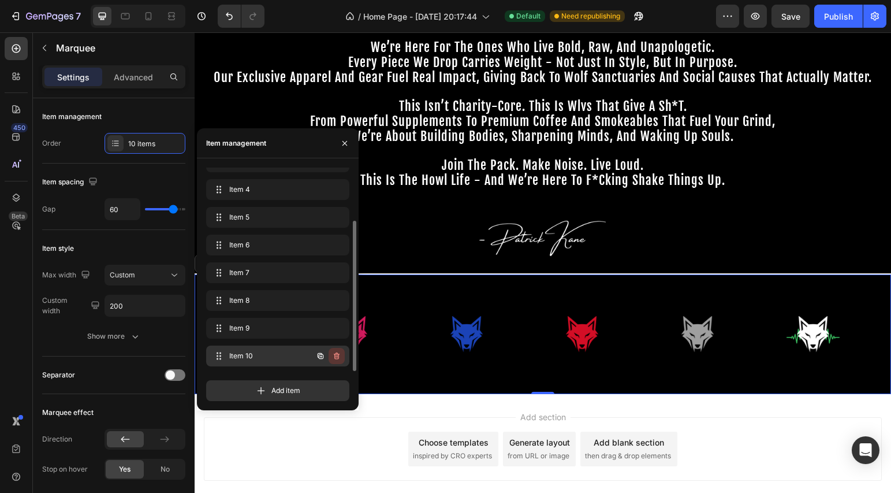
click at [337, 356] on icon "button" at bounding box center [336, 355] width 9 height 9
click at [321, 354] on div "Delete" at bounding box center [328, 356] width 21 height 10
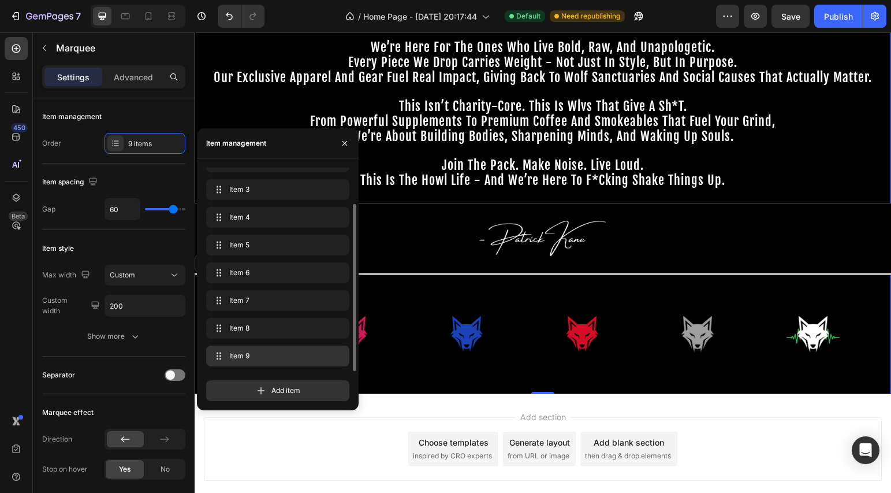
click at [714, 197] on p "this is the howl life - and we’re here to f*cking shake things up." at bounding box center [543, 187] width 694 height 29
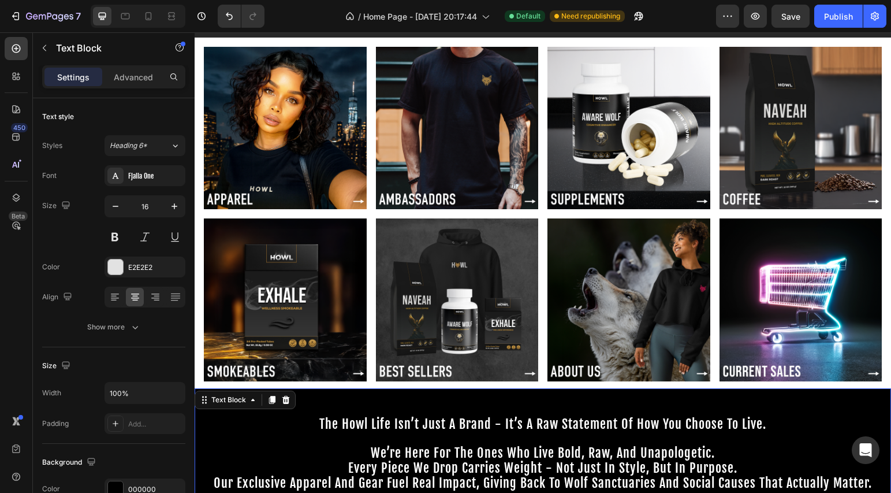
scroll to position [0, 0]
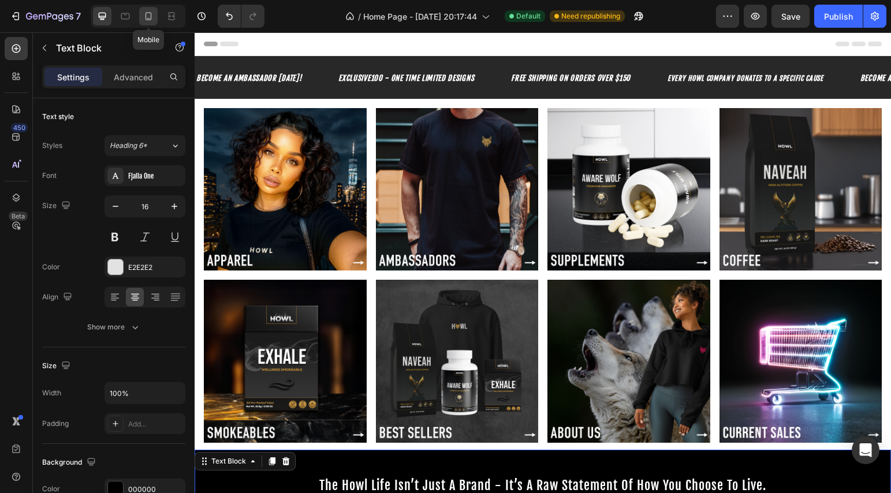
click at [152, 14] on icon at bounding box center [149, 16] width 12 height 12
type input "10"
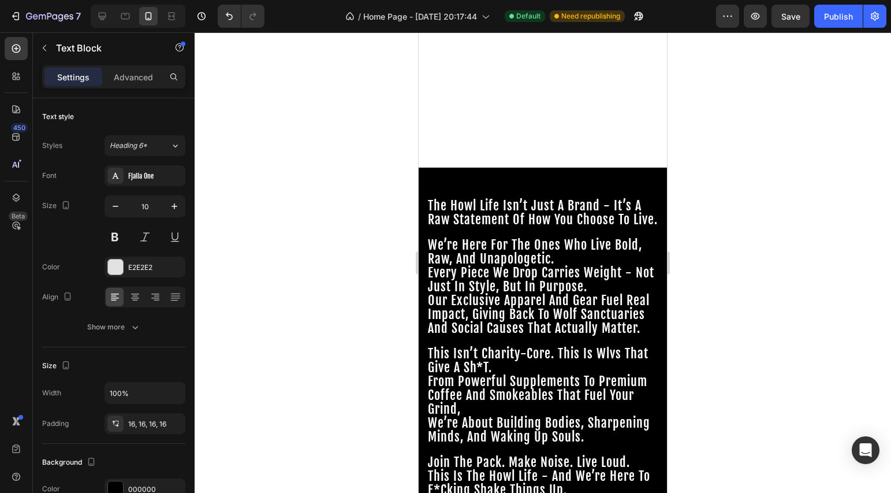
scroll to position [628, 0]
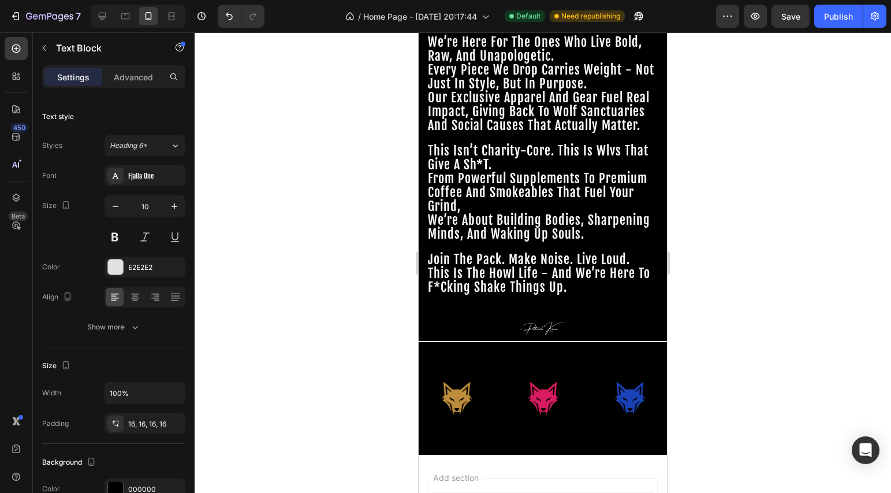
click at [508, 214] on p "from powerful supplements to premium coffee and smokeables that fuel your grind," at bounding box center [543, 194] width 230 height 42
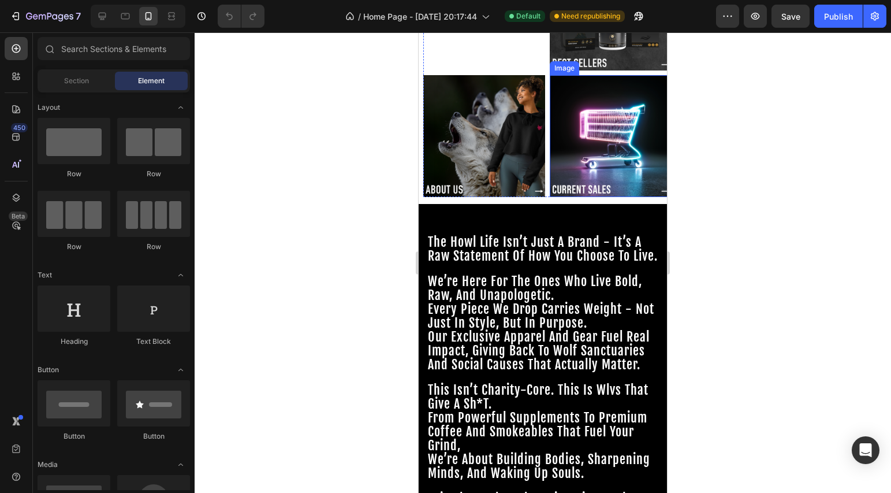
scroll to position [408, 0]
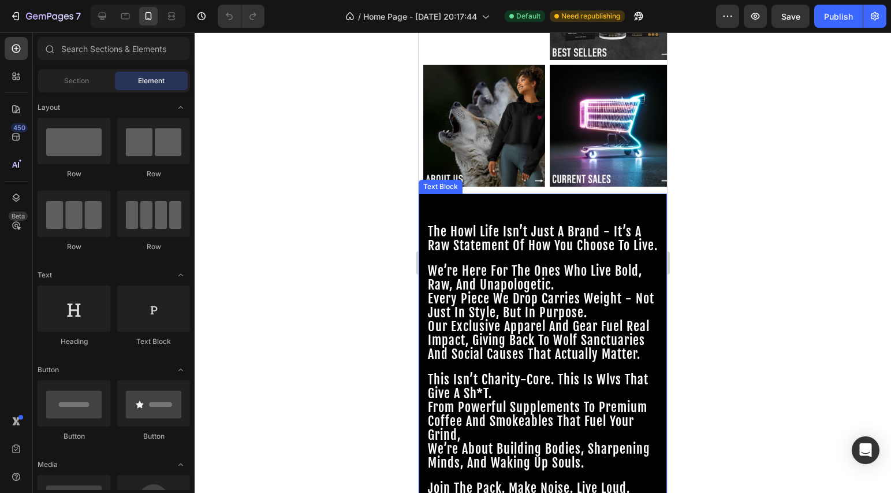
click at [556, 203] on p at bounding box center [543, 214] width 230 height 23
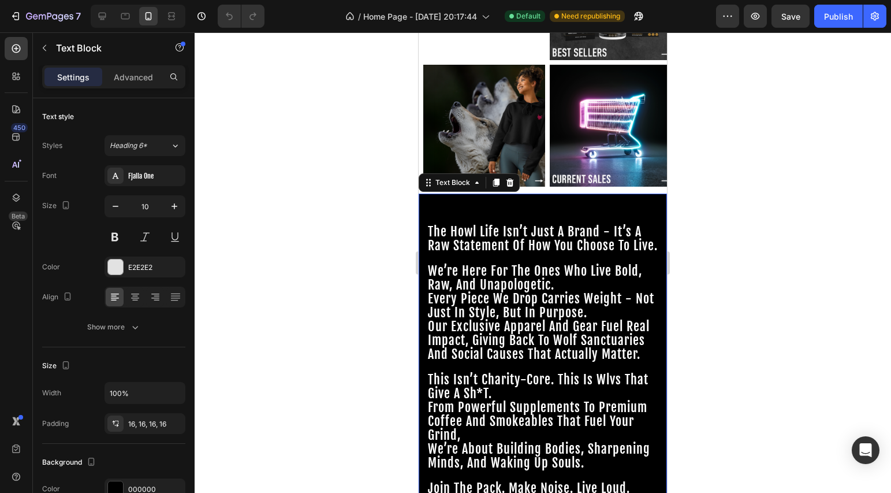
click at [541, 228] on span "the howl life isn’t just a brand - it’s a raw statement of how you choose to li…" at bounding box center [543, 238] width 230 height 29
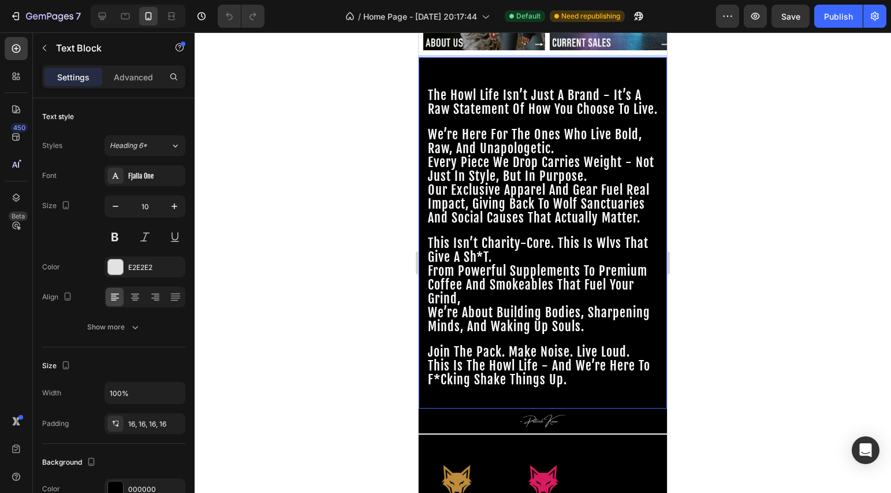
scroll to position [557, 0]
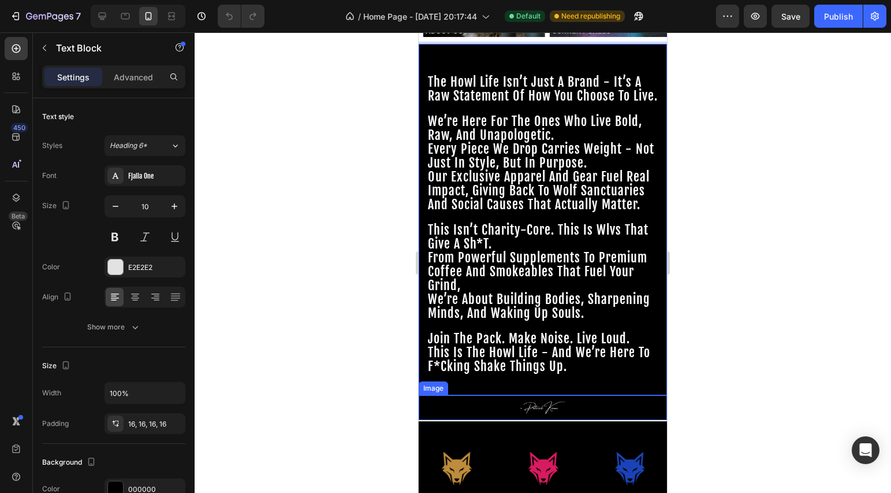
click at [577, 409] on div at bounding box center [543, 407] width 248 height 25
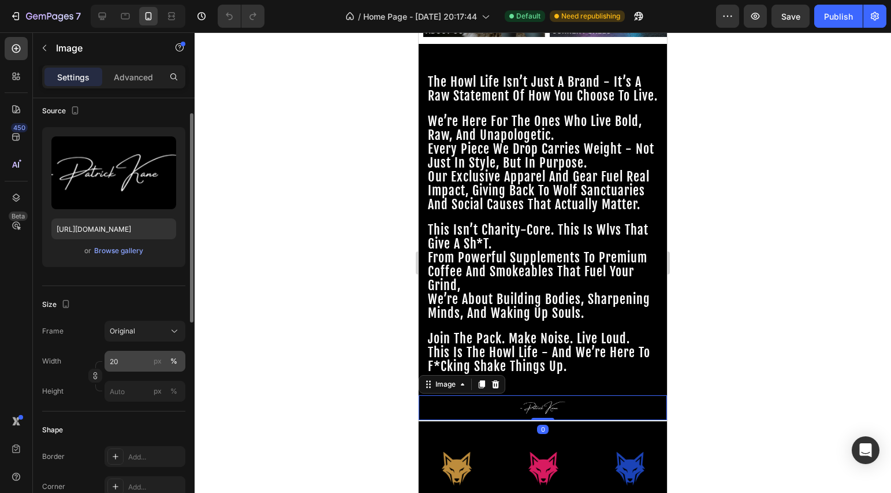
scroll to position [126, 0]
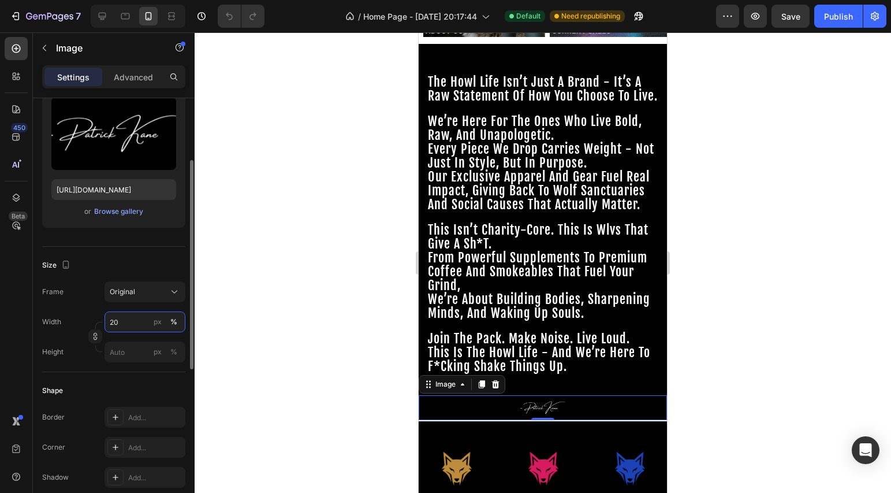
click at [128, 324] on input "20" at bounding box center [145, 321] width 81 height 21
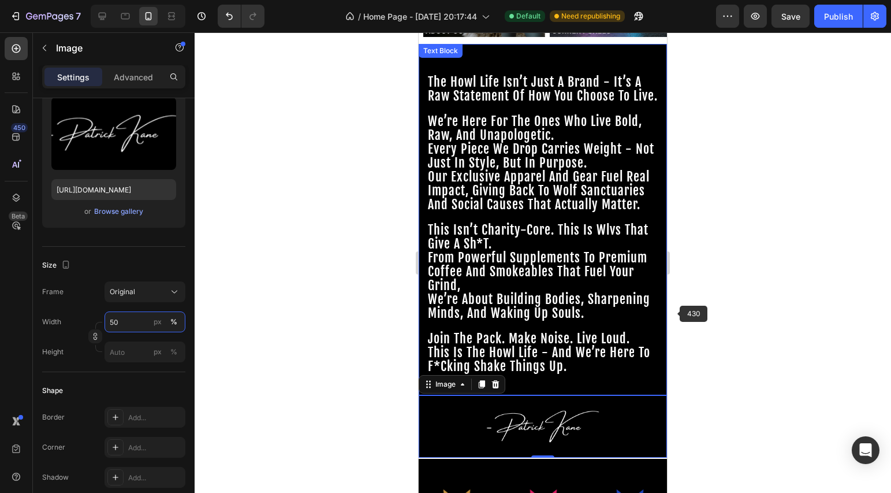
type input "50"
drag, startPoint x: 716, startPoint y: 304, endPoint x: 709, endPoint y: 306, distance: 7.7
click at [712, 304] on div at bounding box center [543, 262] width 697 height 460
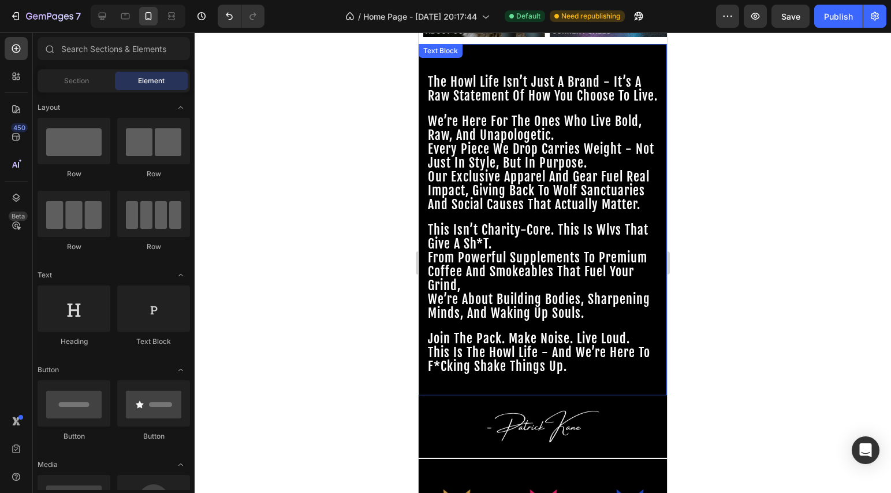
click at [554, 200] on span "our exclusive apparel and gear fuel real impact, giving back to wolf sanctuarie…" at bounding box center [539, 190] width 222 height 43
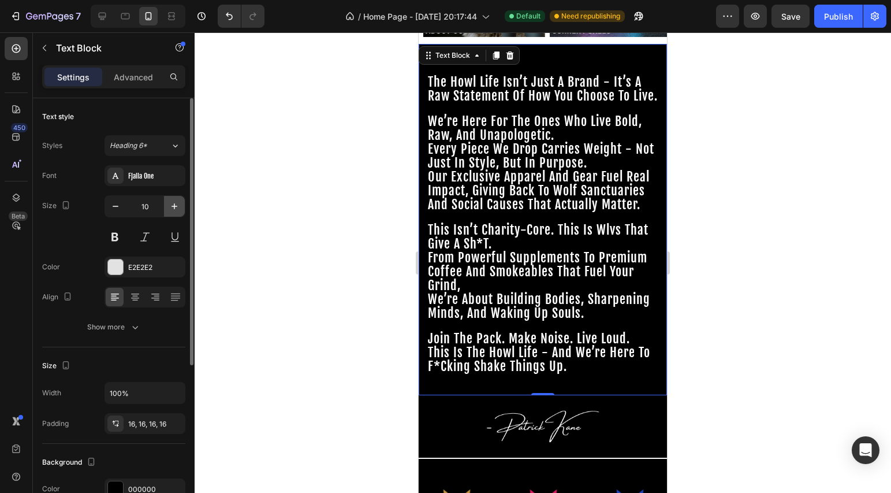
click at [173, 206] on icon "button" at bounding box center [175, 206] width 6 height 6
type input "11"
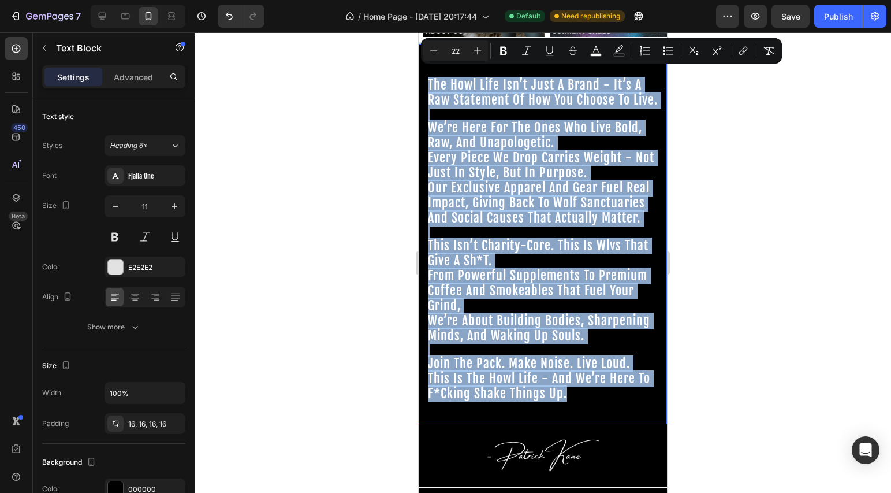
drag, startPoint x: 576, startPoint y: 404, endPoint x: 429, endPoint y: 72, distance: 363.6
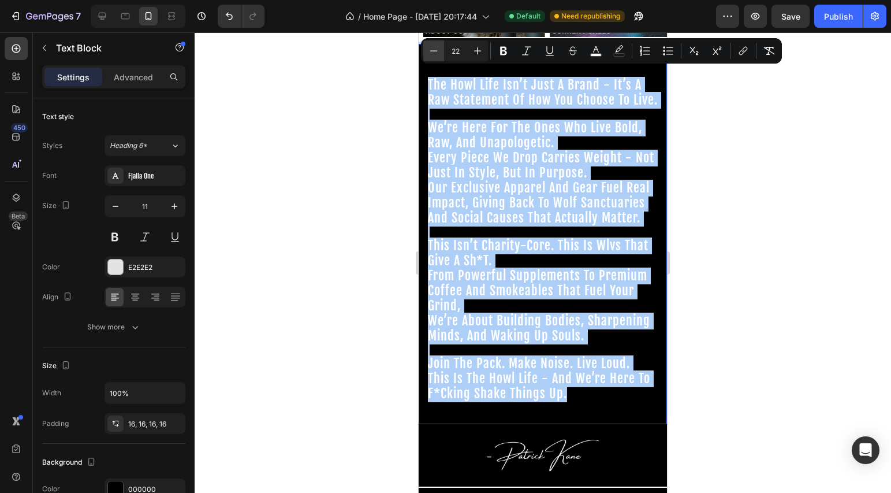
click at [433, 50] on icon "Editor contextual toolbar" at bounding box center [434, 51] width 12 height 12
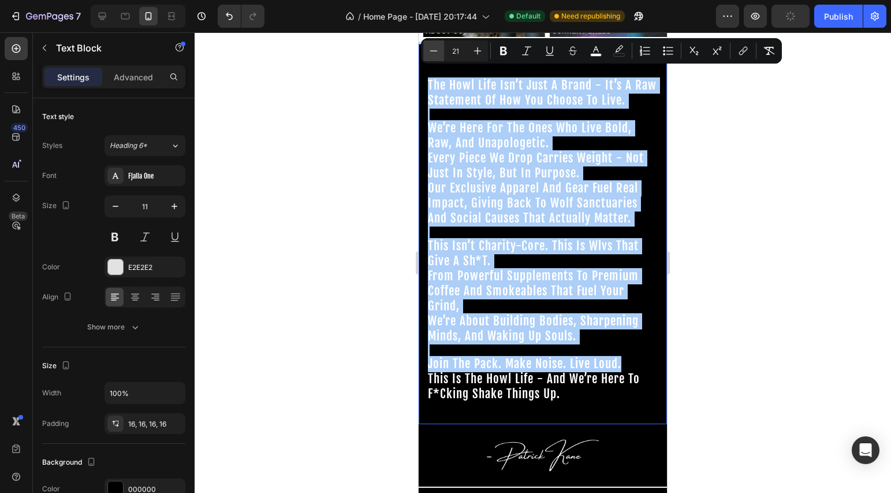
click at [433, 50] on icon "Editor contextual toolbar" at bounding box center [434, 51] width 12 height 12
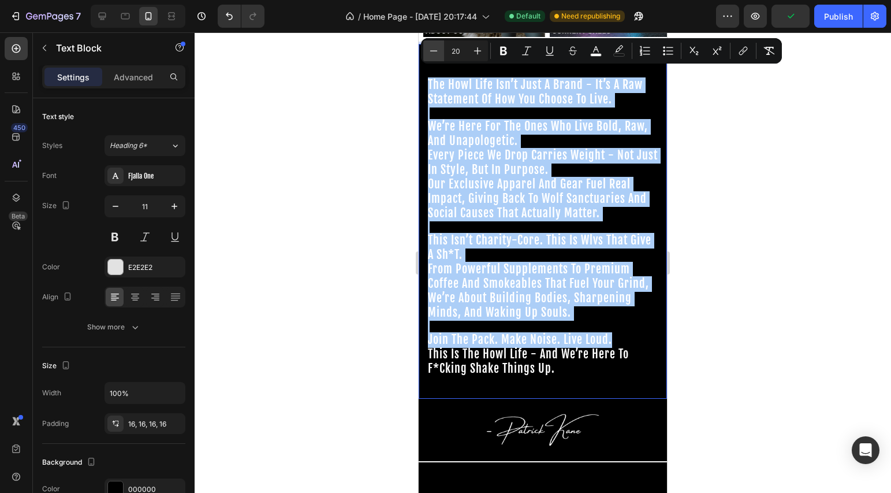
click at [433, 50] on icon "Editor contextual toolbar" at bounding box center [434, 51] width 12 height 12
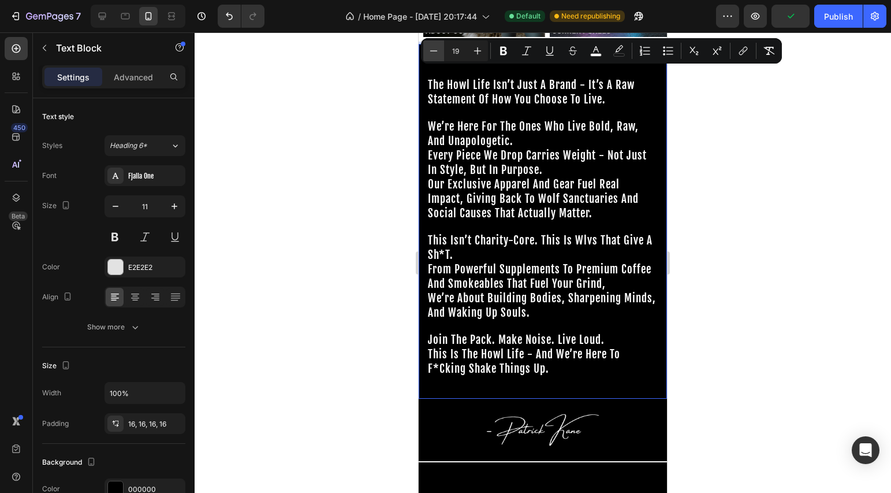
click at [433, 50] on icon "Editor contextual toolbar" at bounding box center [434, 51] width 12 height 12
type input "18"
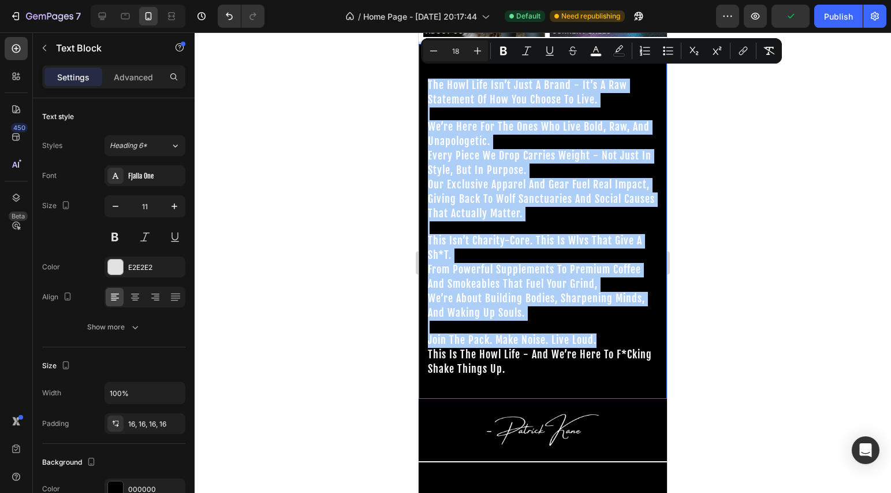
click at [364, 254] on div at bounding box center [543, 262] width 697 height 460
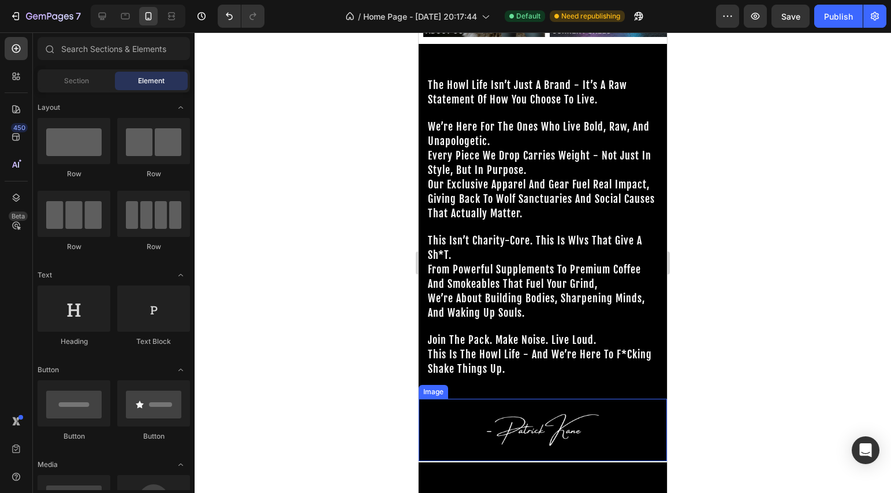
click at [527, 419] on img at bounding box center [543, 430] width 124 height 62
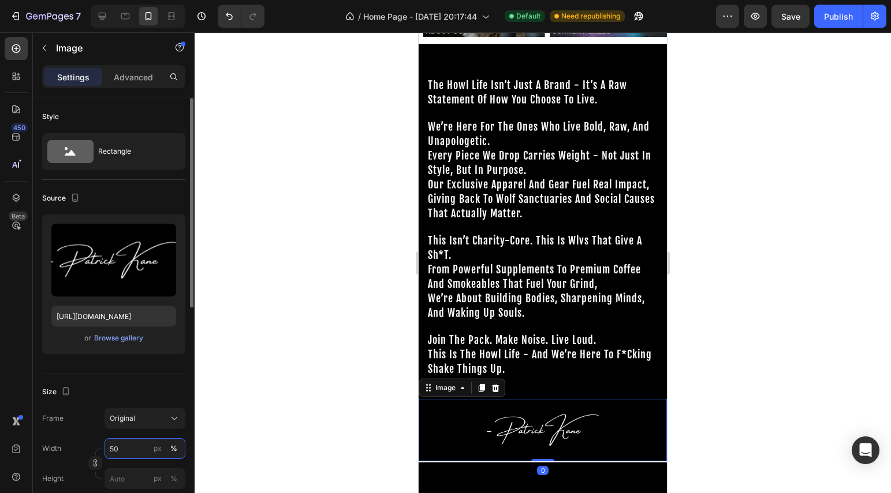
click at [118, 450] on input "50" at bounding box center [145, 448] width 81 height 21
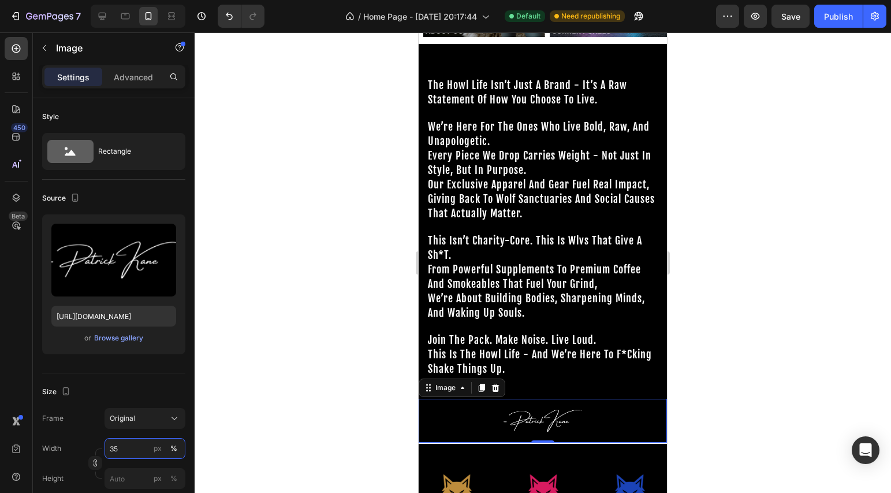
type input "35"
click at [293, 312] on div at bounding box center [543, 262] width 697 height 460
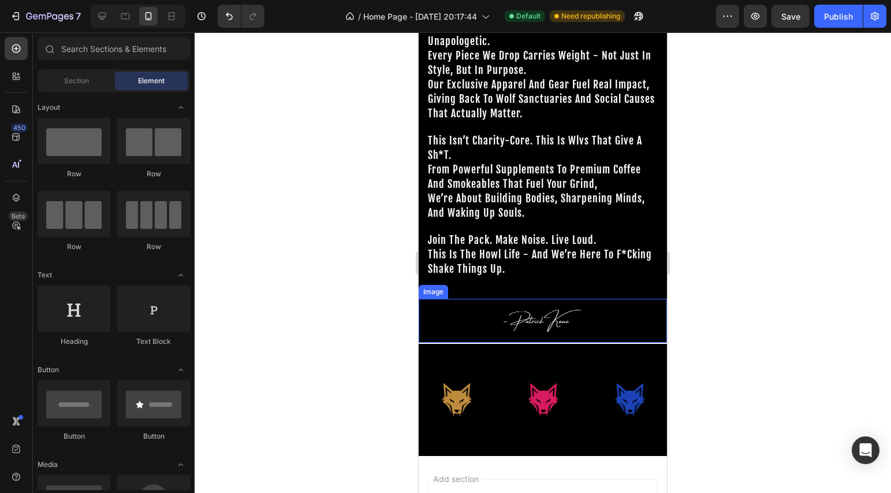
scroll to position [660, 0]
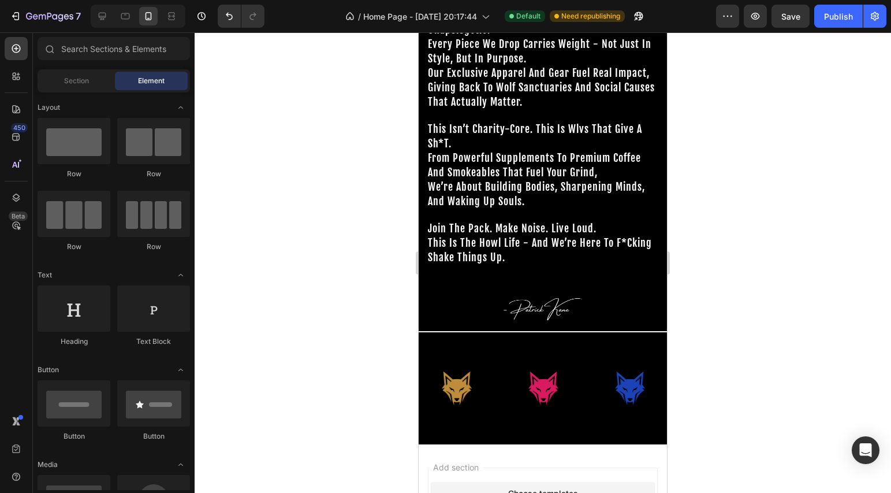
click at [723, 360] on div at bounding box center [543, 262] width 697 height 460
click at [591, 351] on div "Image" at bounding box center [549, 388] width 87 height 76
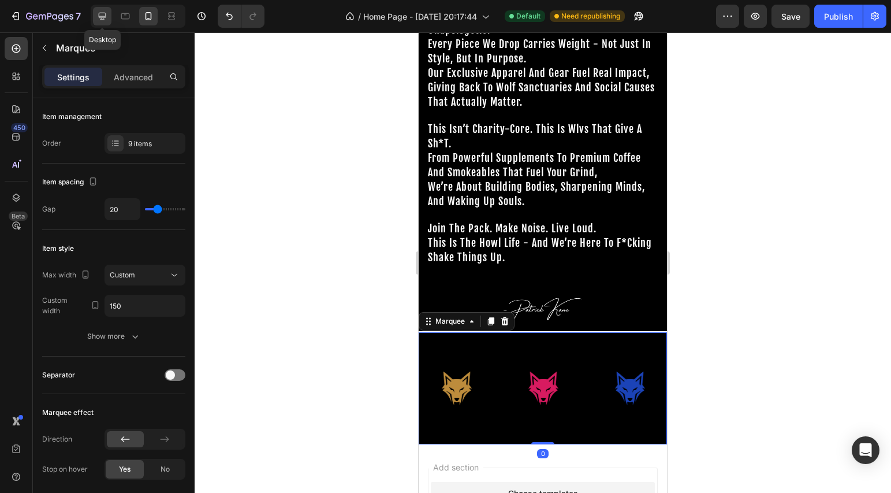
click at [101, 13] on icon at bounding box center [102, 16] width 12 height 12
type input "60"
type input "200"
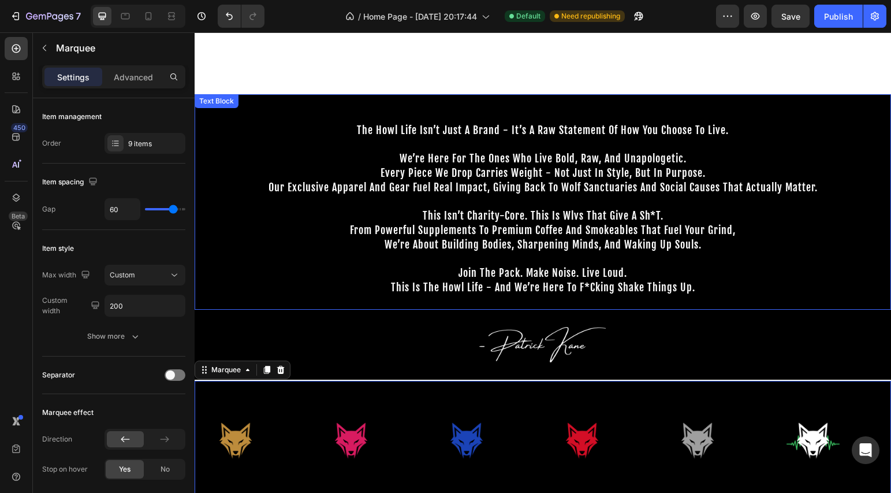
scroll to position [262, 0]
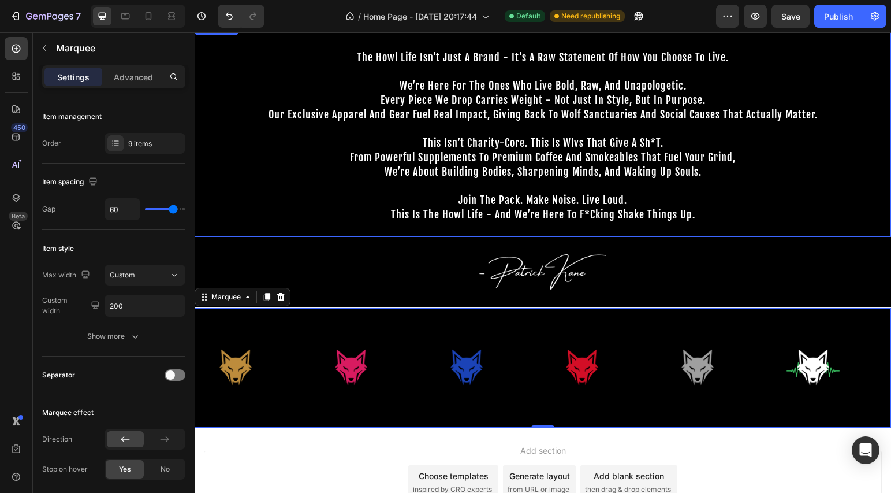
click at [505, 160] on span "from powerful supplements to premium coffee and smokeables that fuel your grind," at bounding box center [543, 157] width 386 height 13
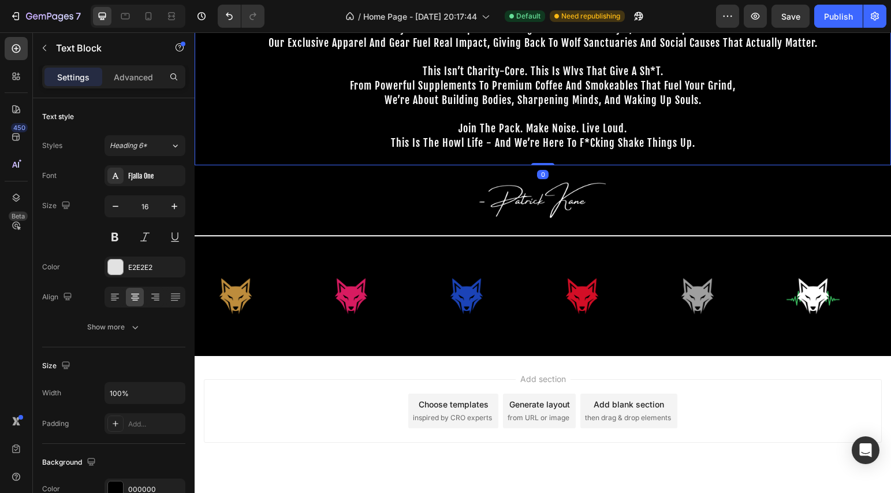
scroll to position [119, 0]
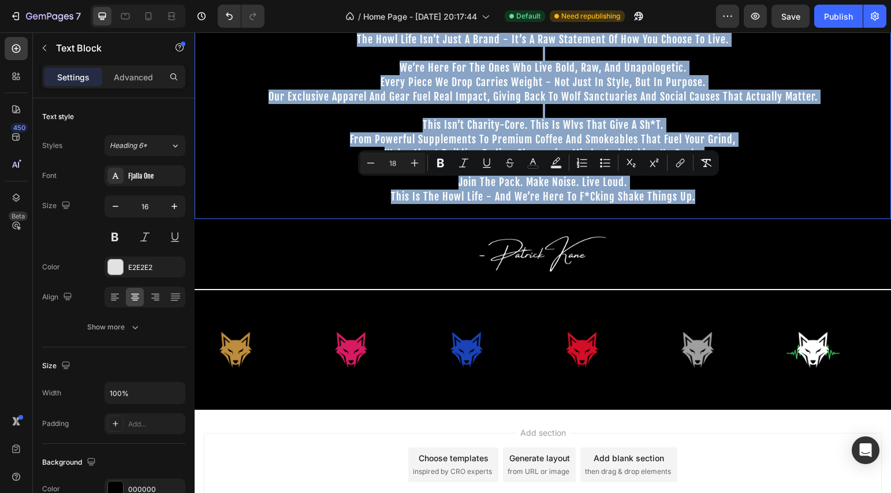
drag, startPoint x: 708, startPoint y: 359, endPoint x: 341, endPoint y: 179, distance: 409.1
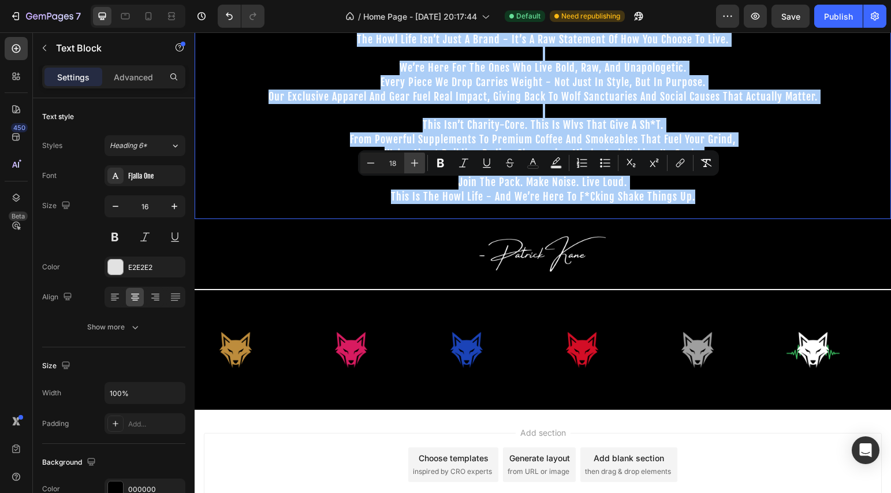
click at [420, 162] on button "Plus" at bounding box center [414, 162] width 21 height 21
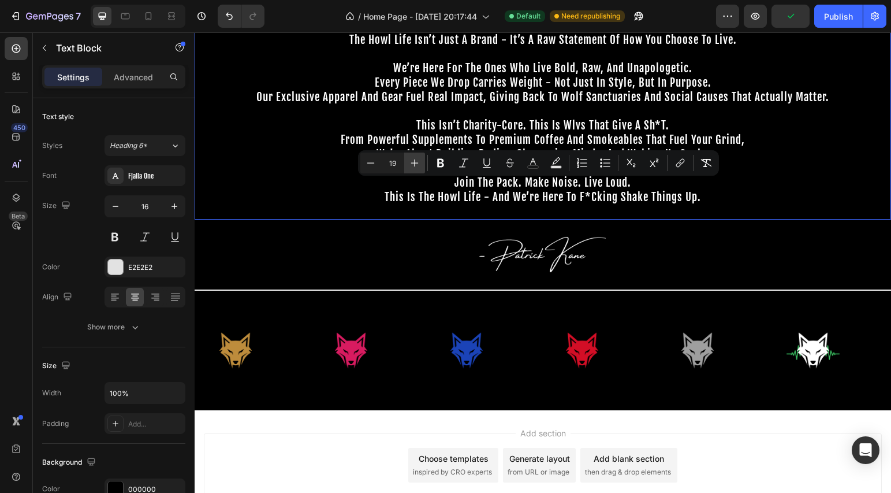
click at [420, 162] on button "Plus" at bounding box center [414, 162] width 21 height 21
type input "20"
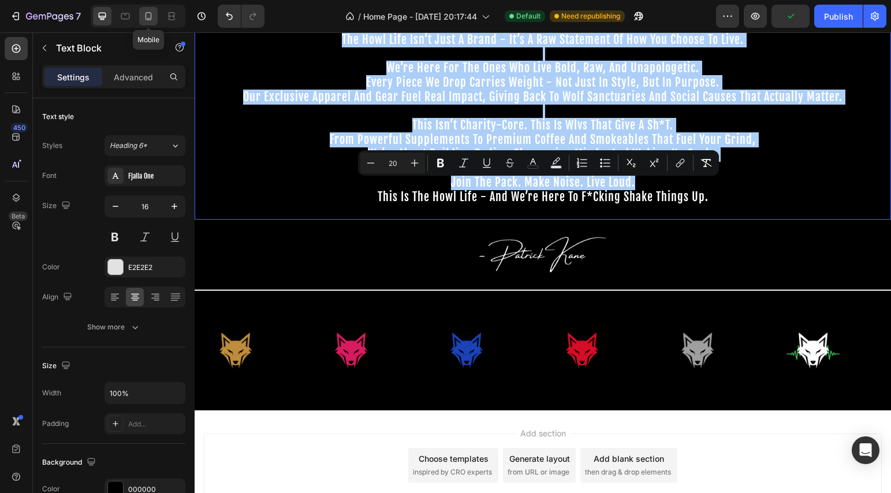
click at [143, 10] on icon at bounding box center [149, 16] width 12 height 12
type input "11"
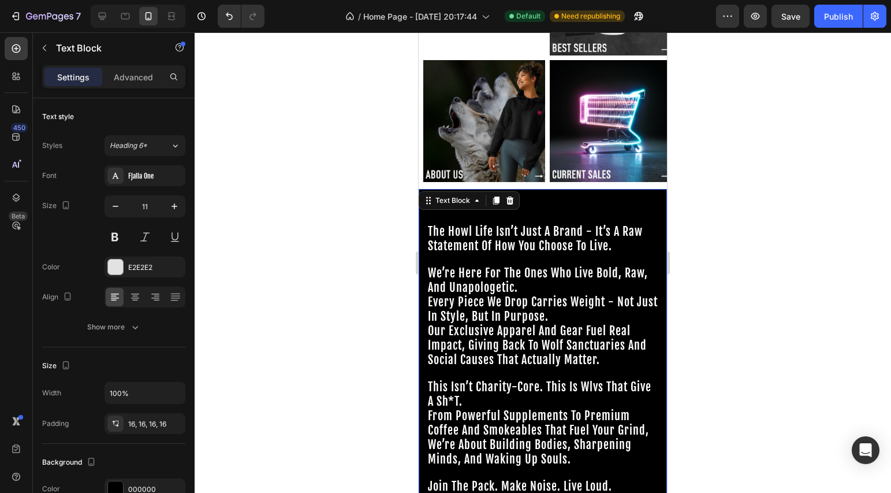
scroll to position [285, 0]
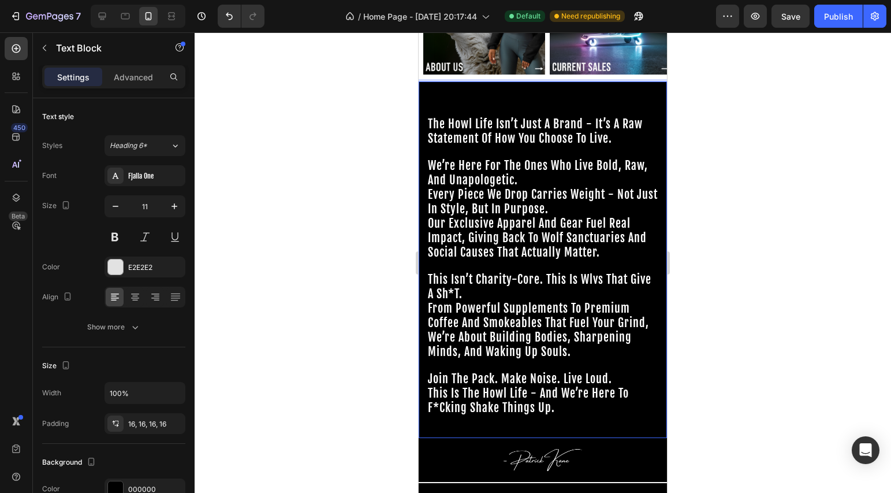
click at [481, 272] on span "this isn’t charity-core. this is wlvs that give a sh*t." at bounding box center [540, 286] width 224 height 29
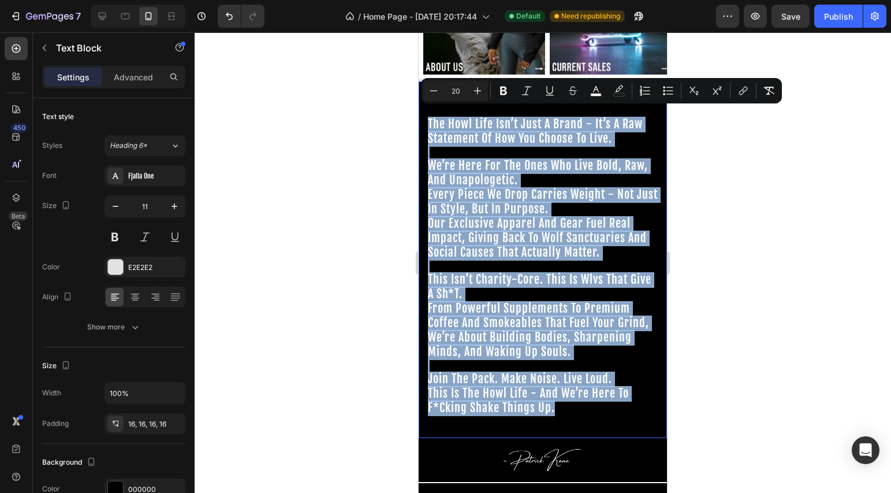
drag, startPoint x: 562, startPoint y: 416, endPoint x: 428, endPoint y: 116, distance: 328.9
click at [428, 116] on div "the howl life isn’t just a brand - it’s a raw statement of how you choose to li…" at bounding box center [543, 259] width 248 height 356
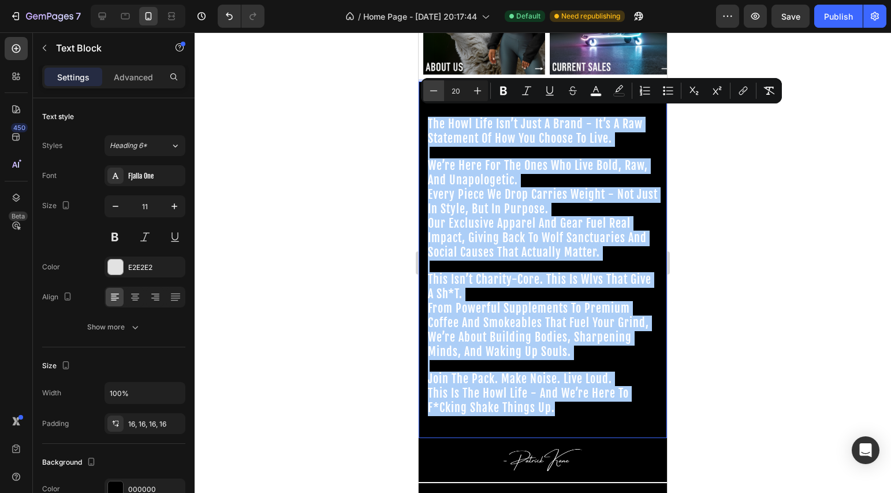
click at [429, 93] on icon "Editor contextual toolbar" at bounding box center [434, 91] width 12 height 12
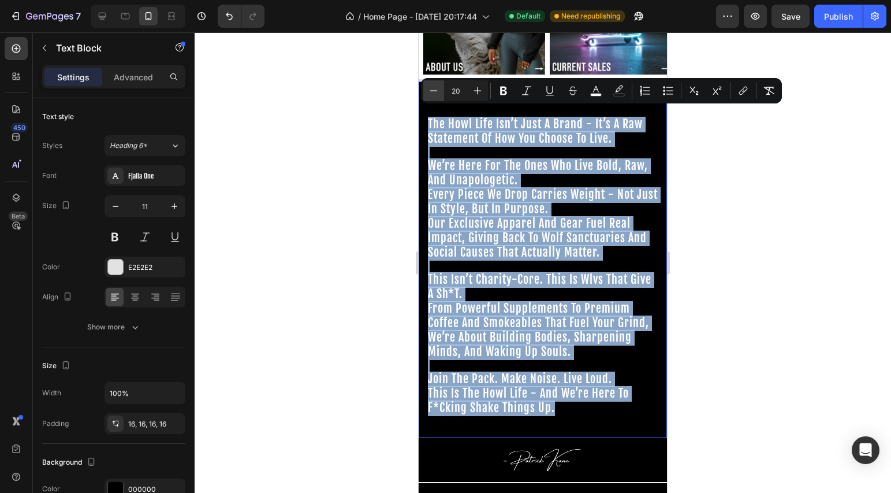
type input "19"
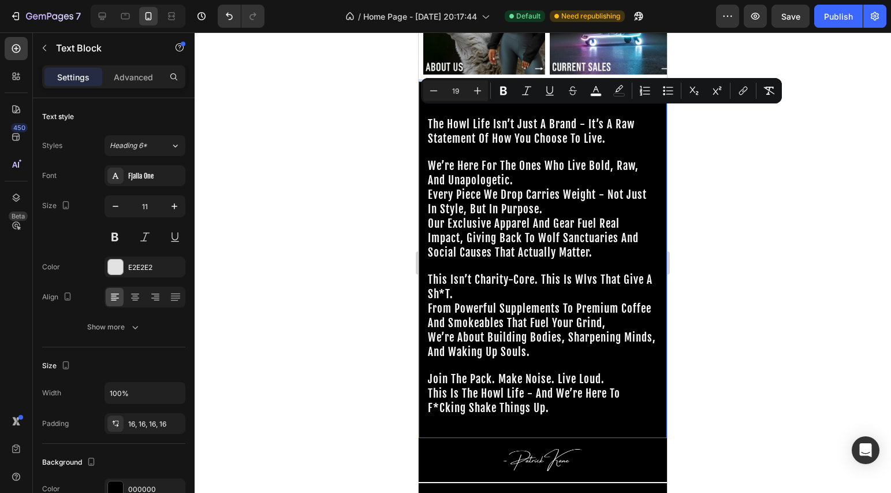
click at [344, 130] on div at bounding box center [543, 262] width 697 height 460
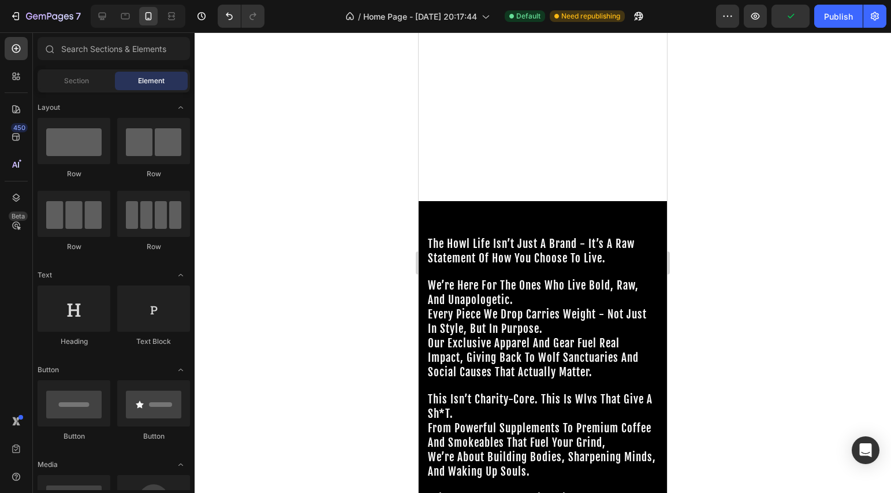
scroll to position [769, 0]
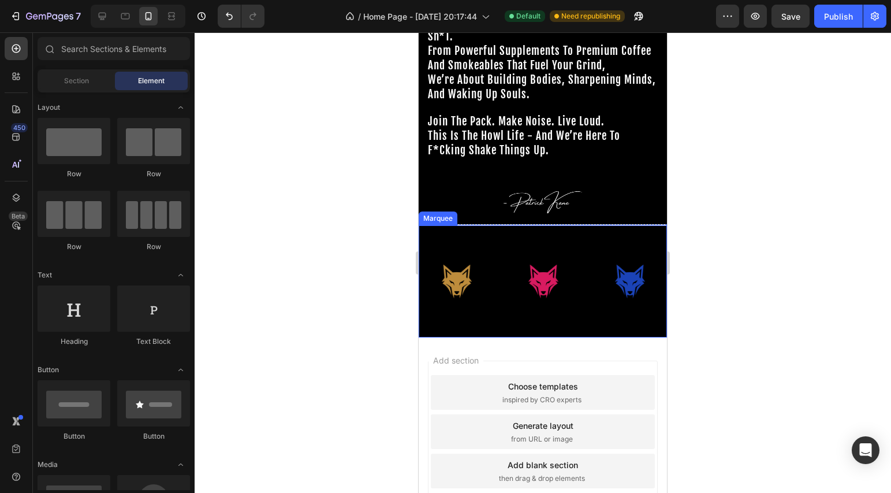
click at [603, 243] on div "Image" at bounding box center [630, 281] width 75 height 76
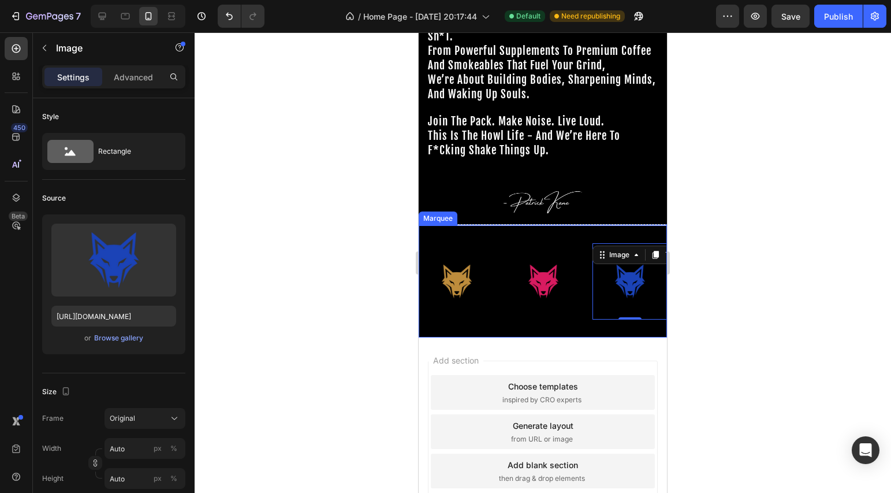
click at [561, 230] on div "Image Image Image 0 Image Image Image Image Image Image Image Image Image 0 Ima…" at bounding box center [543, 281] width 248 height 113
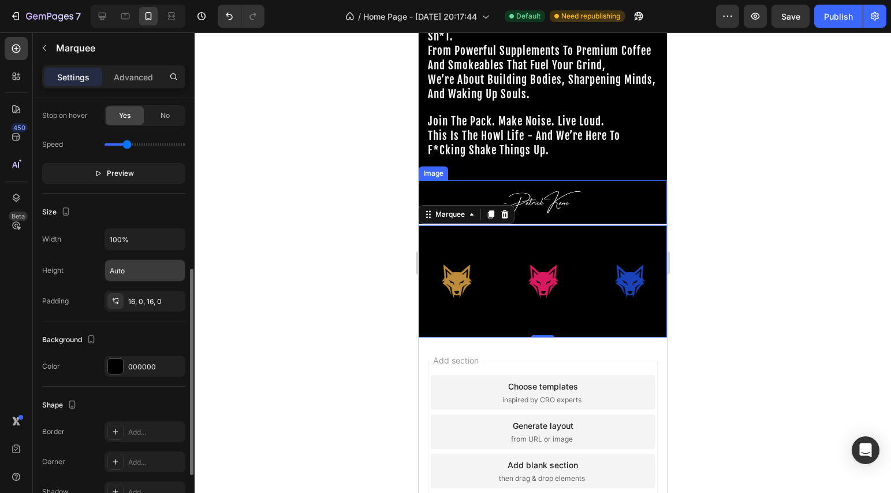
scroll to position [458, 0]
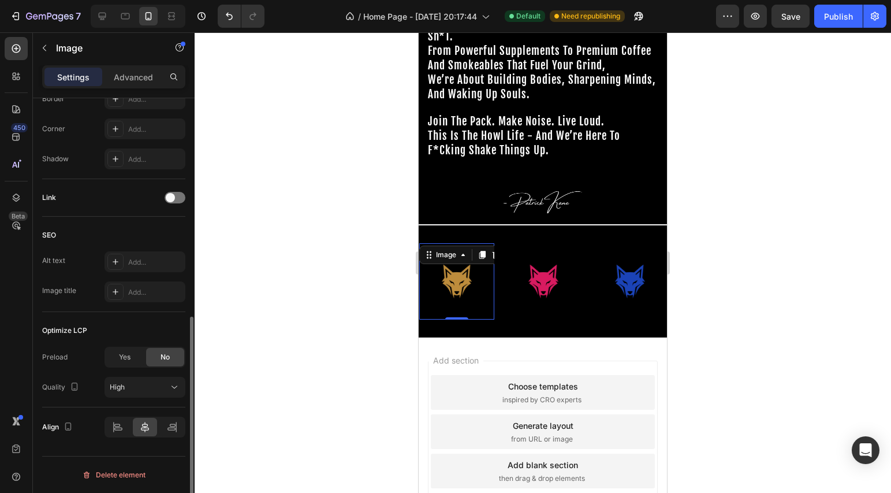
click at [447, 243] on div "Image 0" at bounding box center [456, 281] width 75 height 76
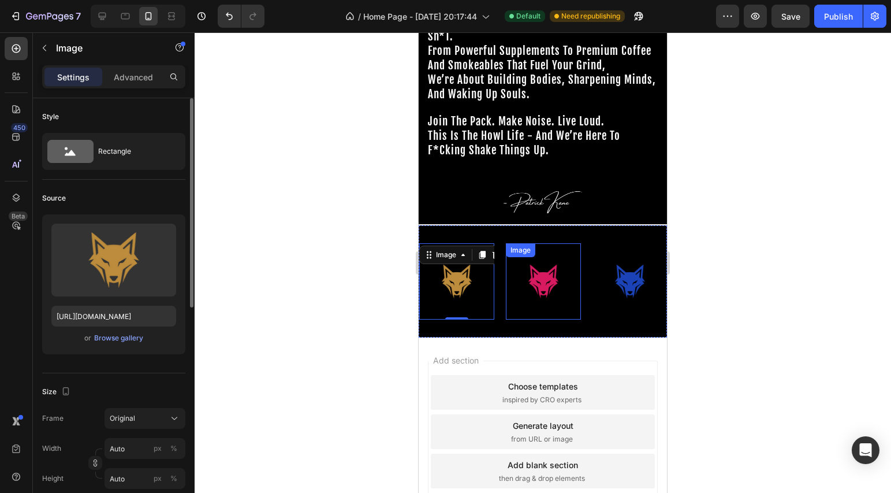
click at [506, 243] on div "Image" at bounding box center [543, 281] width 75 height 76
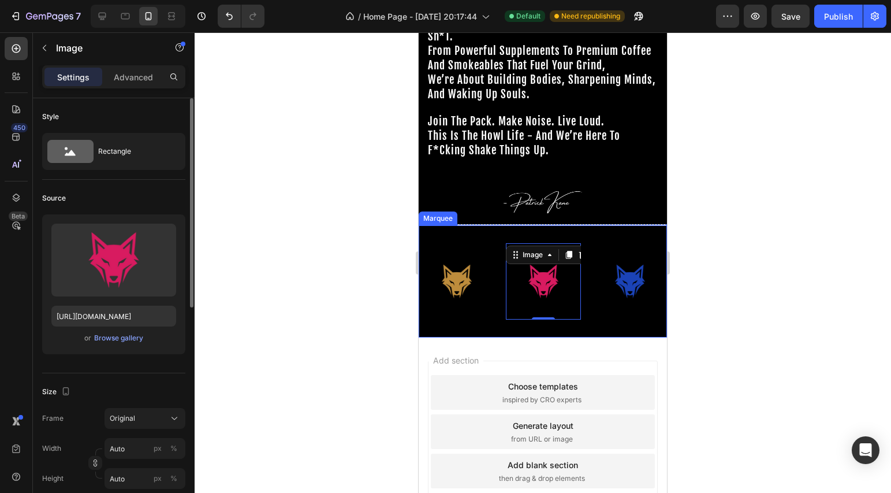
click at [505, 229] on div "Image Image 0 Image Image Image Image Image Image Image Image Image 0 Image Ima…" at bounding box center [543, 281] width 248 height 113
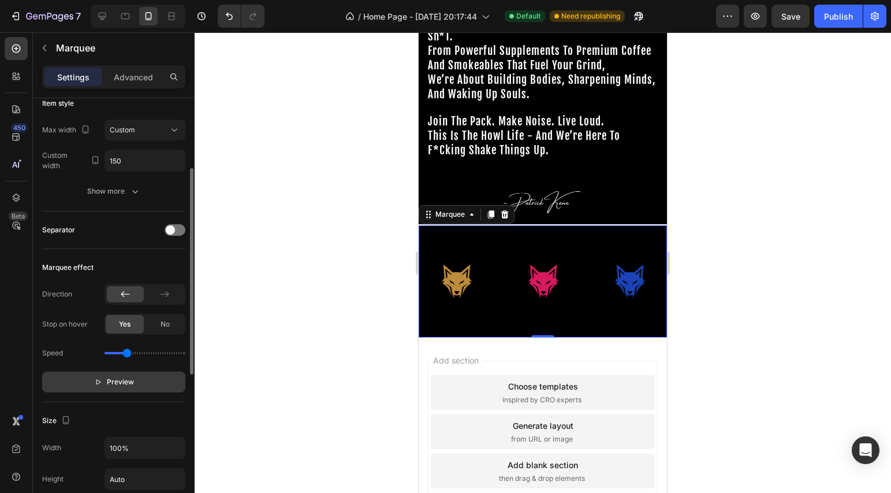
scroll to position [147, 0]
click at [124, 380] on span "Preview" at bounding box center [120, 380] width 27 height 12
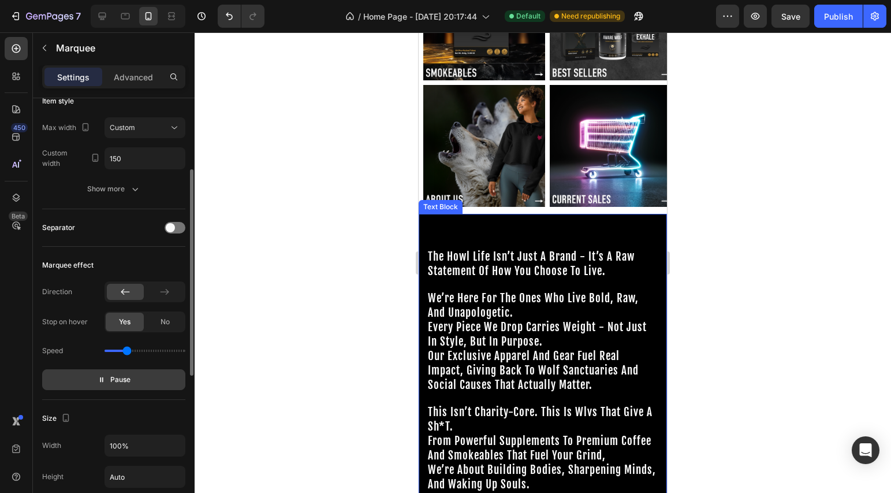
scroll to position [511, 0]
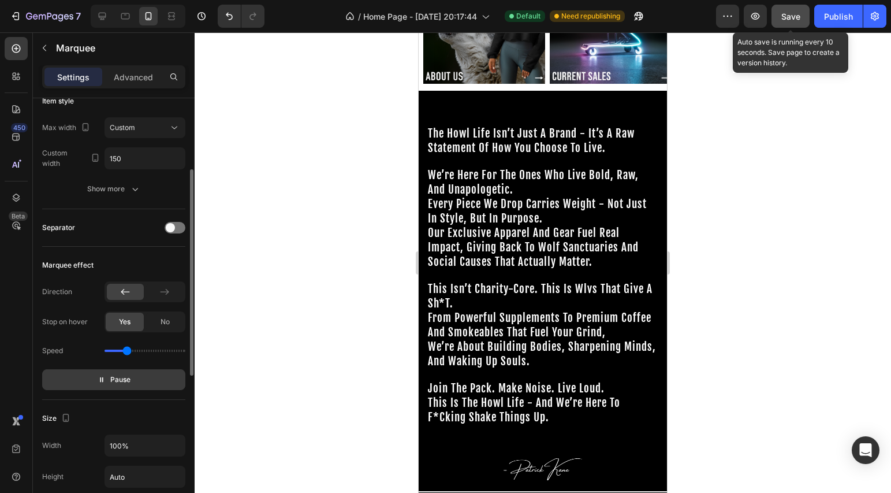
click at [794, 27] on button "Save" at bounding box center [791, 16] width 38 height 23
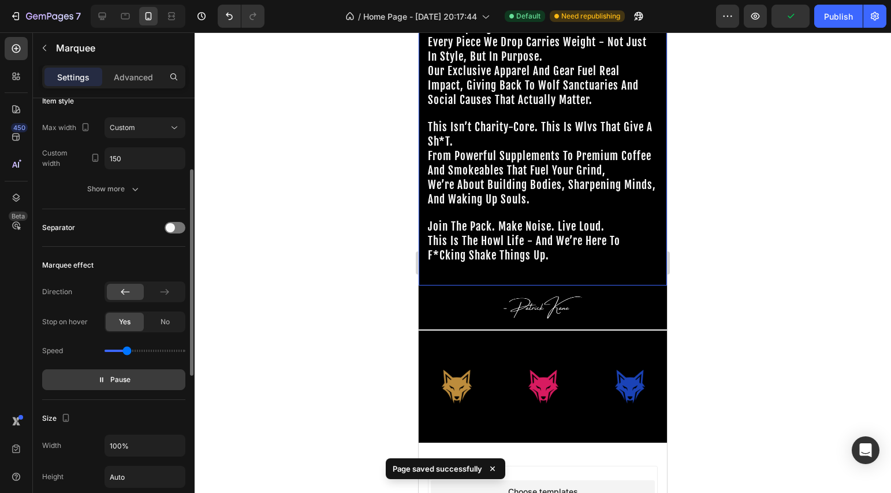
scroll to position [750, 0]
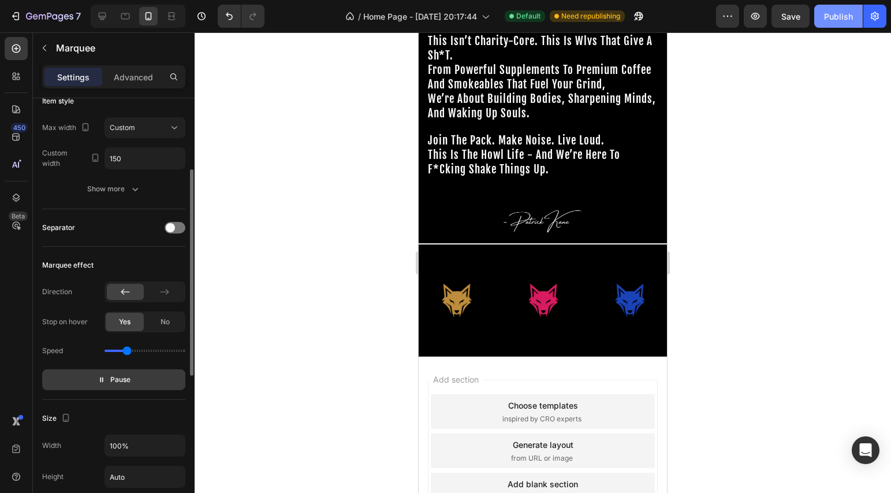
click at [841, 24] on button "Publish" at bounding box center [838, 16] width 49 height 23
click at [109, 19] on div at bounding box center [102, 16] width 18 height 18
type input "60"
type input "200"
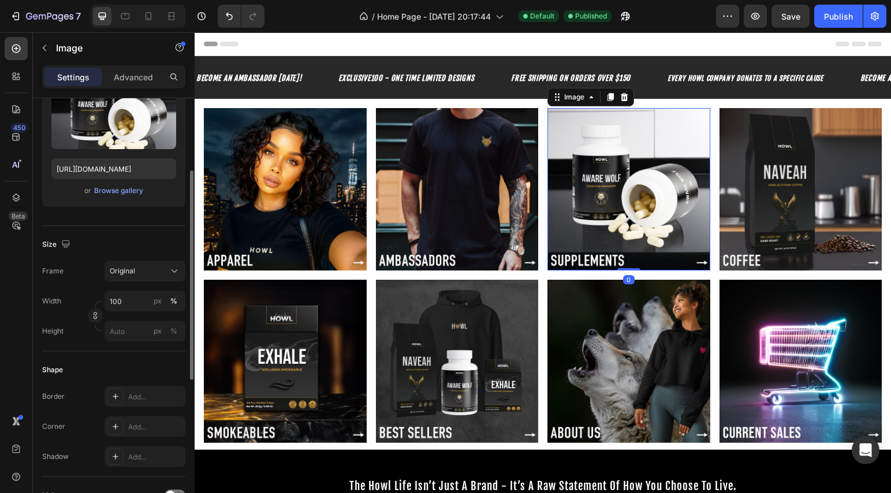
click at [626, 185] on img at bounding box center [629, 189] width 163 height 163
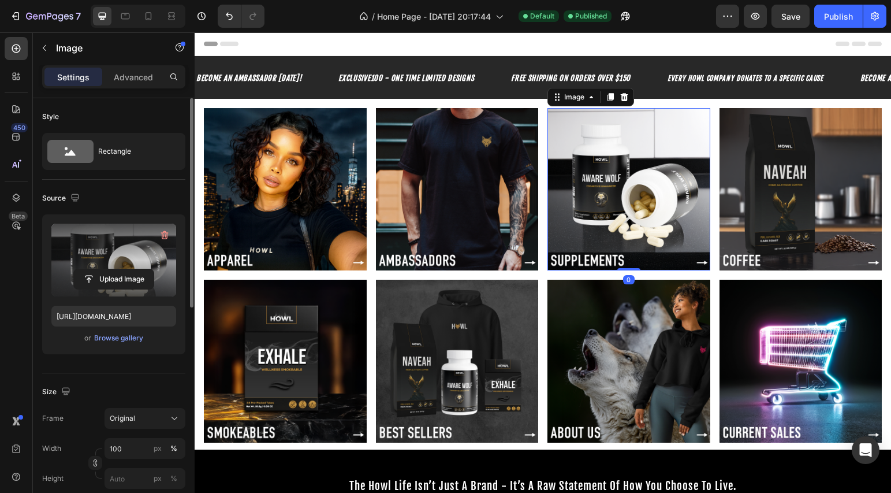
click at [116, 259] on label at bounding box center [113, 260] width 125 height 73
click at [116, 269] on input "file" at bounding box center [114, 279] width 80 height 20
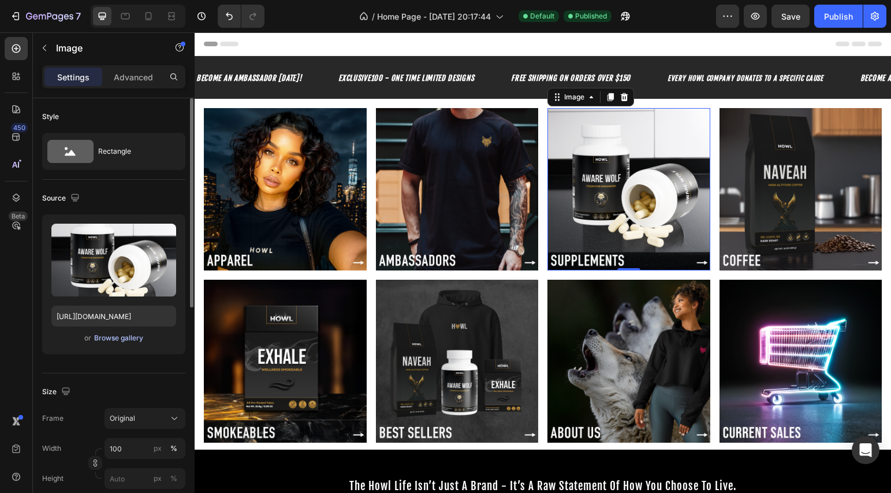
click at [133, 338] on div "Browse gallery" at bounding box center [118, 338] width 49 height 10
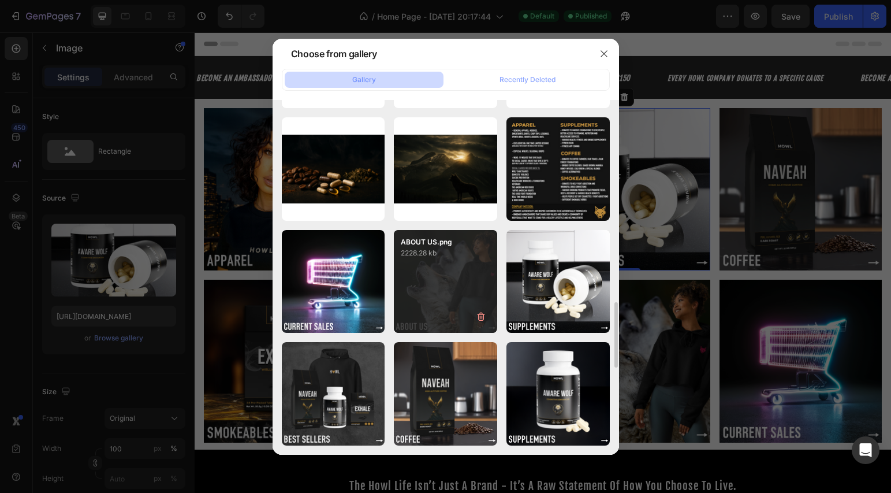
scroll to position [1045, 0]
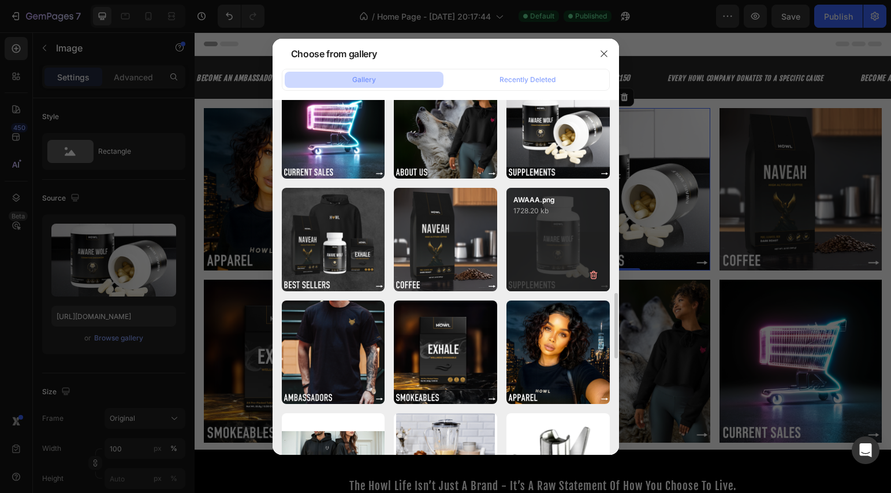
click at [540, 226] on div "AWAAA.png 1728.20 kb" at bounding box center [558, 239] width 103 height 103
type input "[URL][DOMAIN_NAME]"
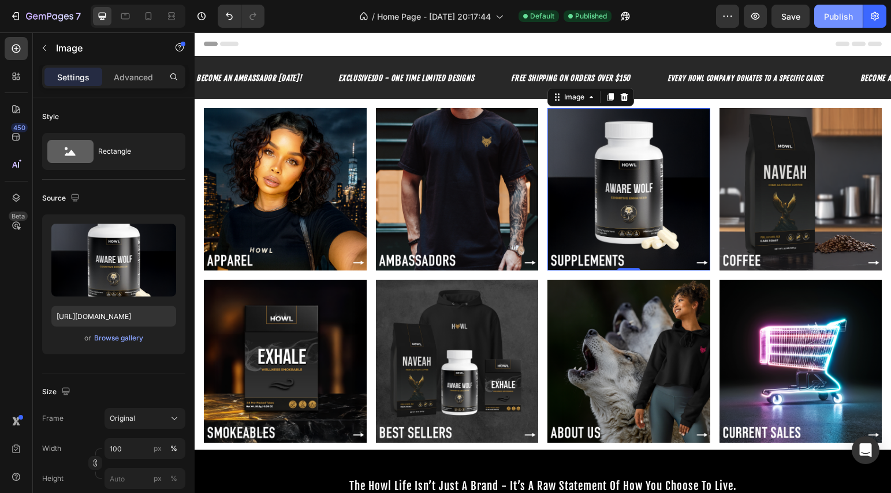
click at [835, 18] on div "Publish" at bounding box center [838, 16] width 29 height 12
click at [151, 16] on icon at bounding box center [149, 16] width 12 height 12
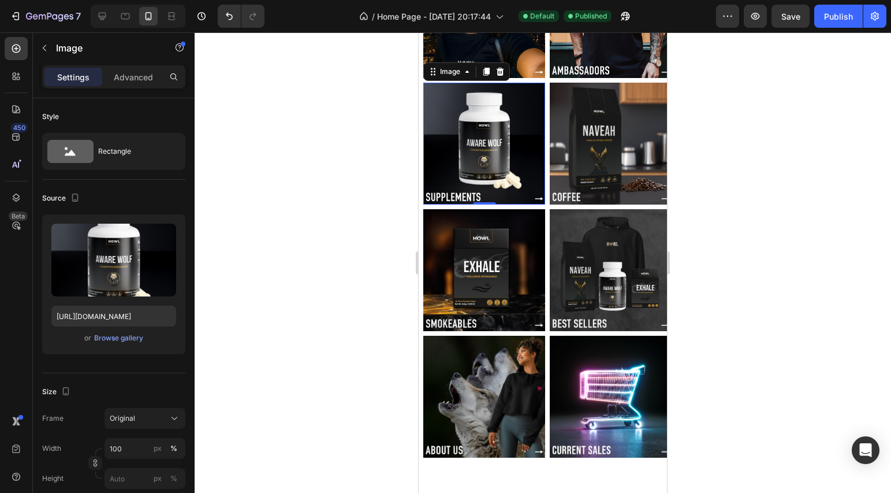
scroll to position [151, 0]
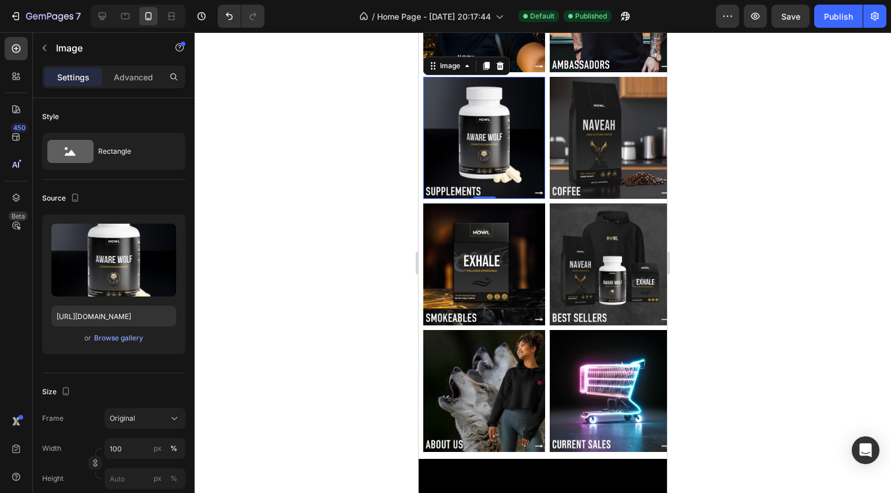
click at [735, 241] on div at bounding box center [543, 262] width 697 height 460
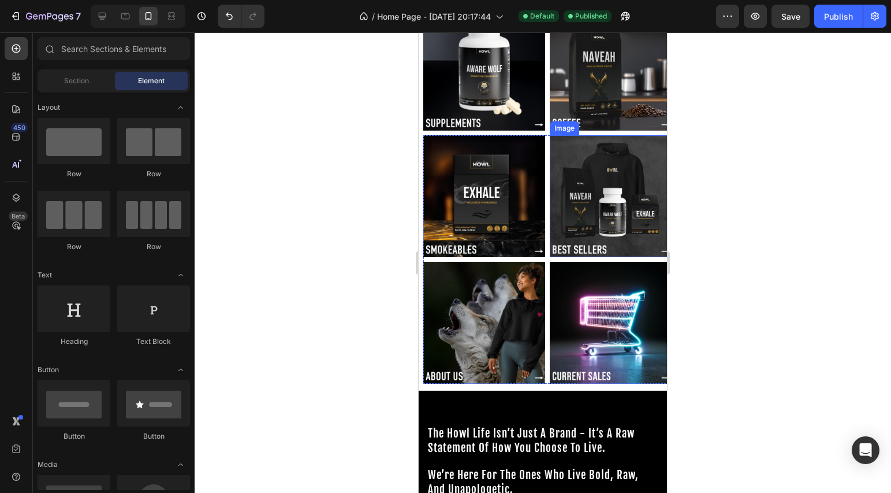
scroll to position [233, 0]
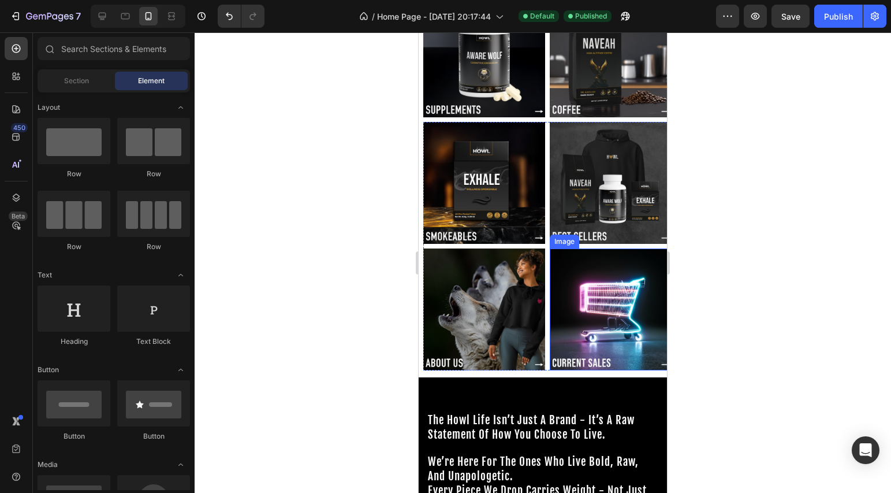
click at [568, 288] on img at bounding box center [611, 309] width 122 height 122
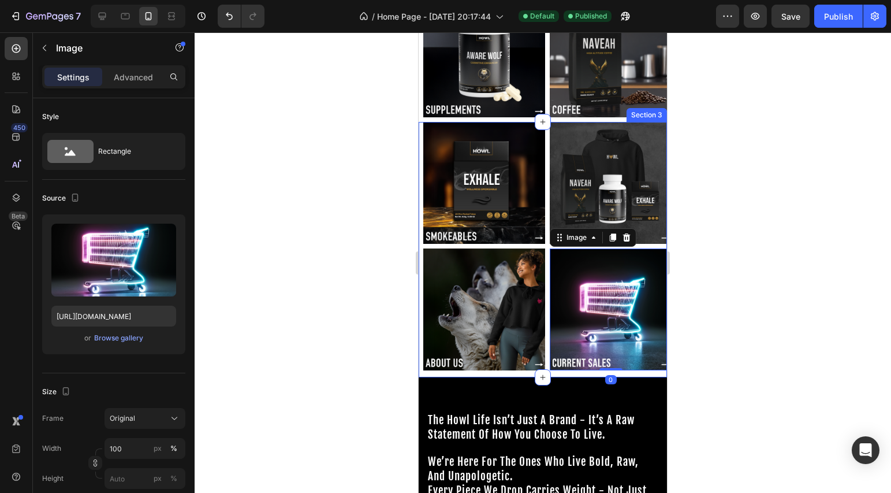
click at [549, 358] on div "Image Image Image Image 0 Row Section 3" at bounding box center [543, 249] width 248 height 255
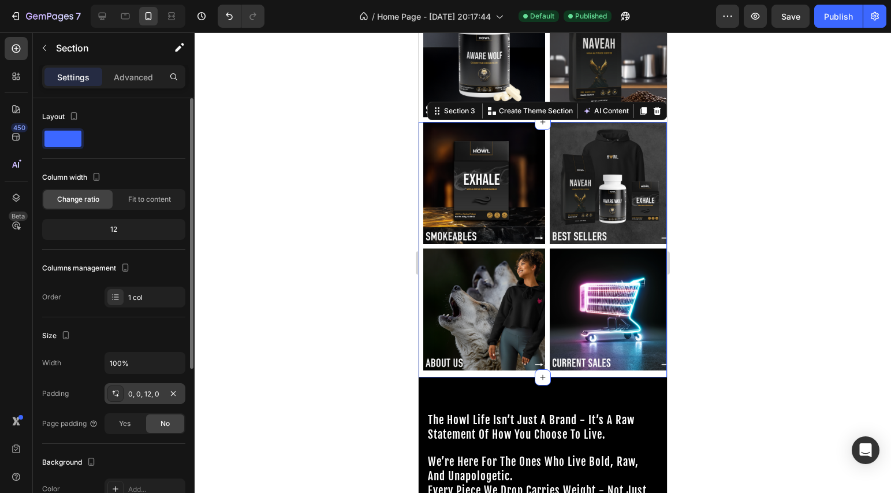
click at [155, 392] on div "0, 0, 12, 0" at bounding box center [144, 394] width 33 height 10
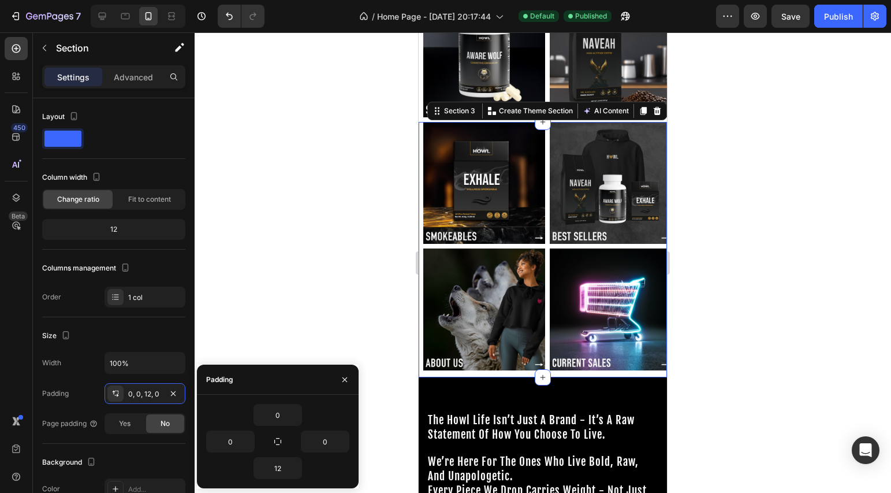
click at [382, 234] on div at bounding box center [543, 262] width 697 height 460
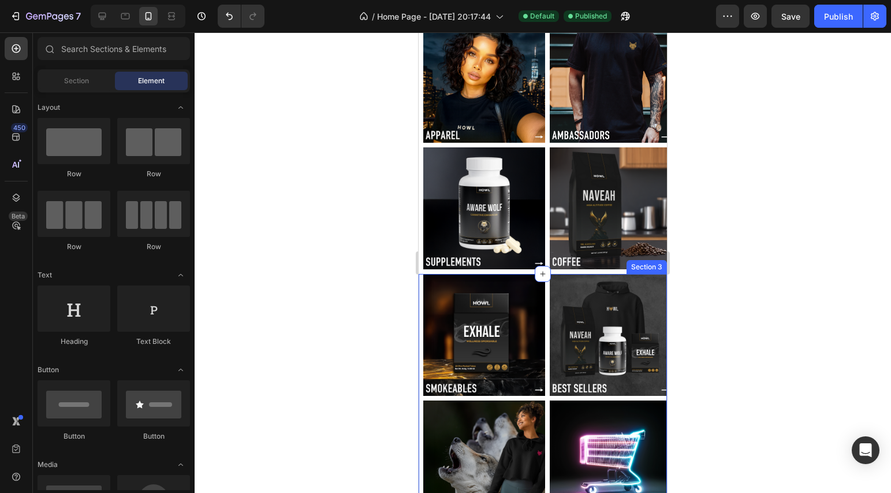
scroll to position [0, 0]
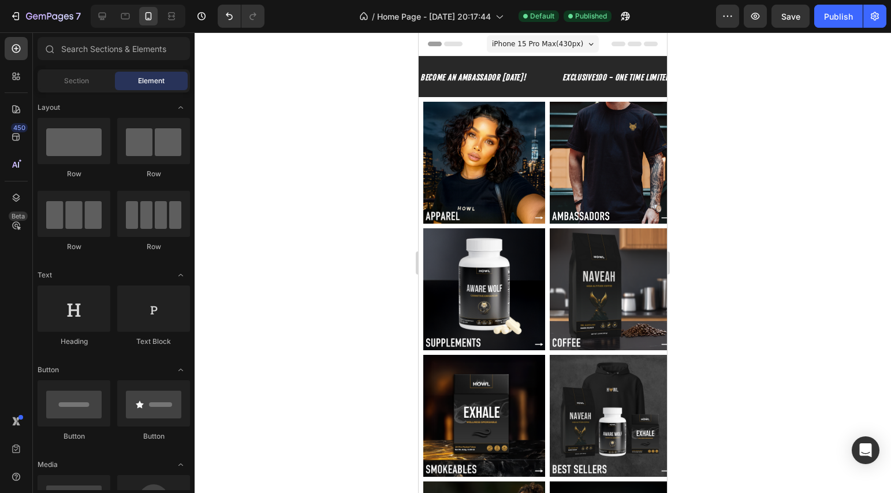
click at [422, 231] on section "Image Image Image Image Row Section 2" at bounding box center [543, 226] width 248 height 258
click at [422, 227] on section "Image Image Image Image Row Section 2" at bounding box center [543, 226] width 248 height 258
click at [87, 80] on span "Section" at bounding box center [76, 81] width 25 height 10
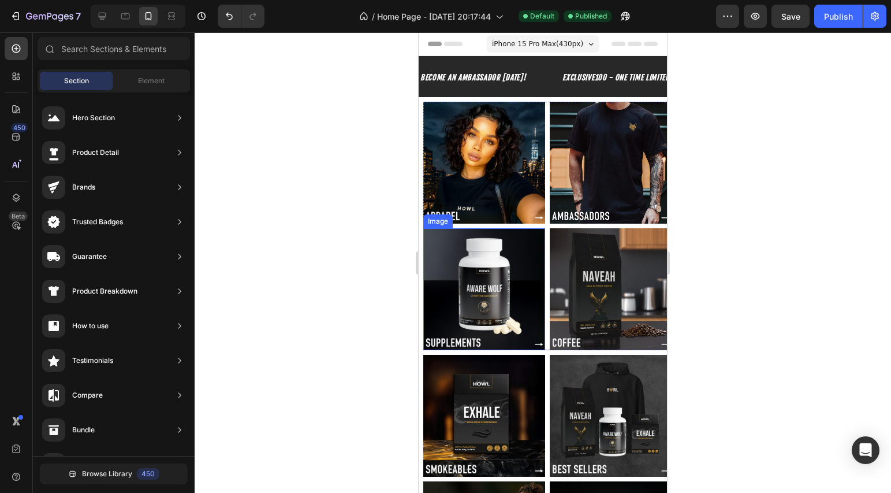
click at [537, 228] on img at bounding box center [484, 289] width 122 height 122
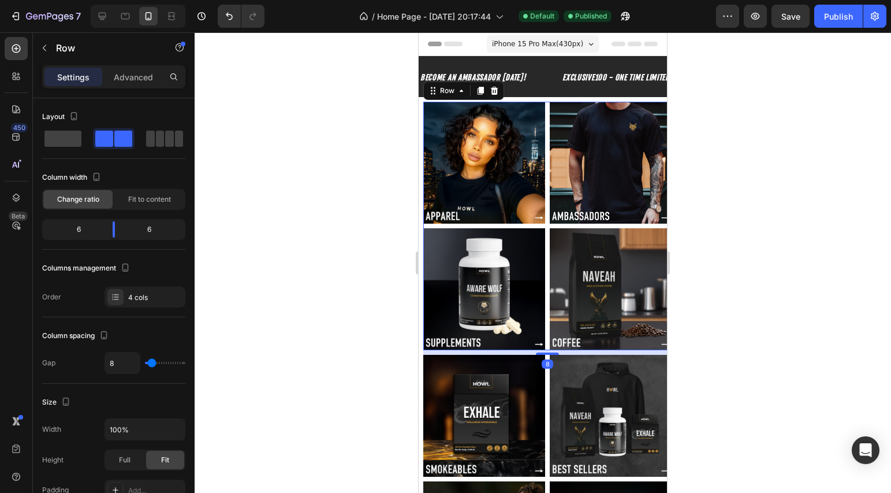
click at [541, 221] on div "Image Image Image Image Row 8" at bounding box center [547, 226] width 248 height 248
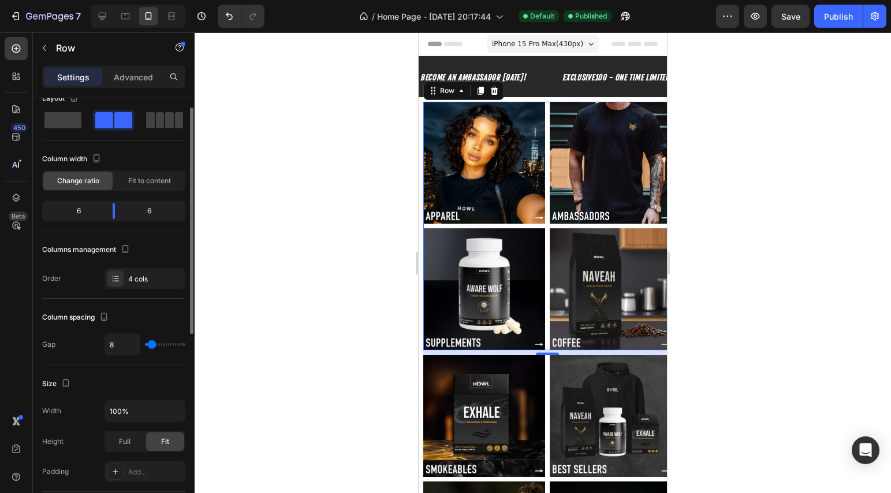
scroll to position [77, 0]
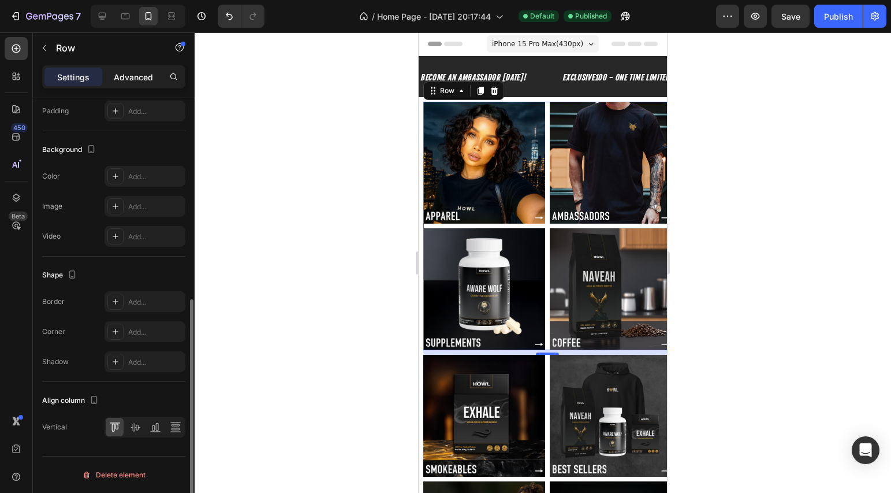
click at [147, 81] on p "Advanced" at bounding box center [133, 77] width 39 height 12
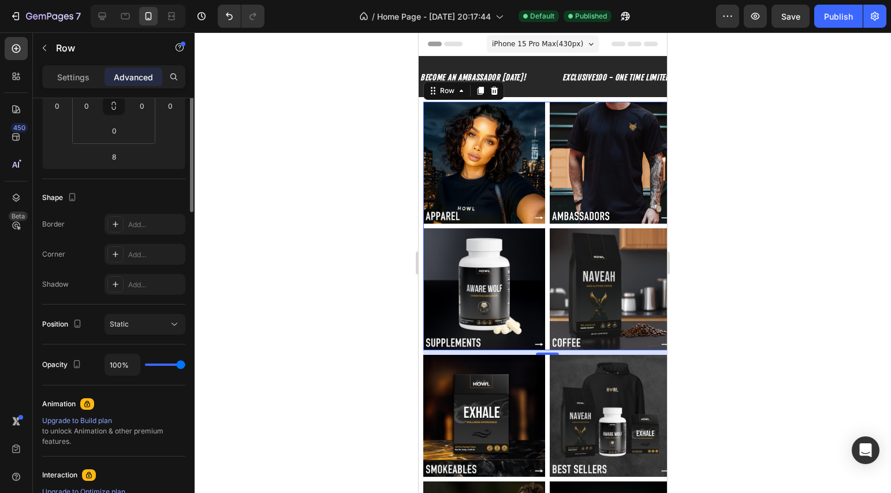
scroll to position [0, 0]
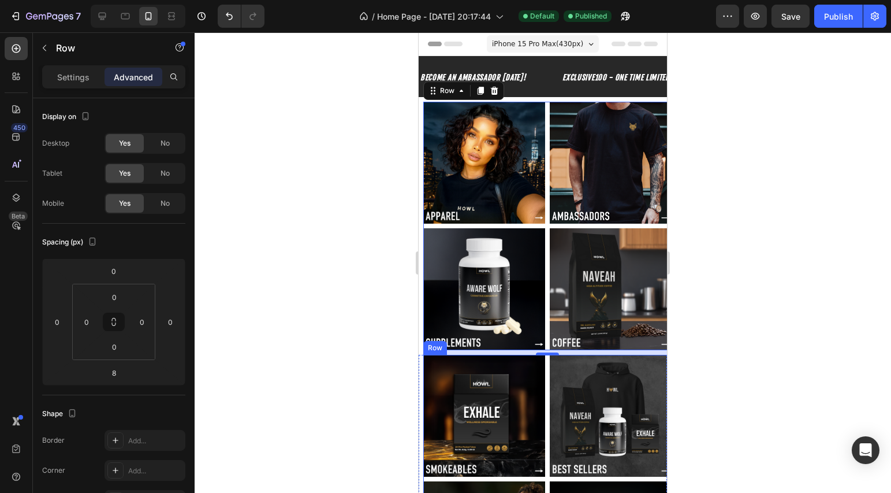
click at [544, 373] on div "Image Image Image Image Row" at bounding box center [547, 479] width 248 height 248
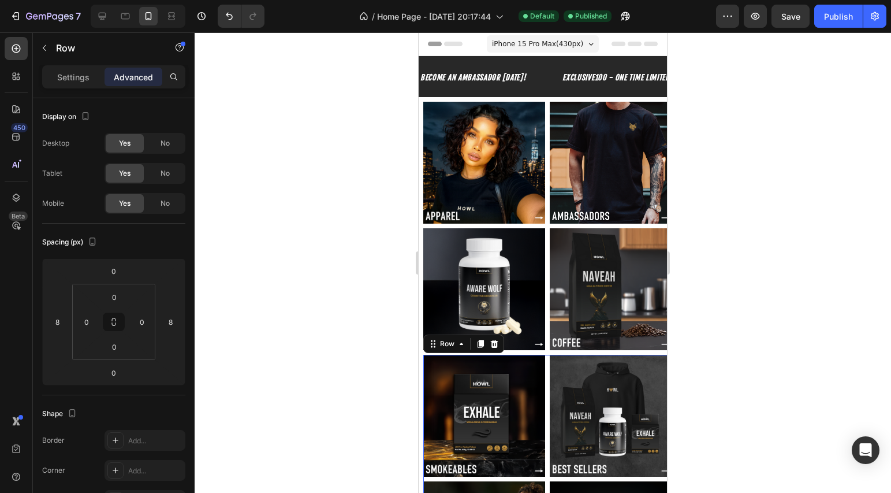
click at [544, 373] on div "Image Image Image Image Row 0" at bounding box center [547, 479] width 248 height 248
click at [55, 77] on div "Settings" at bounding box center [73, 77] width 58 height 18
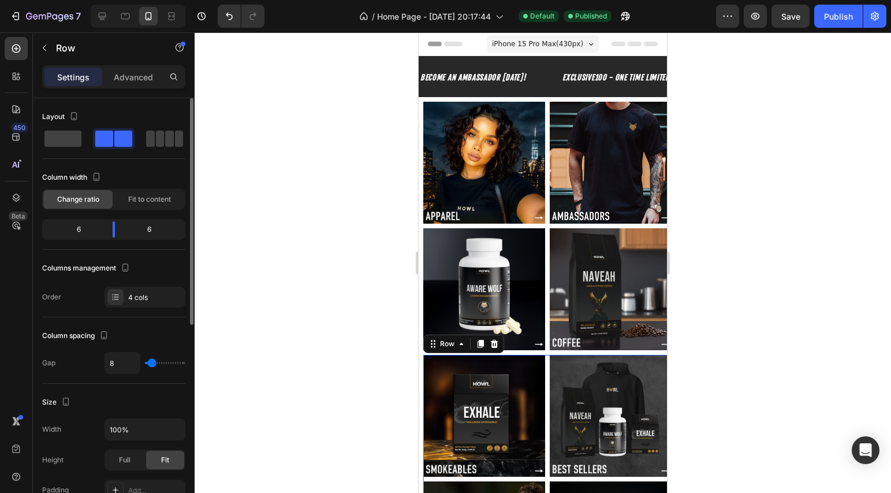
type input "13"
type input "12"
type input "11"
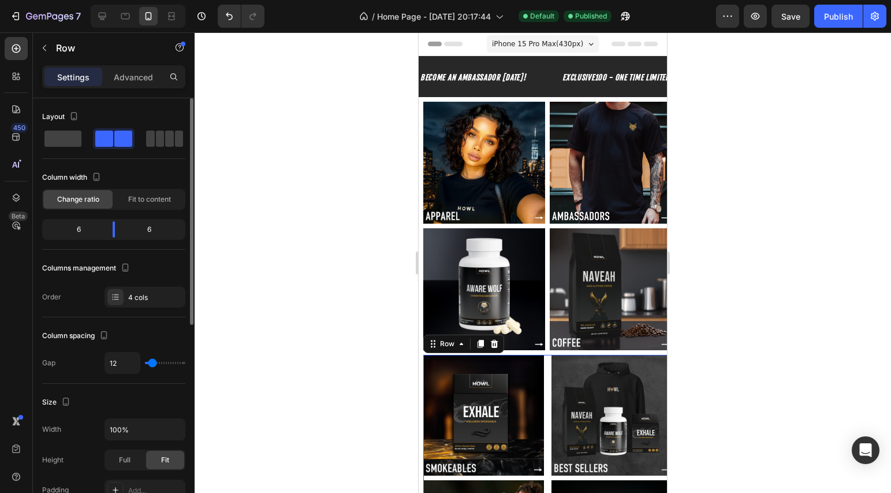
type input "11"
type input "7"
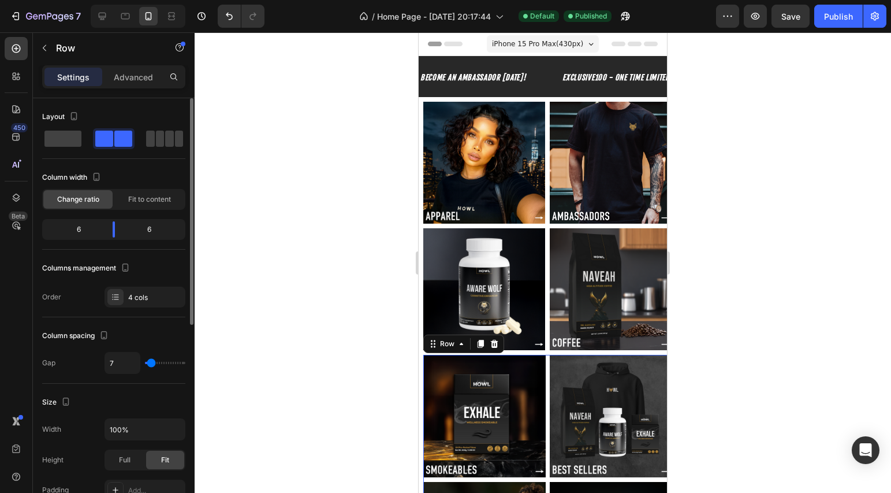
type input "0"
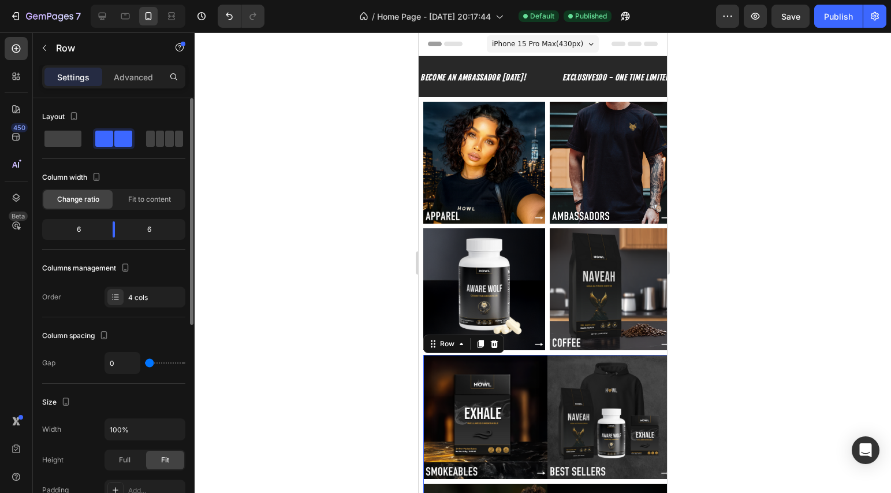
type input "1"
type input "2"
type input "6"
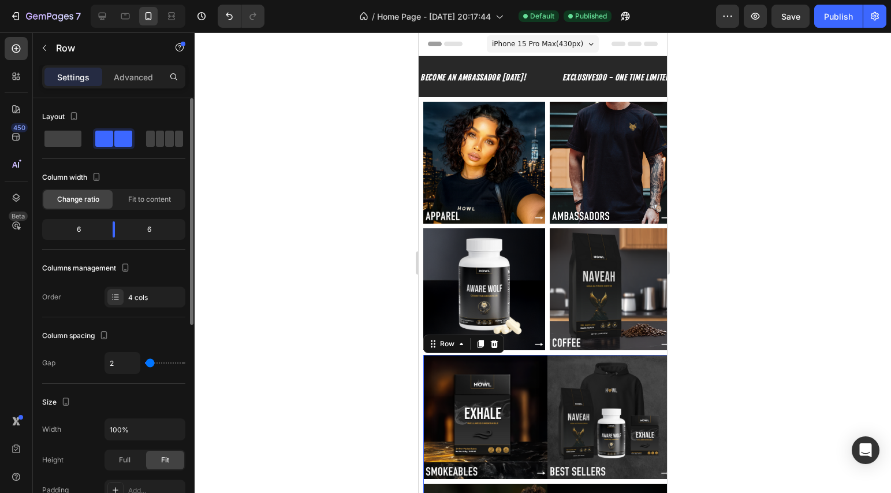
type input "6"
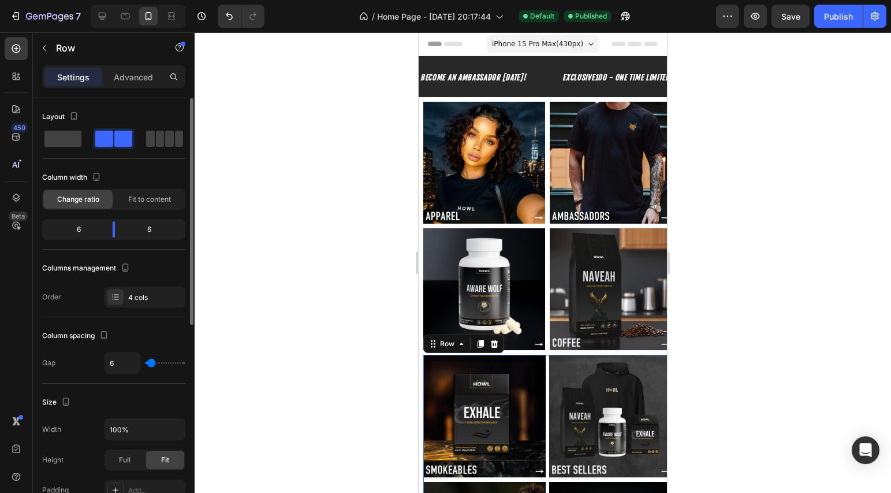
type input "7"
type input "9"
type input "7"
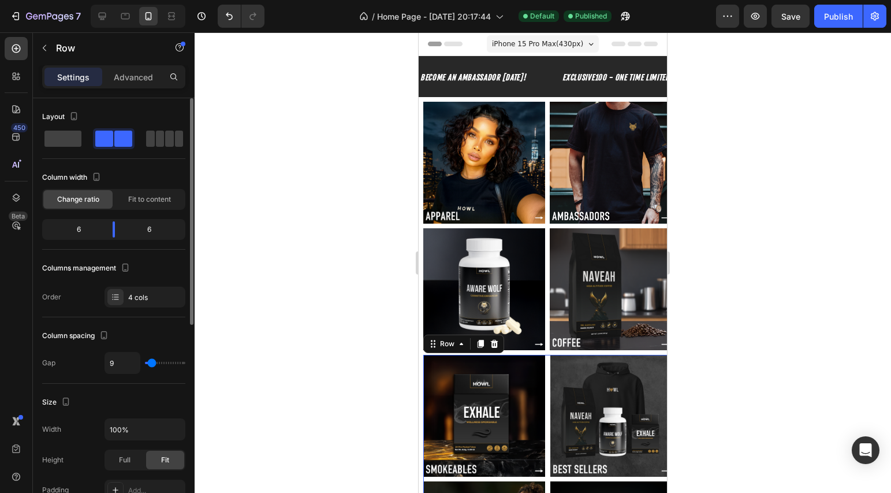
type input "7"
type input "6"
type input "5"
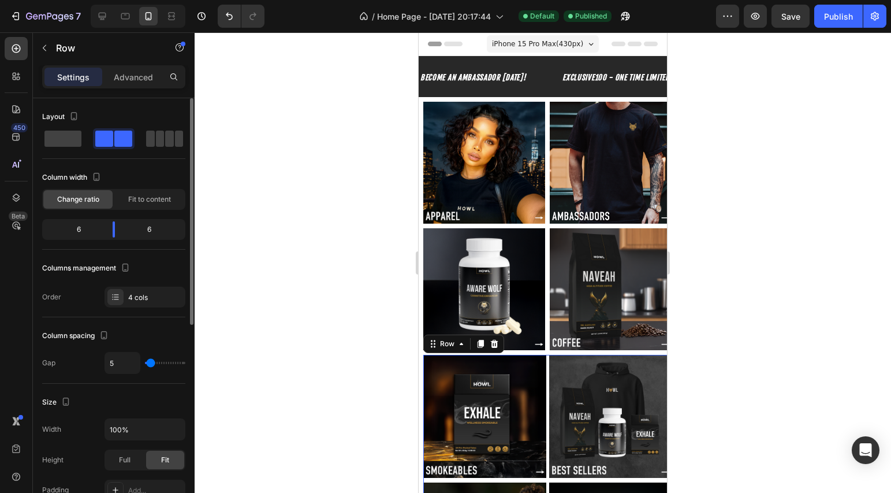
type input "7"
click at [151, 362] on input "range" at bounding box center [165, 363] width 40 height 2
click at [120, 363] on input "7" at bounding box center [122, 362] width 35 height 21
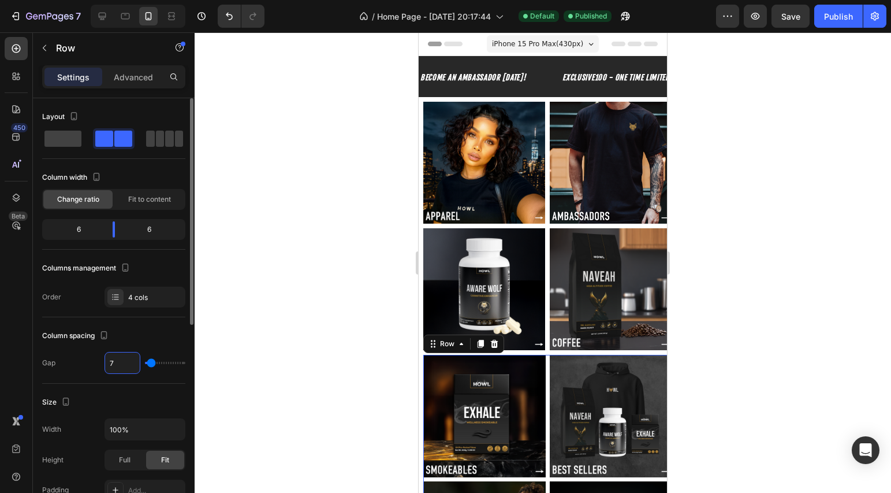
type input "78"
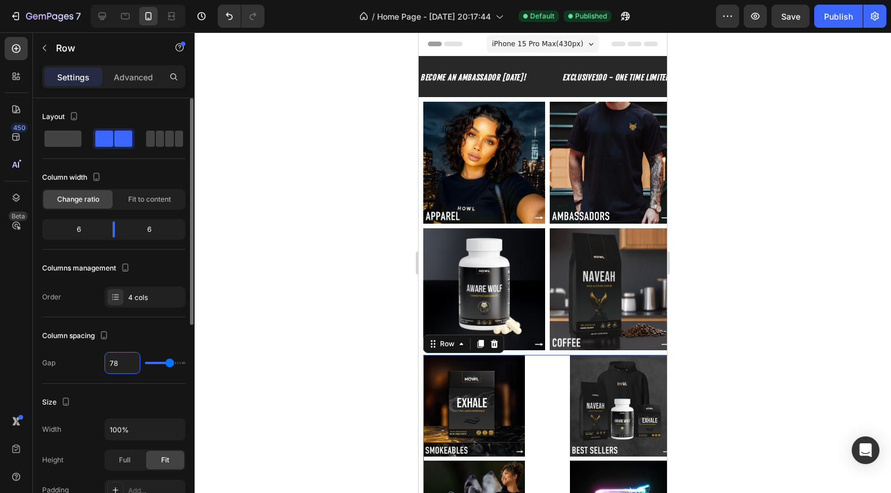
type input "7"
type input "0"
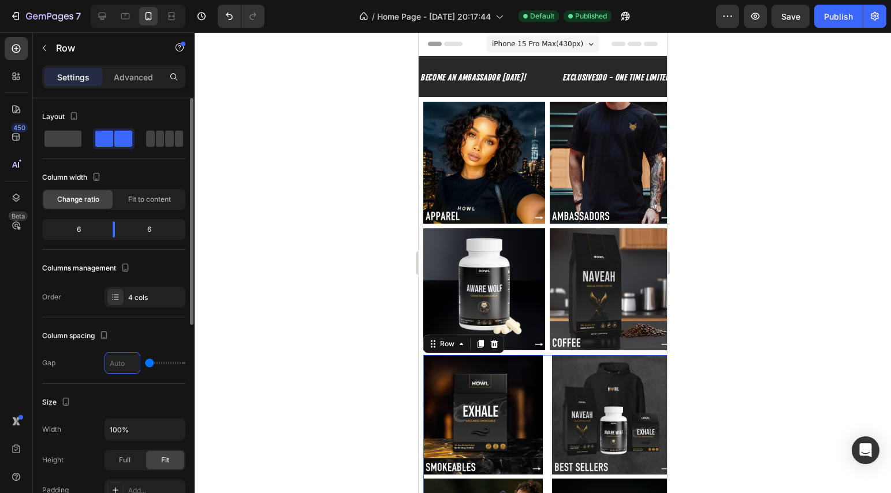
type input "8"
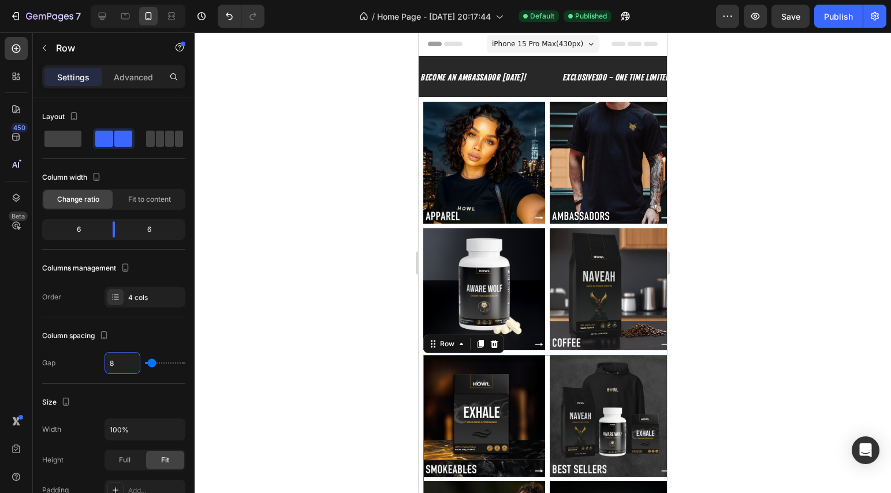
click at [756, 270] on div at bounding box center [543, 262] width 697 height 460
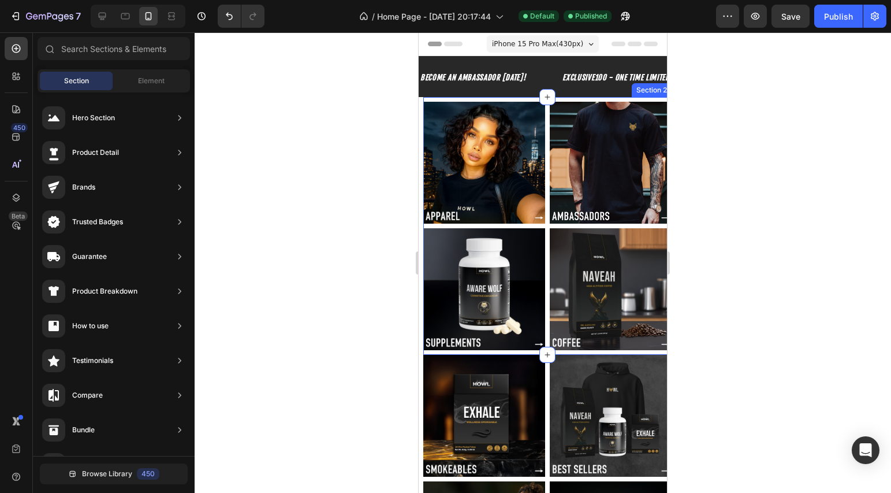
click at [653, 100] on div "Image Image Image Image Row Section 2" at bounding box center [547, 226] width 248 height 258
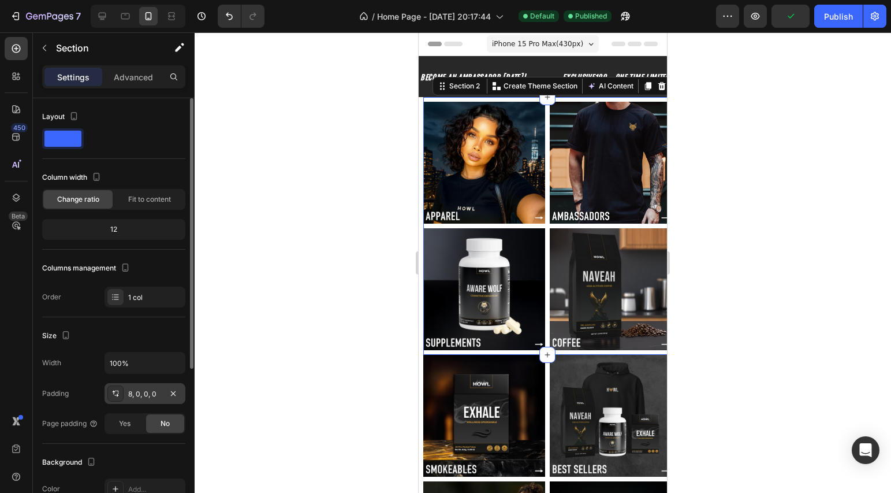
click at [158, 392] on div "8, 0, 0, 0" at bounding box center [144, 394] width 33 height 10
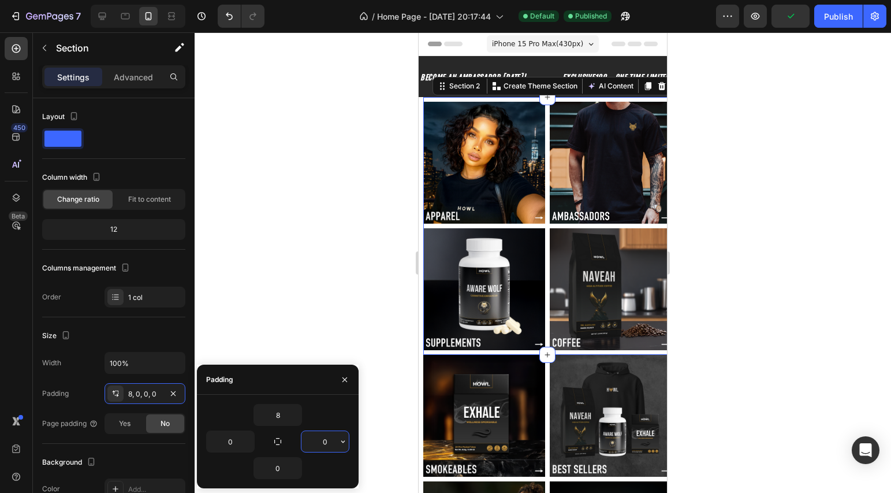
click at [327, 446] on input "0" at bounding box center [324, 441] width 47 height 21
type input "8"
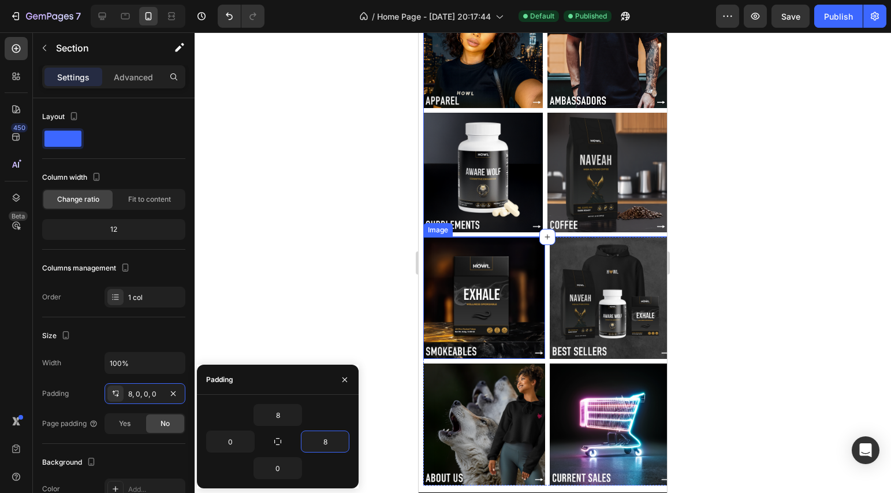
scroll to position [120, 0]
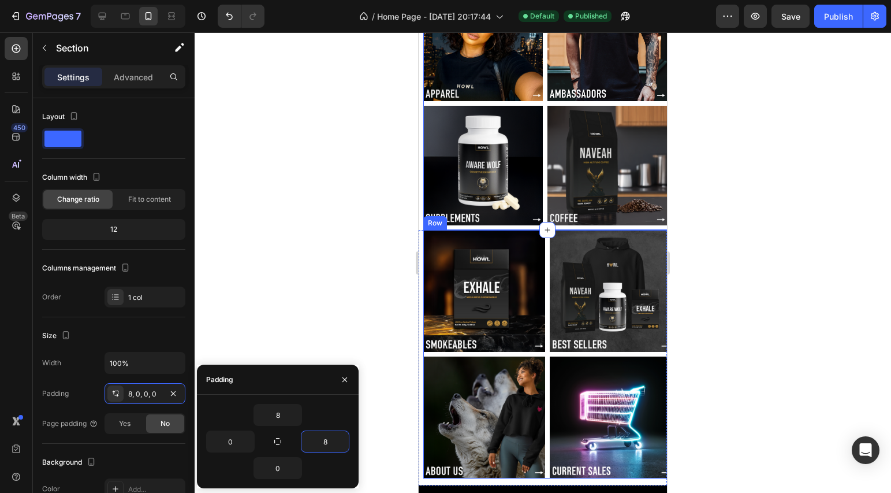
click at [545, 341] on div "Image Image Image Image Row" at bounding box center [547, 354] width 248 height 248
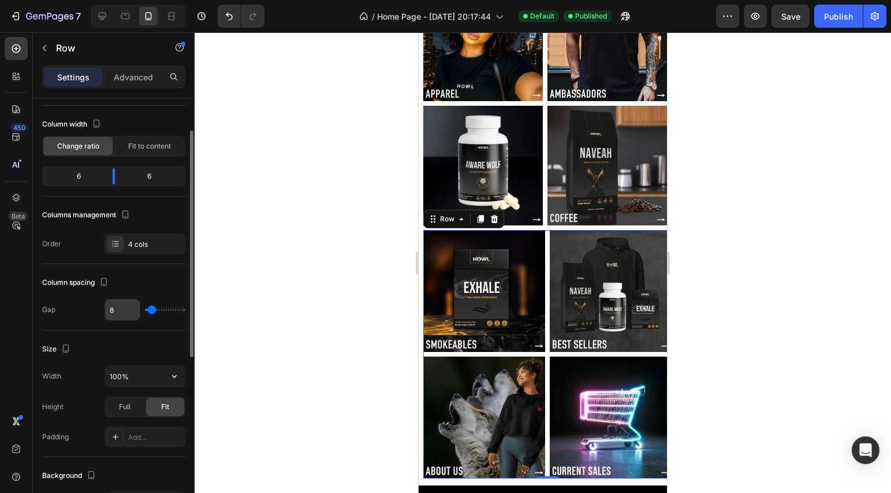
scroll to position [56, 0]
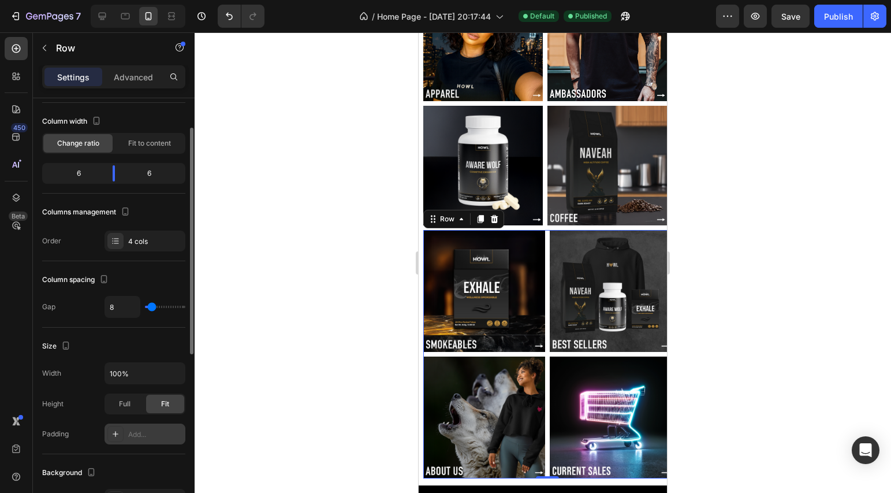
click at [144, 436] on div "Add..." at bounding box center [155, 434] width 54 height 10
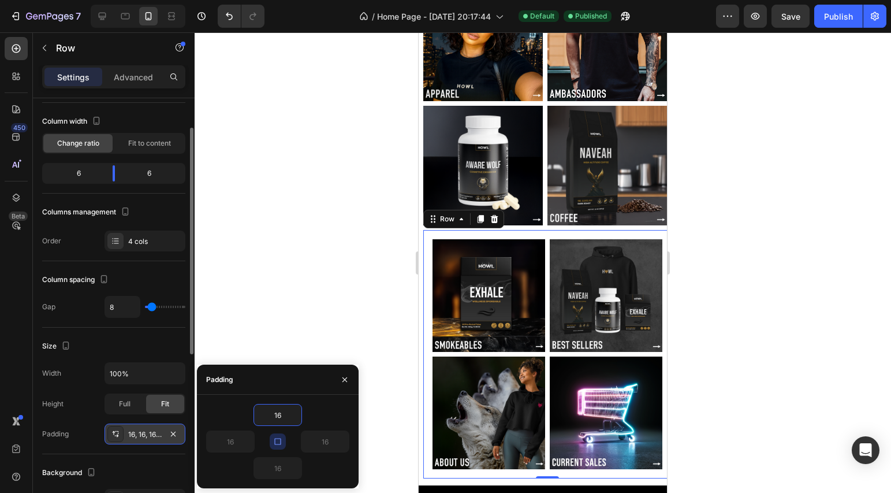
click at [357, 309] on div at bounding box center [543, 262] width 697 height 460
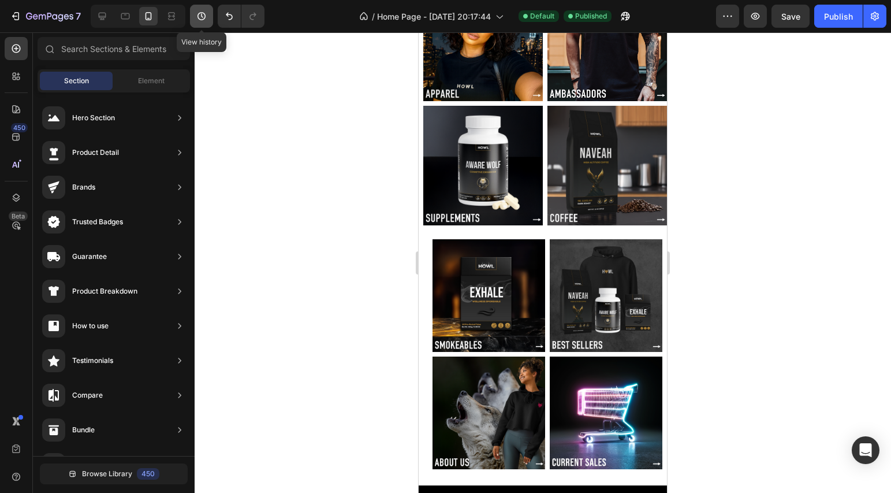
click at [213, 13] on button "button" at bounding box center [201, 16] width 23 height 23
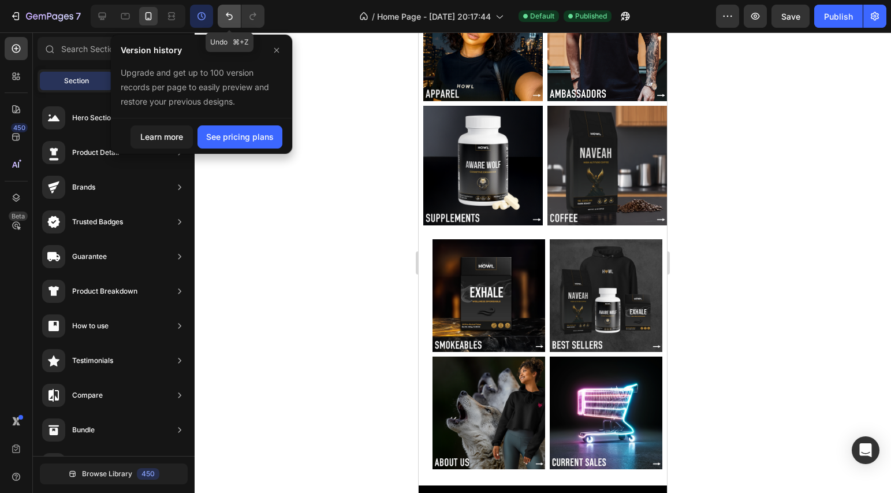
click at [228, 15] on icon "Undo/Redo" at bounding box center [230, 16] width 12 height 12
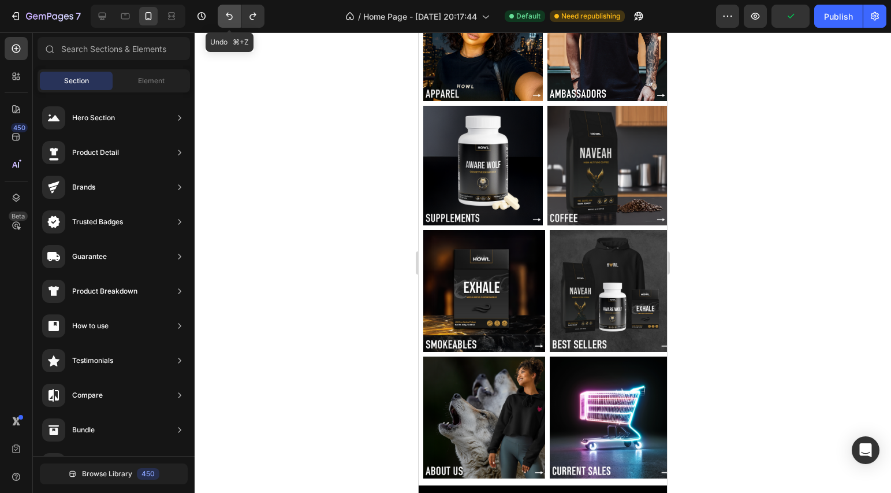
click at [228, 15] on icon "Undo/Redo" at bounding box center [230, 16] width 12 height 12
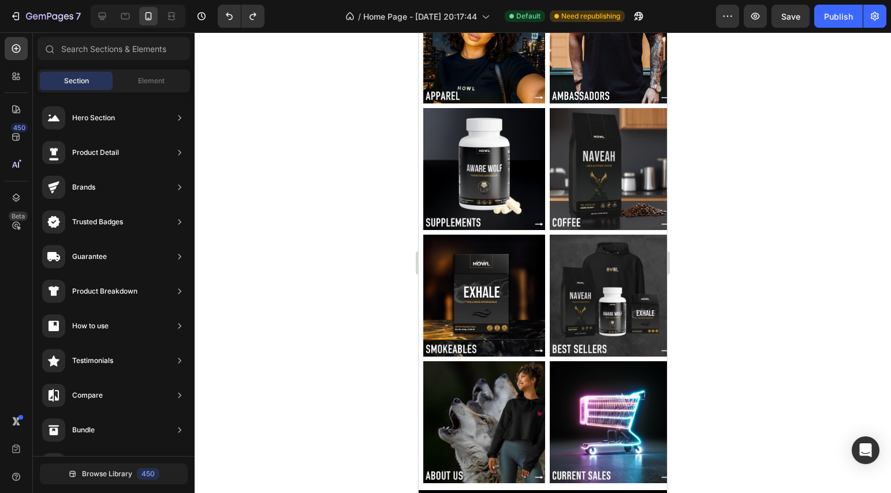
click at [422, 211] on section "Image Image Image Image Row Section 2" at bounding box center [543, 106] width 248 height 258
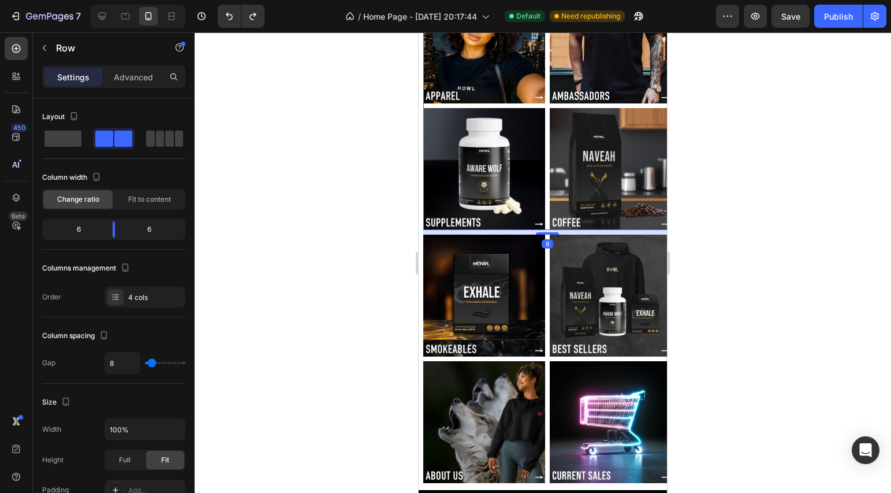
click at [543, 210] on div "Image Image Image Image Row 8" at bounding box center [547, 106] width 248 height 248
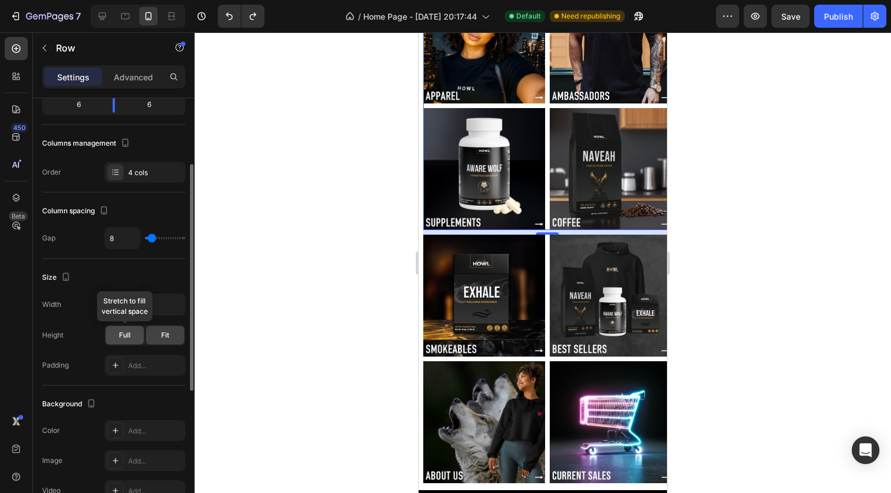
click at [135, 334] on div "Full" at bounding box center [125, 335] width 38 height 18
click at [158, 334] on div "Fit" at bounding box center [165, 335] width 38 height 18
click at [340, 330] on div at bounding box center [543, 262] width 697 height 460
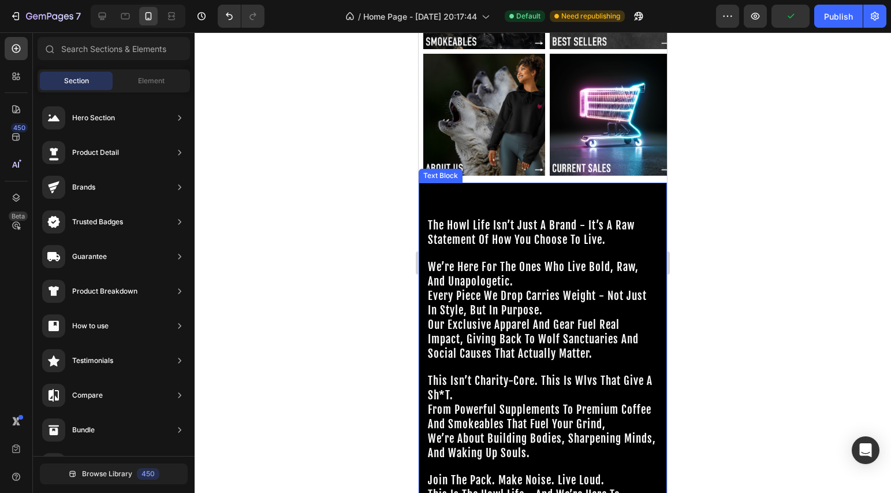
scroll to position [525, 0]
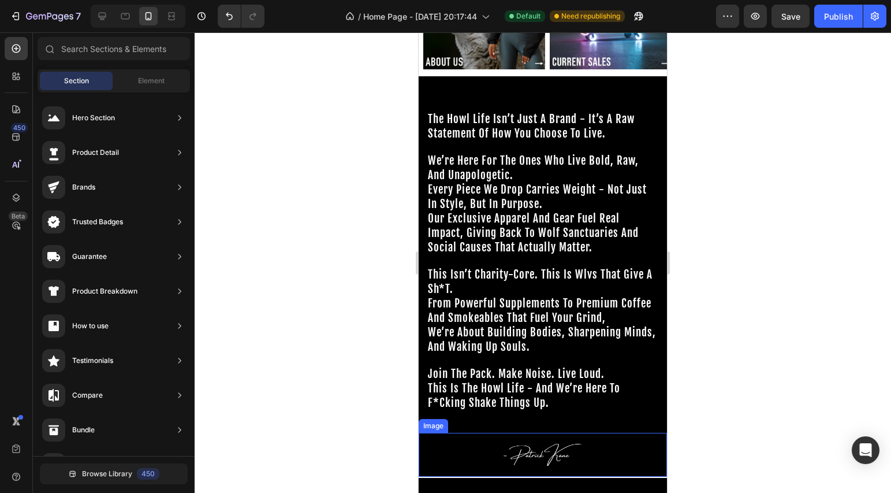
click at [530, 441] on img at bounding box center [543, 454] width 87 height 43
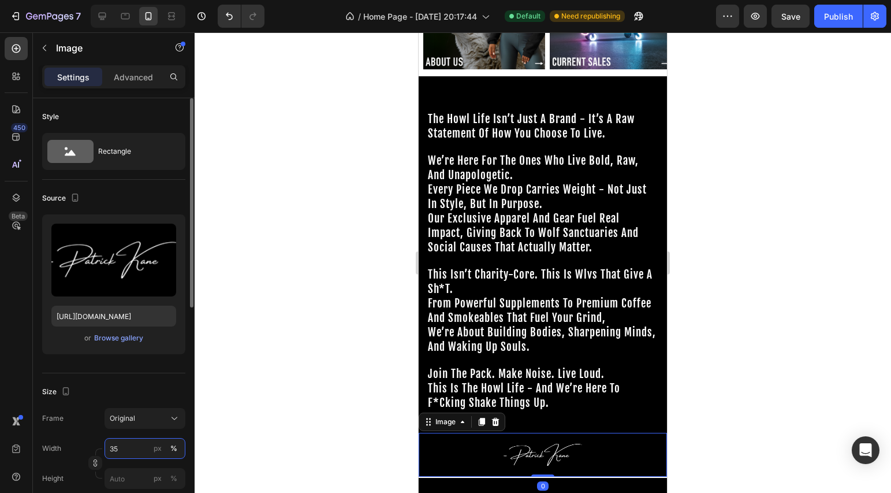
click at [123, 454] on input "35" at bounding box center [145, 448] width 81 height 21
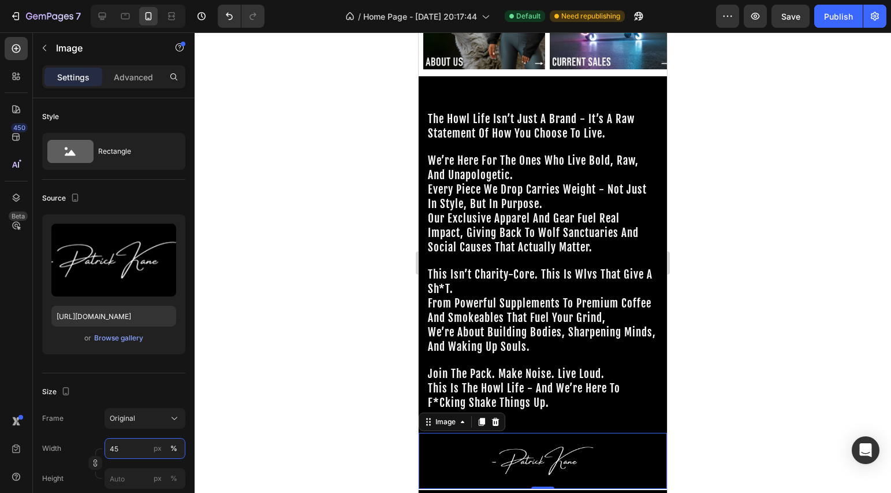
type input "45"
click at [751, 407] on div at bounding box center [543, 262] width 697 height 460
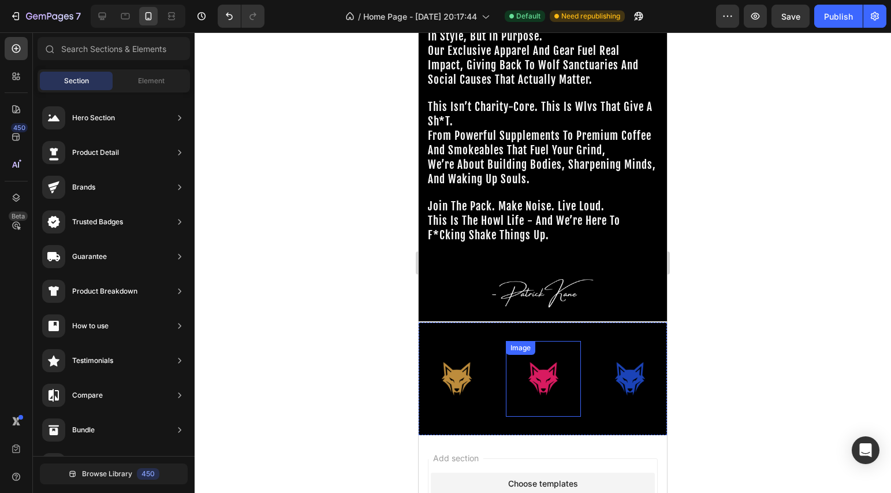
scroll to position [697, 0]
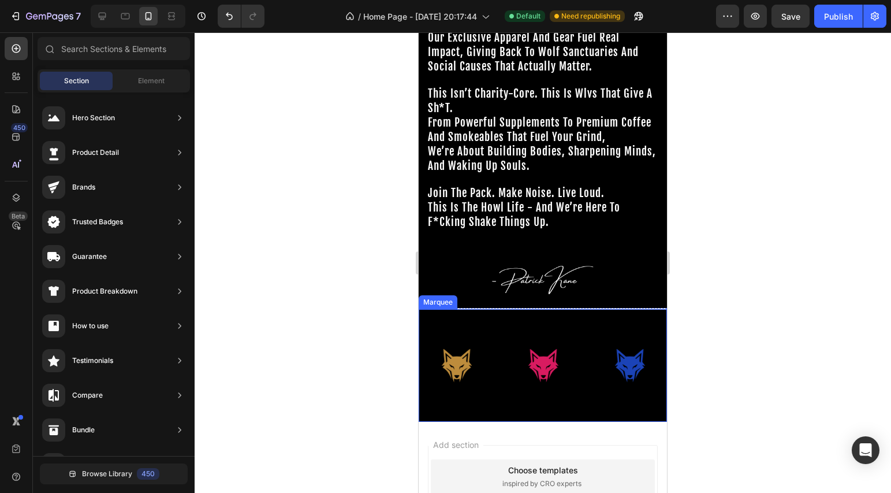
click at [496, 397] on div "Image Image Image Image Image Image Image Image Image Image Image Image Image I…" at bounding box center [543, 365] width 248 height 113
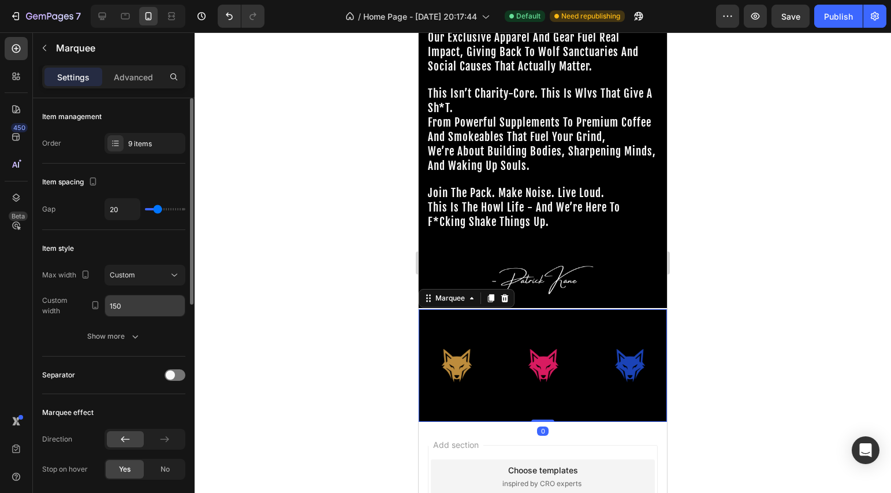
scroll to position [2, 0]
click at [133, 82] on p "Advanced" at bounding box center [133, 77] width 39 height 12
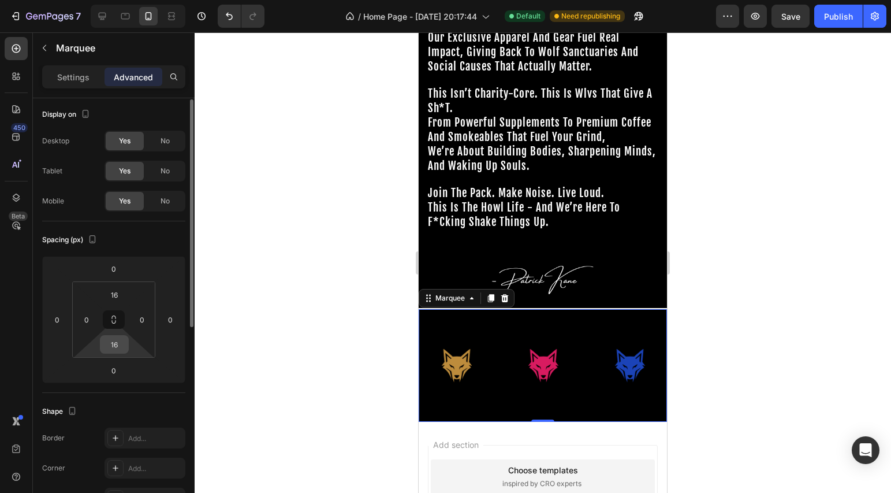
click at [118, 344] on input "16" at bounding box center [114, 344] width 23 height 17
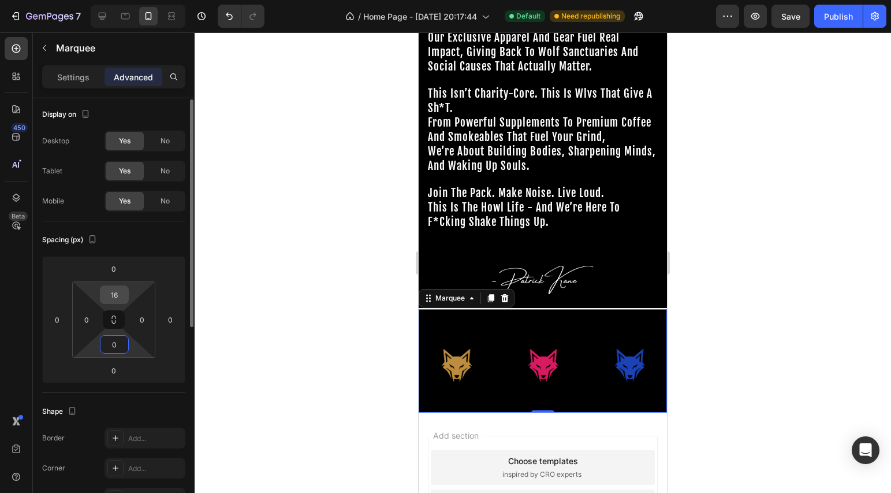
type input "0"
click at [118, 297] on input "16" at bounding box center [114, 294] width 23 height 17
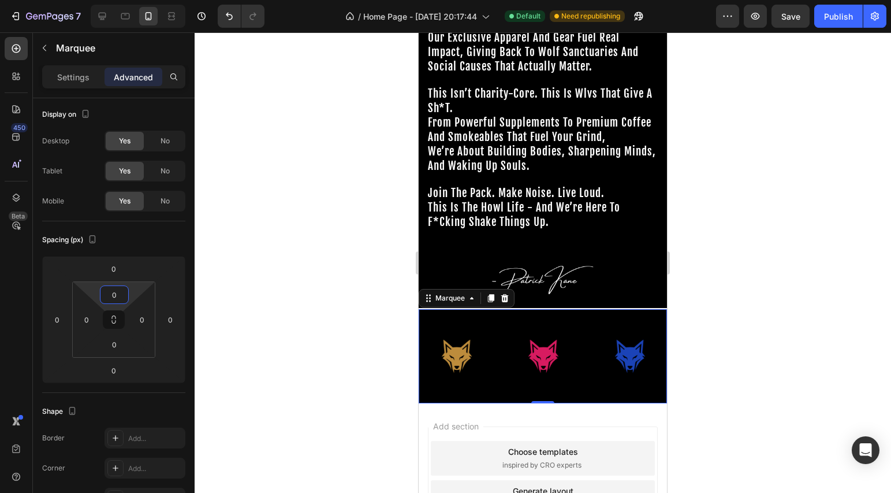
type input "0"
click at [321, 282] on div at bounding box center [543, 262] width 697 height 460
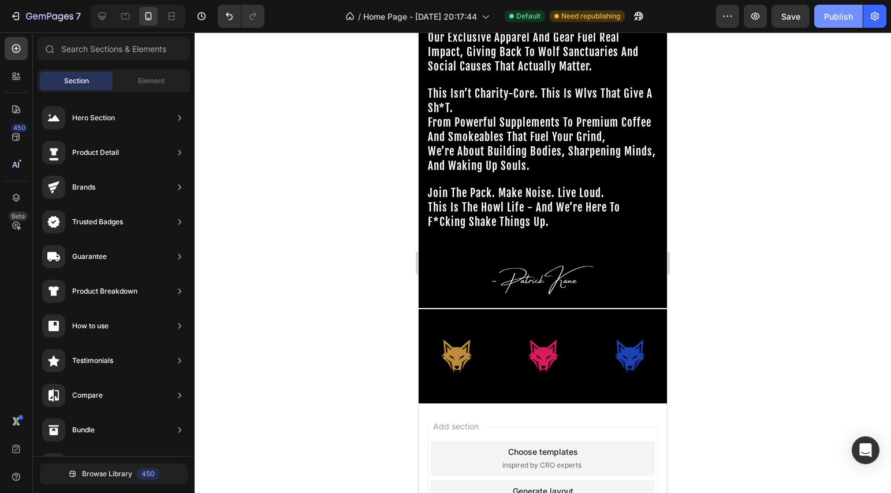
click at [832, 20] on div "Publish" at bounding box center [838, 16] width 29 height 12
drag, startPoint x: 108, startPoint y: 16, endPoint x: 5, endPoint y: 33, distance: 104.3
click at [108, 16] on div at bounding box center [102, 16] width 18 height 18
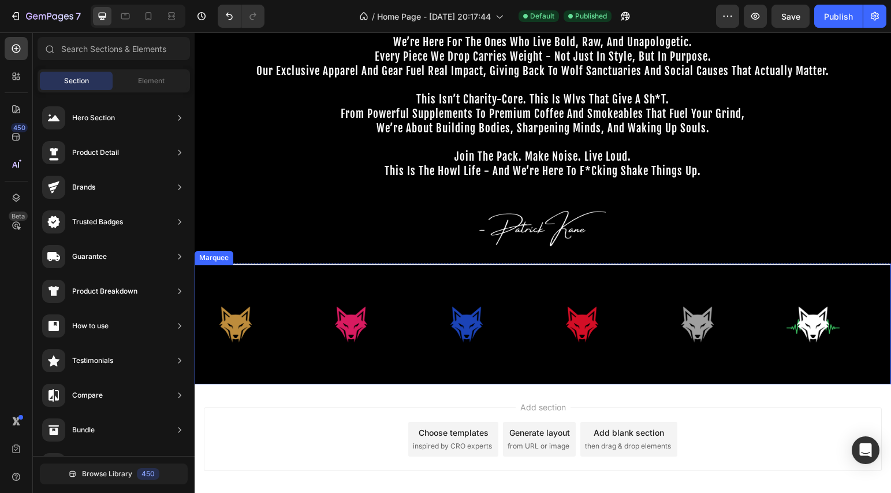
click at [632, 284] on div "Image" at bounding box center [600, 324] width 116 height 81
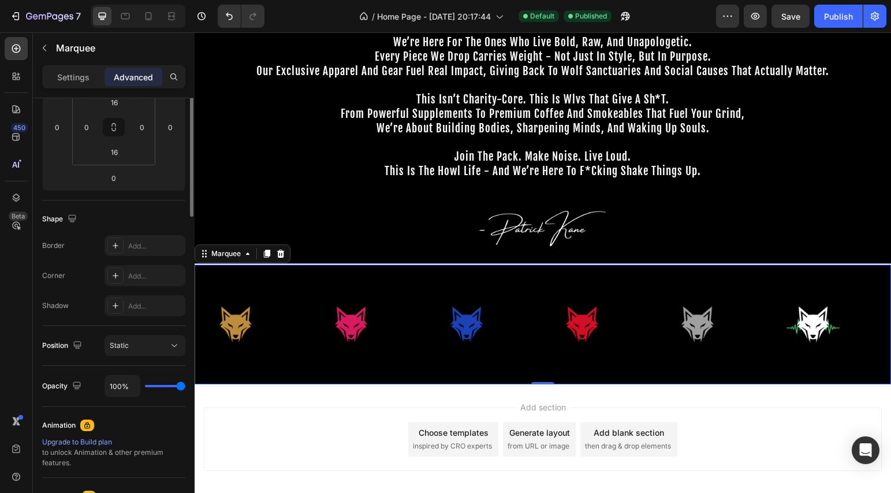
scroll to position [56, 0]
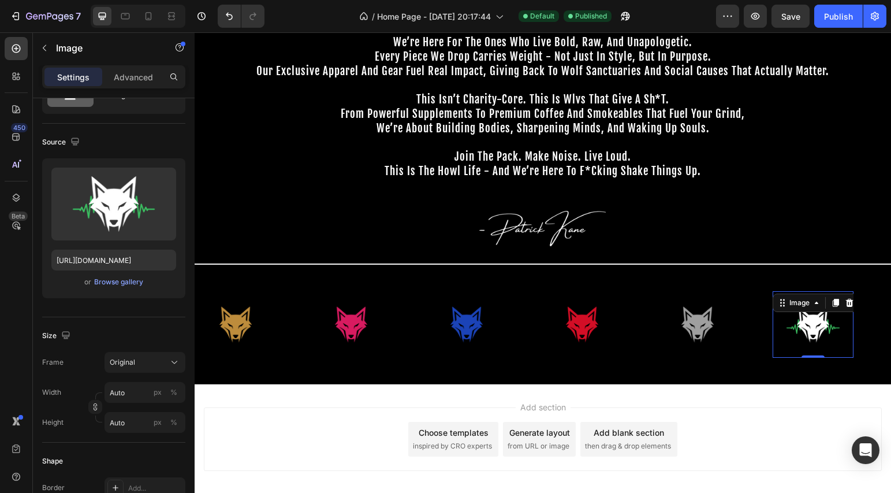
click at [844, 308] on img at bounding box center [813, 324] width 81 height 67
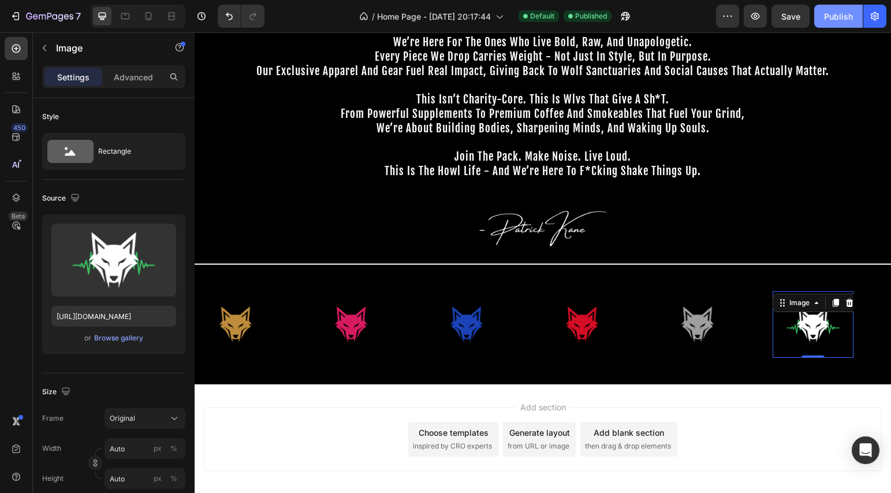
click at [842, 24] on button "Publish" at bounding box center [838, 16] width 49 height 23
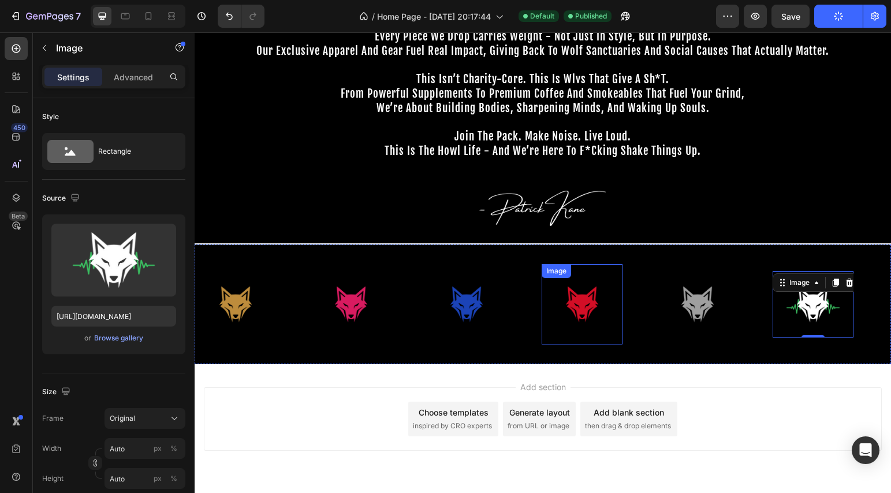
scroll to position [374, 0]
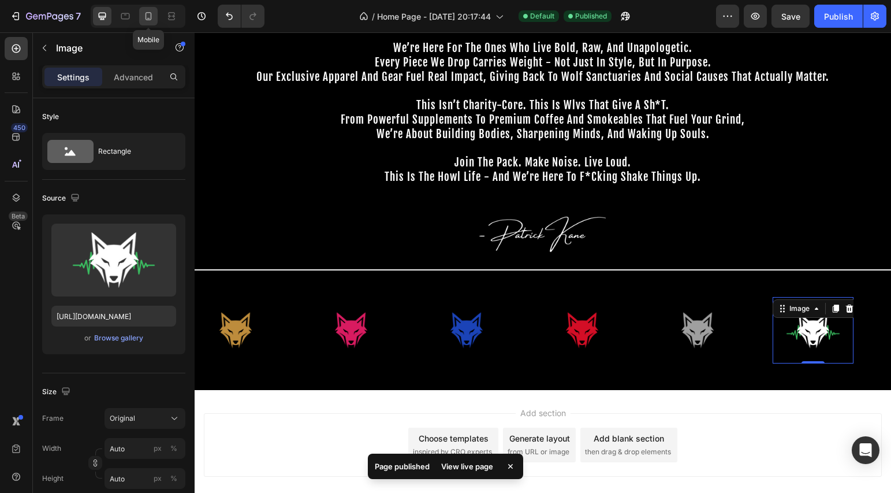
click at [146, 16] on icon at bounding box center [149, 16] width 6 height 8
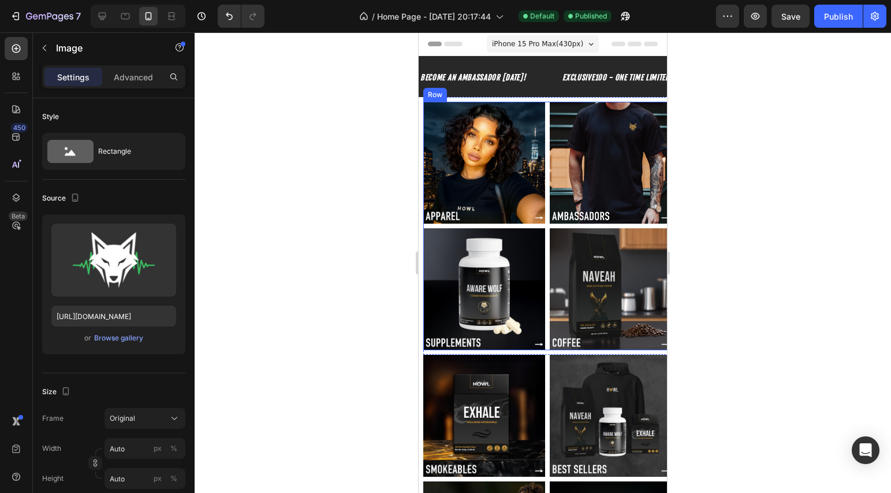
click at [542, 177] on div "Image Image Image Image Row" at bounding box center [547, 226] width 248 height 248
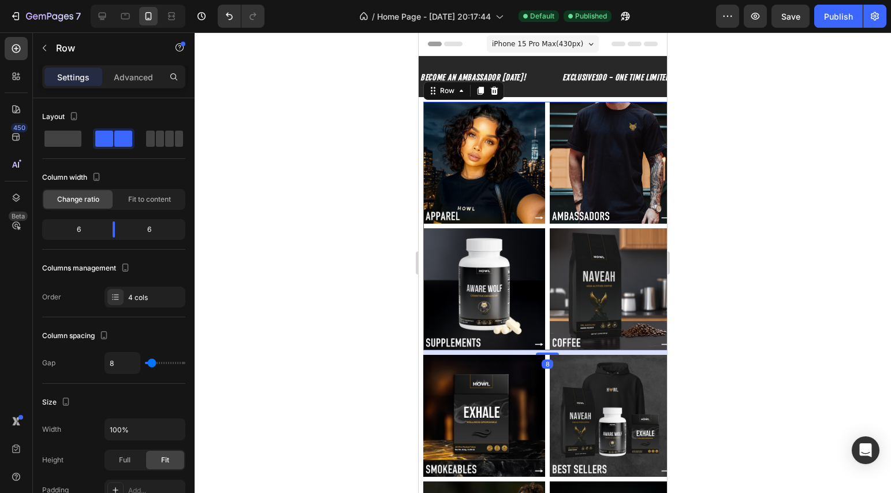
click at [542, 178] on div "Image Image Image Image Row 8" at bounding box center [547, 226] width 248 height 248
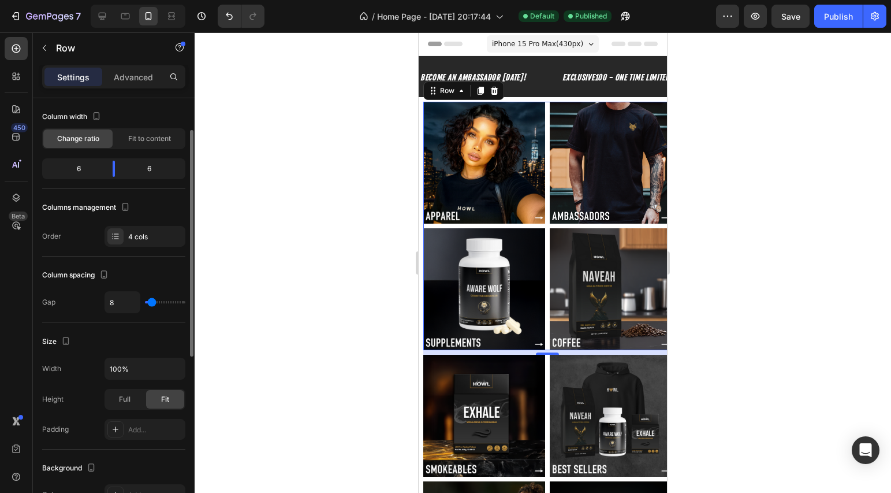
scroll to position [179, 0]
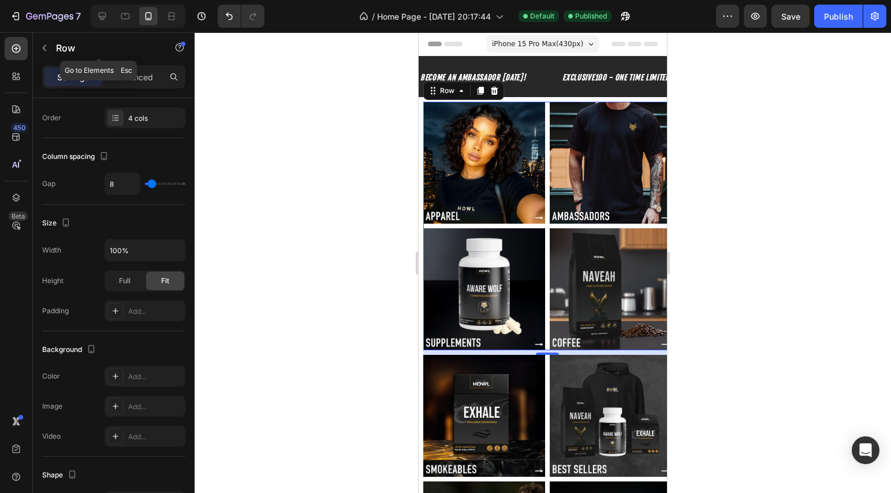
click at [133, 64] on div "Row" at bounding box center [99, 48] width 132 height 33
click at [136, 71] on p "Advanced" at bounding box center [133, 77] width 39 height 12
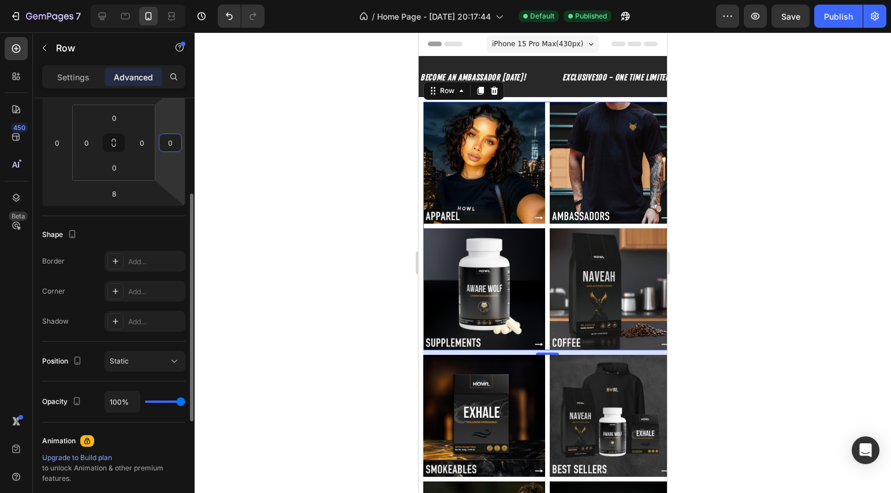
click at [166, 141] on input "0" at bounding box center [170, 142] width 17 height 17
type input "8"
click at [232, 152] on div at bounding box center [543, 262] width 697 height 460
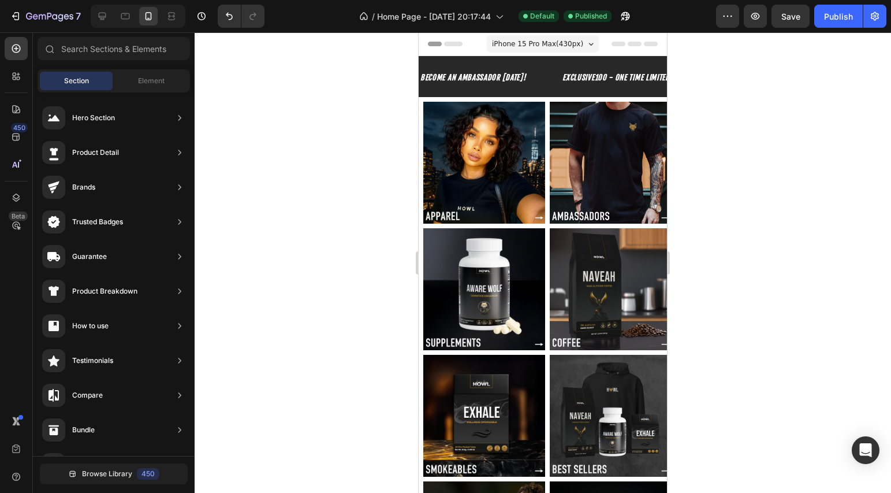
click at [717, 203] on div at bounding box center [543, 262] width 697 height 460
click at [545, 222] on div "Image Image Image Image Row" at bounding box center [547, 226] width 248 height 248
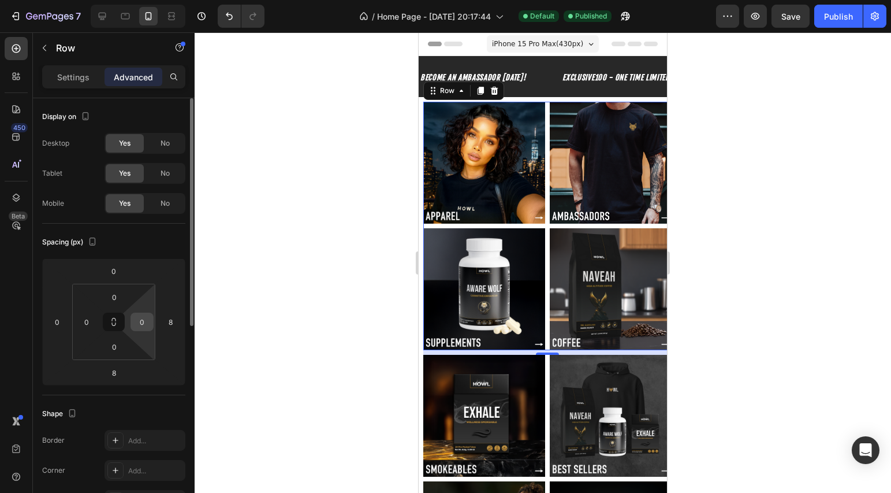
click at [149, 325] on input "0" at bounding box center [141, 321] width 17 height 17
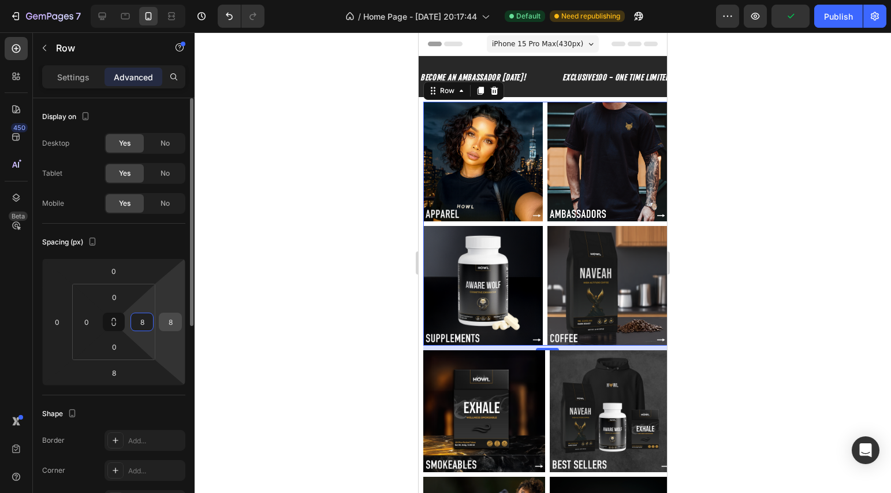
type input "8"
click at [174, 327] on input "8" at bounding box center [170, 321] width 17 height 17
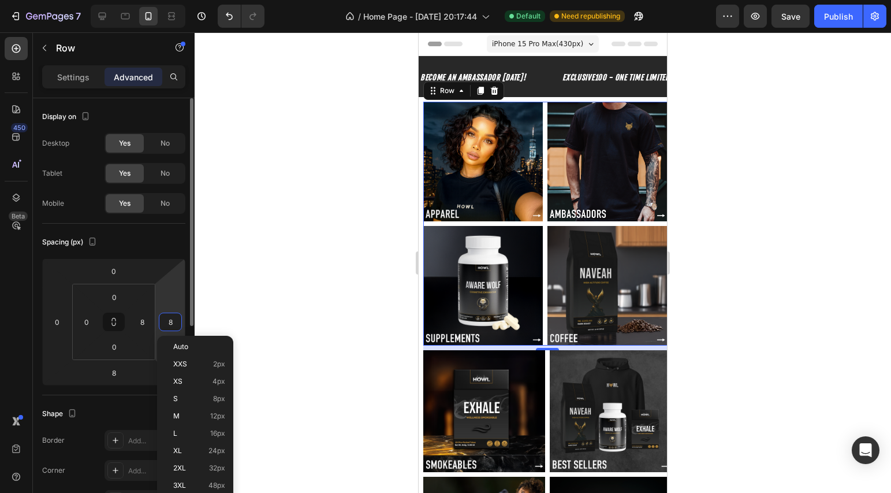
type input "0"
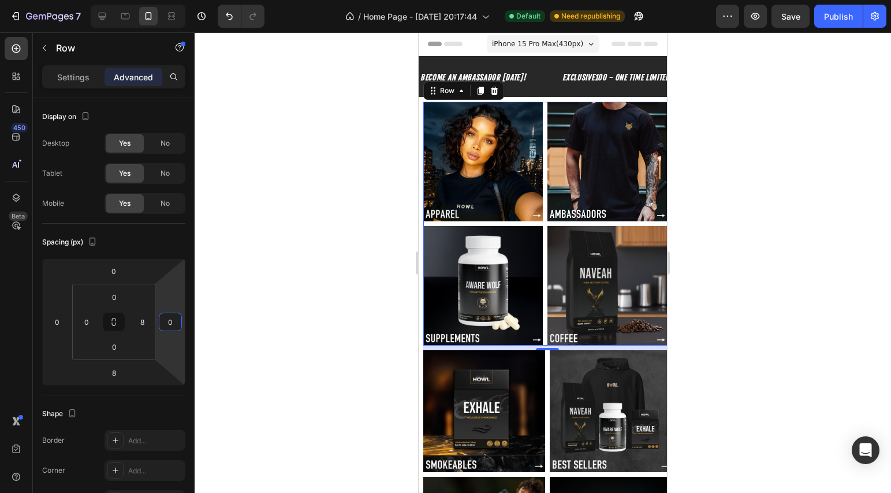
click at [295, 320] on div at bounding box center [543, 262] width 697 height 460
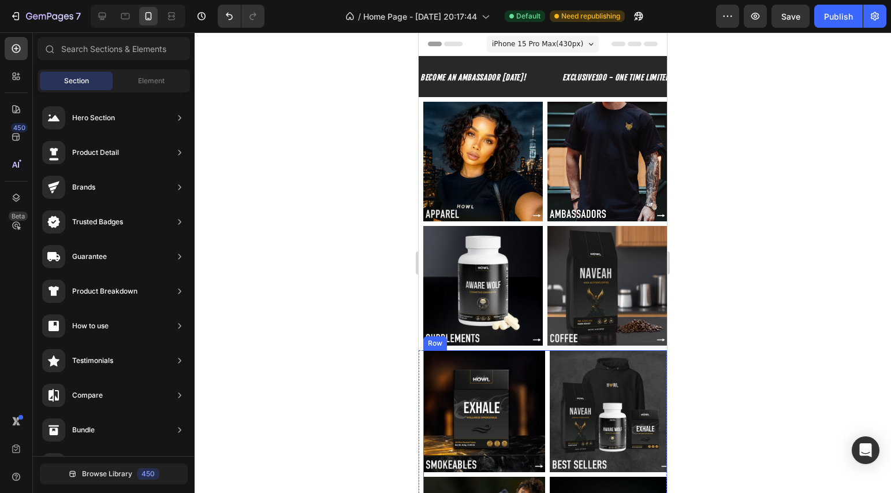
click at [544, 354] on div "Image Image Image Image Row" at bounding box center [547, 474] width 248 height 248
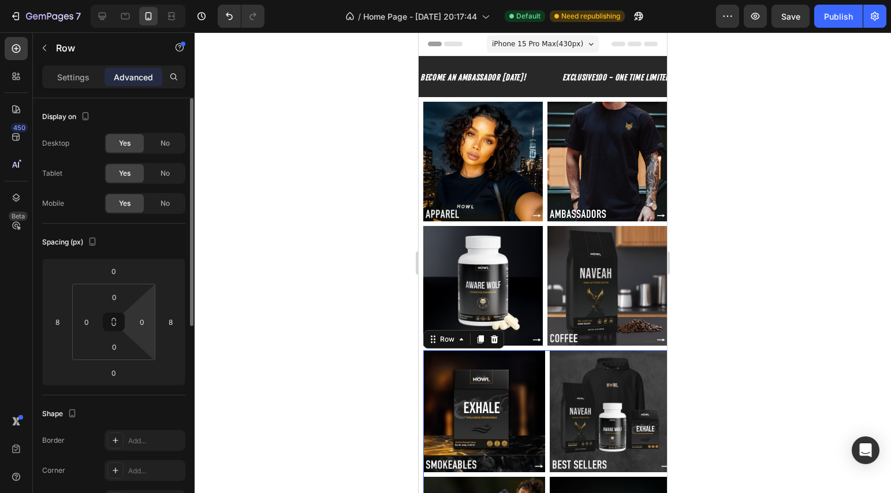
click at [146, 0] on html "7 / Home Page - Aug 23, 20:17:44 Default Need republishing Preview Save Publish…" at bounding box center [445, 0] width 891 height 0
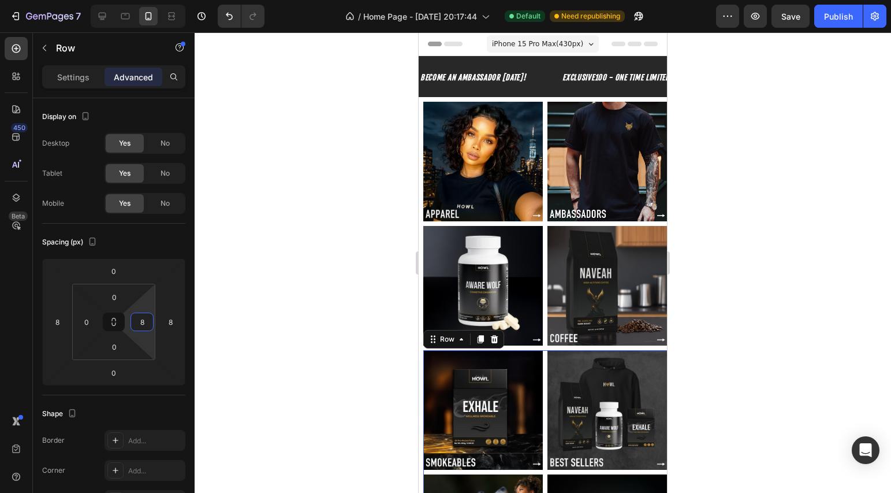
type input "8"
click at [365, 330] on div at bounding box center [543, 262] width 697 height 460
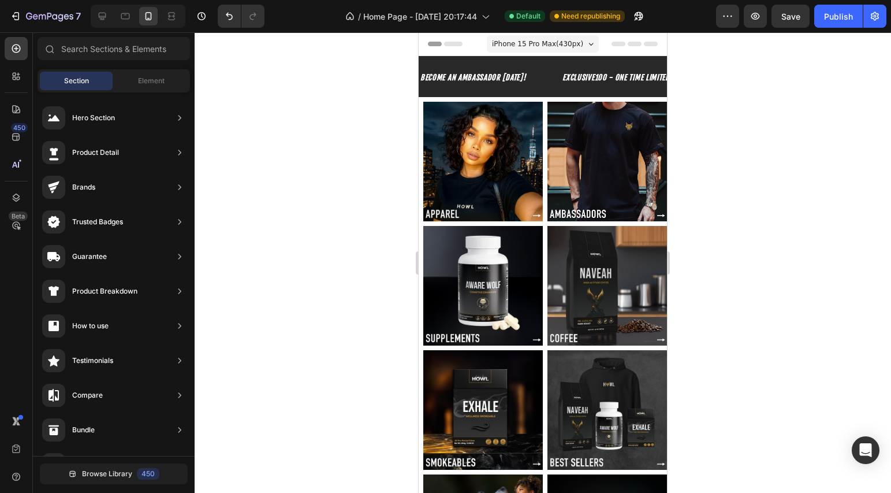
click at [816, 5] on div "Preview Save Publish" at bounding box center [801, 16] width 170 height 23
click at [832, 20] on div "Publish" at bounding box center [838, 16] width 29 height 12
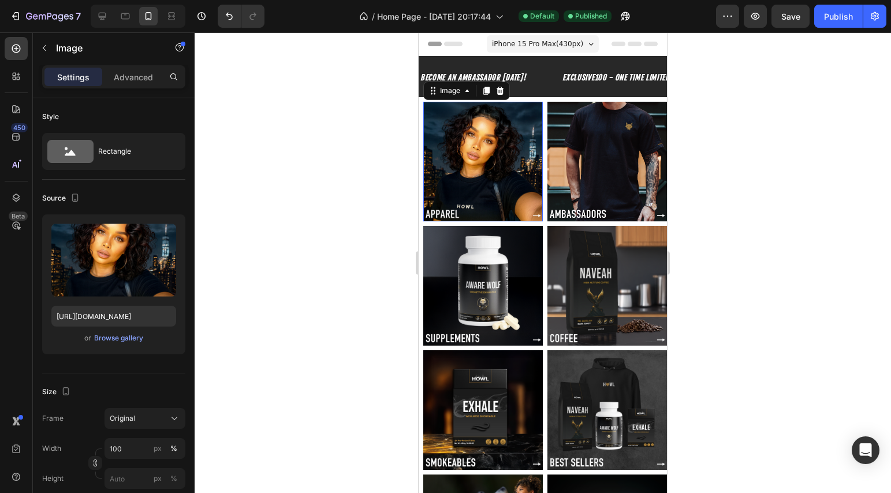
click at [478, 162] on img at bounding box center [483, 162] width 120 height 120
click at [118, 13] on div at bounding box center [125, 16] width 18 height 18
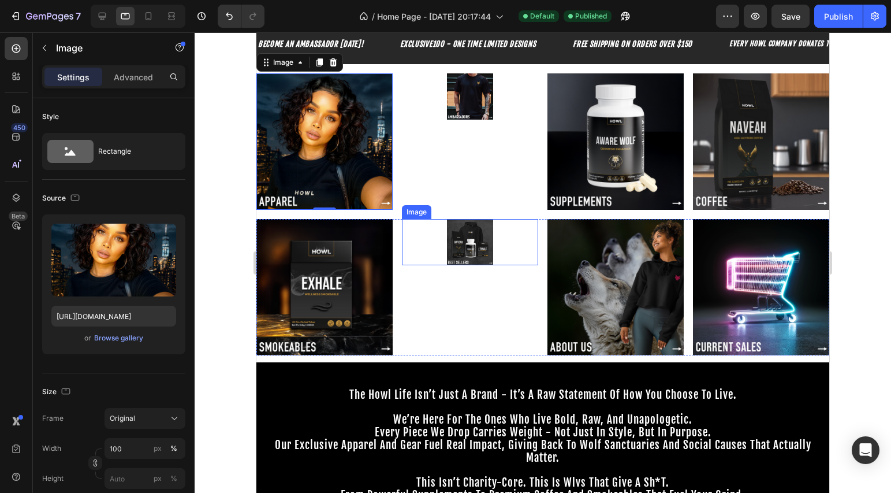
scroll to position [35, 0]
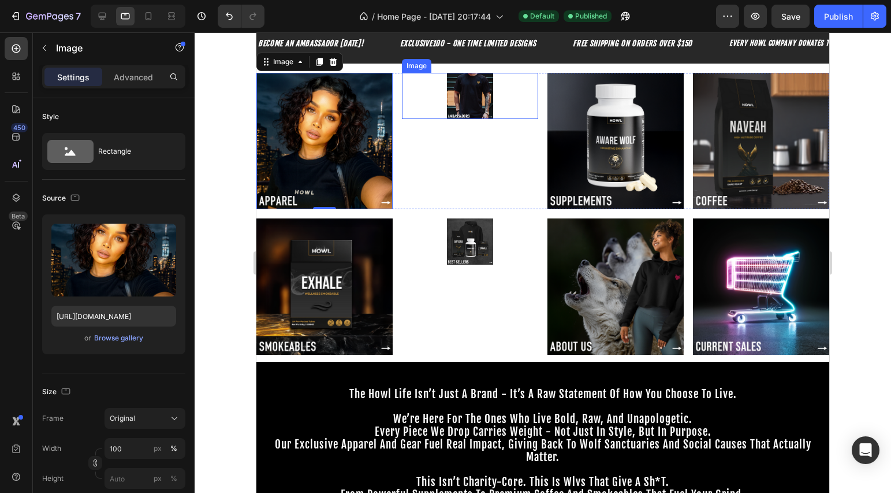
click at [460, 98] on img at bounding box center [470, 96] width 46 height 46
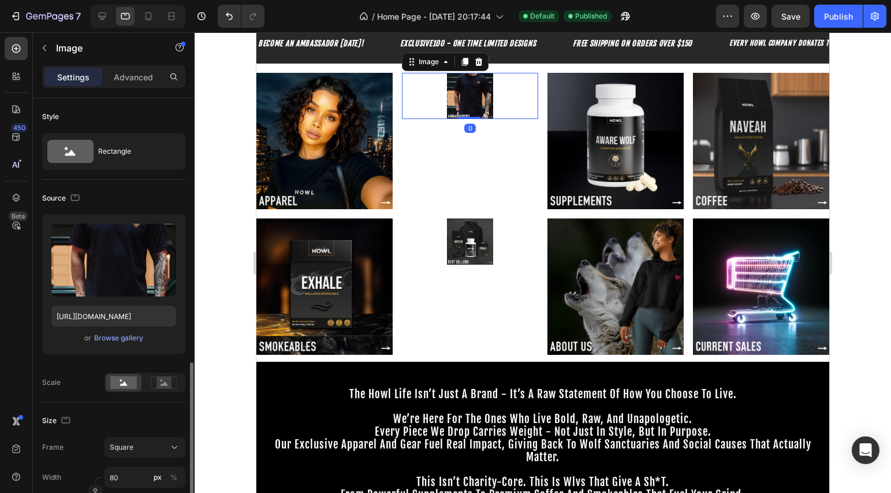
scroll to position [179, 0]
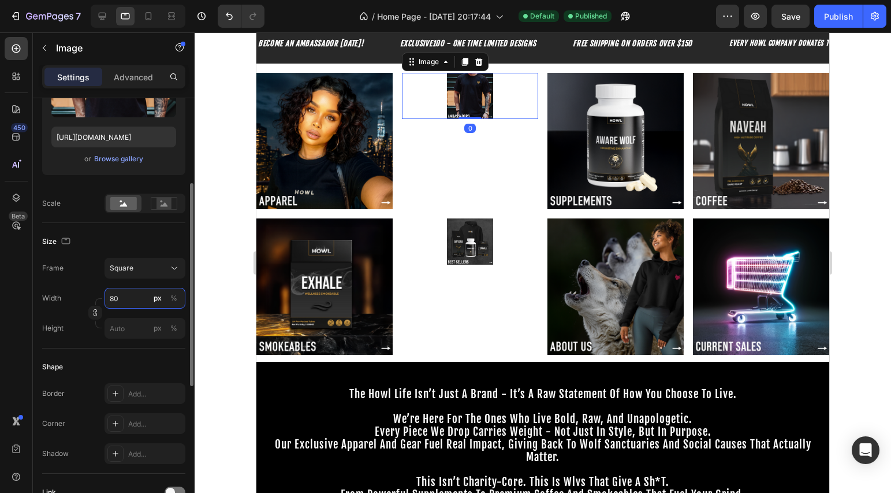
click at [126, 304] on input "80" at bounding box center [145, 298] width 81 height 21
click at [125, 322] on p "Full 100%" at bounding box center [142, 326] width 67 height 10
type input "100"
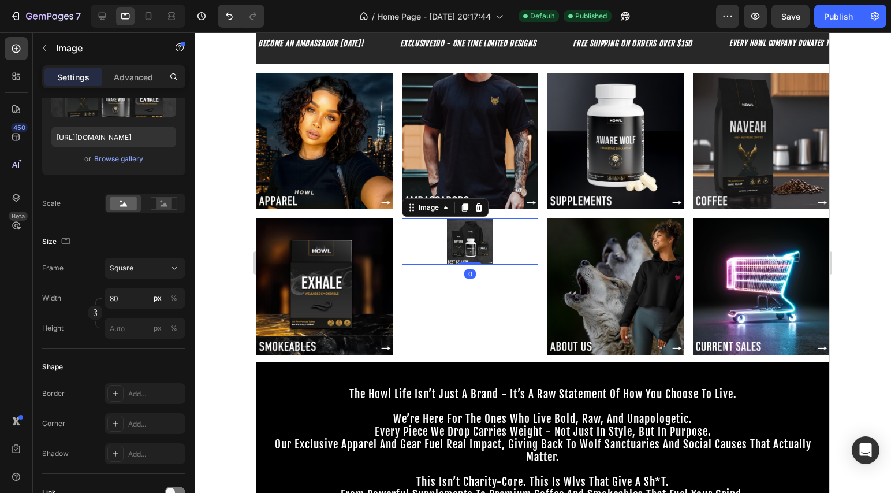
click at [475, 260] on div "Image 0" at bounding box center [470, 241] width 136 height 46
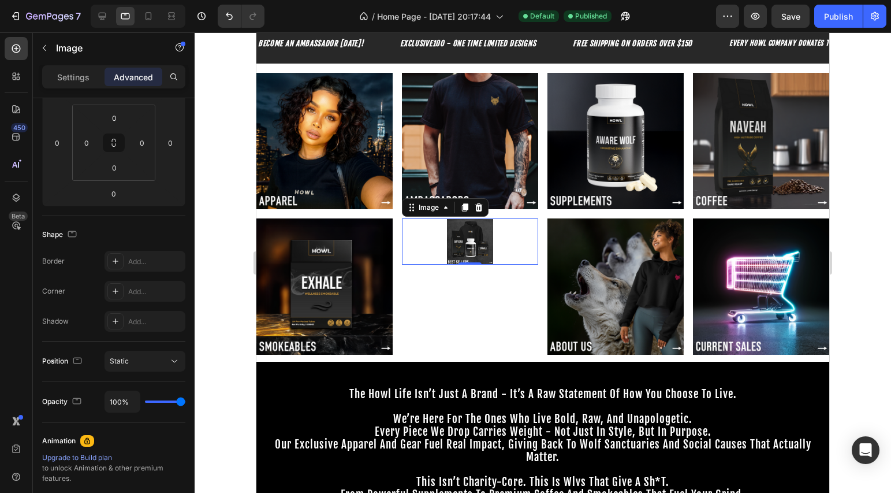
click at [497, 254] on div at bounding box center [470, 241] width 136 height 46
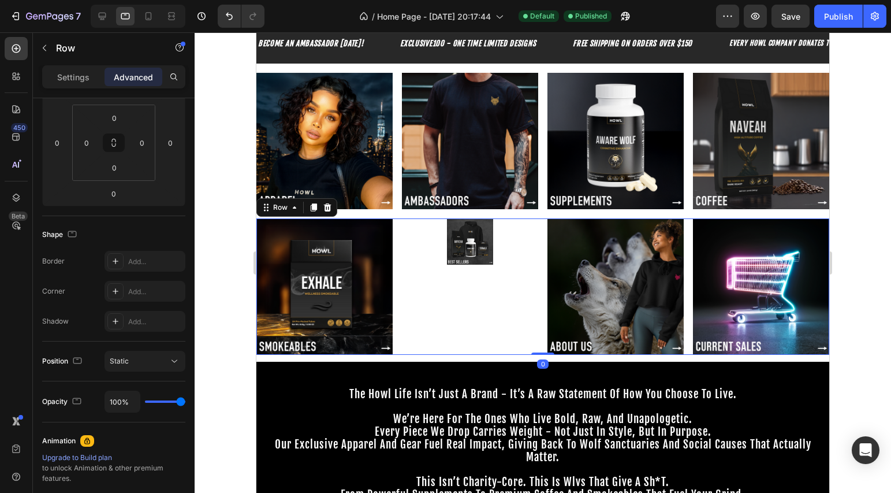
click at [479, 308] on div "Image" at bounding box center [470, 286] width 136 height 136
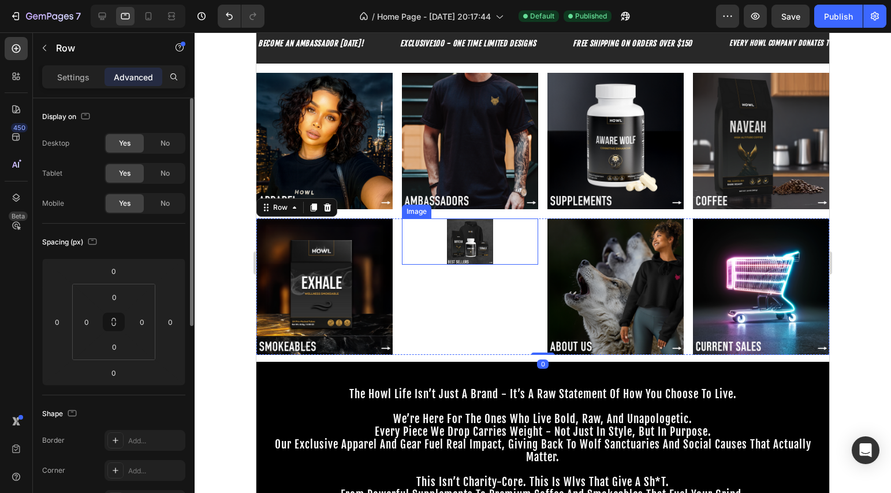
click at [481, 252] on img at bounding box center [470, 241] width 46 height 46
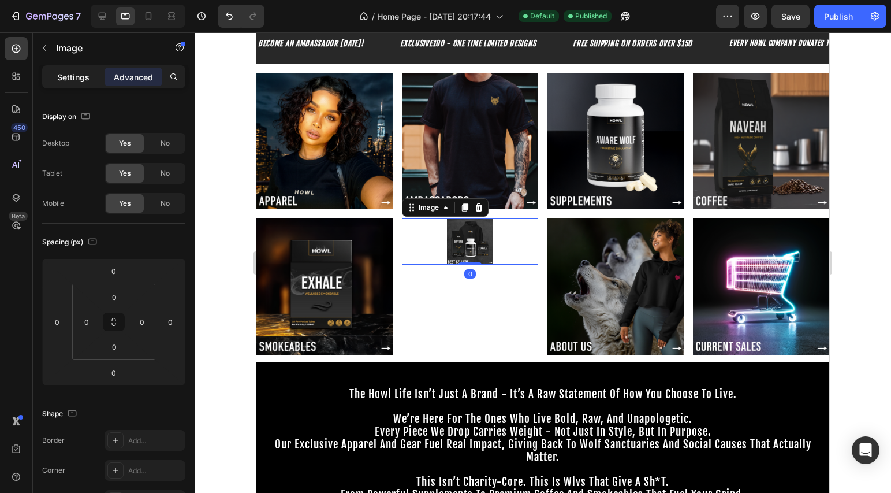
click at [86, 79] on p "Settings" at bounding box center [73, 77] width 32 height 12
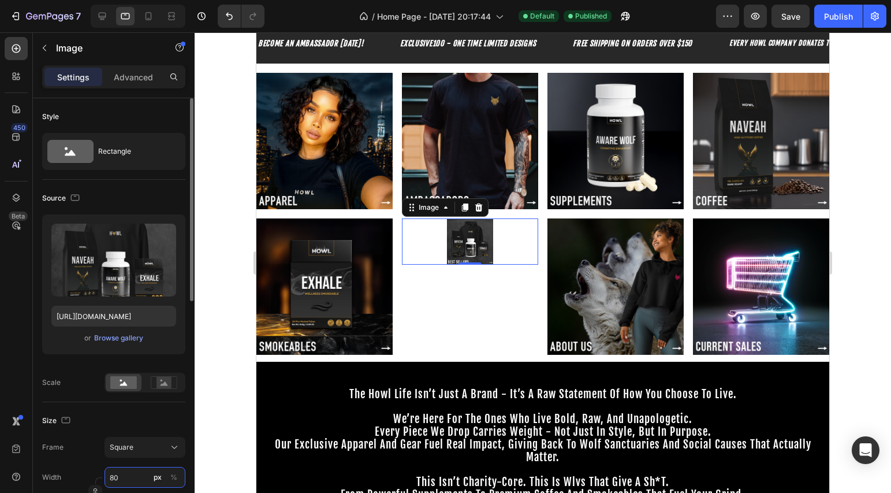
click at [133, 481] on input "80" at bounding box center [145, 477] width 81 height 21
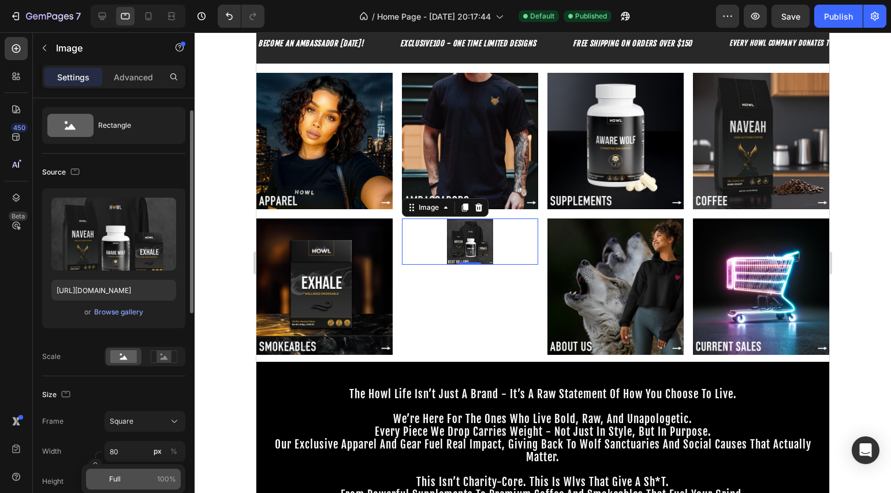
click at [121, 477] on p "Full 100%" at bounding box center [142, 479] width 67 height 10
type input "100"
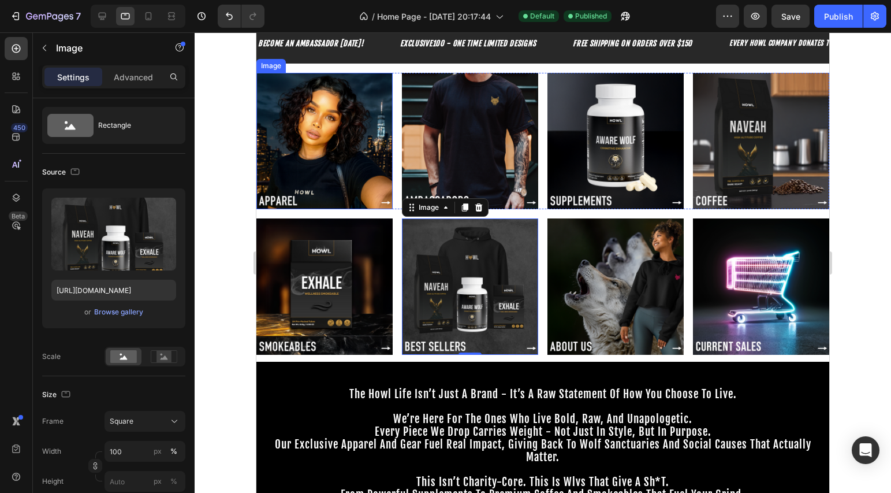
click at [314, 173] on img at bounding box center [324, 141] width 136 height 136
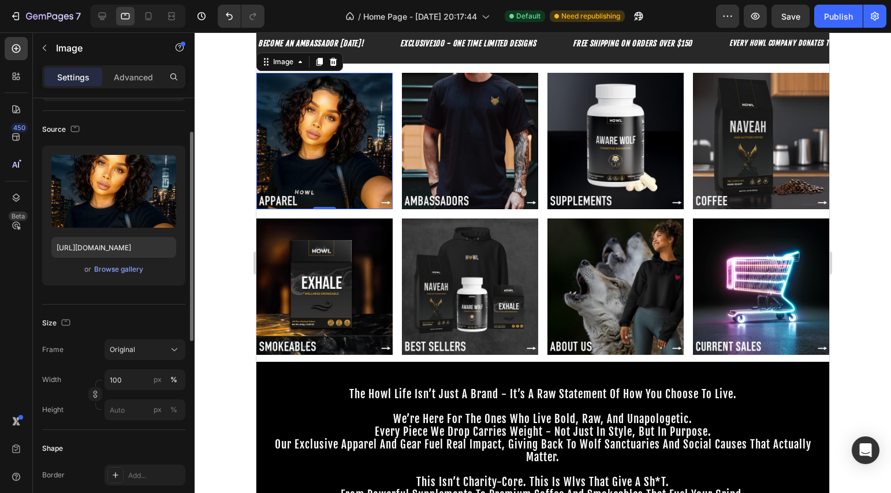
scroll to position [0, 0]
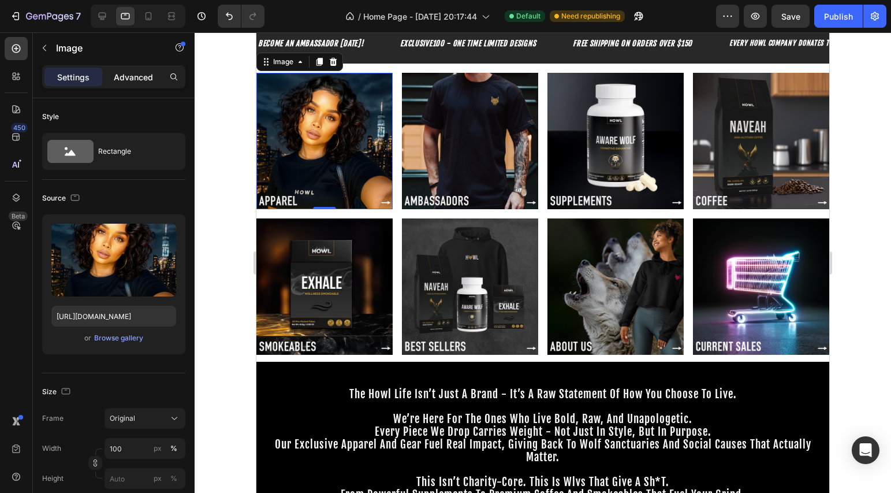
click at [129, 75] on p "Advanced" at bounding box center [133, 77] width 39 height 12
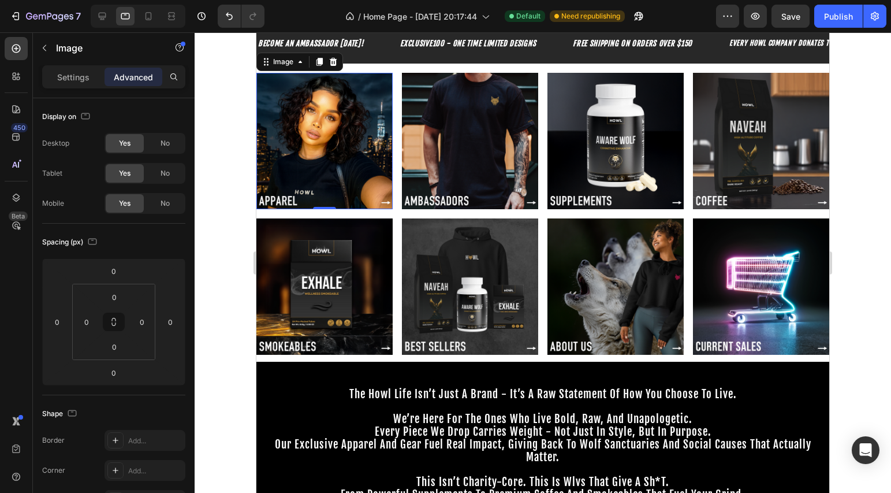
click at [292, 146] on img at bounding box center [324, 141] width 136 height 136
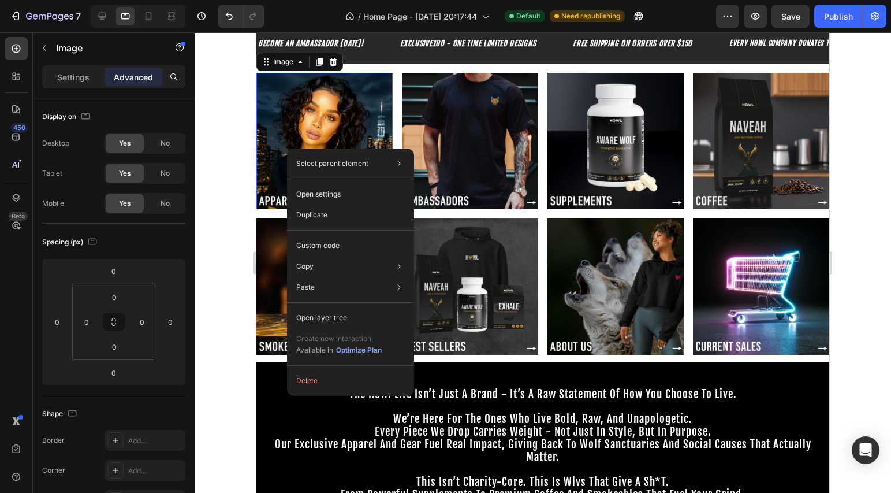
click at [214, 316] on div at bounding box center [543, 262] width 697 height 460
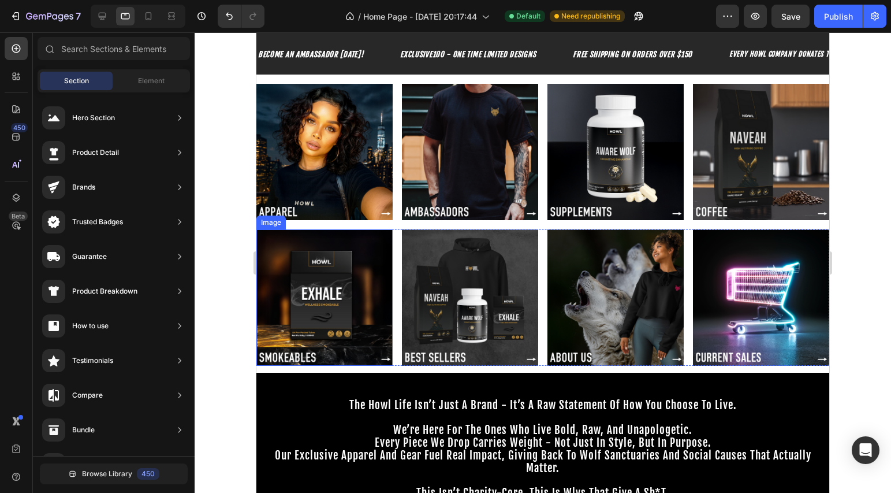
scroll to position [23, 0]
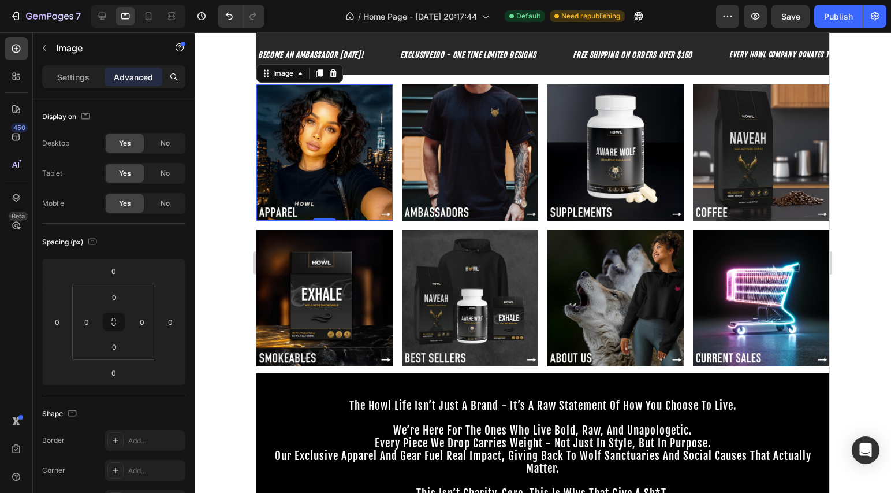
click at [312, 168] on img at bounding box center [324, 152] width 136 height 136
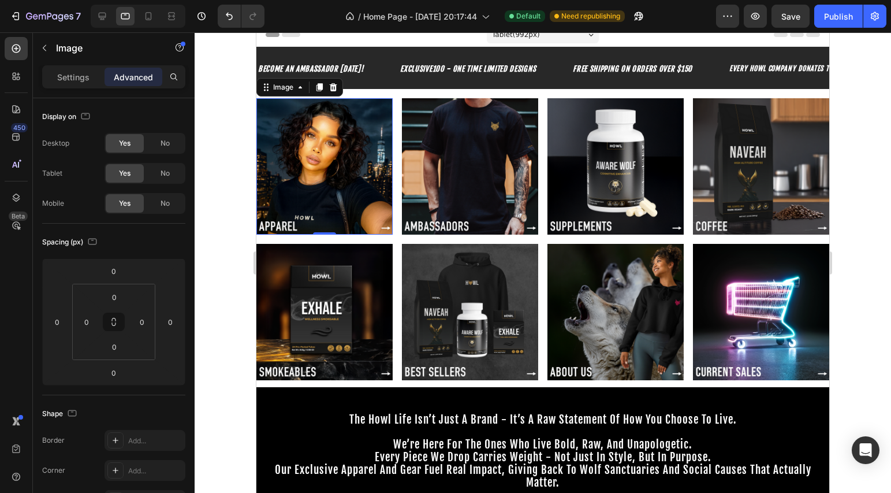
scroll to position [0, 0]
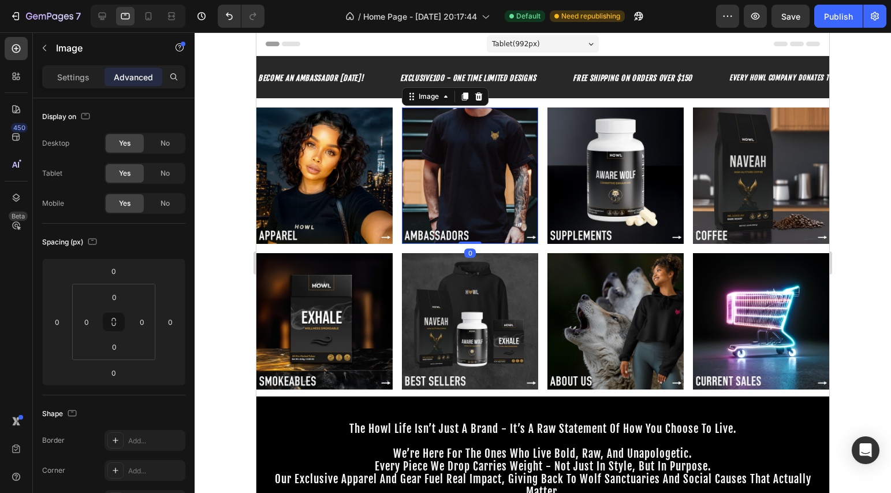
click at [423, 166] on img at bounding box center [470, 175] width 136 height 136
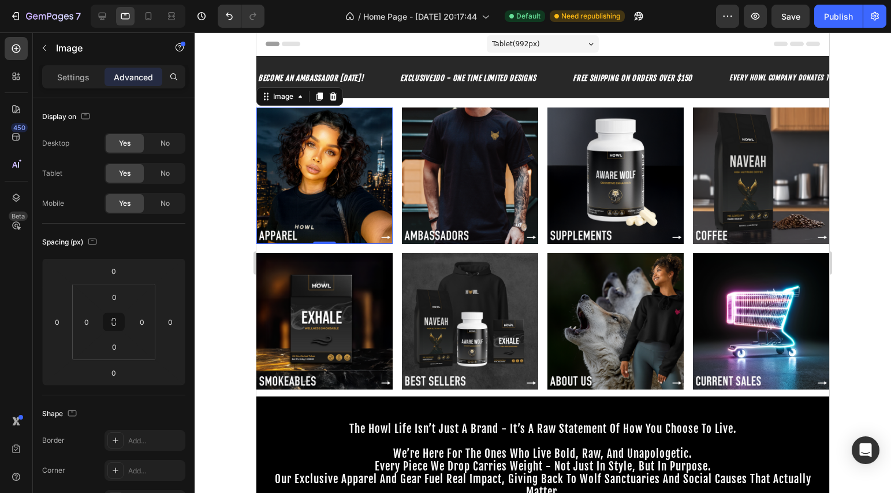
click at [306, 159] on img at bounding box center [324, 175] width 136 height 136
click at [338, 170] on img at bounding box center [324, 175] width 136 height 136
click at [304, 99] on icon at bounding box center [300, 96] width 9 height 9
click at [281, 150] on img at bounding box center [324, 175] width 136 height 136
click at [85, 73] on p "Settings" at bounding box center [73, 77] width 32 height 12
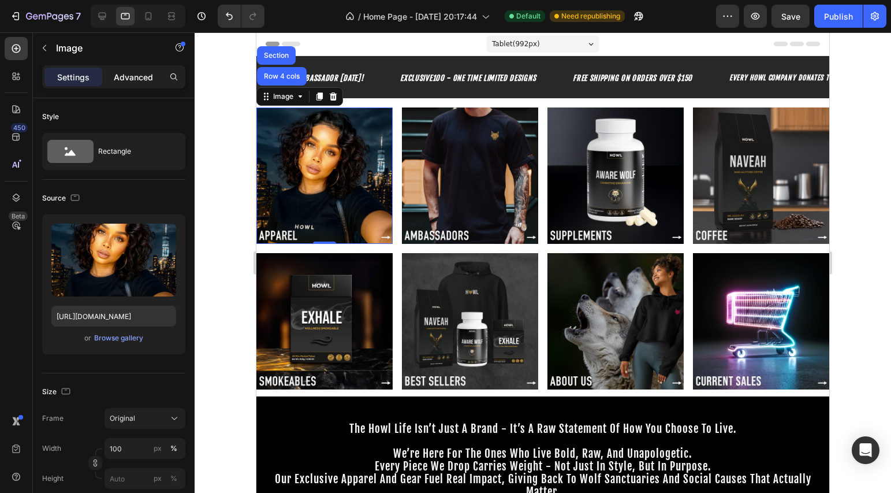
click at [126, 81] on p "Advanced" at bounding box center [133, 77] width 39 height 12
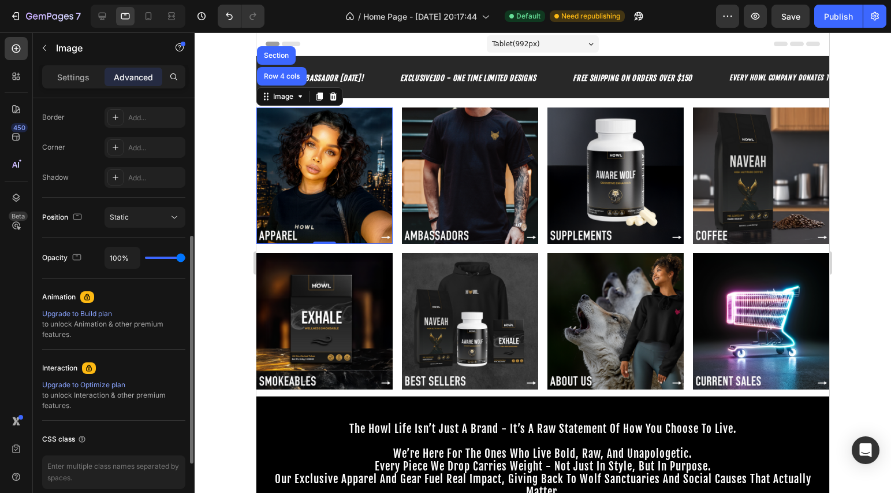
scroll to position [374, 0]
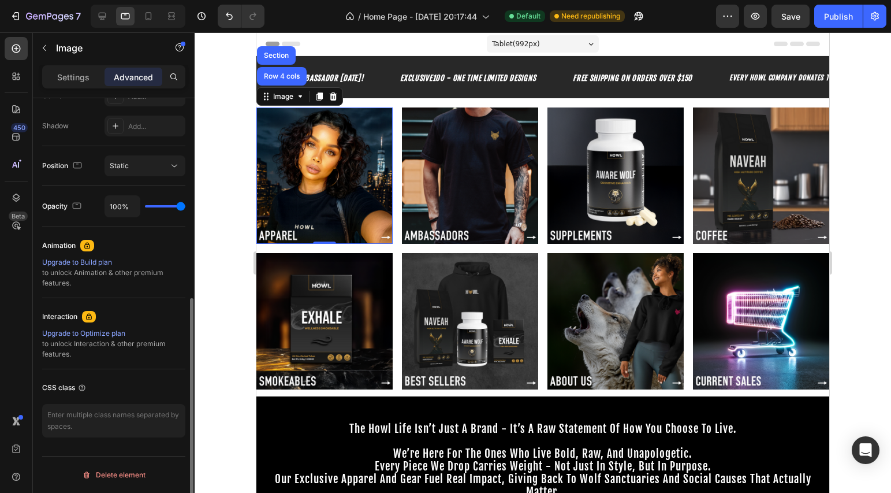
click at [96, 262] on div "Upgrade to Build plan" at bounding box center [113, 262] width 143 height 10
click at [297, 186] on img at bounding box center [324, 175] width 136 height 136
click at [20, 55] on div at bounding box center [16, 48] width 23 height 23
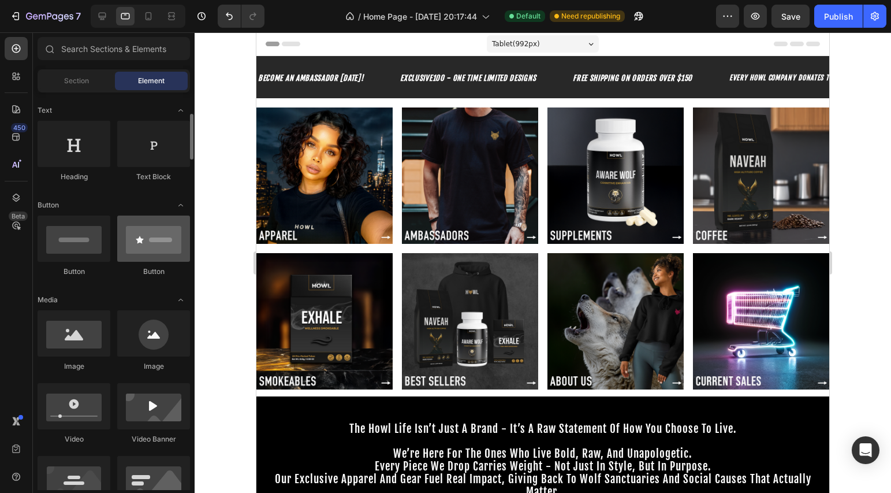
scroll to position [192, 0]
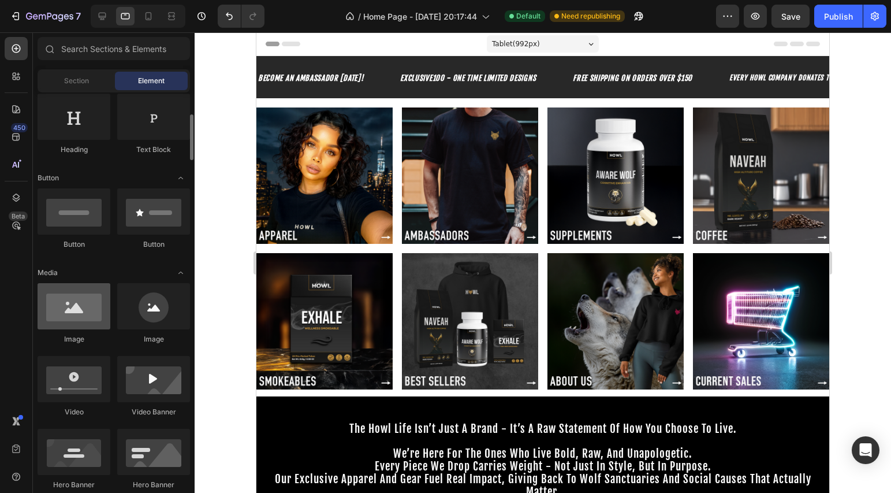
click at [70, 317] on div at bounding box center [74, 306] width 73 height 46
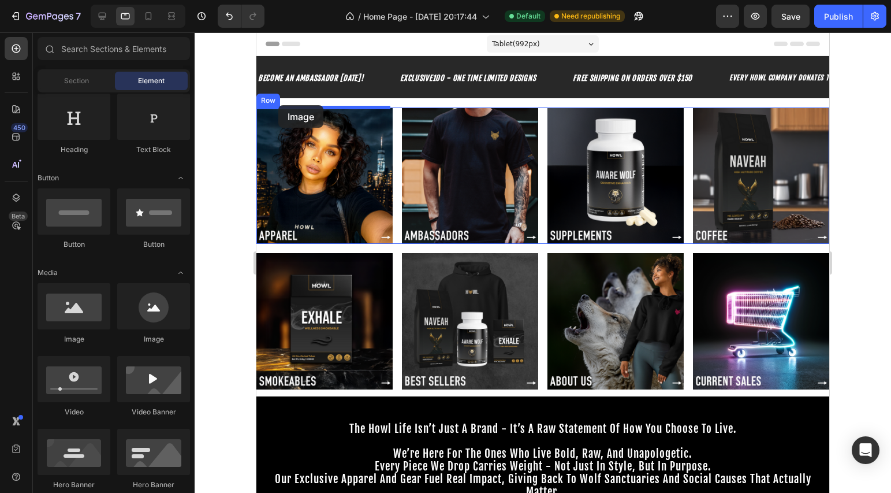
drag, startPoint x: 327, startPoint y: 349, endPoint x: 278, endPoint y: 105, distance: 249.1
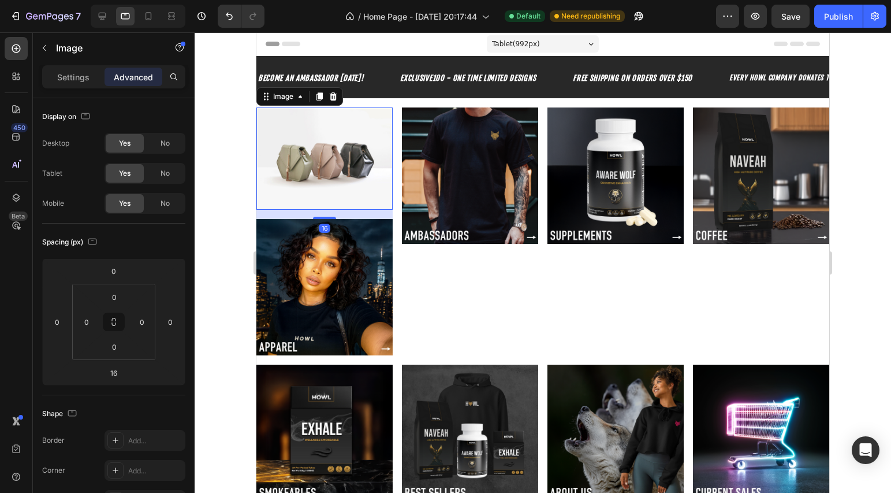
click at [318, 158] on img at bounding box center [324, 158] width 136 height 102
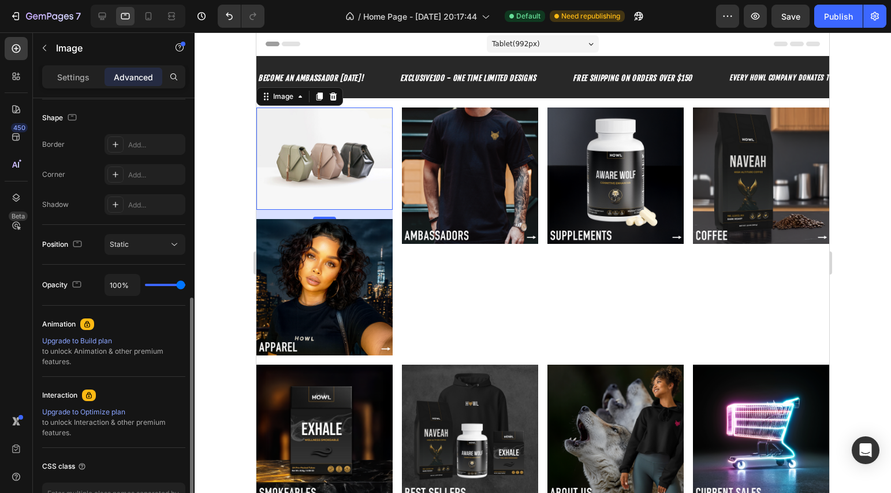
scroll to position [374, 0]
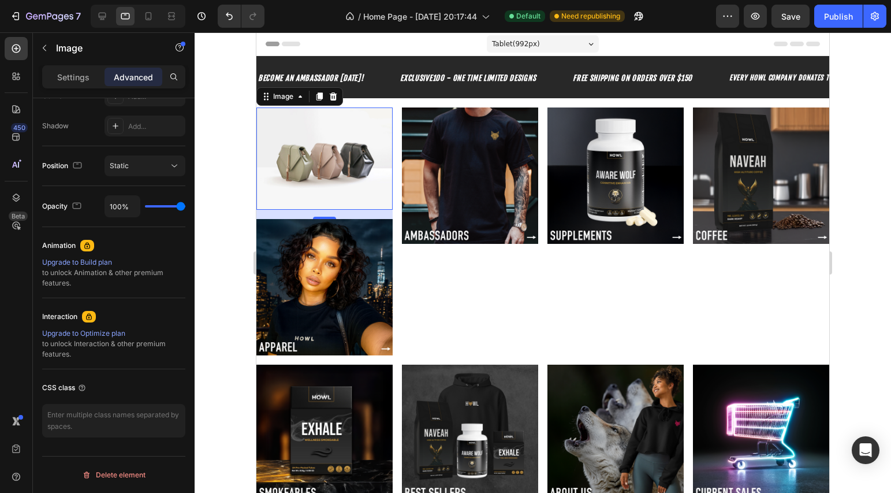
click at [126, 80] on p "Advanced" at bounding box center [133, 77] width 39 height 12
click at [225, 12] on icon "Undo/Redo" at bounding box center [230, 16] width 12 height 12
click at [227, 17] on icon "Undo/Redo" at bounding box center [230, 16] width 12 height 12
click at [227, 16] on icon "Undo/Redo" at bounding box center [230, 16] width 12 height 12
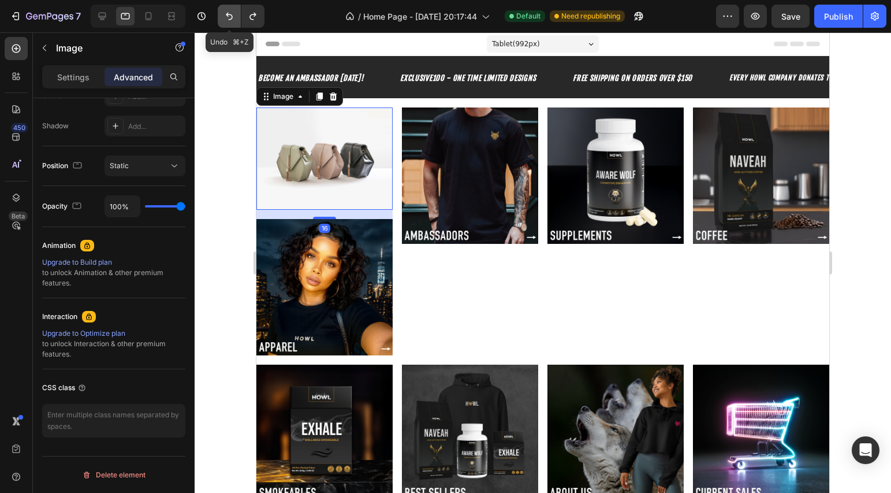
click at [227, 17] on icon "Undo/Redo" at bounding box center [230, 16] width 12 height 12
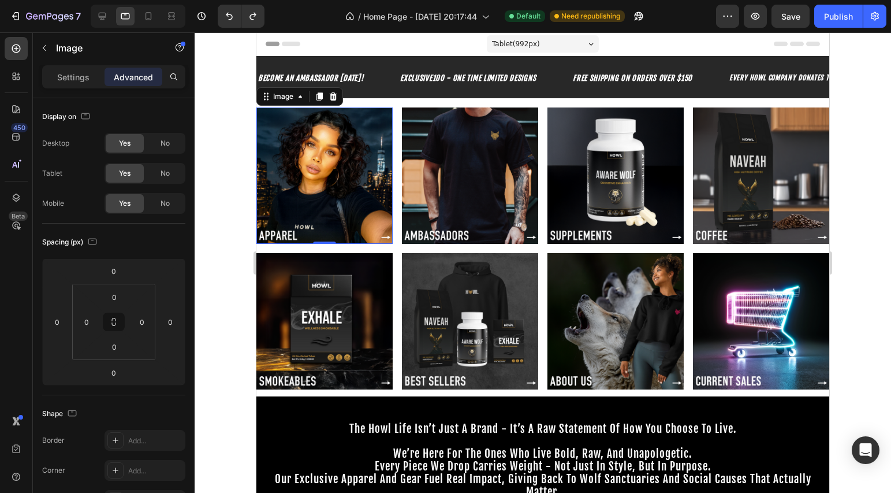
click at [287, 125] on img at bounding box center [324, 175] width 136 height 136
click at [295, 166] on img at bounding box center [324, 175] width 136 height 136
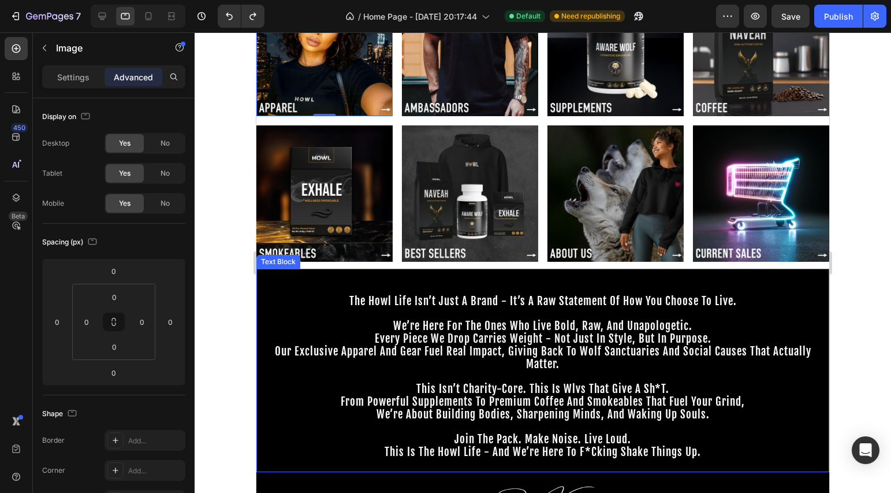
scroll to position [373, 0]
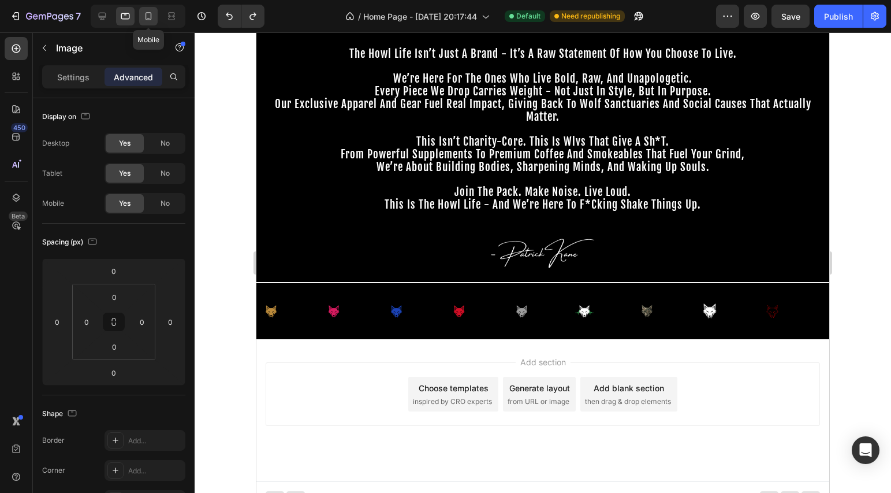
click at [147, 11] on icon at bounding box center [149, 16] width 12 height 12
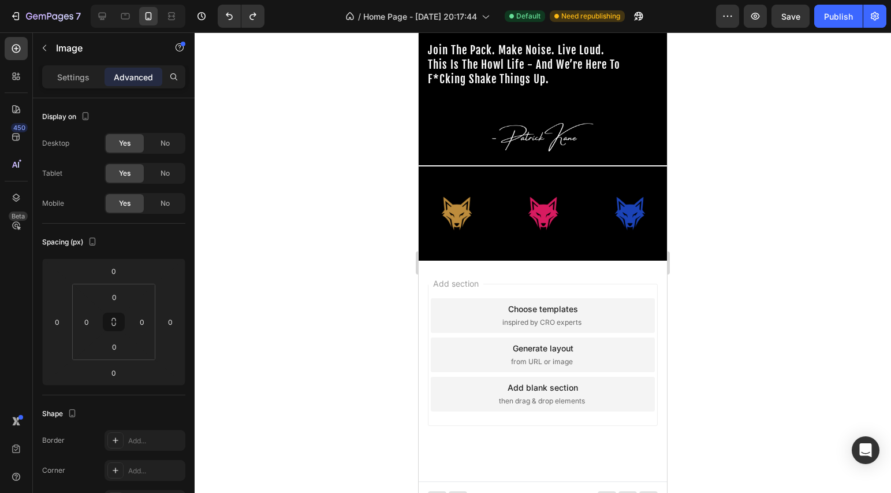
scroll to position [801, 0]
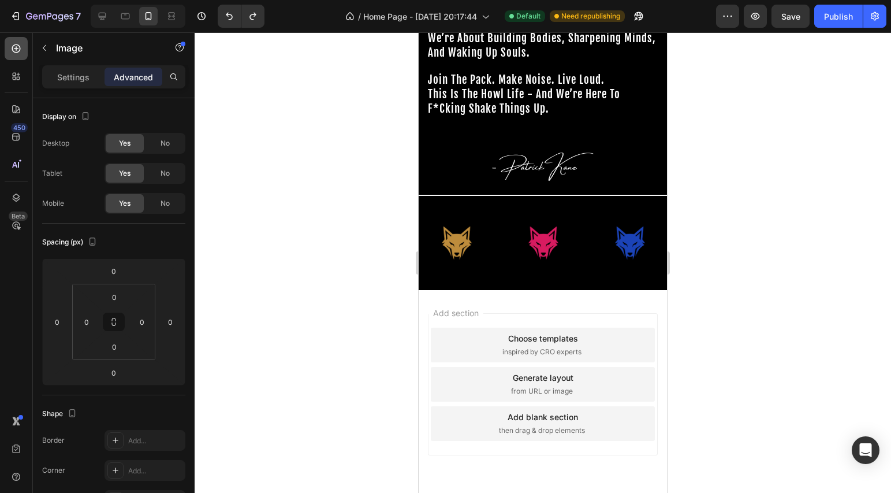
click at [21, 50] on icon at bounding box center [16, 49] width 12 height 12
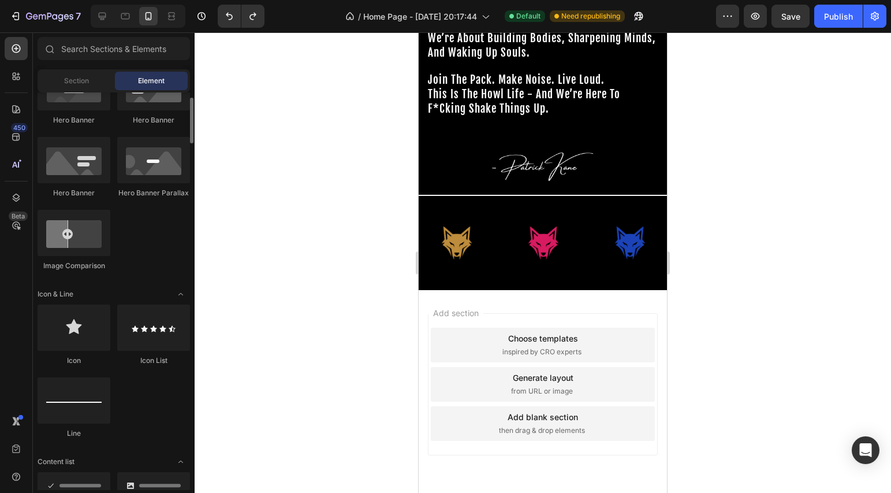
scroll to position [503, 0]
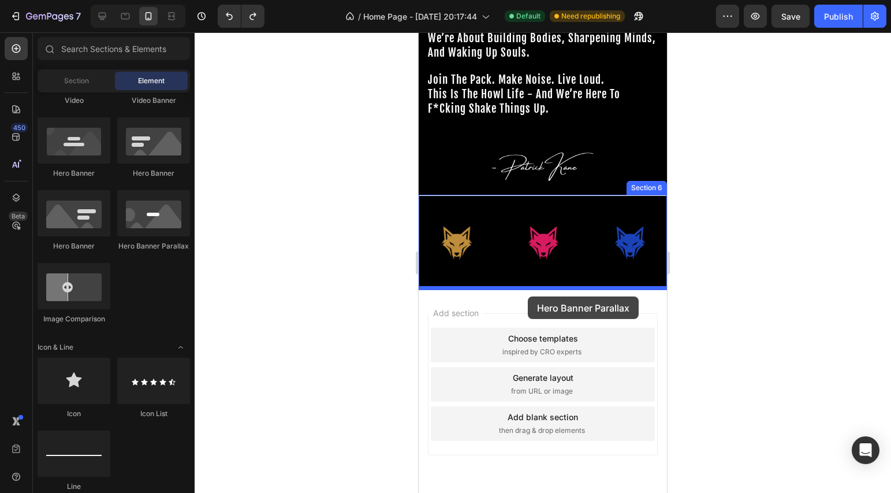
drag, startPoint x: 568, startPoint y: 250, endPoint x: 528, endPoint y: 296, distance: 61.8
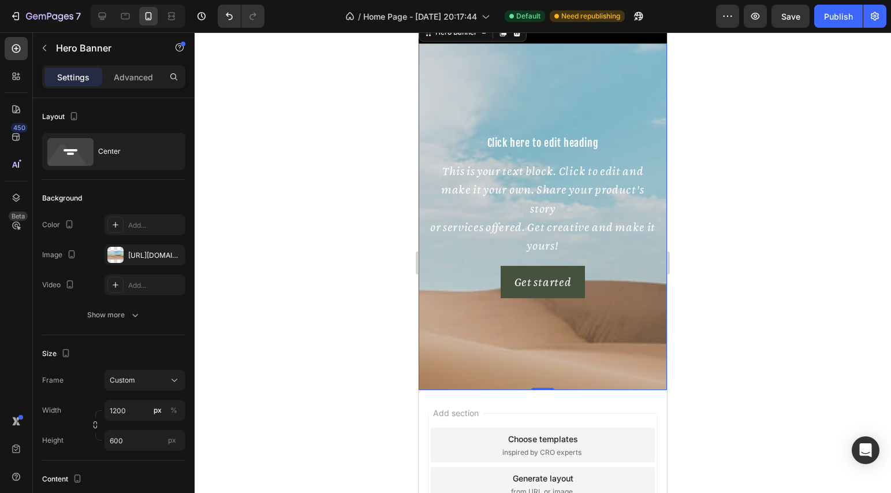
scroll to position [1038, 0]
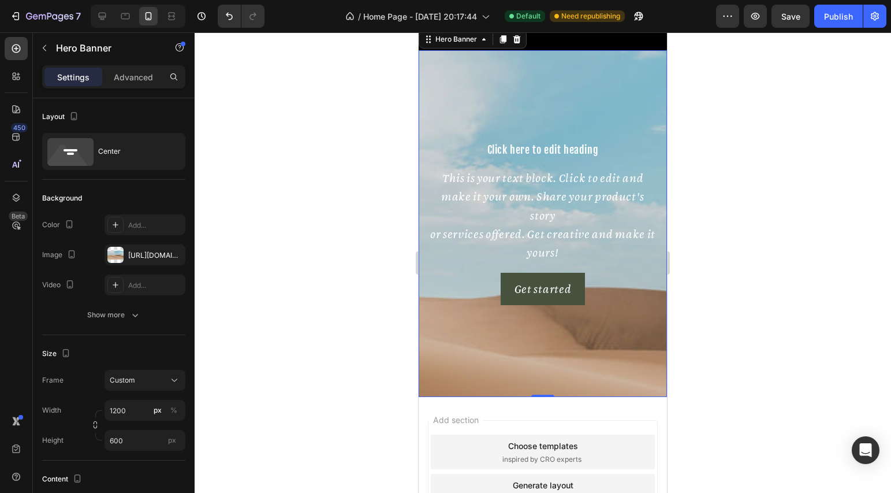
click at [472, 141] on div "Click here to edit heading Heading This is your text block. Click to edit and m…" at bounding box center [543, 223] width 248 height 181
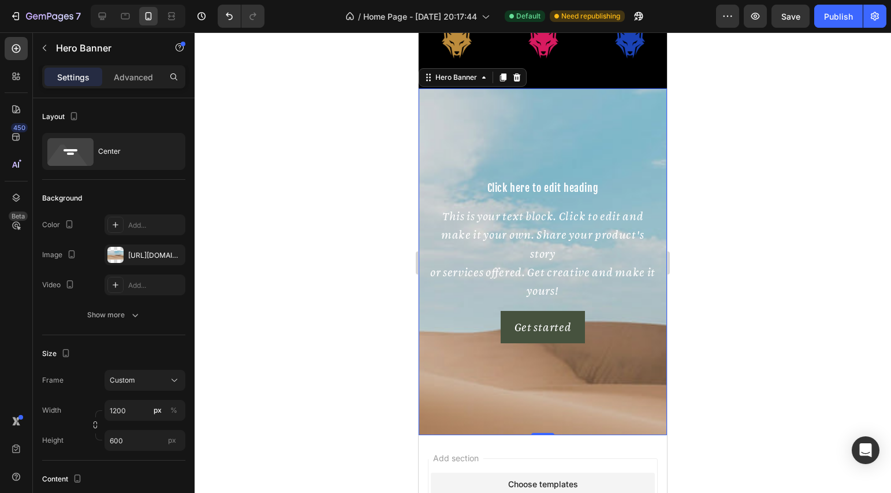
scroll to position [989, 0]
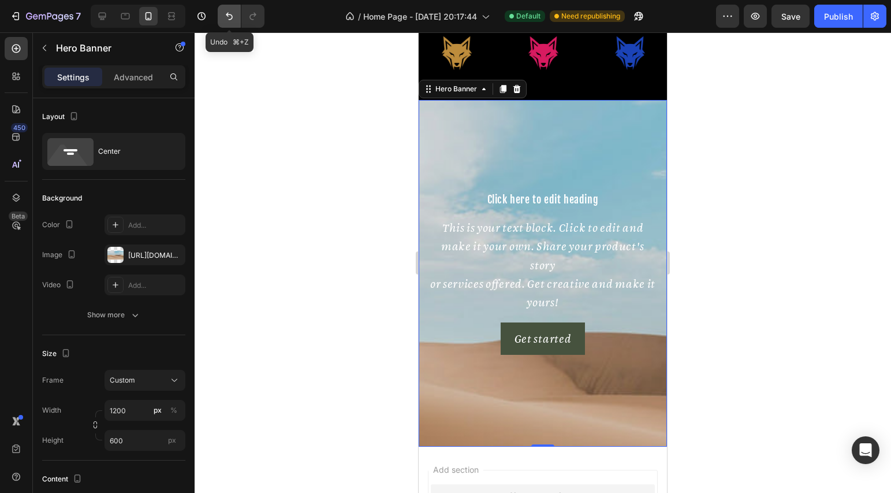
click at [224, 14] on icon "Undo/Redo" at bounding box center [230, 16] width 12 height 12
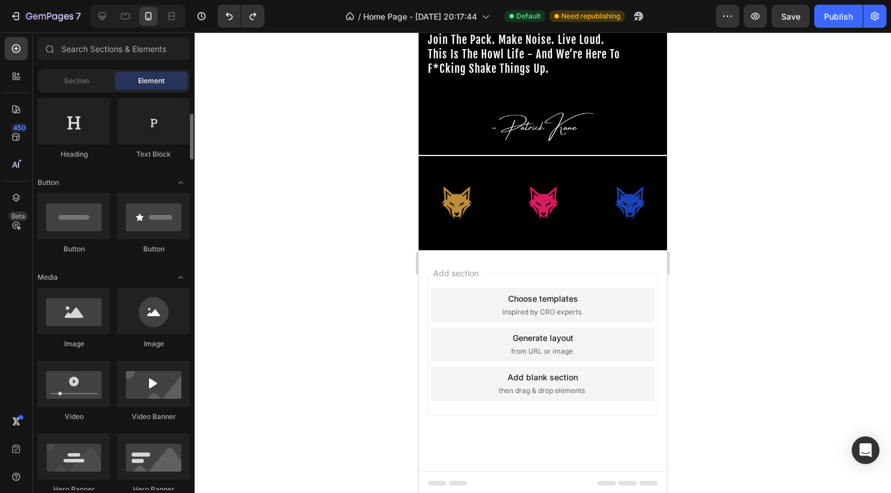
scroll to position [0, 0]
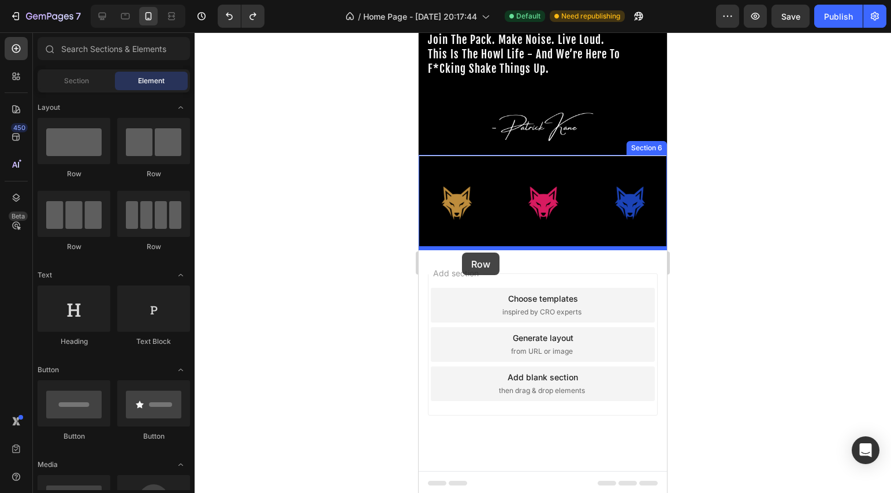
drag, startPoint x: 499, startPoint y: 177, endPoint x: 462, endPoint y: 252, distance: 84.2
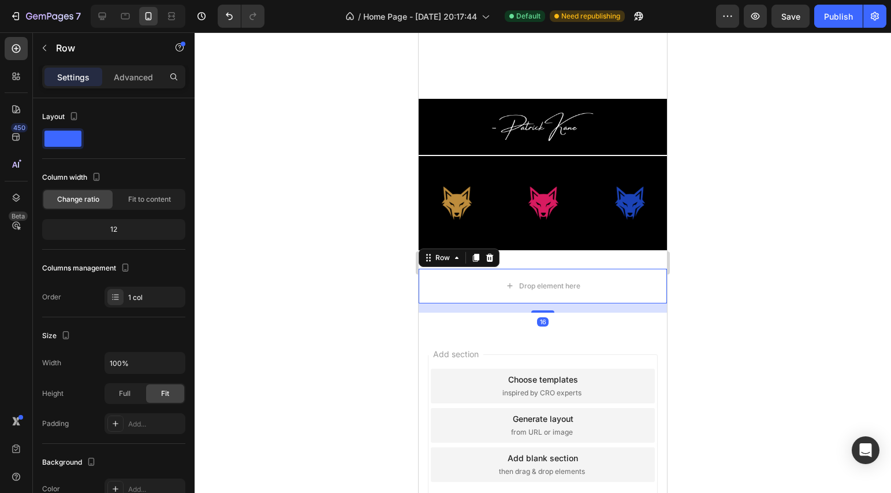
scroll to position [922, 0]
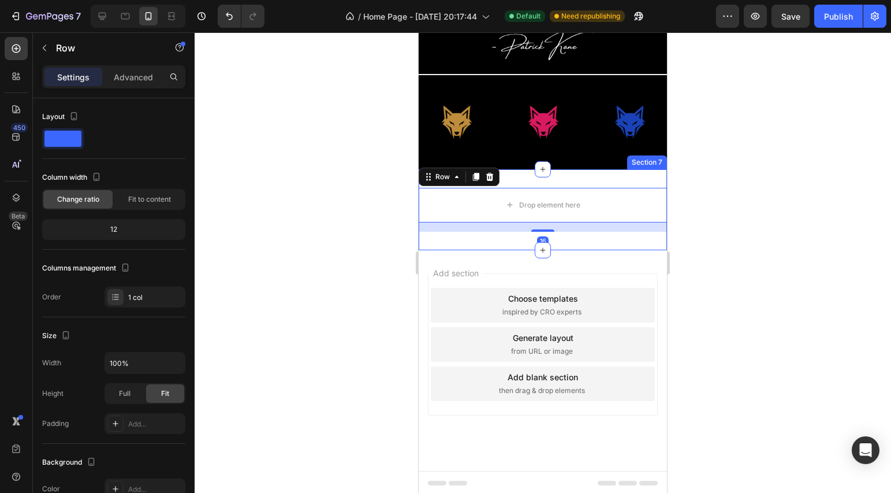
click at [521, 176] on div "Drop element here Row 16 Section 7" at bounding box center [543, 209] width 248 height 81
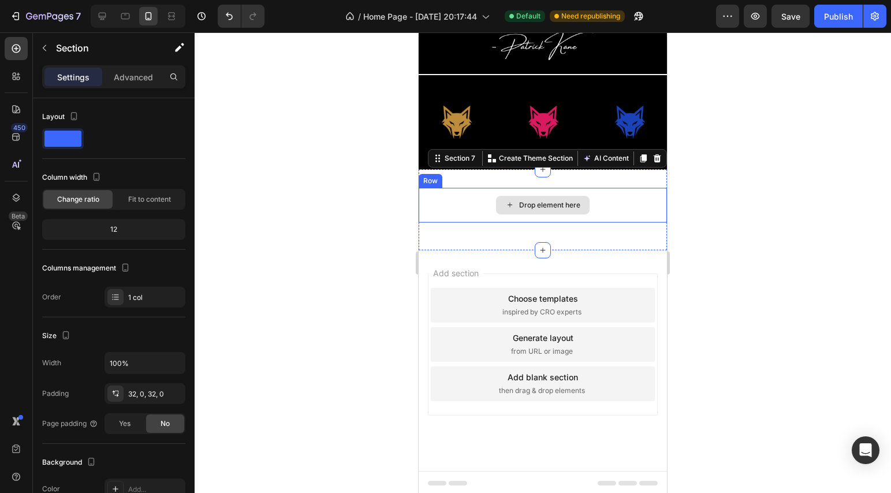
click at [519, 206] on div "Drop element here" at bounding box center [549, 204] width 61 height 9
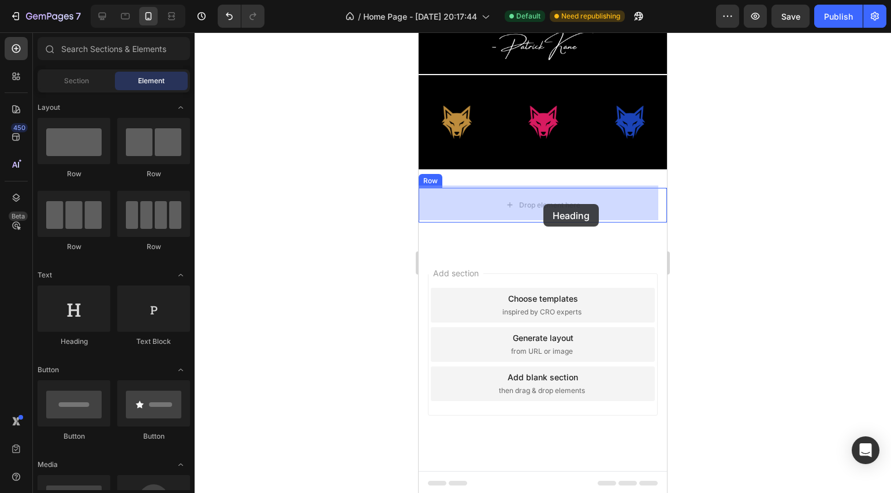
drag, startPoint x: 503, startPoint y: 345, endPoint x: 543, endPoint y: 204, distance: 146.6
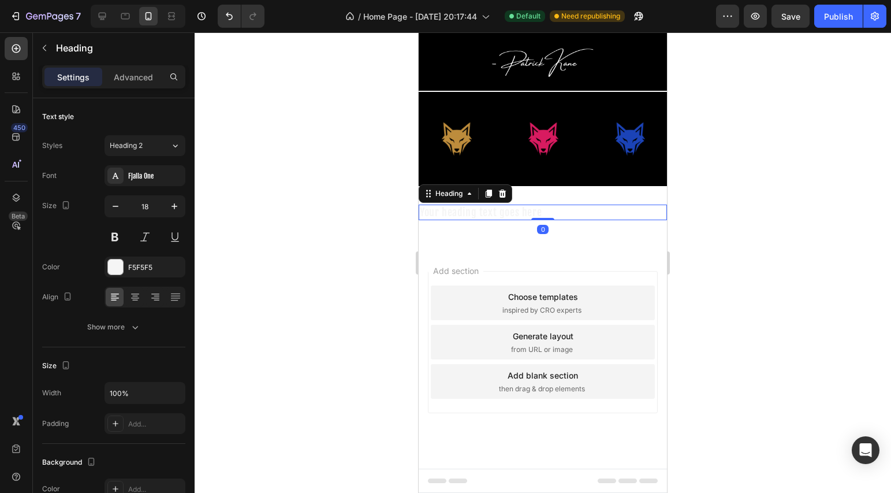
scroll to position [903, 0]
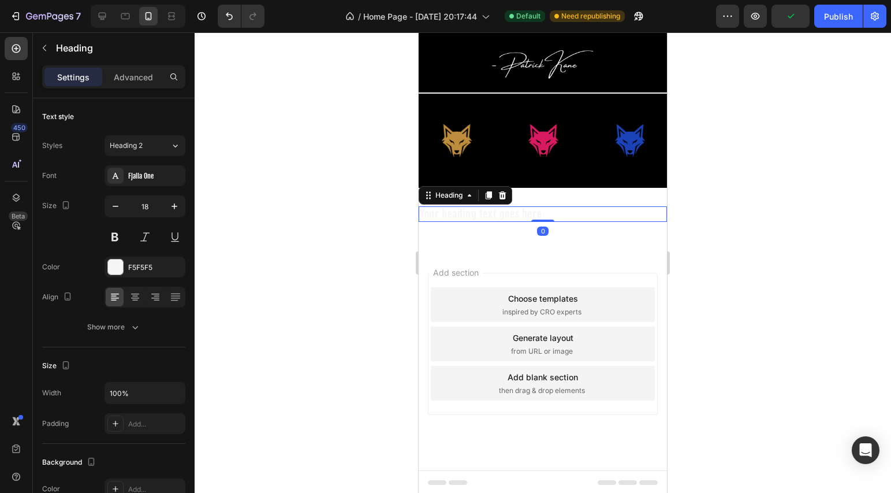
click at [555, 211] on h2 "Your heading text goes here" at bounding box center [543, 214] width 248 height 16
click at [555, 211] on p "Your heading text goes here" at bounding box center [543, 213] width 246 height 13
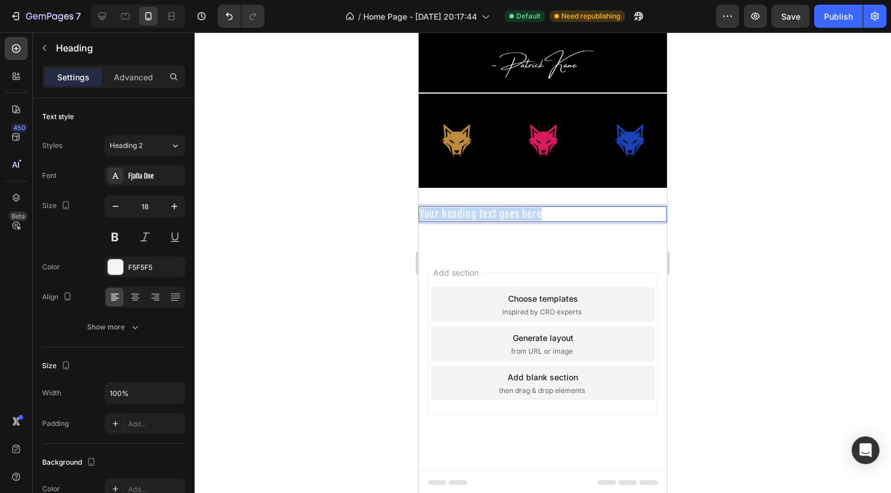
drag, startPoint x: 555, startPoint y: 211, endPoint x: 392, endPoint y: 211, distance: 163.4
drag, startPoint x: 99, startPoint y: 12, endPoint x: 173, endPoint y: 107, distance: 121.1
click at [99, 12] on icon at bounding box center [102, 16] width 12 height 12
type input "24"
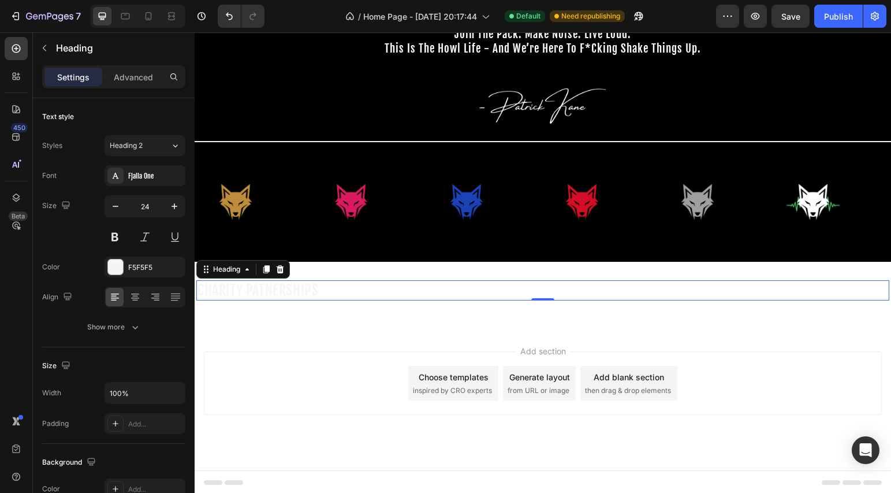
scroll to position [734, 0]
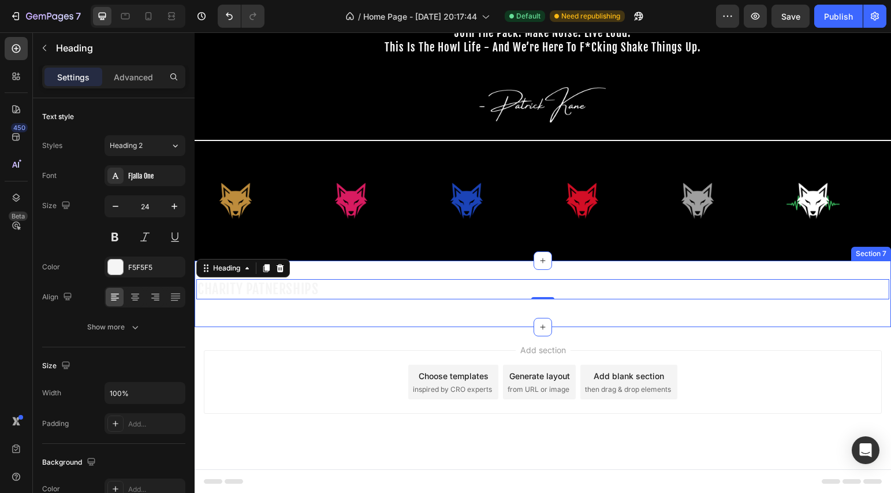
click at [538, 273] on div "CHARITY PATNERSHIPS Heading 0 Row Section 7" at bounding box center [543, 293] width 697 height 66
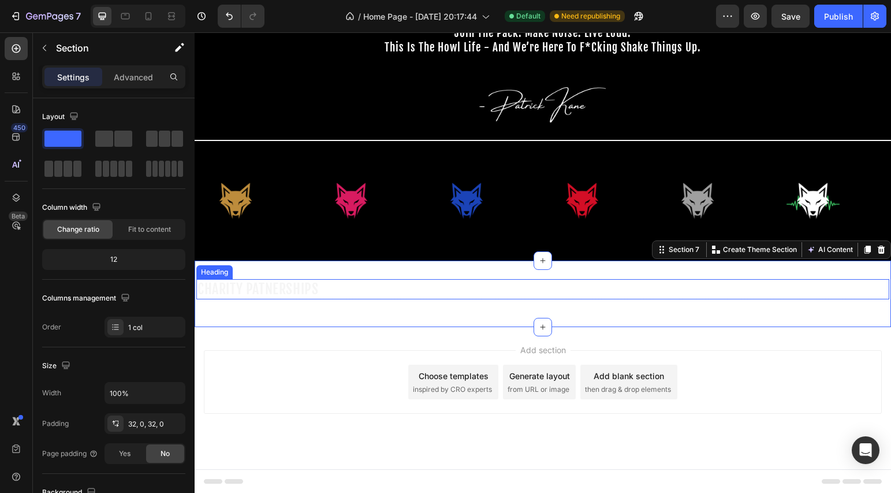
click at [523, 294] on p "CHARITY PATNERSHIPS" at bounding box center [543, 289] width 691 height 18
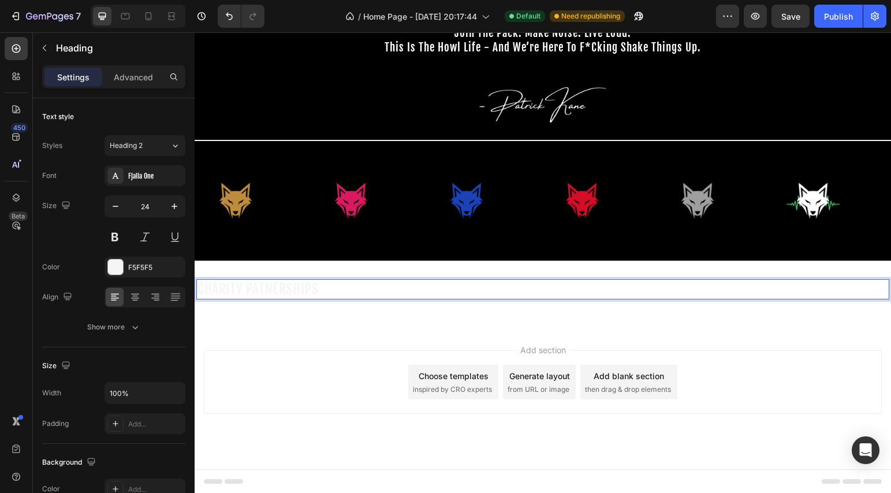
click at [523, 294] on p "CHARITY PATNERSHIPS" at bounding box center [543, 289] width 691 height 18
click at [233, 288] on p "CHARITY PATNERSHIPS" at bounding box center [543, 289] width 691 height 18
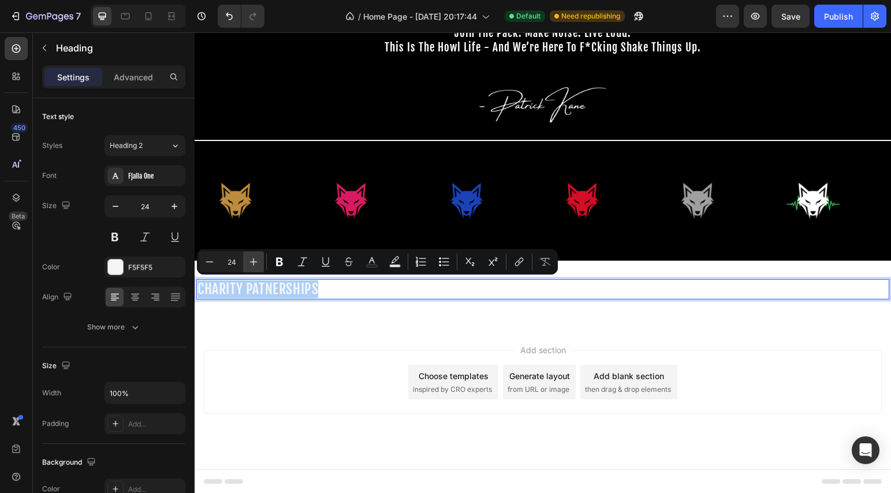
click at [258, 264] on icon "Editor contextual toolbar" at bounding box center [254, 262] width 12 height 12
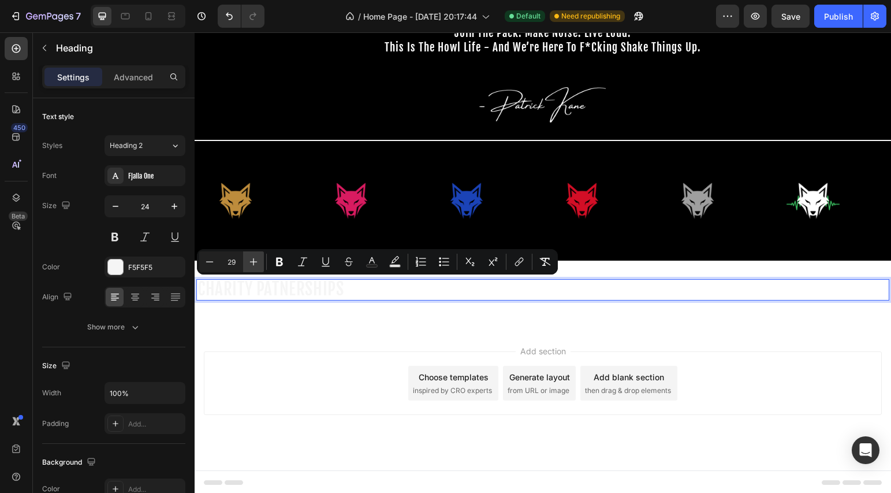
click at [258, 264] on icon "Editor contextual toolbar" at bounding box center [254, 262] width 12 height 12
type input "31"
click at [137, 298] on icon at bounding box center [135, 297] width 12 height 12
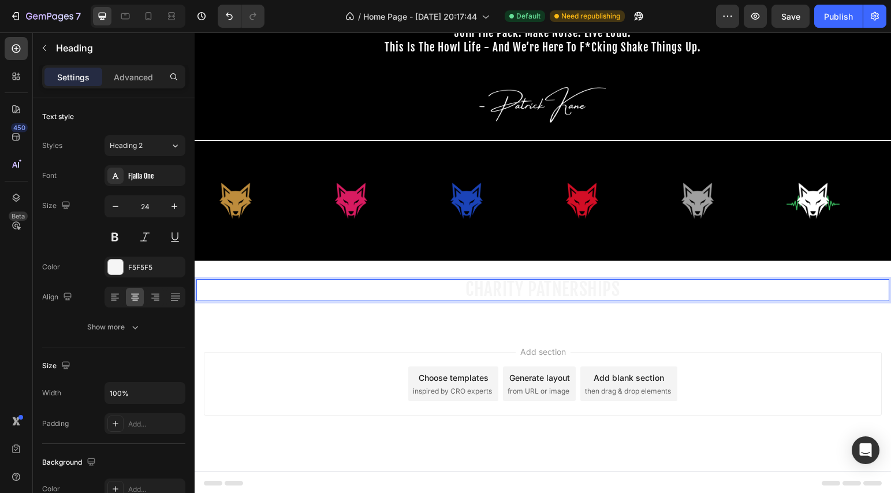
click at [548, 289] on span "CHARITY PATNERSHIPS" at bounding box center [543, 289] width 154 height 23
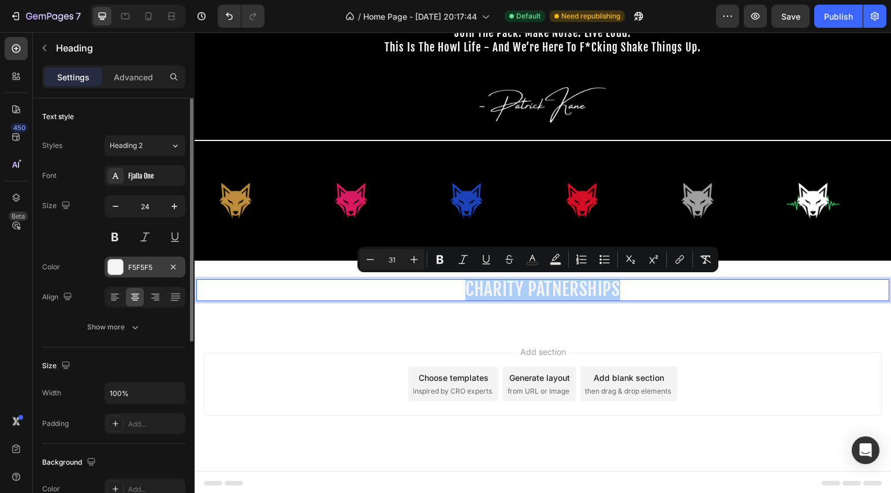
click at [120, 271] on div at bounding box center [115, 266] width 15 height 15
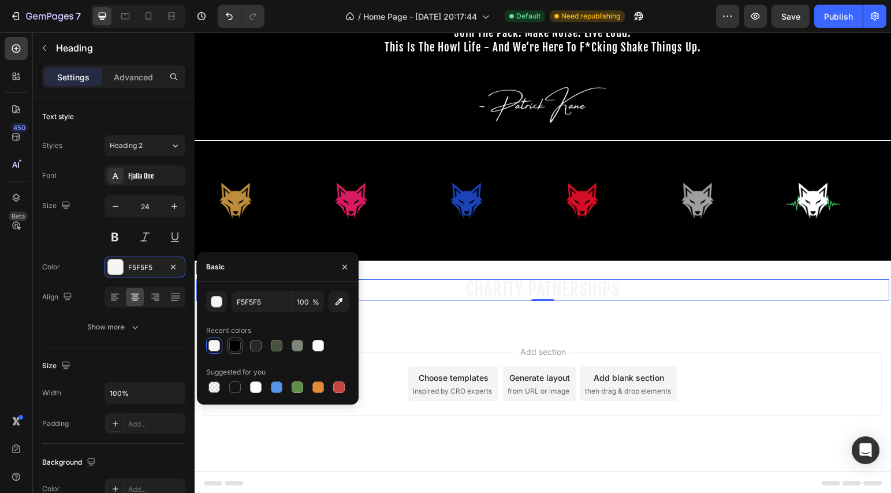
click at [229, 340] on div at bounding box center [235, 346] width 12 height 12
type input "000000"
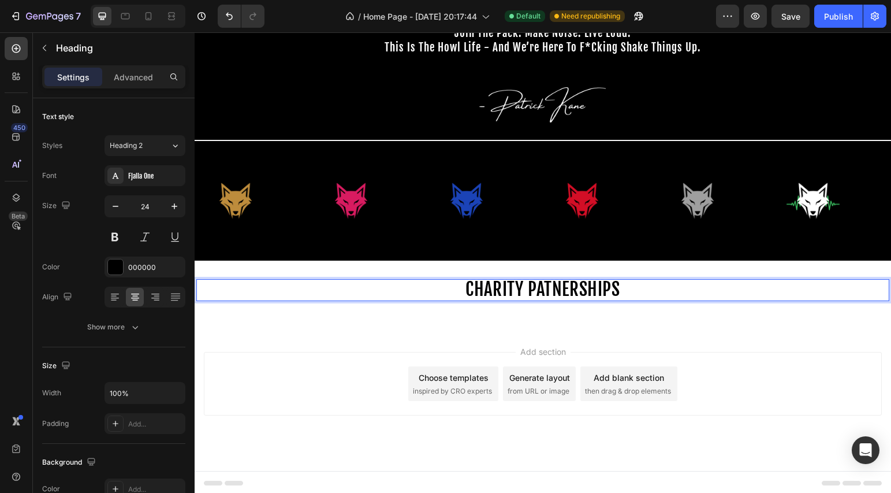
click at [551, 288] on span "CHARITY PATNERSHIPS" at bounding box center [543, 289] width 154 height 23
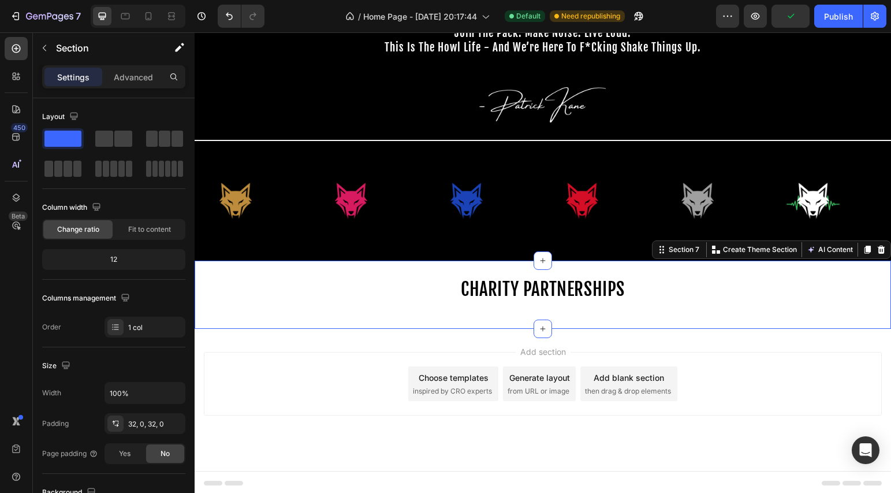
click at [598, 318] on div "⁠⁠⁠⁠⁠⁠⁠ CHARITY PARTNERSHIPS Heading Row Section 7 You can create reusable sect…" at bounding box center [543, 294] width 697 height 68
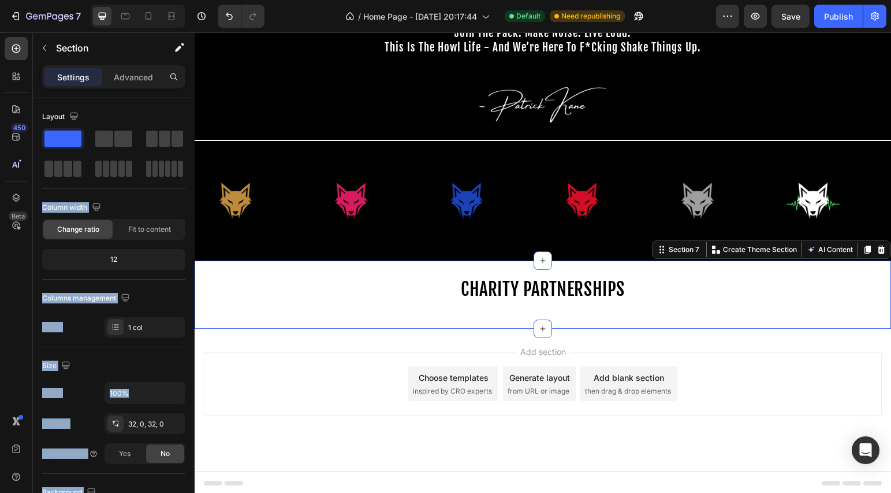
drag, startPoint x: 261, startPoint y: 199, endPoint x: 399, endPoint y: 318, distance: 181.4
click at [67, 168] on span at bounding box center [68, 169] width 9 height 16
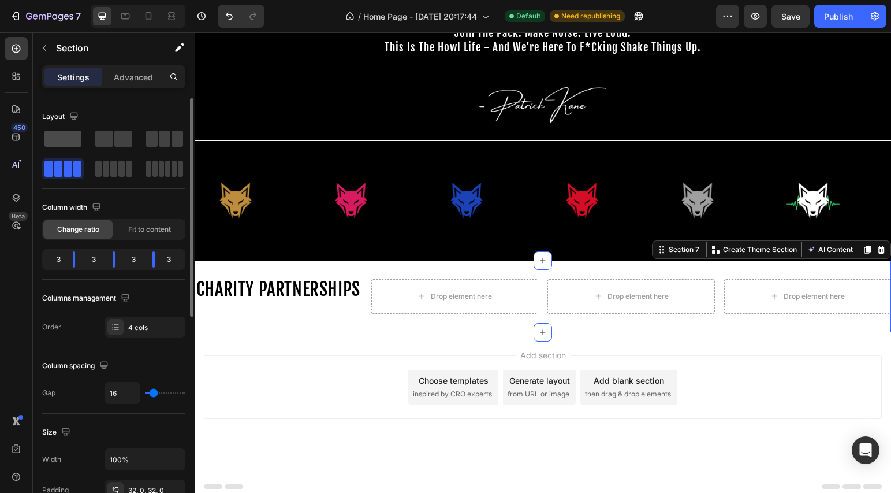
click at [71, 144] on span at bounding box center [62, 139] width 37 height 16
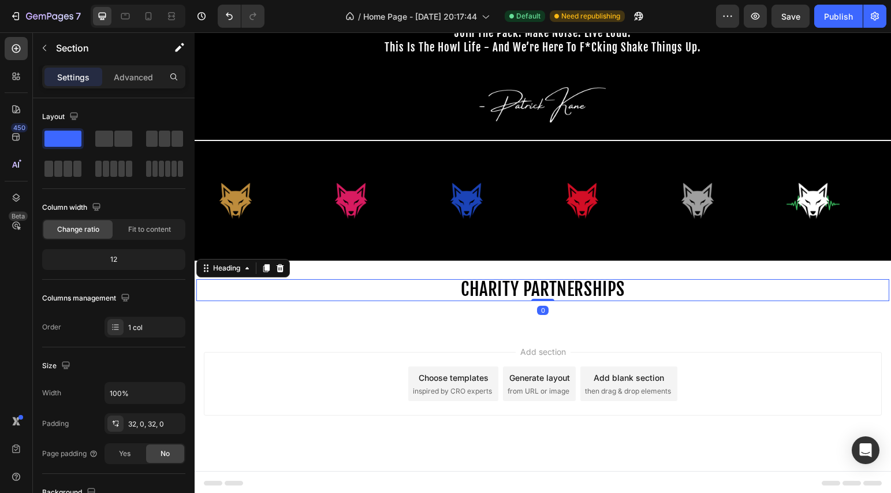
click at [530, 295] on span "CHARITY PARTNERSHIPS" at bounding box center [543, 289] width 164 height 23
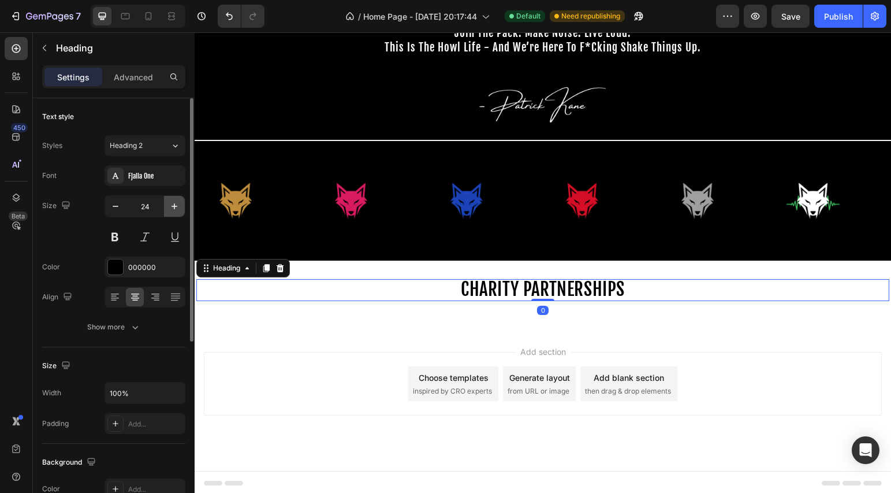
click at [175, 203] on icon "button" at bounding box center [175, 206] width 12 height 12
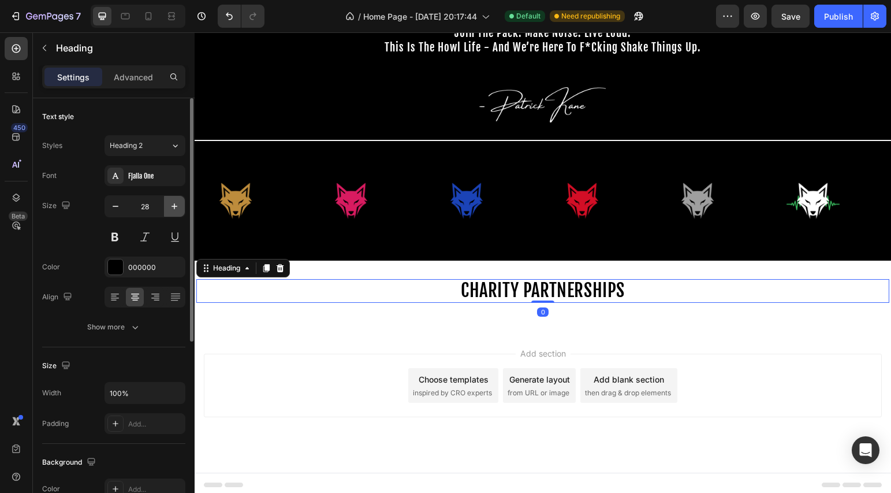
type input "29"
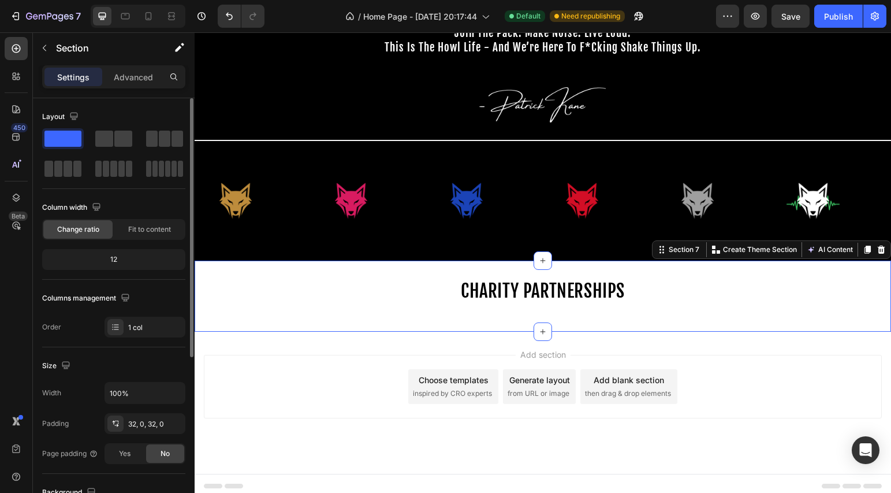
click at [522, 276] on div "⁠⁠⁠⁠⁠⁠⁠ CHARITY PARTNERSHIPS Heading Row Section 7 You can create reusable sect…" at bounding box center [543, 295] width 697 height 71
click at [522, 279] on div "⁠⁠⁠⁠⁠⁠⁠ CHARITY PARTNERSHIPS Heading Row Section 7 You can create reusable sect…" at bounding box center [543, 295] width 697 height 71
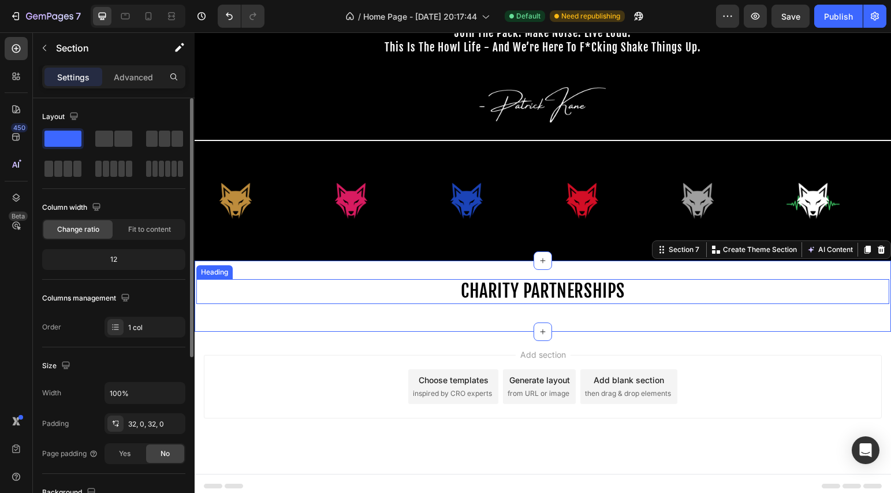
click at [519, 286] on span "CHARITY PARTNERSHIPS" at bounding box center [543, 291] width 164 height 23
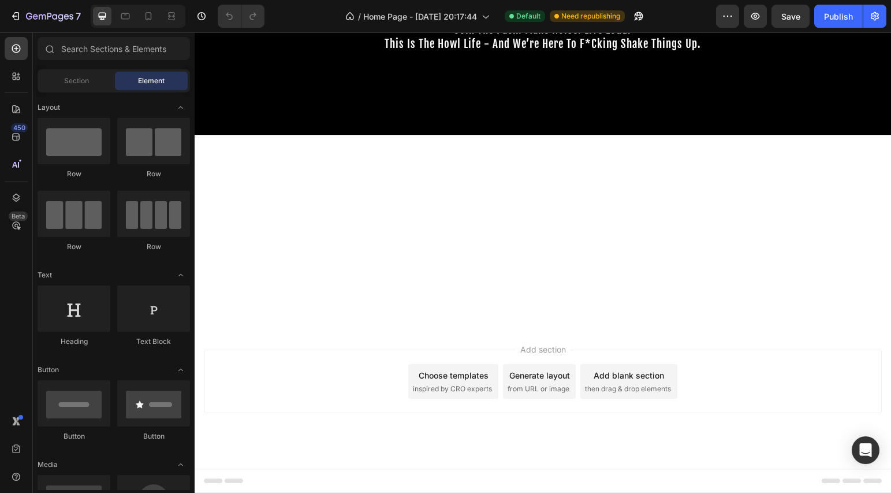
scroll to position [549, 0]
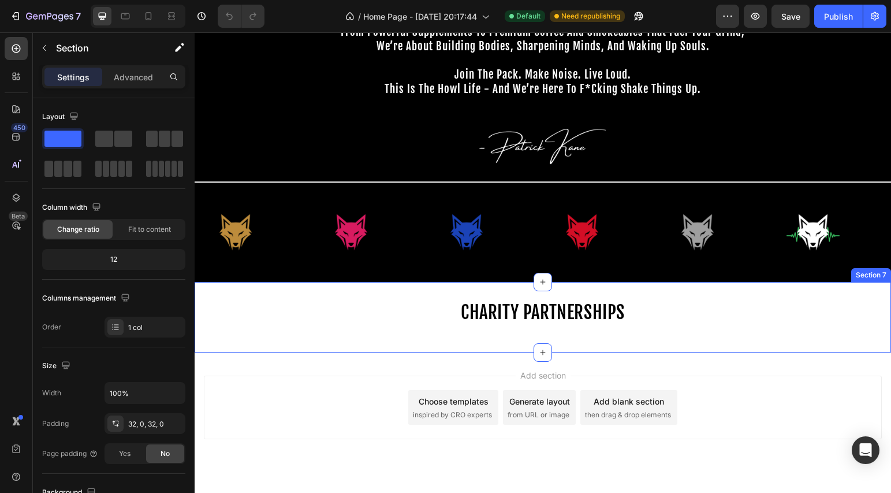
click at [520, 334] on div "CHARITY PARTNERSHIPS Heading Row" at bounding box center [543, 317] width 697 height 34
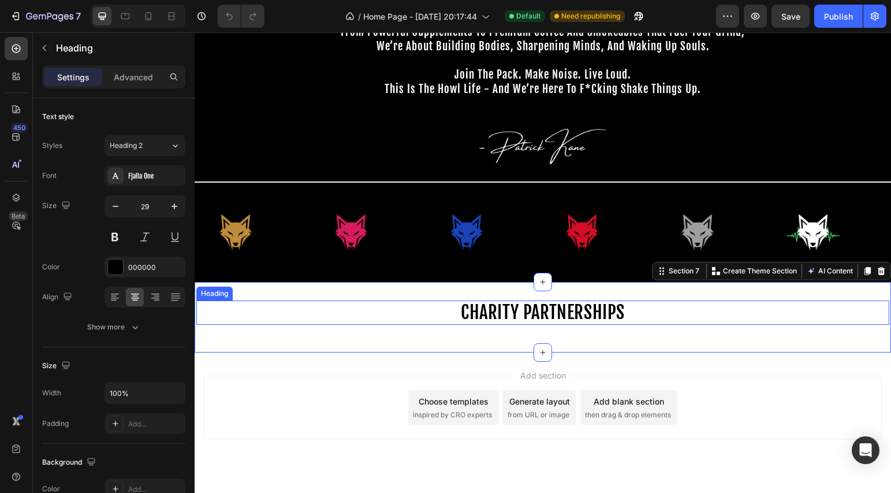
click at [527, 323] on span "CHARITY PARTNERSHIPS" at bounding box center [543, 312] width 164 height 23
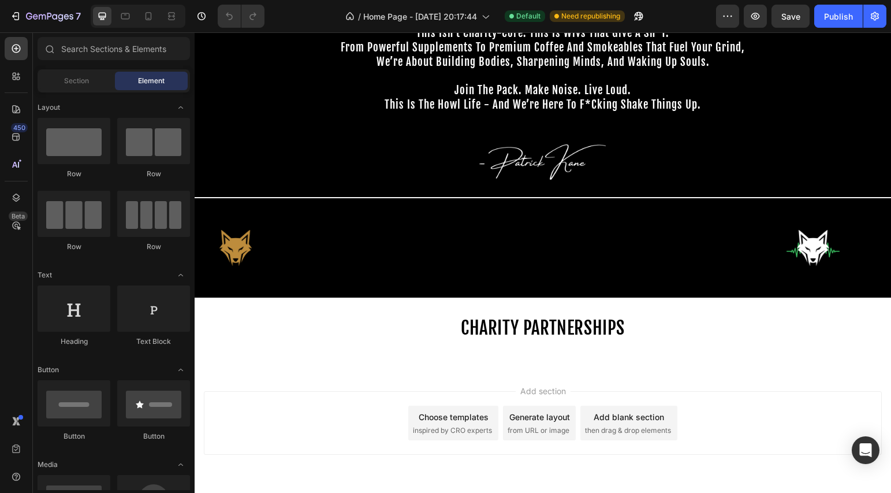
scroll to position [535, 0]
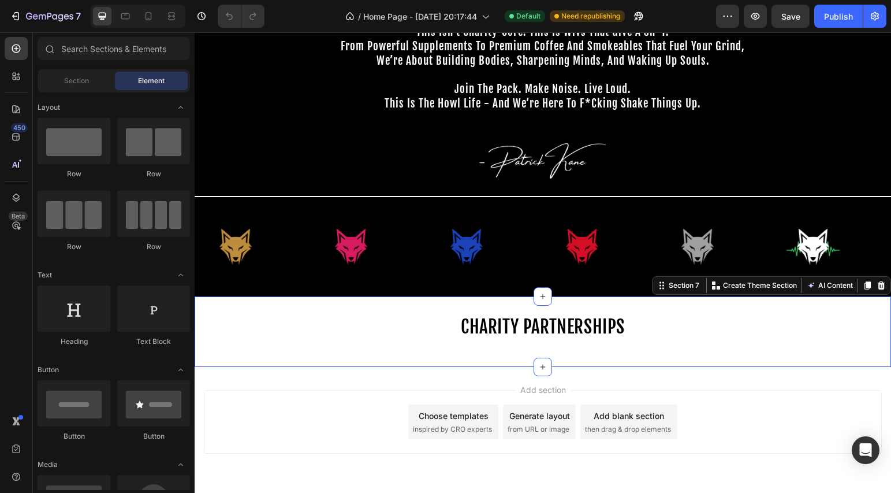
click at [439, 357] on div "CHARITY PARTNERSHIPS Heading Row Section 7 You can create reusable sections Cre…" at bounding box center [543, 331] width 697 height 71
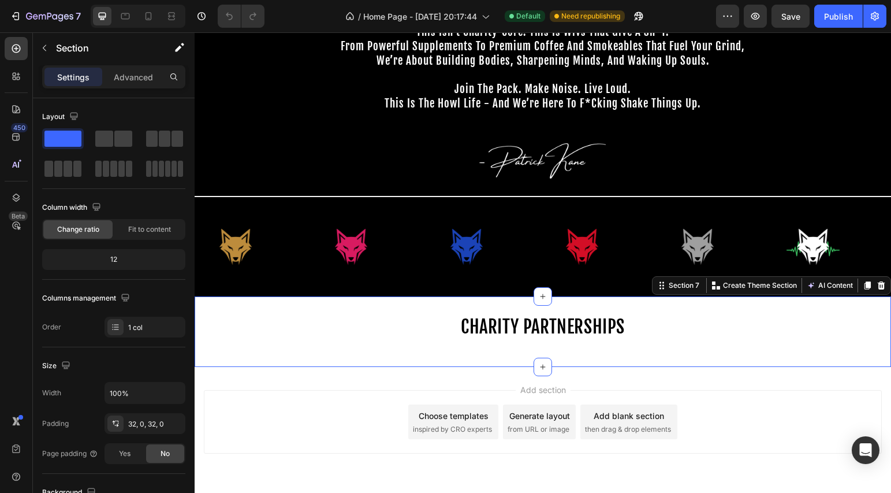
click at [448, 349] on div "CHARITY PARTNERSHIPS Heading Row Section 7 You can create reusable sections Cre…" at bounding box center [543, 331] width 697 height 71
drag, startPoint x: 248, startPoint y: 199, endPoint x: 452, endPoint y: 340, distance: 247.8
click at [433, 357] on div "CHARITY PARTNERSHIPS Heading Row Section 7 You can create reusable sections Cre…" at bounding box center [543, 331] width 697 height 71
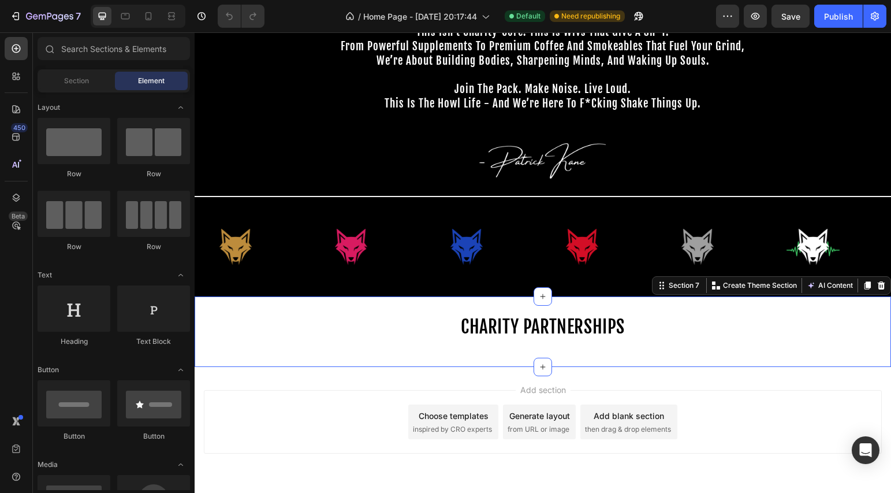
click at [336, 377] on div "Add section Choose templates inspired by CRO experts Generate layout from URL o…" at bounding box center [543, 438] width 697 height 142
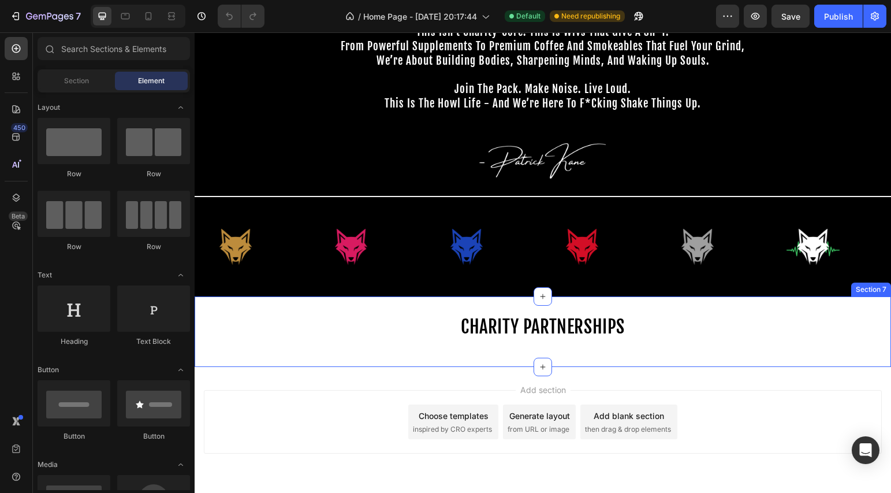
click at [501, 333] on span "CHARITY PARTNERSHIPS" at bounding box center [543, 326] width 164 height 23
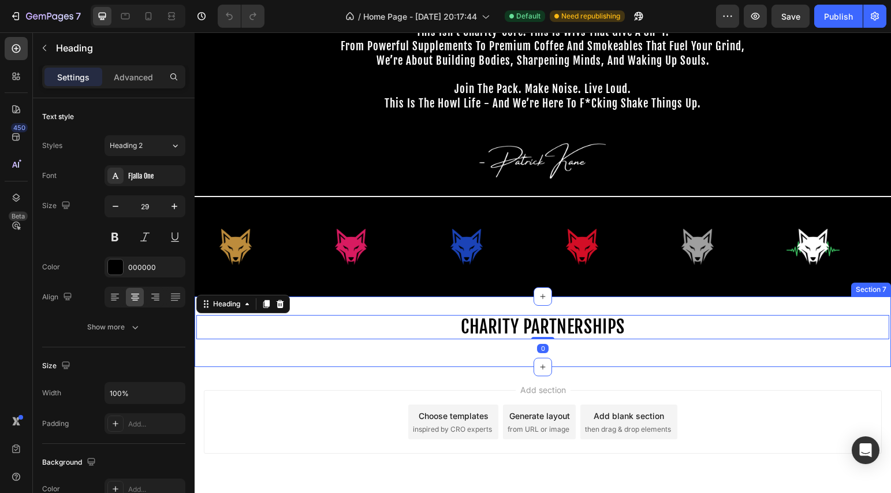
click at [469, 345] on div "CHARITY PARTNERSHIPS Heading 0 Row" at bounding box center [543, 332] width 697 height 34
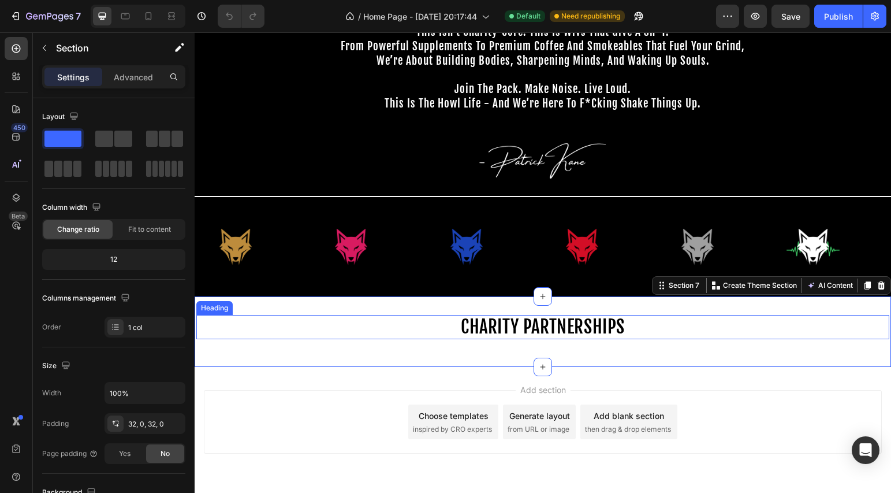
click at [491, 325] on span "CHARITY PARTNERSHIPS" at bounding box center [543, 326] width 164 height 23
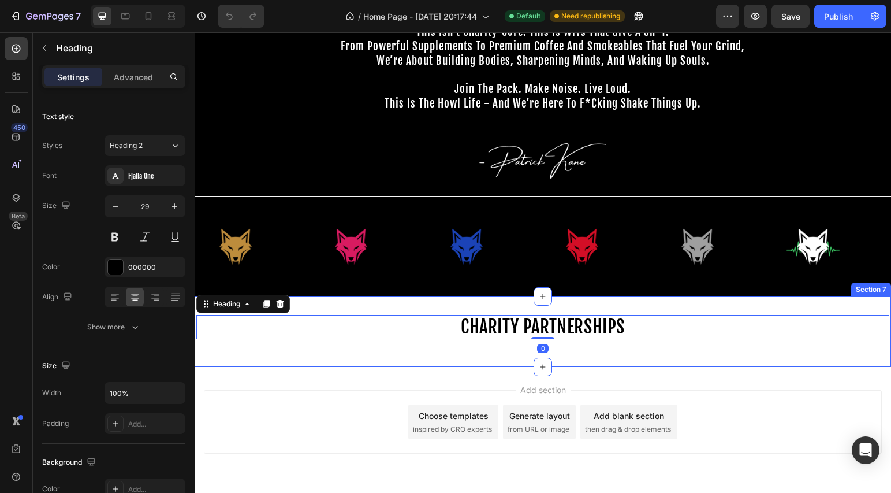
click at [496, 353] on div "CHARITY PARTNERSHIPS Heading 0 Row Section 7" at bounding box center [543, 331] width 697 height 71
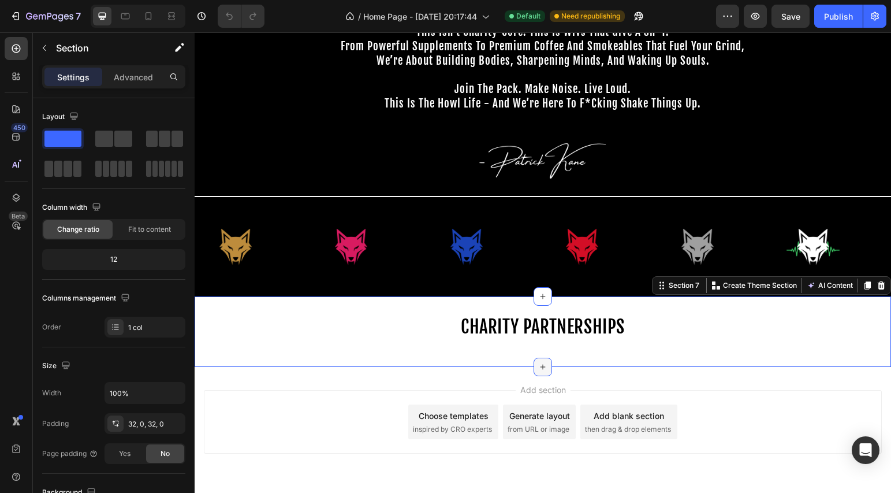
click at [538, 362] on icon at bounding box center [542, 366] width 9 height 9
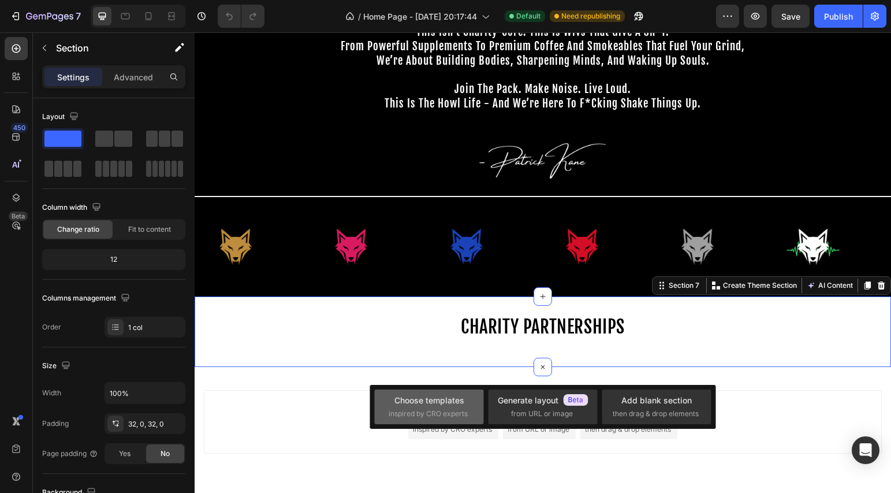
click at [412, 405] on div "Choose templates" at bounding box center [429, 400] width 70 height 12
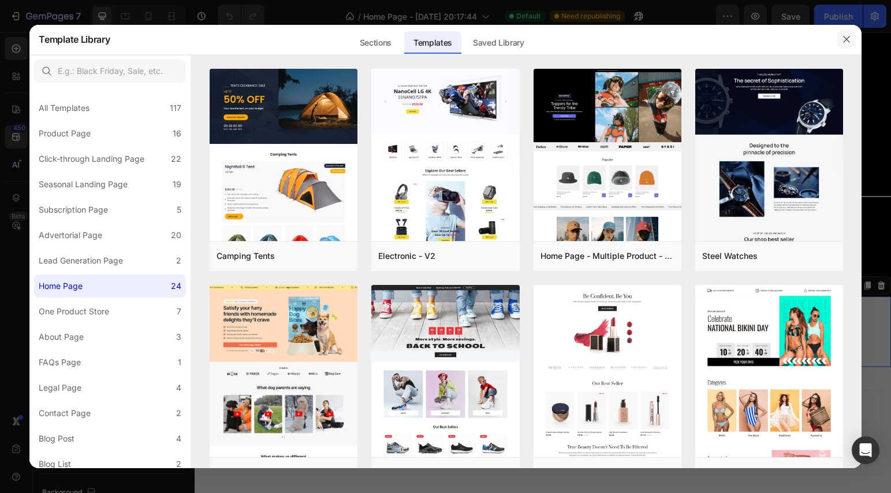
click at [852, 43] on button "button" at bounding box center [846, 39] width 18 height 18
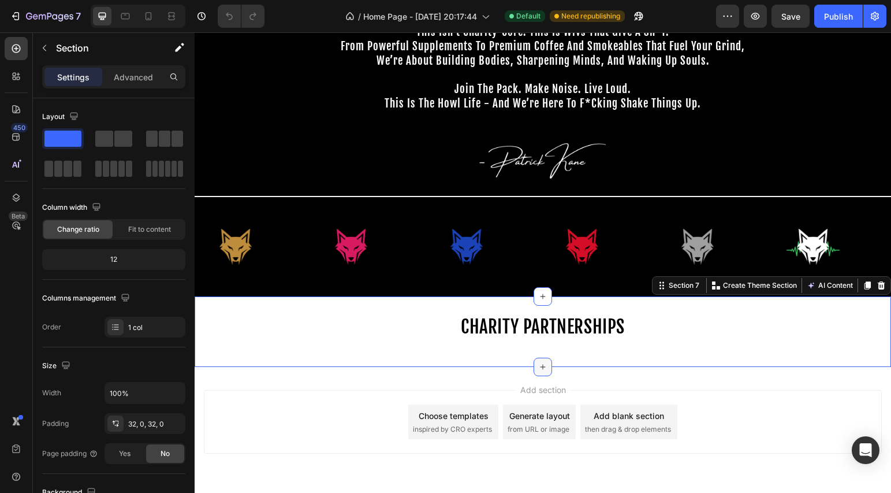
click at [543, 363] on icon at bounding box center [542, 366] width 9 height 9
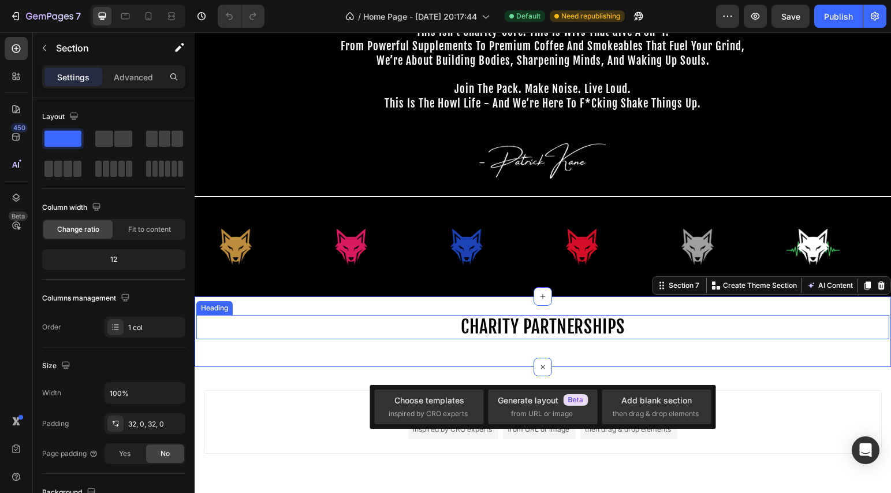
click at [531, 324] on span "CHARITY PARTNERSHIPS" at bounding box center [543, 326] width 164 height 23
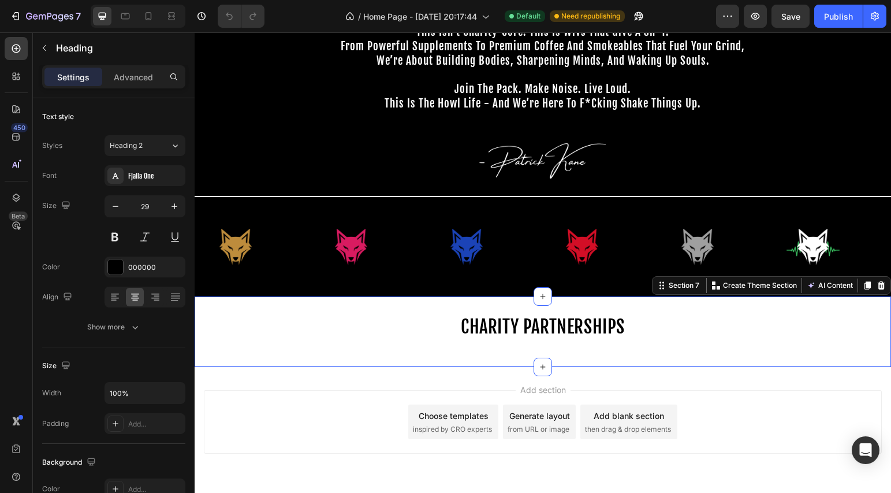
click at [304, 364] on div "CHARITY PARTNERSHIPS Heading Row Section 7 You can create reusable sections Cre…" at bounding box center [543, 331] width 697 height 71
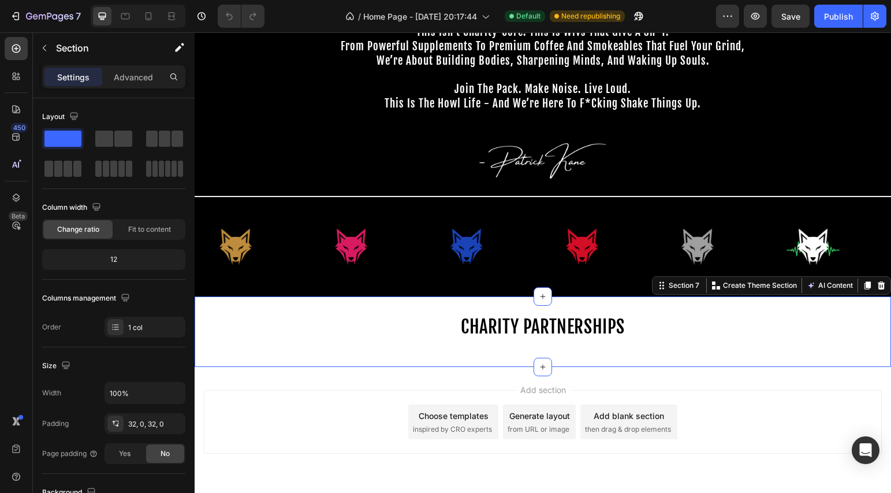
click at [392, 363] on div "CHARITY PARTNERSHIPS Heading Row Section 7 You can create reusable sections Cre…" at bounding box center [543, 331] width 697 height 71
click at [420, 348] on div "CHARITY PARTNERSHIPS Heading Row Section 7 You can create reusable sections Cre…" at bounding box center [543, 331] width 697 height 71
click at [61, 174] on span at bounding box center [58, 169] width 9 height 16
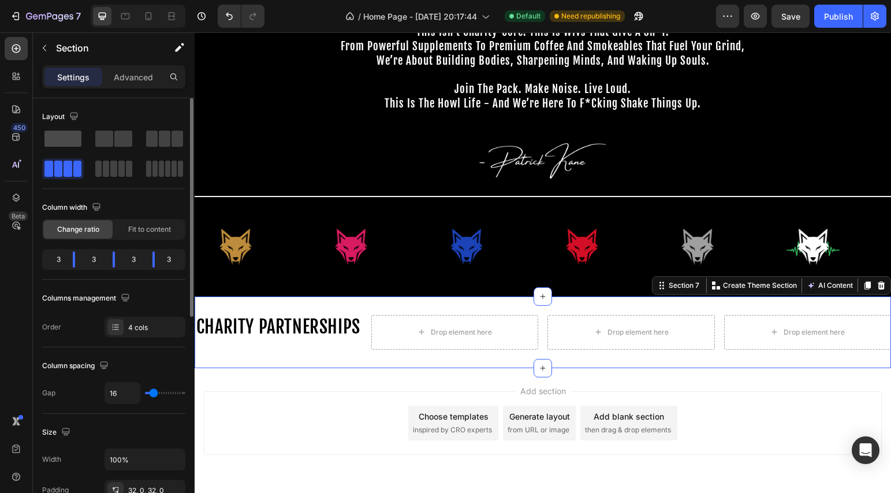
click at [72, 141] on span at bounding box center [62, 139] width 37 height 16
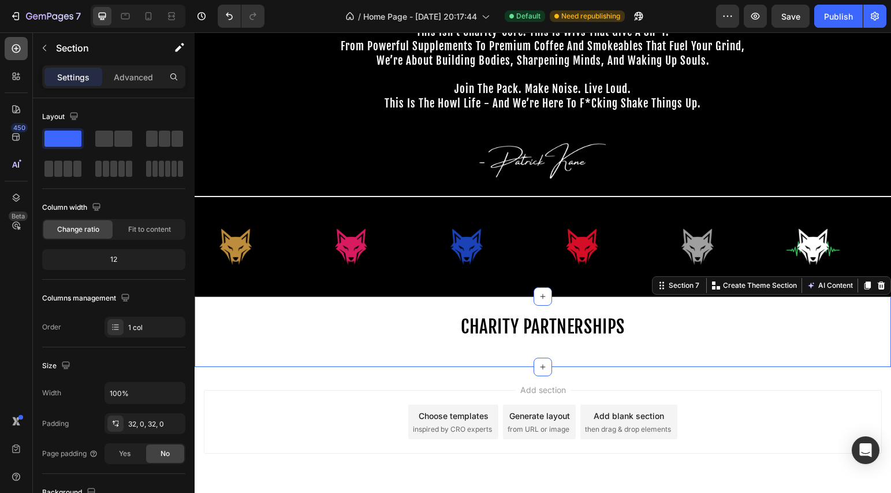
click at [22, 53] on div at bounding box center [16, 48] width 23 height 23
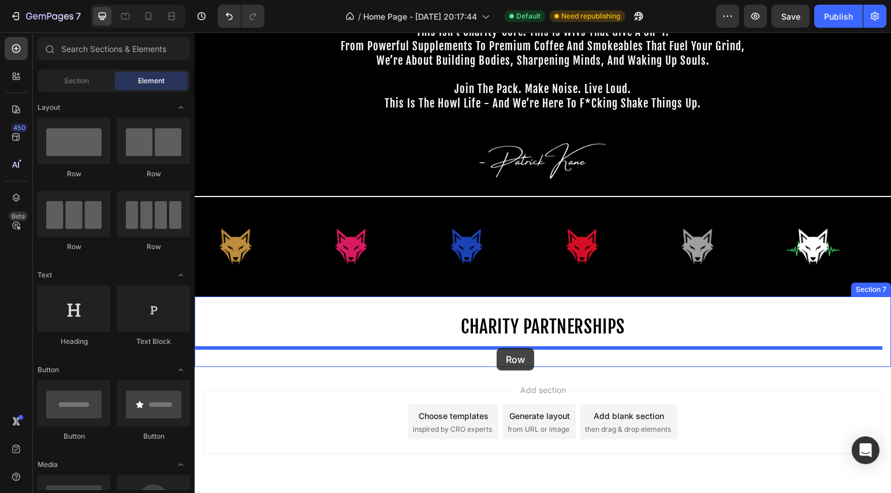
drag, startPoint x: 388, startPoint y: 257, endPoint x: 497, endPoint y: 348, distance: 141.9
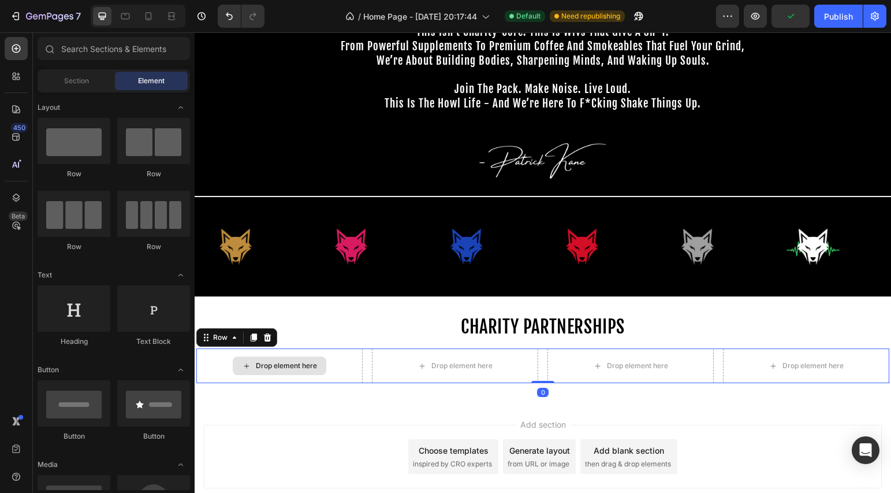
click at [288, 366] on div "Drop element here" at bounding box center [286, 365] width 61 height 9
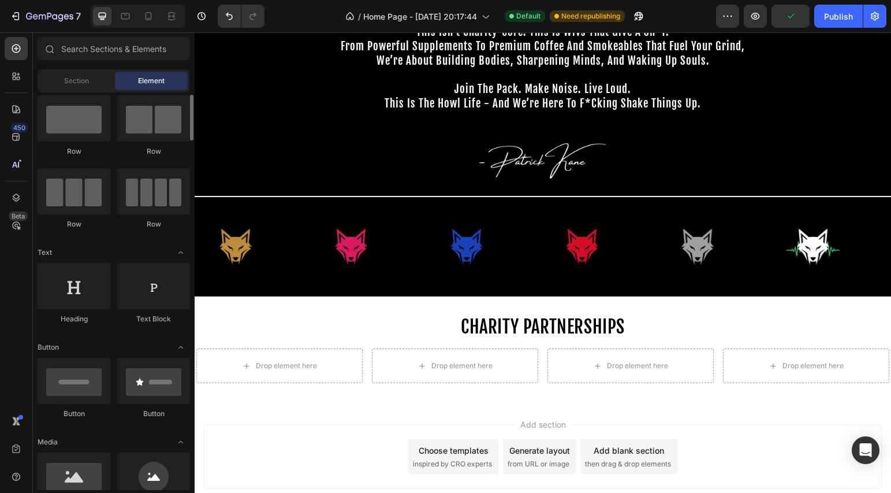
scroll to position [45, 0]
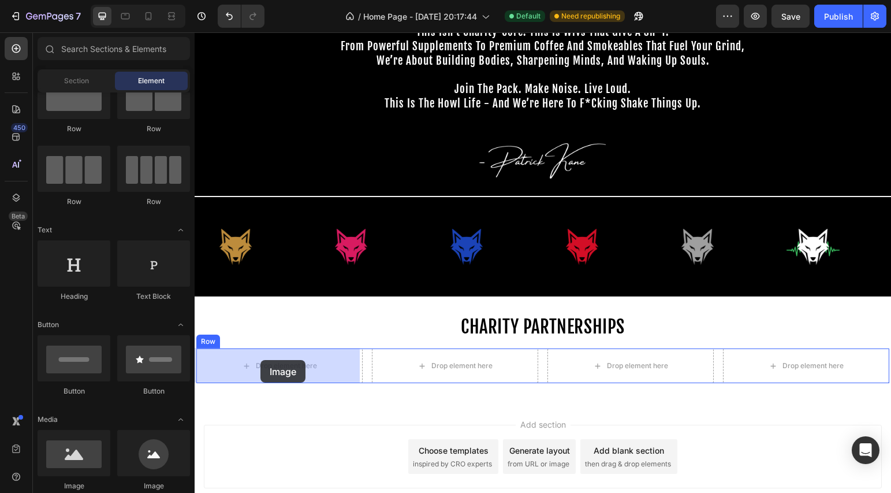
drag, startPoint x: 344, startPoint y: 497, endPoint x: 260, endPoint y: 360, distance: 160.5
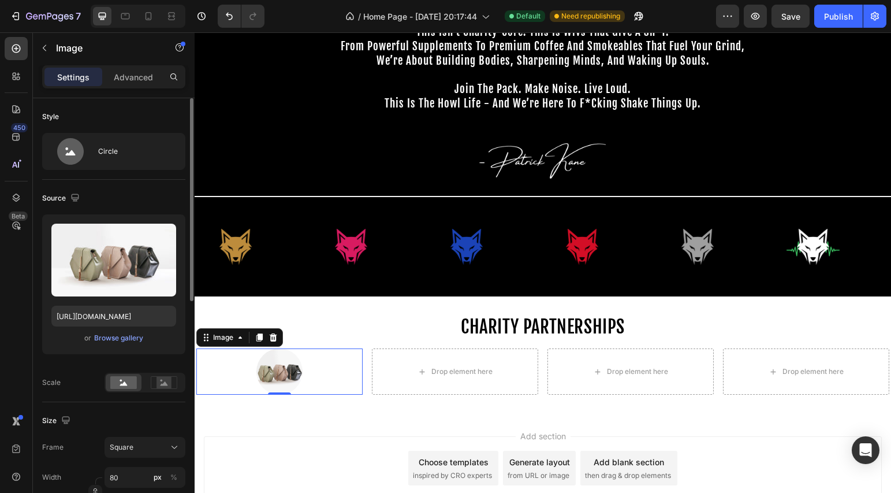
click at [126, 331] on div "or Browse gallery" at bounding box center [113, 338] width 125 height 14
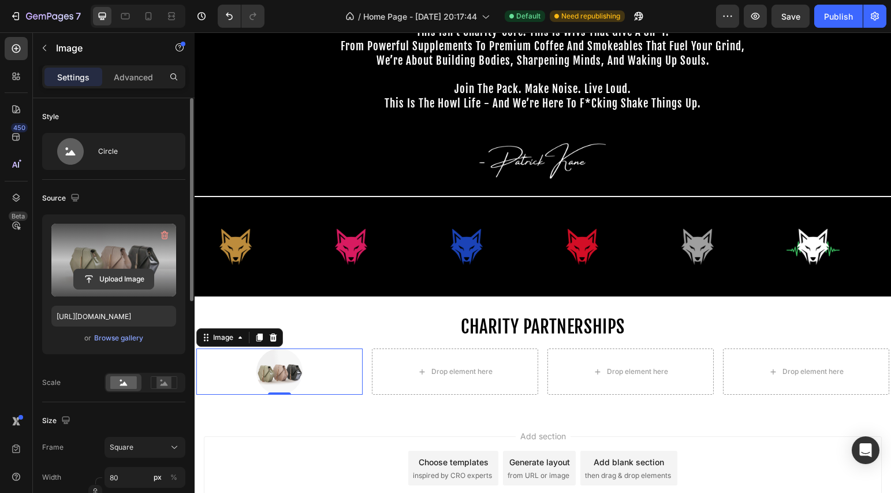
click at [118, 283] on input "file" at bounding box center [114, 279] width 80 height 20
type input "C:\fakepath\WILD.avif"
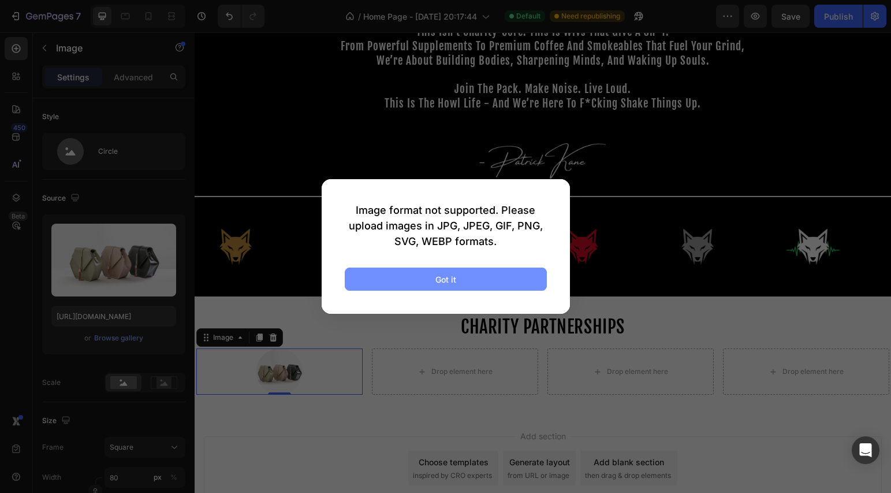
click at [468, 274] on button "Got it" at bounding box center [446, 278] width 202 height 23
